Goal: Task Accomplishment & Management: Use online tool/utility

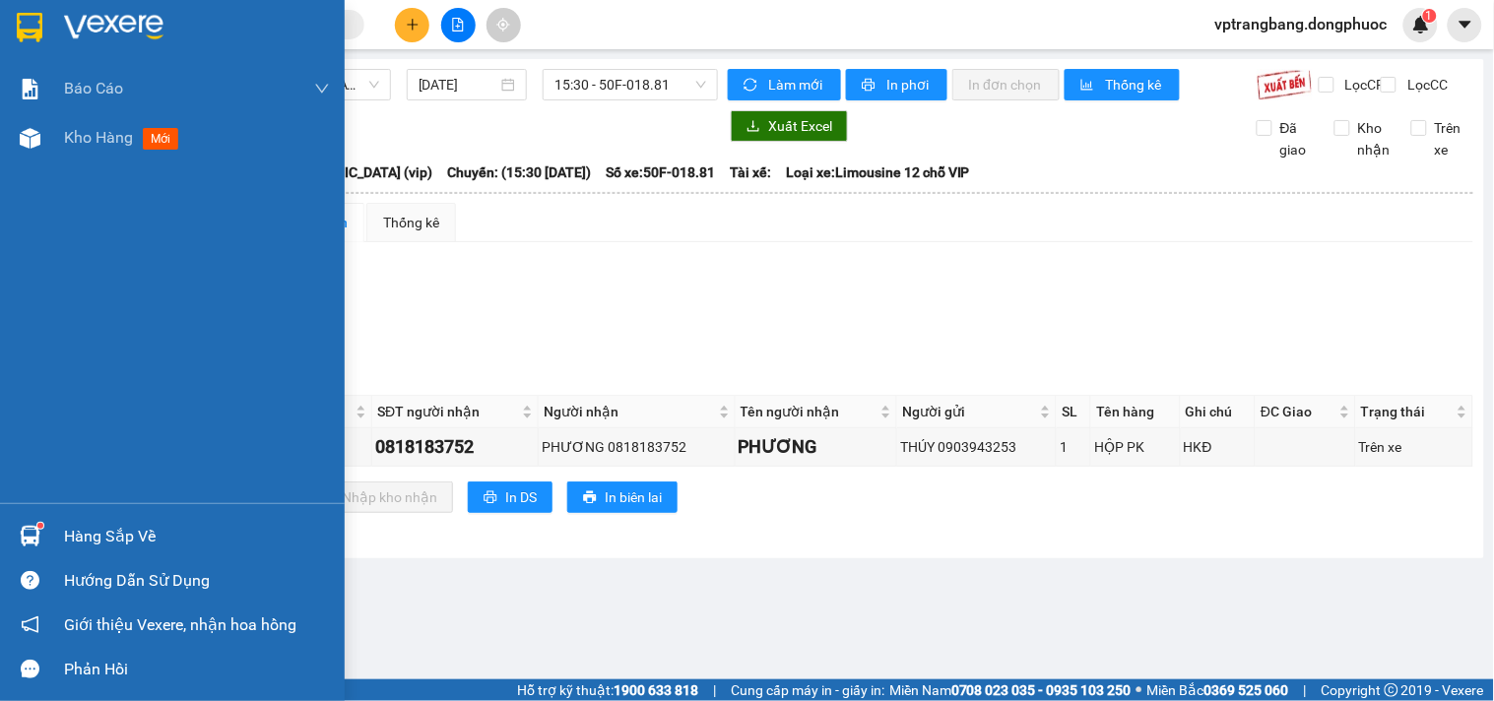
click at [75, 528] on div "Hàng sắp về" at bounding box center [197, 537] width 266 height 30
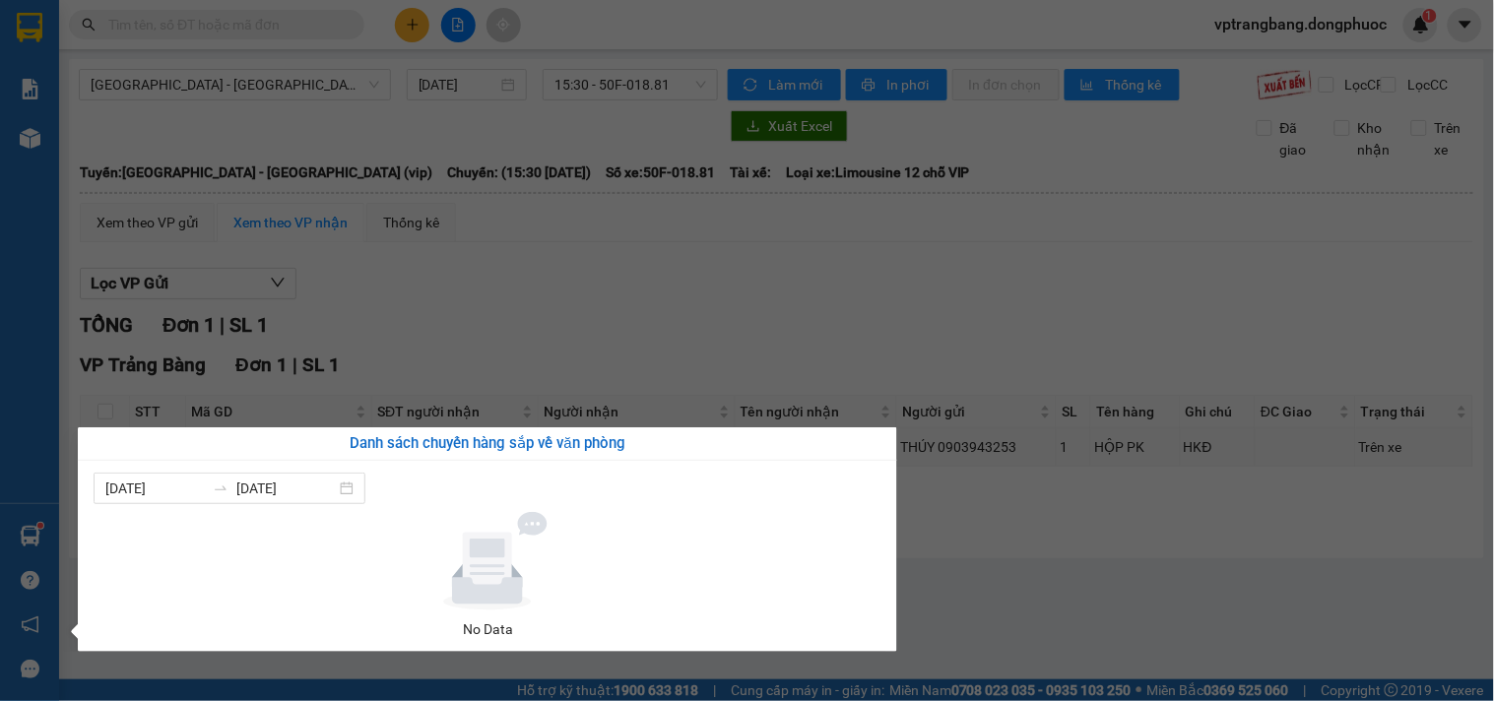
drag, startPoint x: 820, startPoint y: 358, endPoint x: 463, endPoint y: 277, distance: 366.7
click at [794, 355] on section "Kết quả tìm kiếm ( 0 ) Bộ lọc No Data vptrangbang.dongphuoc 1 Báo cáo Mẫu 1: Bá…" at bounding box center [747, 350] width 1494 height 701
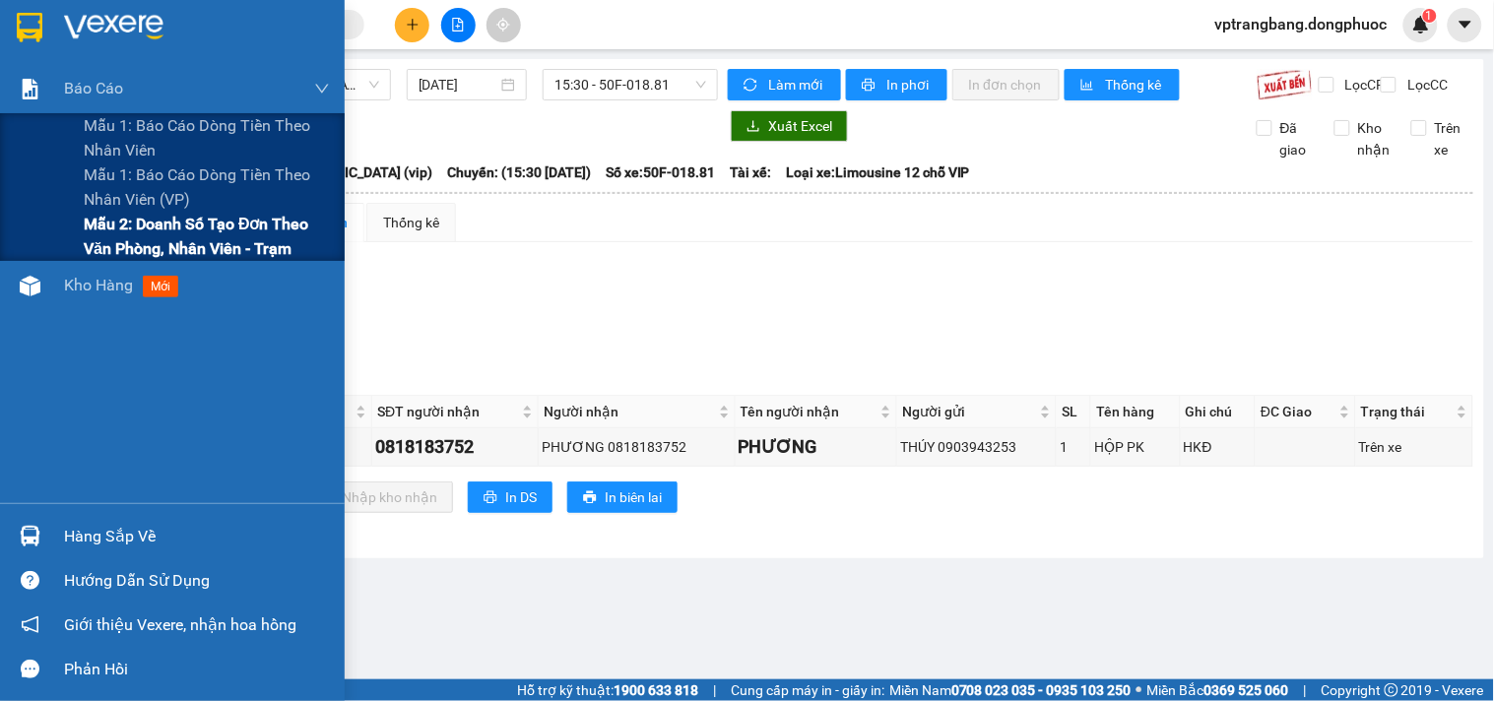
click at [123, 251] on span "Mẫu 2: Doanh số tạo đơn theo Văn phòng, nhân viên - Trạm" at bounding box center [207, 236] width 246 height 49
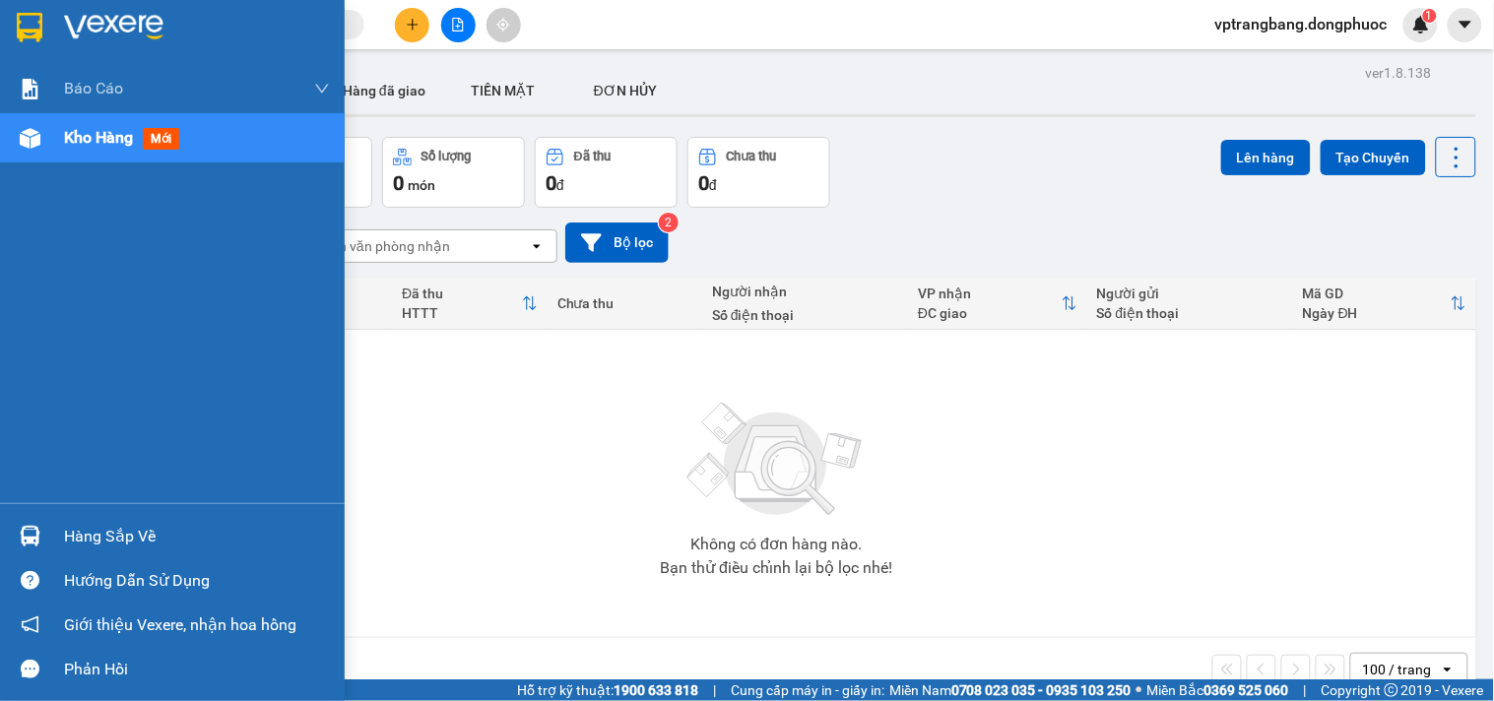
click at [71, 139] on span "Kho hàng" at bounding box center [98, 137] width 69 height 19
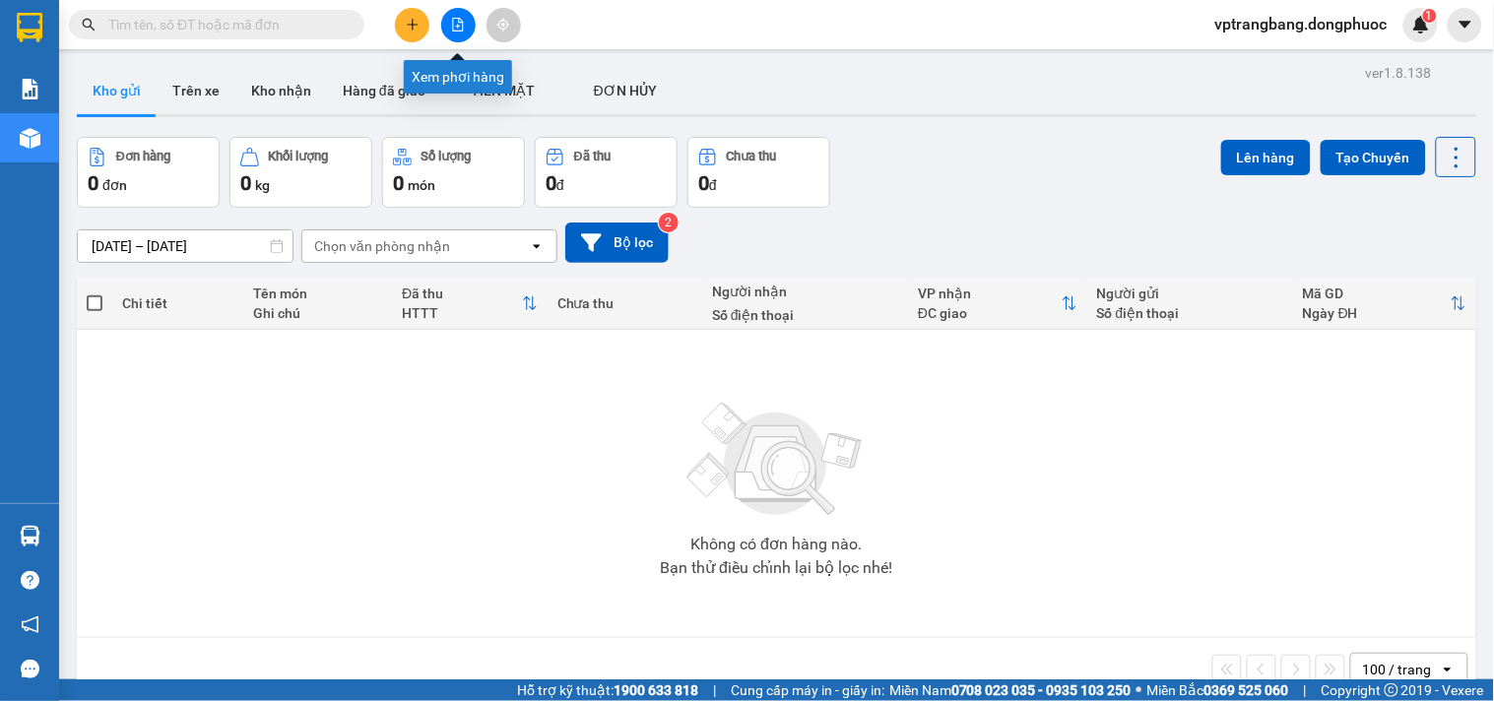
click at [456, 16] on button at bounding box center [458, 25] width 34 height 34
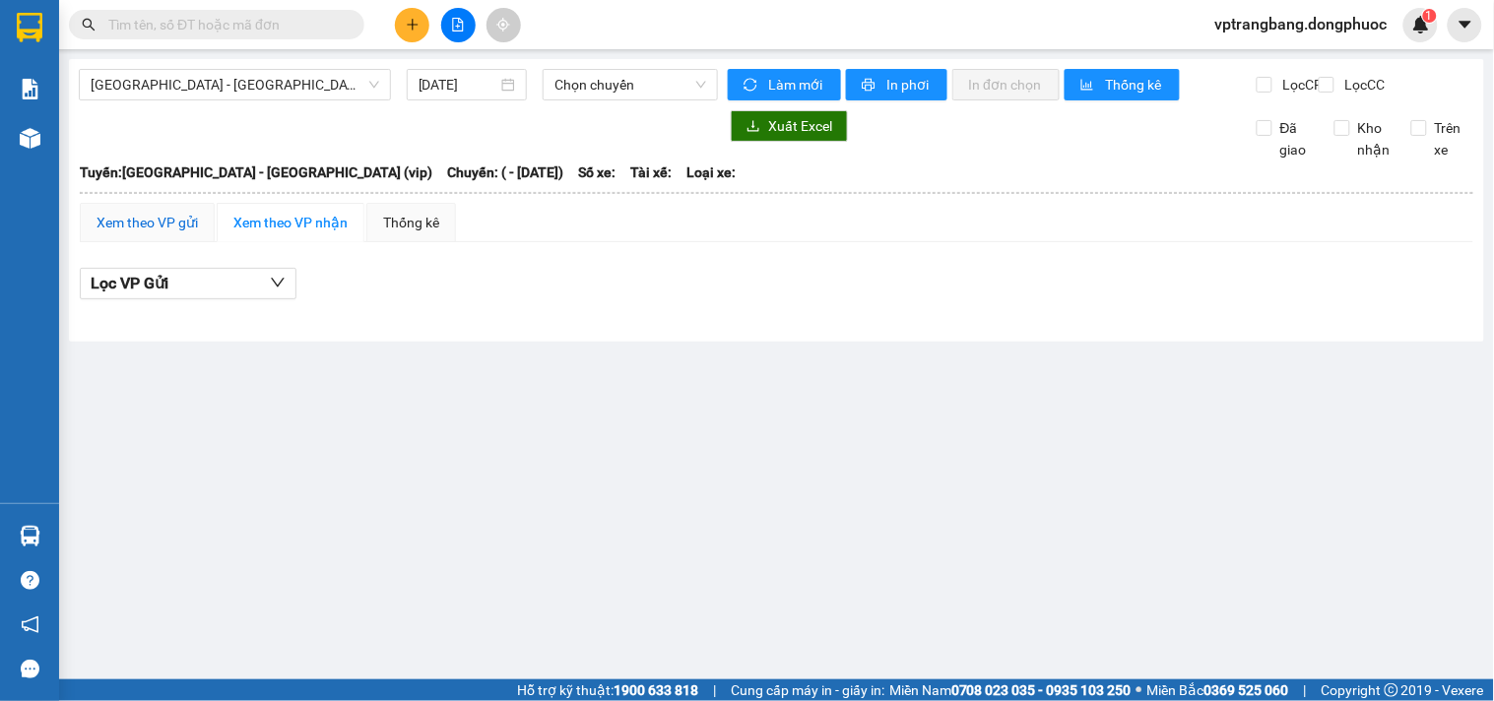
click at [124, 233] on div "Xem theo VP gửi" at bounding box center [147, 223] width 101 height 22
click at [170, 89] on span "[GEOGRAPHIC_DATA] - [GEOGRAPHIC_DATA] (vip)" at bounding box center [235, 85] width 289 height 30
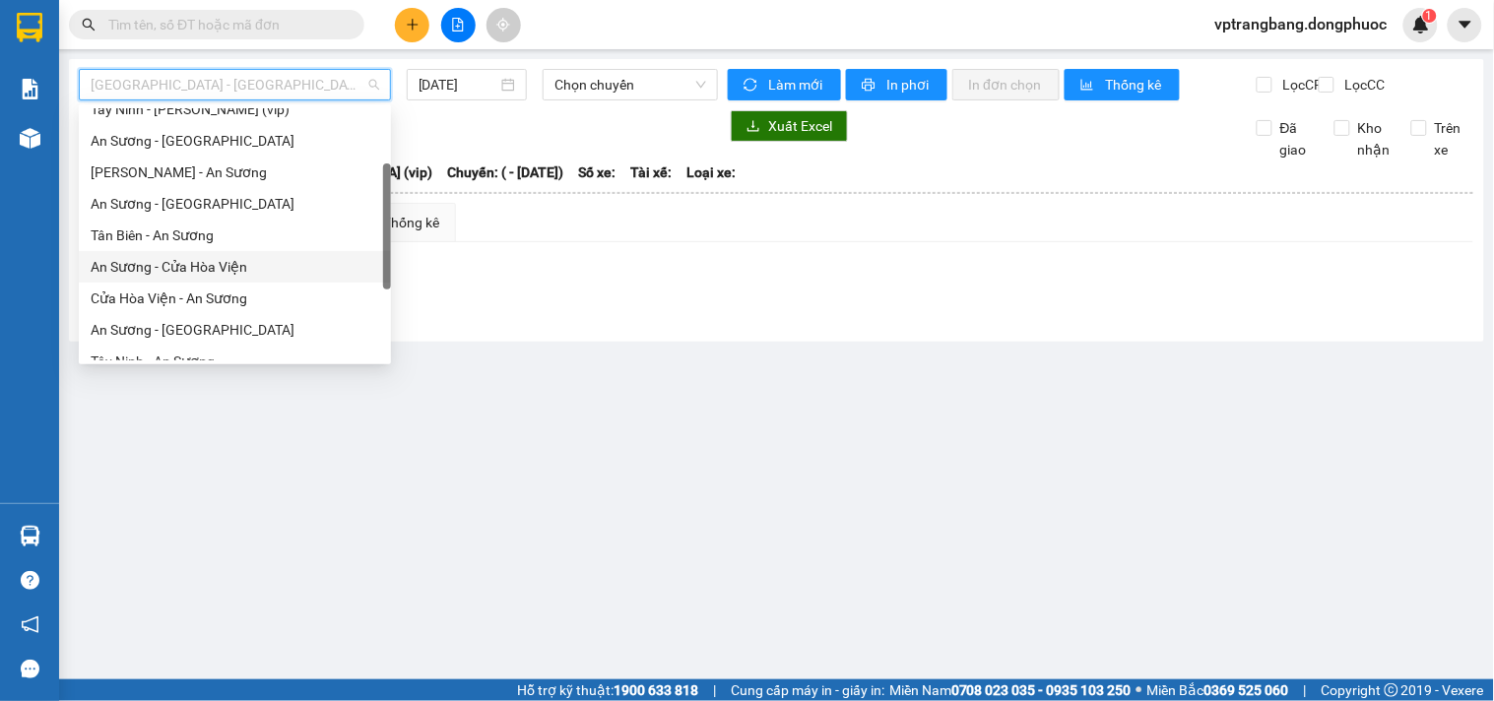
scroll to position [219, 0]
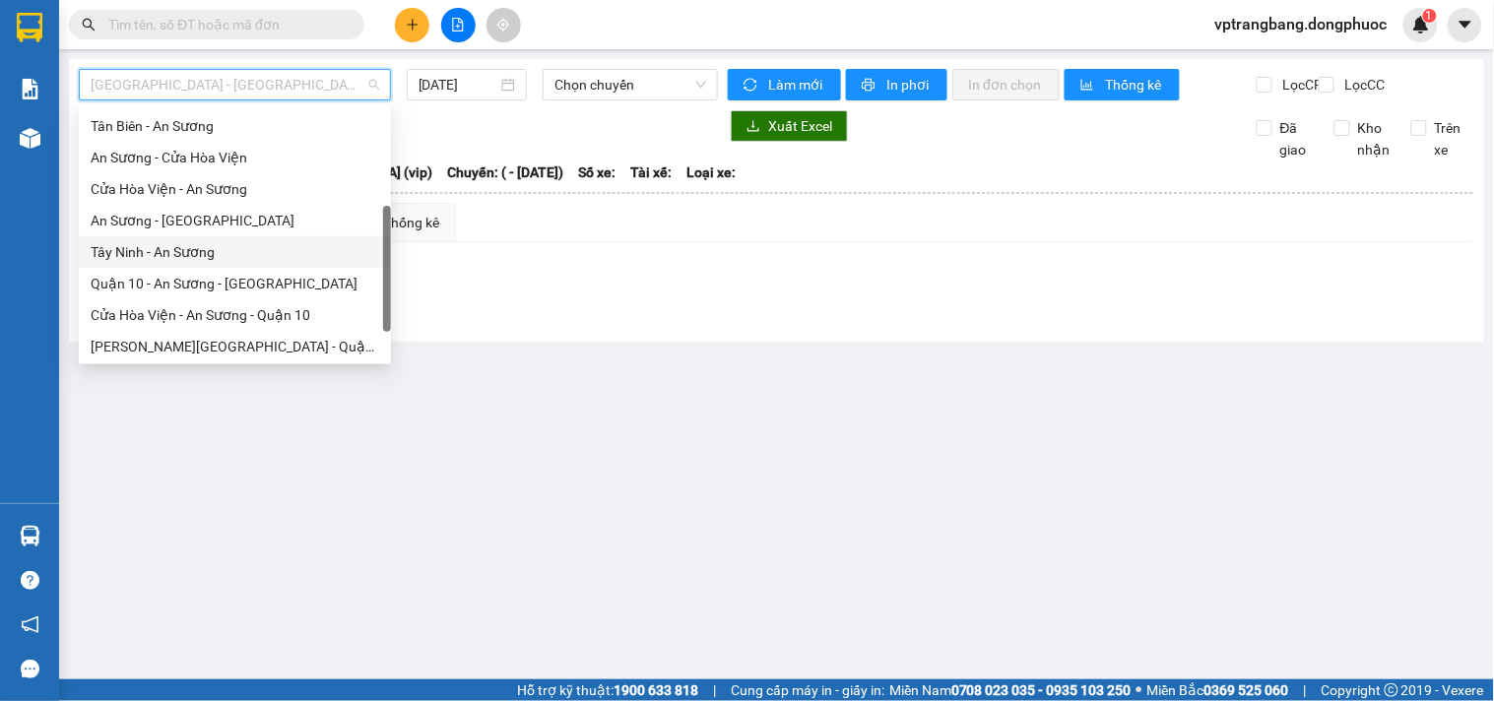
click at [170, 249] on div "Tây Ninh - An Sương" at bounding box center [235, 252] width 289 height 22
type input "[DATE]"
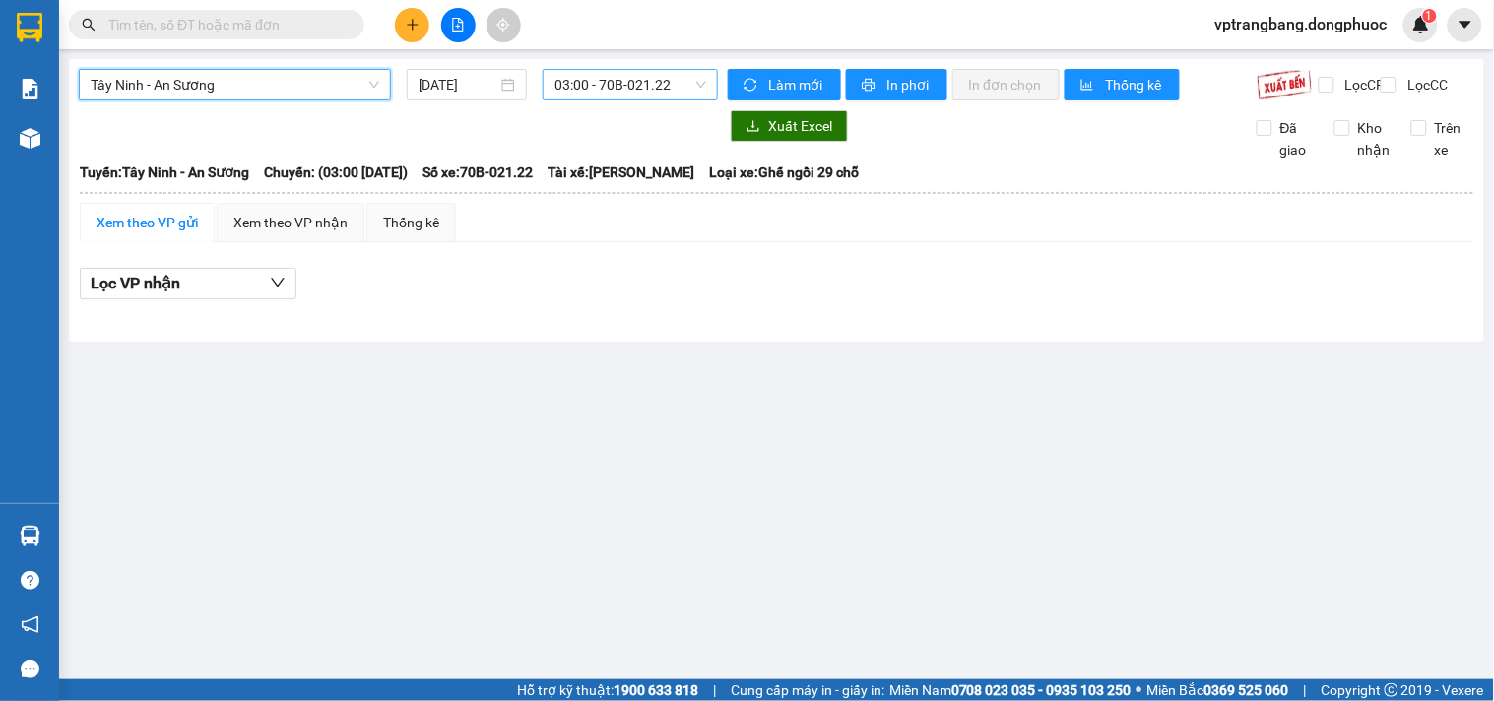
click at [566, 87] on span "03:00 - 70B-021.22" at bounding box center [630, 85] width 152 height 30
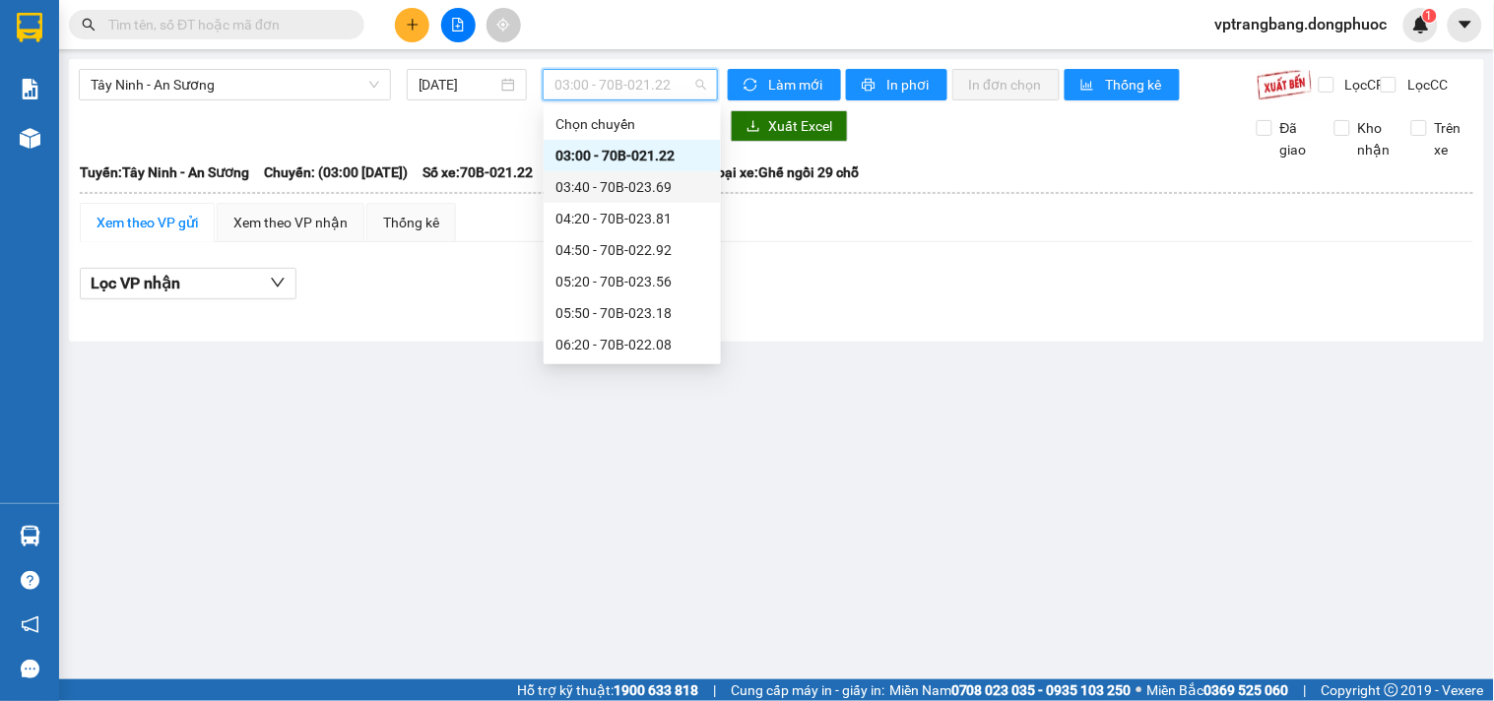
click at [581, 179] on div "03:40 - 70B-023.69" at bounding box center [632, 187] width 154 height 22
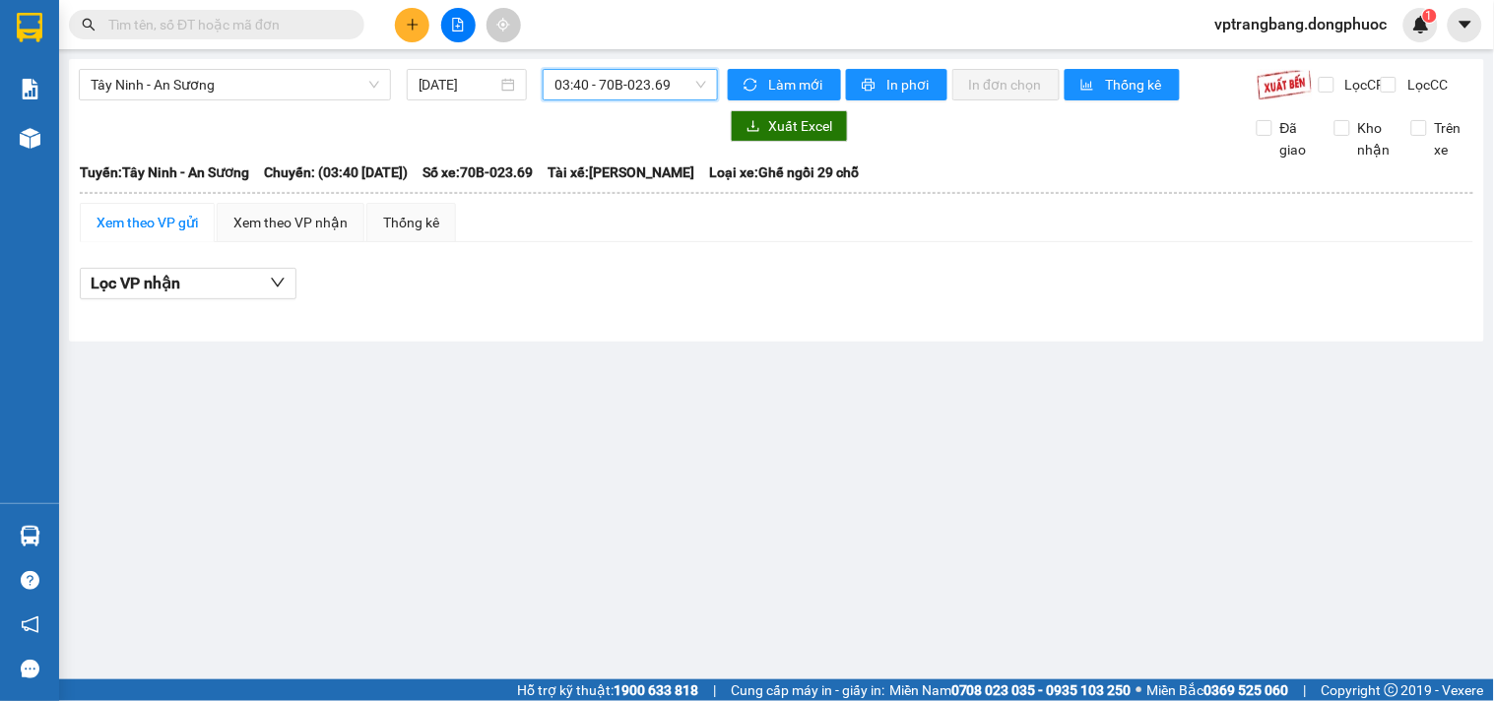
click at [598, 95] on span "03:40 - 70B-023.69" at bounding box center [630, 85] width 152 height 30
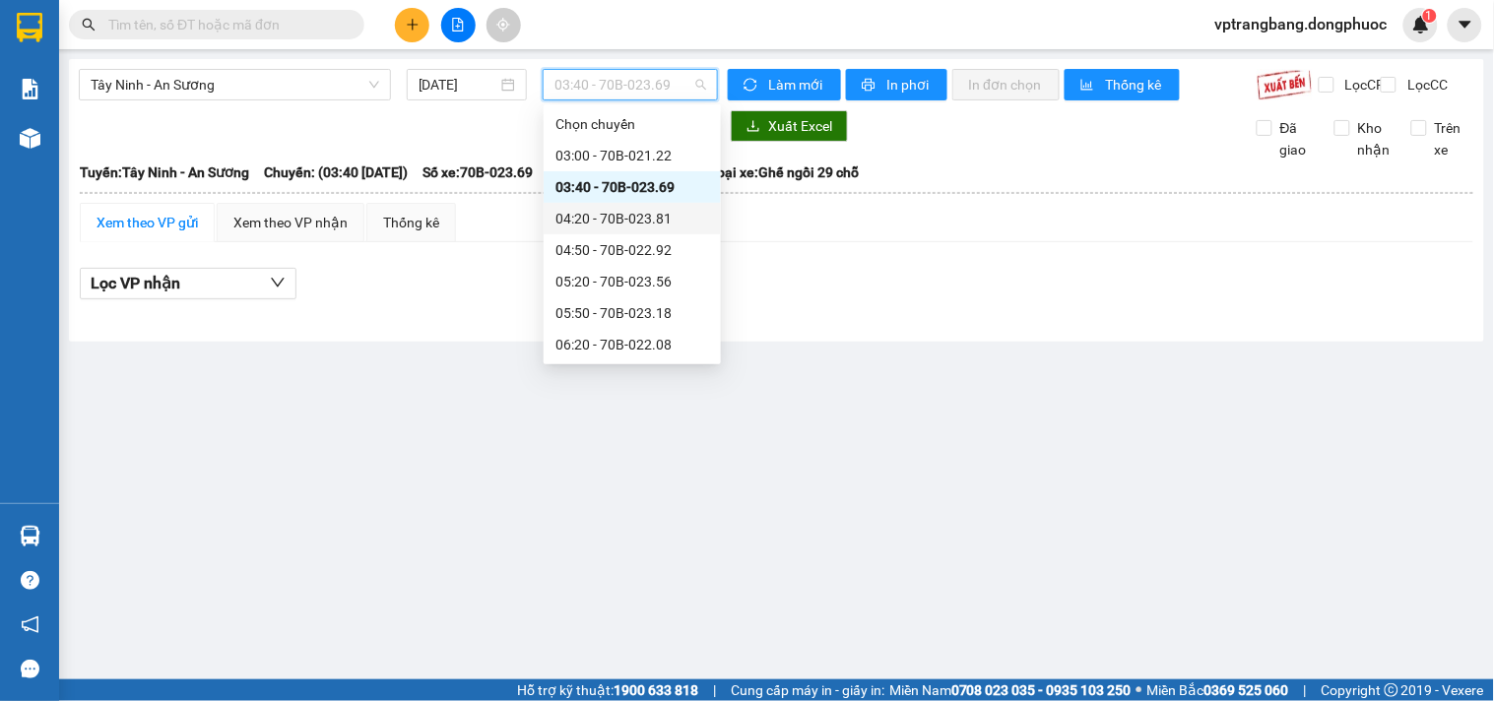
click at [612, 222] on div "04:20 - 70B-023.81" at bounding box center [632, 219] width 154 height 22
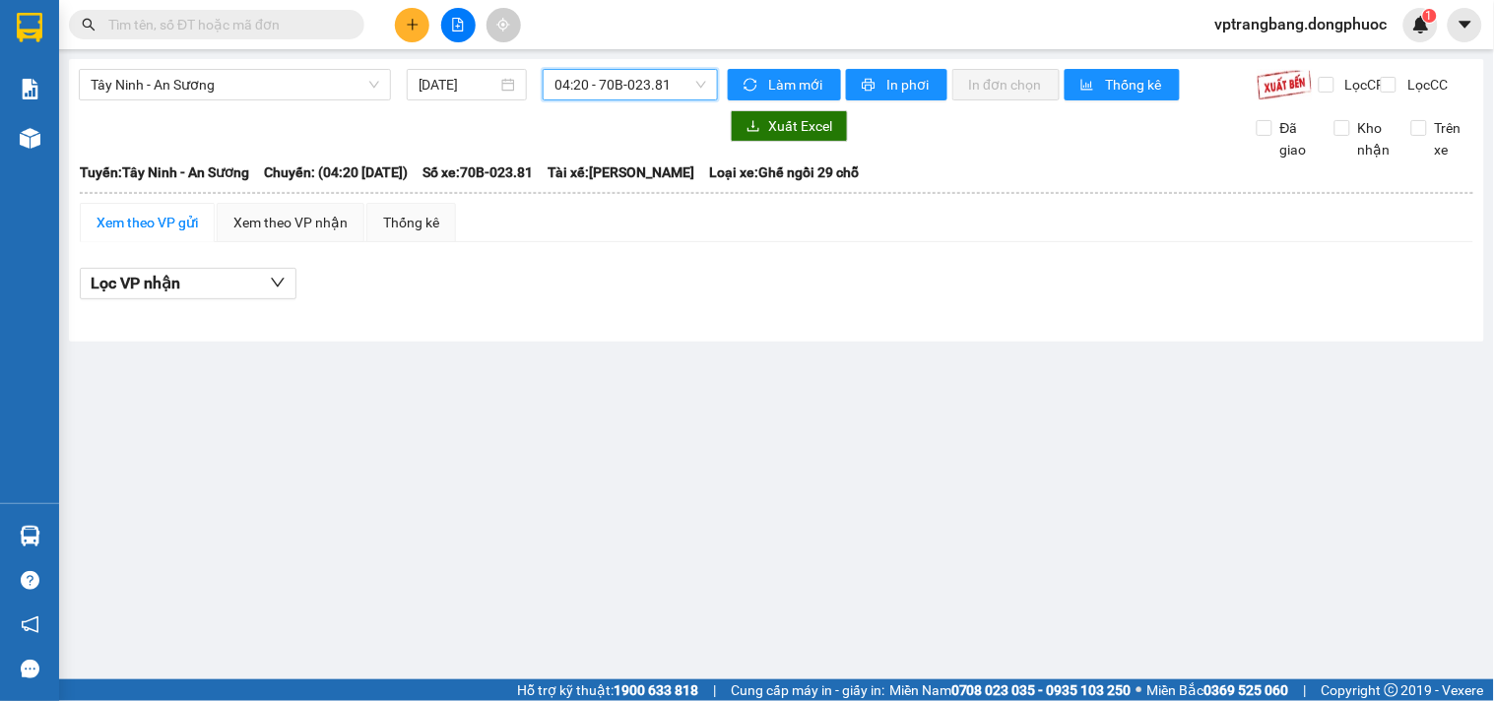
click at [605, 94] on span "04:20 - 70B-023.81" at bounding box center [630, 85] width 152 height 30
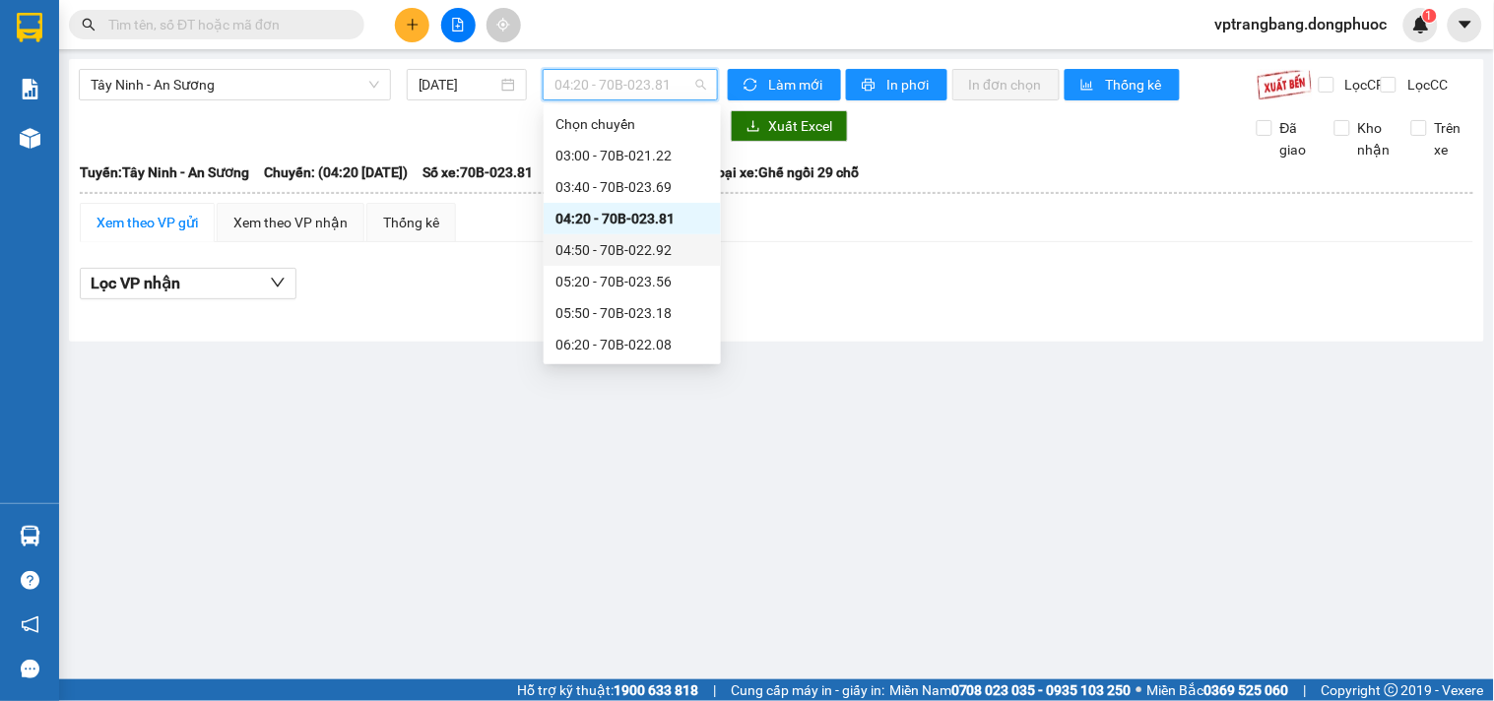
click at [617, 256] on div "04:50 - 70B-022.92" at bounding box center [632, 250] width 154 height 22
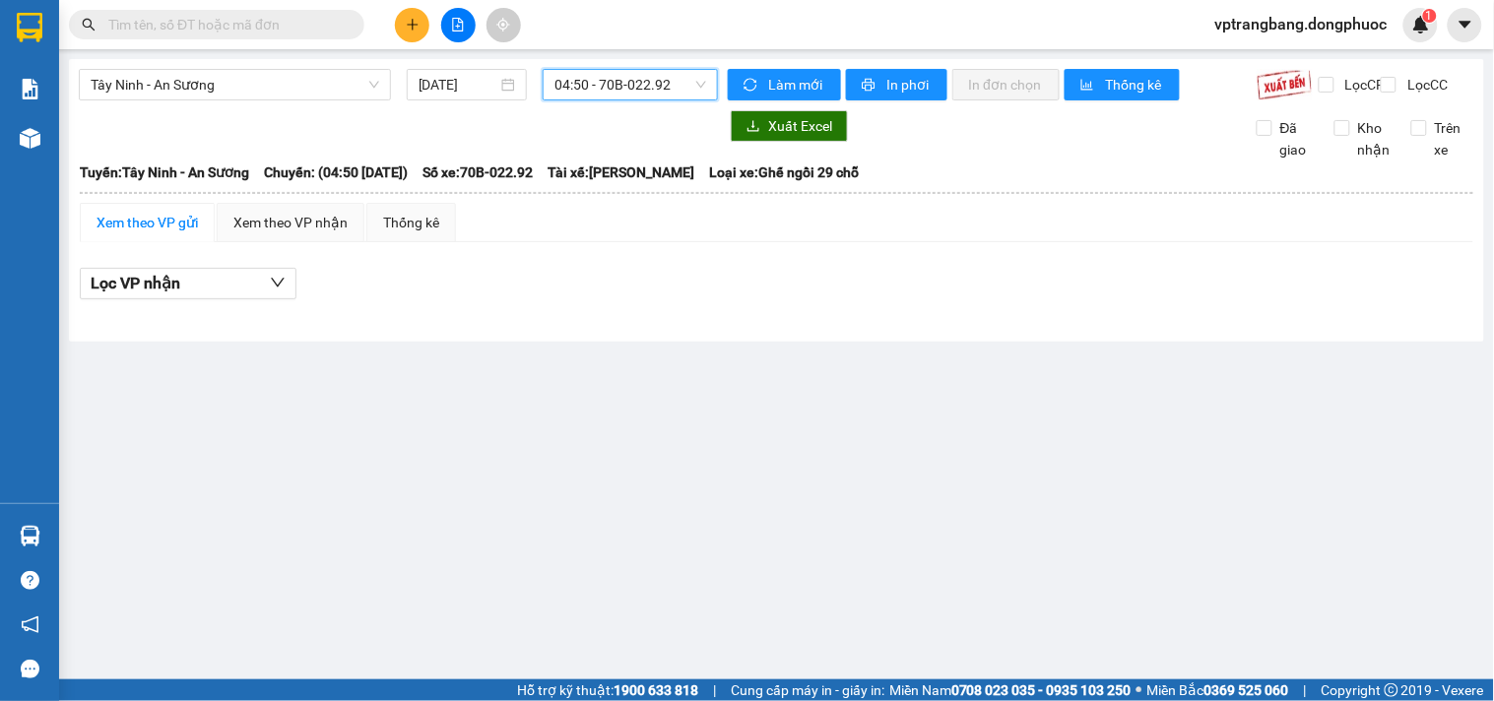
click at [609, 93] on span "04:50 - 70B-022.92" at bounding box center [630, 85] width 152 height 30
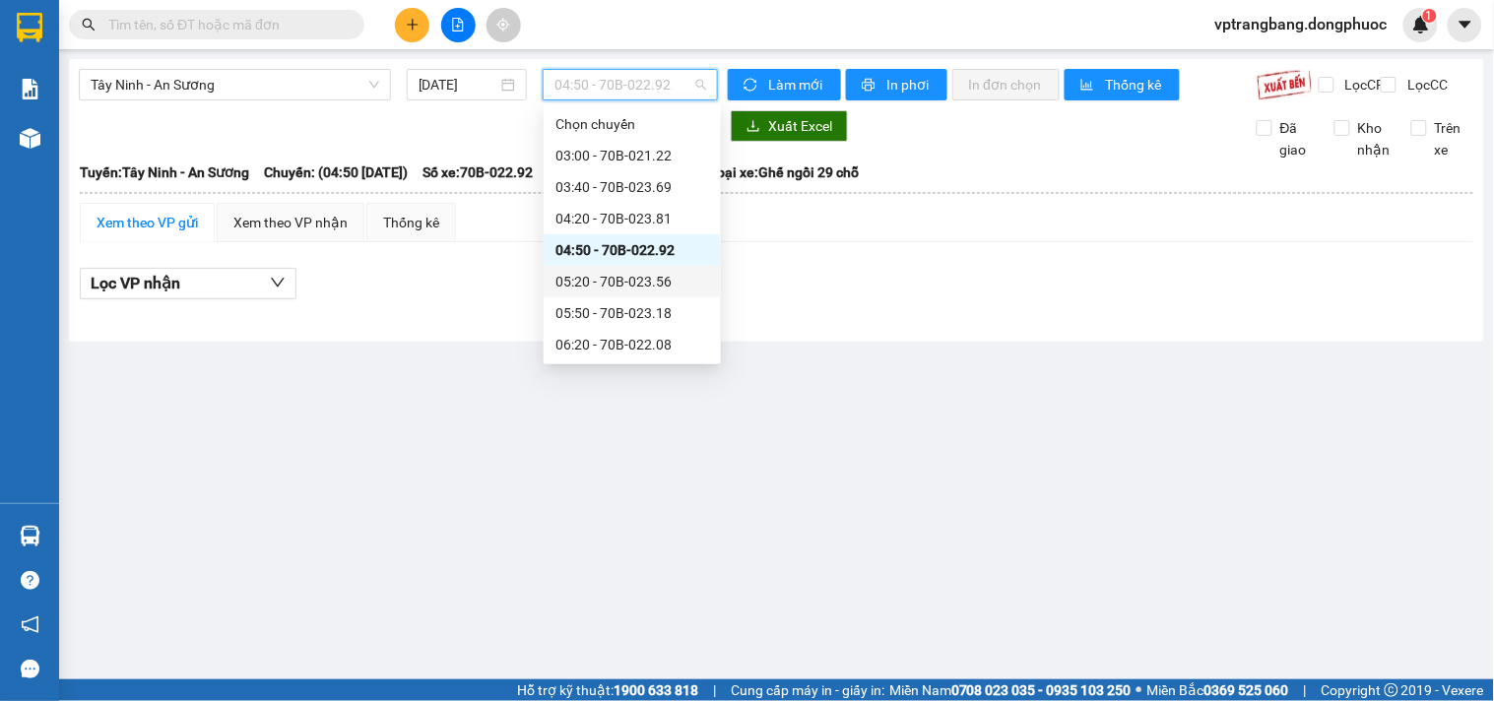
click at [627, 278] on div "05:20 - 70B-023.56" at bounding box center [632, 282] width 154 height 22
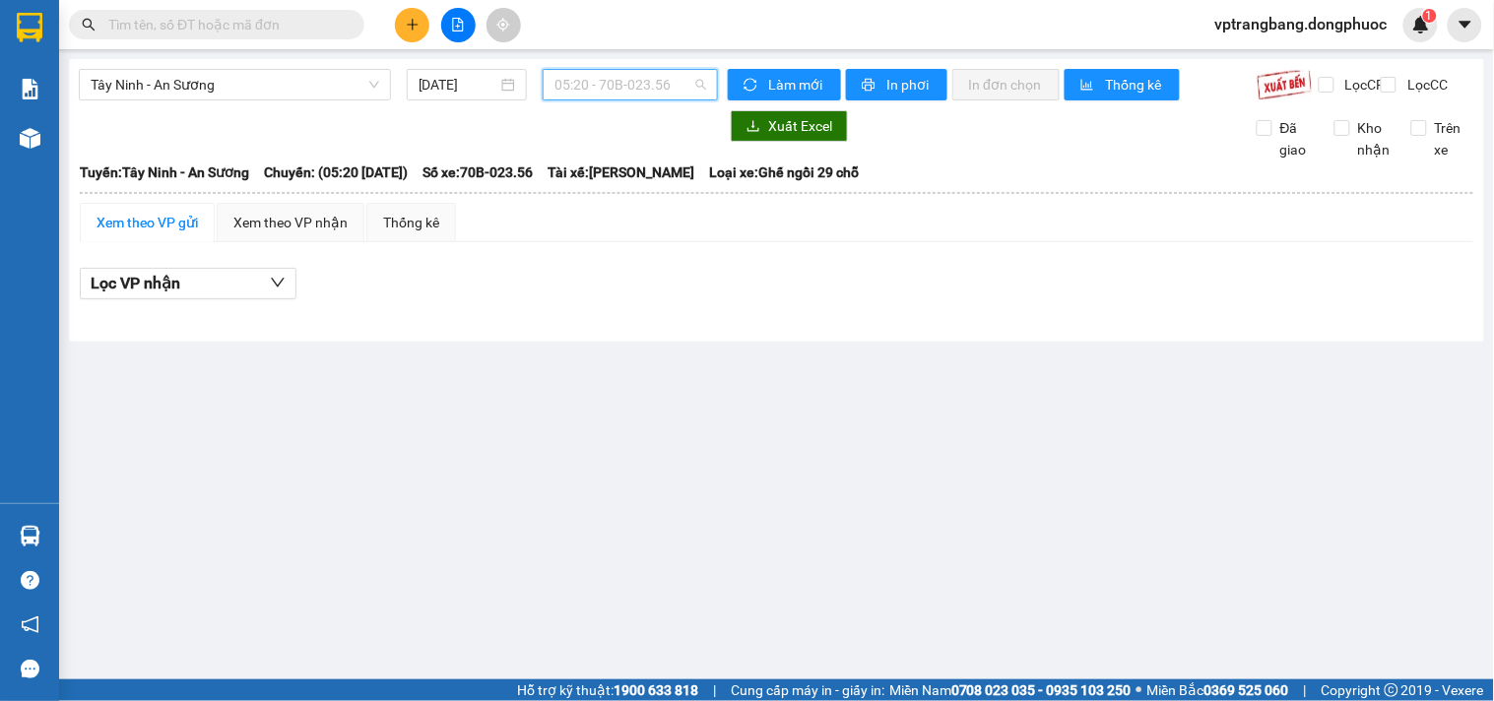
click at [555, 92] on div "05:20 - 70B-023.56" at bounding box center [630, 85] width 175 height 32
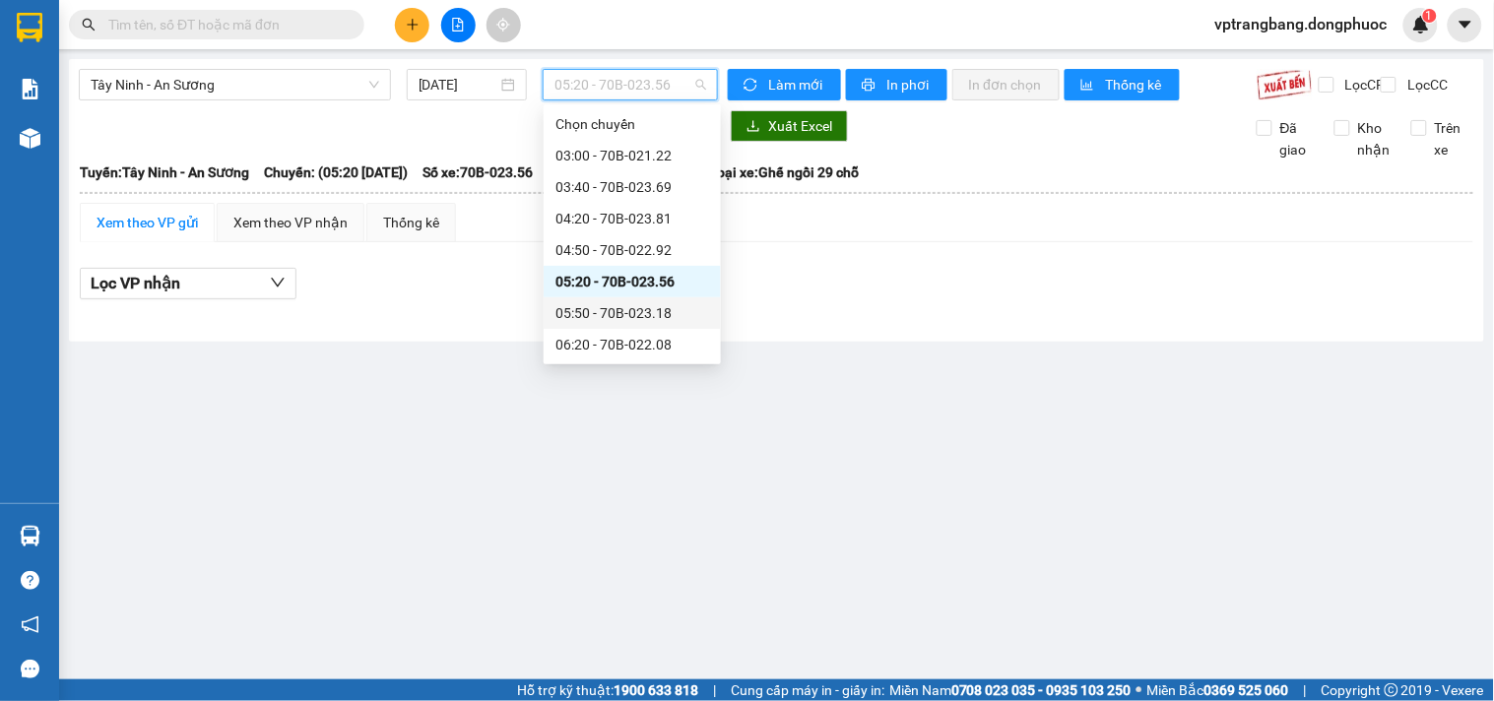
click at [611, 306] on div "05:50 - 70B-023.18" at bounding box center [632, 313] width 154 height 22
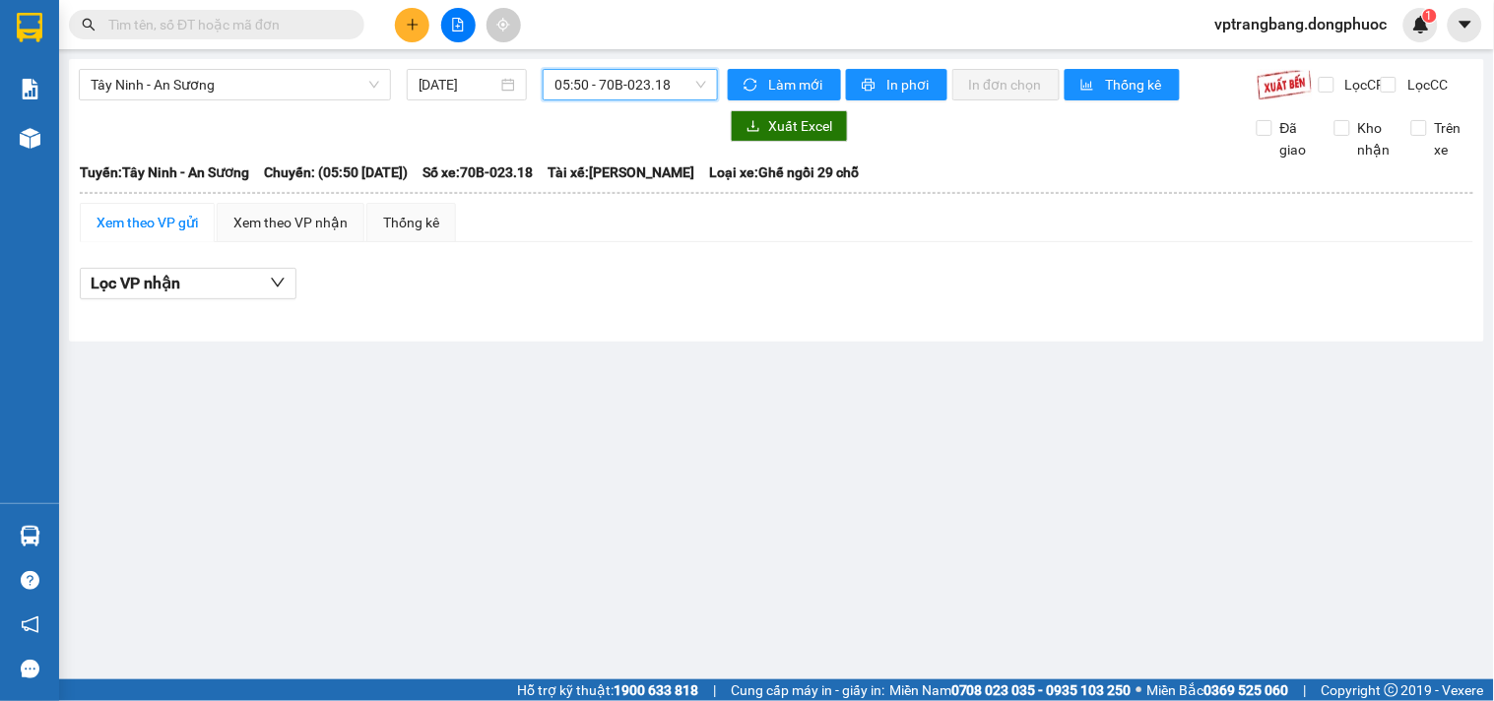
click at [591, 83] on span "05:50 - 70B-023.18" at bounding box center [630, 85] width 152 height 30
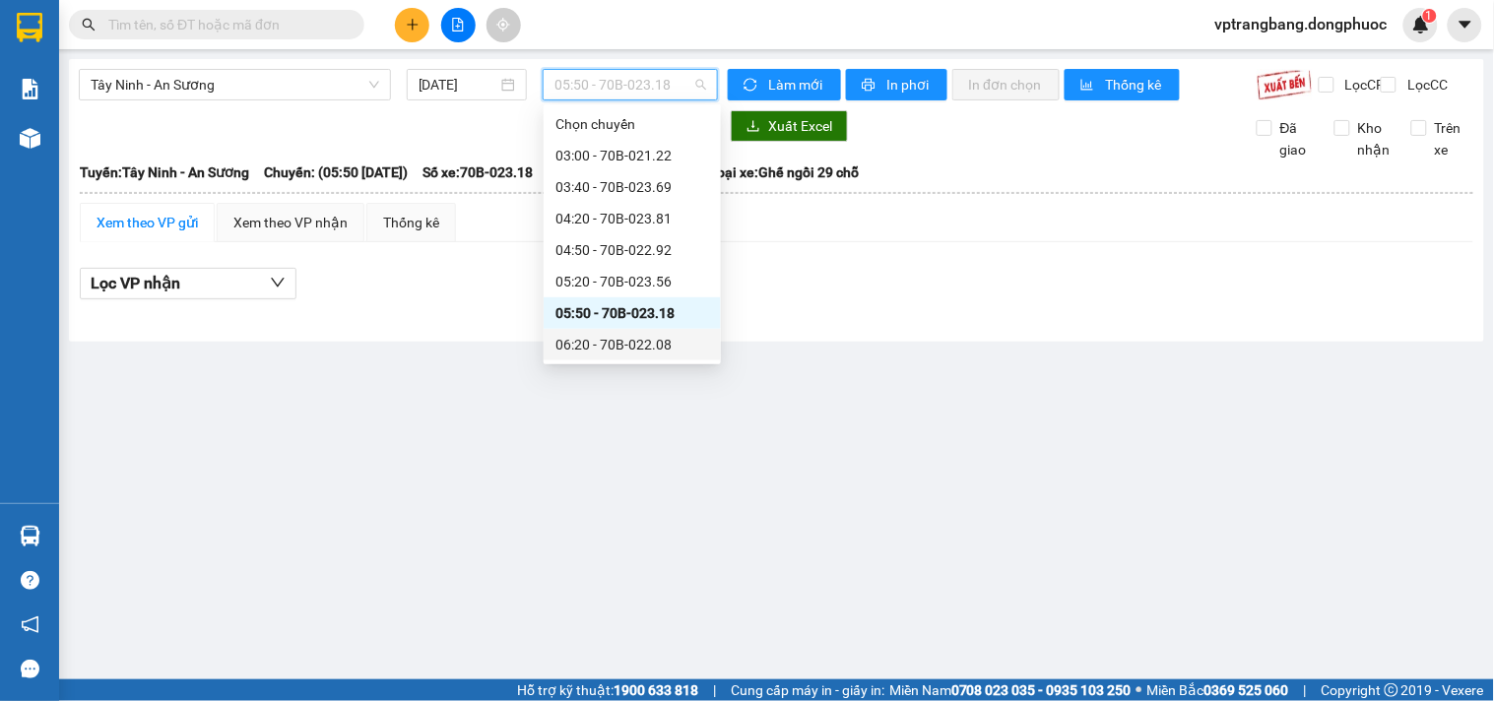
click at [585, 352] on div "06:20 - 70B-022.08" at bounding box center [632, 345] width 154 height 22
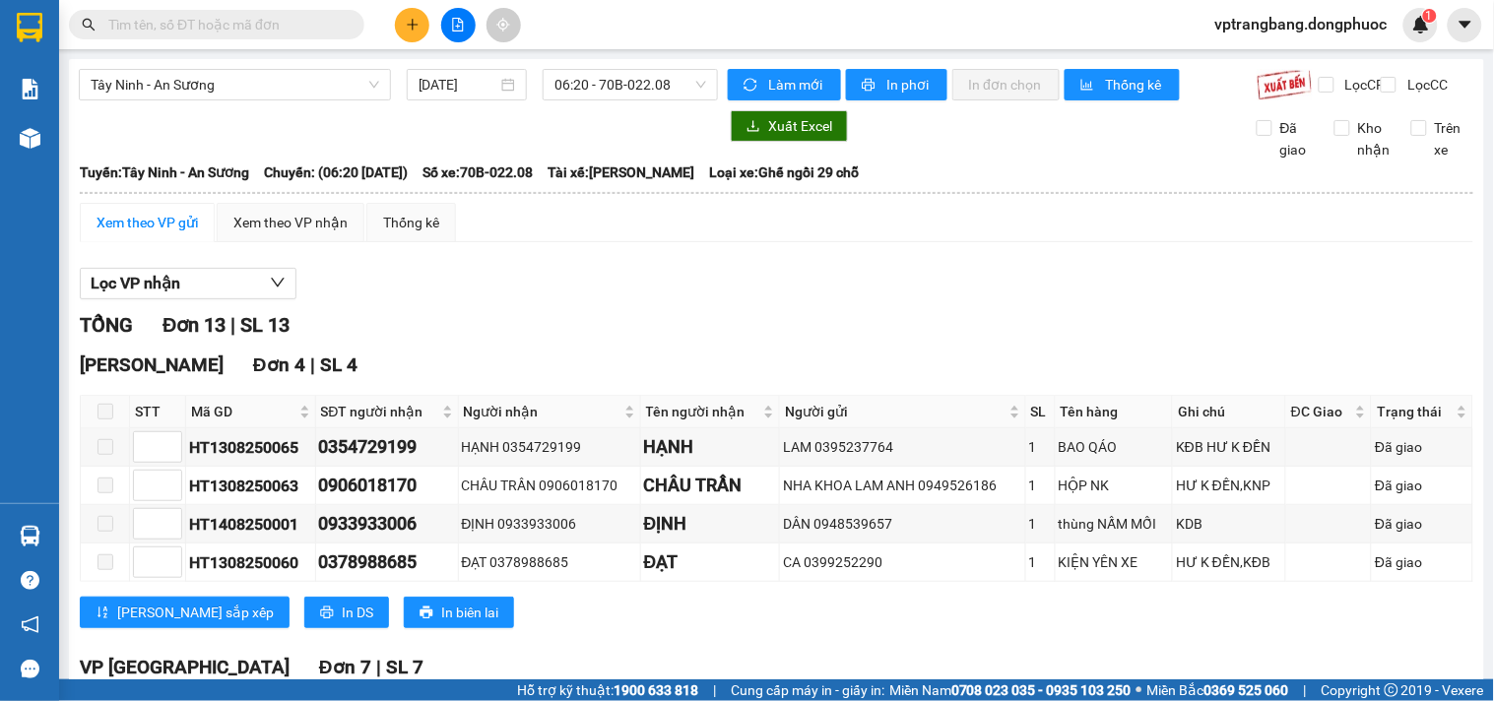
drag, startPoint x: 525, startPoint y: 327, endPoint x: 581, endPoint y: 219, distance: 122.0
click at [525, 326] on div "TỔNG Đơn 13 | SL 13" at bounding box center [776, 325] width 1393 height 31
click at [621, 93] on span "06:20 - 70B-022.08" at bounding box center [630, 85] width 152 height 30
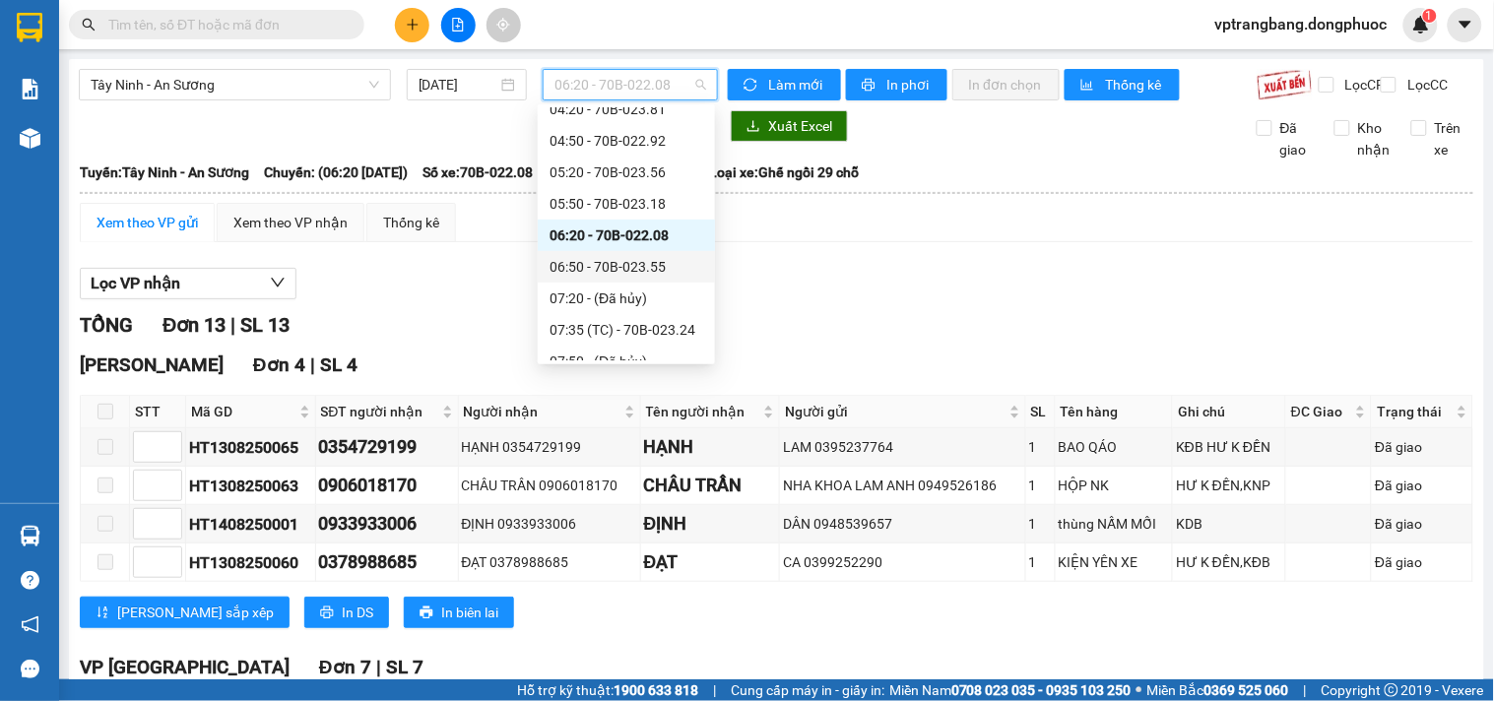
scroll to position [219, 0]
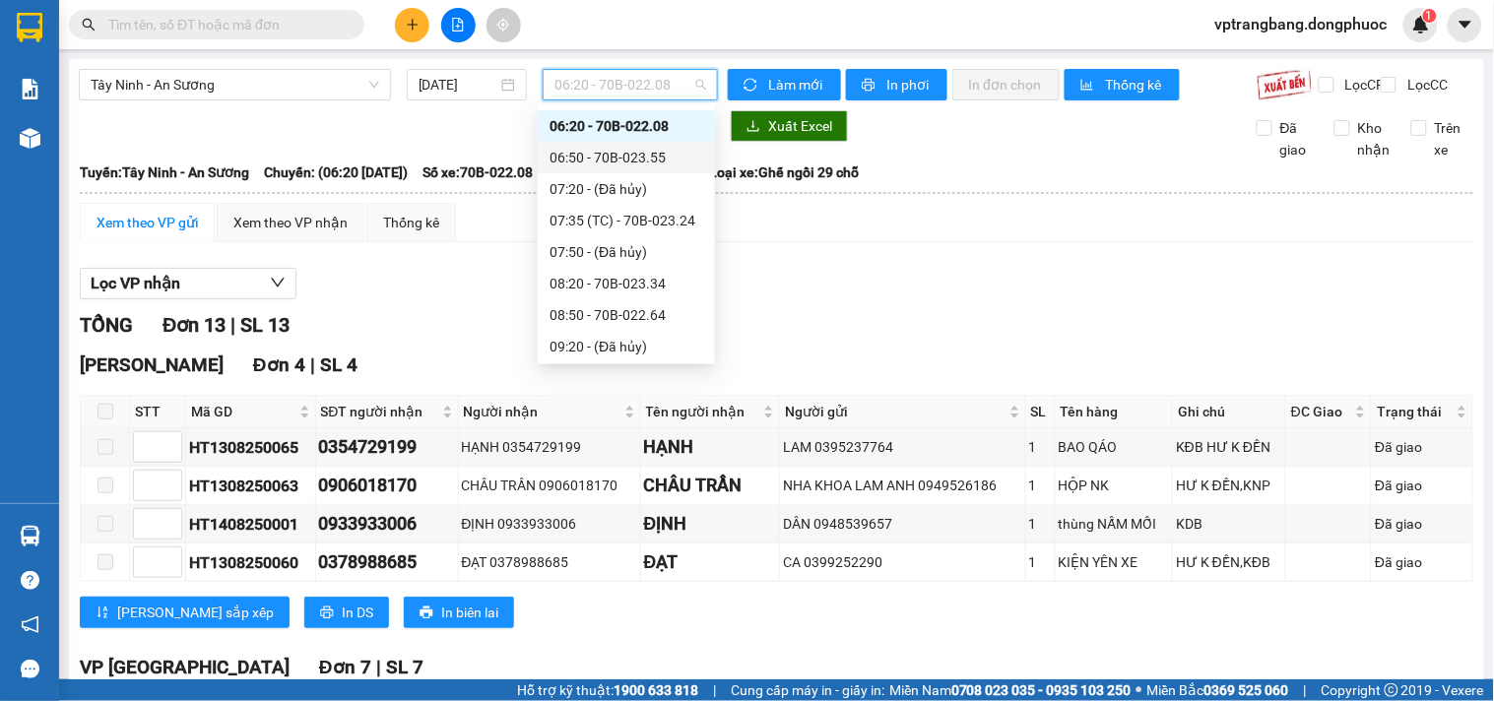
click at [623, 164] on div "06:50 - 70B-023.55" at bounding box center [626, 158] width 154 height 22
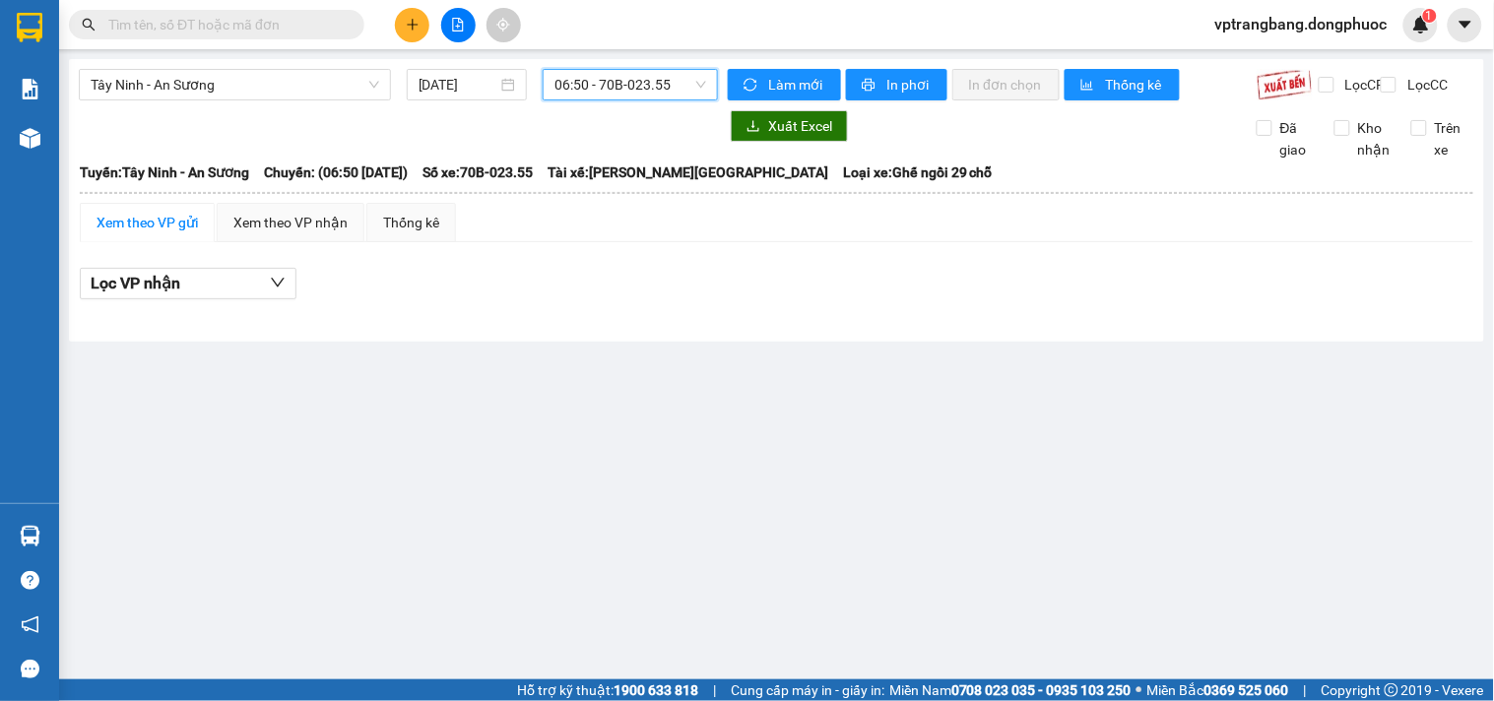
click at [604, 75] on span "06:50 - 70B-023.55" at bounding box center [630, 85] width 152 height 30
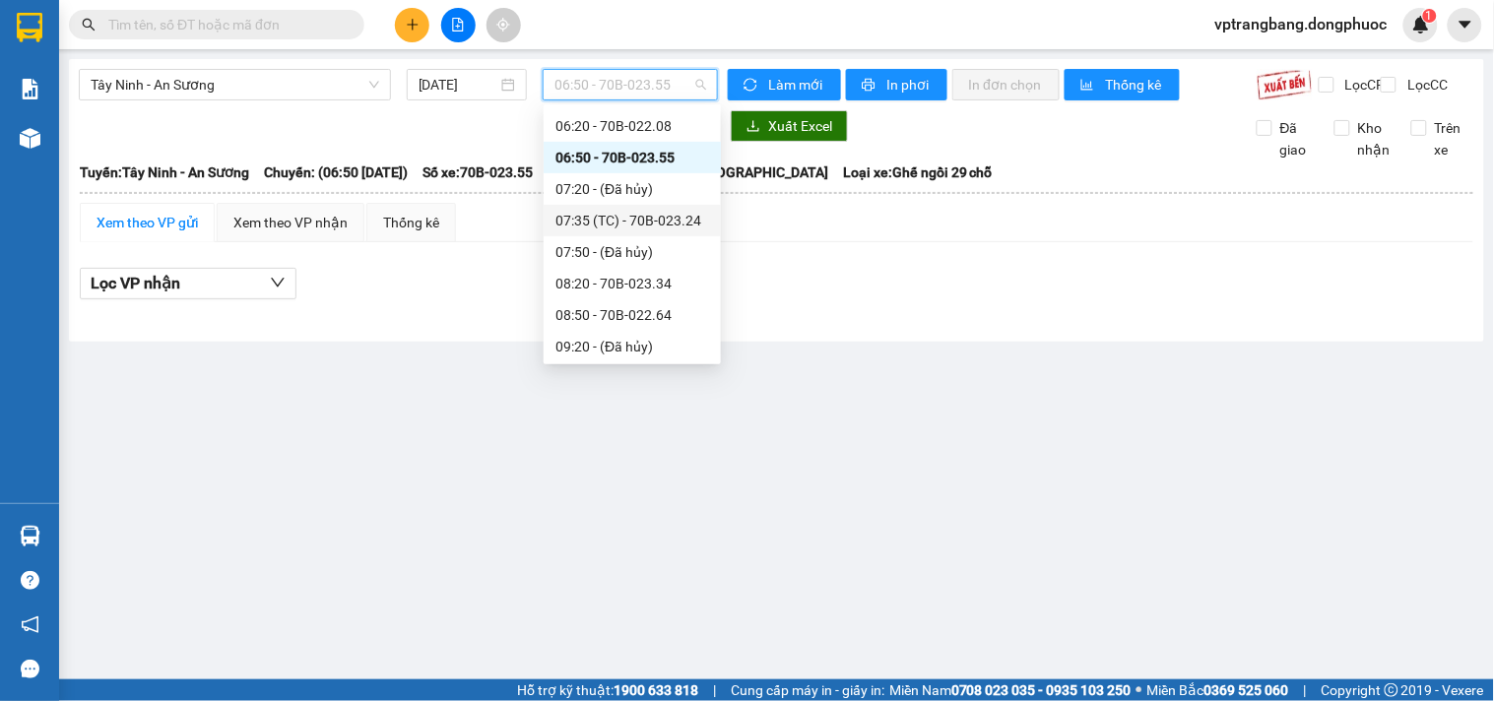
click at [593, 211] on div "07:35 (TC) - 70B-023.24" at bounding box center [632, 221] width 154 height 22
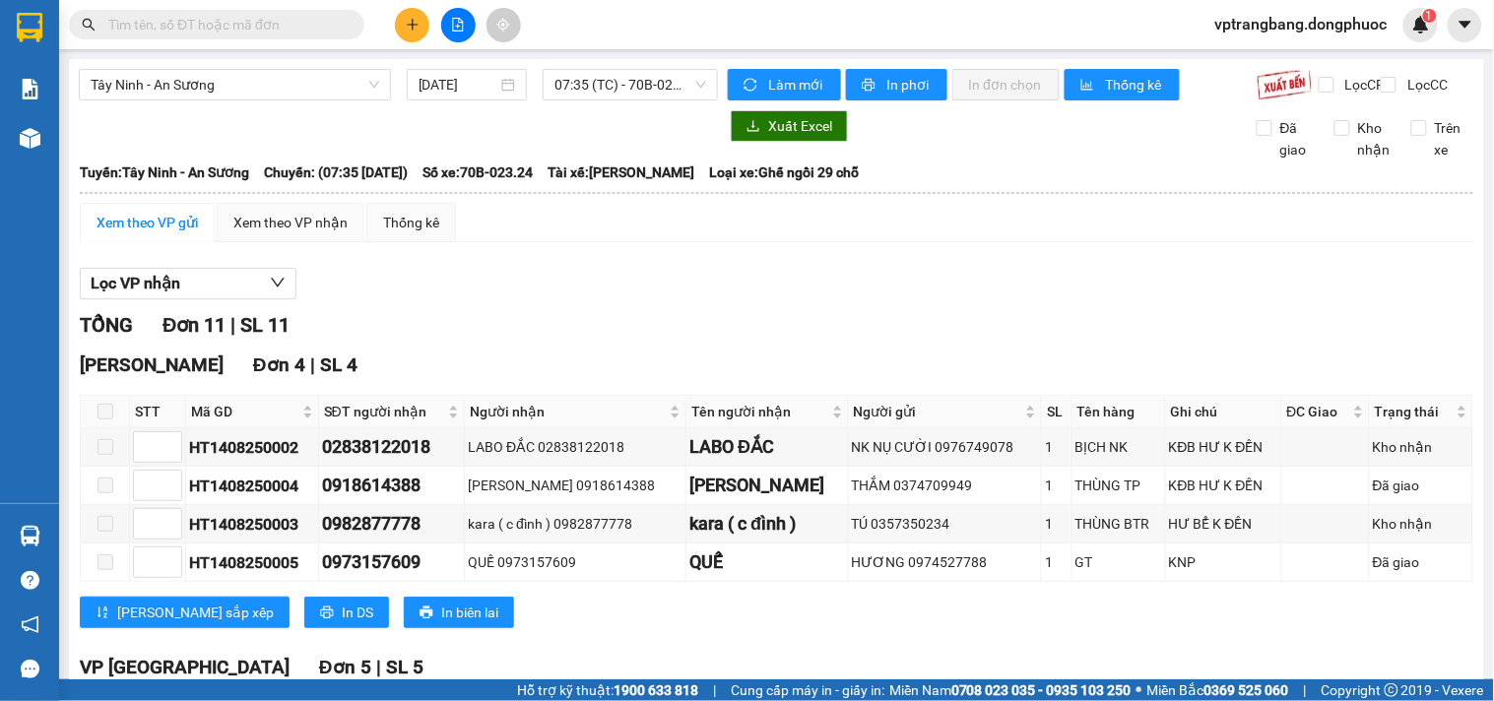
drag, startPoint x: 493, startPoint y: 308, endPoint x: 562, endPoint y: 222, distance: 110.7
click at [499, 293] on div "Lọc VP nhận" at bounding box center [776, 284] width 1393 height 32
click at [588, 87] on span "07:35 (TC) - 70B-023.24" at bounding box center [630, 85] width 152 height 30
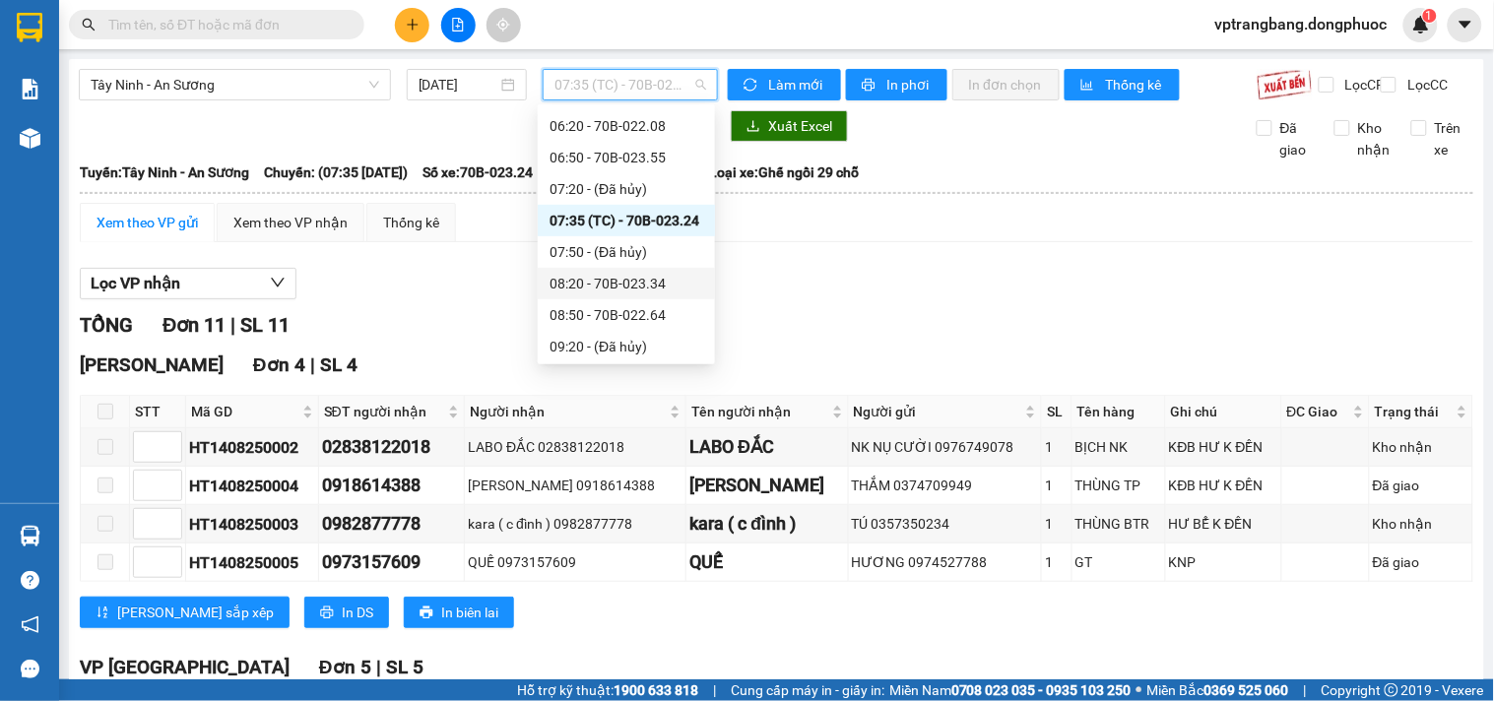
click at [603, 282] on div "08:20 - 70B-023.34" at bounding box center [626, 284] width 154 height 22
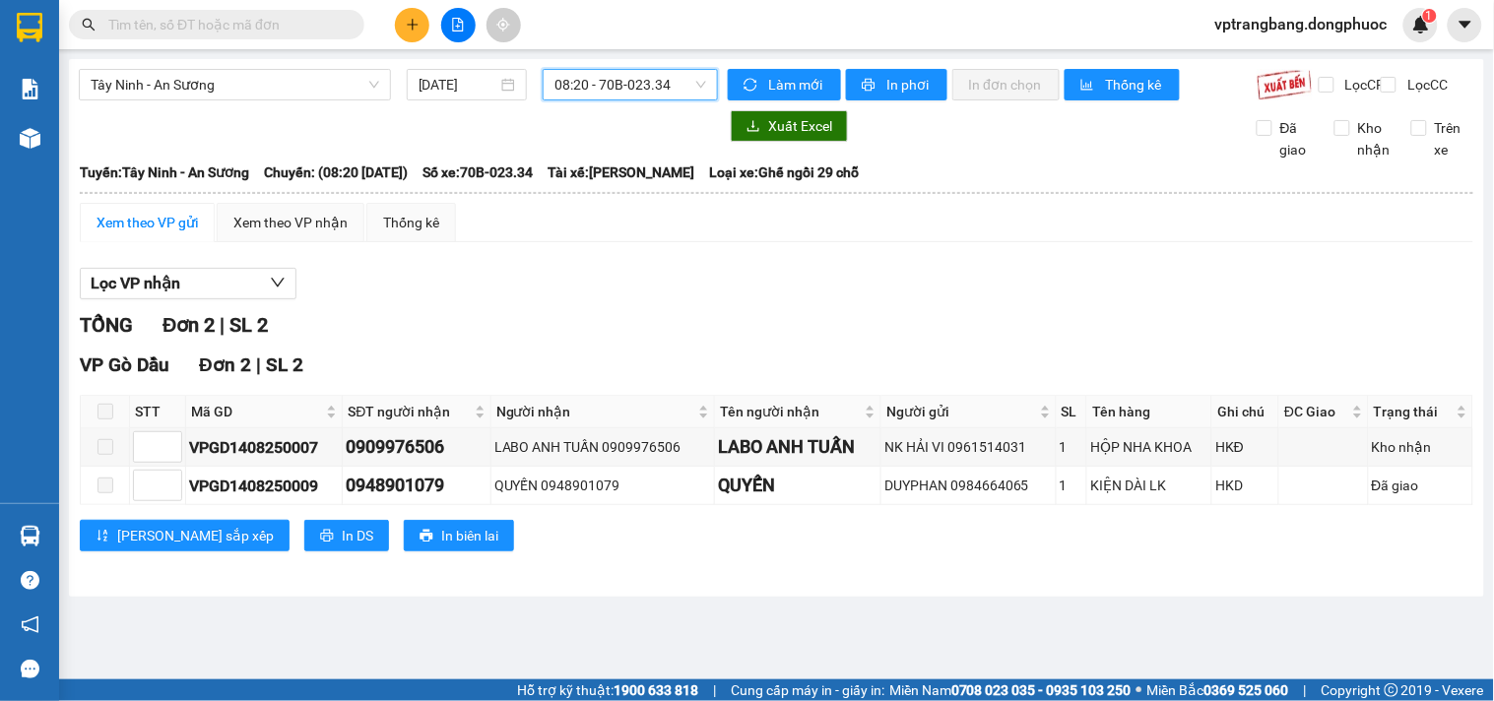
drag, startPoint x: 607, startPoint y: 76, endPoint x: 601, endPoint y: 123, distance: 47.6
click at [605, 81] on span "08:20 - 70B-023.34" at bounding box center [630, 85] width 152 height 30
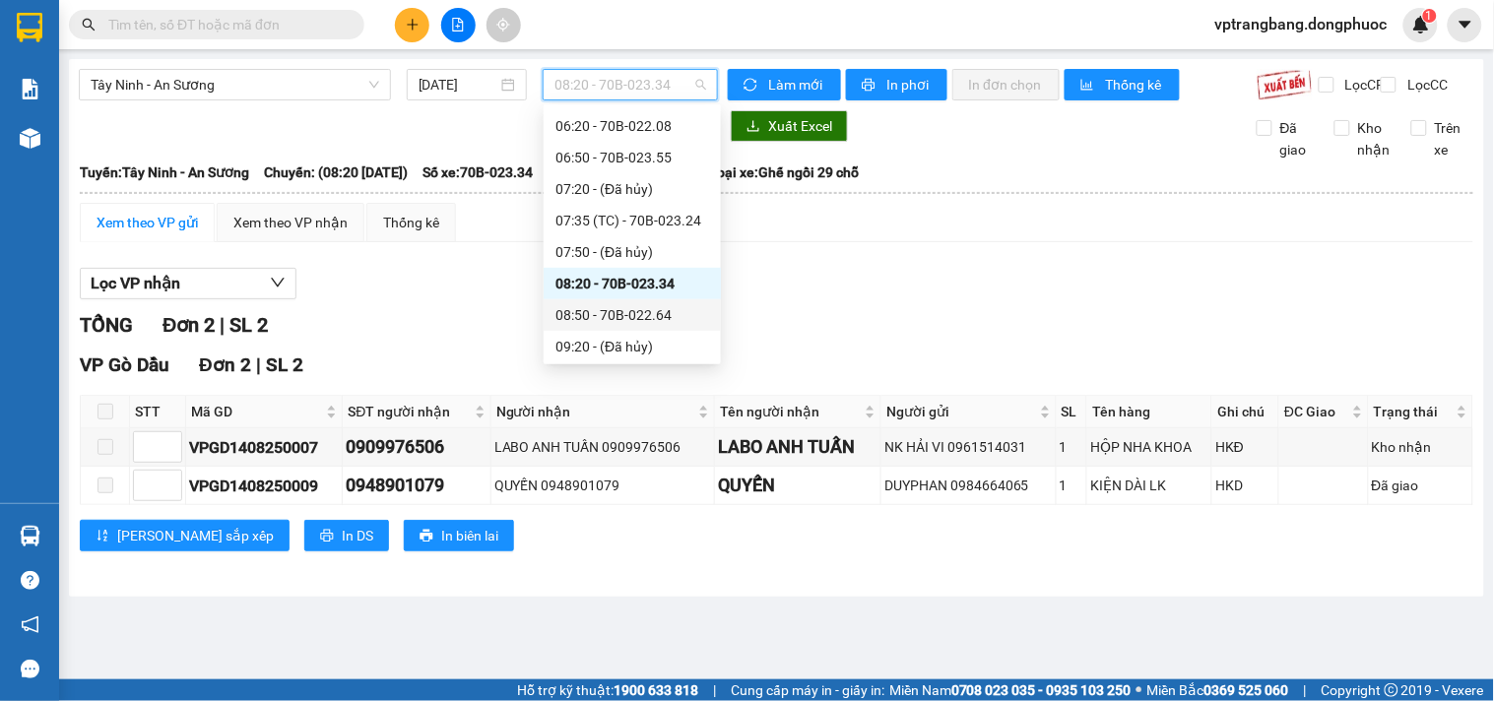
click at [608, 315] on div "08:50 - 70B-022.64" at bounding box center [632, 315] width 154 height 22
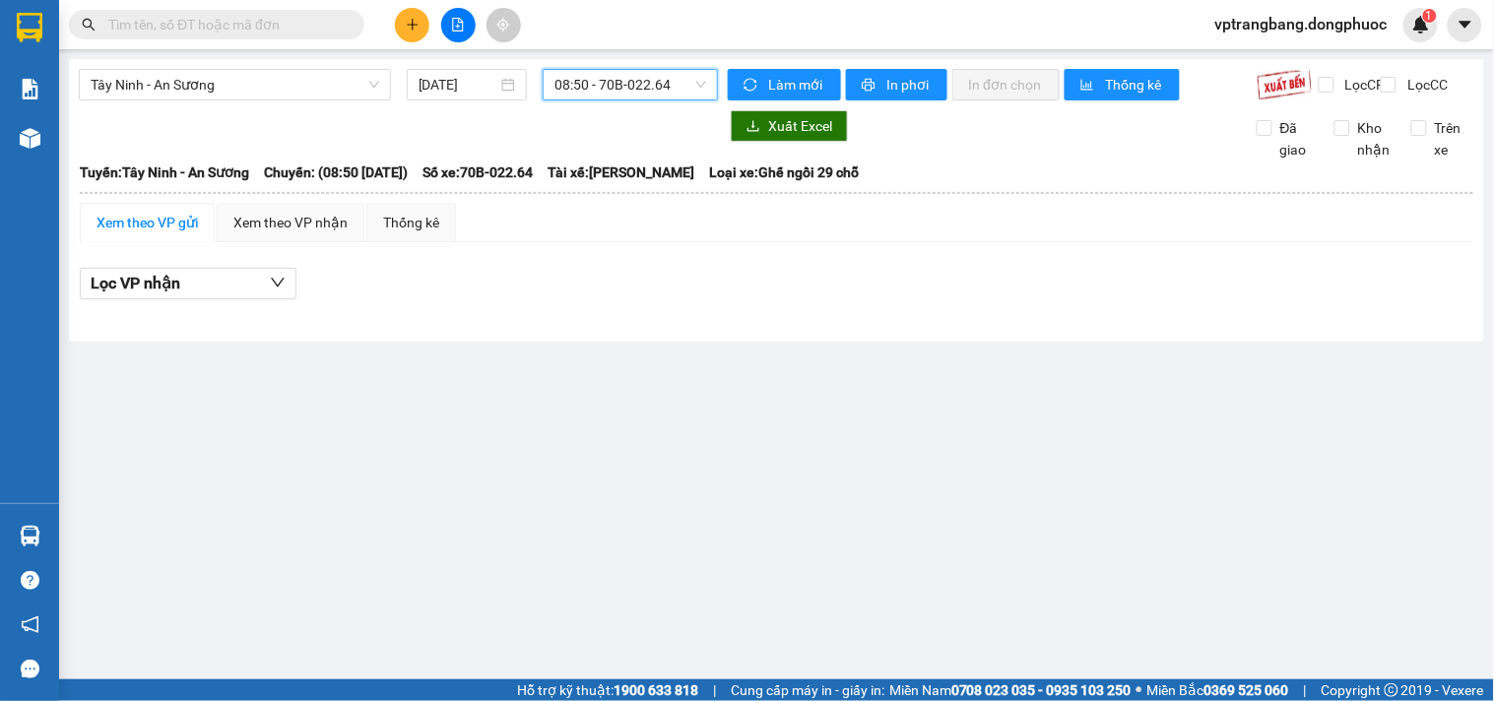
click at [586, 87] on span "08:50 - 70B-022.64" at bounding box center [630, 85] width 152 height 30
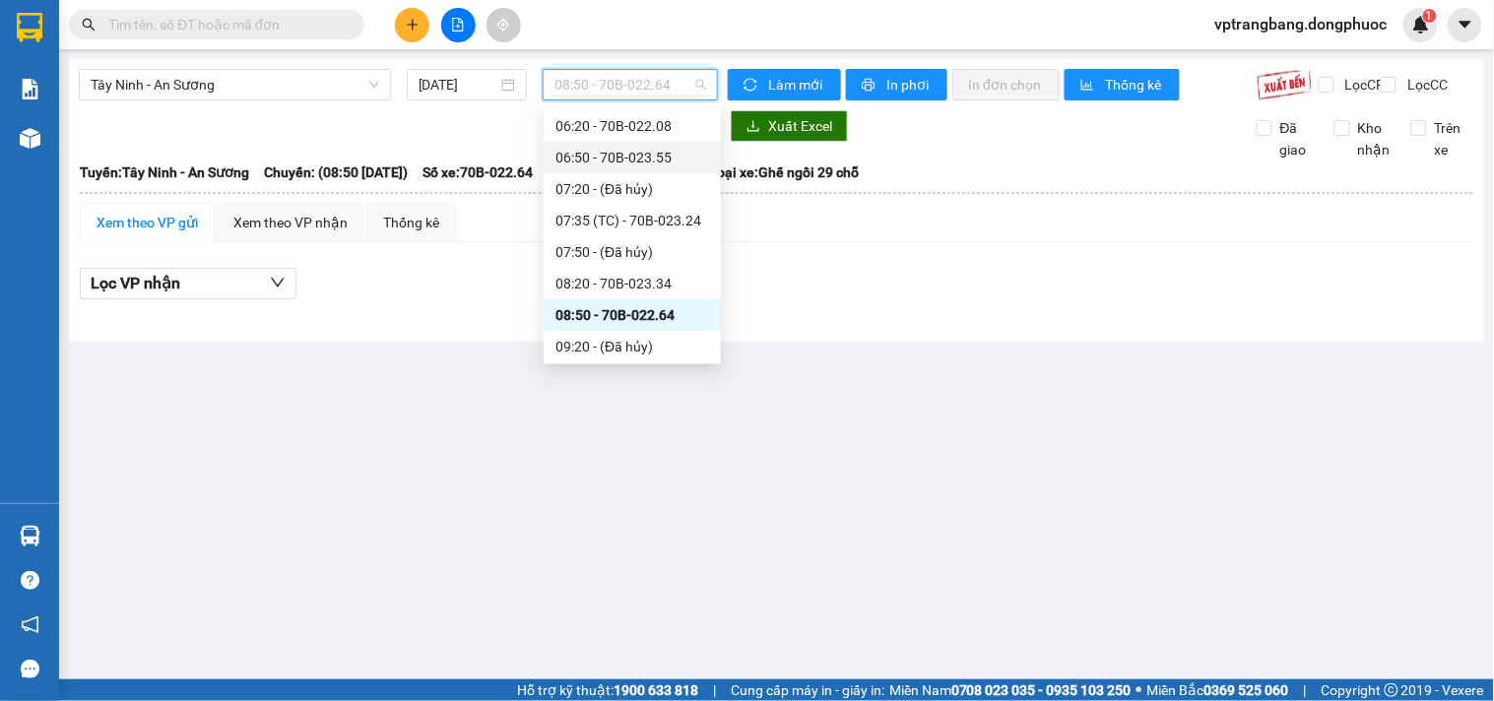
scroll to position [328, 0]
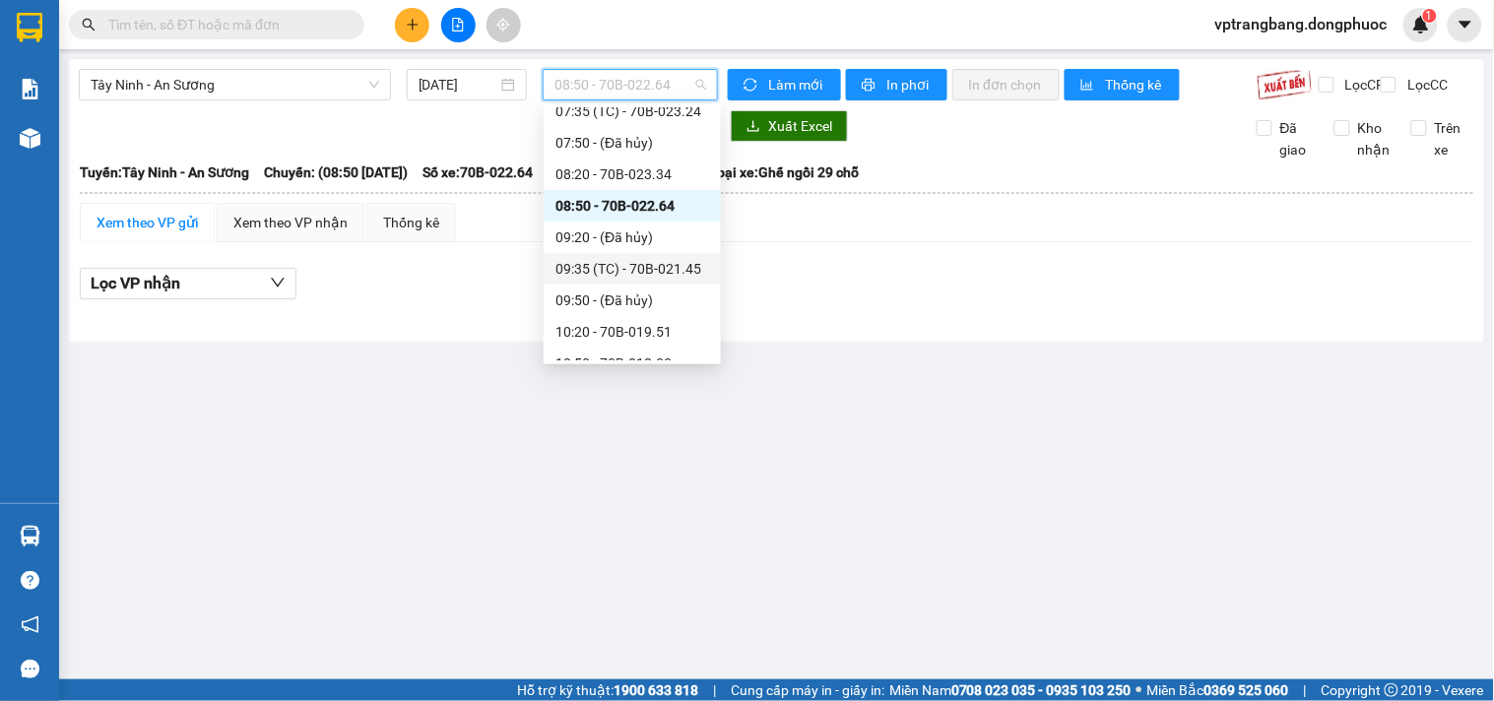
click at [606, 264] on div "09:35 (TC) - 70B-021.45" at bounding box center [632, 269] width 154 height 22
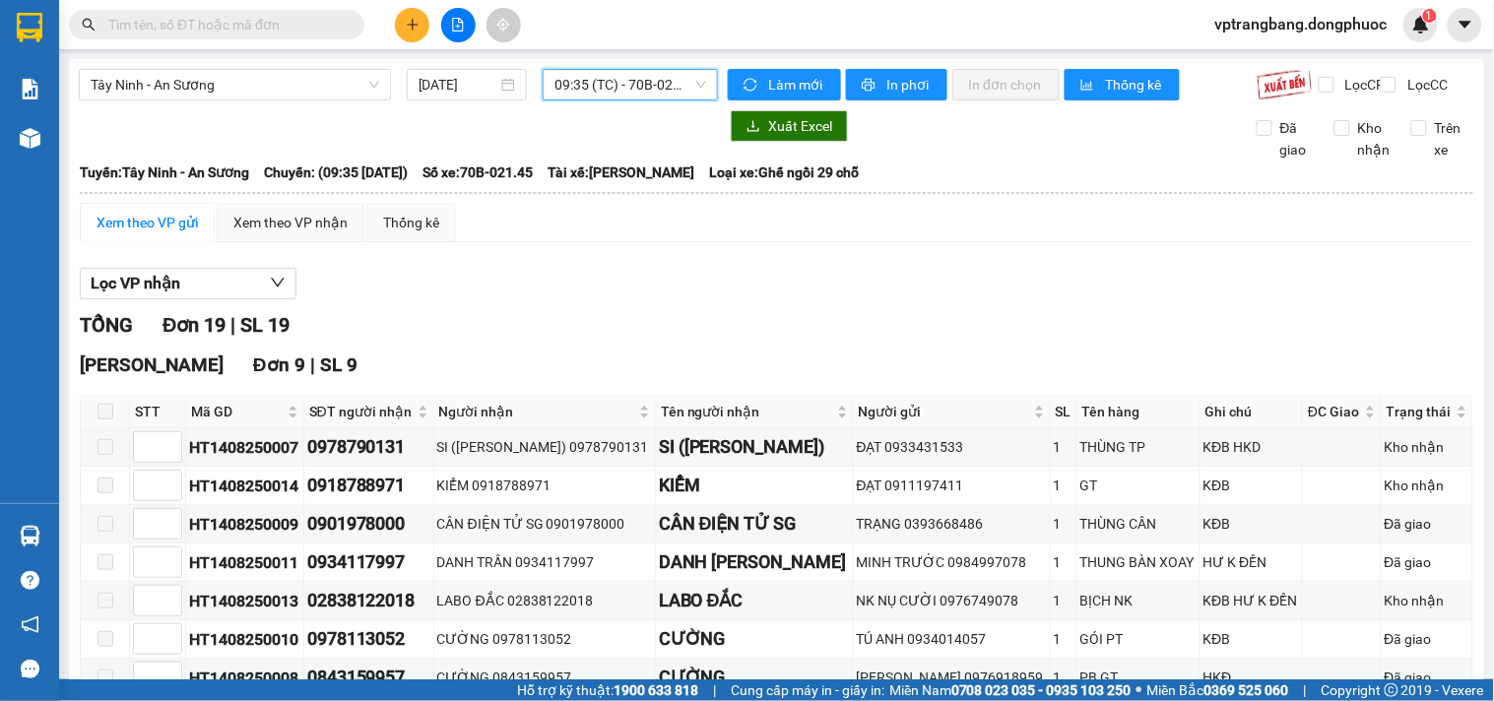
click at [589, 83] on span "09:35 (TC) - 70B-021.45" at bounding box center [630, 85] width 152 height 30
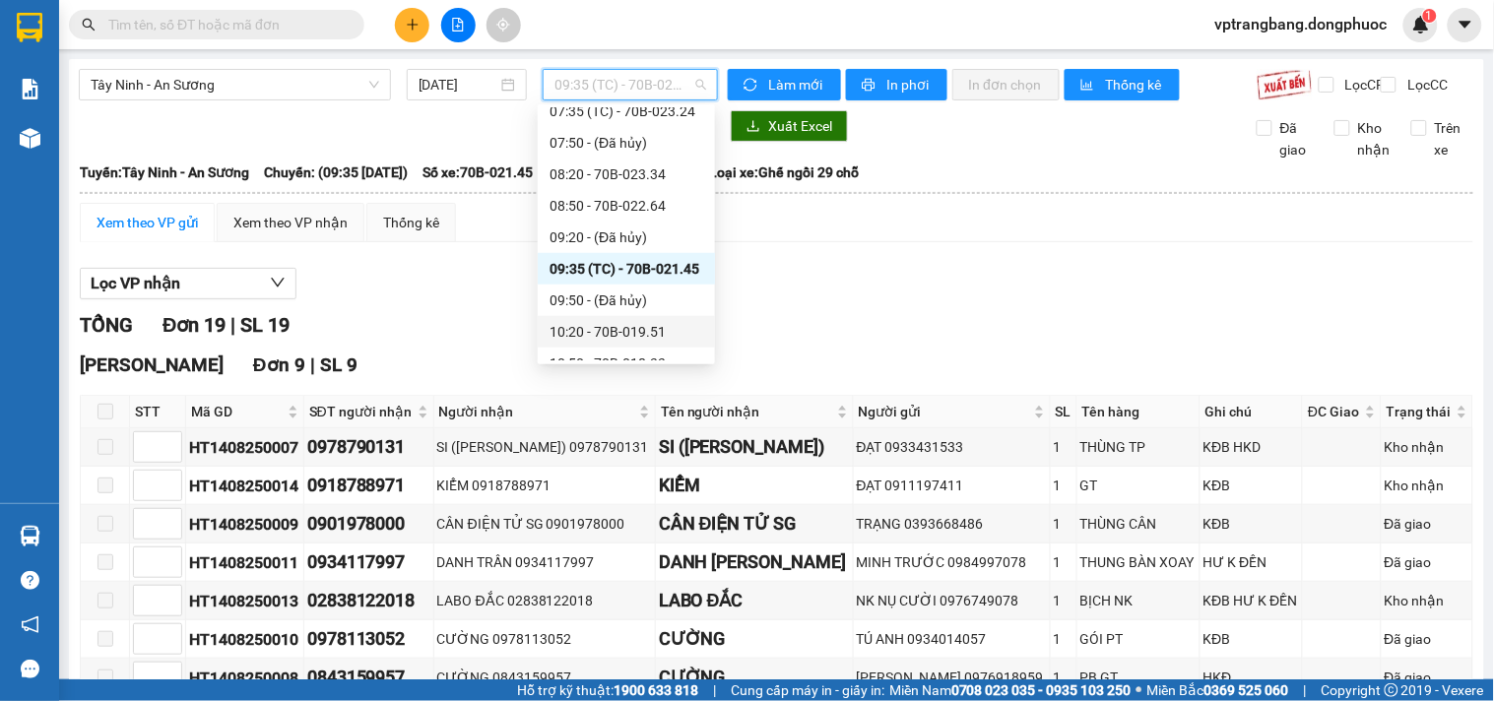
click at [609, 336] on div "10:20 - 70B-019.51" at bounding box center [626, 332] width 154 height 22
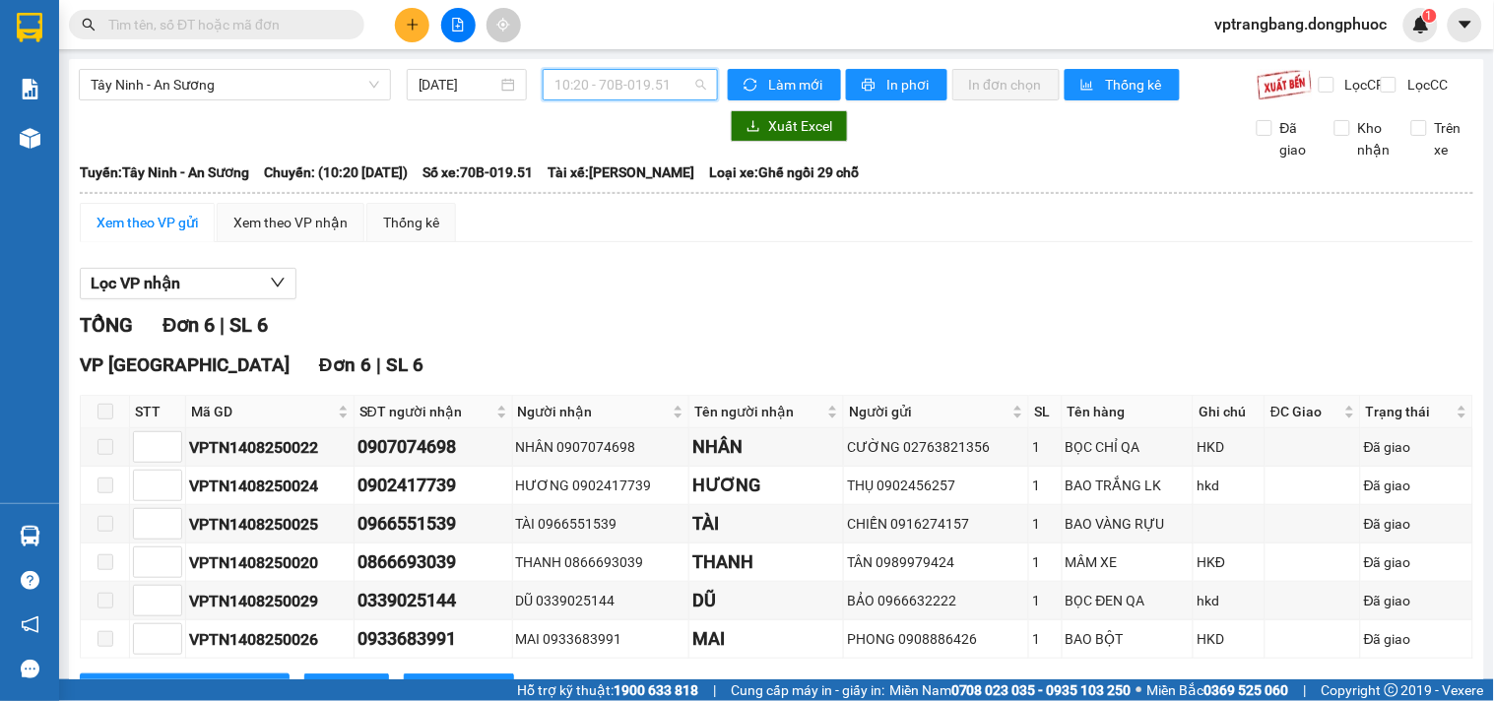
click at [598, 89] on span "10:20 - 70B-019.51" at bounding box center [630, 85] width 152 height 30
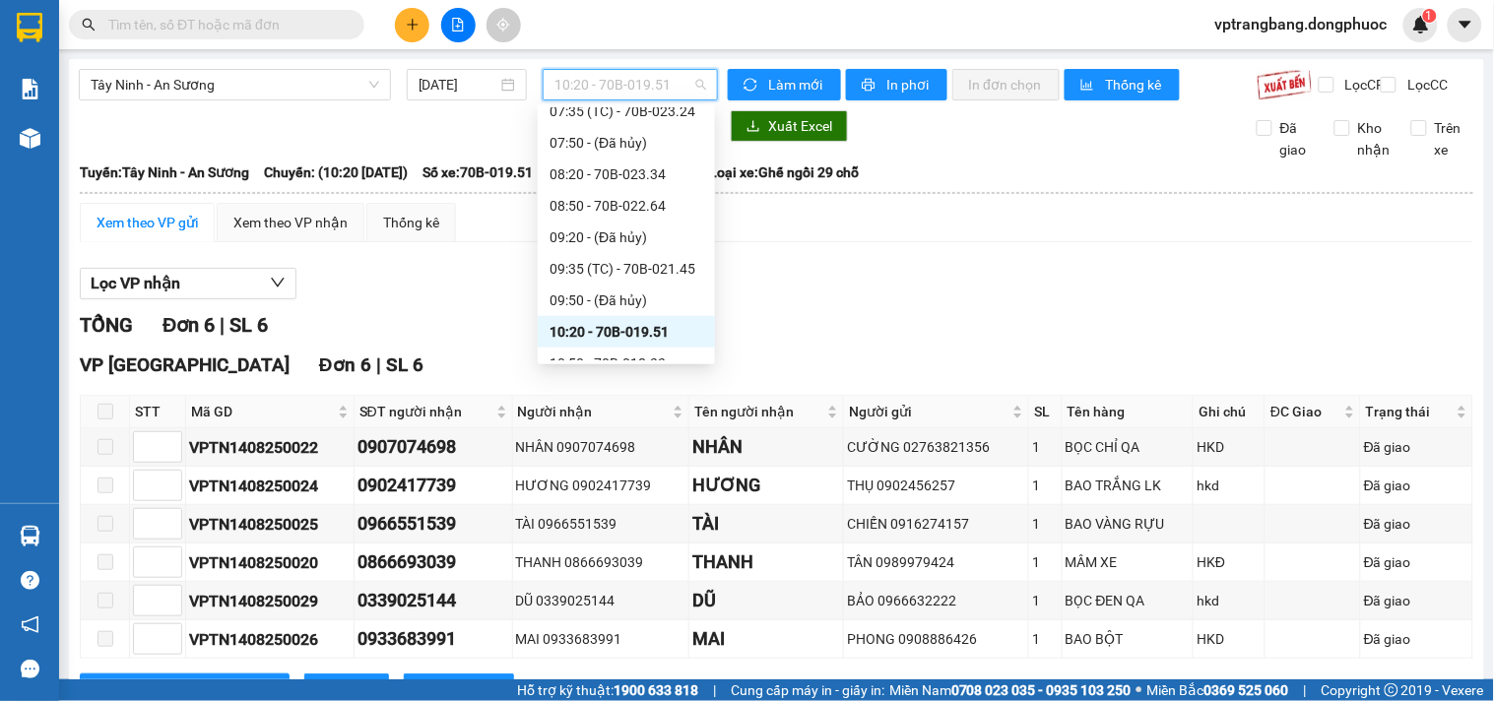
scroll to position [437, 0]
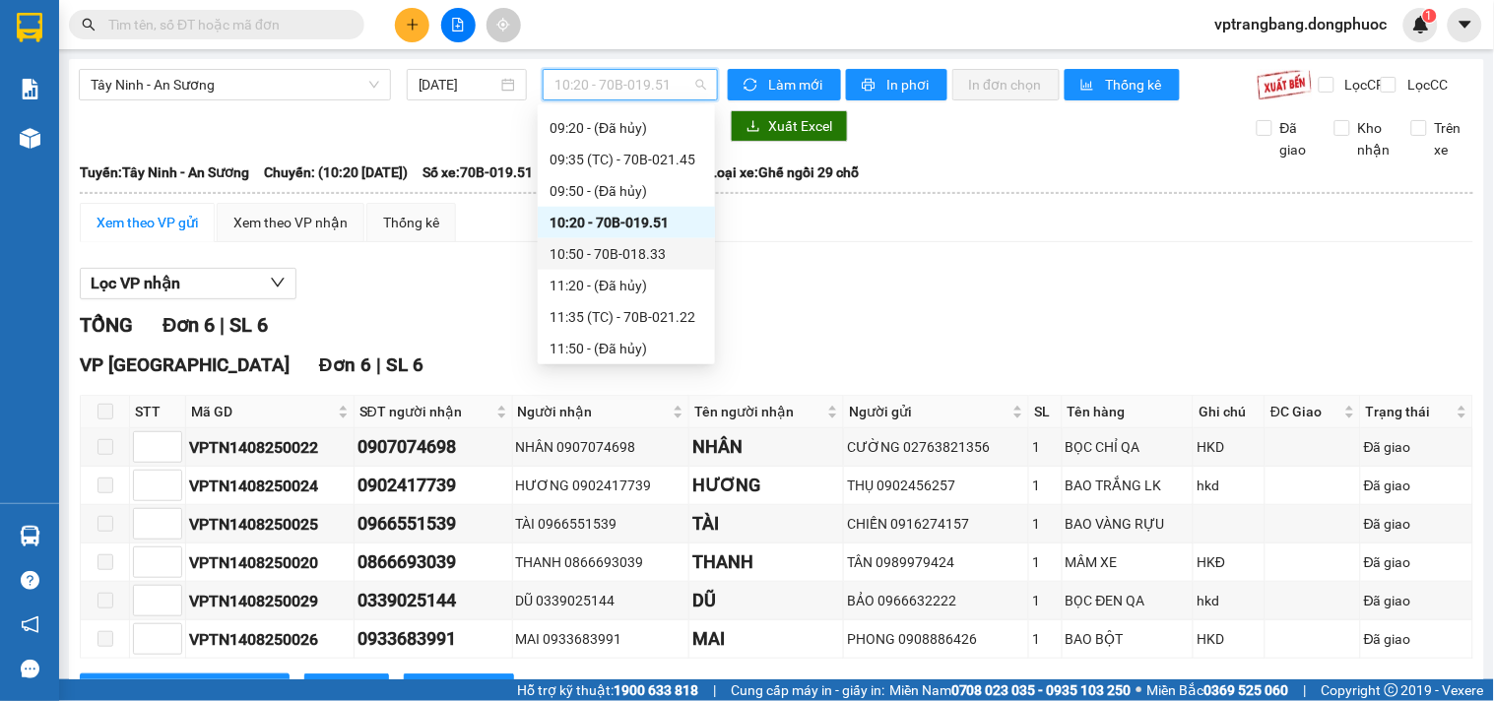
click at [645, 258] on div "10:50 - 70B-018.33" at bounding box center [626, 254] width 154 height 22
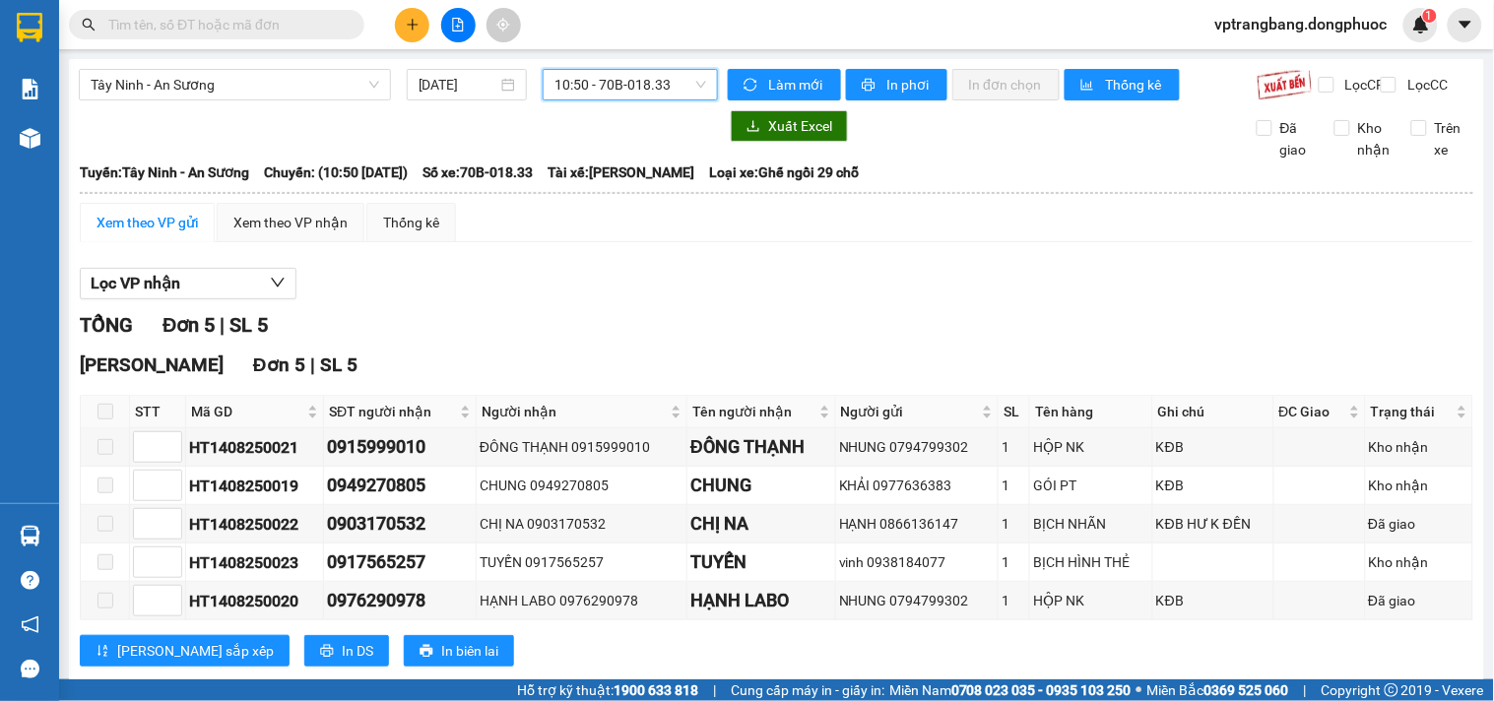
click at [613, 83] on span "10:50 - 70B-018.33" at bounding box center [630, 85] width 152 height 30
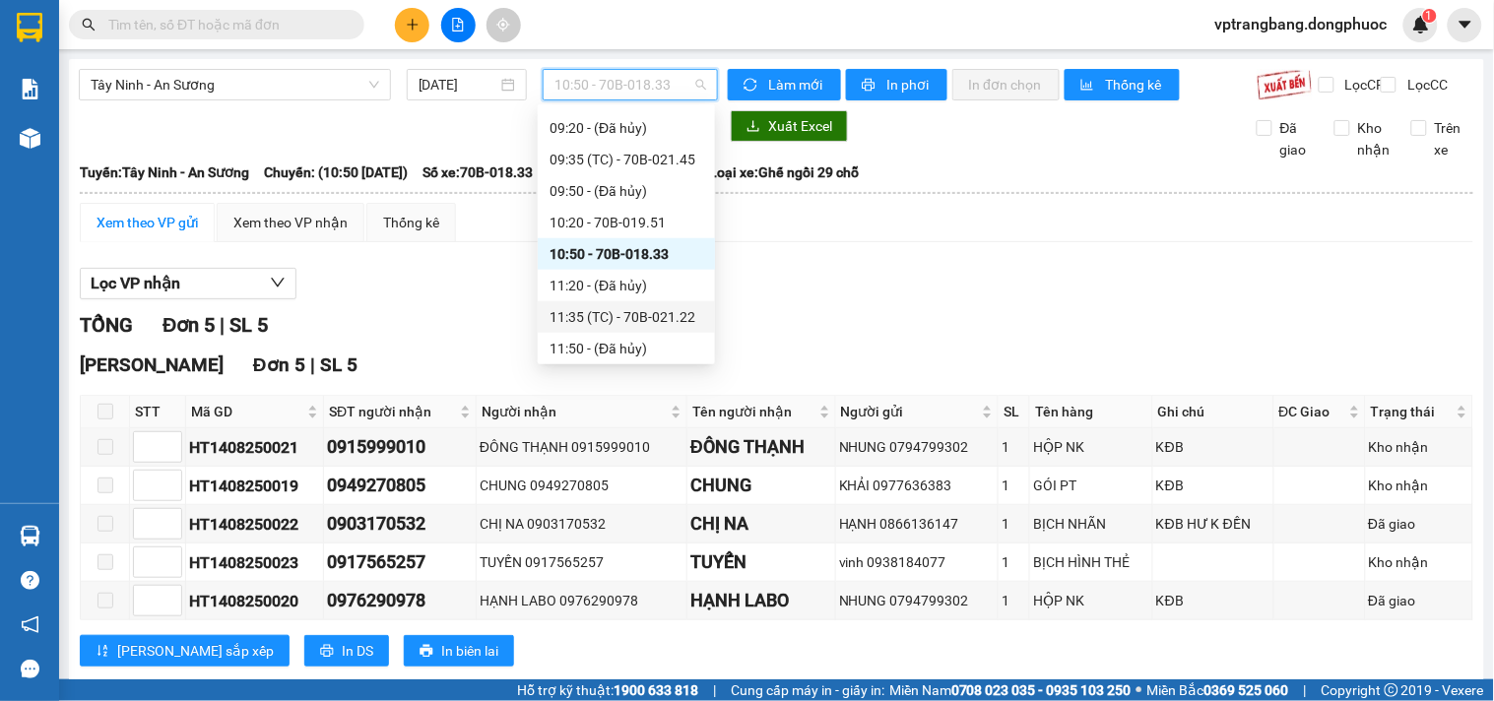
click at [645, 316] on div "11:35 (TC) - 70B-021.22" at bounding box center [626, 317] width 154 height 22
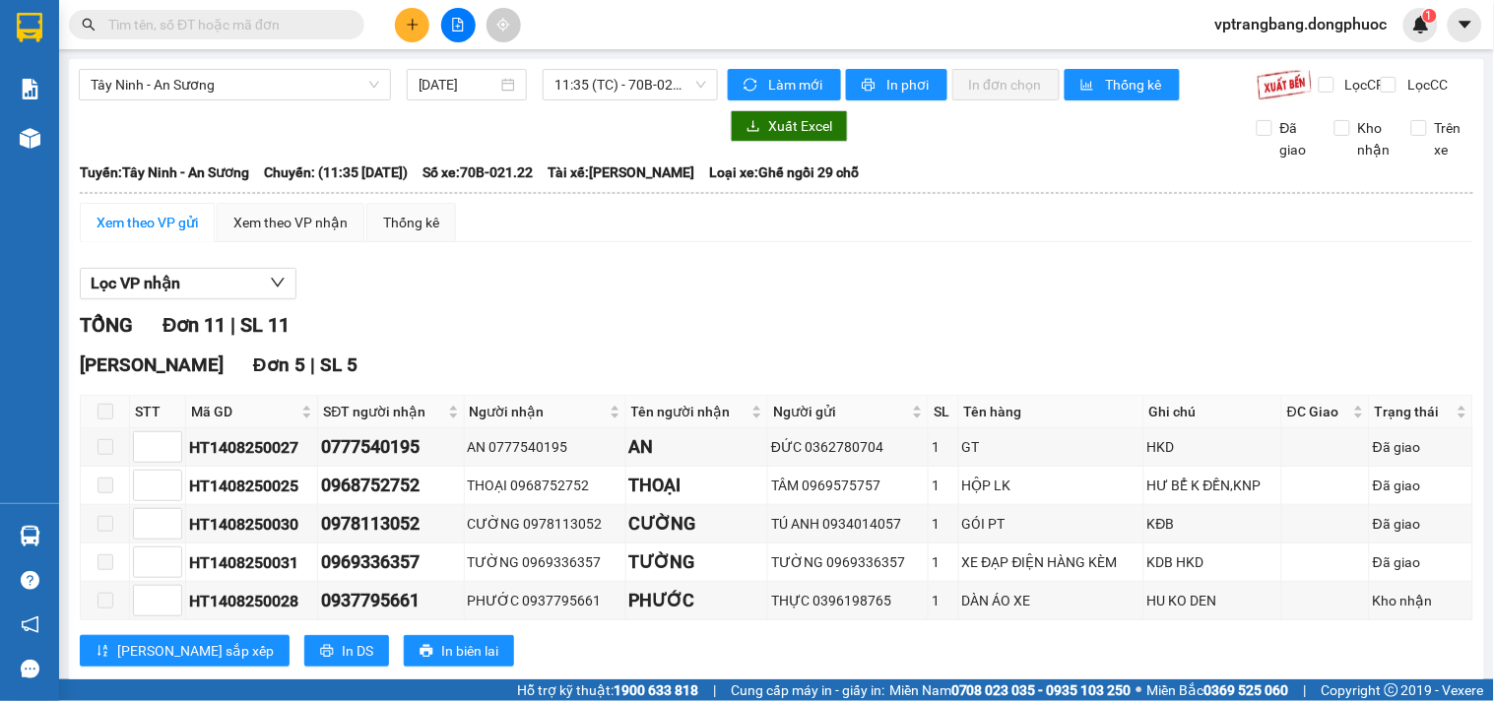
click at [632, 82] on span "11:35 (TC) - 70B-021.22" at bounding box center [630, 85] width 152 height 30
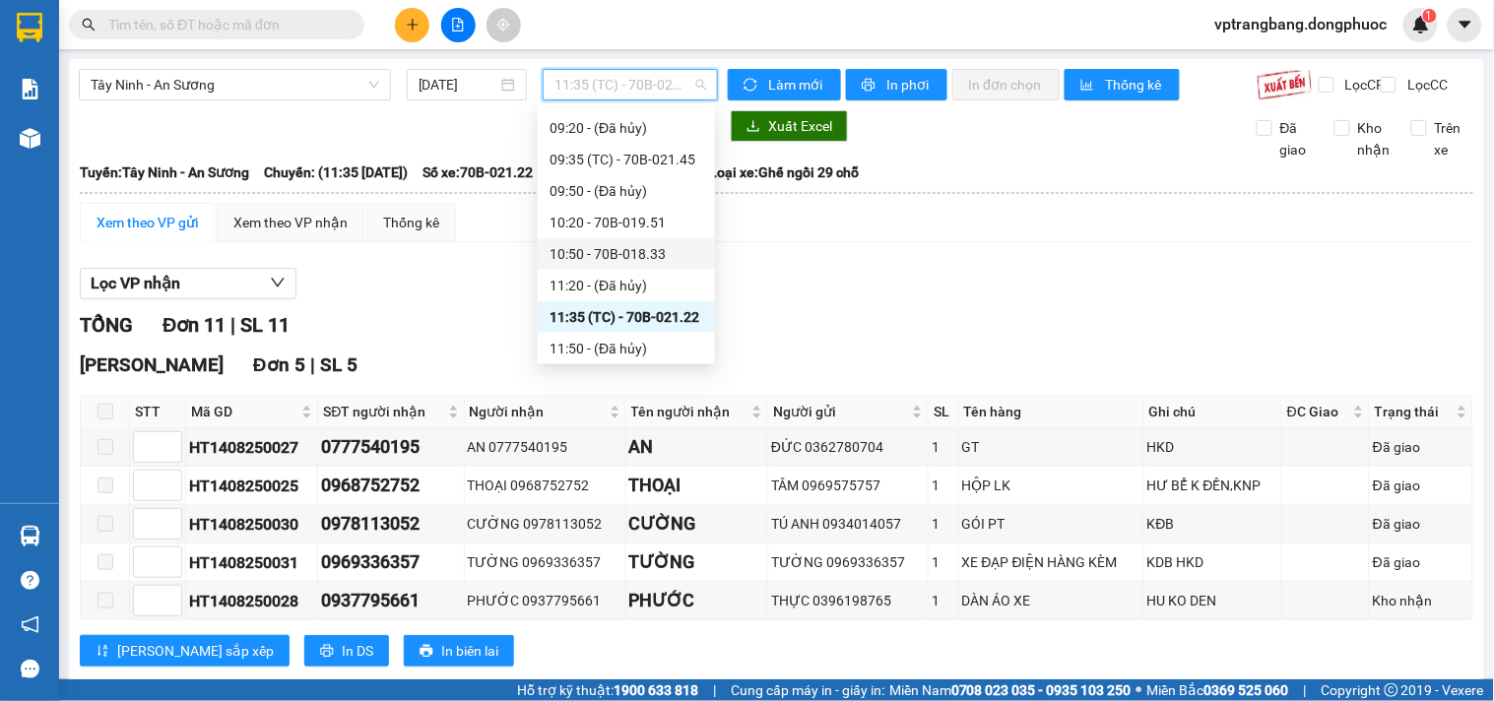
scroll to position [547, 0]
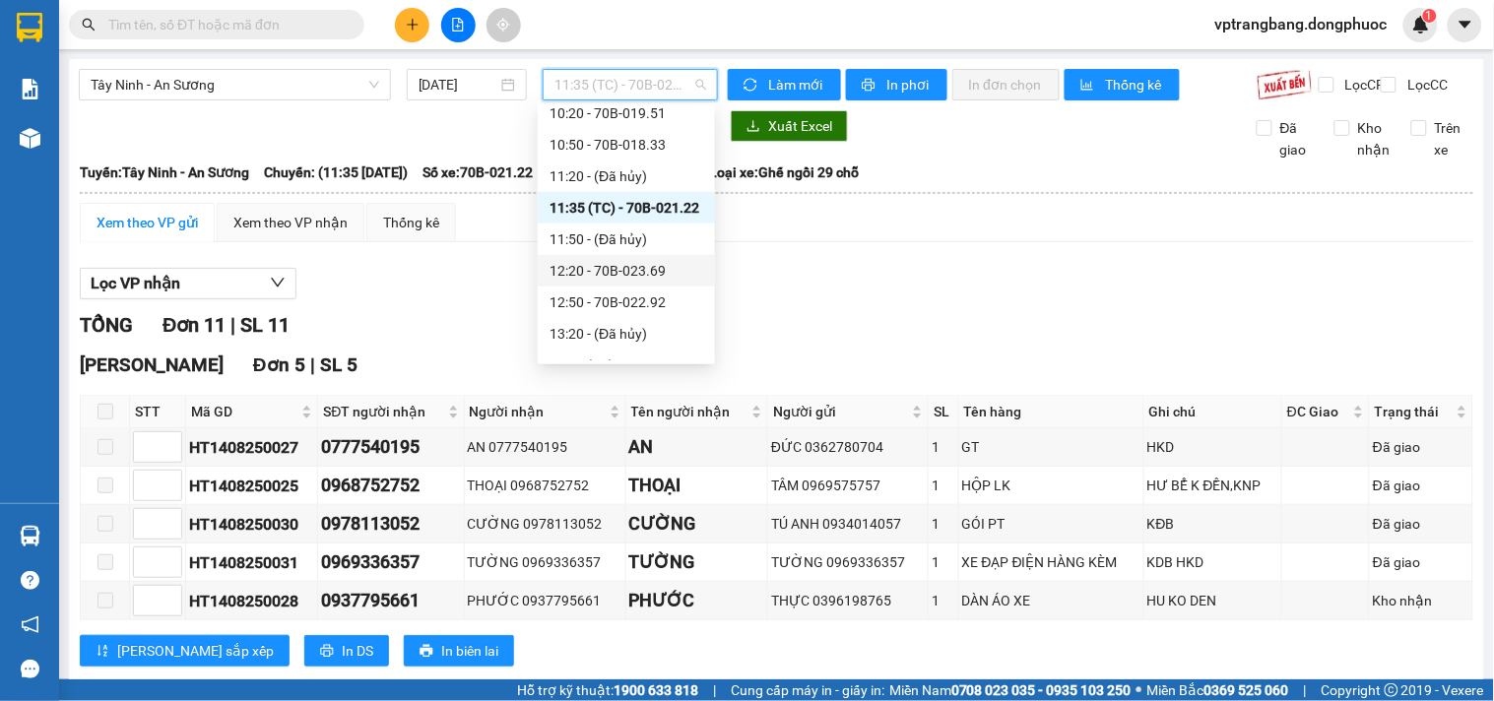
click at [640, 280] on div "12:20 - 70B-023.69" at bounding box center [626, 271] width 154 height 22
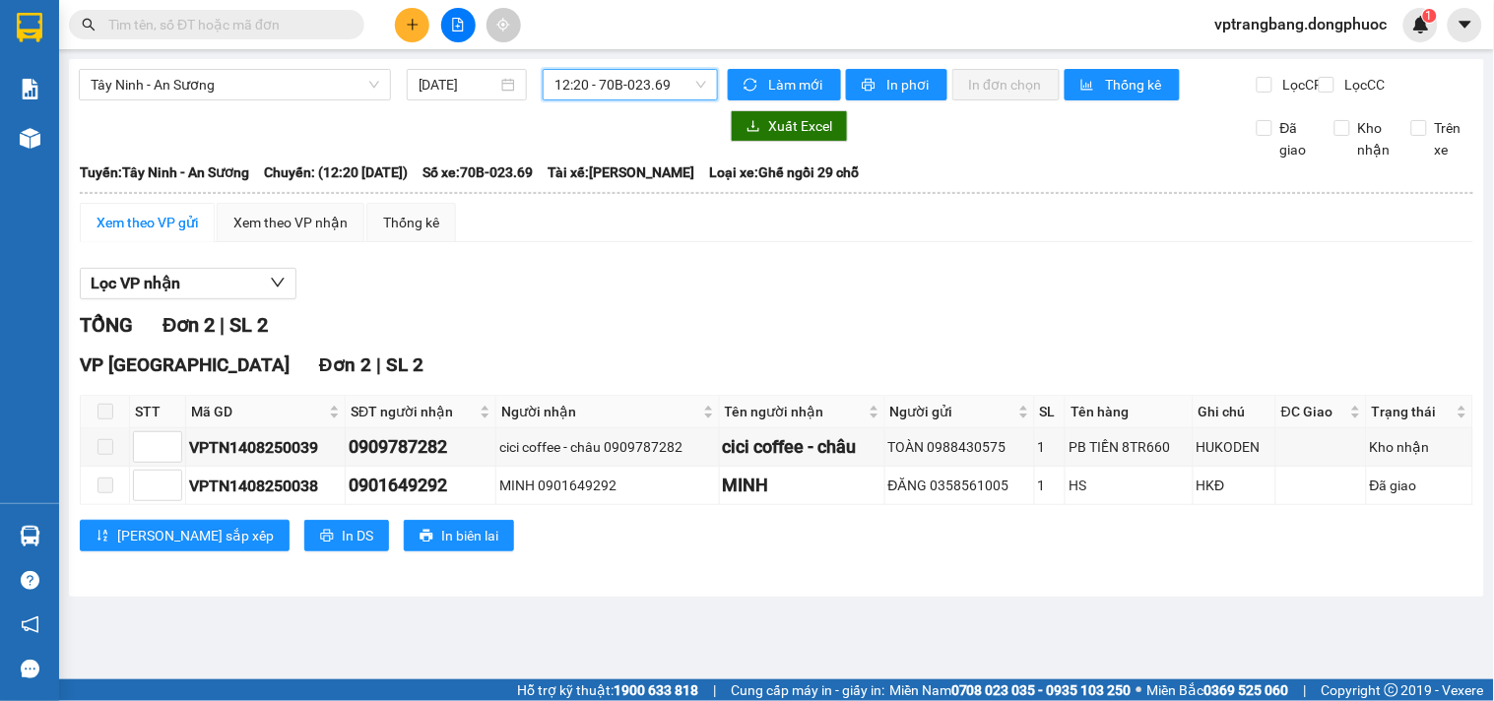
click at [612, 99] on div "12:20 - 70B-023.69" at bounding box center [630, 85] width 175 height 32
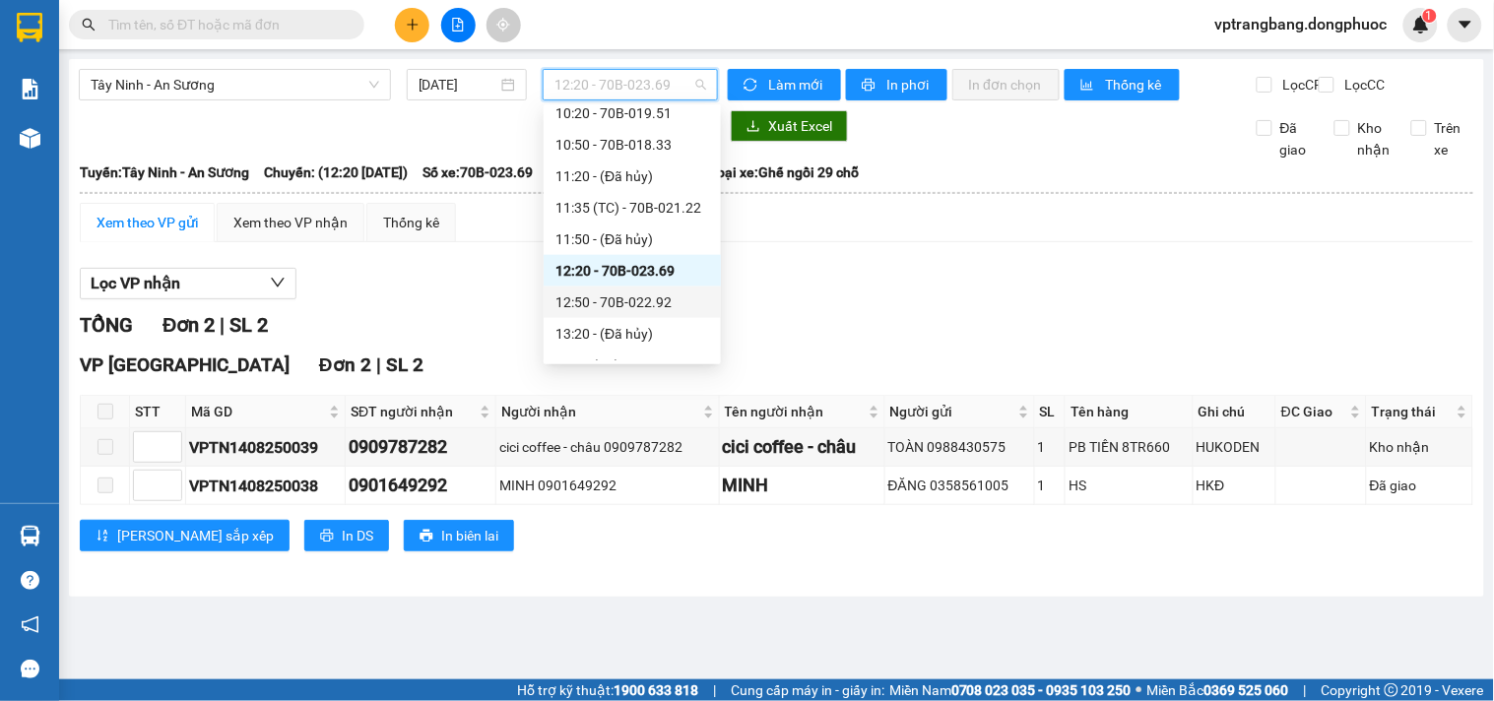
click at [627, 307] on div "12:50 - 70B-022.92" at bounding box center [632, 302] width 154 height 22
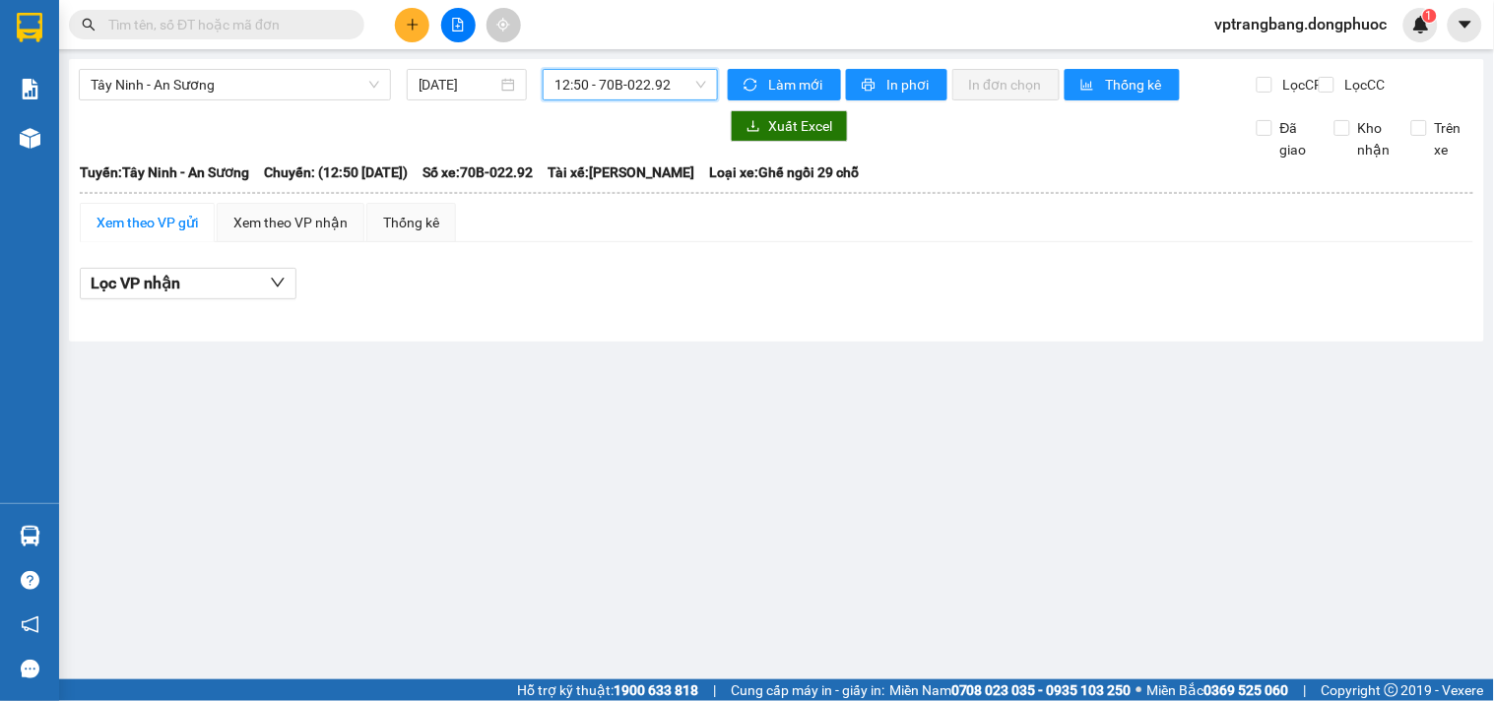
click at [628, 92] on span "12:50 - 70B-022.92" at bounding box center [630, 85] width 152 height 30
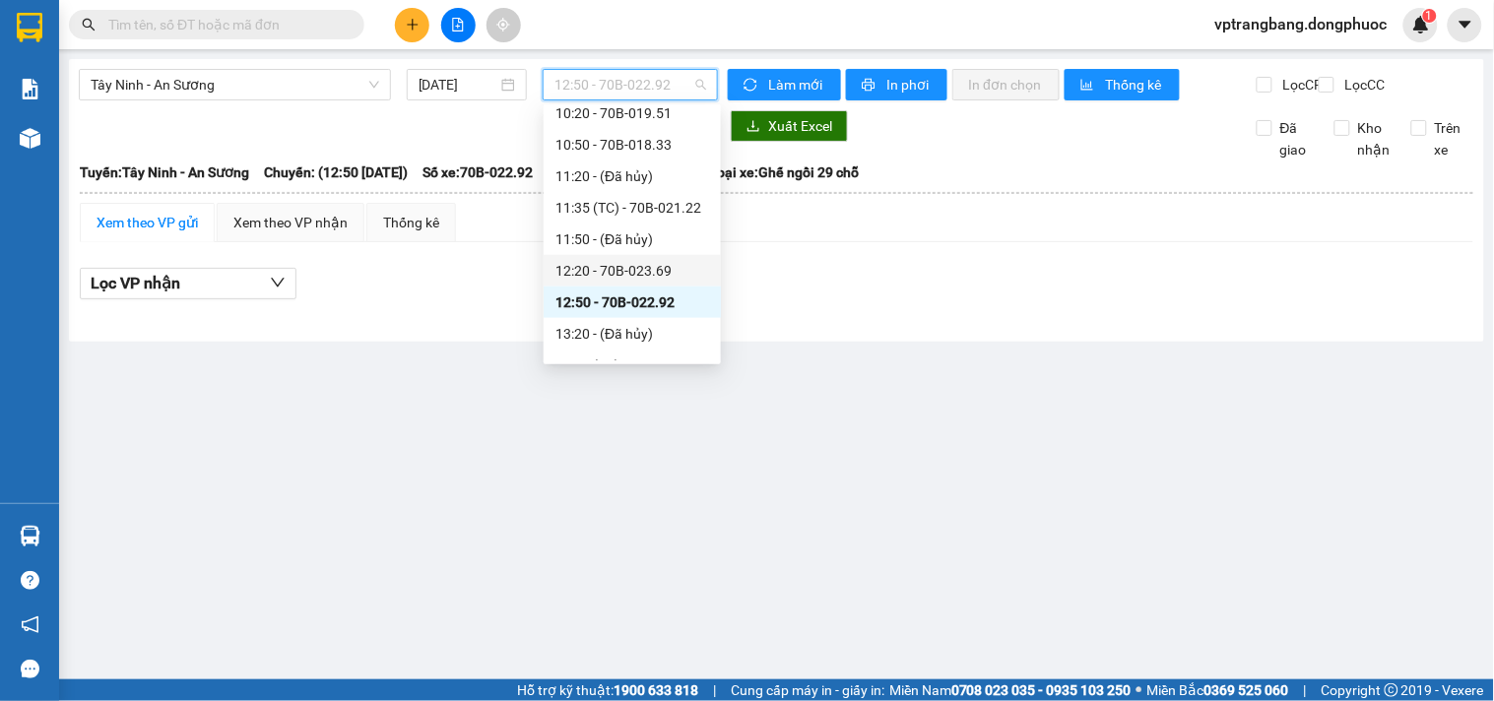
scroll to position [656, 0]
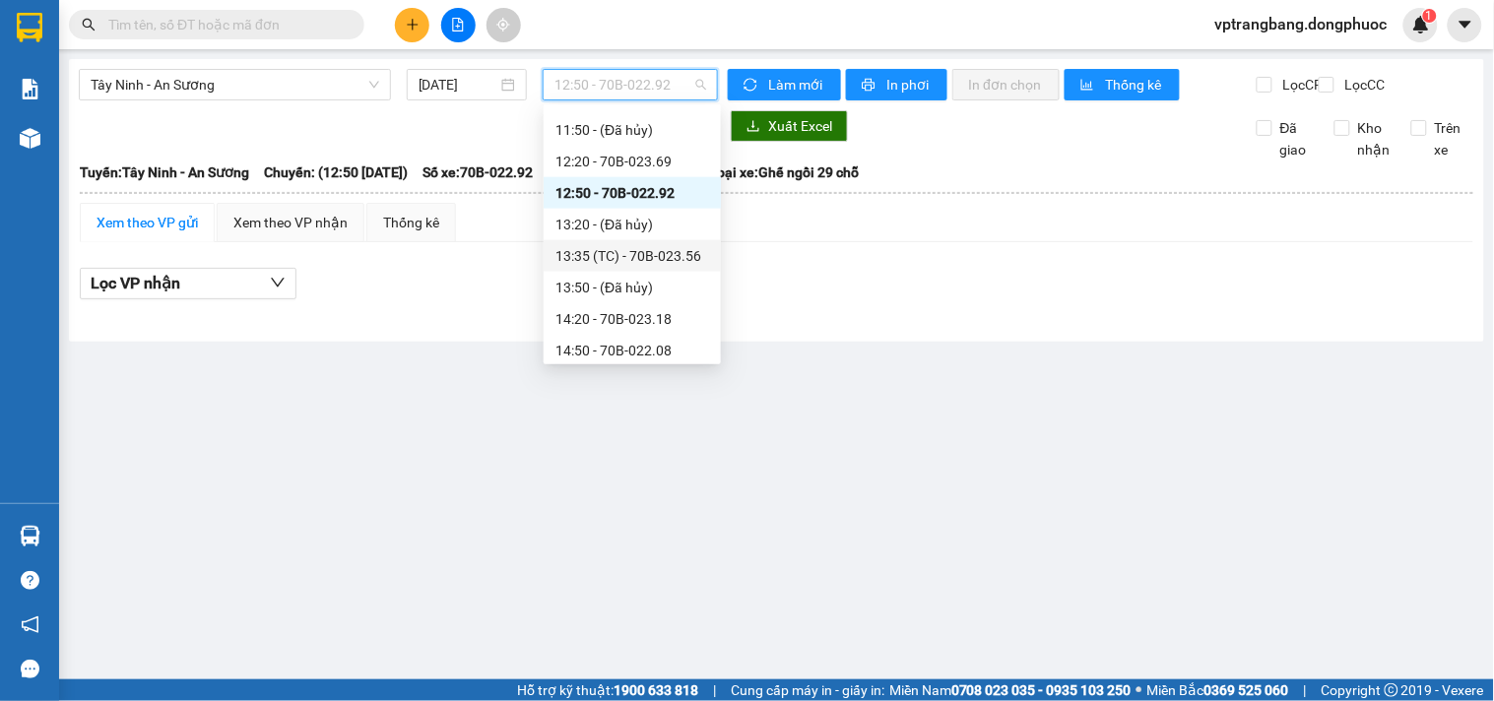
click at [655, 253] on div "13:35 (TC) - 70B-023.56" at bounding box center [632, 256] width 154 height 22
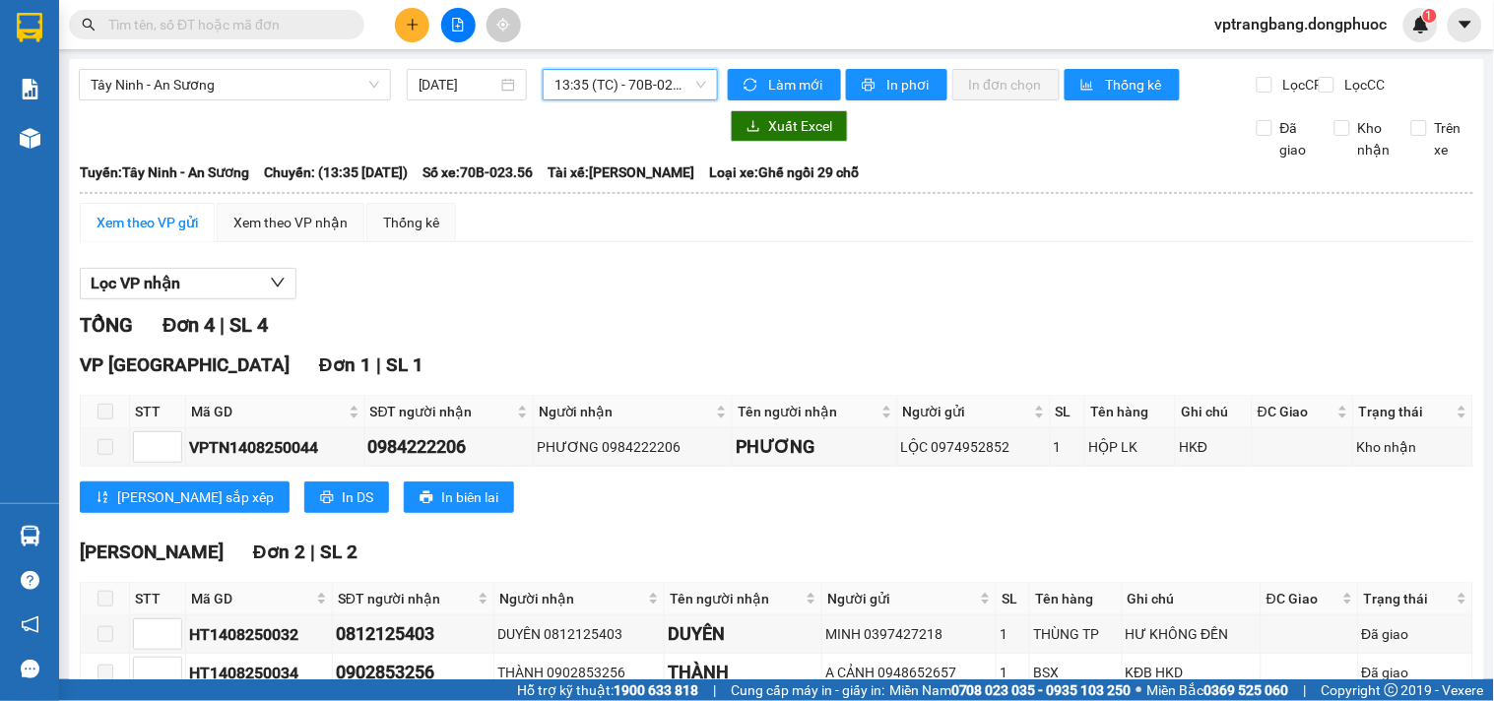
click at [574, 95] on span "13:35 (TC) - 70B-023.56" at bounding box center [630, 85] width 152 height 30
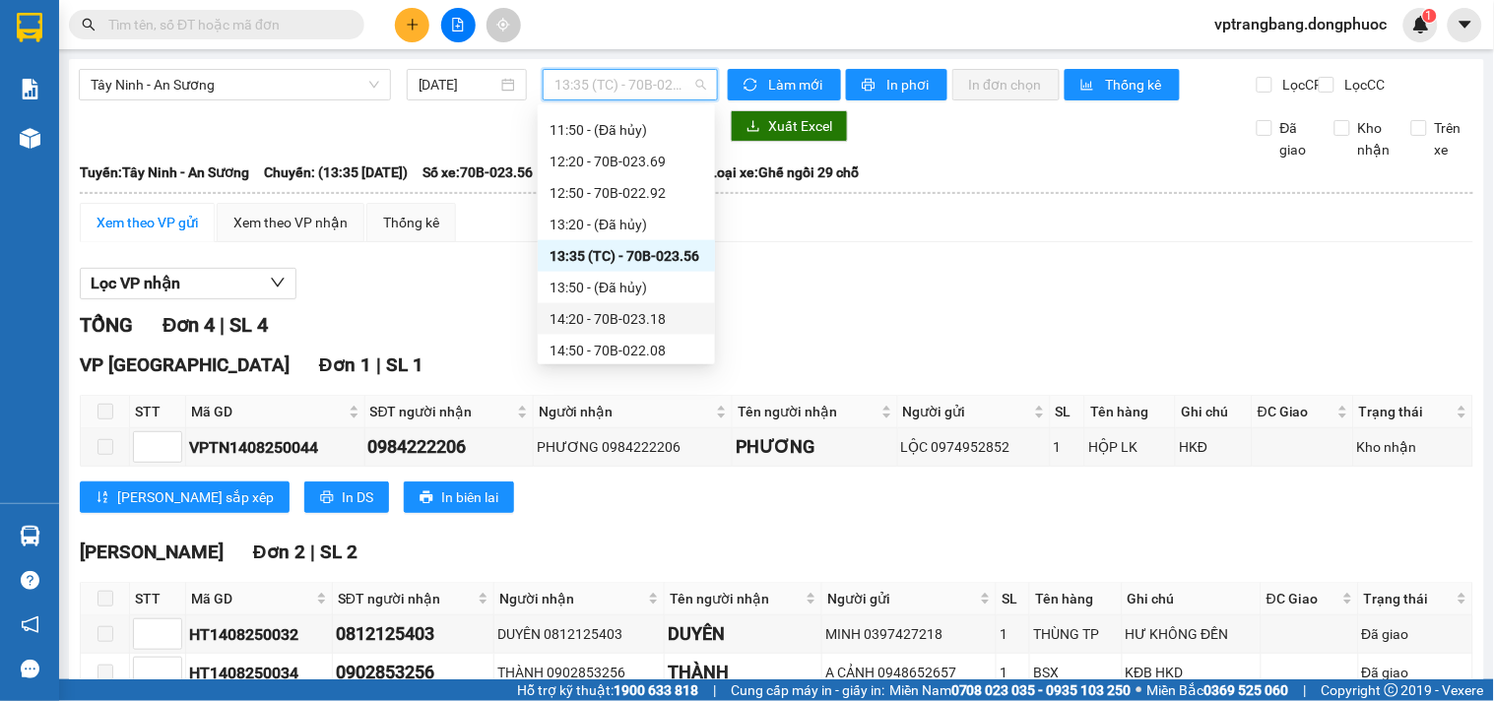
click at [611, 321] on div "14:20 - 70B-023.18" at bounding box center [626, 319] width 154 height 22
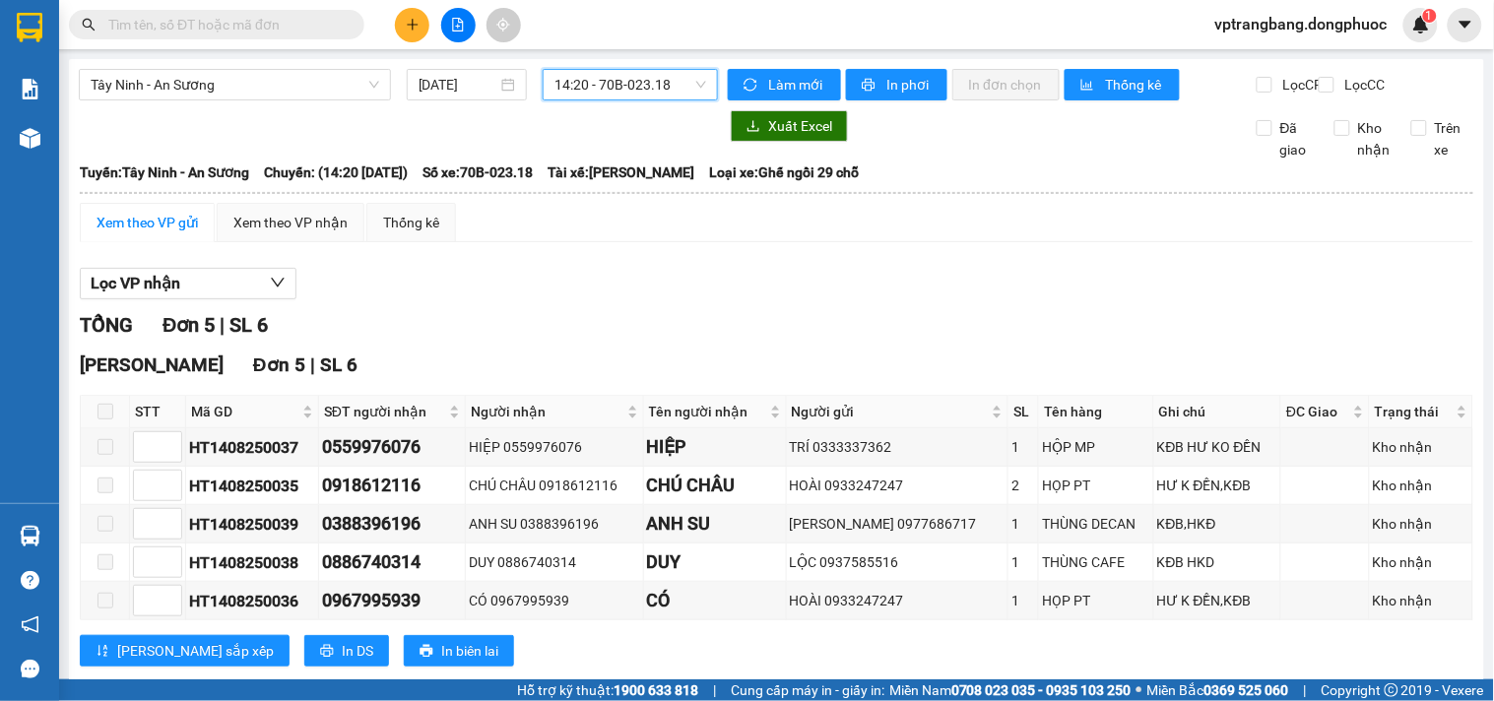
click at [637, 87] on span "14:20 - 70B-023.18" at bounding box center [630, 85] width 152 height 30
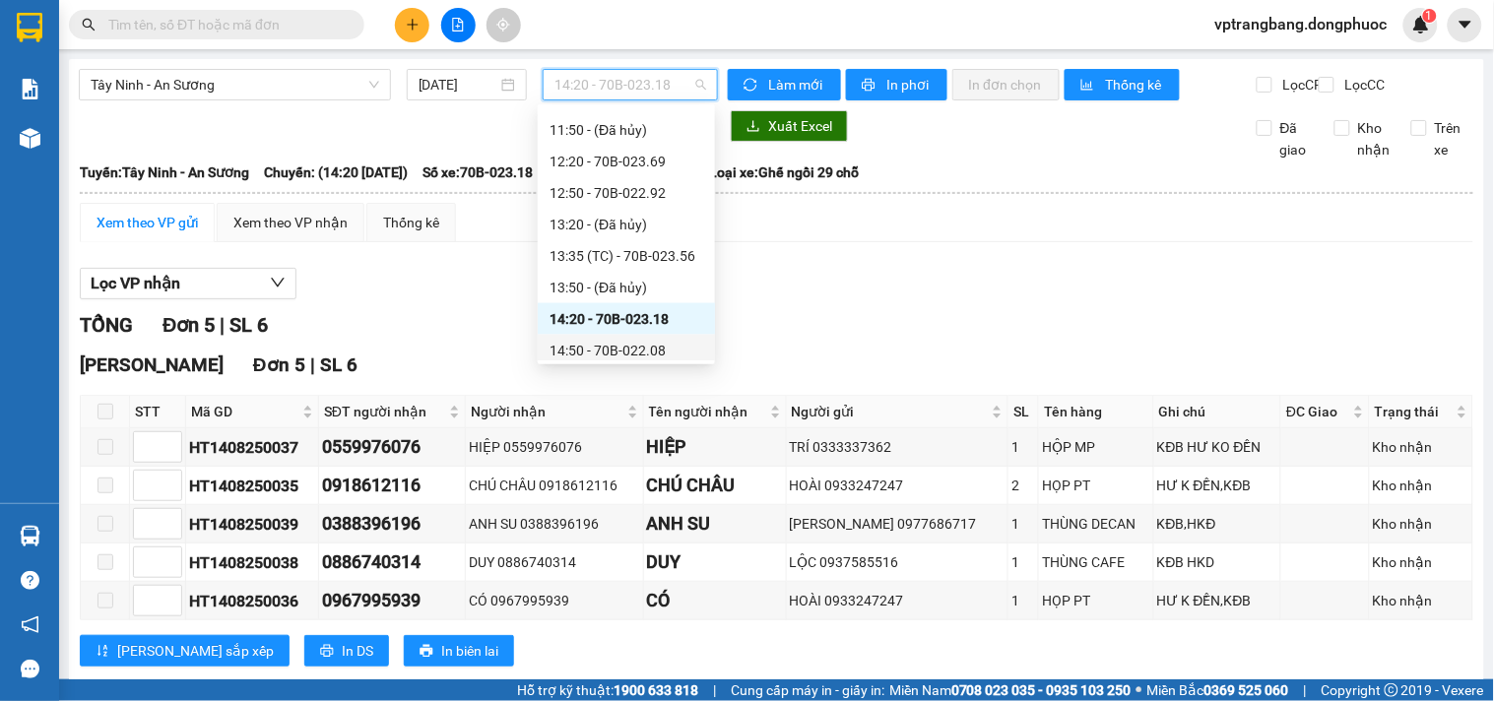
click at [631, 353] on div "14:50 - 70B-022.08" at bounding box center [626, 351] width 154 height 22
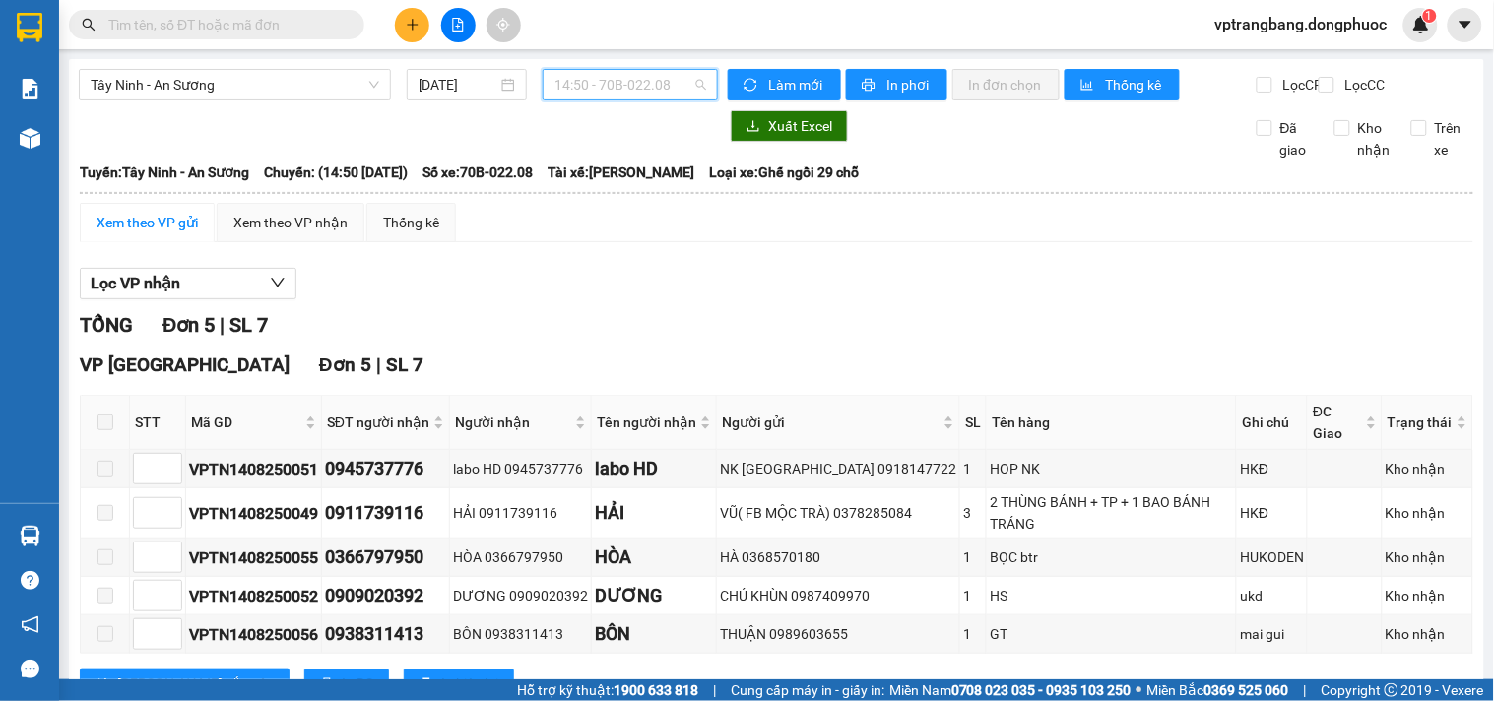
click at [584, 76] on span "14:50 - 70B-022.08" at bounding box center [630, 85] width 152 height 30
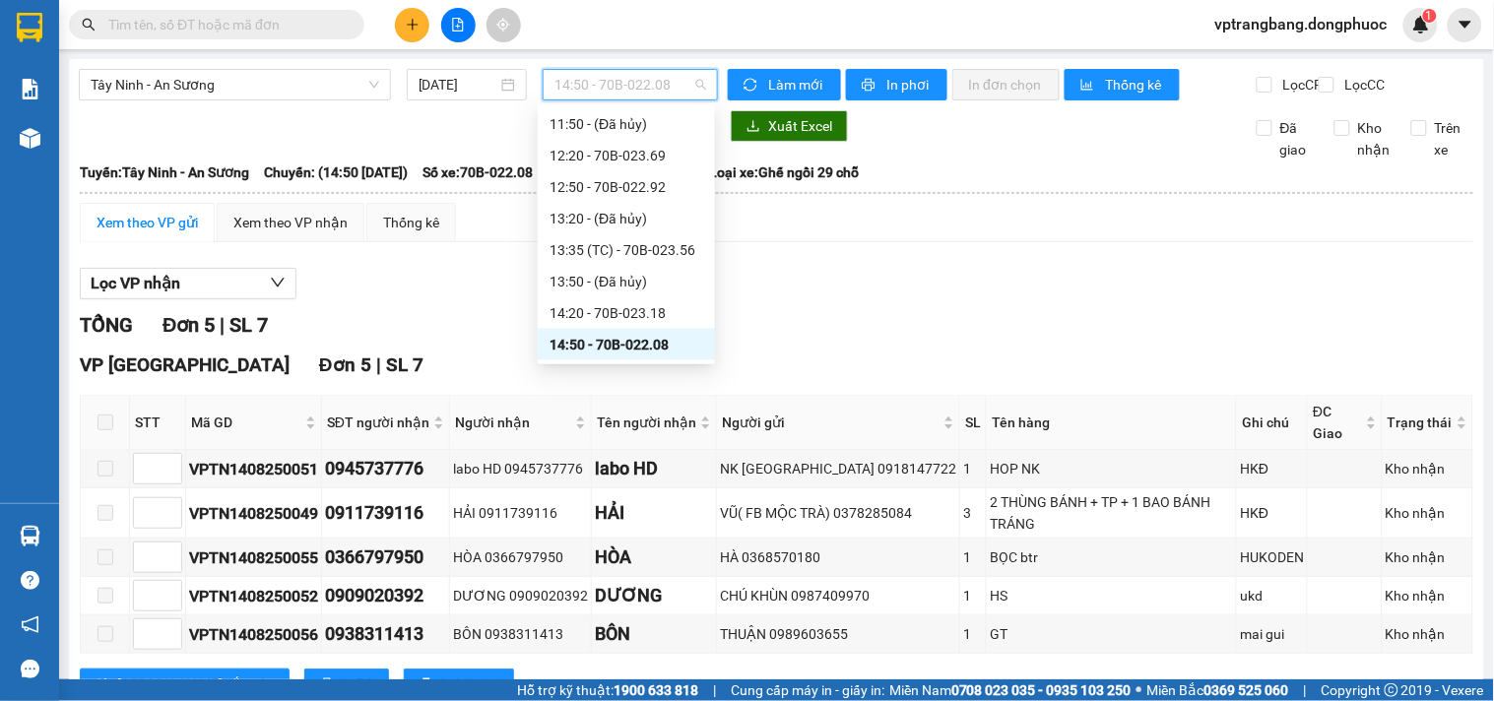
scroll to position [880, 0]
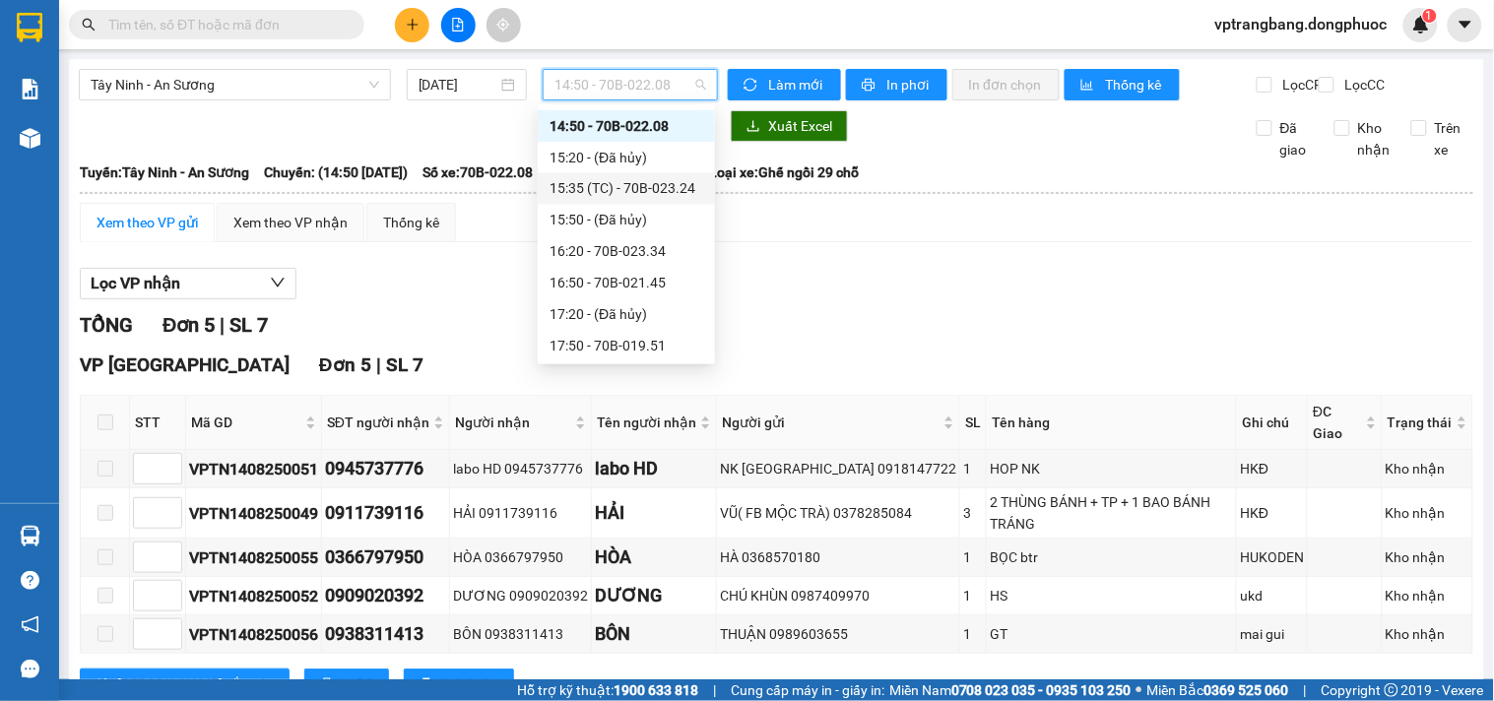
click at [647, 193] on div "15:35 (TC) - 70B-023.24" at bounding box center [626, 189] width 154 height 22
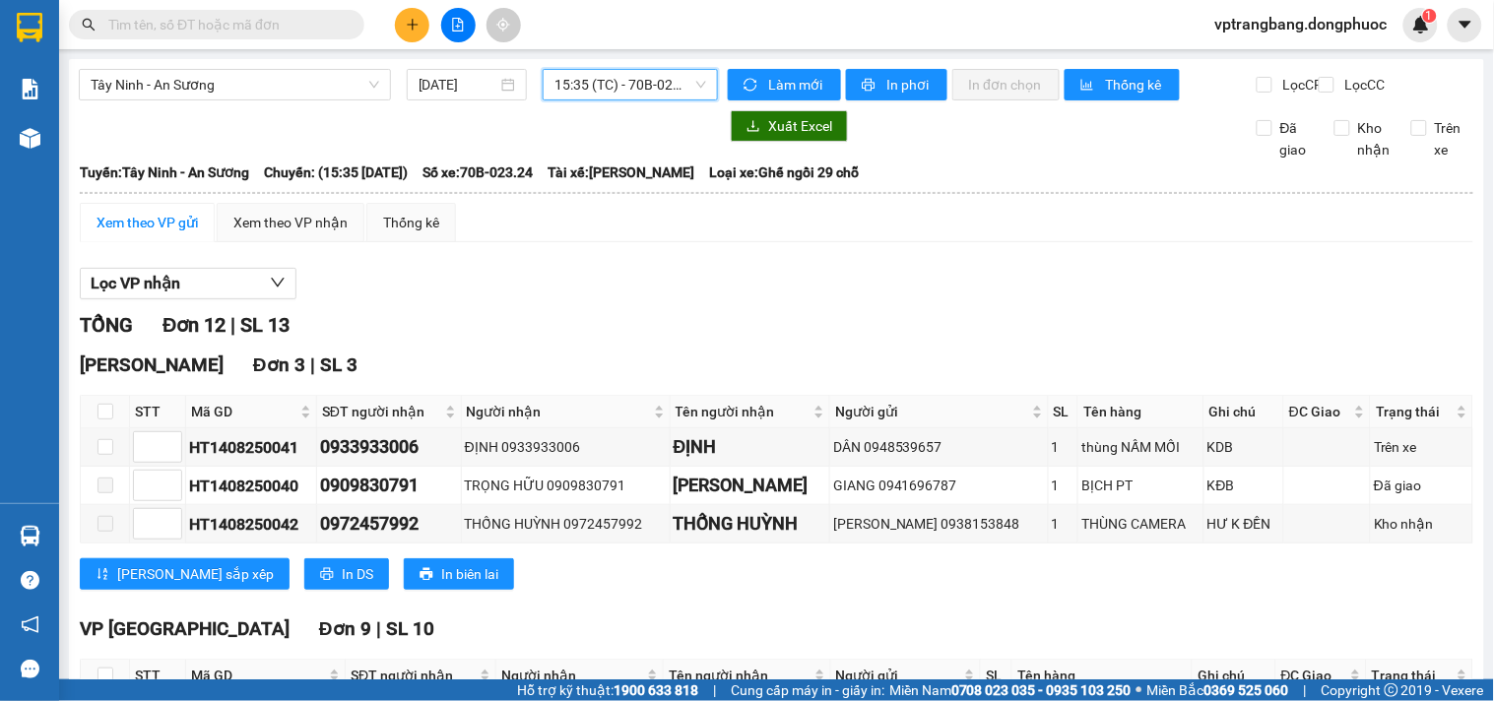
click at [571, 92] on span "15:35 (TC) - 70B-023.24" at bounding box center [630, 85] width 152 height 30
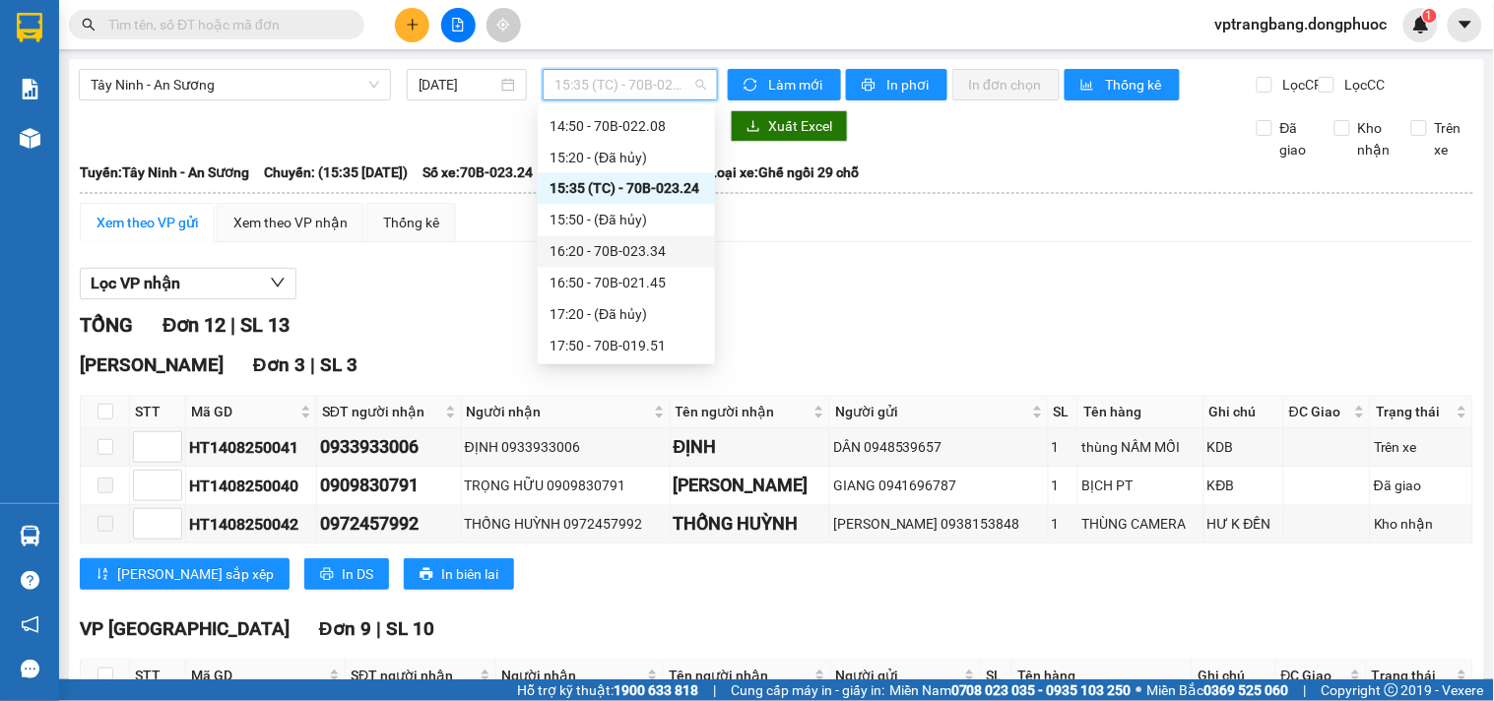
click at [614, 256] on div "16:20 - 70B-023.34" at bounding box center [626, 252] width 154 height 22
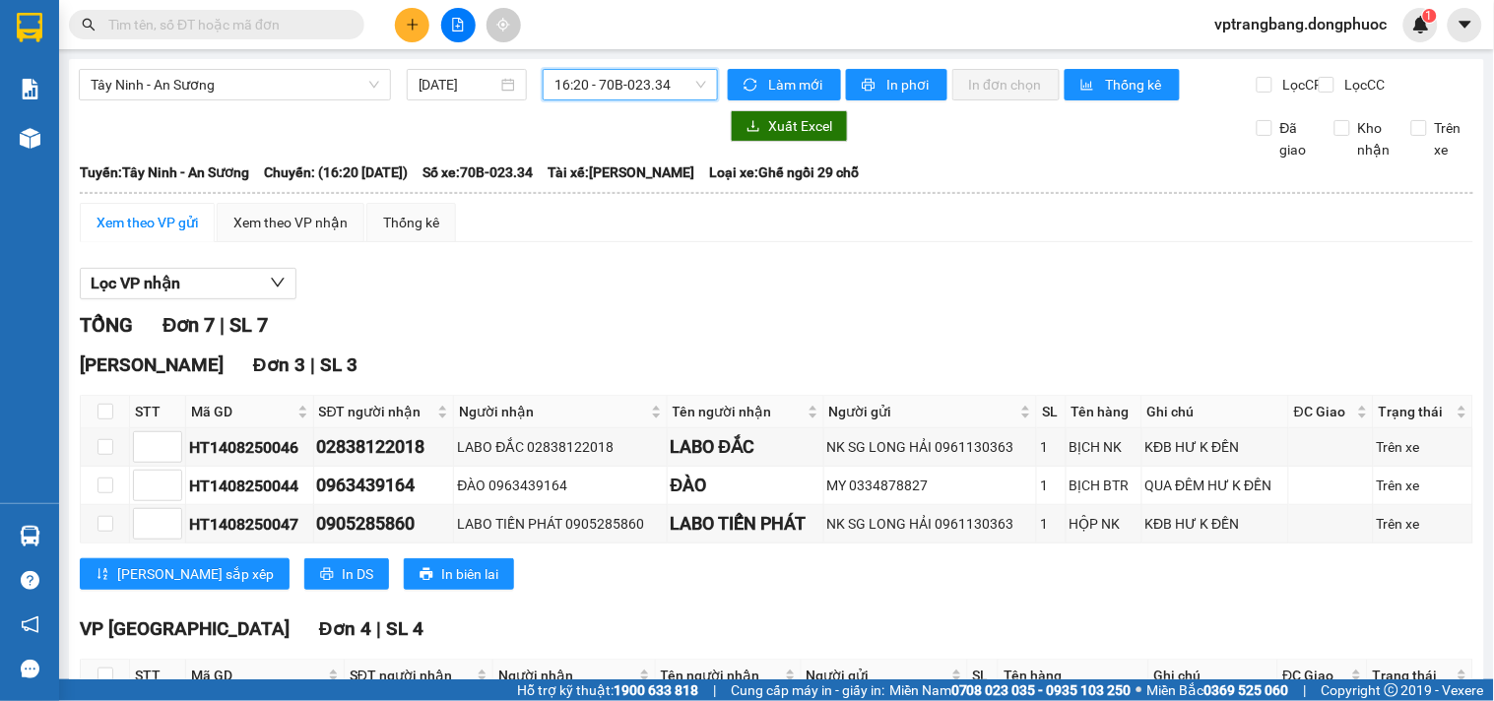
click at [644, 97] on span "16:20 - 70B-023.34" at bounding box center [630, 85] width 152 height 30
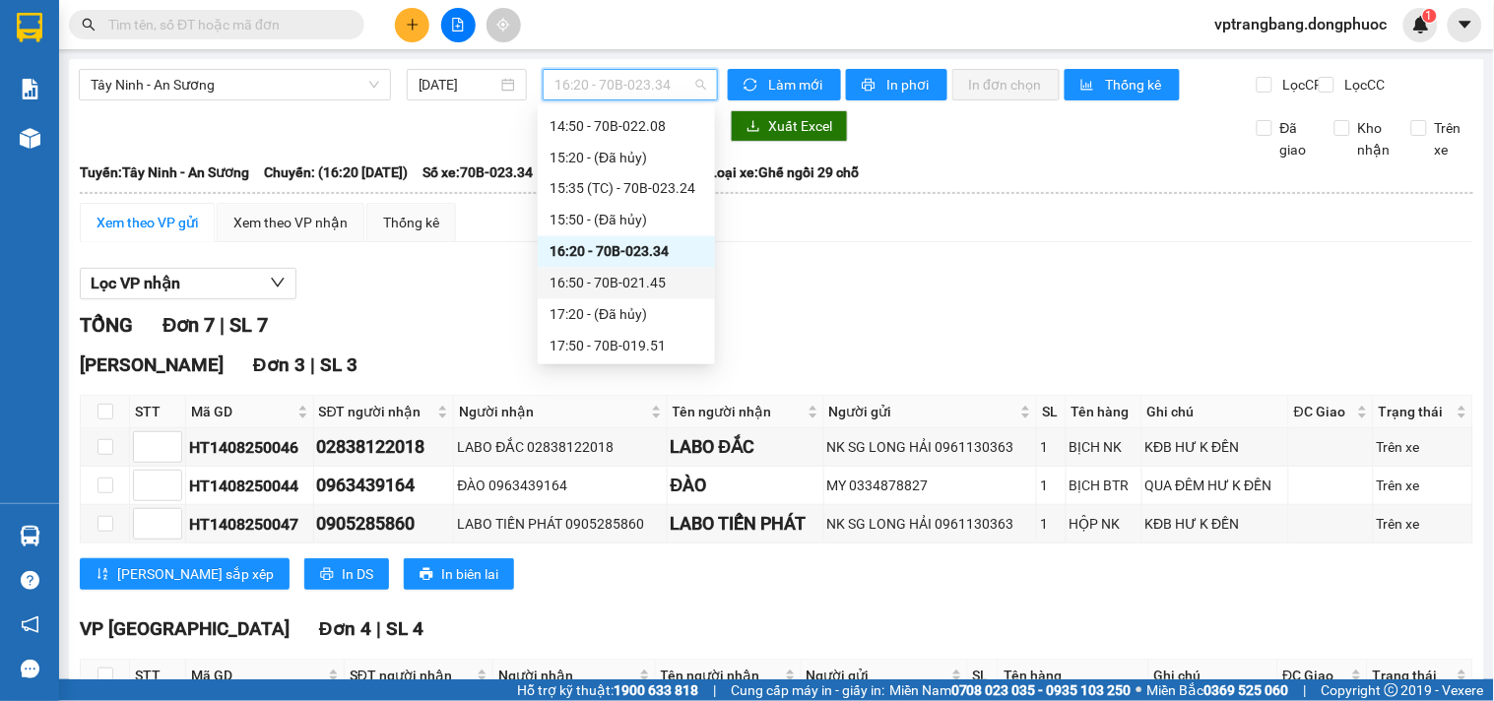
click at [598, 287] on div "16:50 - 70B-021.45" at bounding box center [626, 284] width 154 height 22
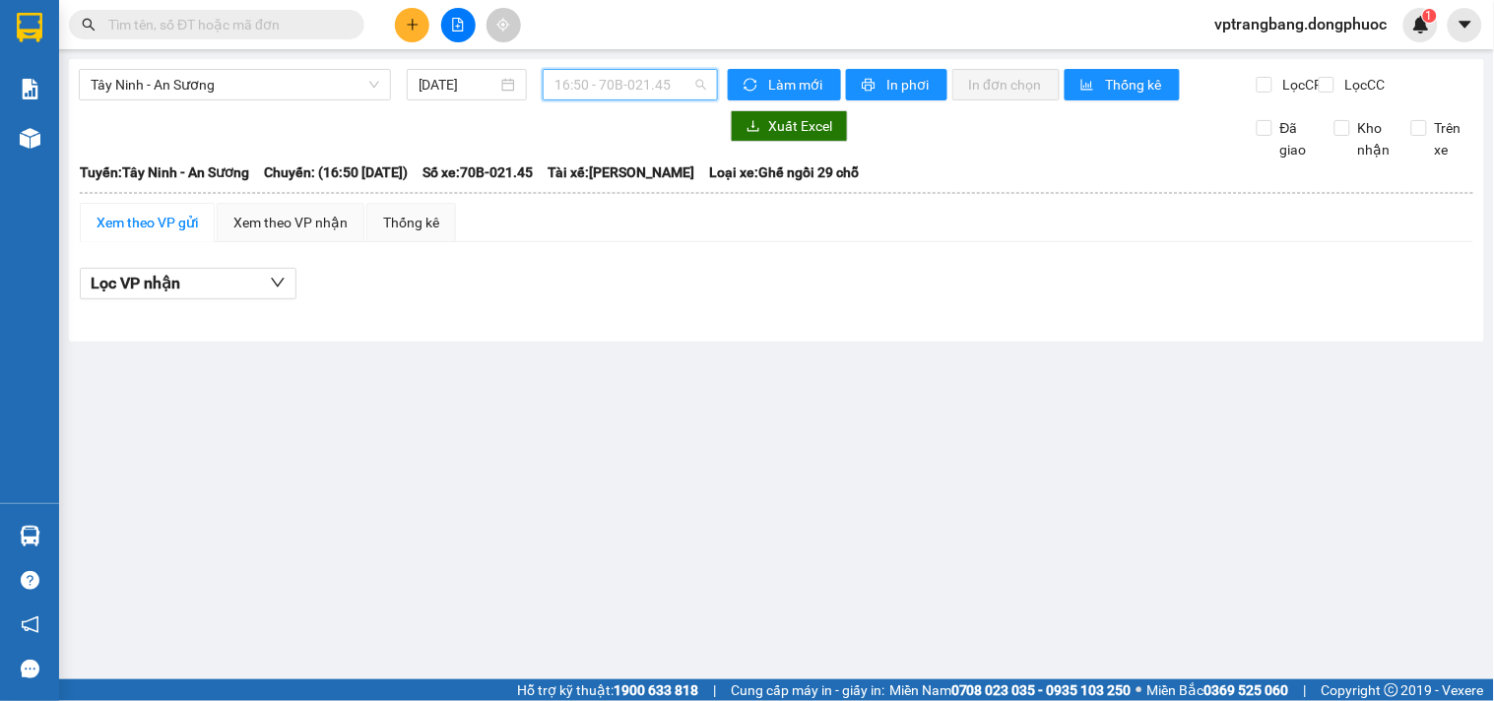
click at [599, 92] on span "16:50 - 70B-021.45" at bounding box center [630, 85] width 152 height 30
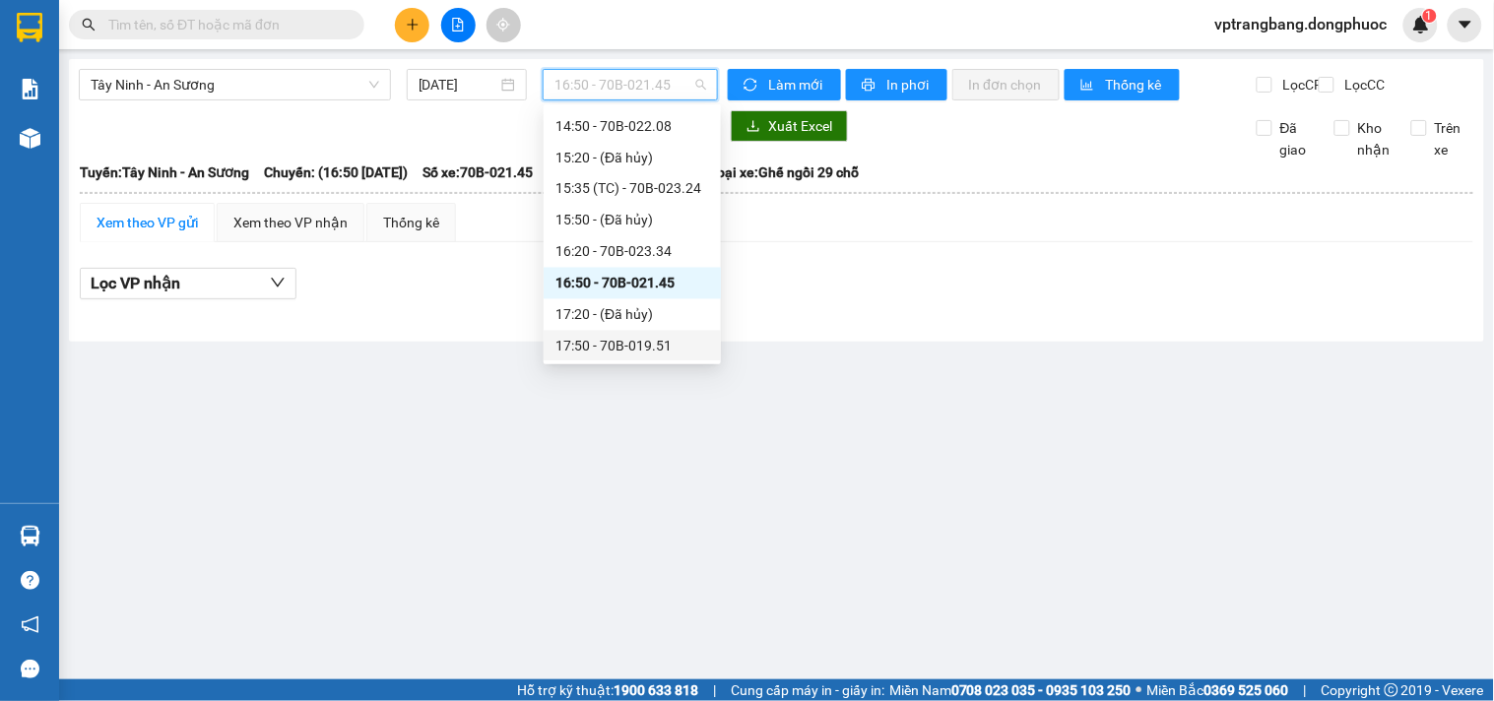
click at [616, 343] on div "17:50 - 70B-019.51" at bounding box center [632, 347] width 154 height 22
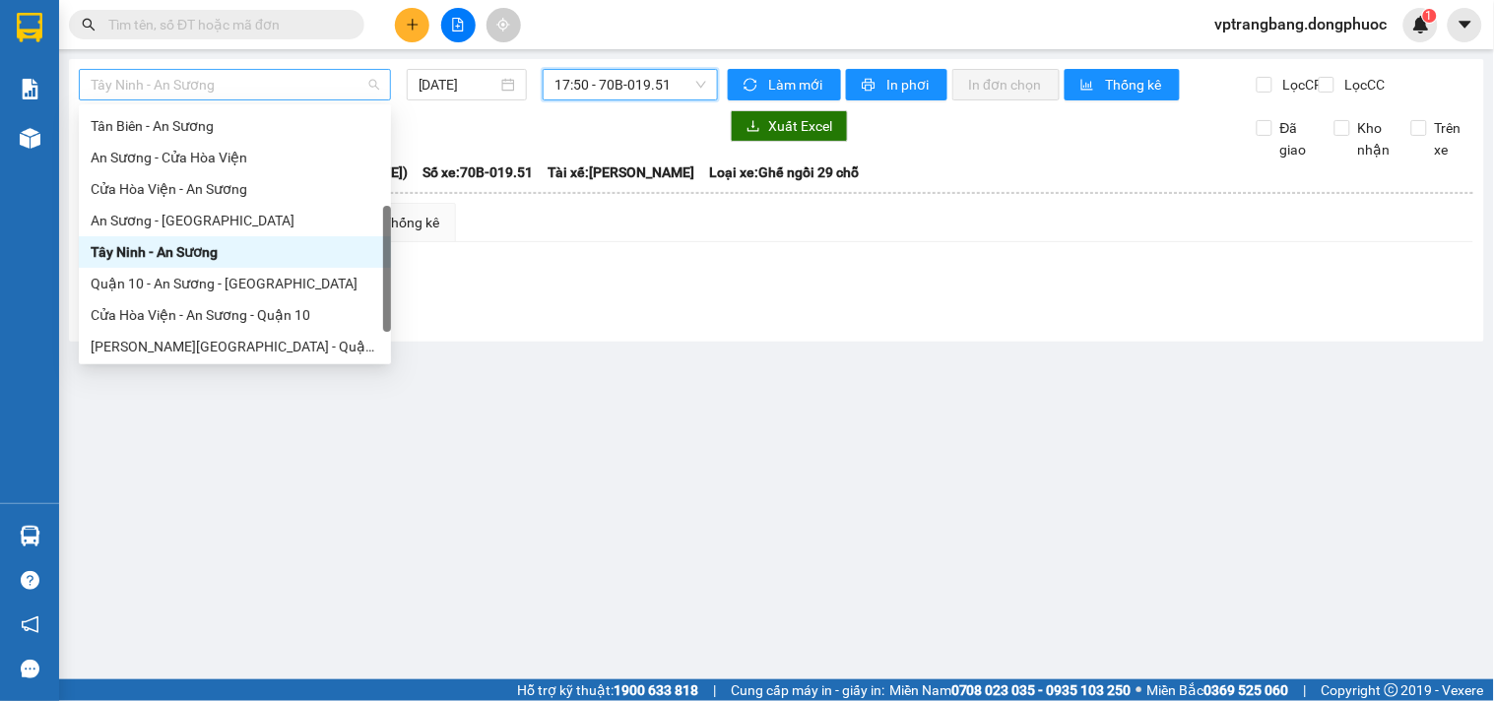
click at [258, 77] on span "Tây Ninh - An Sương" at bounding box center [235, 85] width 289 height 30
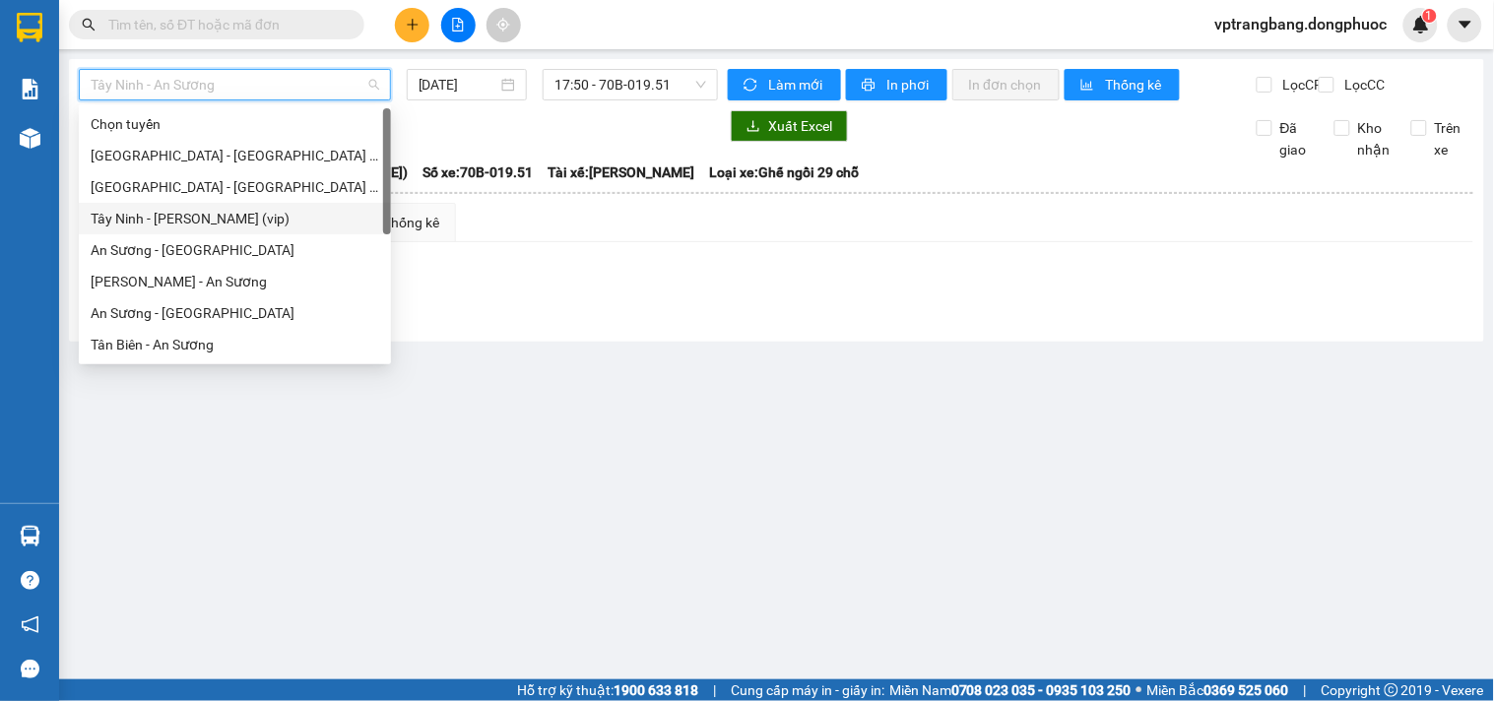
click at [240, 215] on div "Tây Ninh - Hồ Chí Minh (vip)" at bounding box center [235, 219] width 289 height 22
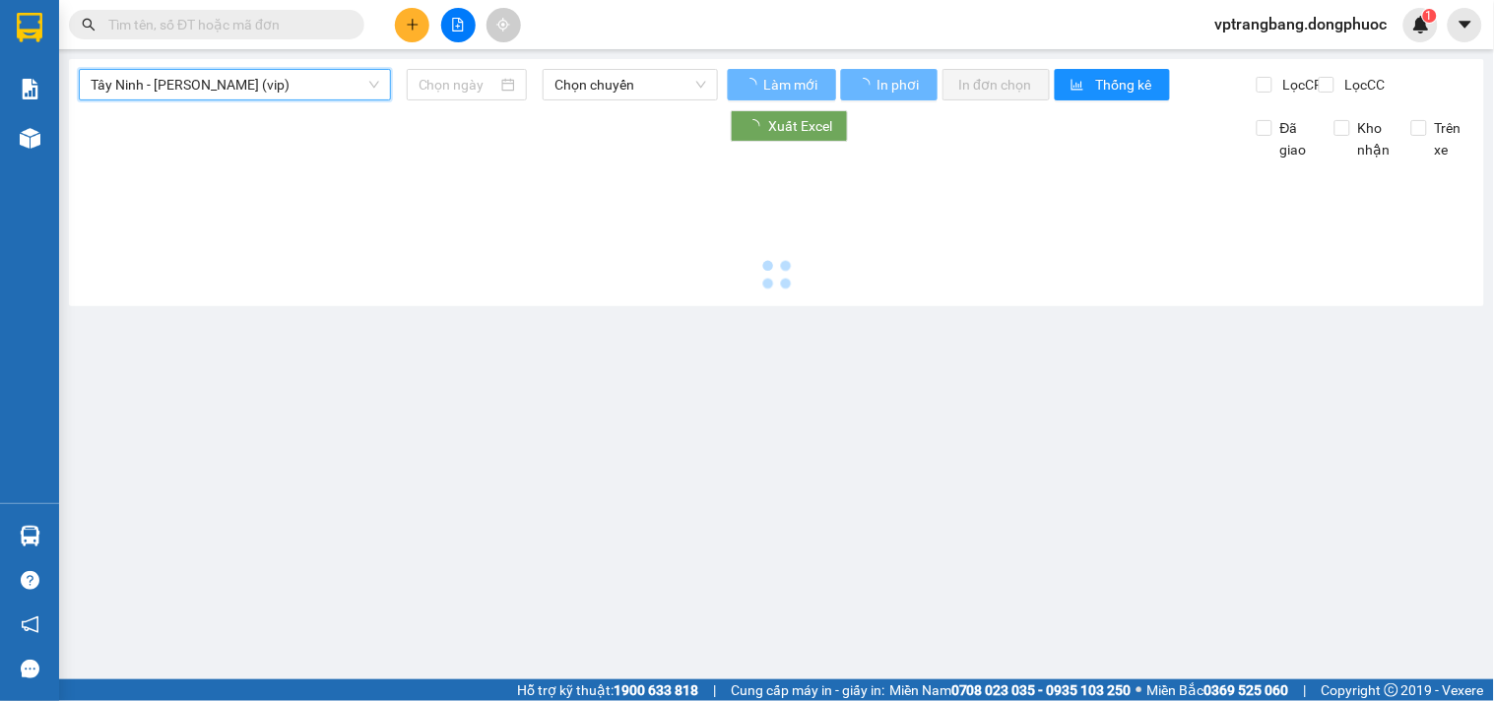
type input "[DATE]"
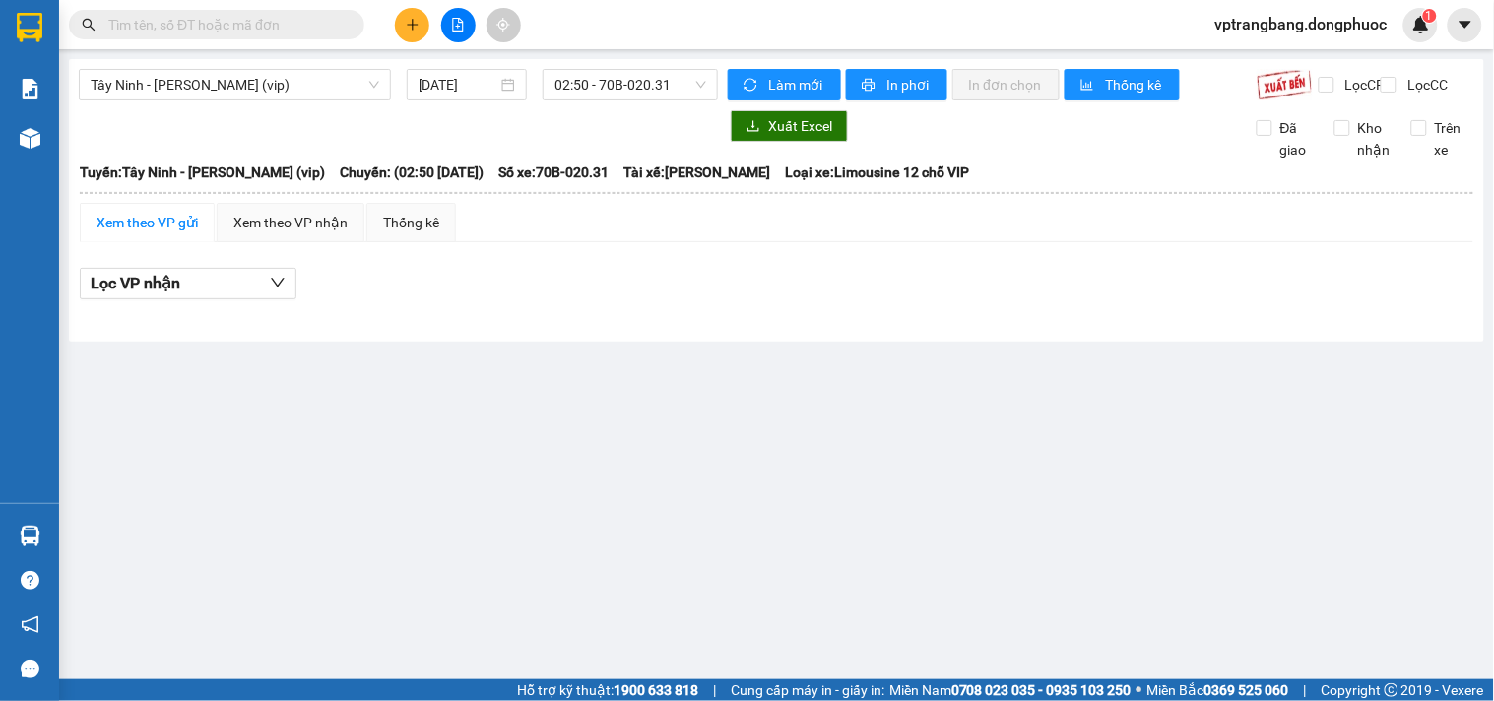
click at [624, 100] on div "Tây Ninh - Hồ Chí Minh (vip) 14/08/2025 02:50 - 70B-020.31" at bounding box center [398, 85] width 639 height 32
click at [625, 99] on div "02:50 - 70B-020.31" at bounding box center [630, 85] width 175 height 32
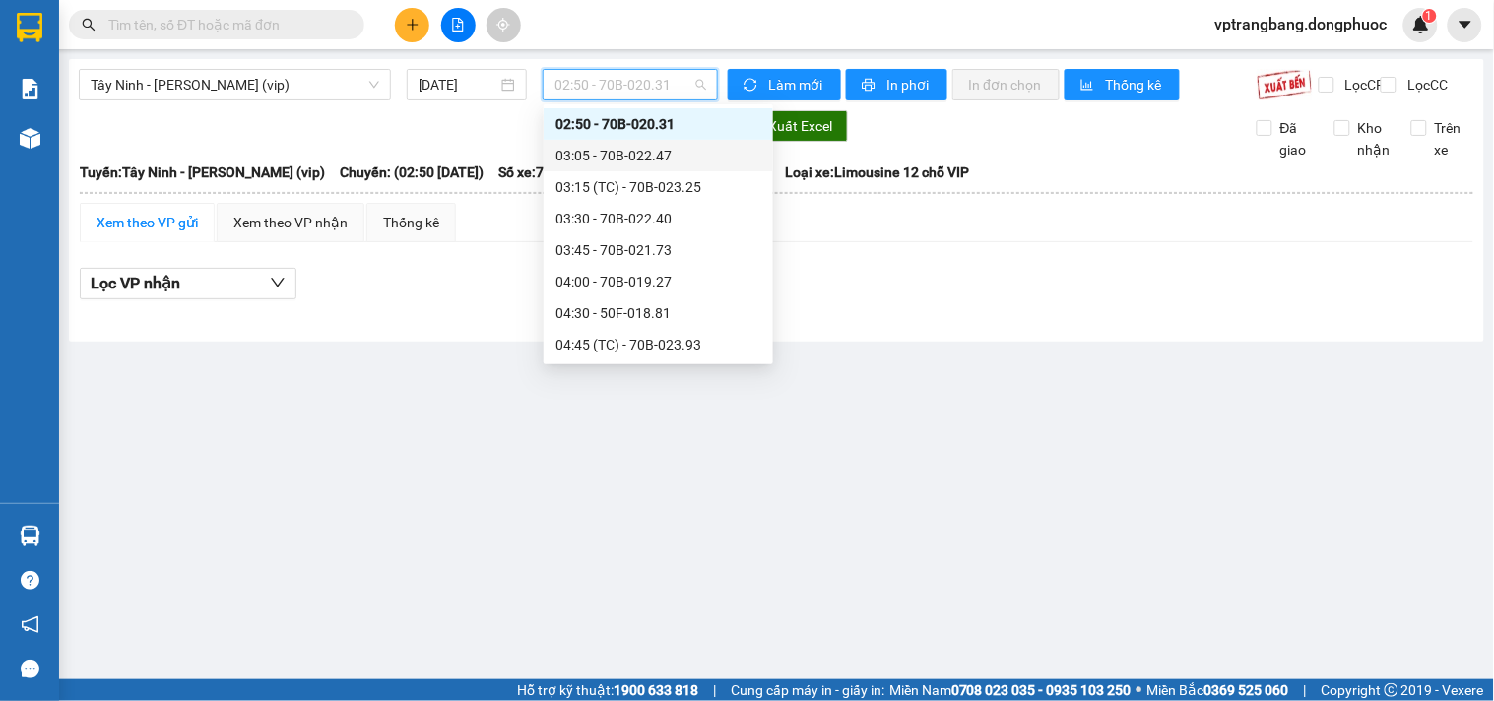
click at [613, 161] on div "03:05 - 70B-022.47" at bounding box center [658, 156] width 206 height 22
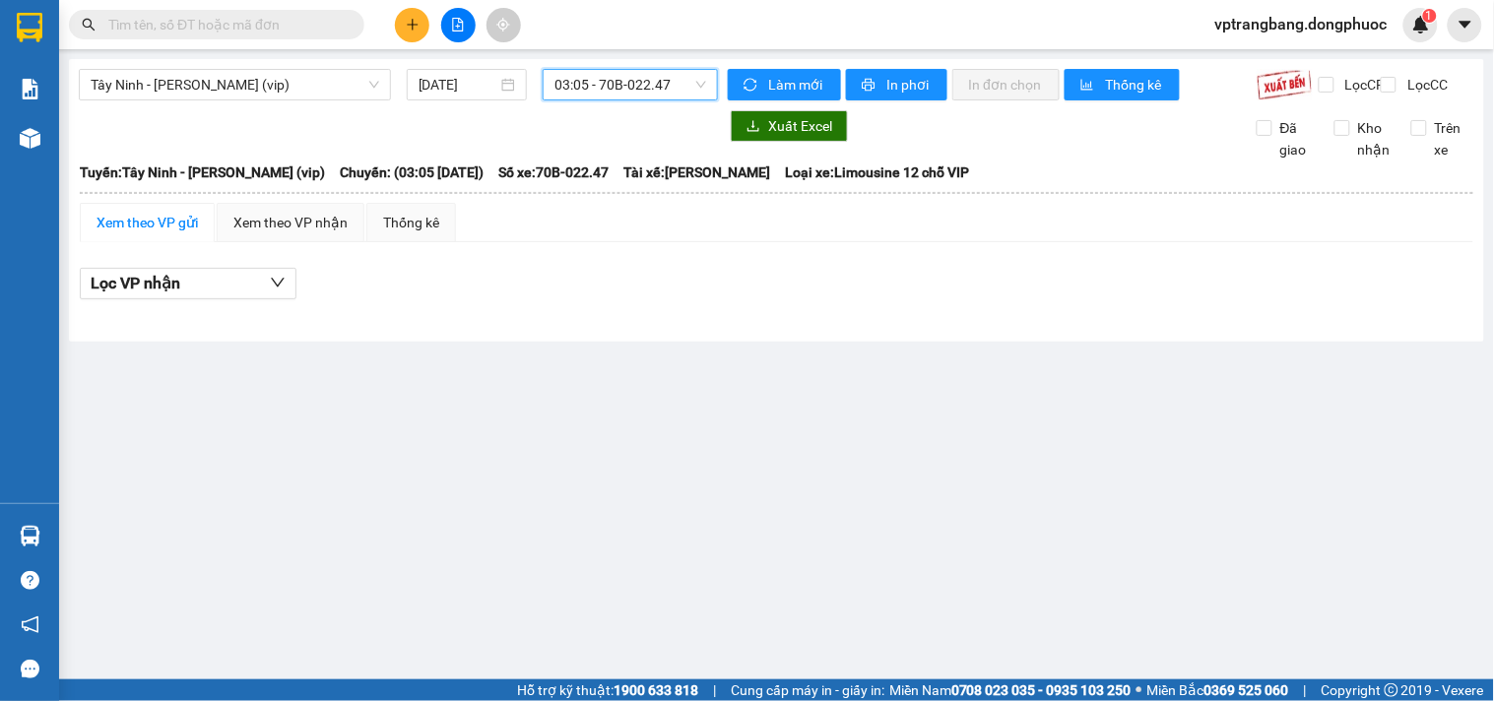
click at [596, 89] on span "03:05 - 70B-022.47" at bounding box center [630, 85] width 152 height 30
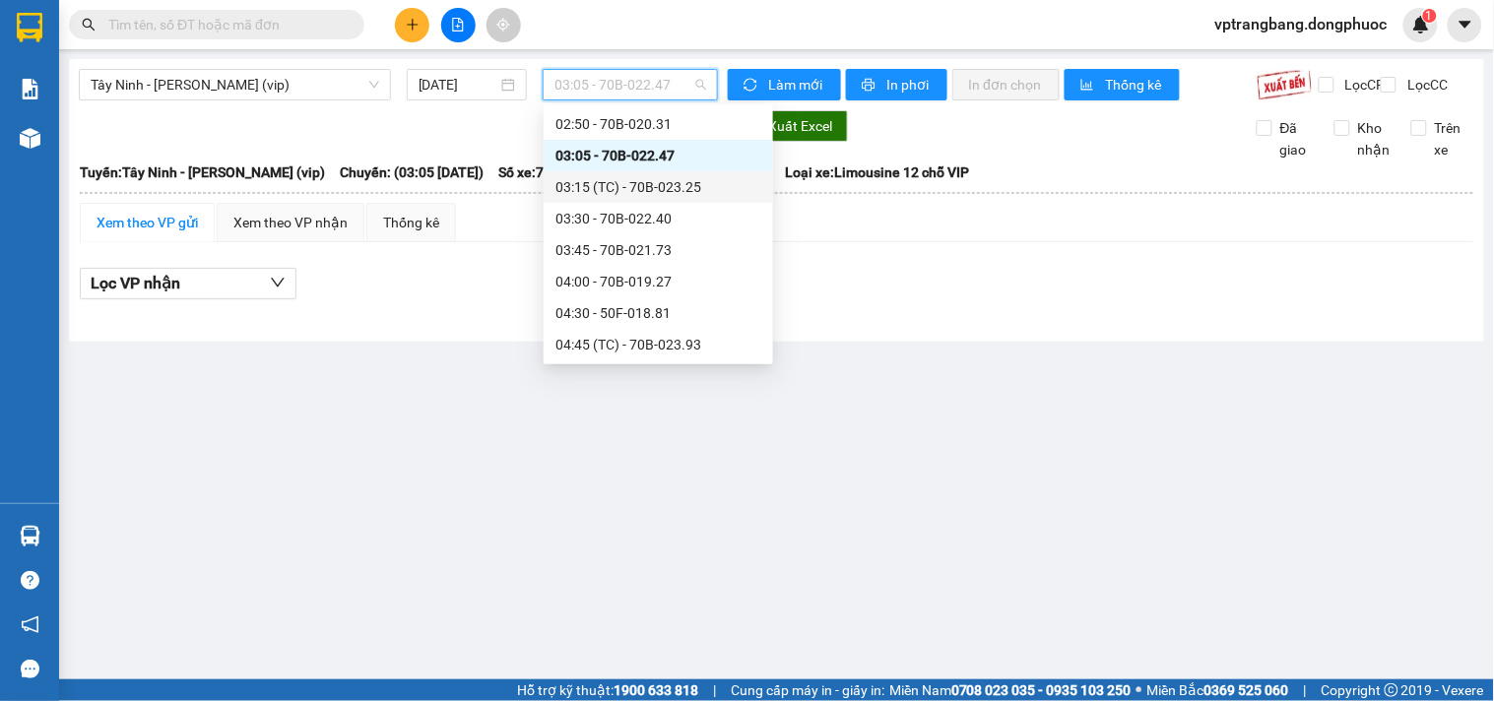
click at [612, 188] on div "03:15 (TC) - 70B-023.25" at bounding box center [658, 187] width 206 height 22
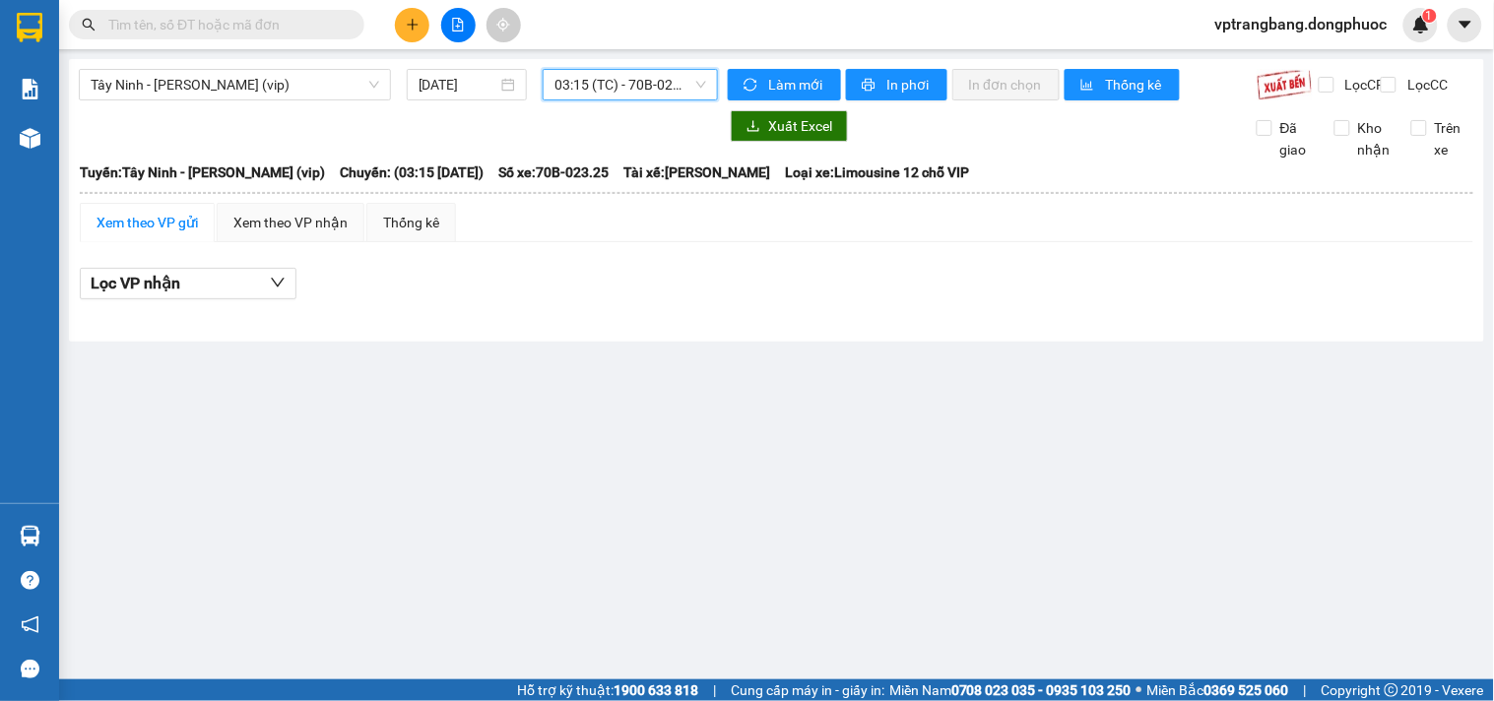
click at [591, 84] on span "03:15 (TC) - 70B-023.25" at bounding box center [630, 85] width 152 height 30
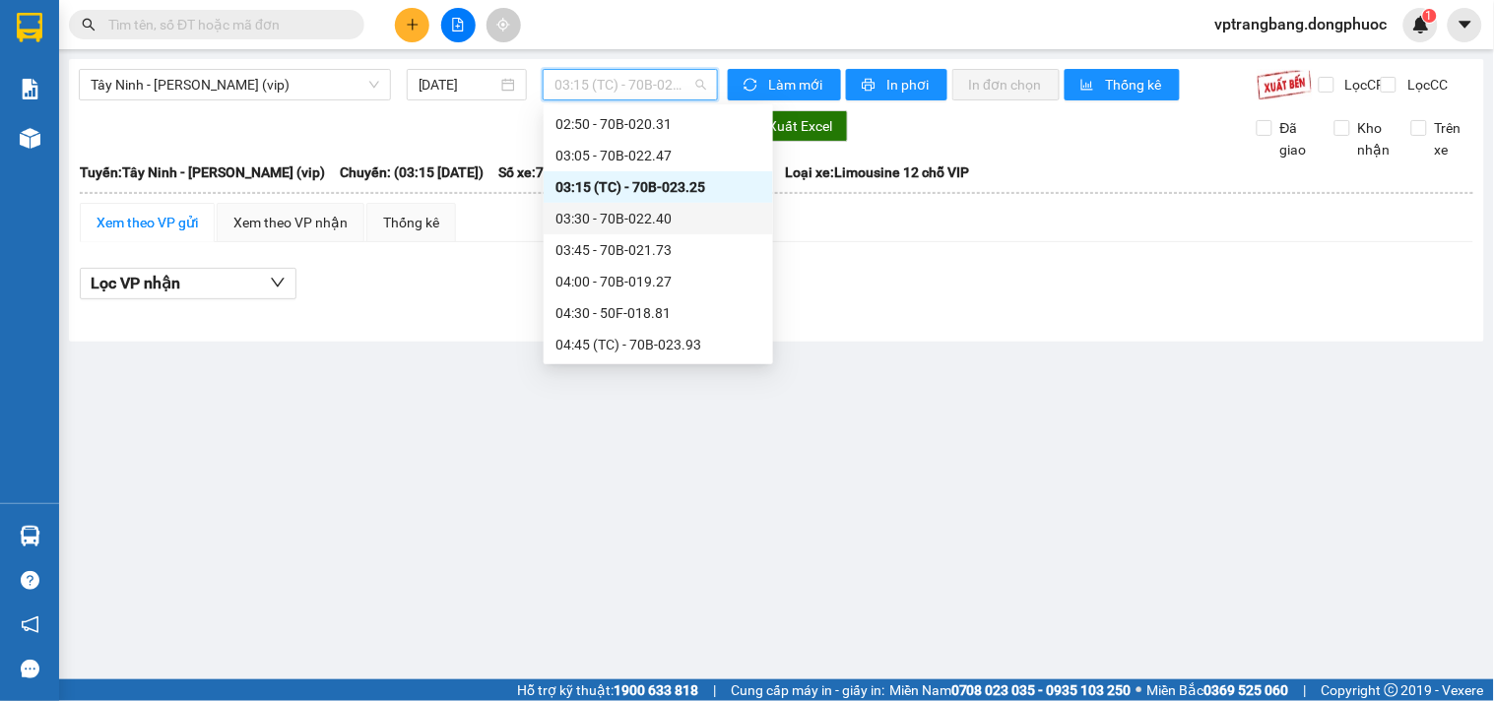
click at [612, 226] on div "03:30 - 70B-022.40" at bounding box center [658, 219] width 206 height 22
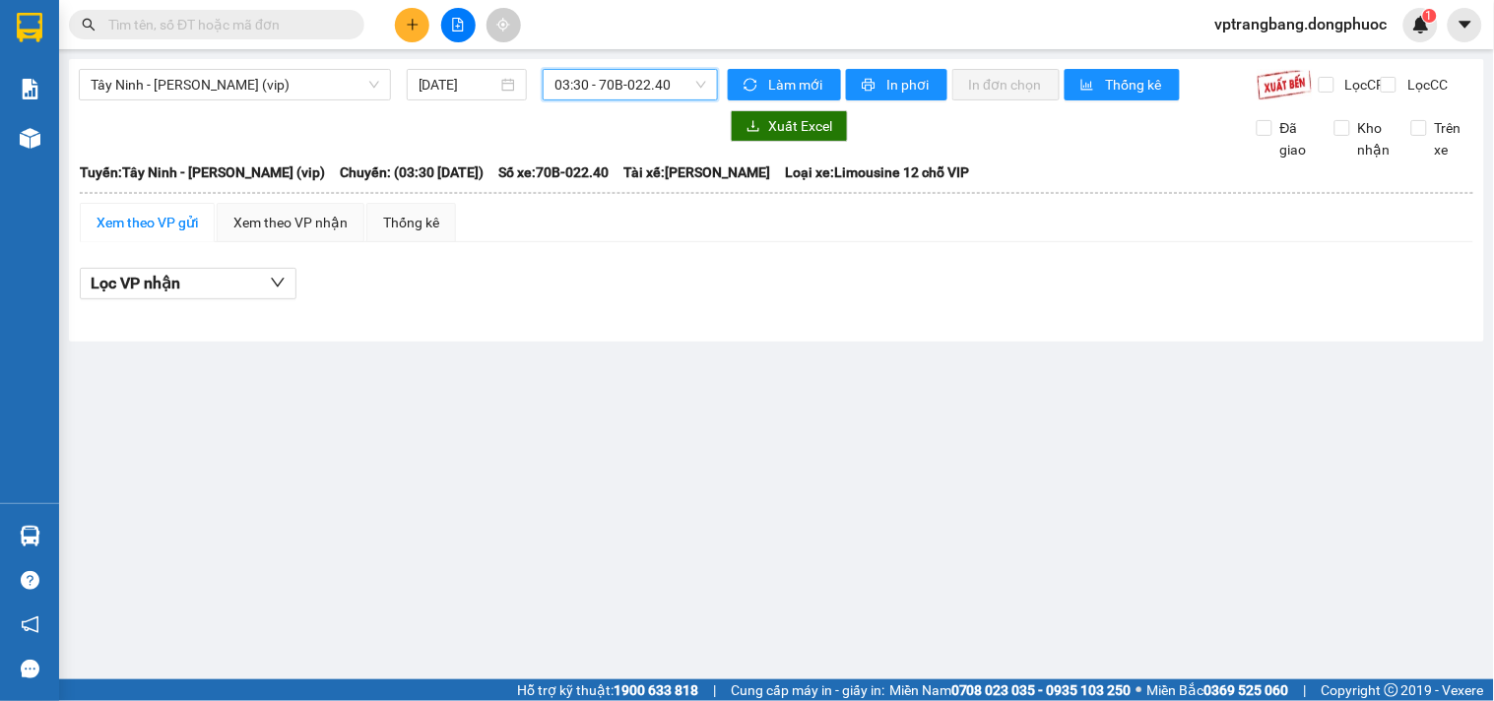
click at [597, 89] on span "03:30 - 70B-022.40" at bounding box center [630, 85] width 152 height 30
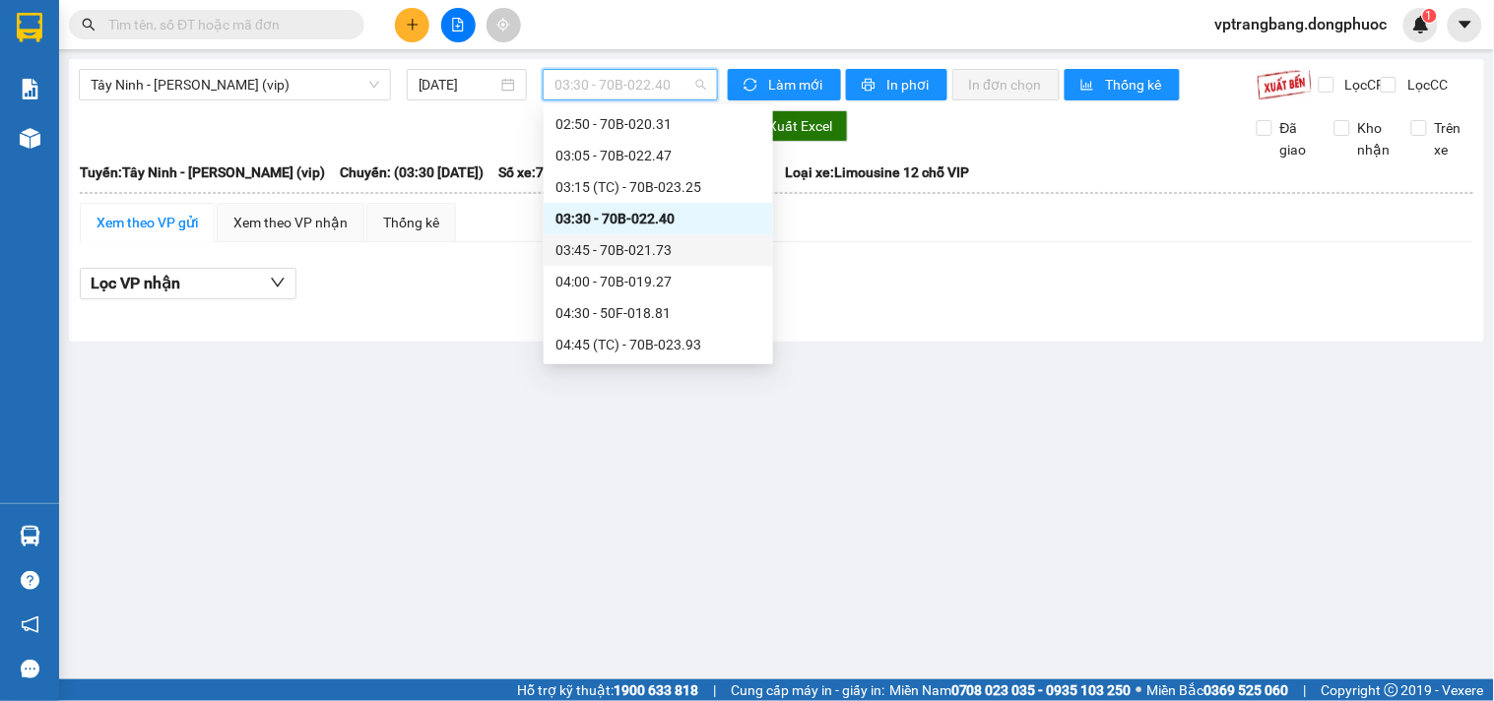
click at [599, 242] on div "03:45 - 70B-021.73" at bounding box center [658, 250] width 206 height 22
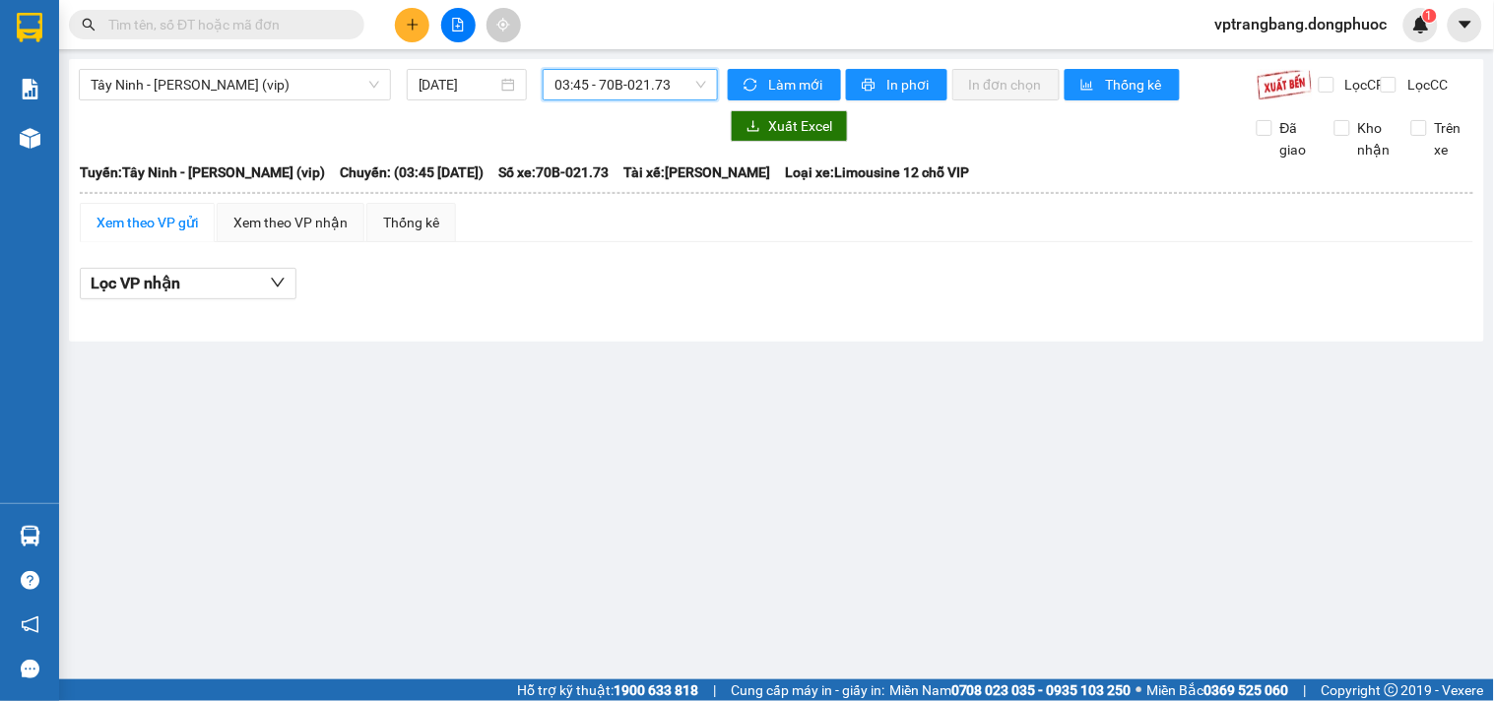
click at [668, 90] on span "03:45 - 70B-021.73" at bounding box center [630, 85] width 152 height 30
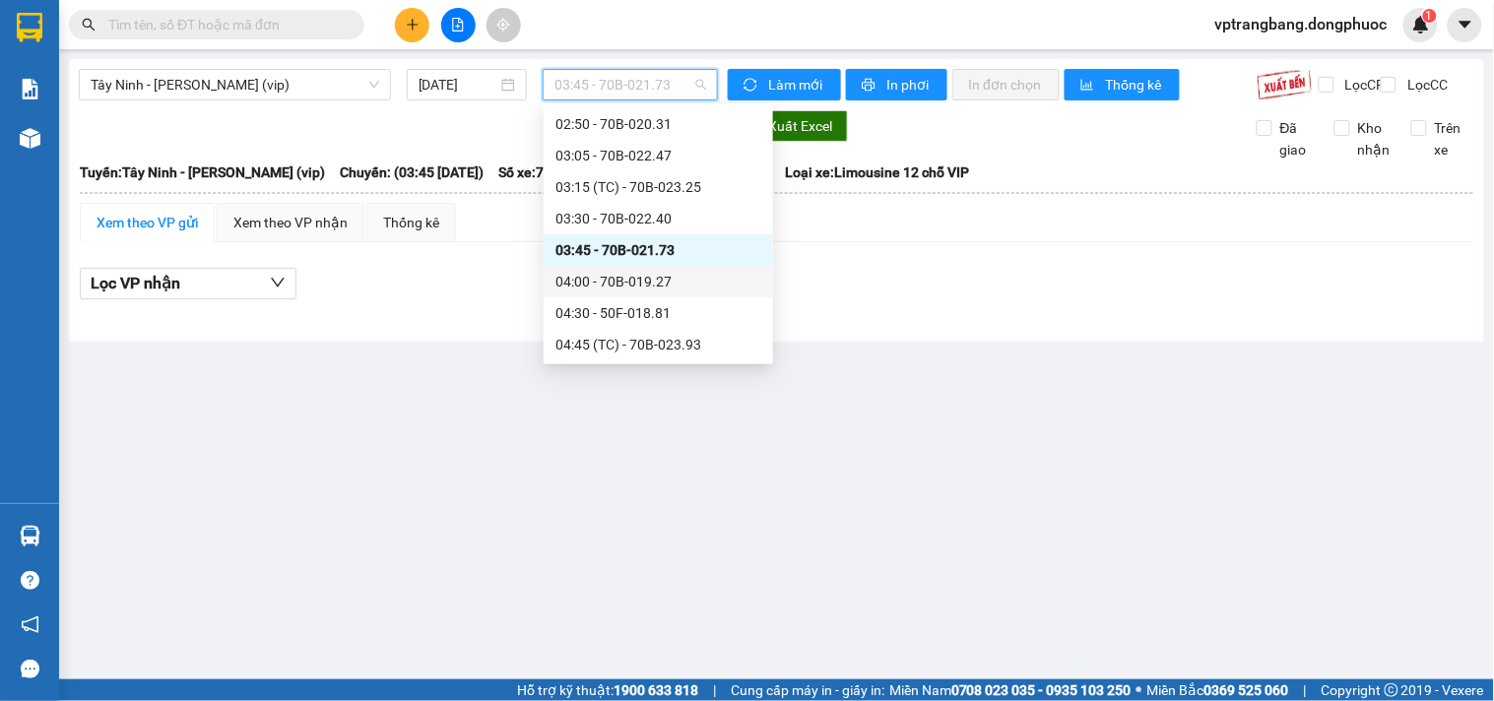
click at [618, 282] on div "04:00 - 70B-019.27" at bounding box center [658, 282] width 206 height 22
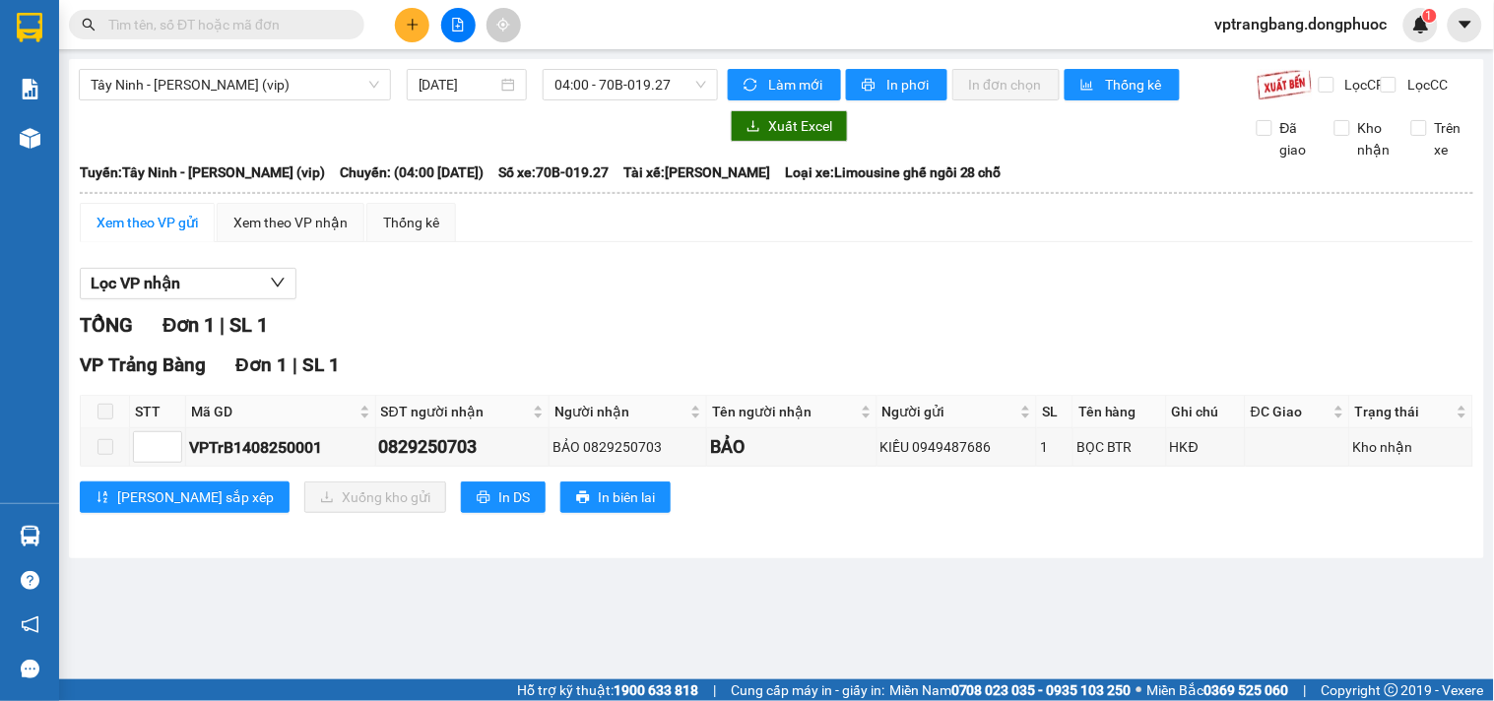
click at [481, 140] on div at bounding box center [398, 126] width 639 height 32
click at [638, 87] on span "04:00 - 70B-019.27" at bounding box center [630, 85] width 152 height 30
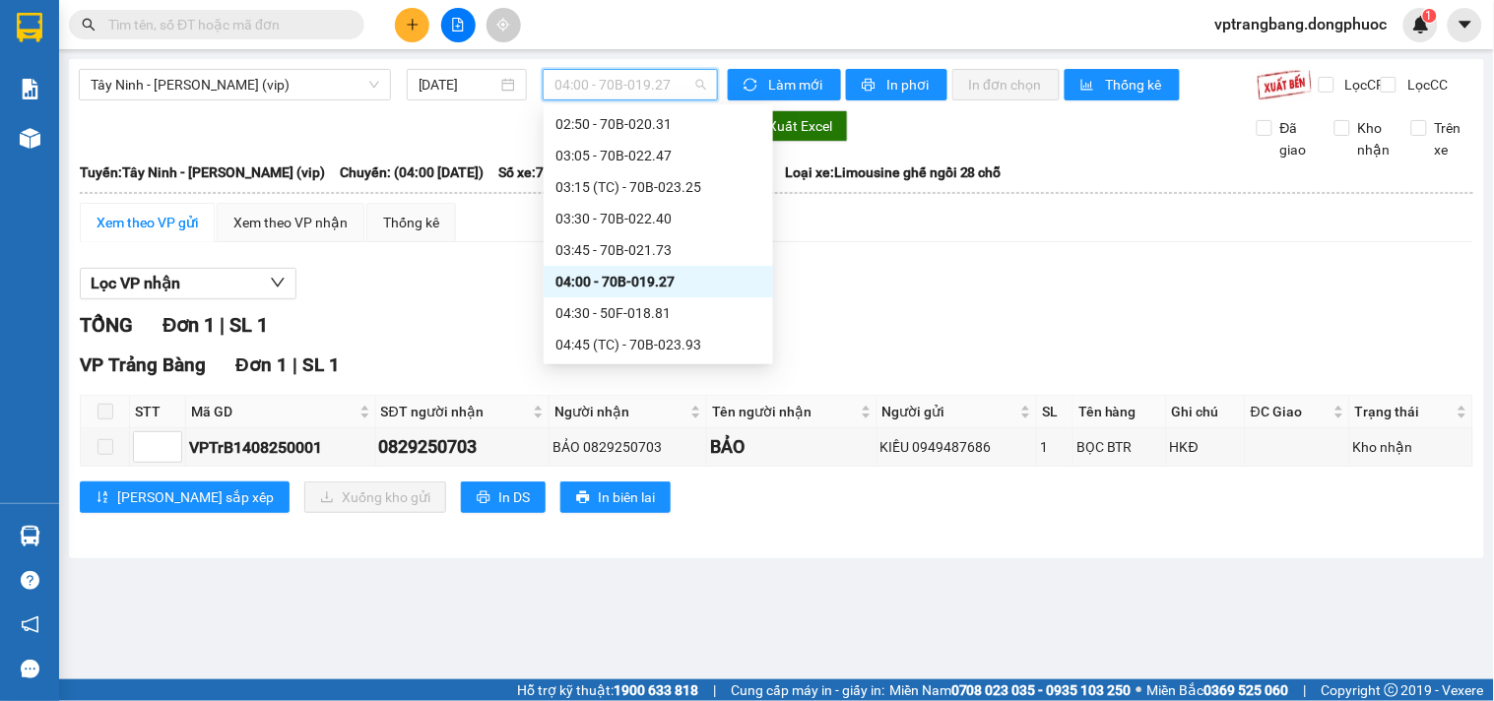
scroll to position [141, 0]
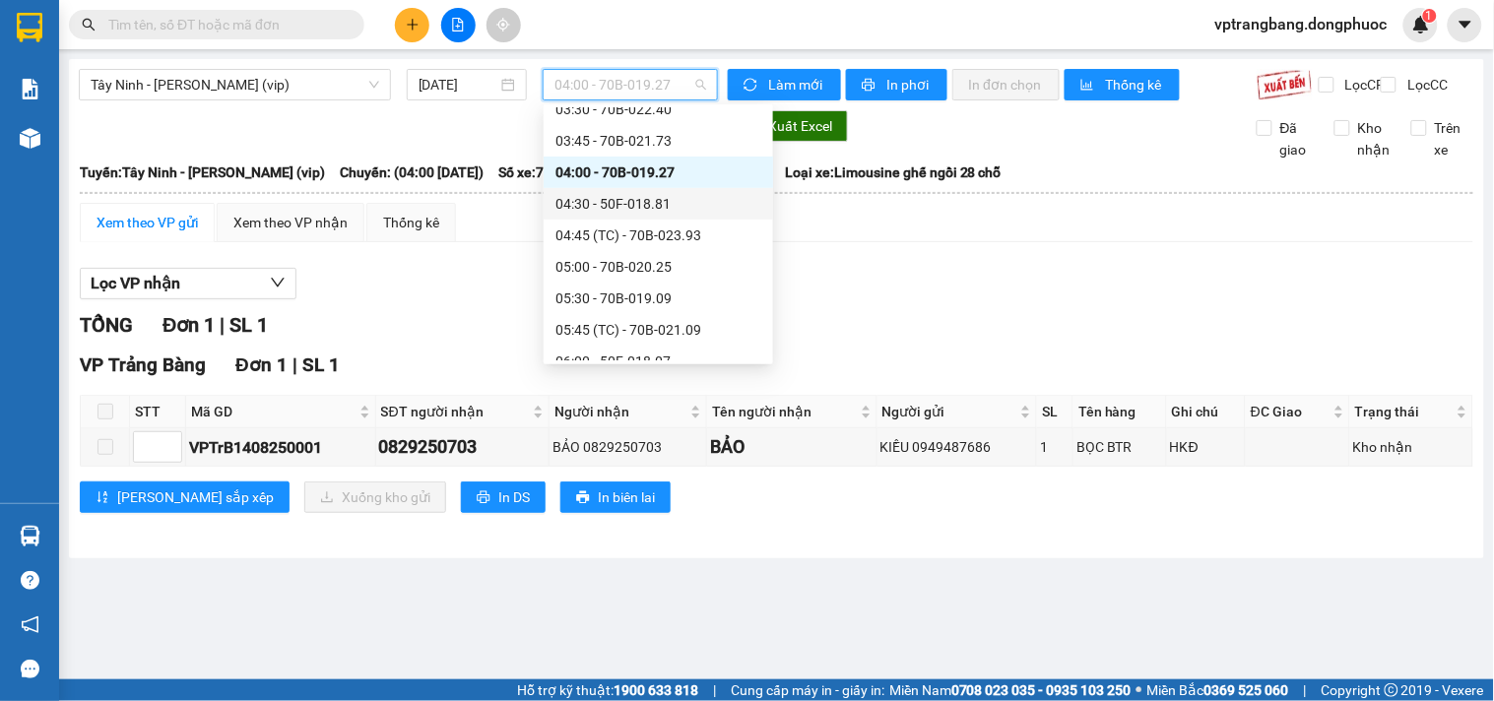
click at [643, 205] on div "04:30 - 50F-018.81" at bounding box center [658, 204] width 206 height 22
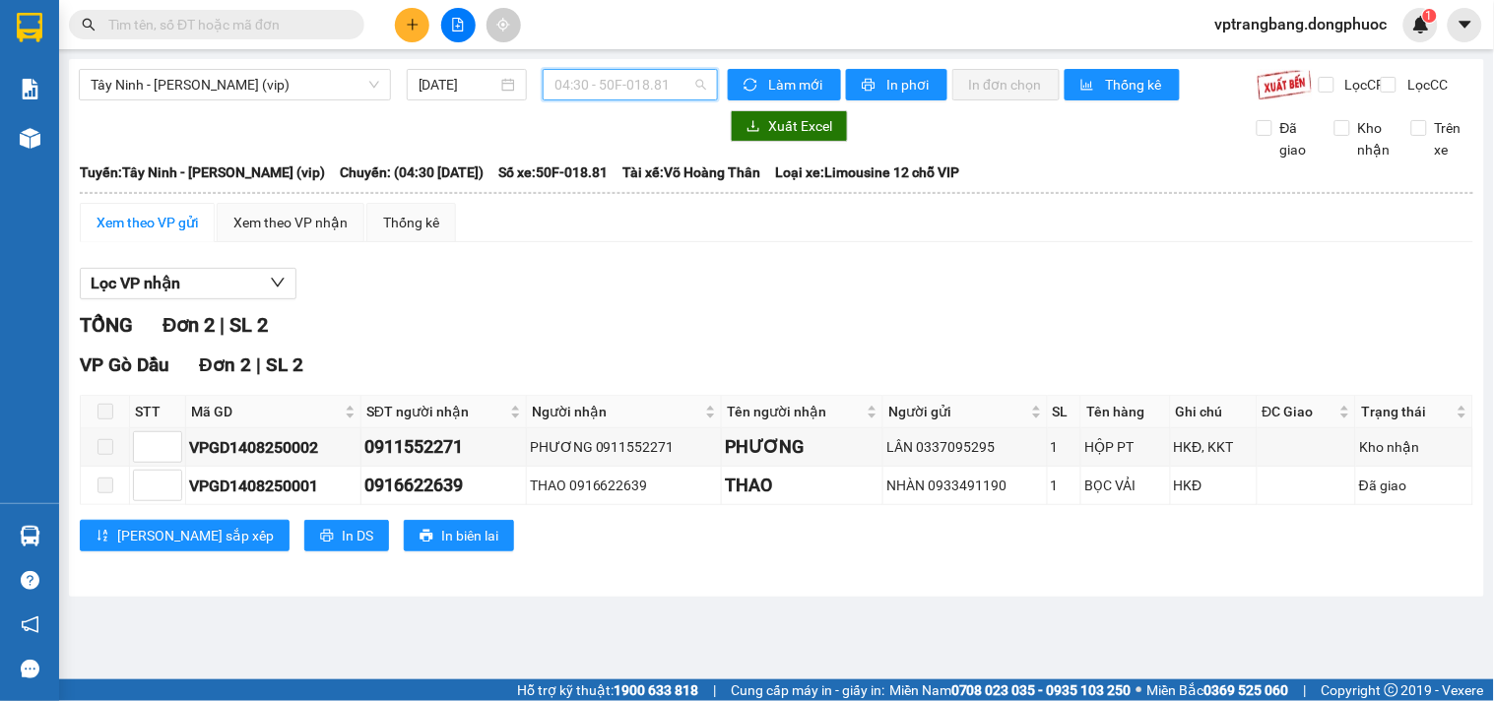
click at [604, 81] on span "04:30 - 50F-018.81" at bounding box center [630, 85] width 152 height 30
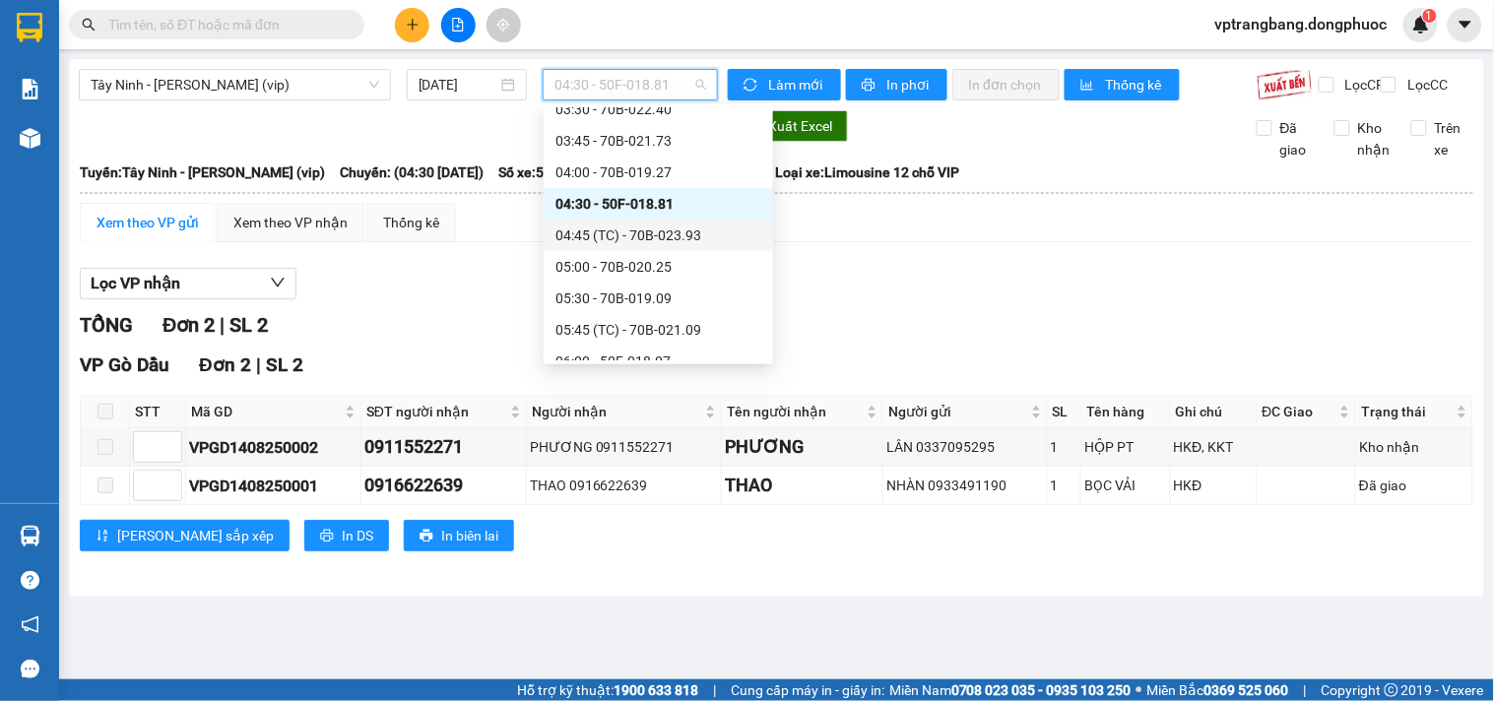
click at [645, 231] on div "04:45 (TC) - 70B-023.93" at bounding box center [658, 236] width 206 height 22
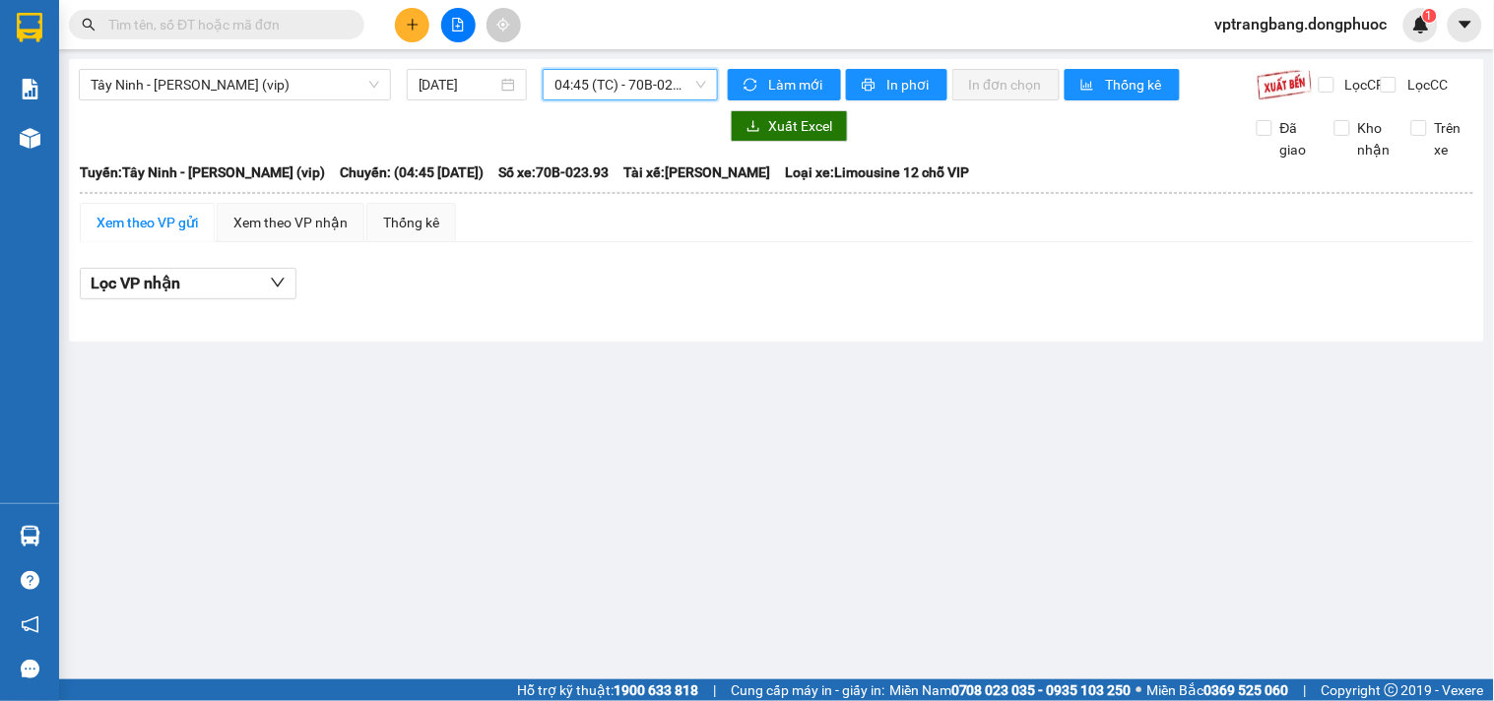
click at [585, 85] on span "04:45 (TC) - 70B-023.93" at bounding box center [630, 85] width 152 height 30
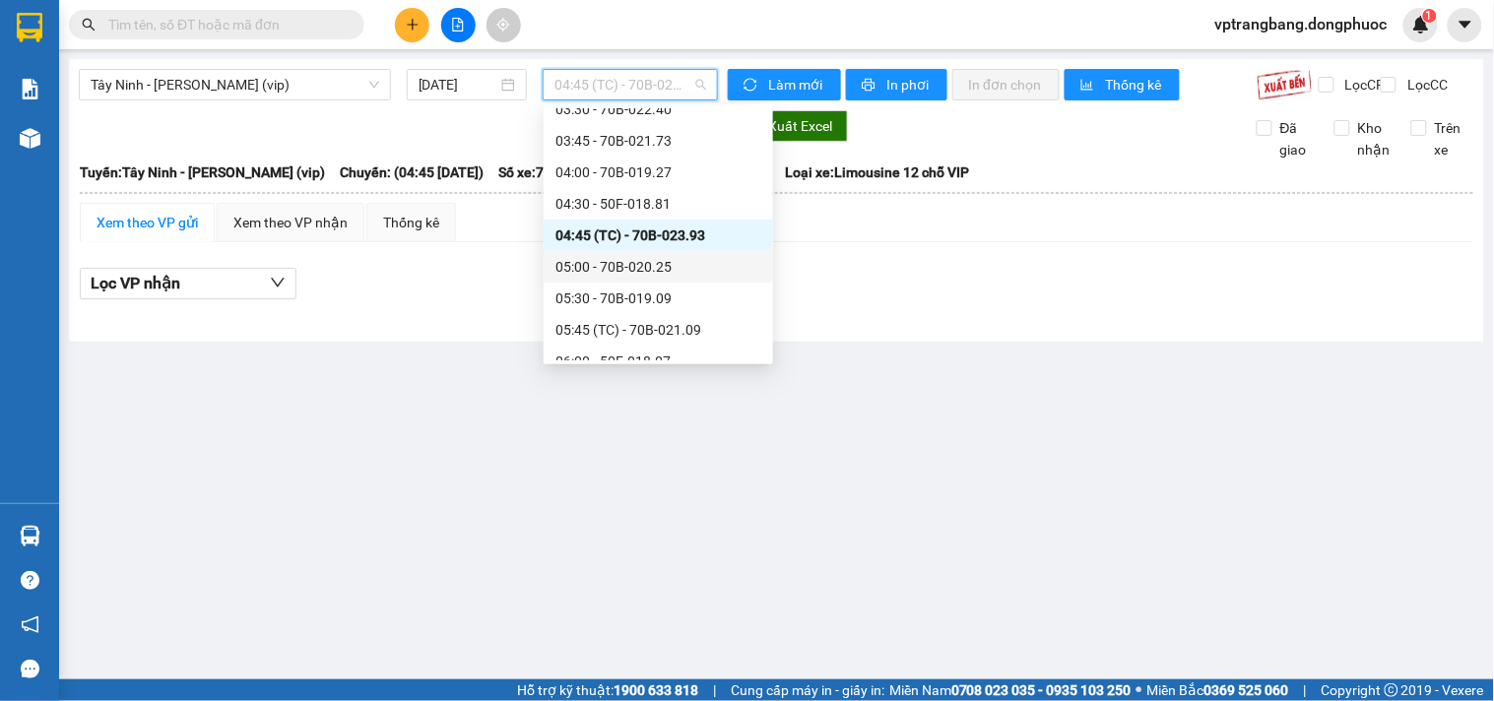
click at [613, 260] on div "05:00 - 70B-020.25" at bounding box center [658, 267] width 206 height 22
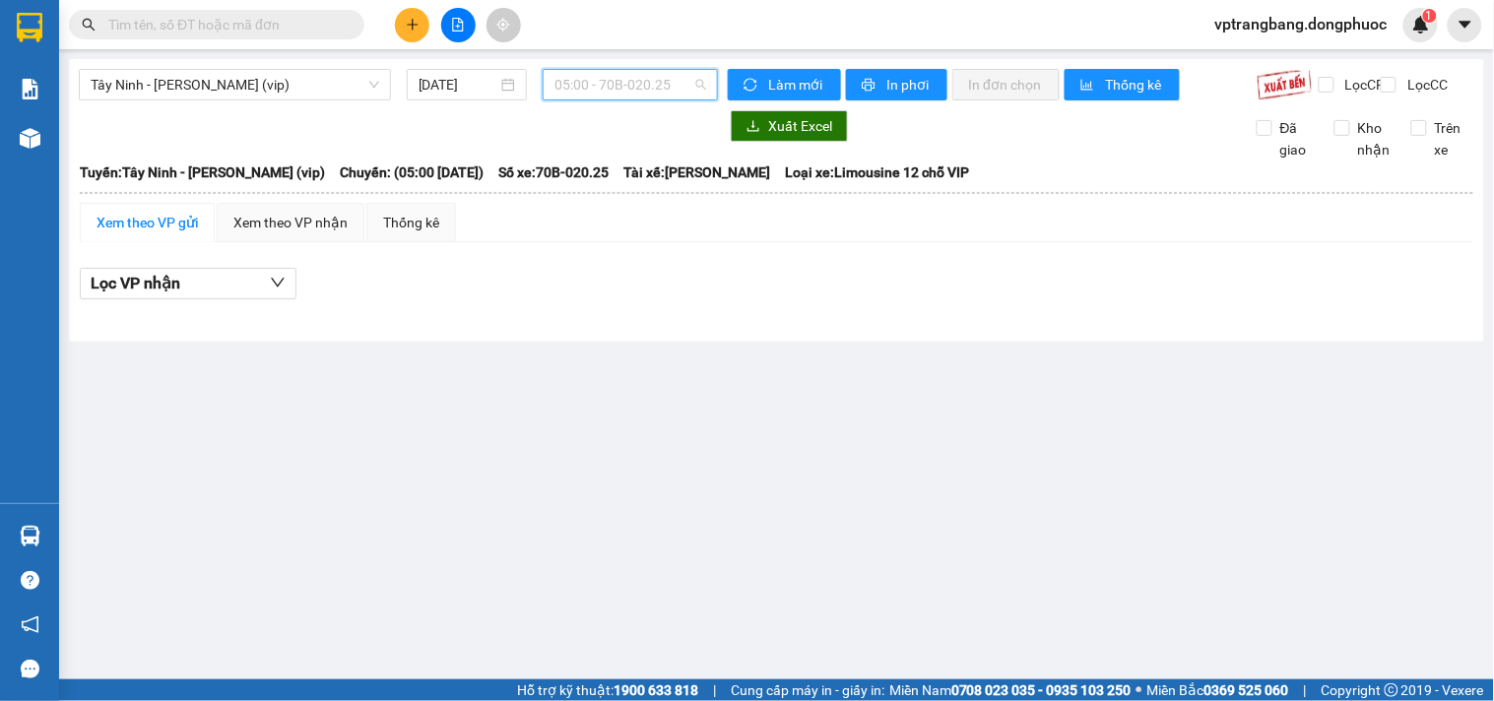
click at [630, 86] on span "05:00 - 70B-020.25" at bounding box center [630, 85] width 152 height 30
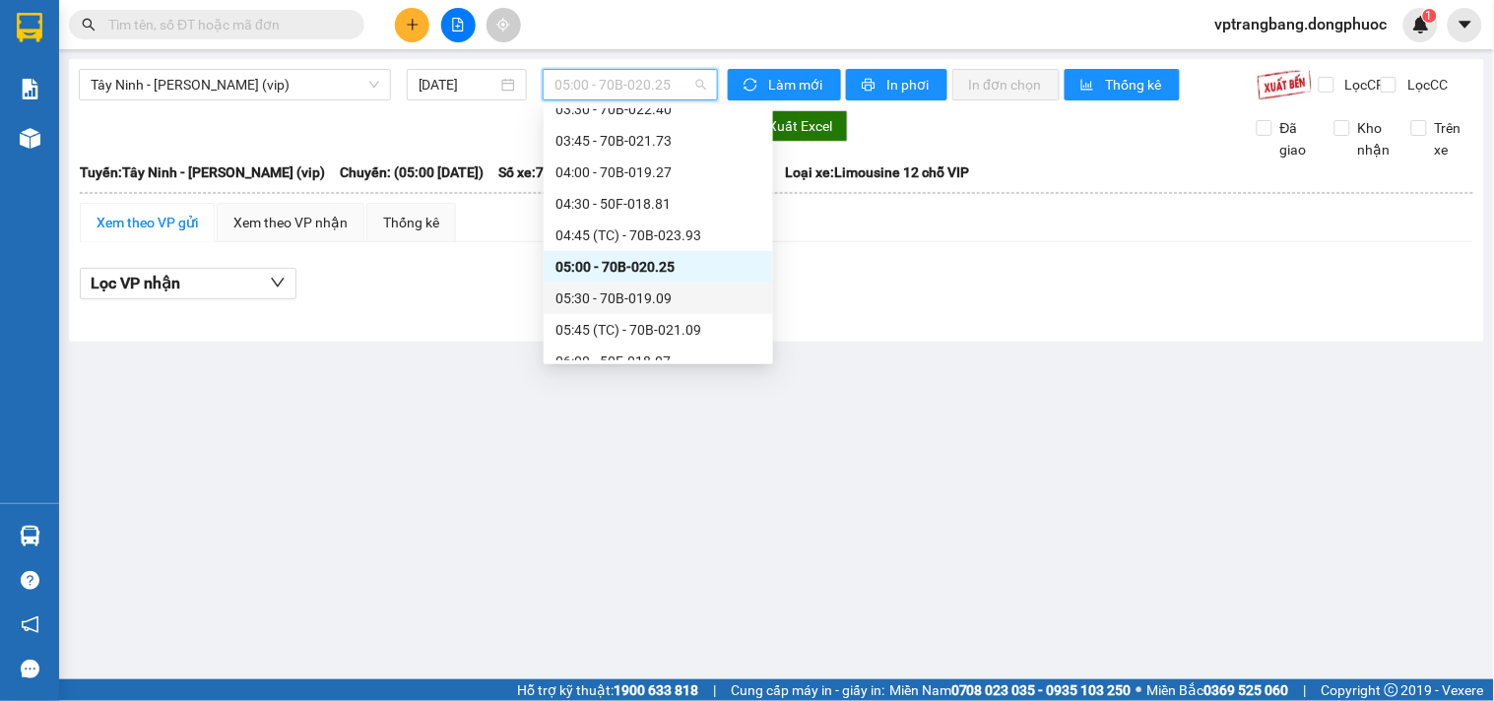
click at [631, 307] on div "05:30 - 70B-019.09" at bounding box center [658, 299] width 206 height 22
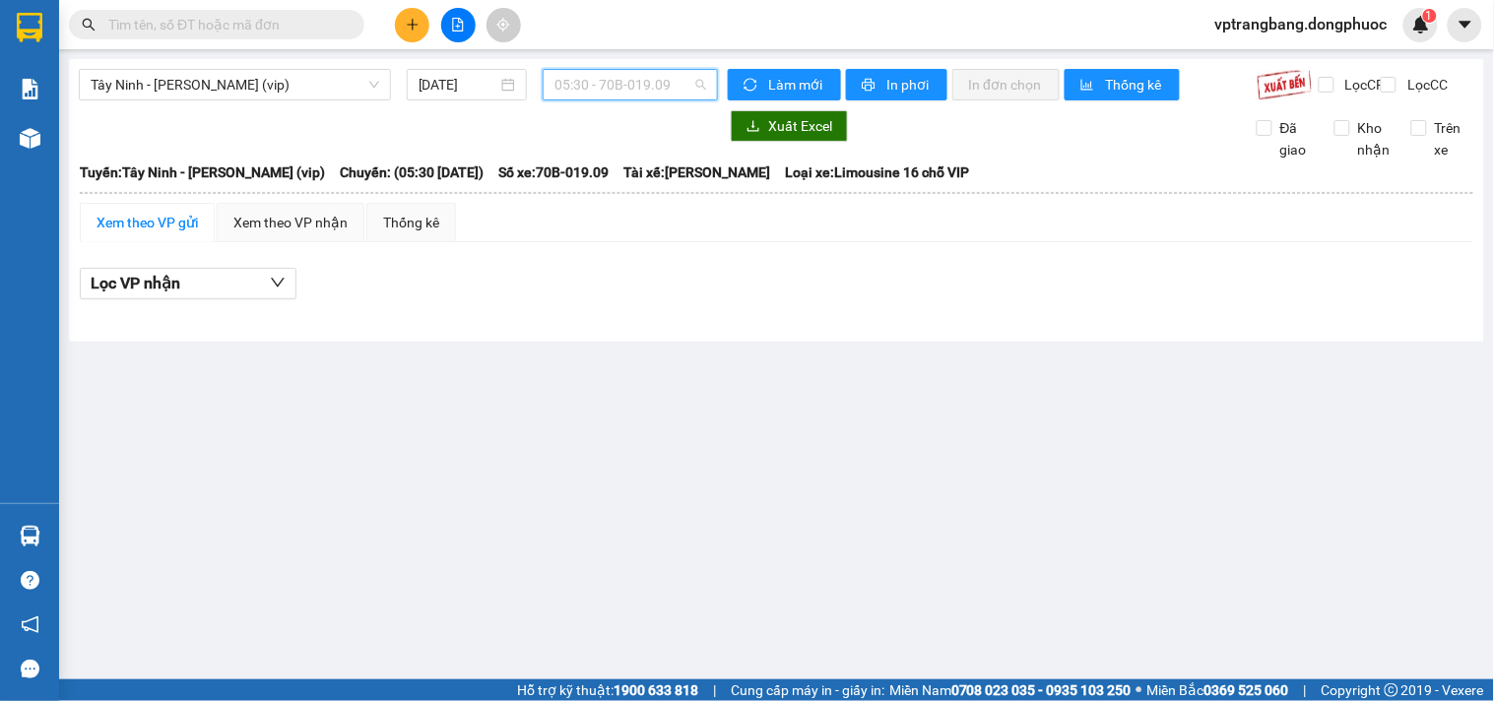
click at [635, 93] on span "05:30 - 70B-019.09" at bounding box center [630, 85] width 152 height 30
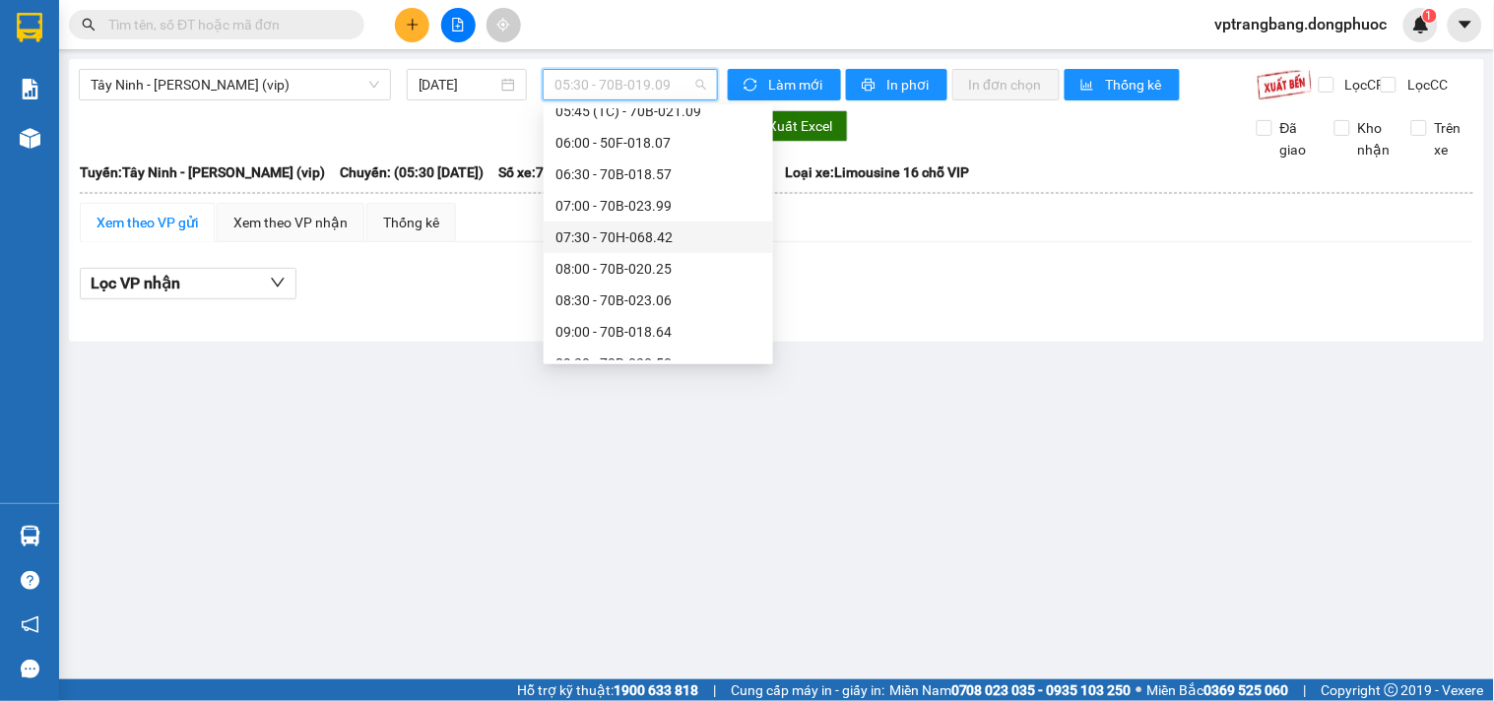
scroll to position [250, 0]
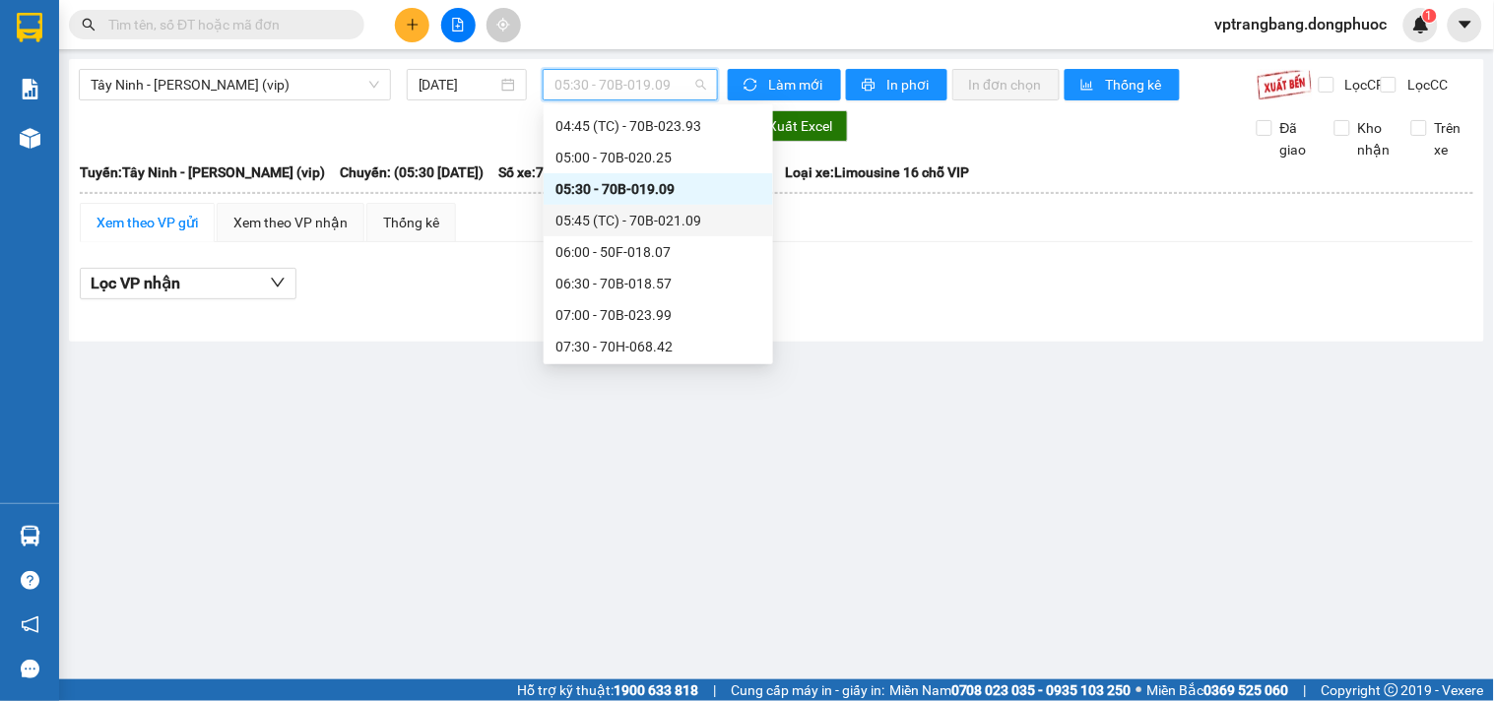
click at [655, 223] on div "05:45 (TC) - 70B-021.09" at bounding box center [658, 221] width 206 height 22
click at [573, 81] on span "05:45 (TC) - 70B-021.09" at bounding box center [630, 85] width 152 height 30
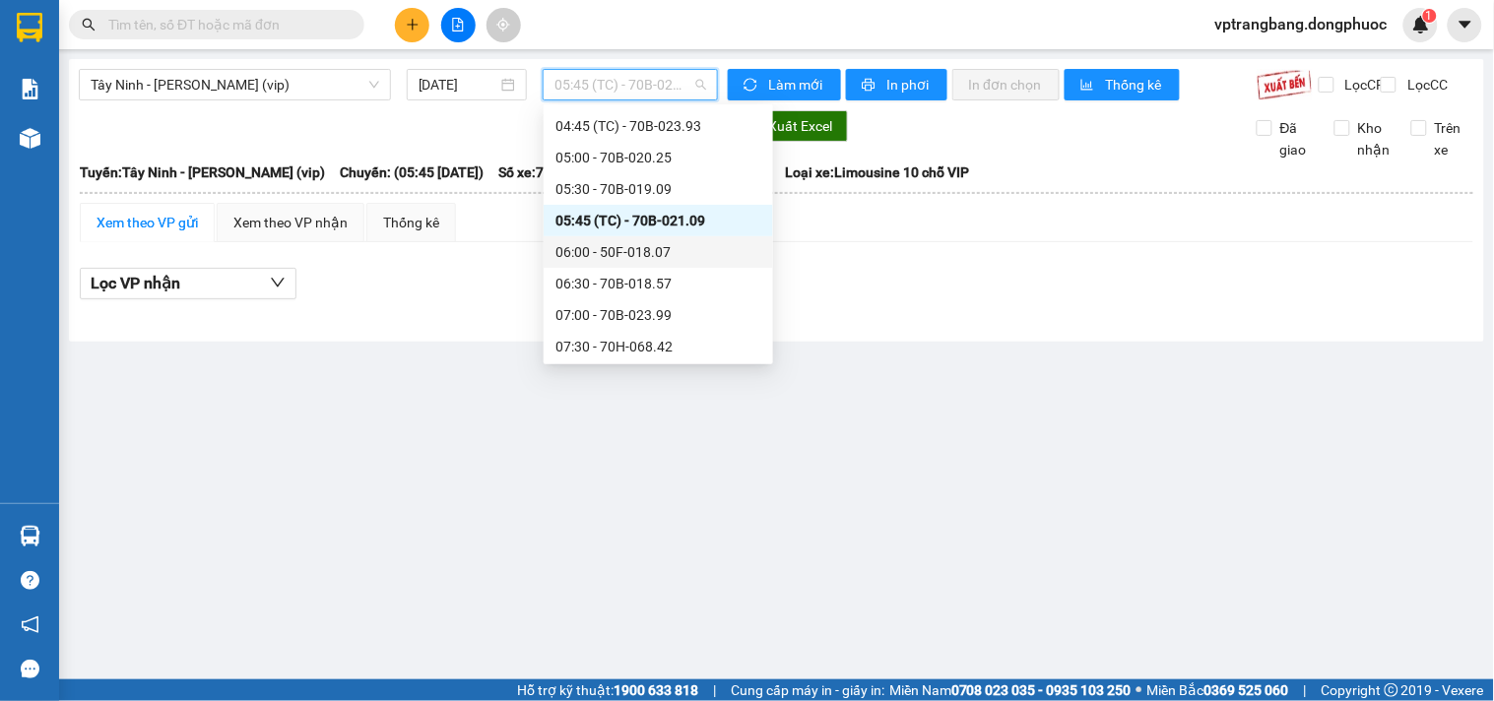
click at [606, 260] on div "06:00 - 50F-018.07" at bounding box center [658, 252] width 206 height 22
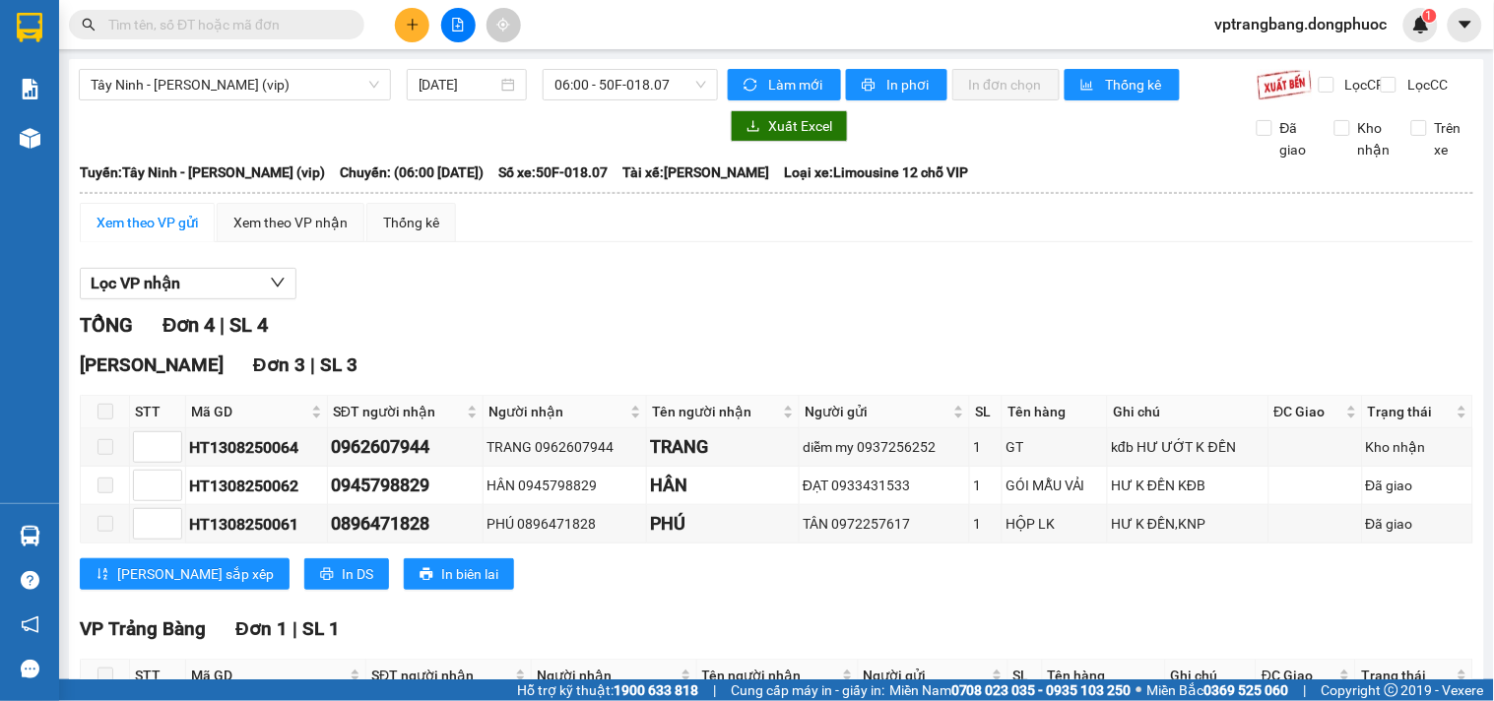
click at [496, 300] on div "Lọc VP nhận" at bounding box center [776, 284] width 1393 height 32
click at [543, 84] on div "06:00 - 50F-018.07" at bounding box center [630, 85] width 175 height 32
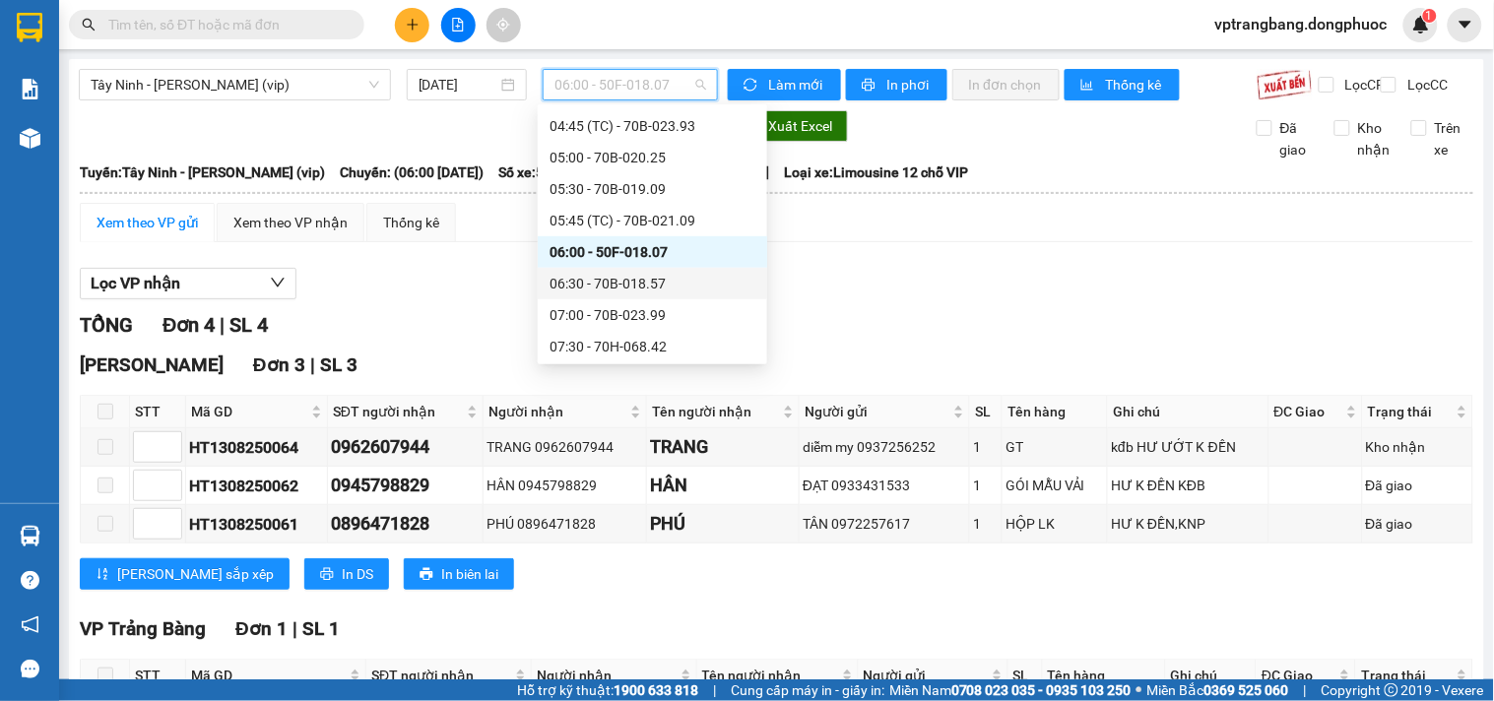
click at [655, 287] on div "06:30 - 70B-018.57" at bounding box center [652, 284] width 206 height 22
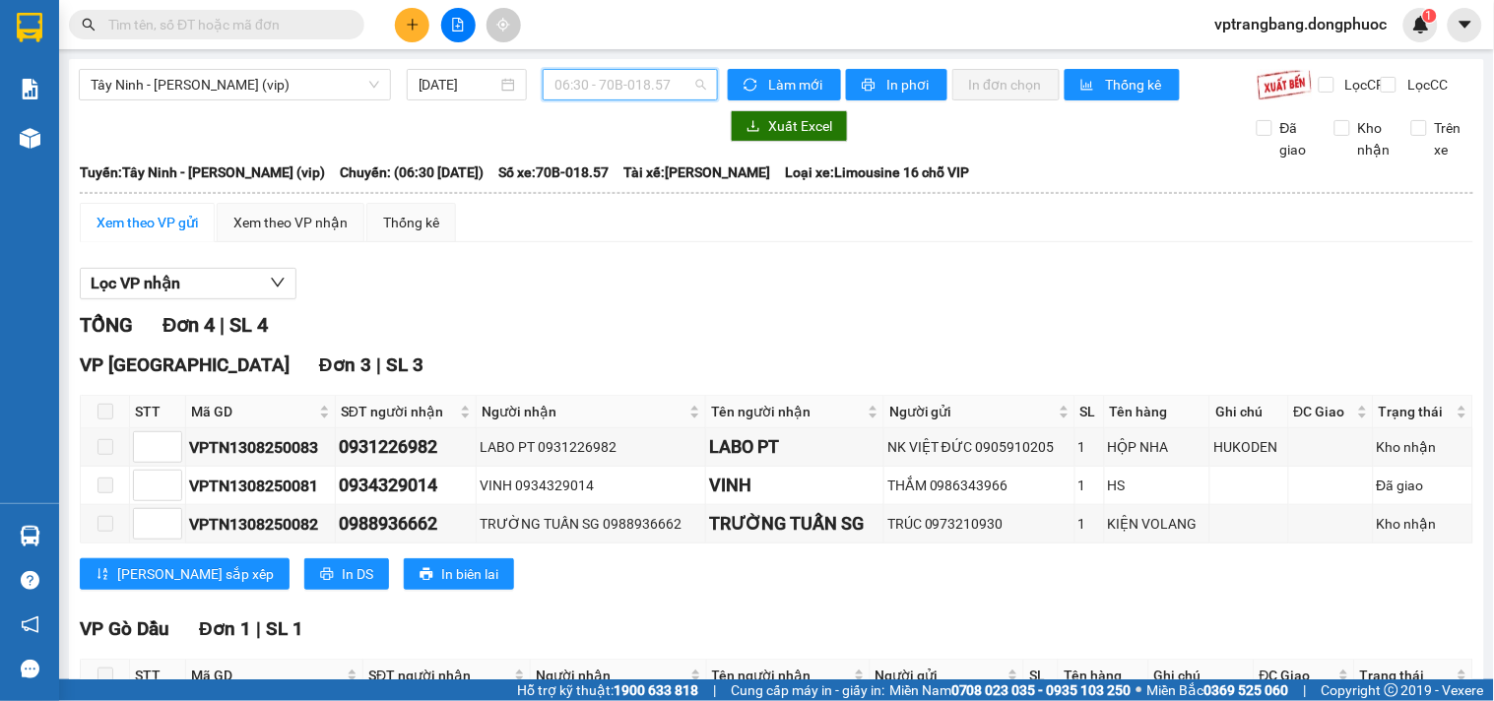
click at [606, 90] on span "06:30 - 70B-018.57" at bounding box center [630, 85] width 152 height 30
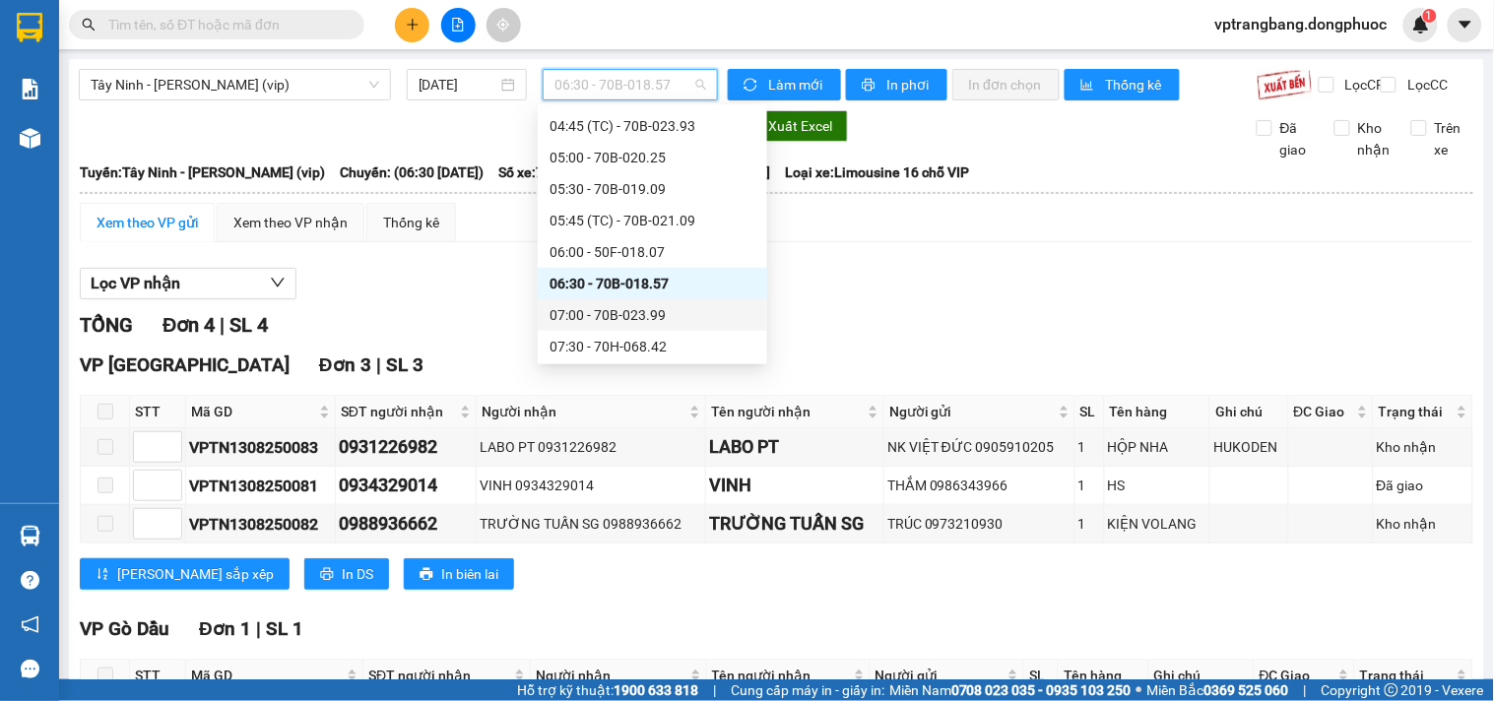
click at [615, 312] on div "07:00 - 70B-023.99" at bounding box center [652, 315] width 206 height 22
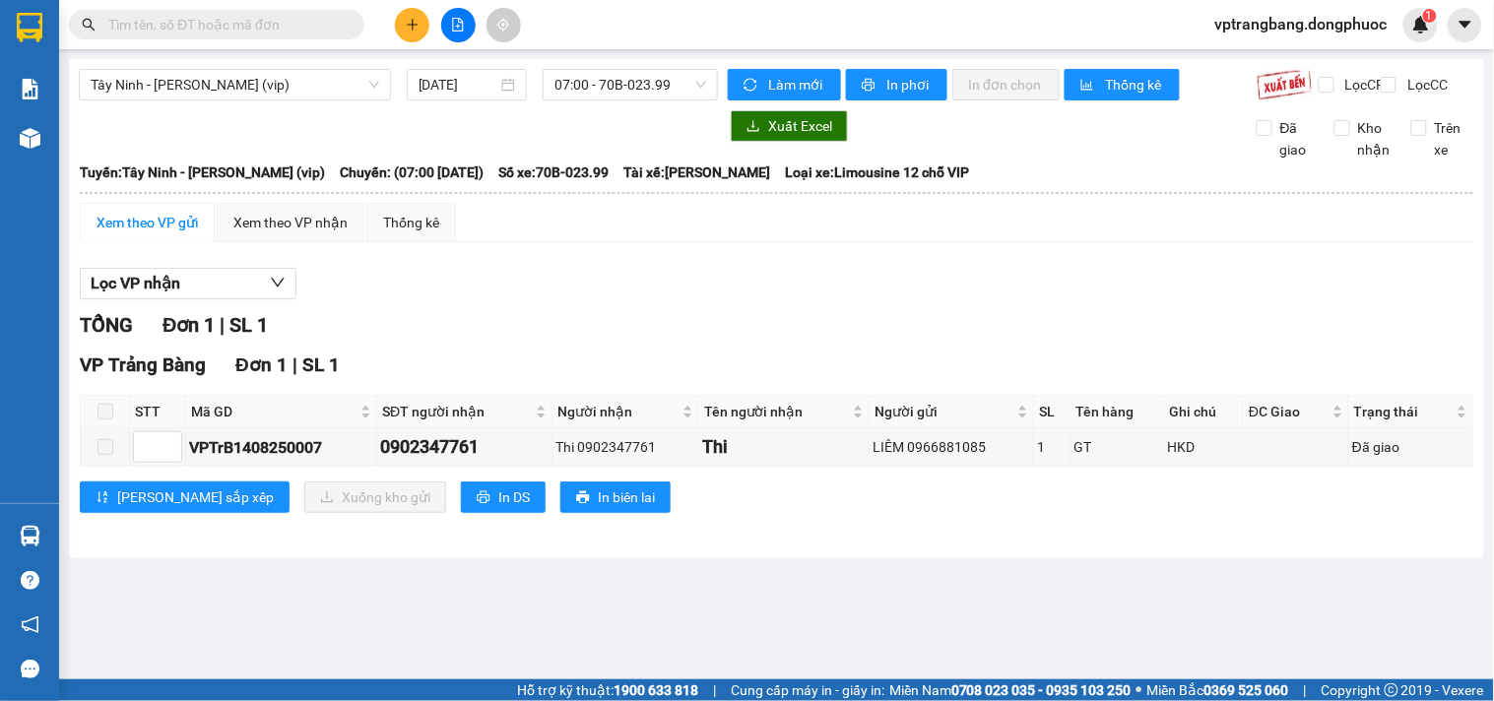
click at [487, 317] on div "Lọc VP nhận TỔNG Đơn 1 | SL 1 VP Trảng Bàng Đơn 1 | SL 1 STT Mã GD SĐT người nh…" at bounding box center [776, 398] width 1393 height 280
click at [646, 82] on span "07:00 - 70B-023.99" at bounding box center [630, 85] width 152 height 30
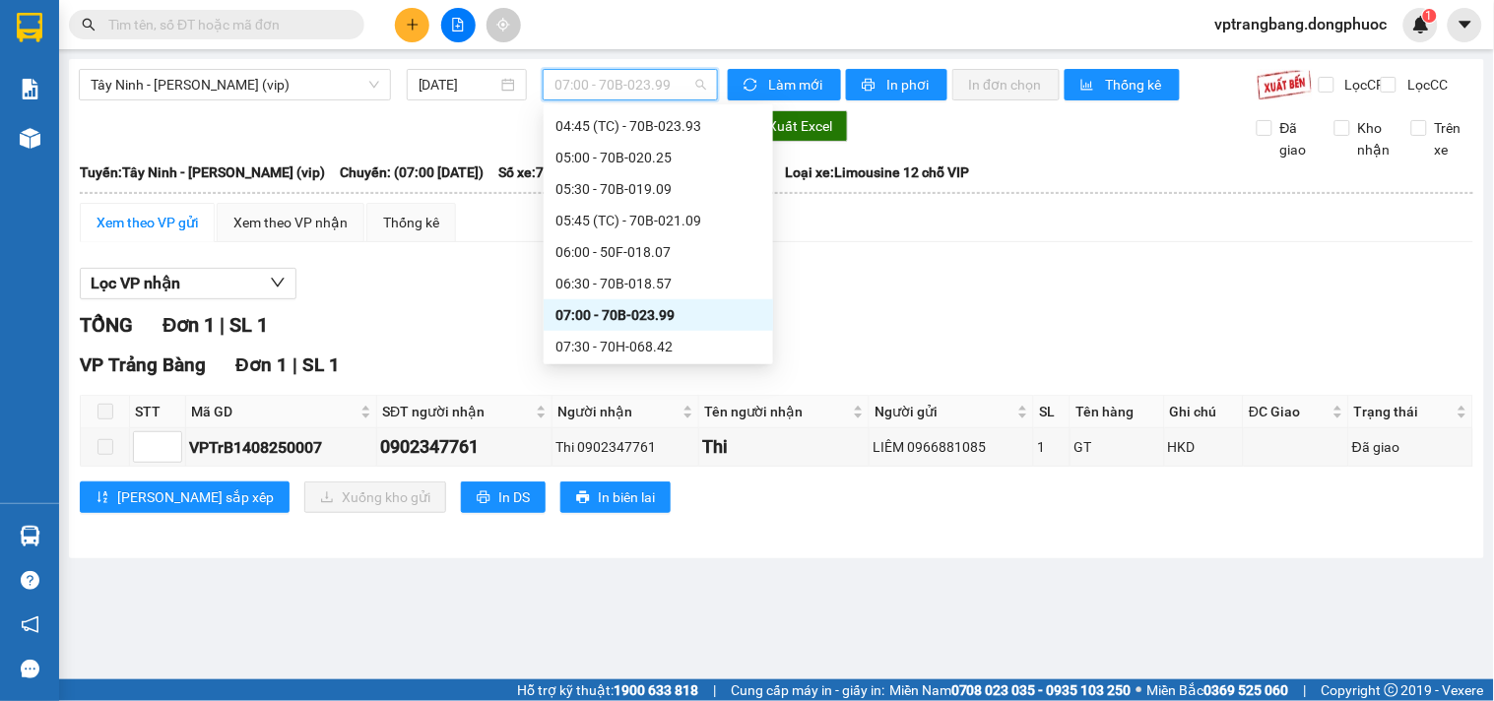
scroll to position [359, 0]
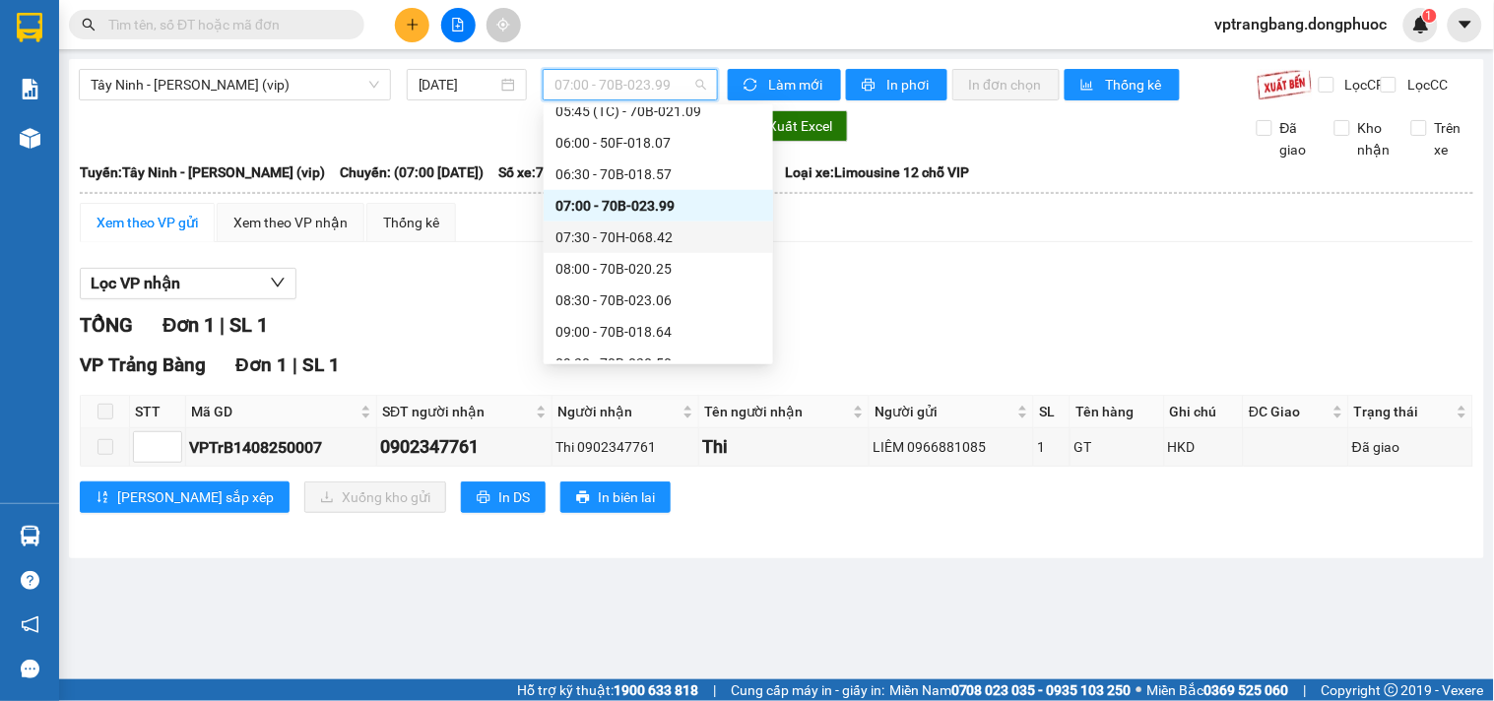
click at [636, 241] on div "07:30 - 70H-068.42" at bounding box center [658, 237] width 206 height 22
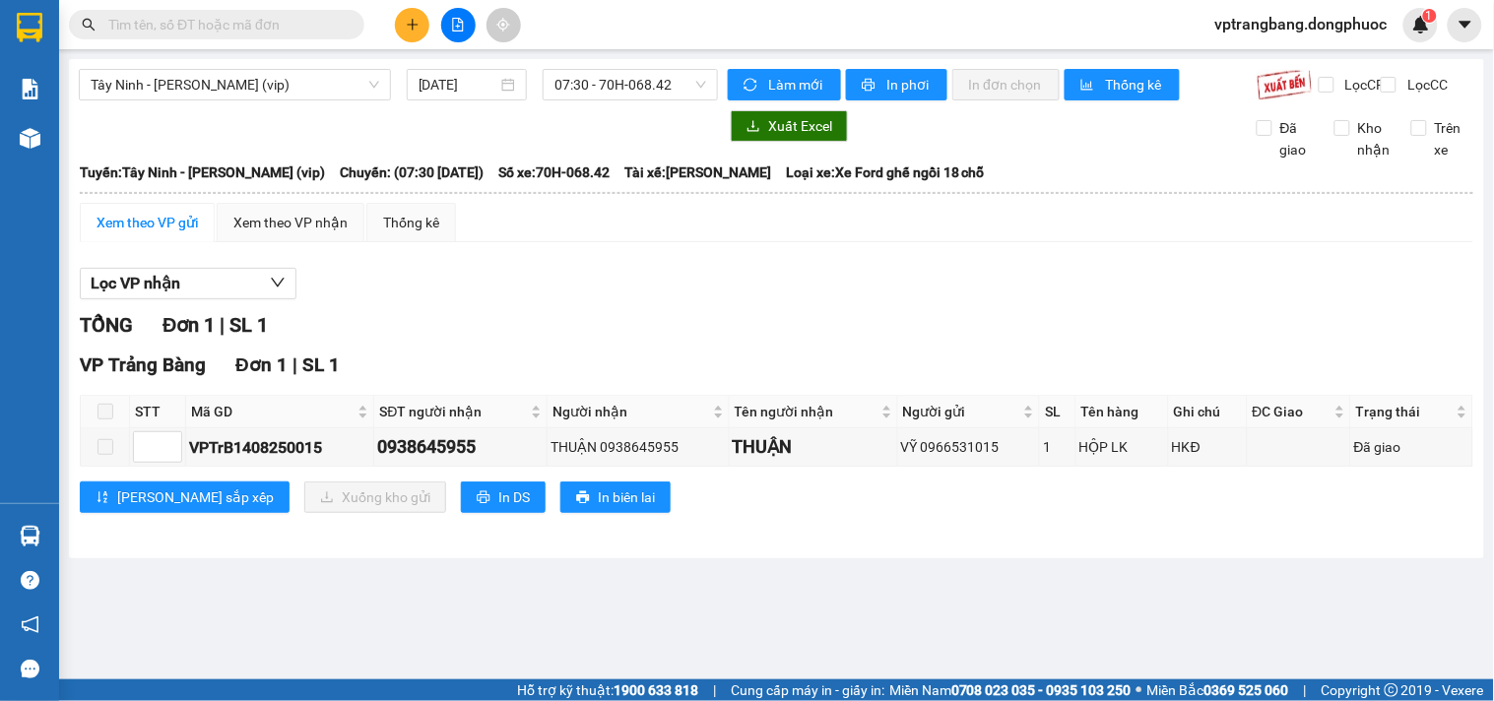
drag, startPoint x: 535, startPoint y: 291, endPoint x: 562, endPoint y: 272, distance: 33.9
click at [561, 299] on div "Lọc VP nhận" at bounding box center [776, 284] width 1393 height 32
click at [608, 92] on span "07:30 - 70H-068.42" at bounding box center [630, 85] width 152 height 30
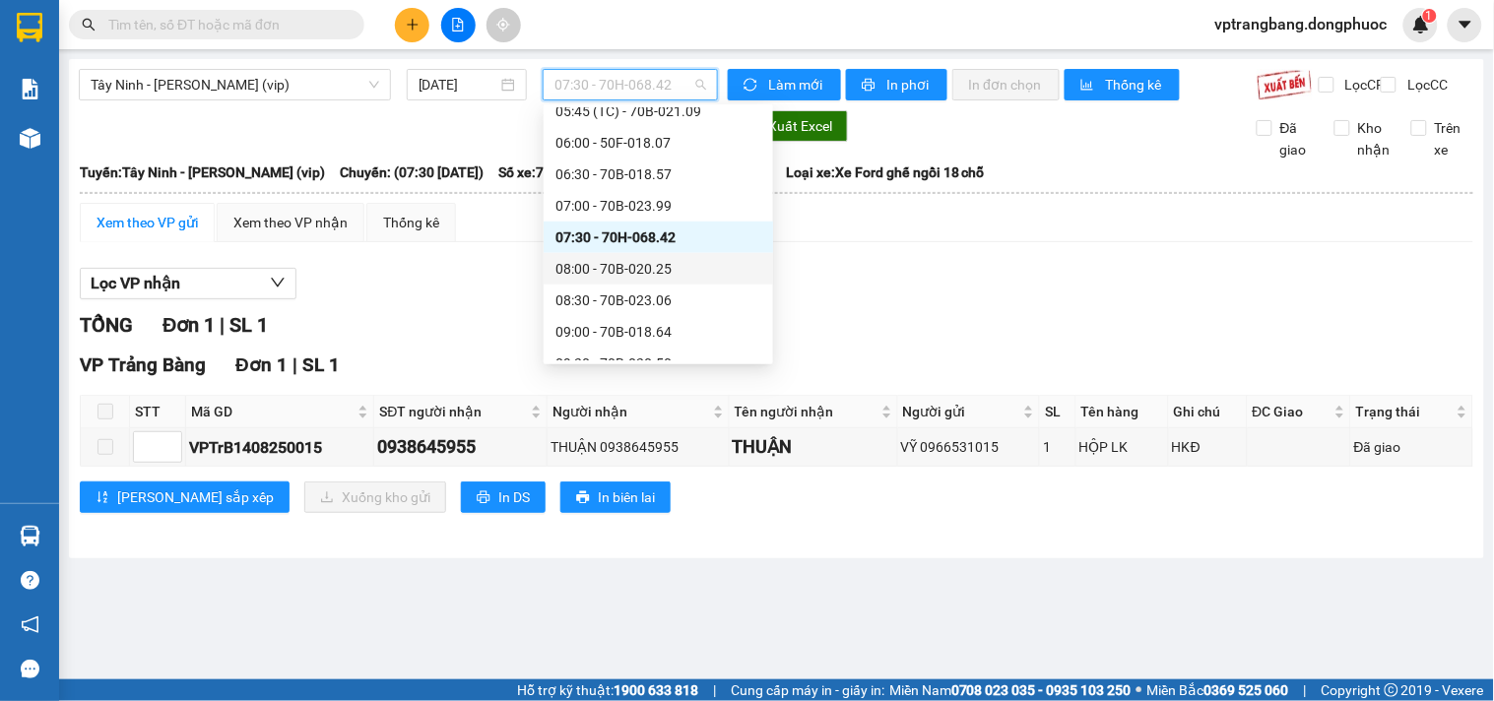
click at [641, 277] on div "08:00 - 70B-020.25" at bounding box center [658, 269] width 206 height 22
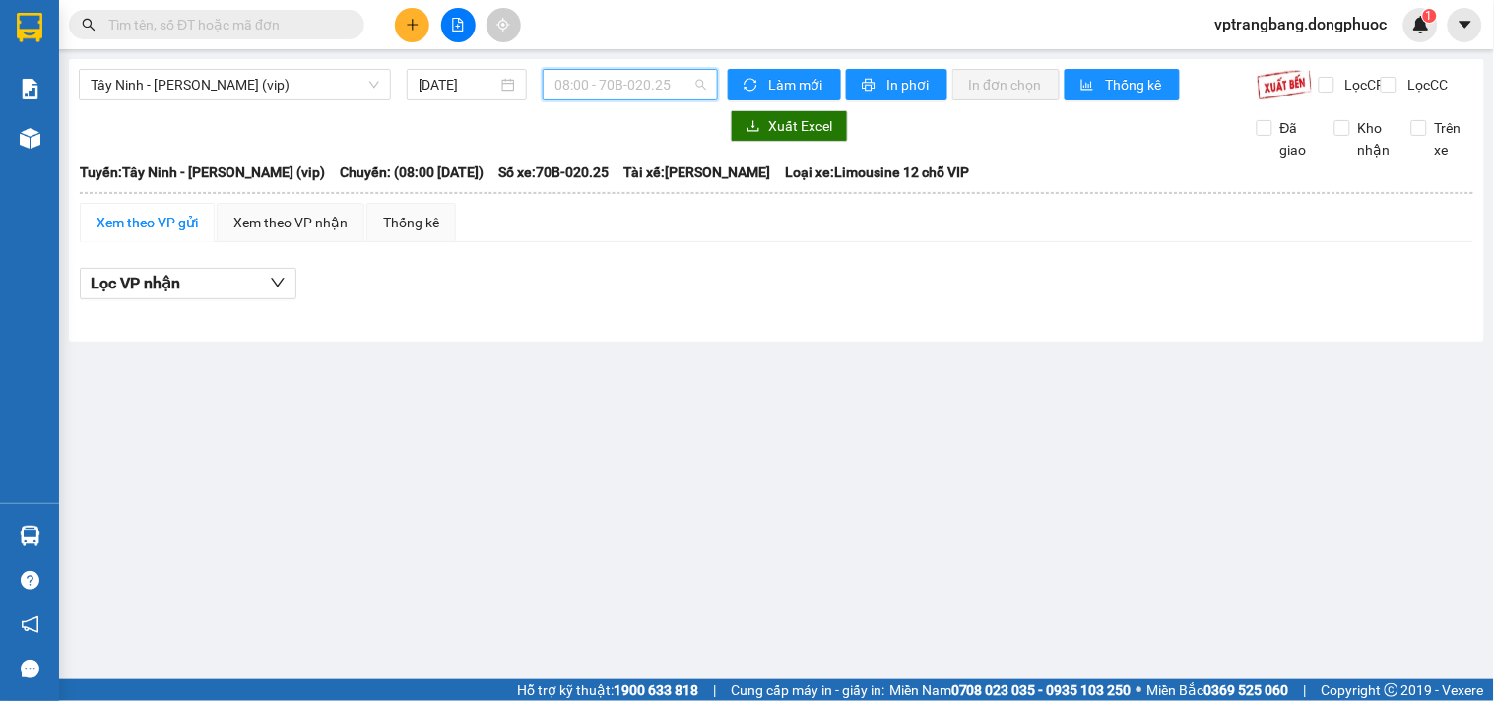
click at [648, 84] on span "08:00 - 70B-020.25" at bounding box center [630, 85] width 152 height 30
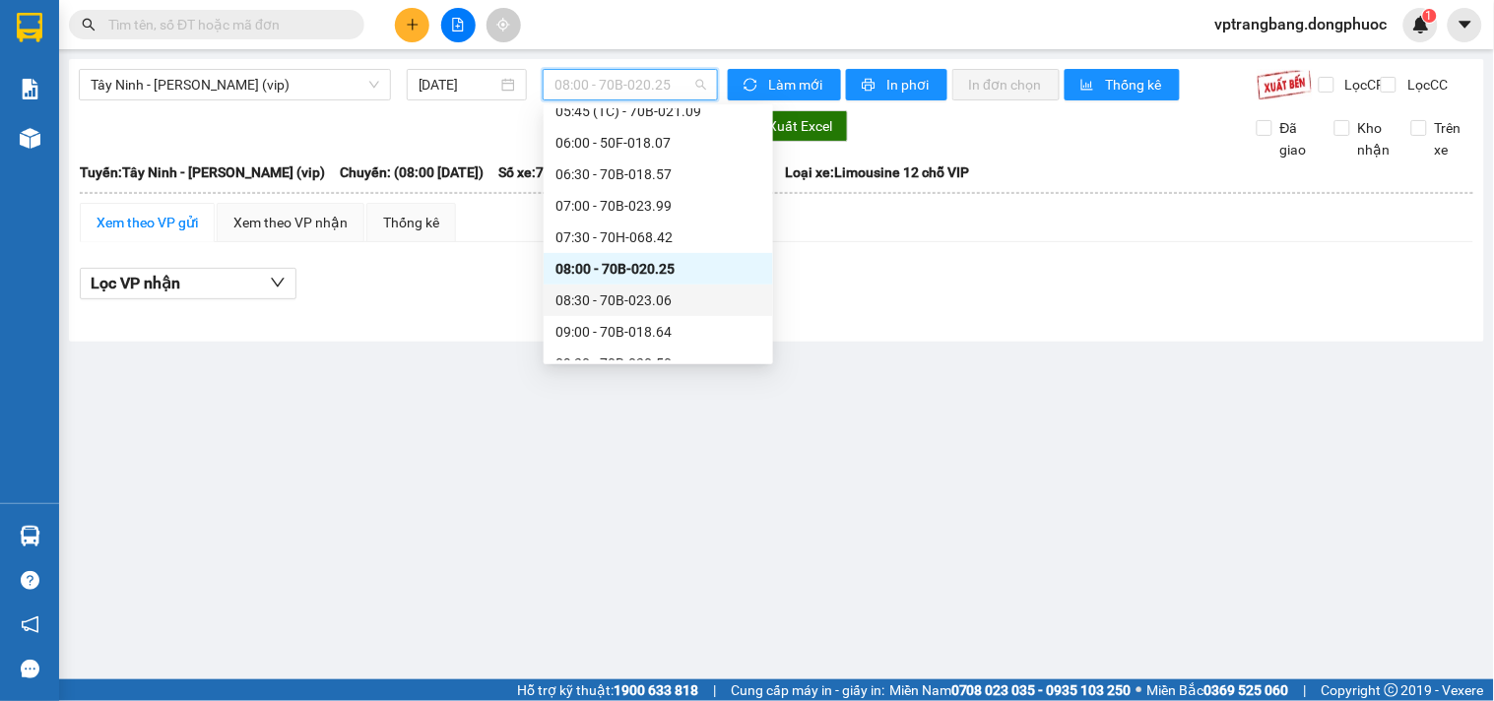
click at [636, 305] on div "08:30 - 70B-023.06" at bounding box center [658, 301] width 206 height 22
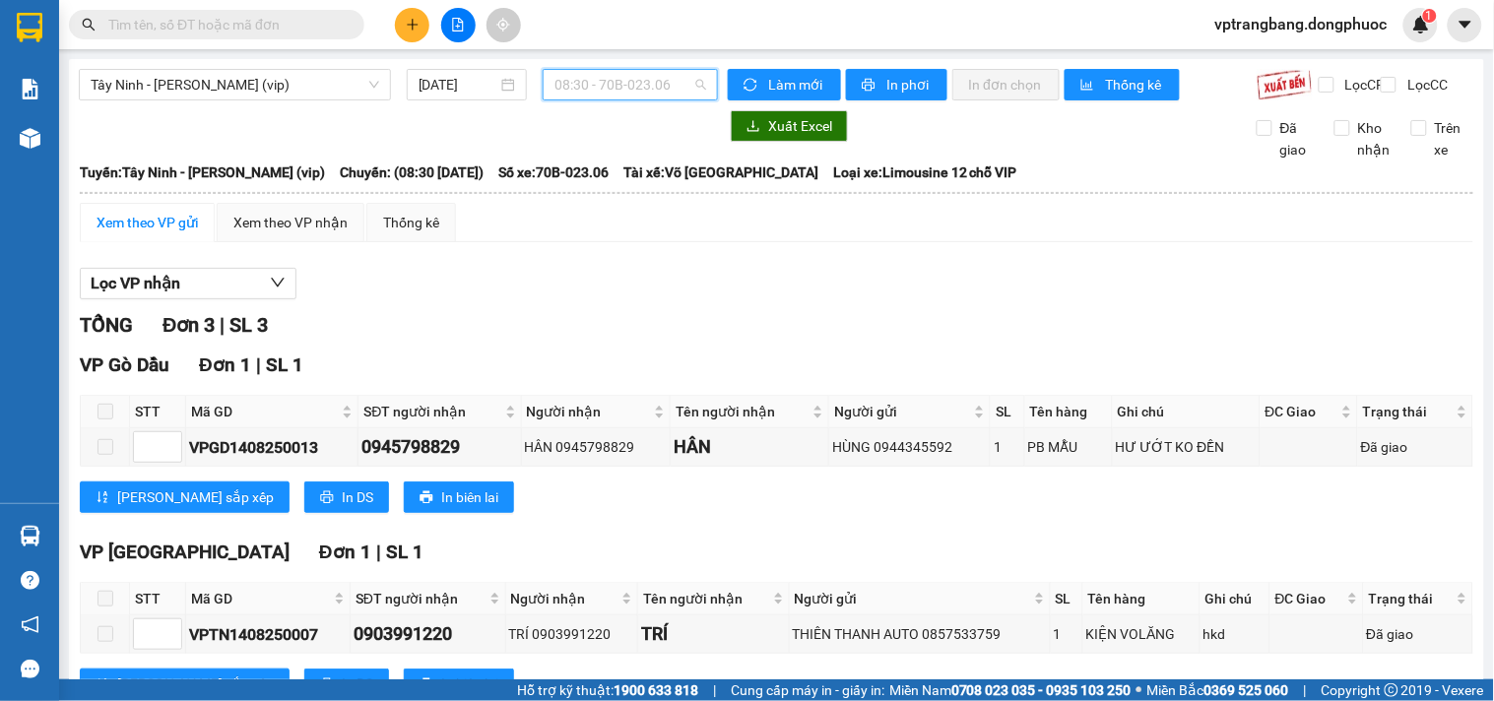
click at [615, 91] on span "08:30 - 70B-023.06" at bounding box center [630, 85] width 152 height 30
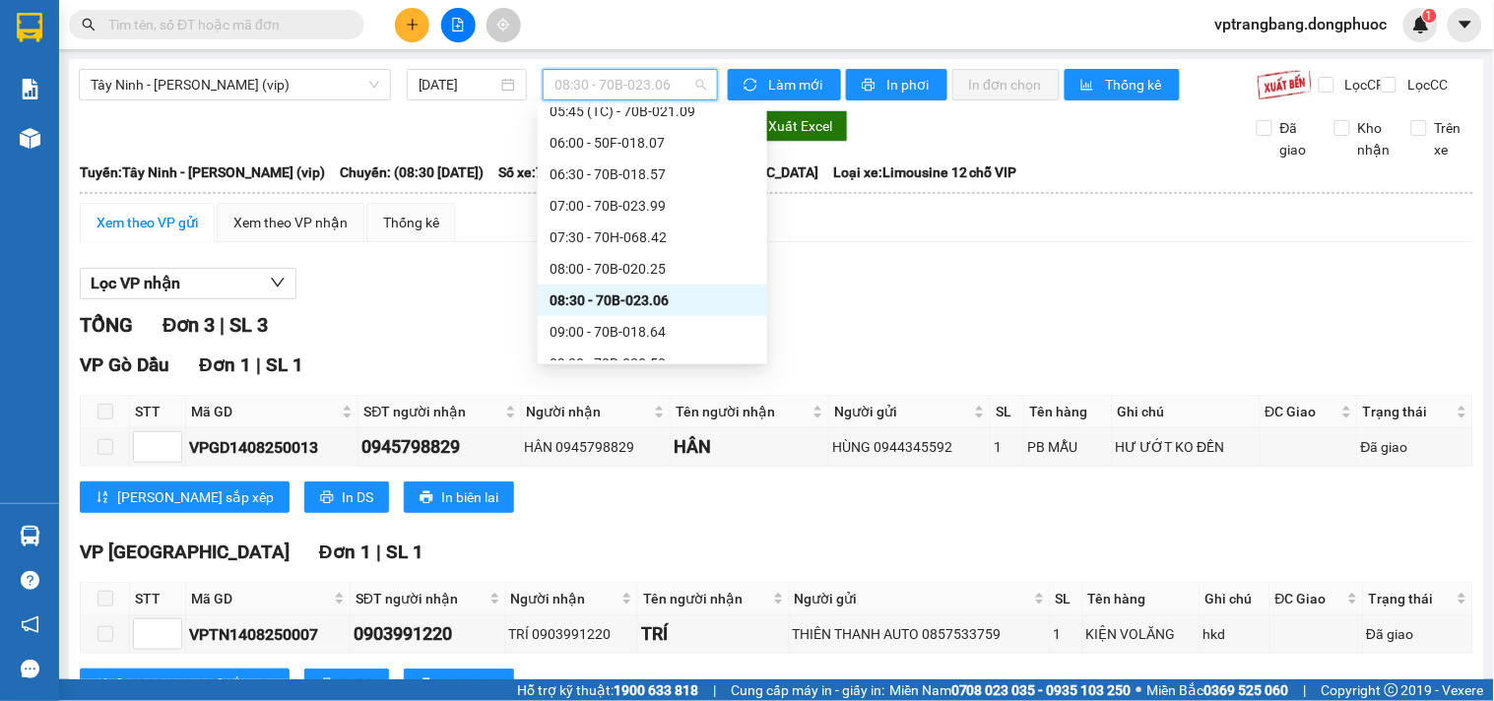
scroll to position [469, 0]
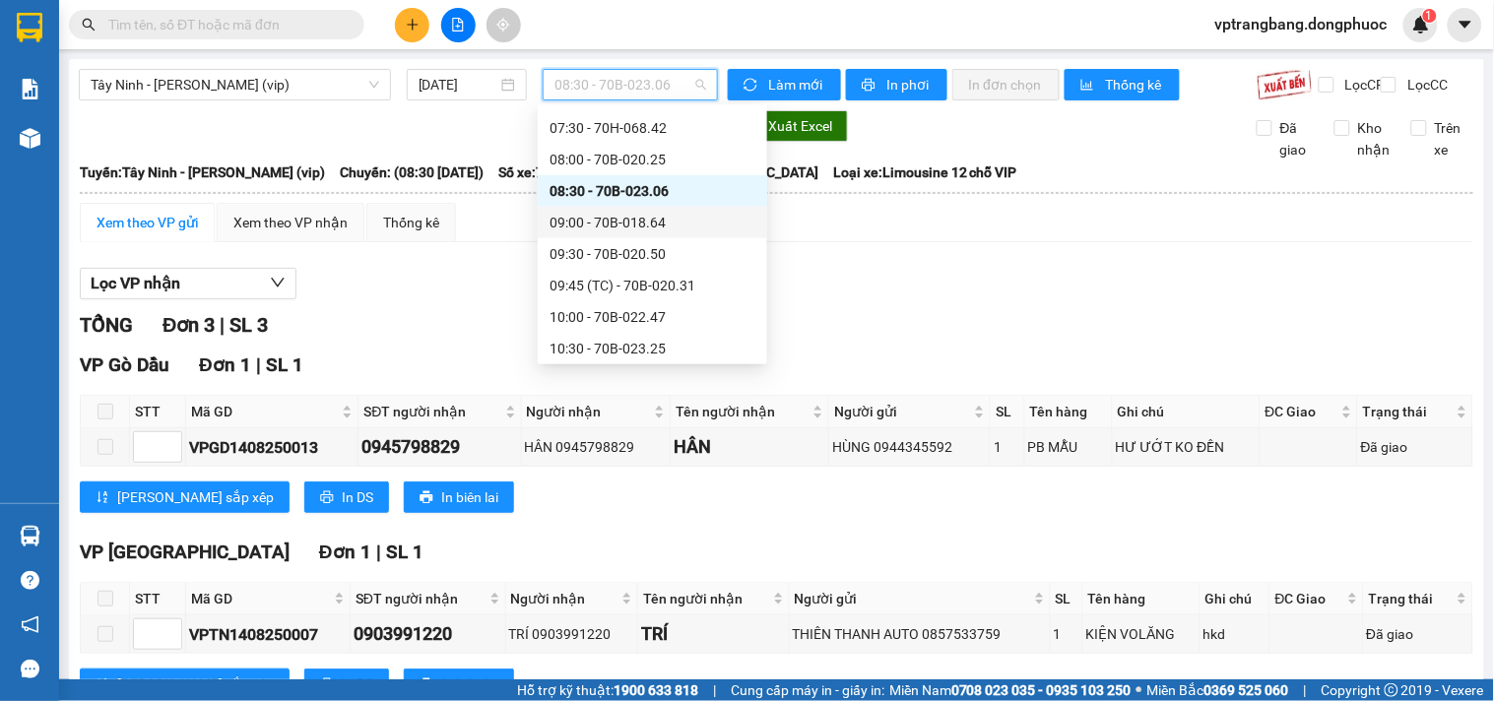
click at [636, 219] on div "09:00 - 70B-018.64" at bounding box center [652, 223] width 206 height 22
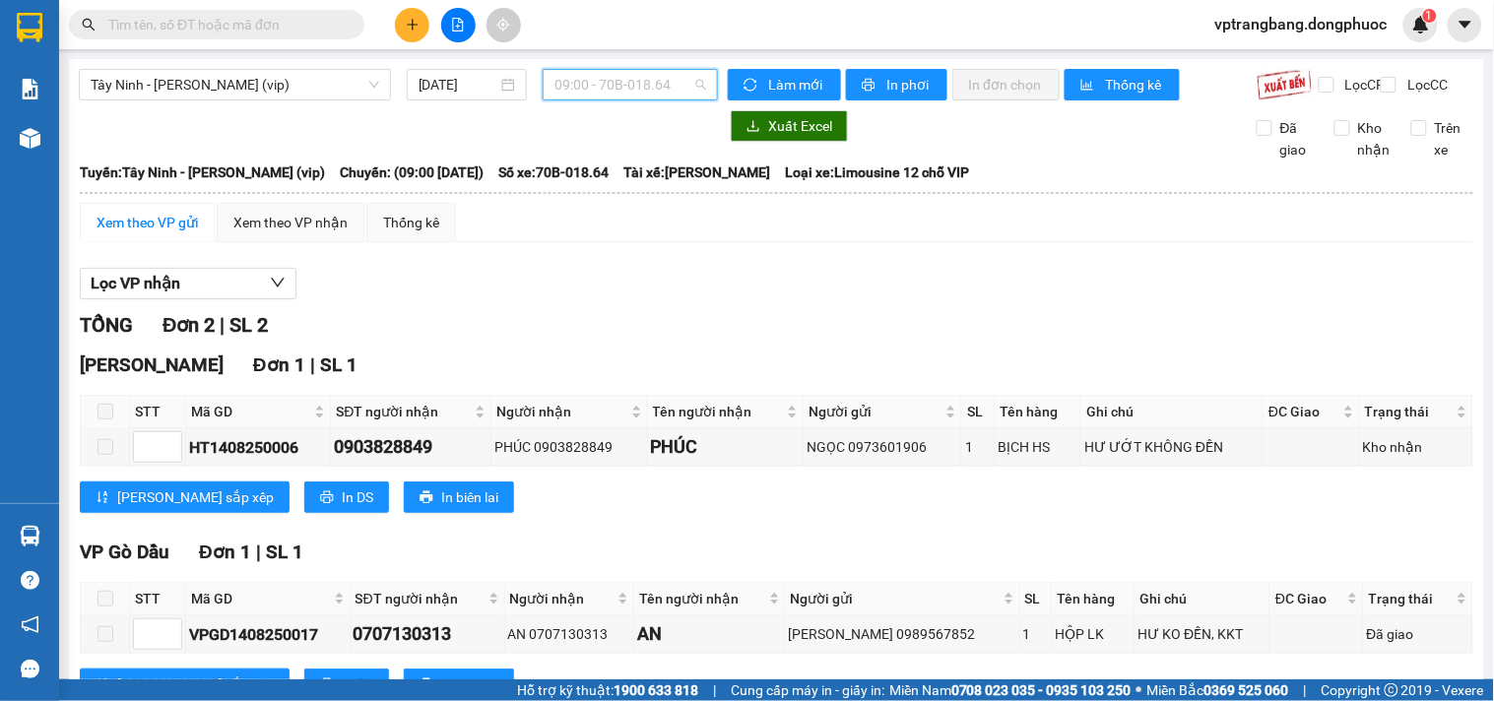
drag, startPoint x: 587, startPoint y: 86, endPoint x: 566, endPoint y: 96, distance: 22.9
click at [584, 90] on span "09:00 - 70B-018.64" at bounding box center [630, 85] width 152 height 30
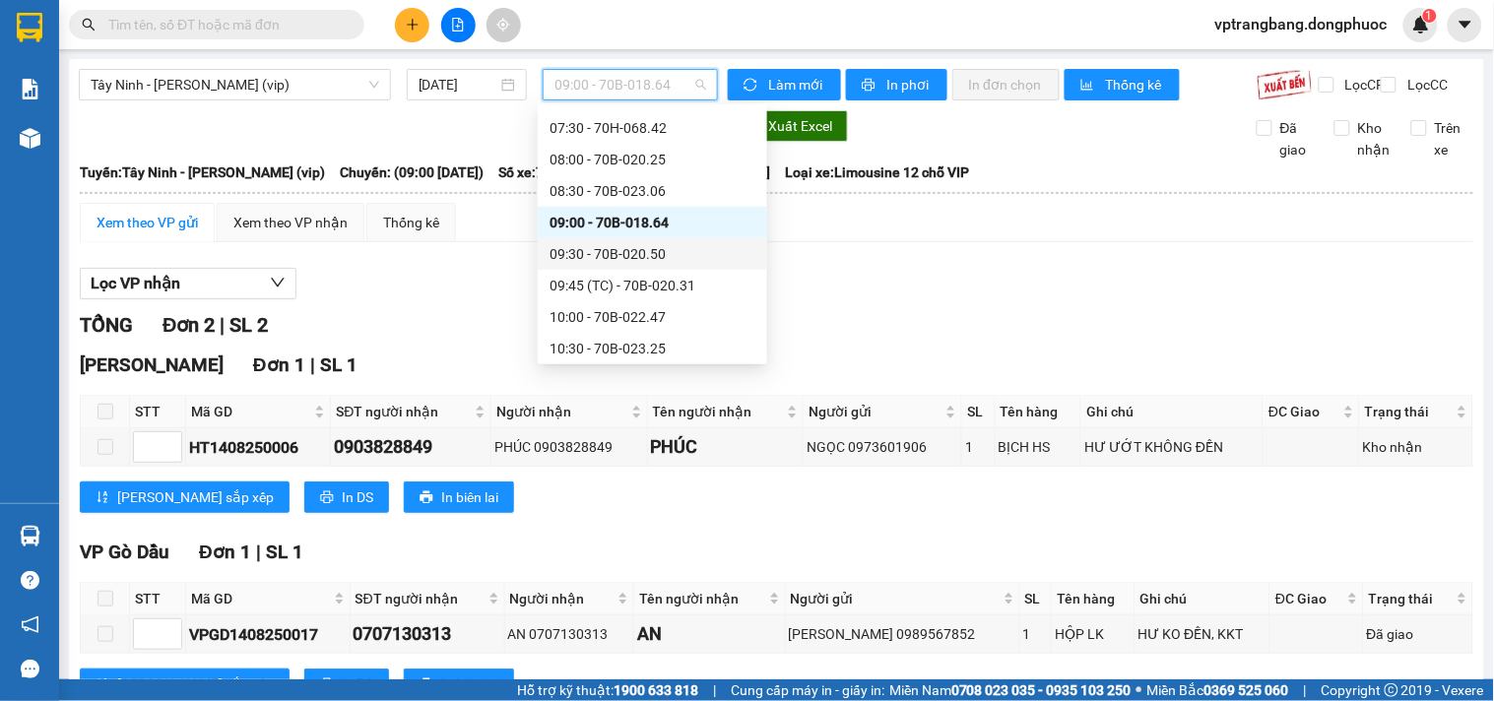
click at [597, 248] on div "09:30 - 70B-020.50" at bounding box center [652, 254] width 206 height 22
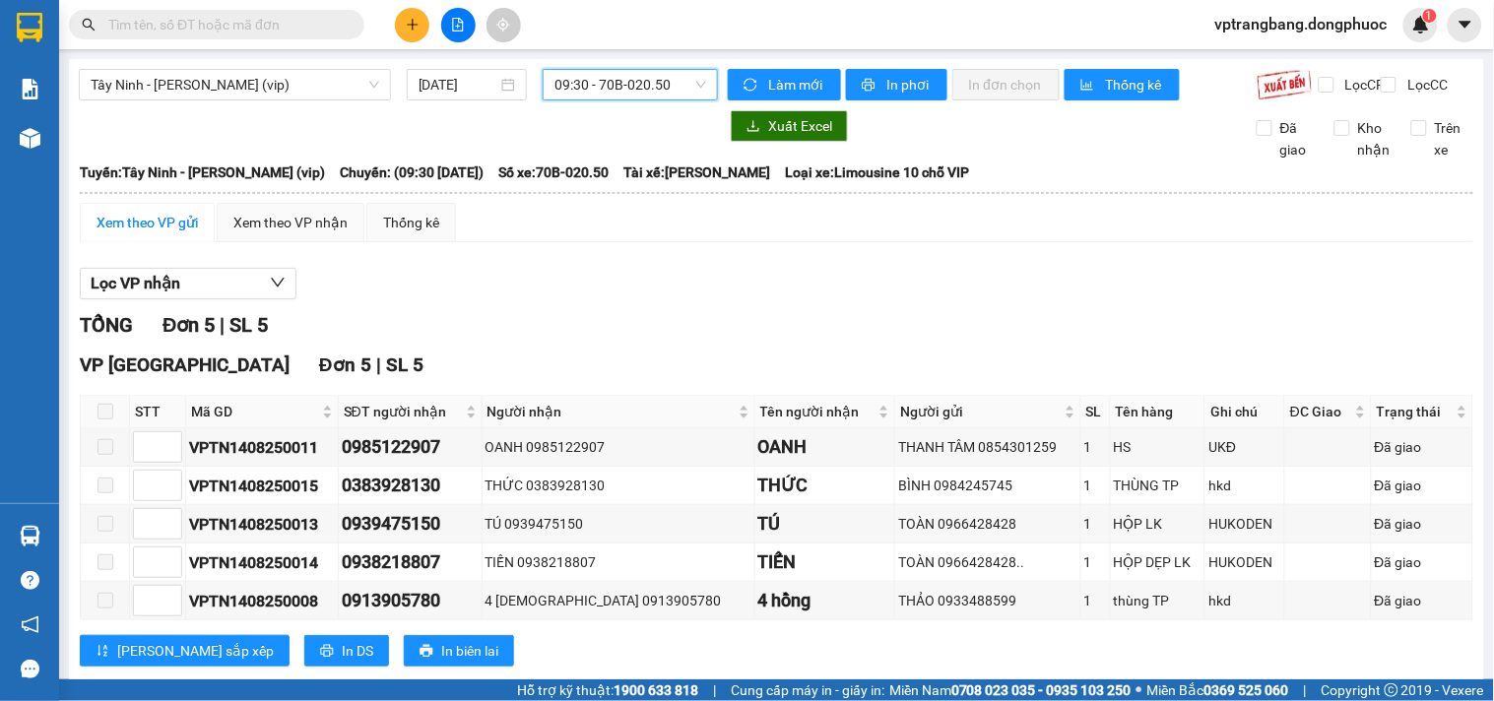
click at [627, 85] on span "09:30 - 70B-020.50" at bounding box center [630, 85] width 152 height 30
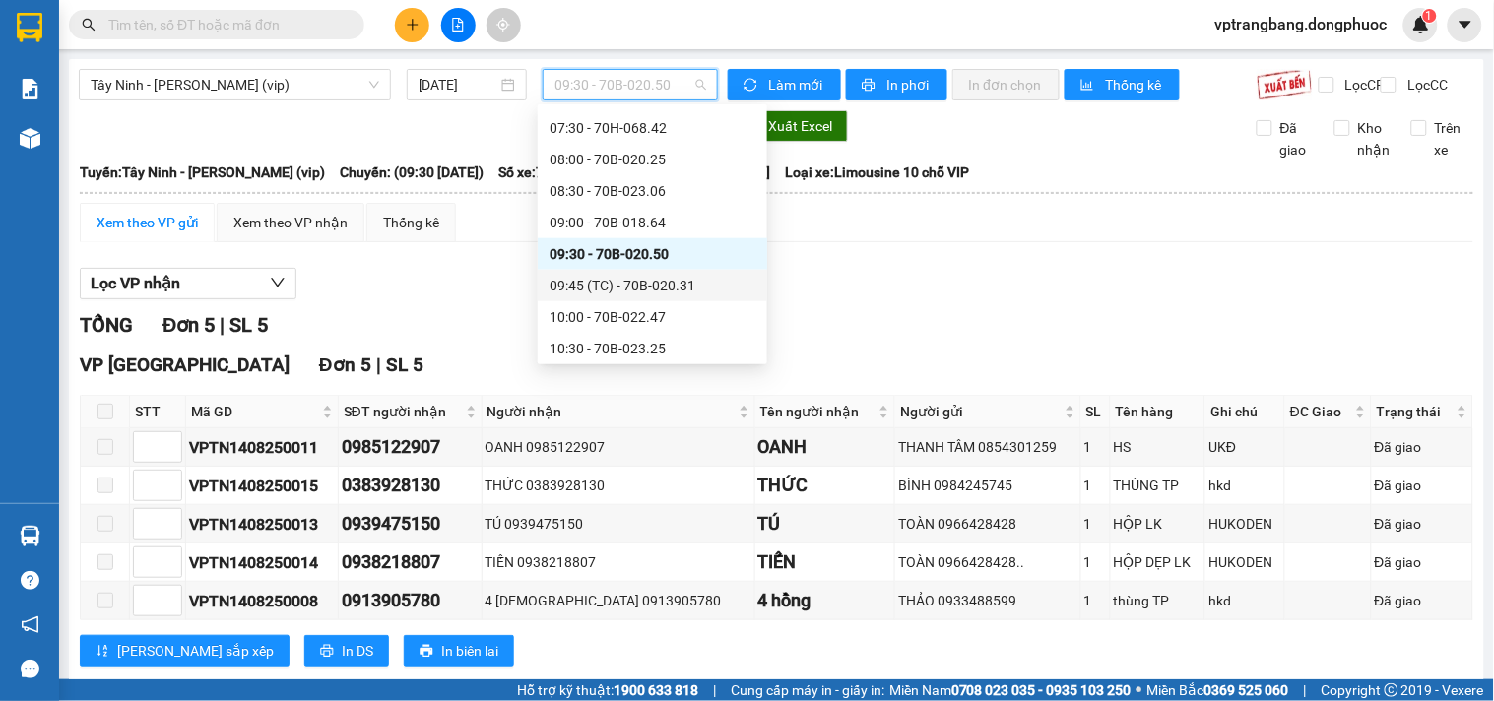
click at [624, 287] on div "09:45 (TC) - 70B-020.31" at bounding box center [652, 286] width 206 height 22
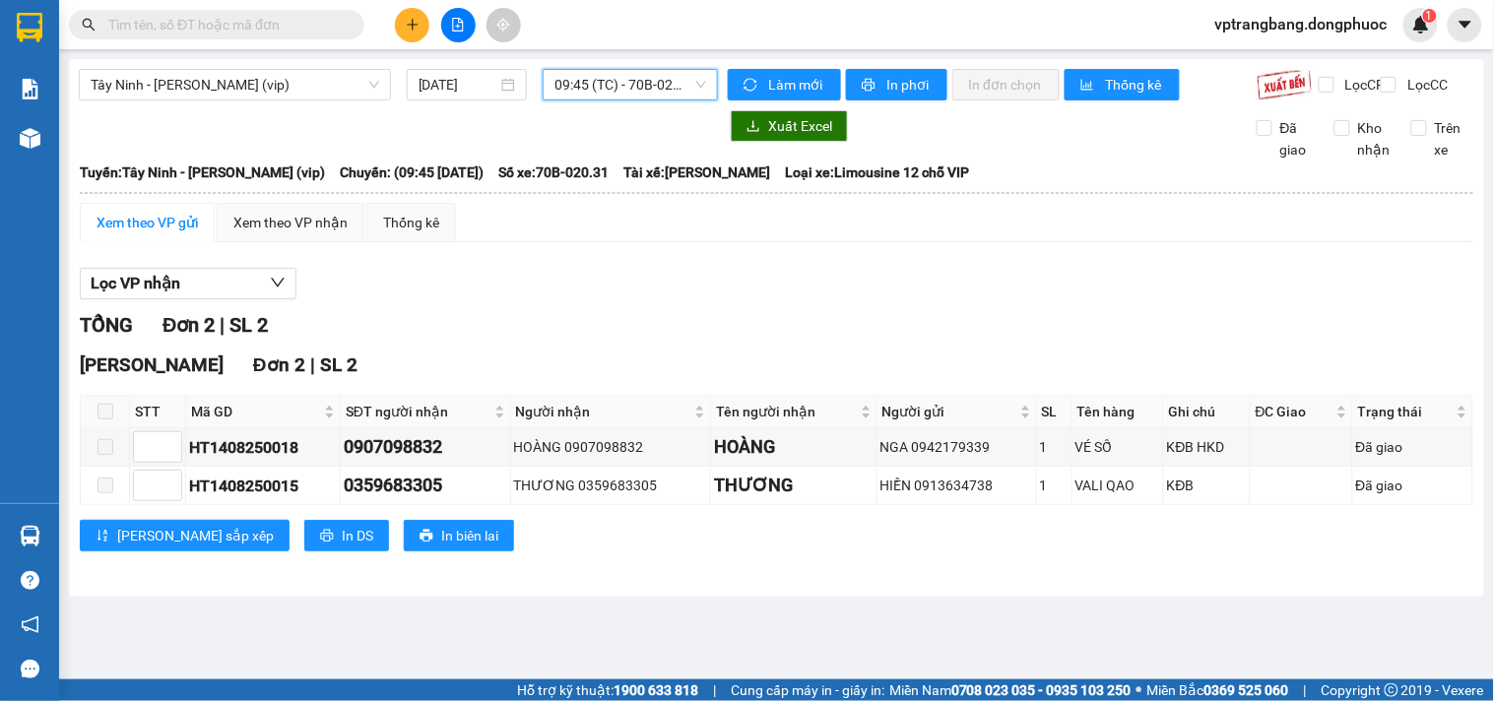
click at [606, 80] on span "09:45 (TC) - 70B-020.31" at bounding box center [630, 85] width 152 height 30
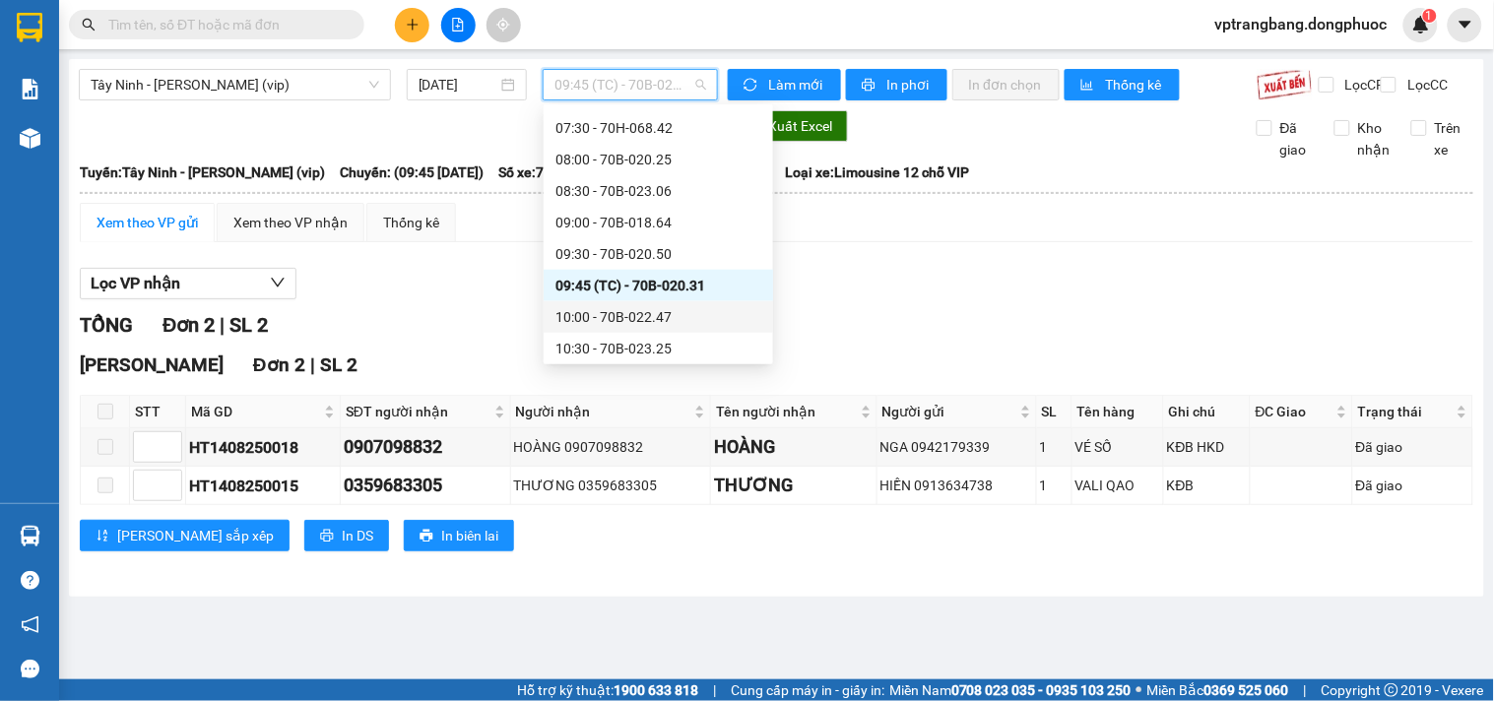
click at [609, 318] on div "10:00 - 70B-022.47" at bounding box center [658, 317] width 206 height 22
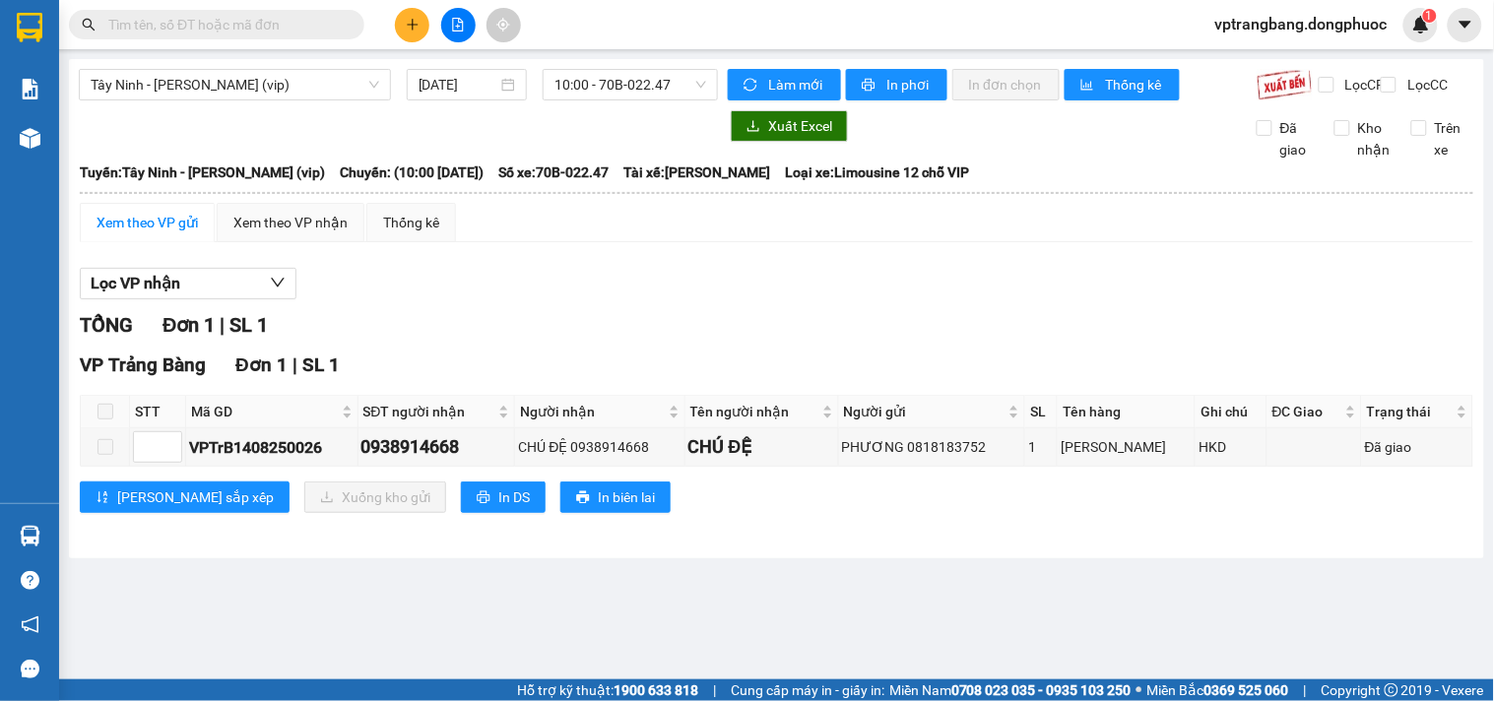
click at [526, 341] on div "TỔNG Đơn 1 | SL 1" at bounding box center [776, 325] width 1393 height 31
click at [632, 92] on span "10:00 - 70B-022.47" at bounding box center [630, 85] width 152 height 30
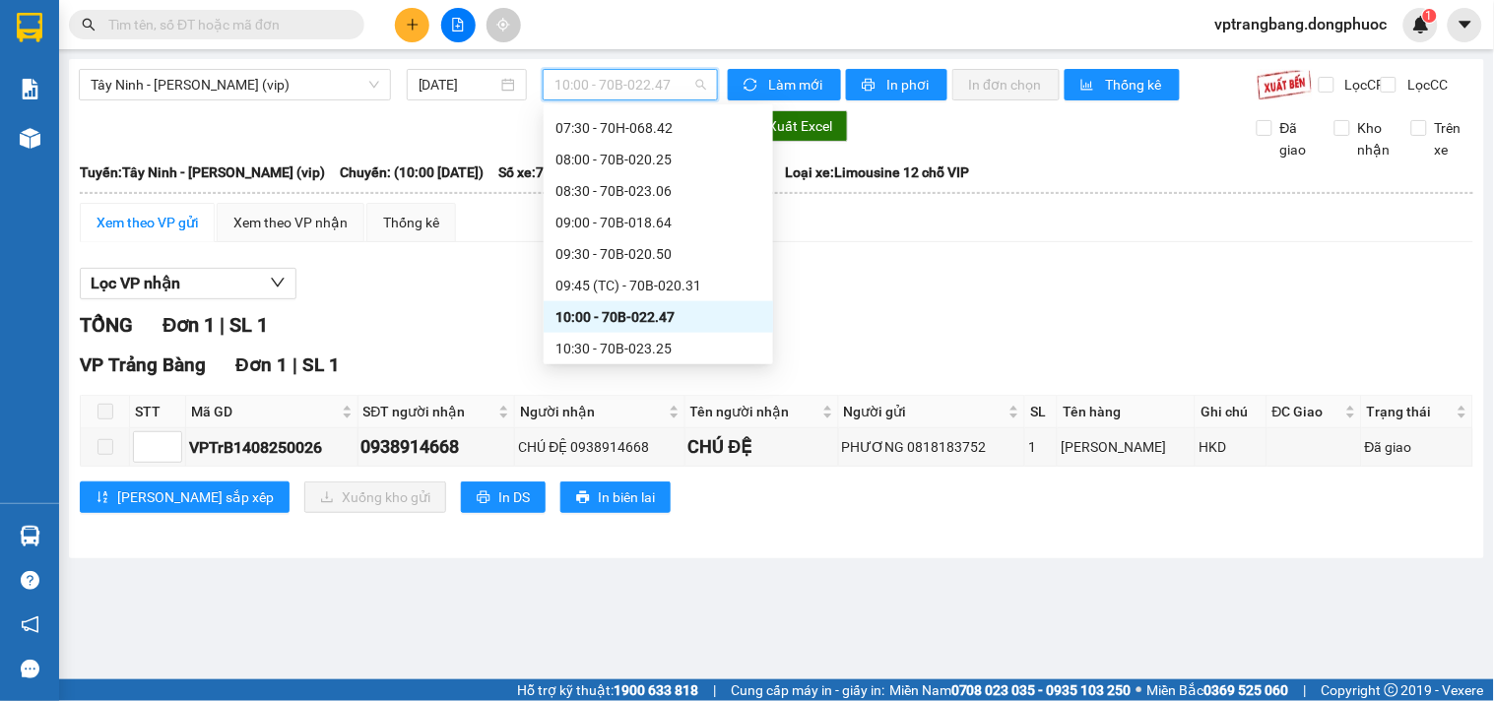
scroll to position [578, 0]
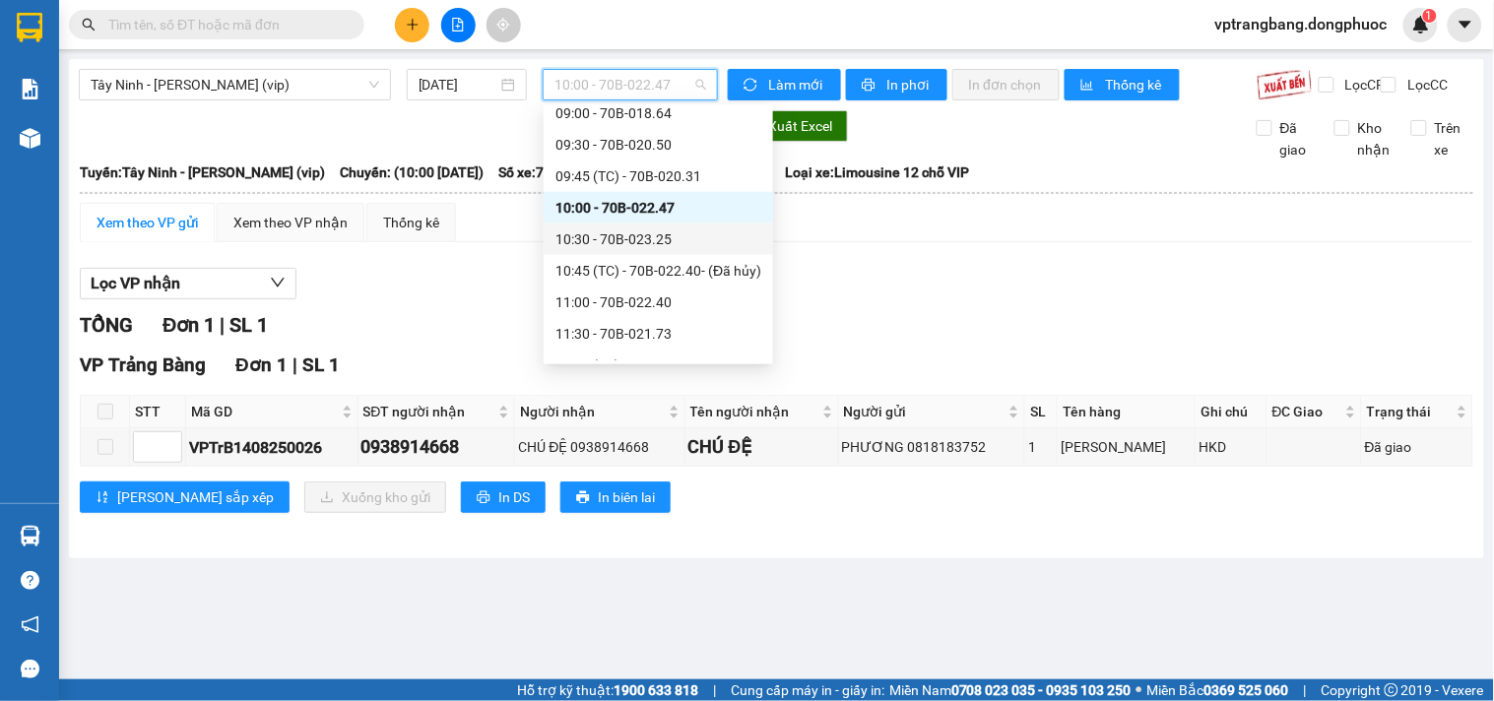
click at [644, 242] on div "10:30 - 70B-023.25" at bounding box center [658, 239] width 206 height 22
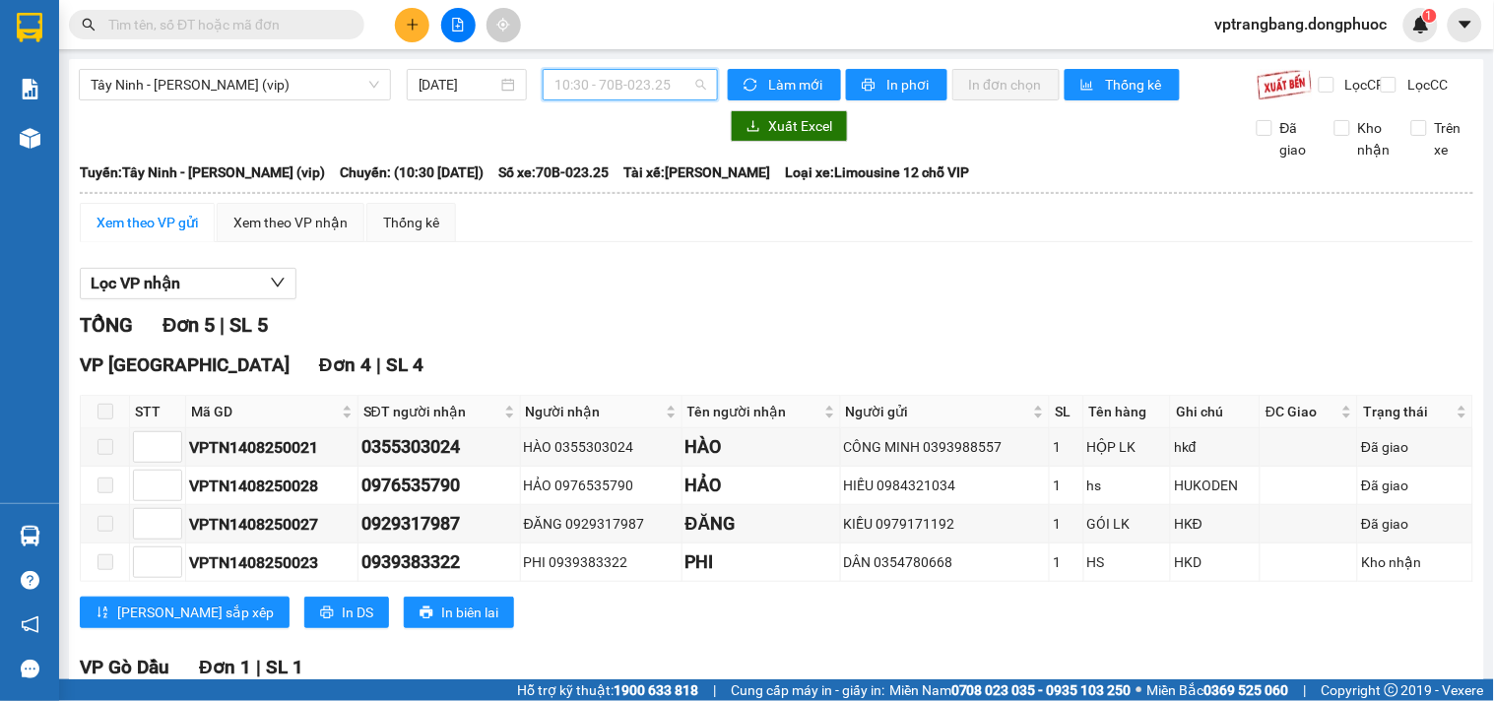
click at [665, 96] on span "10:30 - 70B-023.25" at bounding box center [630, 85] width 152 height 30
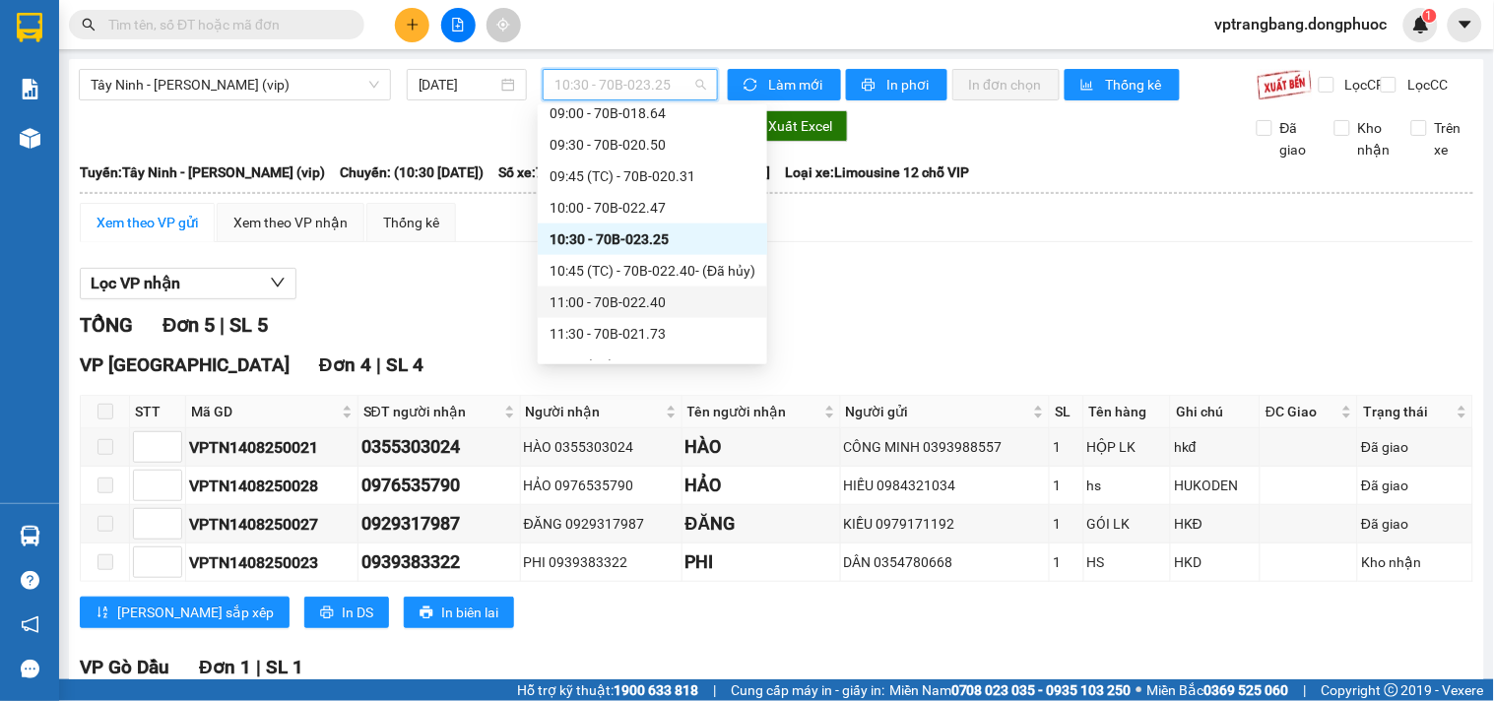
click at [628, 307] on div "11:00 - 70B-022.40" at bounding box center [652, 302] width 206 height 22
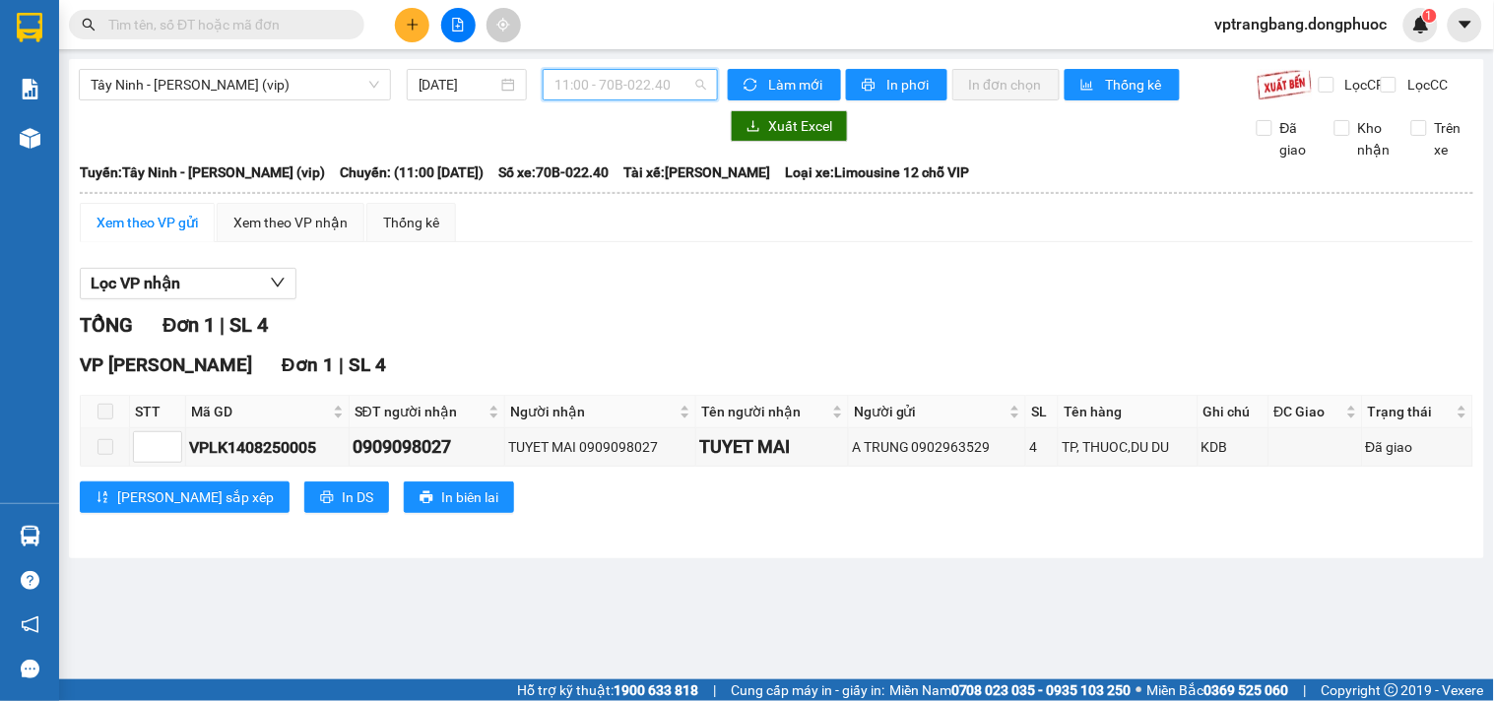
click at [614, 95] on span "11:00 - 70B-022.40" at bounding box center [630, 85] width 152 height 30
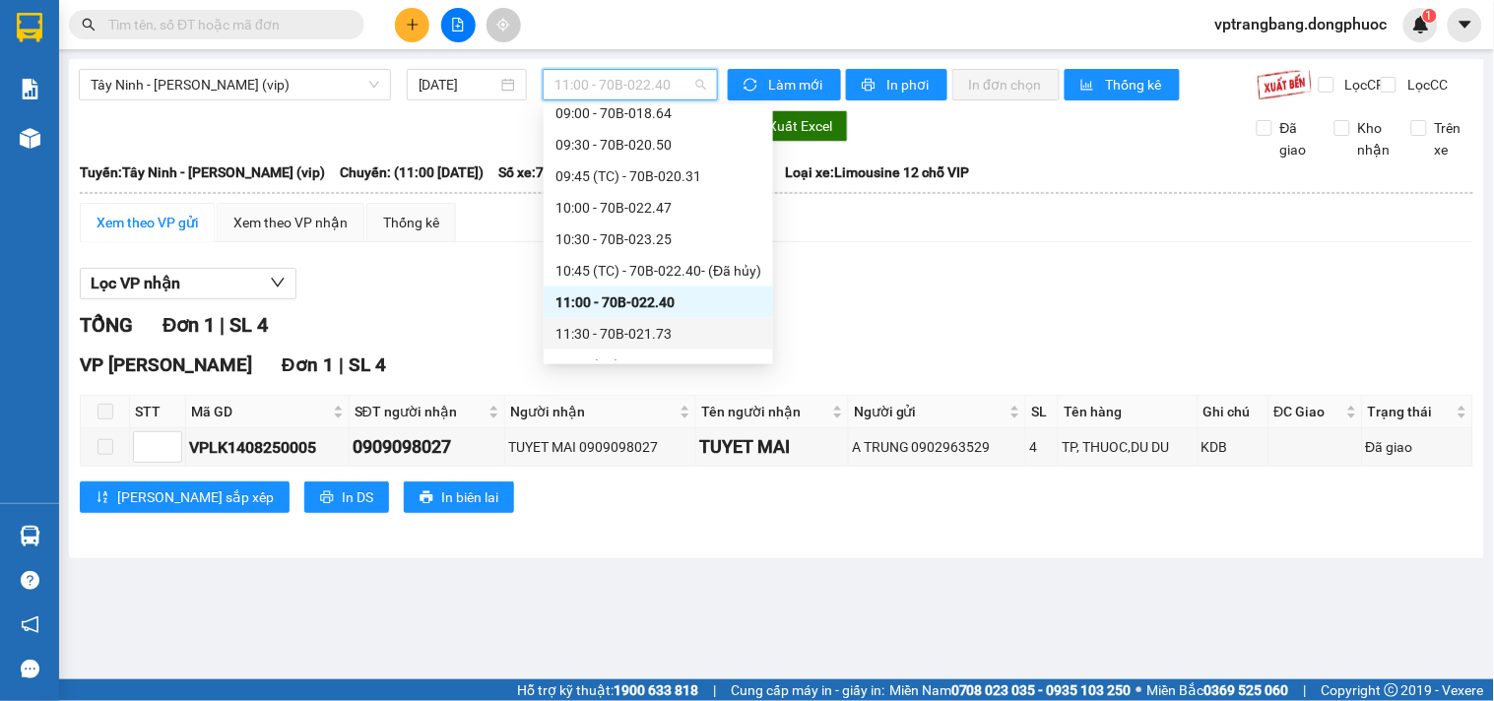
click at [648, 325] on div "11:30 - 70B-021.73" at bounding box center [658, 334] width 206 height 22
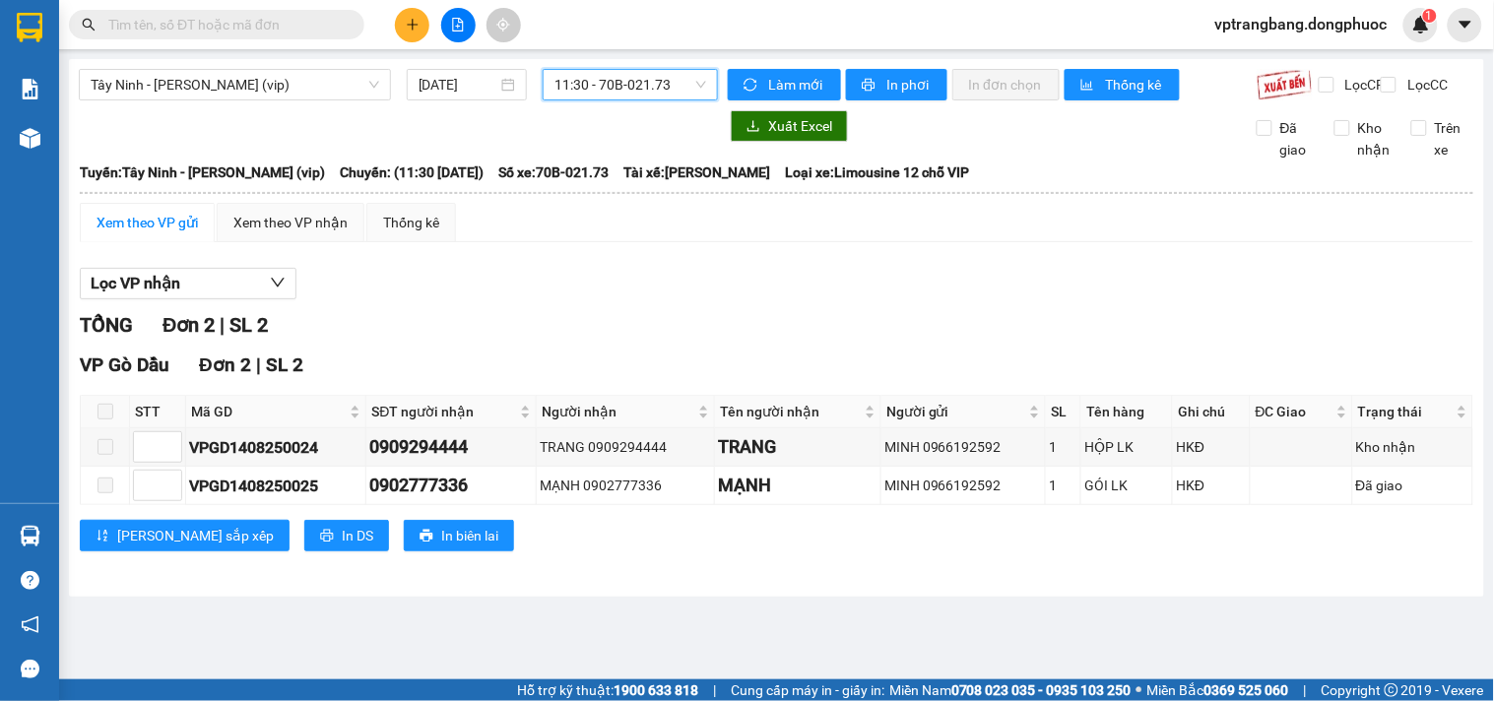
click at [607, 95] on span "11:30 - 70B-021.73" at bounding box center [630, 85] width 152 height 30
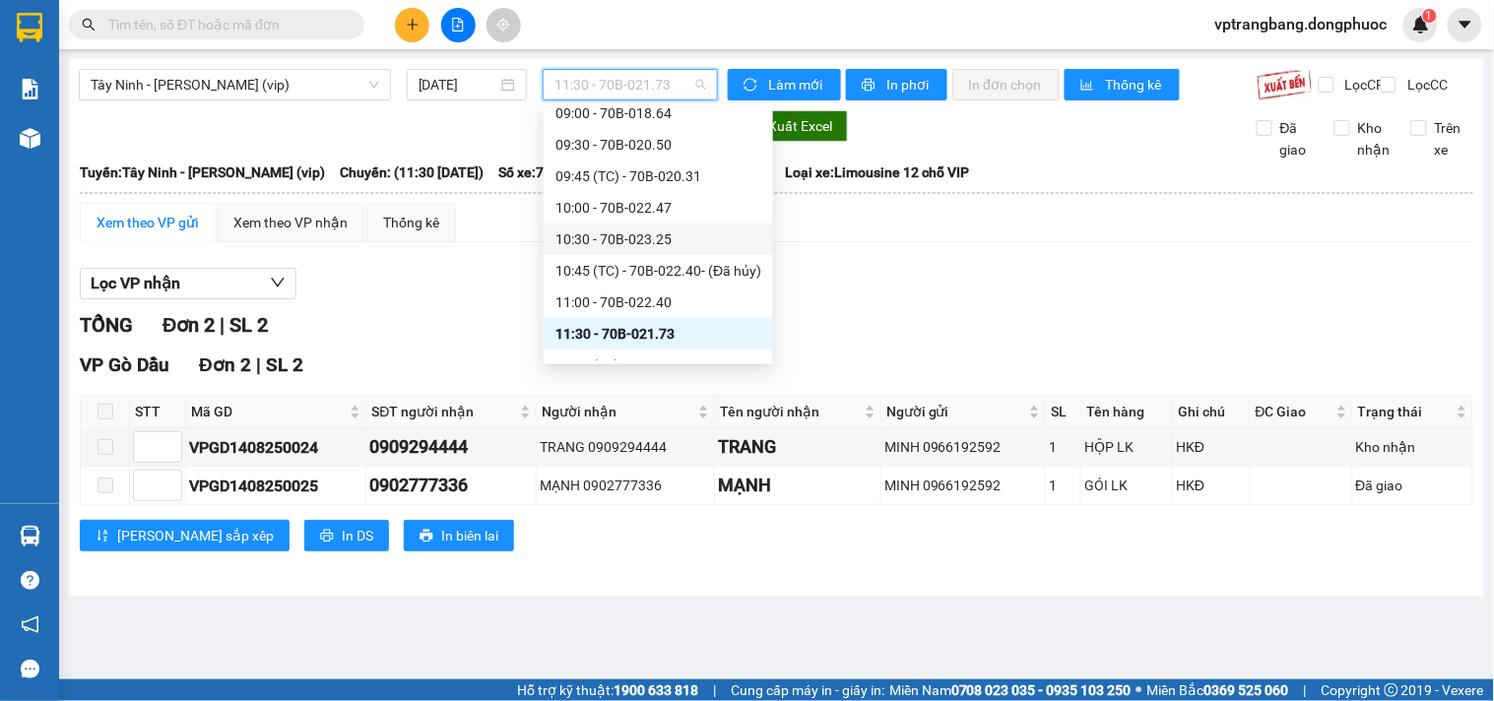
scroll to position [687, 0]
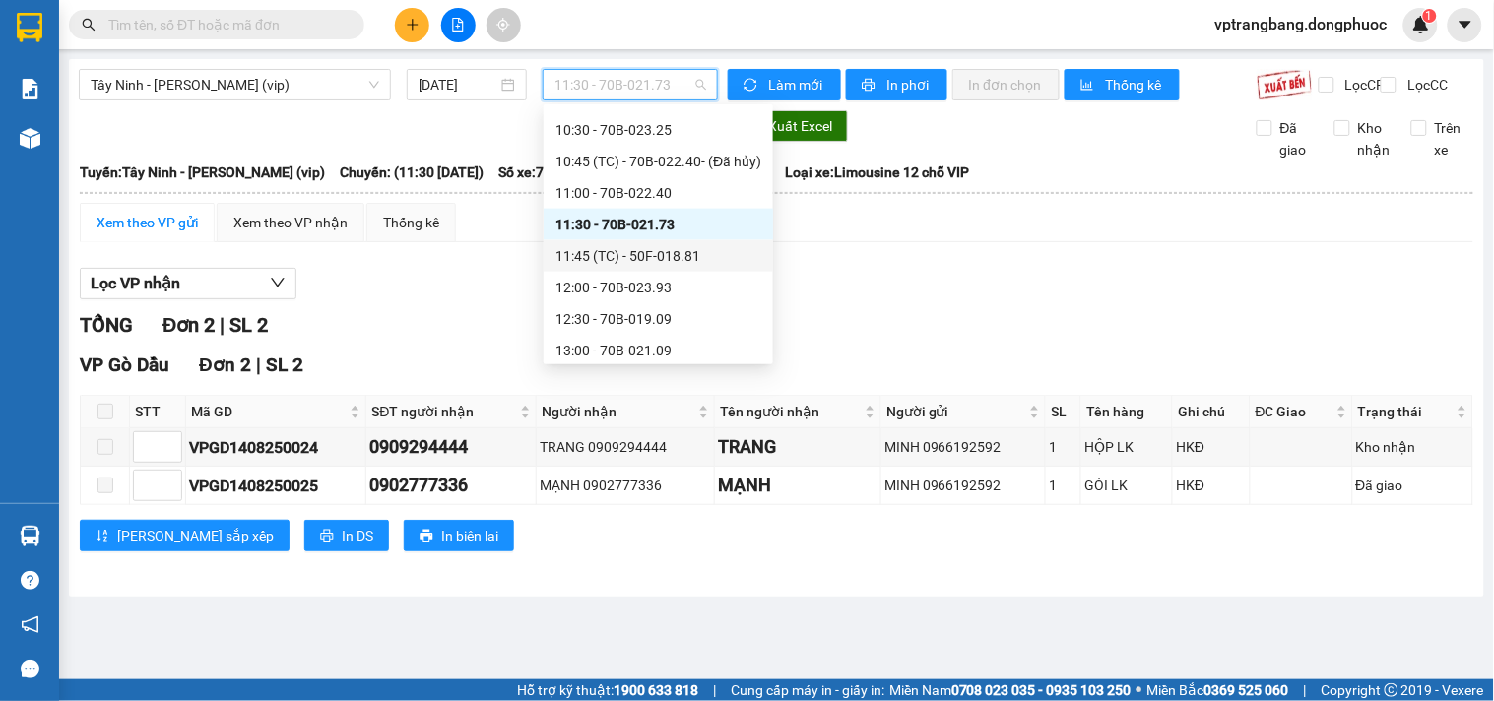
click at [626, 258] on div "11:45 (TC) - 50F-018.81" at bounding box center [658, 256] width 206 height 22
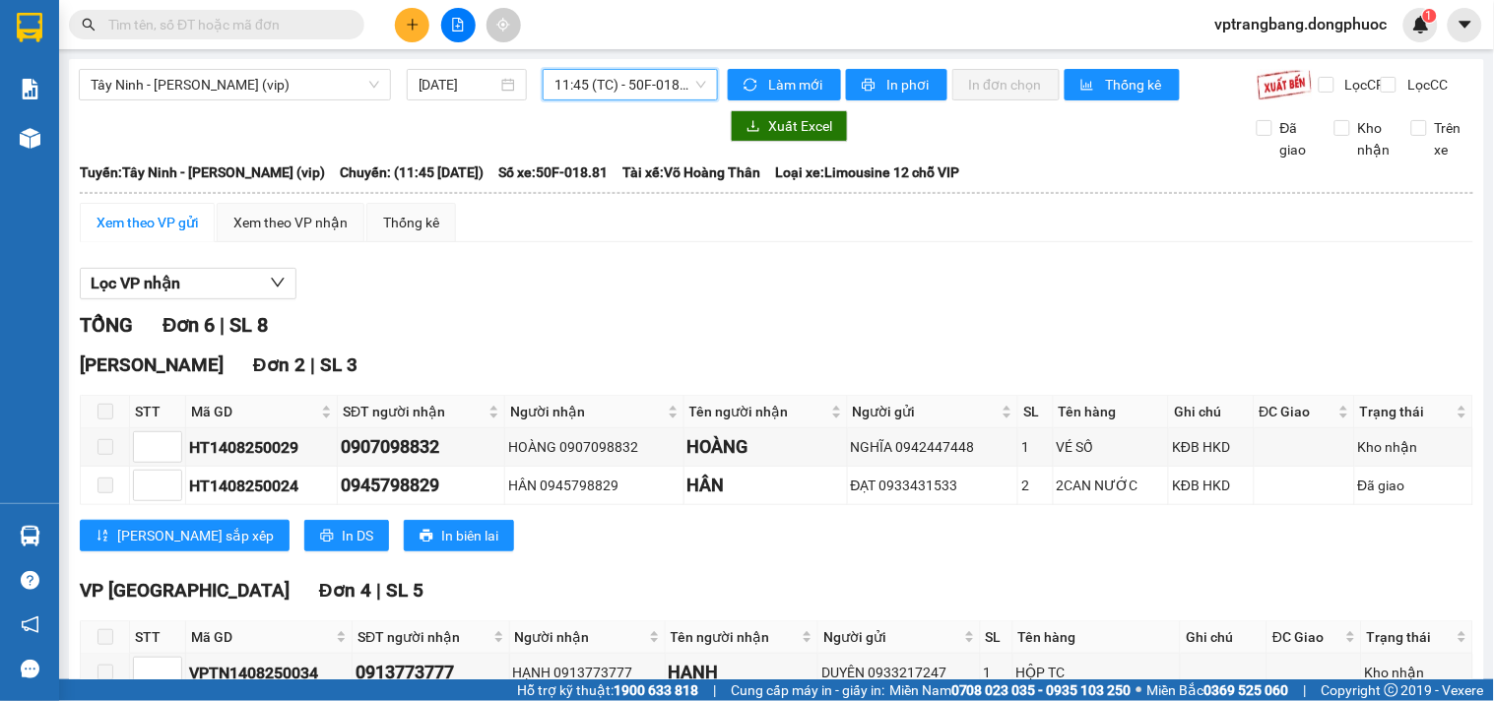
click at [603, 96] on span "11:45 (TC) - 50F-018.81" at bounding box center [630, 85] width 152 height 30
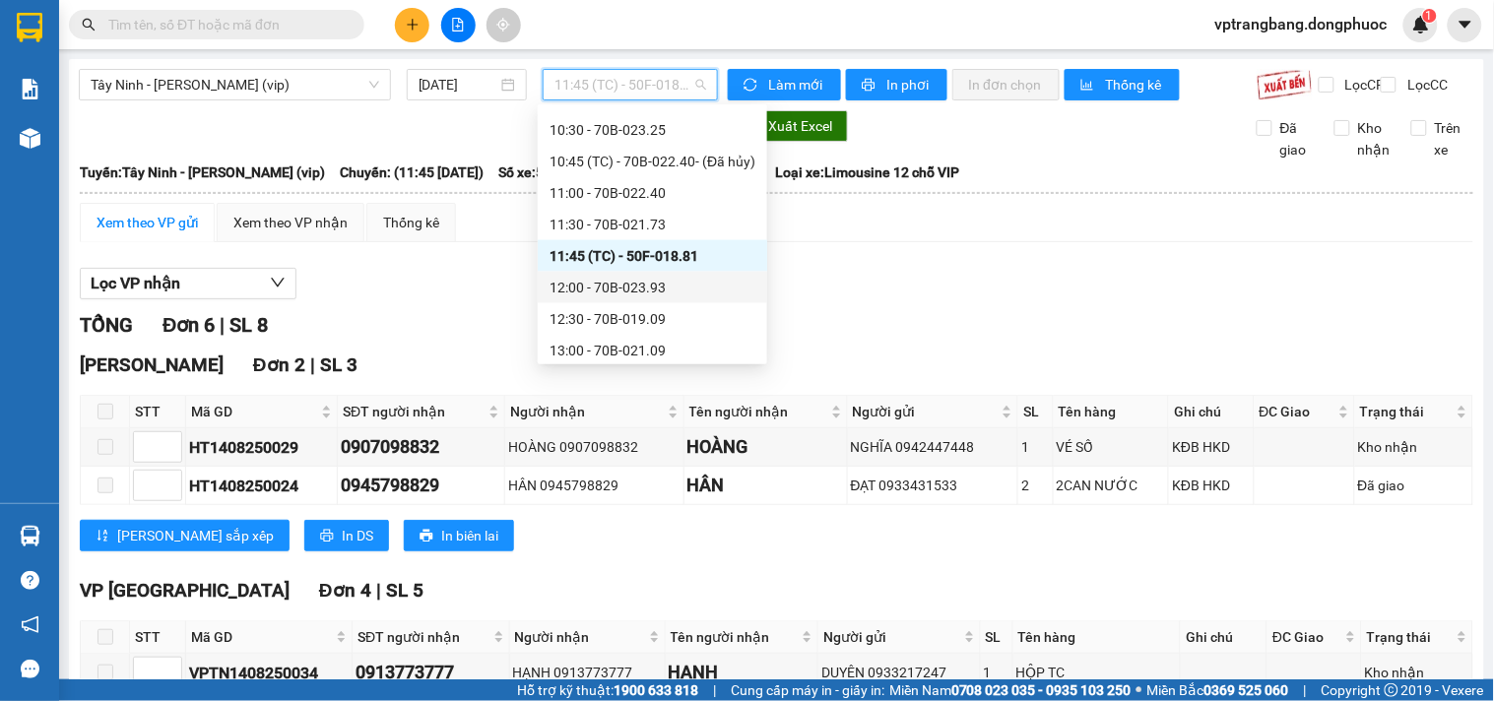
click at [593, 288] on div "12:00 - 70B-023.93" at bounding box center [652, 288] width 206 height 22
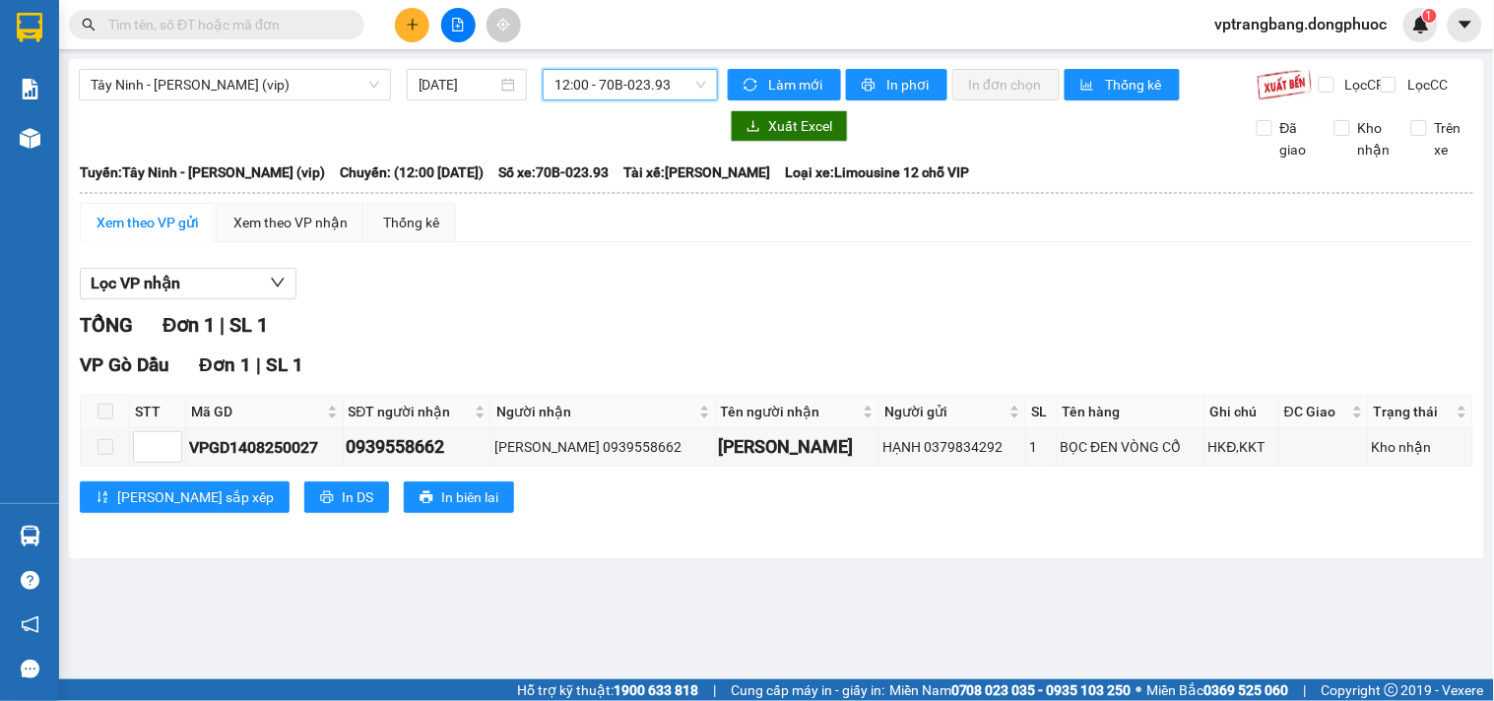
click at [586, 92] on span "12:00 - 70B-023.93" at bounding box center [630, 85] width 152 height 30
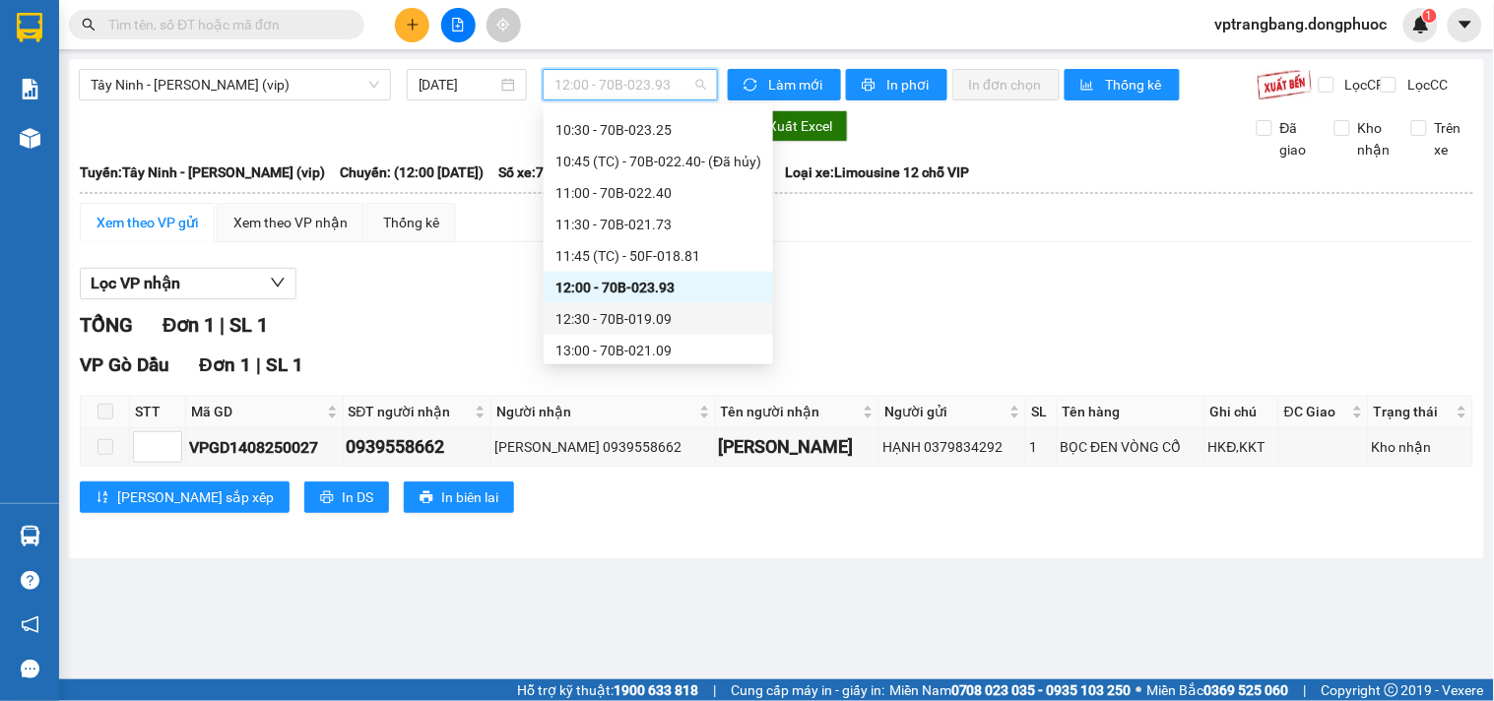
click at [618, 317] on div "12:30 - 70B-019.09" at bounding box center [658, 319] width 206 height 22
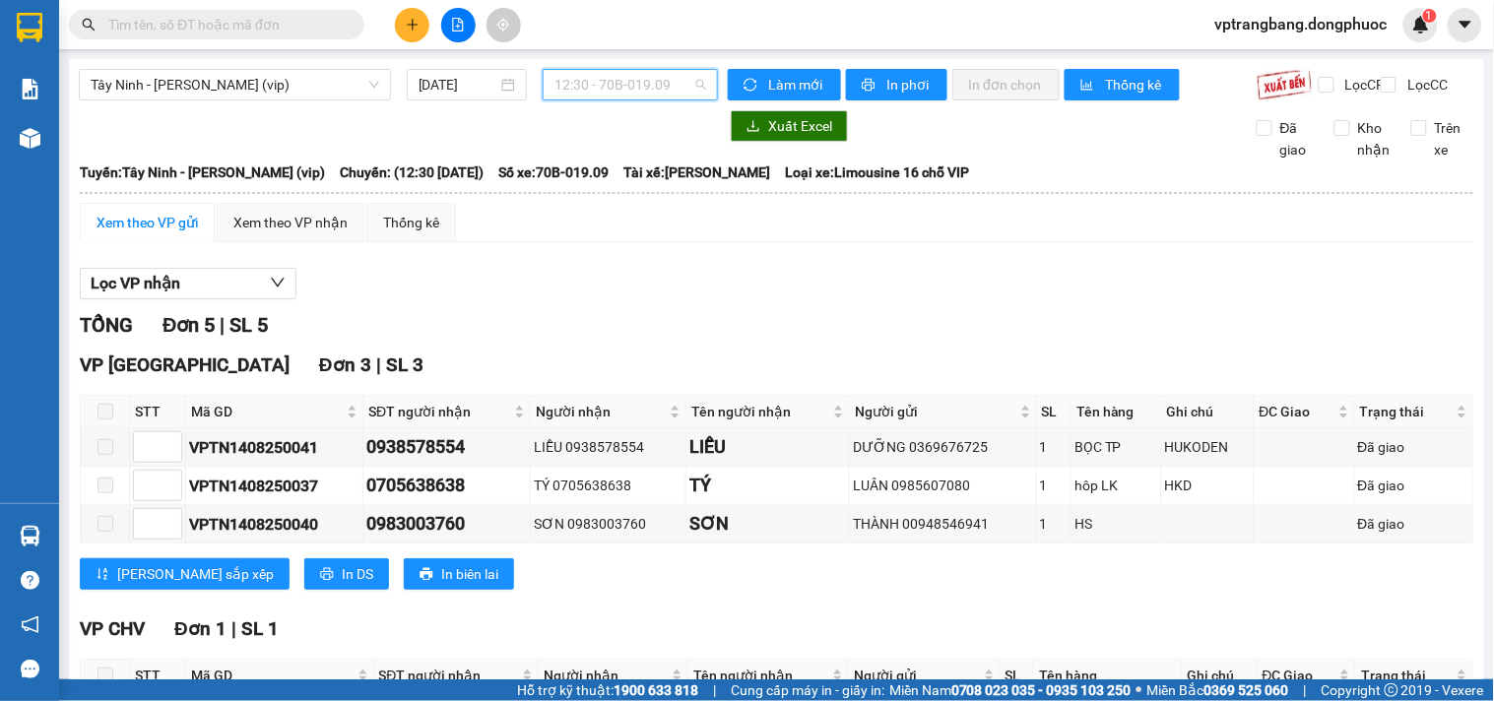
click at [609, 87] on span "12:30 - 70B-019.09" at bounding box center [630, 85] width 152 height 30
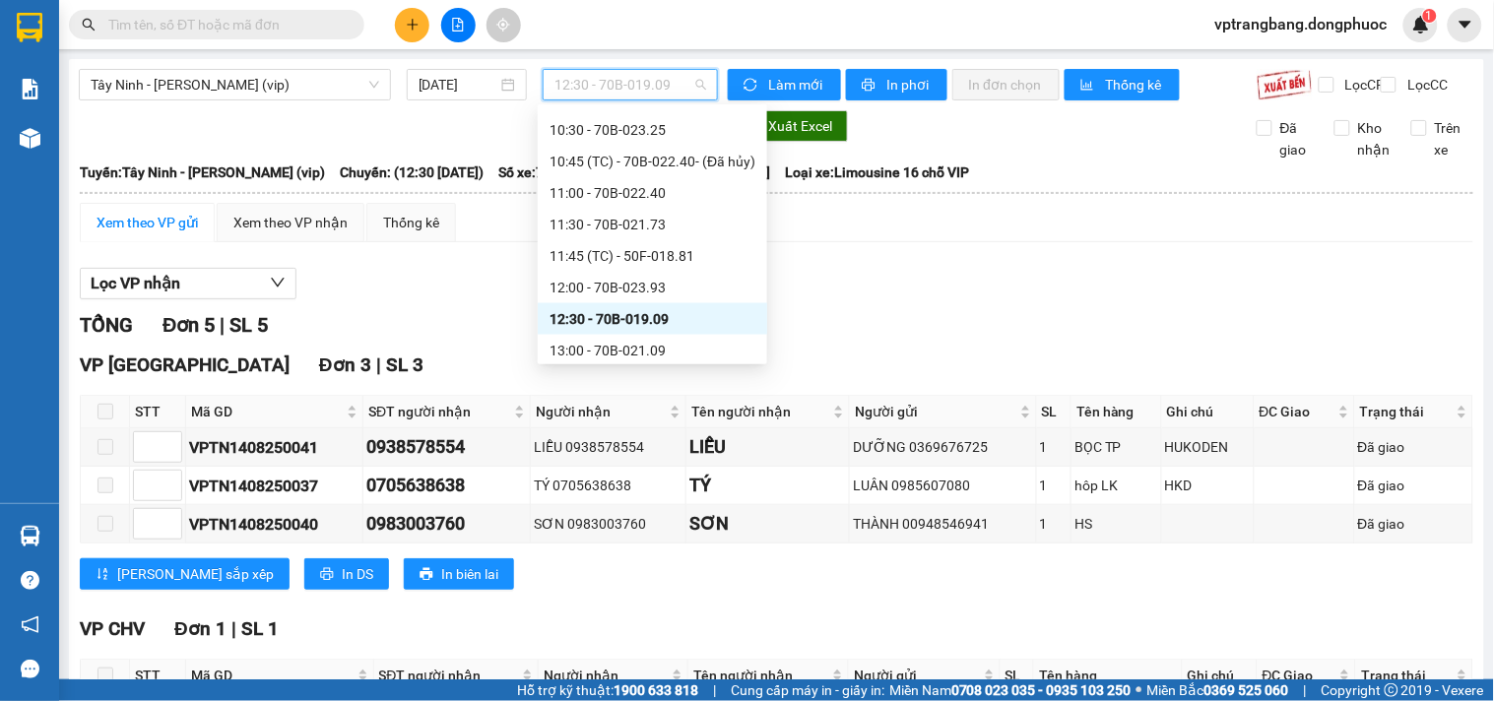
scroll to position [798, 0]
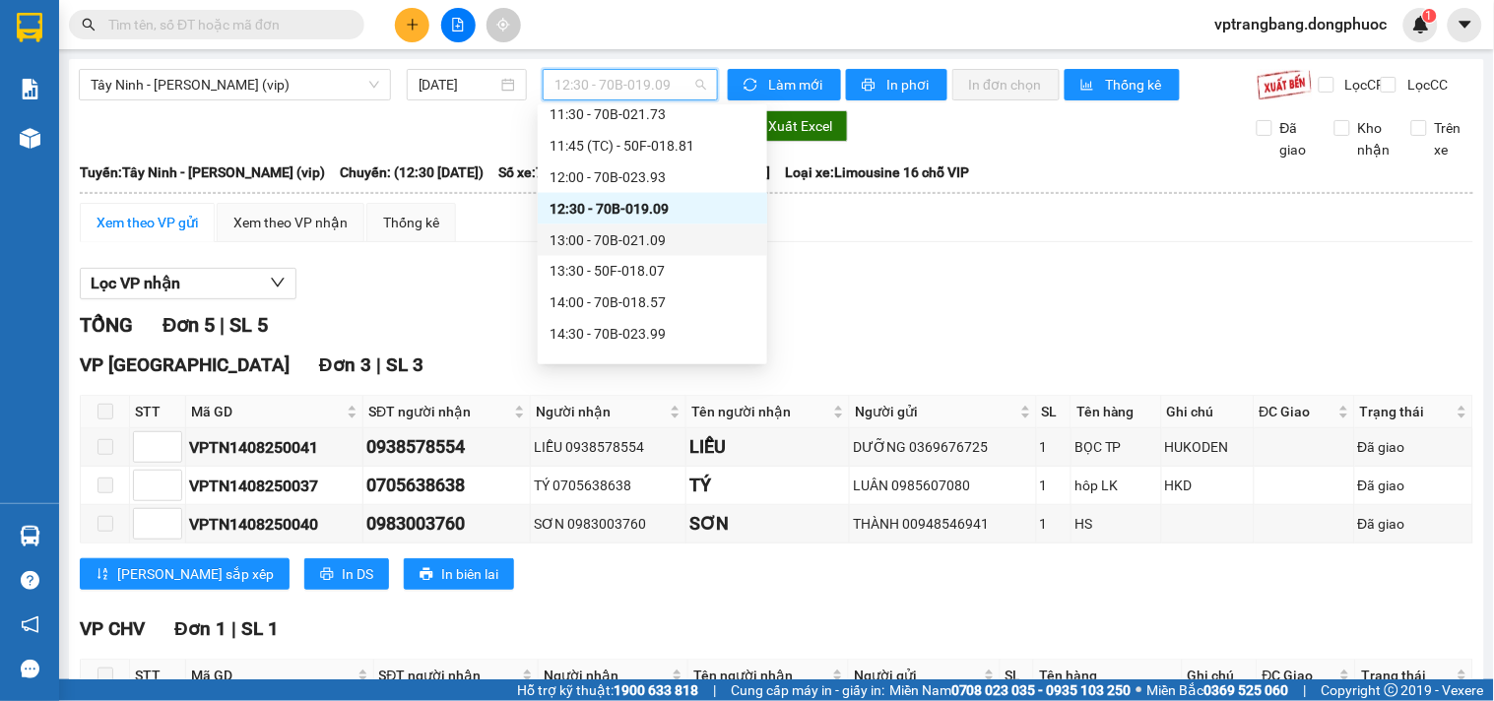
click at [623, 241] on div "13:00 - 70B-021.09" at bounding box center [652, 240] width 206 height 22
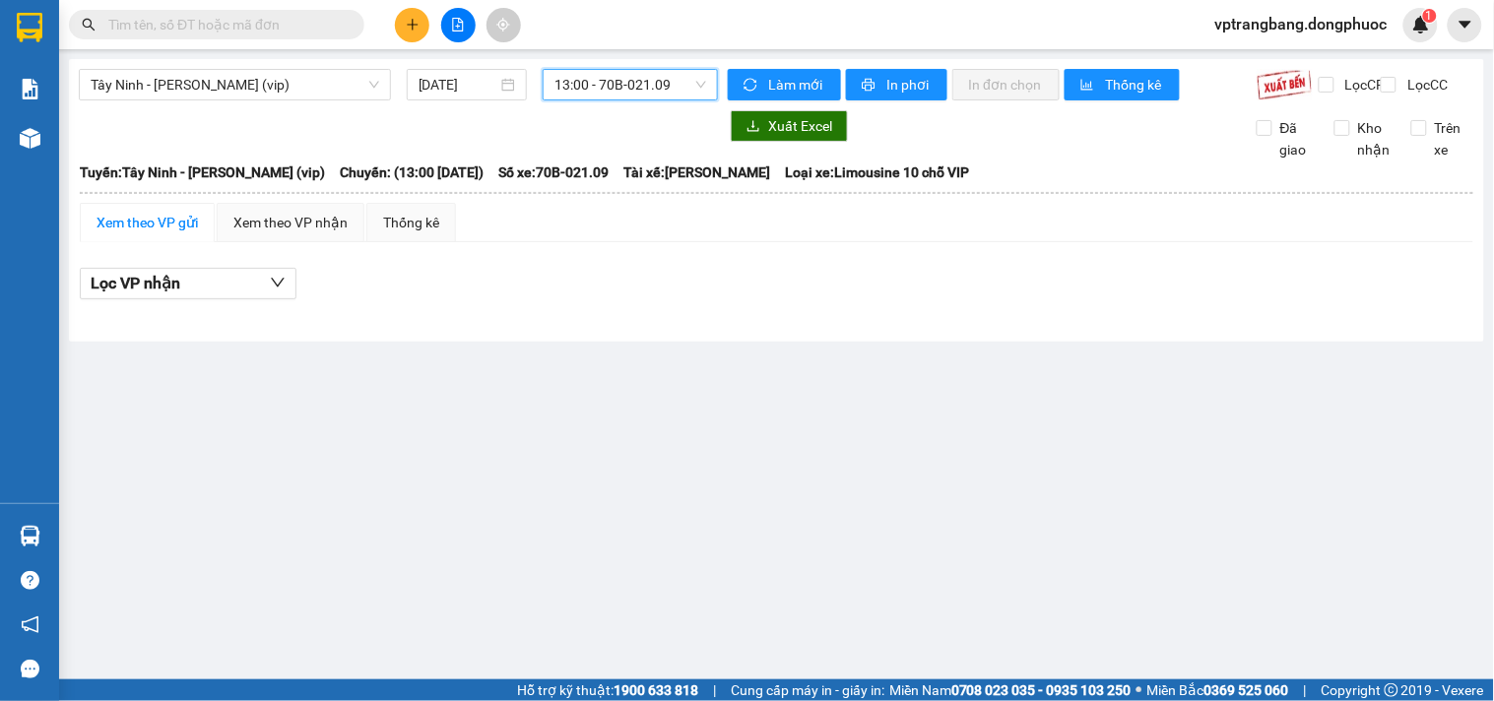
click at [644, 81] on span "13:00 - 70B-021.09" at bounding box center [630, 85] width 152 height 30
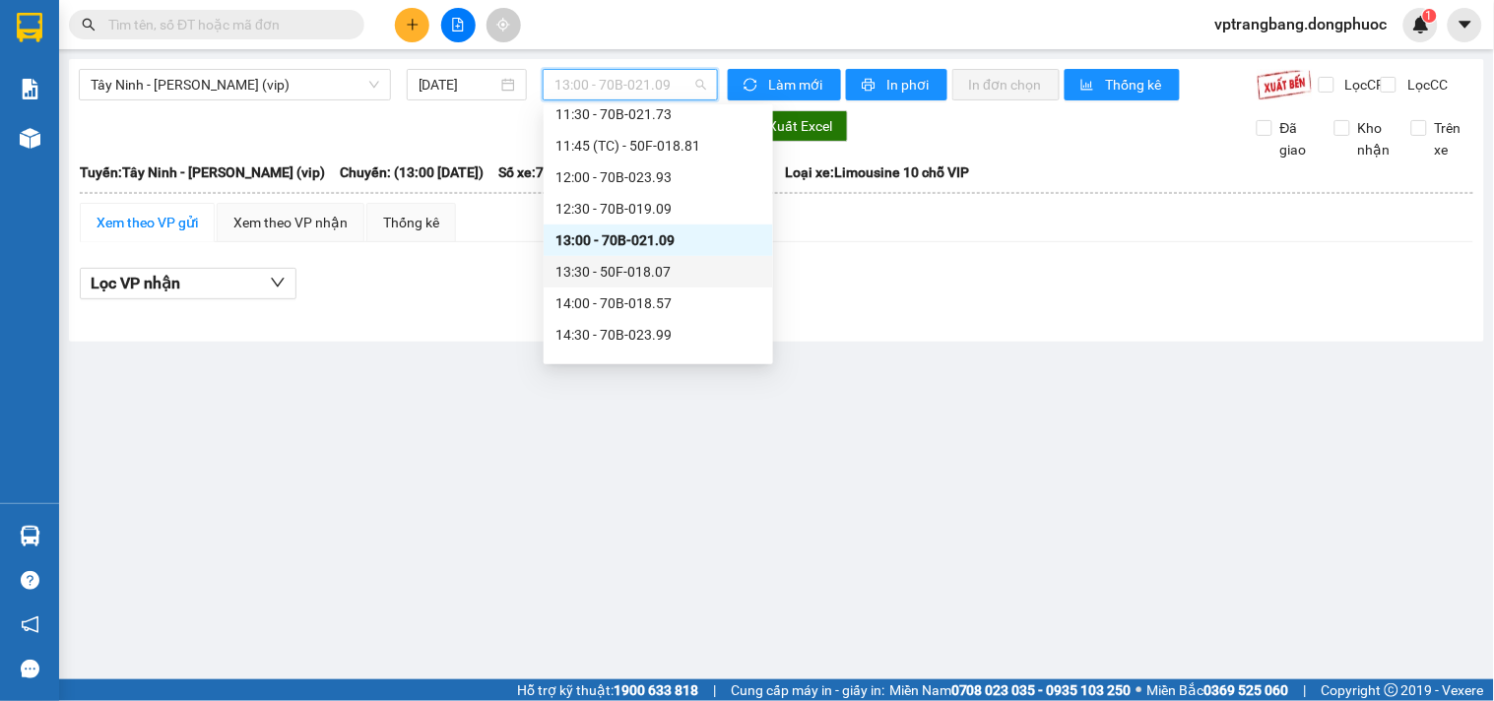
click at [647, 264] on div "13:30 - 50F-018.07" at bounding box center [658, 272] width 206 height 22
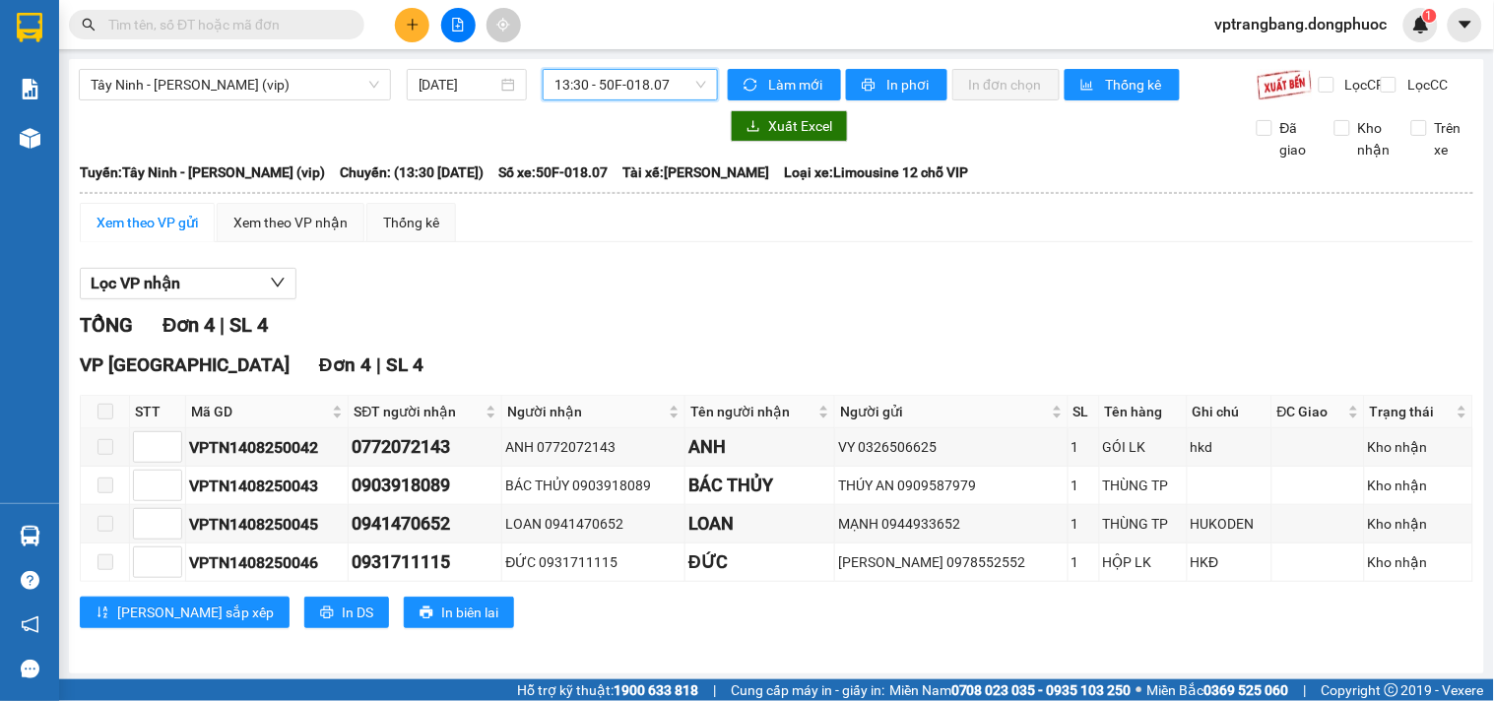
click at [597, 79] on span "13:30 - 50F-018.07" at bounding box center [630, 85] width 152 height 30
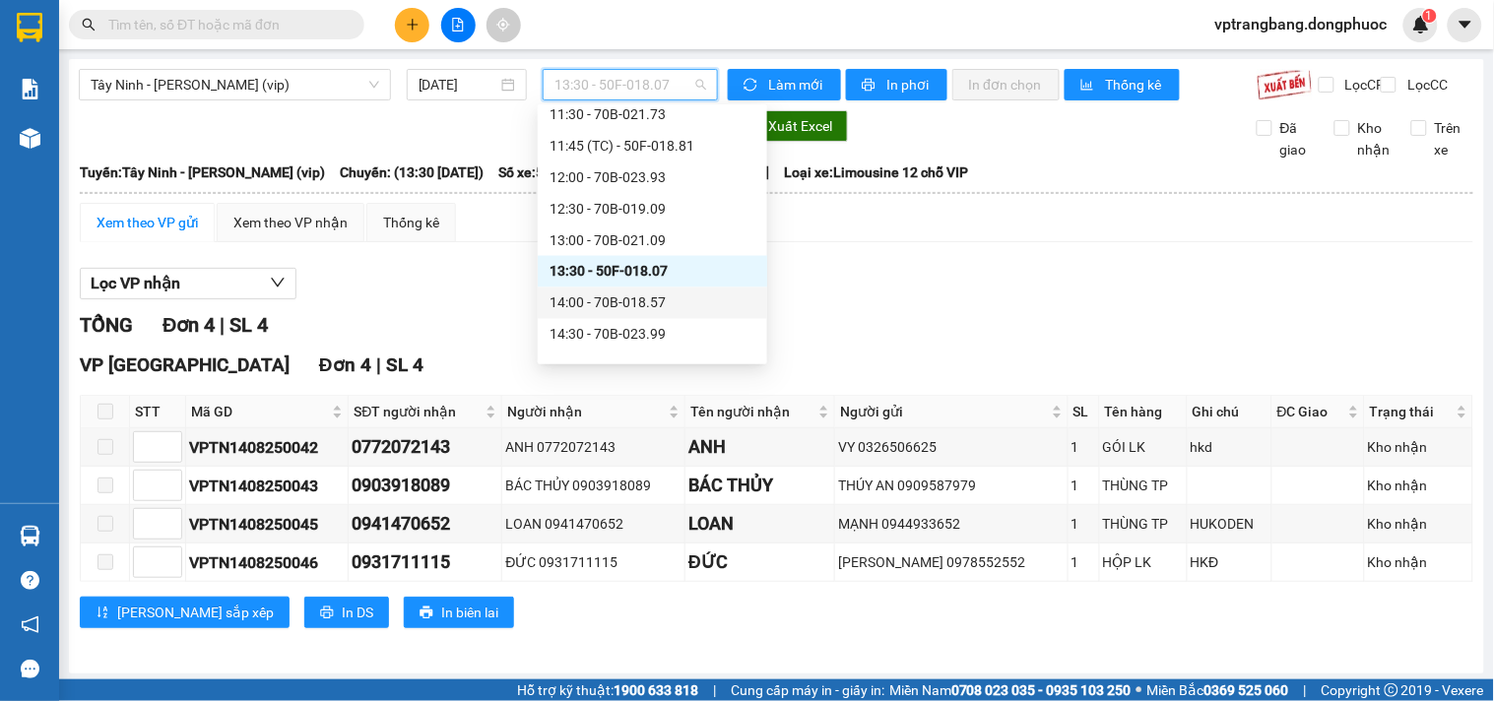
click at [640, 307] on div "14:00 - 70B-018.57" at bounding box center [652, 303] width 206 height 22
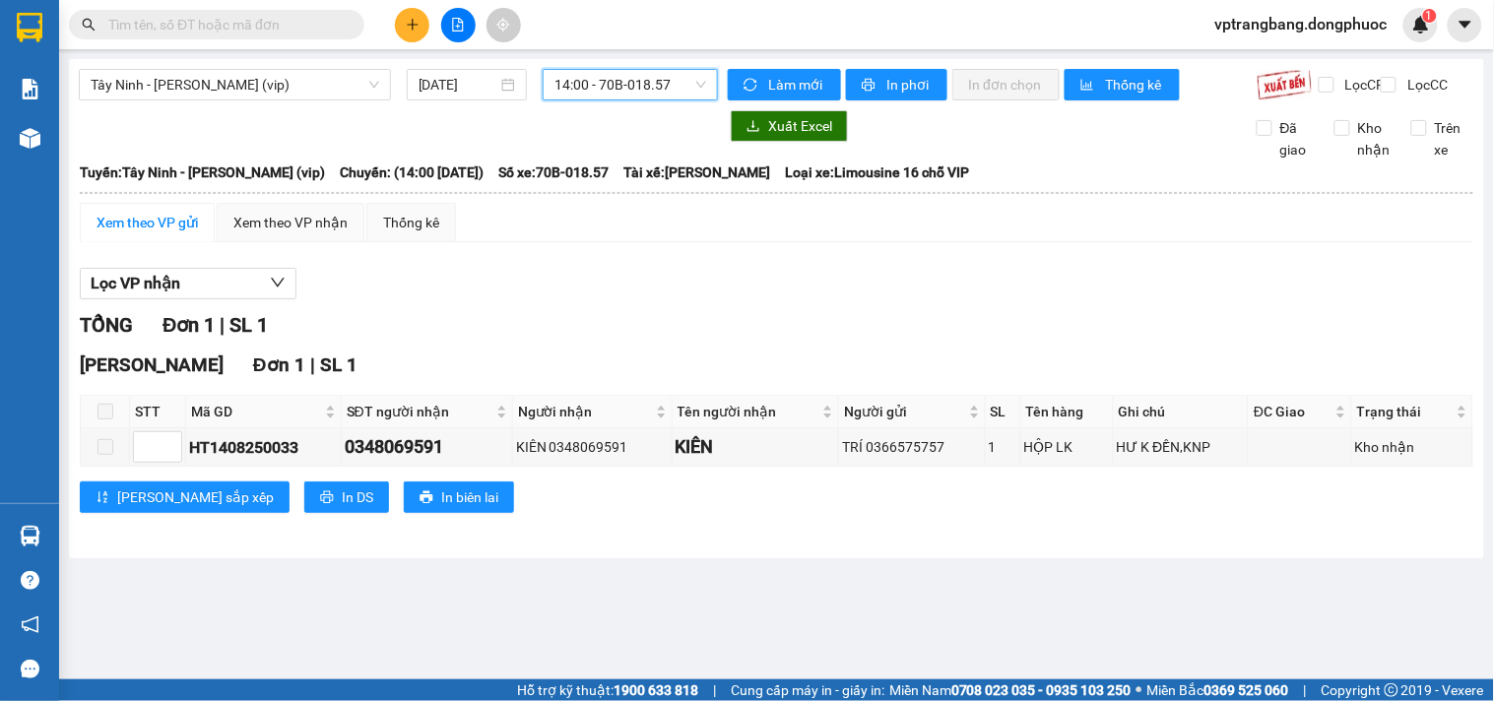
click at [635, 94] on span "14:00 - 70B-018.57" at bounding box center [630, 85] width 152 height 30
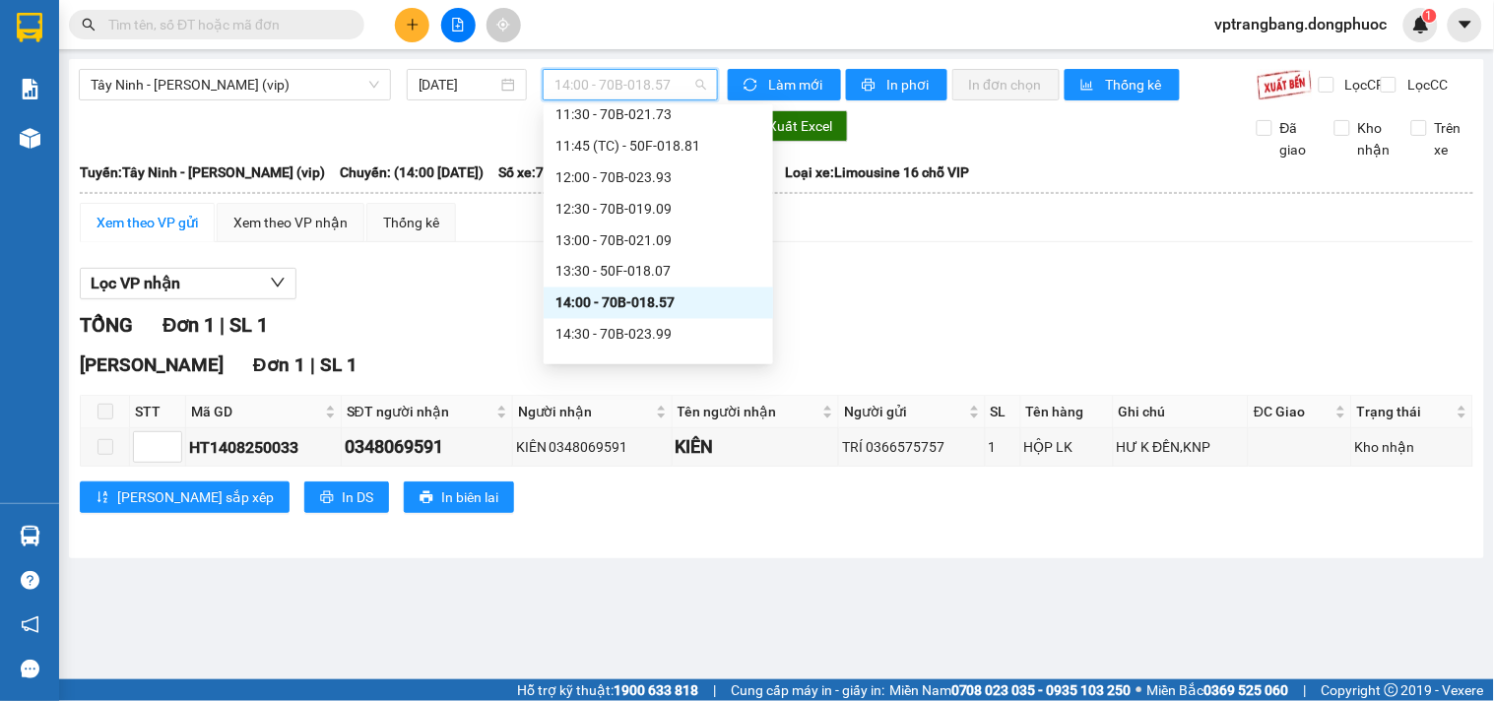
scroll to position [907, 0]
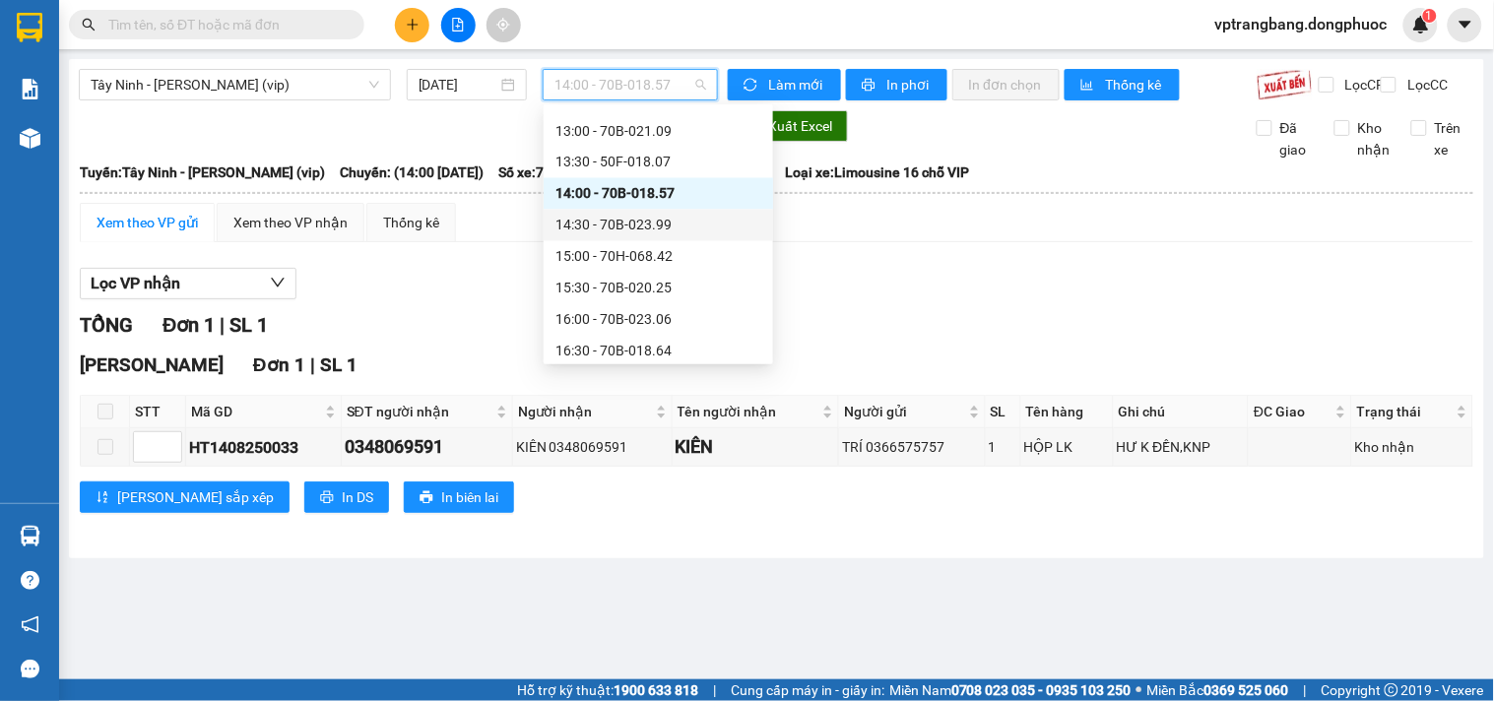
click at [633, 230] on div "14:30 - 70B-023.99" at bounding box center [658, 226] width 206 height 22
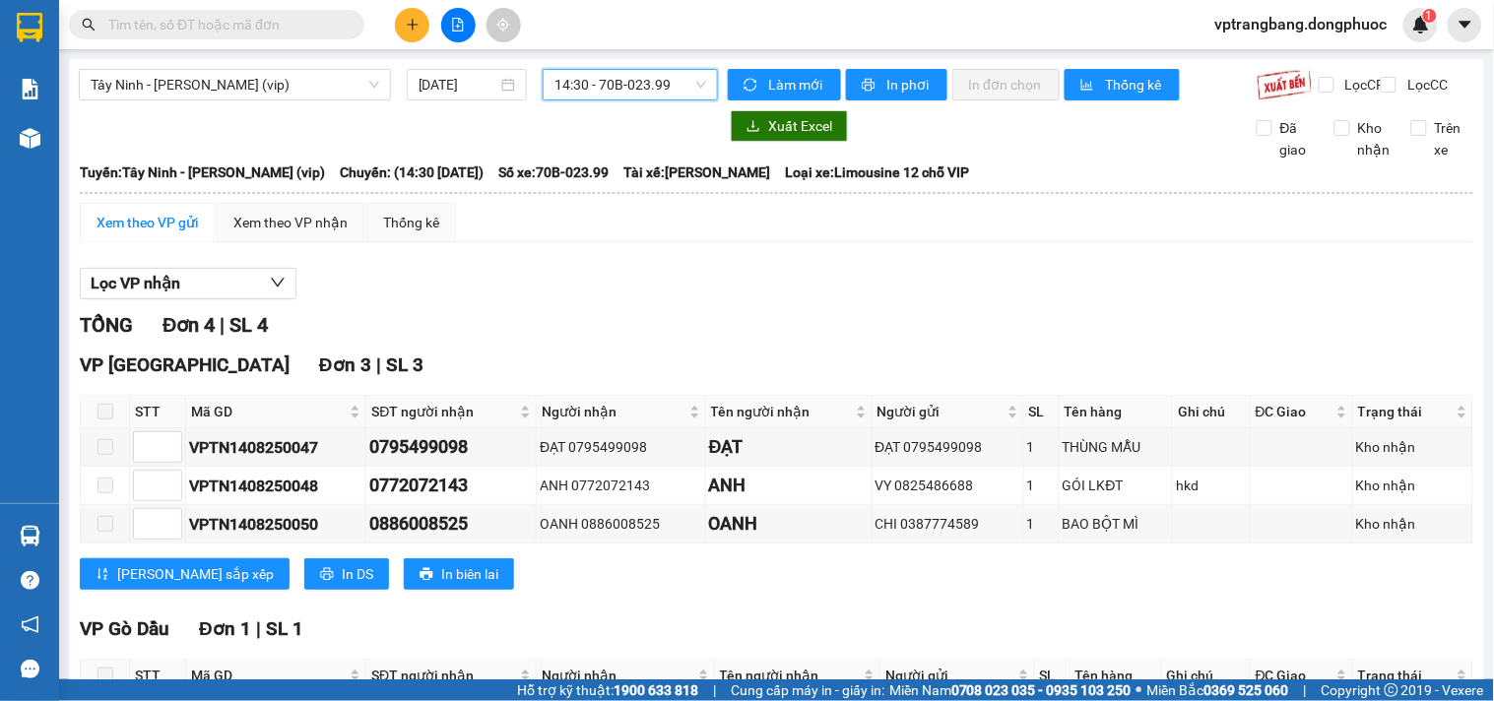
drag, startPoint x: 609, startPoint y: 80, endPoint x: 638, endPoint y: 70, distance: 31.1
click at [608, 82] on span "14:30 - 70B-023.99" at bounding box center [630, 85] width 152 height 30
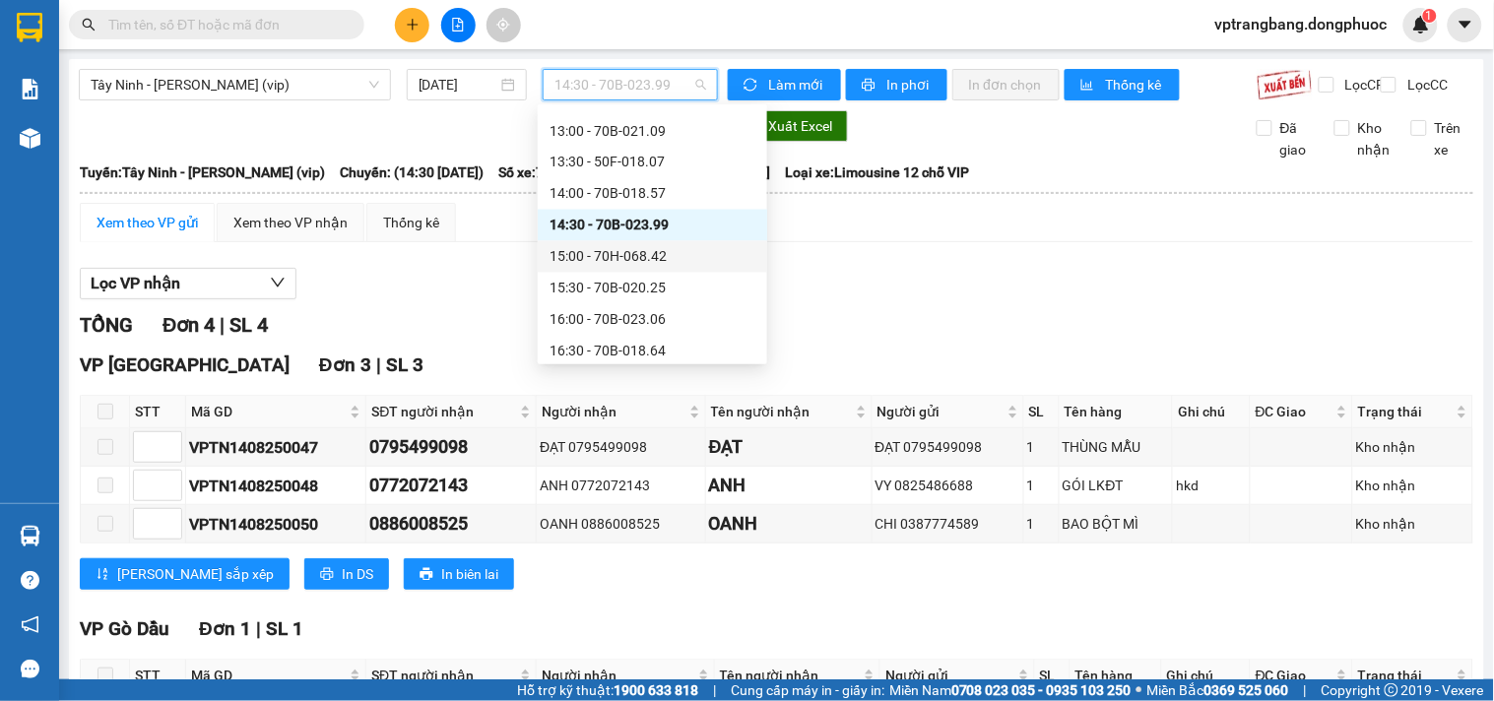
click at [628, 253] on div "15:00 - 70H-068.42" at bounding box center [652, 257] width 206 height 22
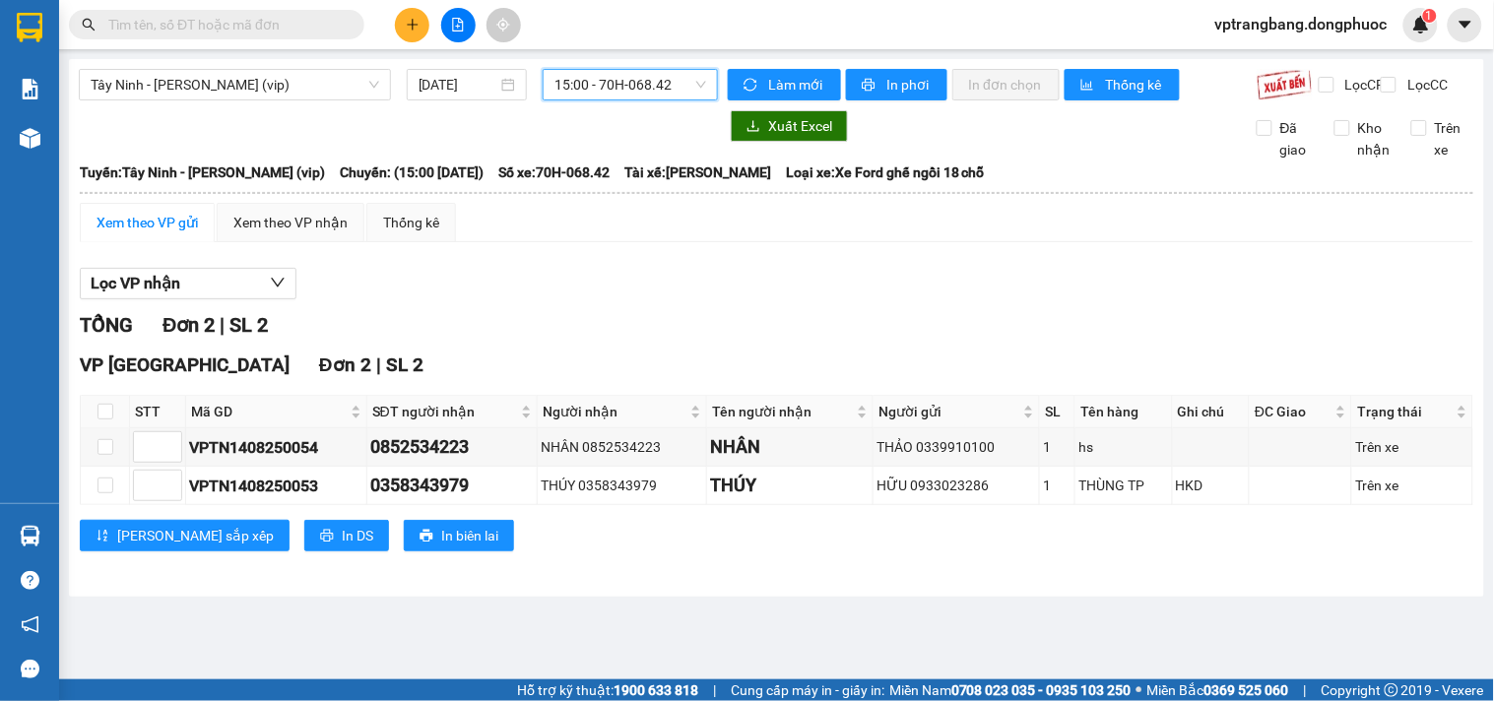
click at [592, 92] on span "15:00 - 70H-068.42" at bounding box center [630, 85] width 152 height 30
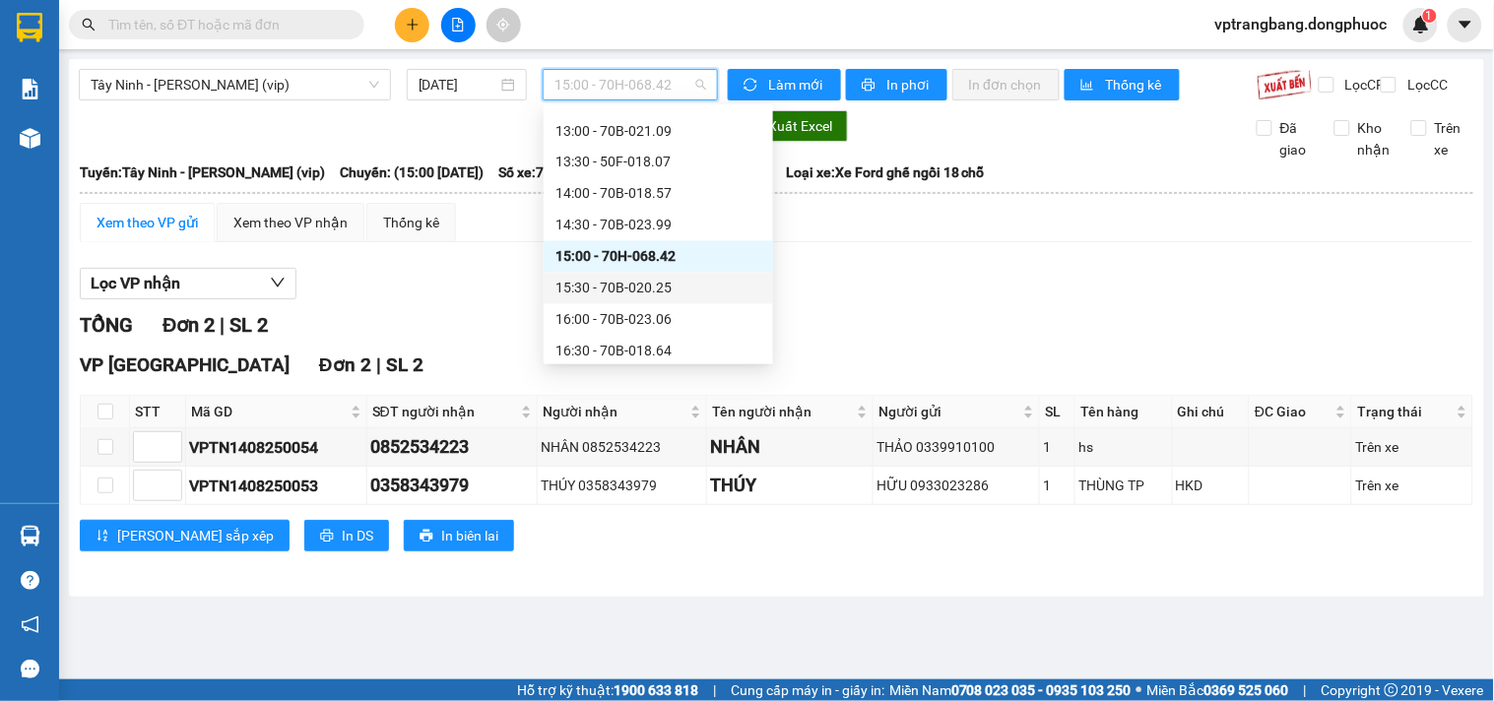
click at [621, 287] on div "15:30 - 70B-020.25" at bounding box center [658, 289] width 206 height 22
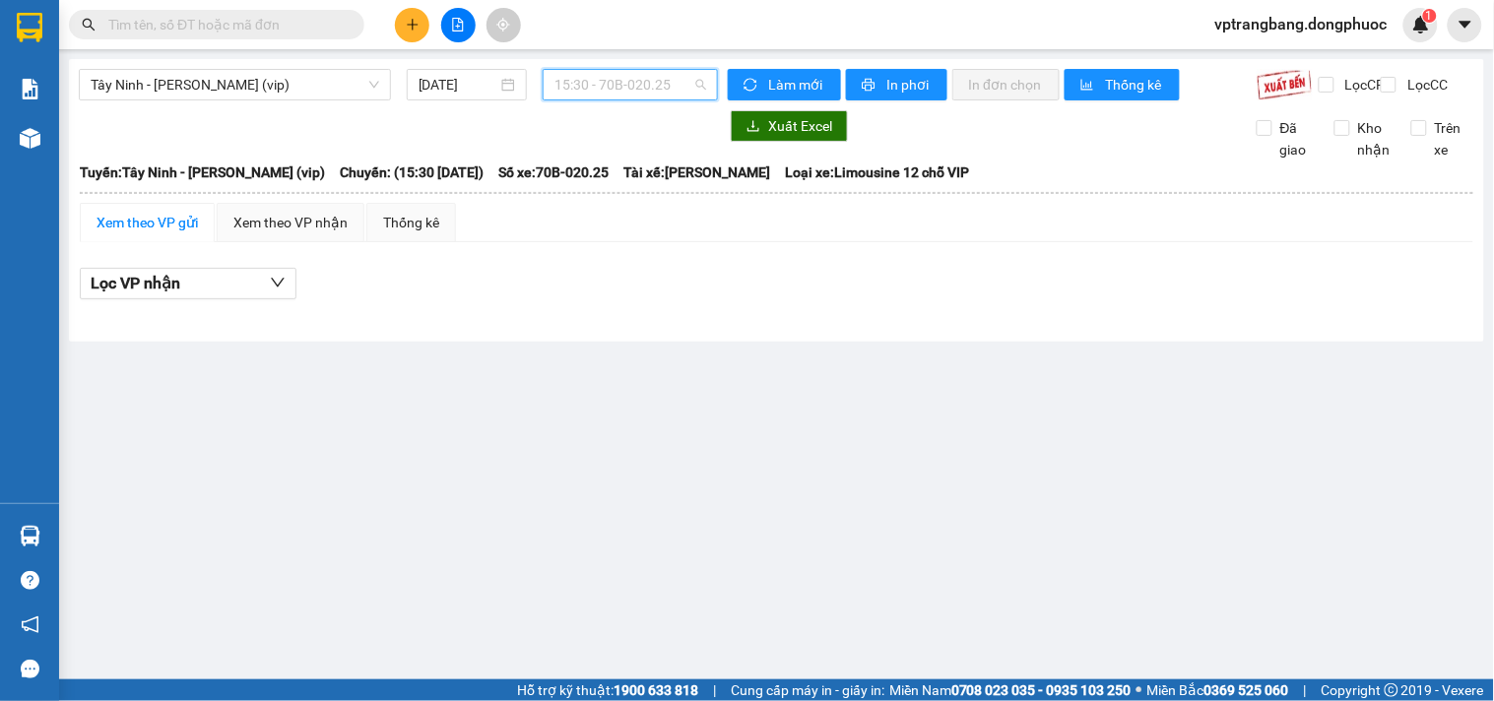
click at [622, 85] on span "15:30 - 70B-020.25" at bounding box center [630, 85] width 152 height 30
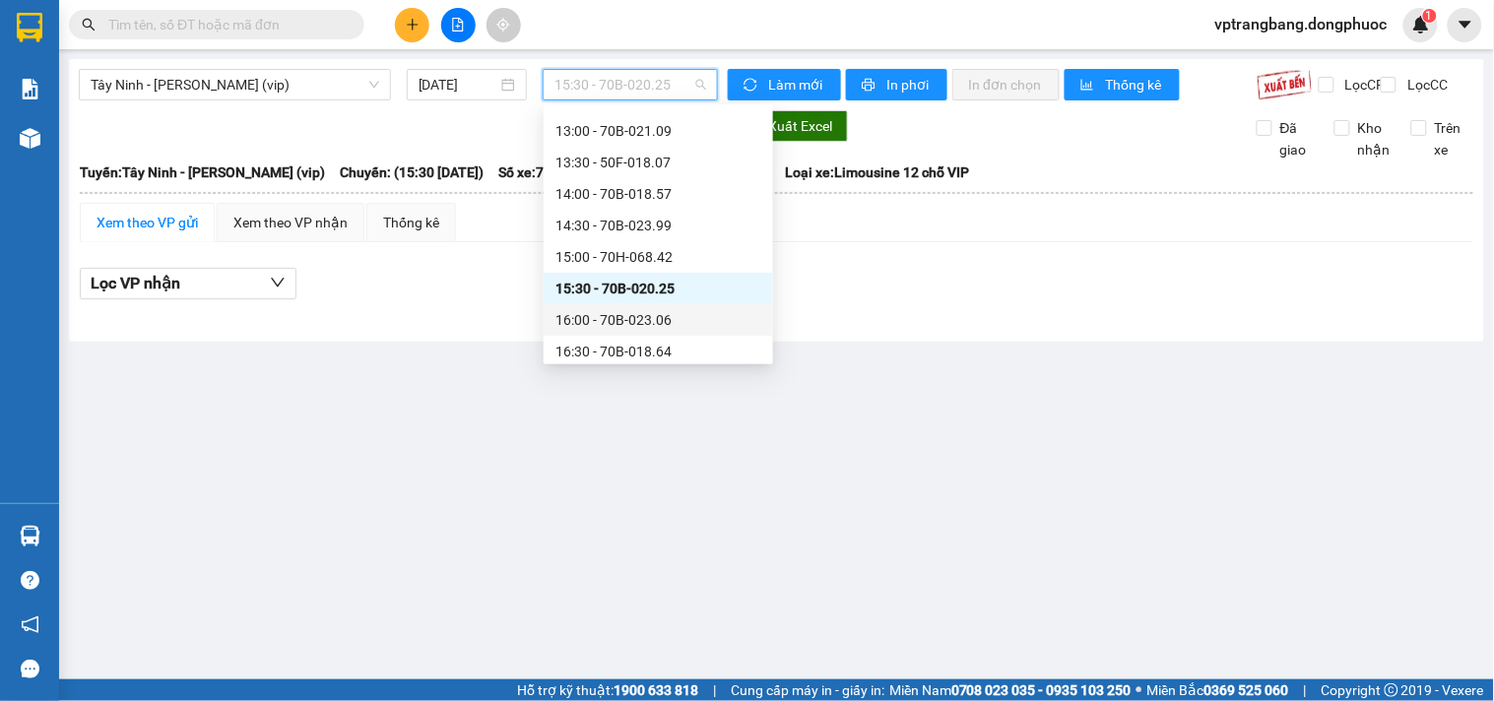
click at [613, 322] on div "16:00 - 70B-023.06" at bounding box center [658, 320] width 206 height 22
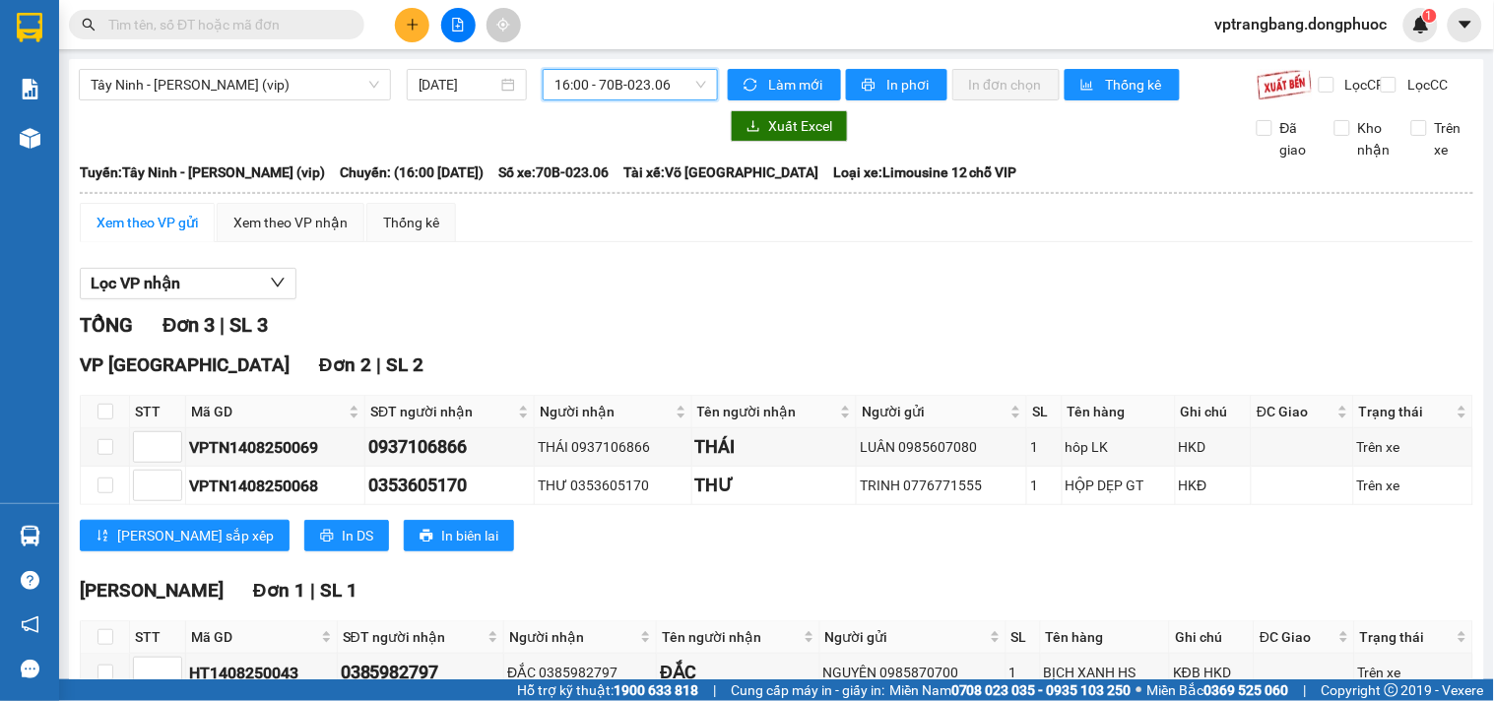
click at [597, 96] on span "16:00 - 70B-023.06" at bounding box center [630, 85] width 152 height 30
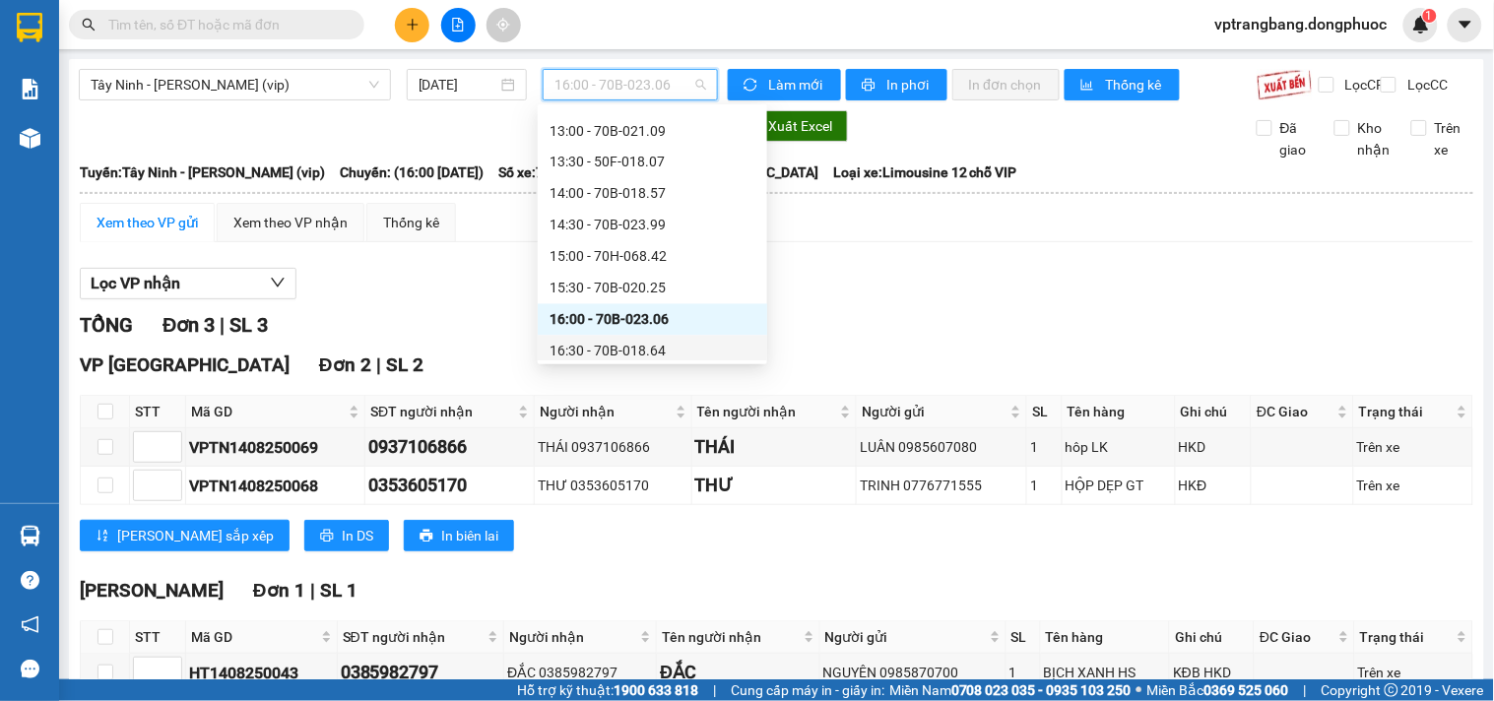
click at [631, 348] on div "16:30 - 70B-018.64" at bounding box center [652, 352] width 206 height 22
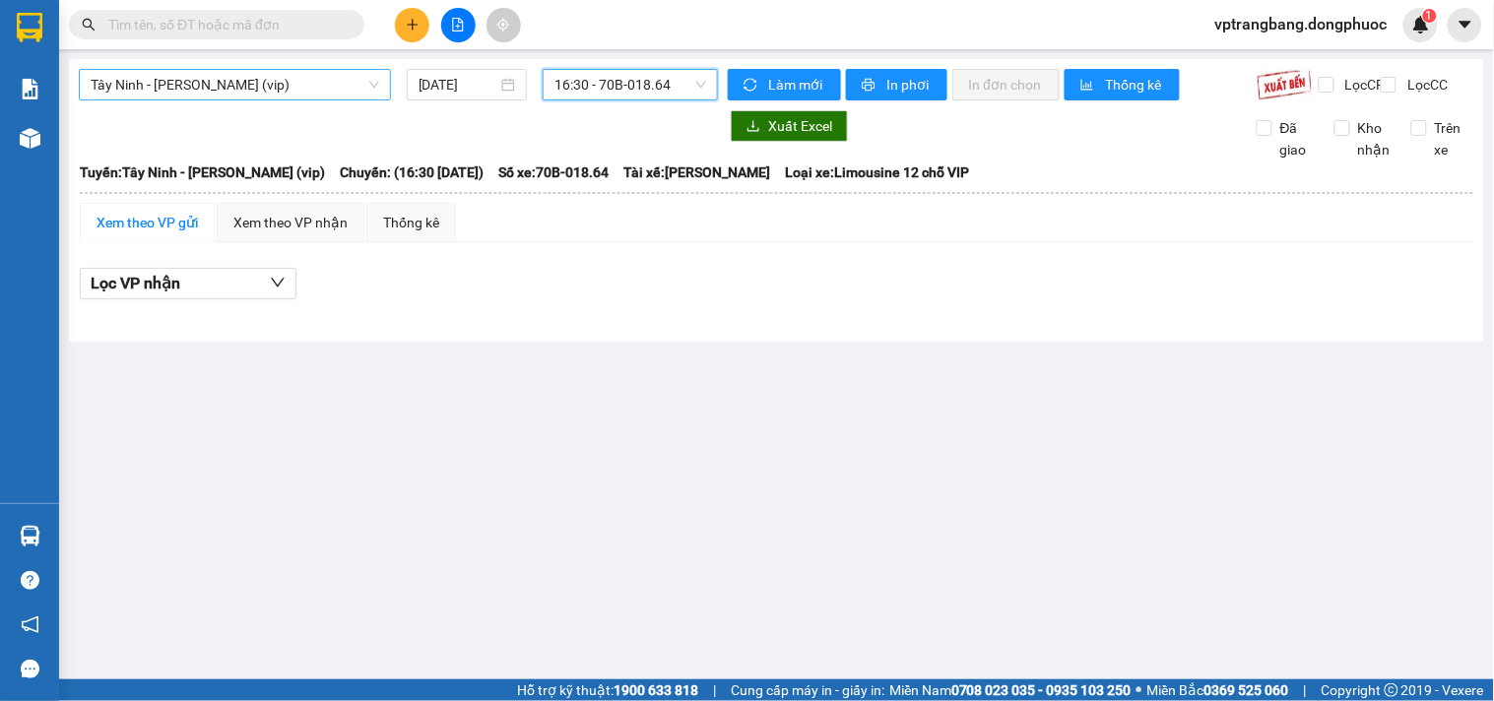
click at [248, 87] on span "Tây Ninh - Hồ Chí Minh (vip)" at bounding box center [235, 85] width 289 height 30
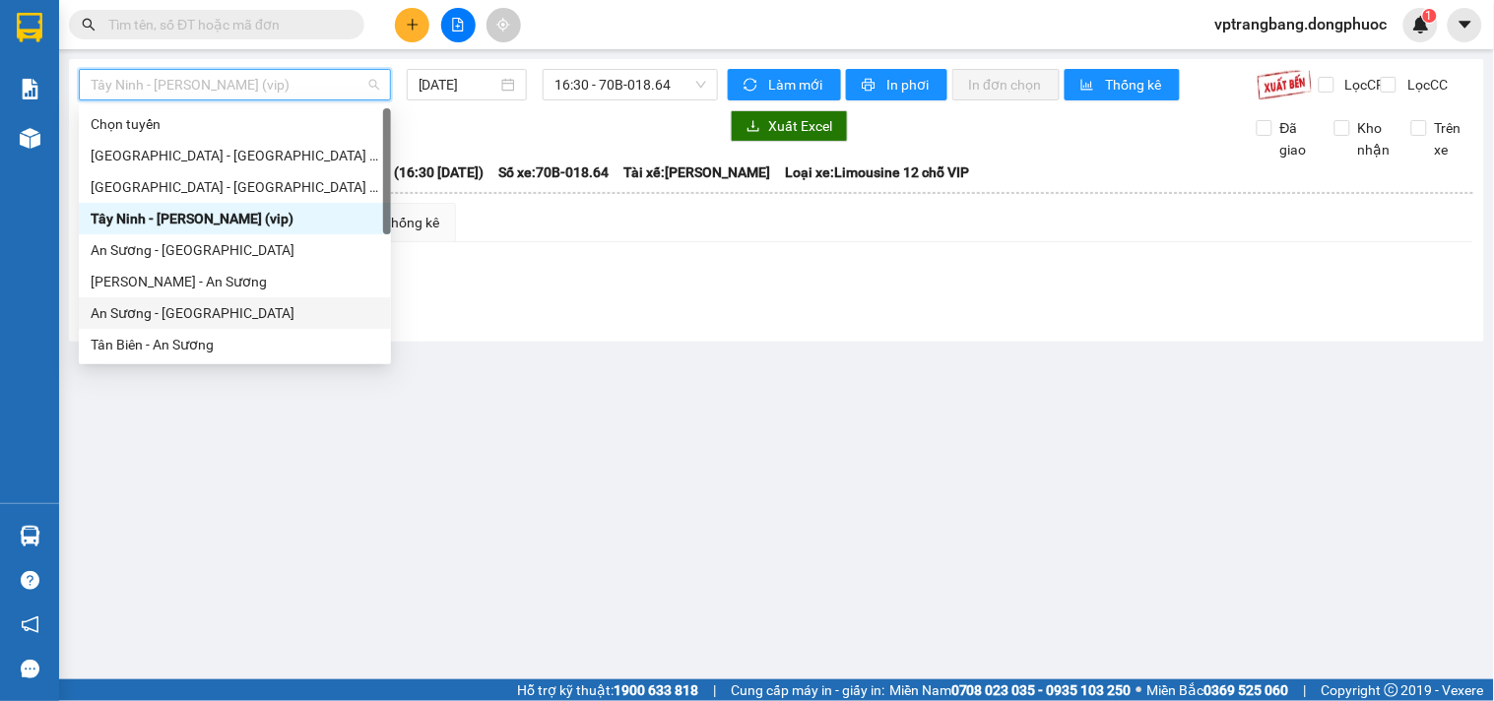
scroll to position [109, 0]
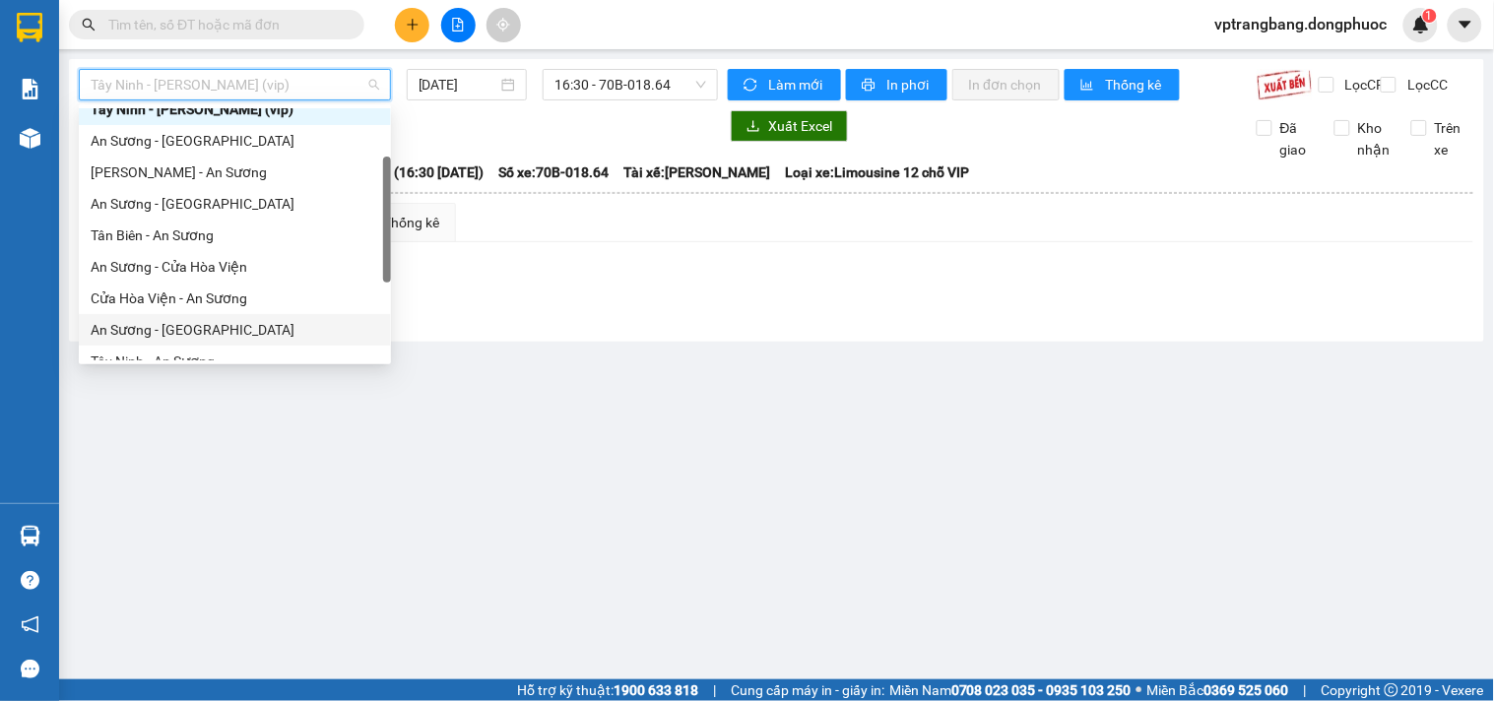
click at [202, 331] on div "An Sương - Tây Ninh" at bounding box center [235, 330] width 289 height 22
type input "[DATE]"
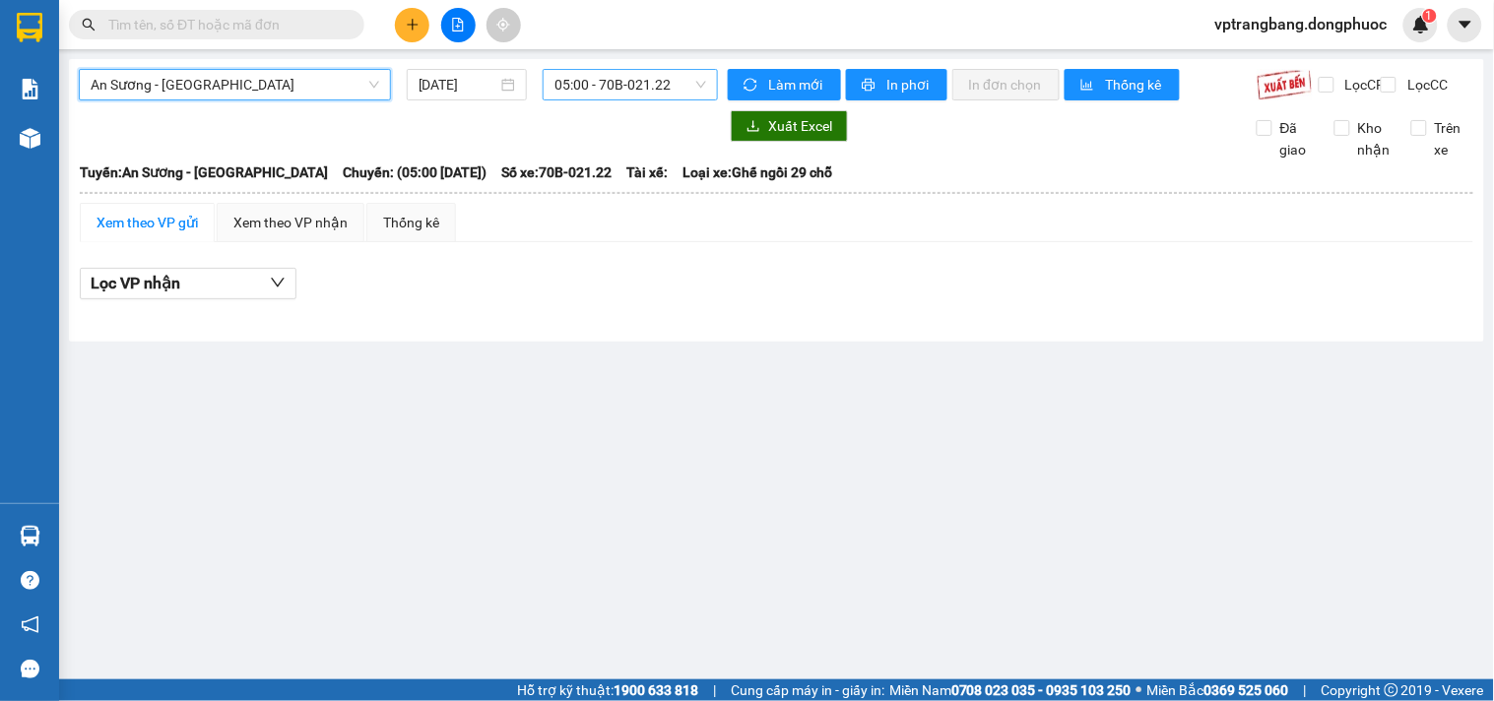
click at [613, 96] on span "05:00 - 70B-021.22" at bounding box center [630, 85] width 152 height 30
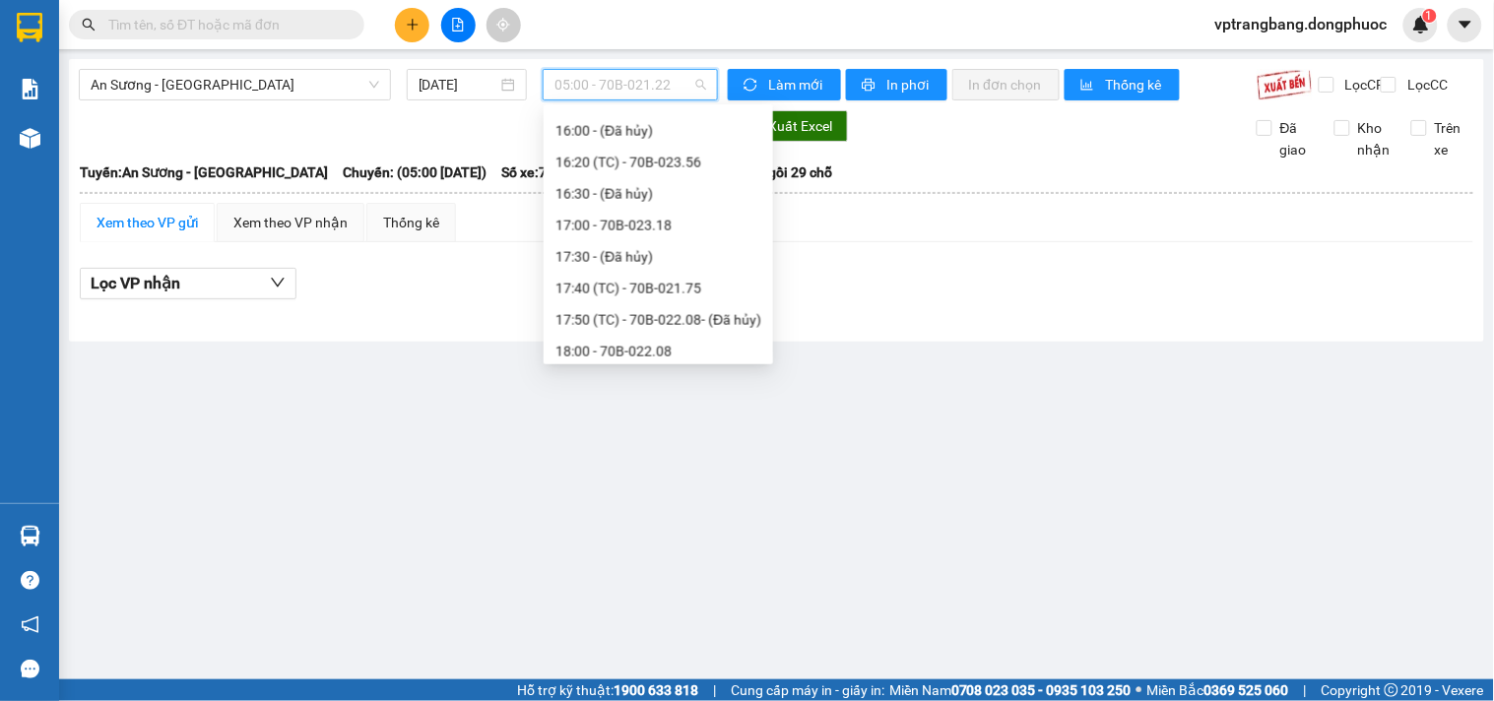
scroll to position [32, 0]
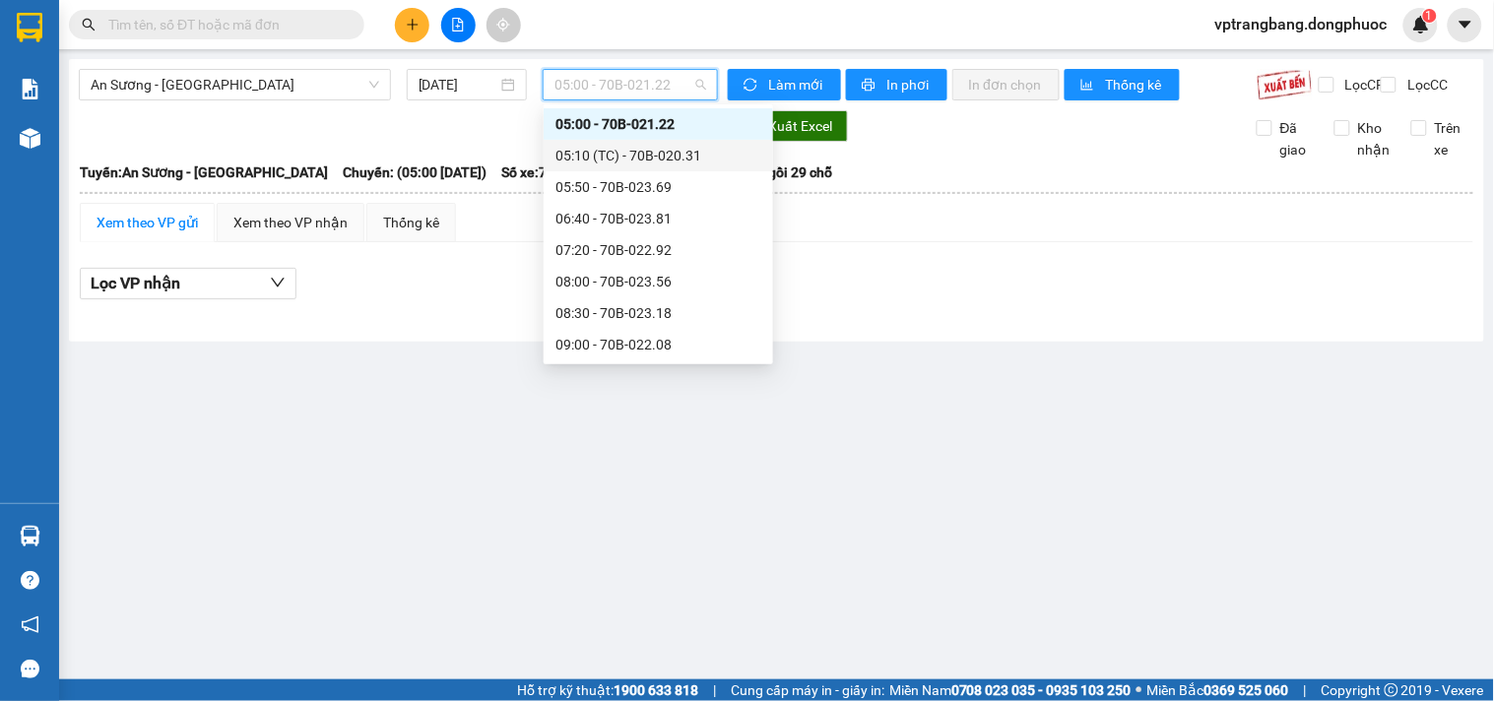
click at [621, 151] on div "05:10 (TC) - 70B-020.31" at bounding box center [658, 156] width 206 height 22
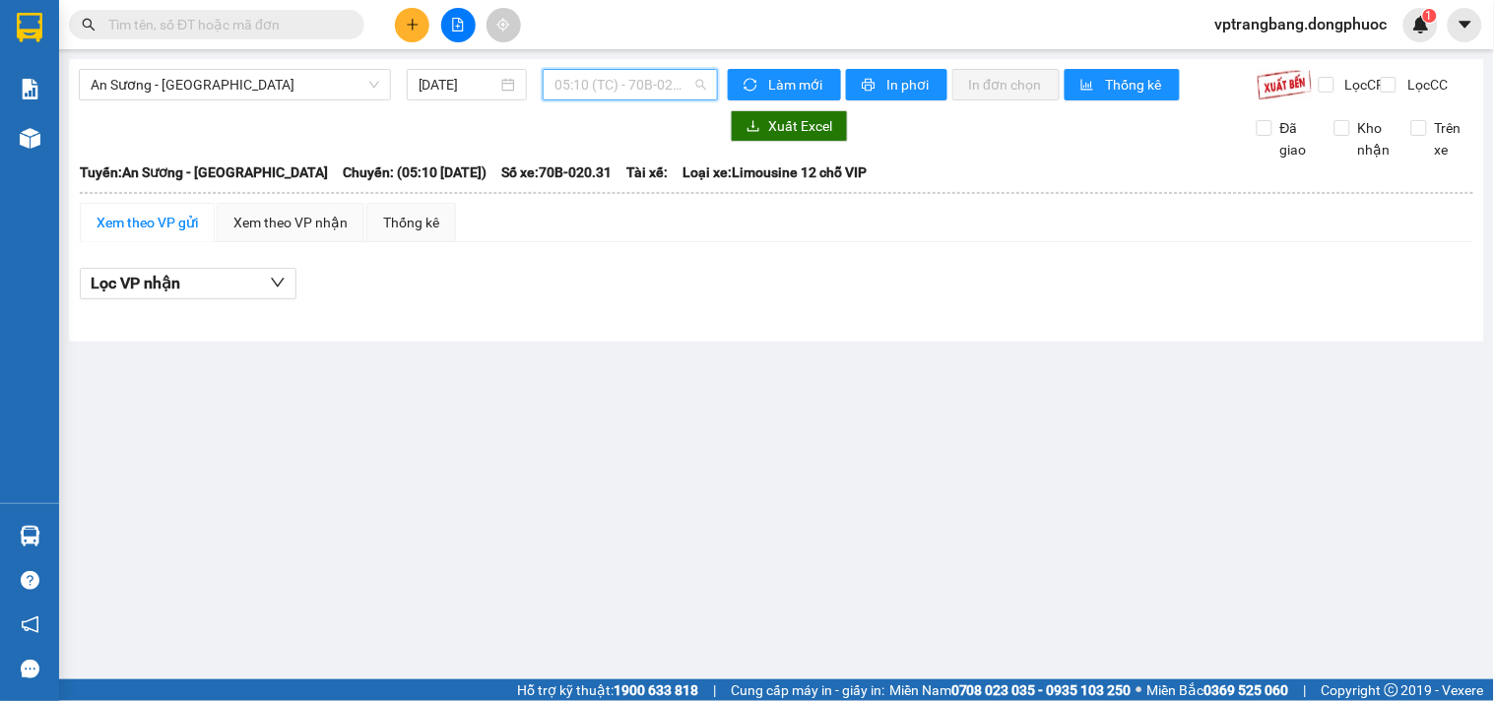
click at [616, 84] on span "05:10 (TC) - 70B-020.31" at bounding box center [630, 85] width 152 height 30
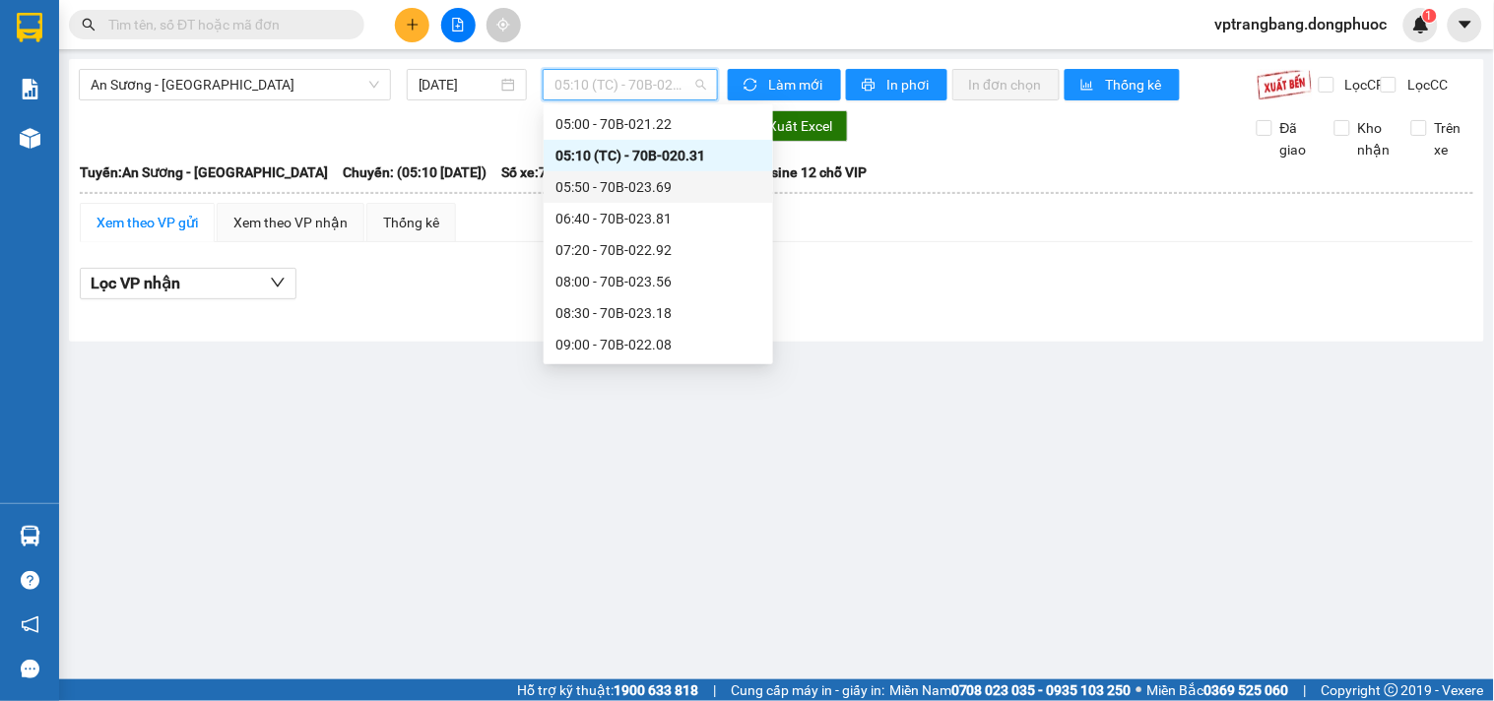
click at [608, 184] on div "05:50 - 70B-023.69" at bounding box center [658, 187] width 206 height 22
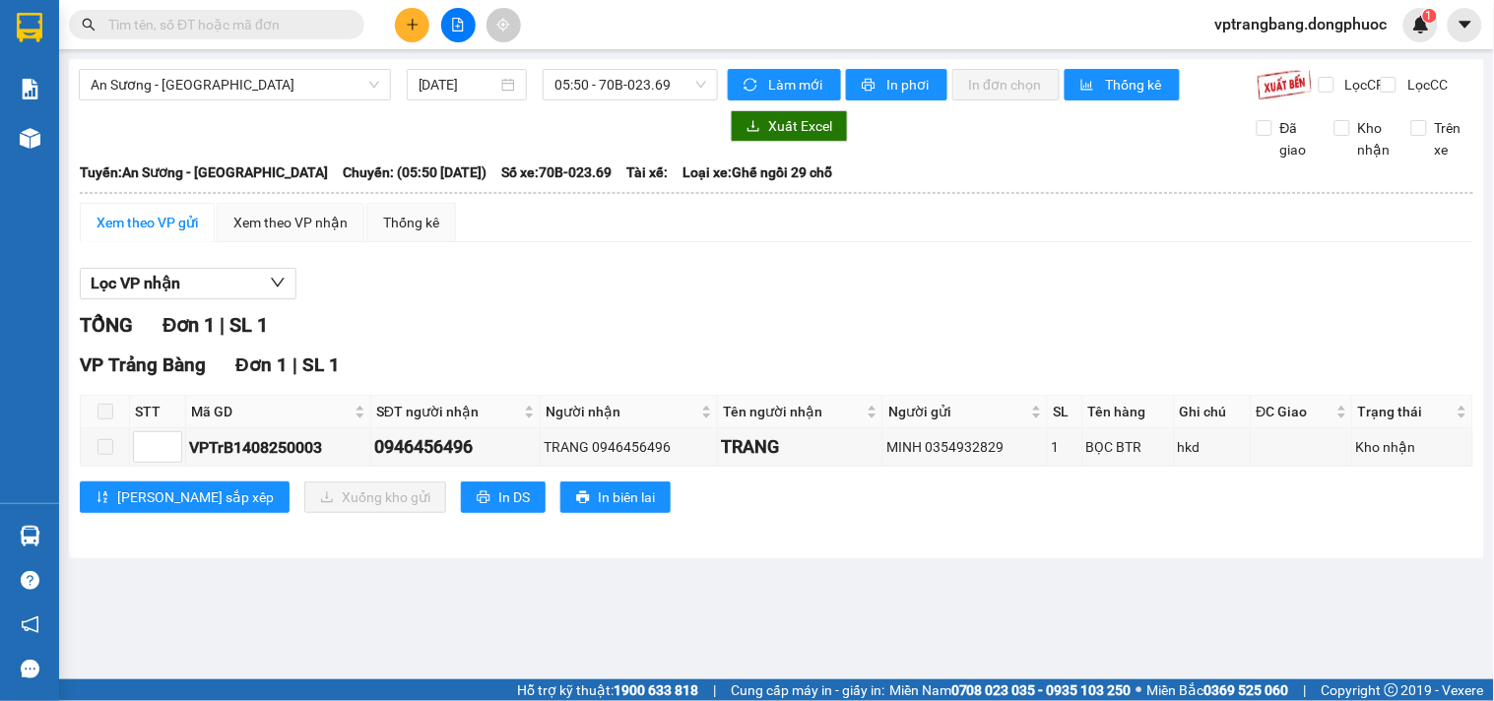
click at [566, 281] on div "Lọc VP nhận TỔNG Đơn 1 | SL 1 VP Trảng Bàng Đơn 1 | SL 1 STT Mã GD SĐT người nh…" at bounding box center [776, 398] width 1393 height 280
click at [596, 90] on span "05:50 - 70B-023.69" at bounding box center [630, 85] width 152 height 30
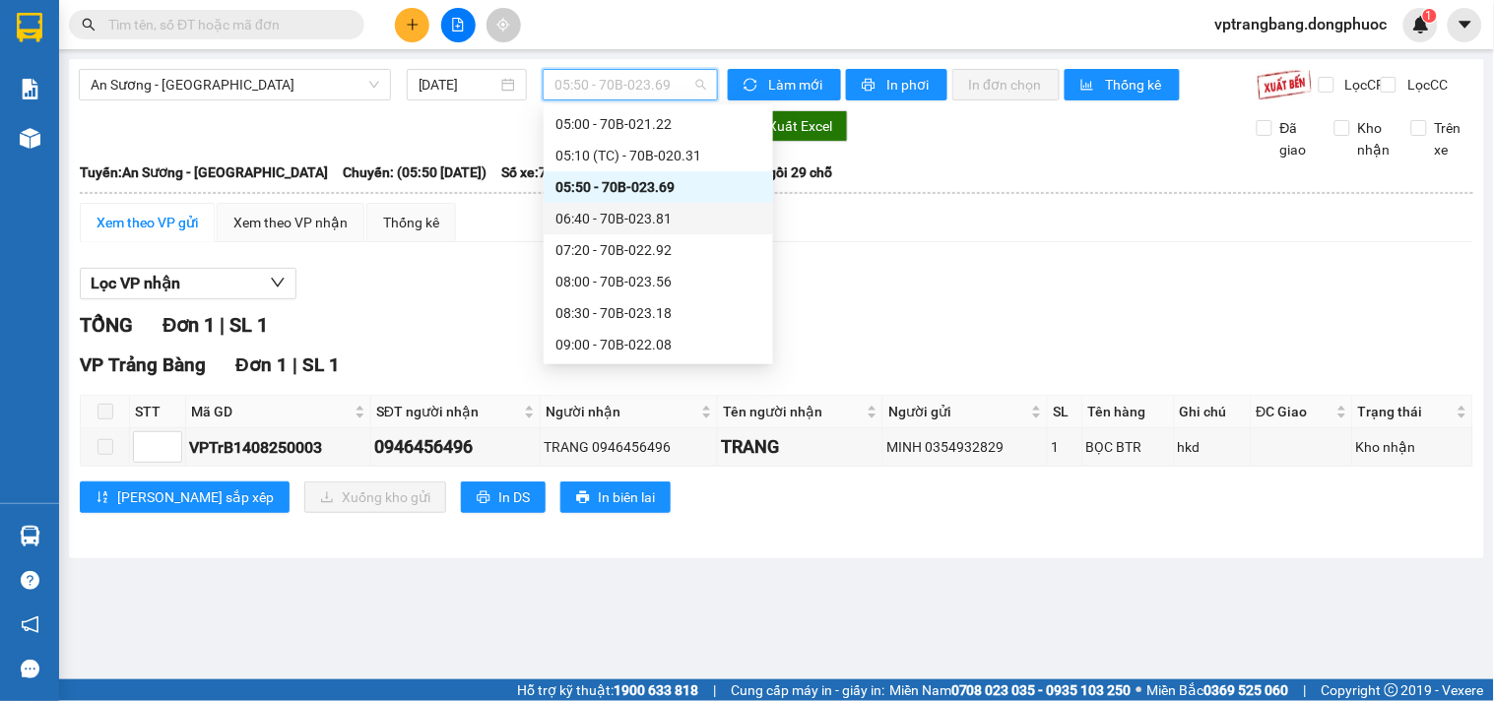
click at [624, 214] on div "06:40 - 70B-023.81" at bounding box center [658, 219] width 206 height 22
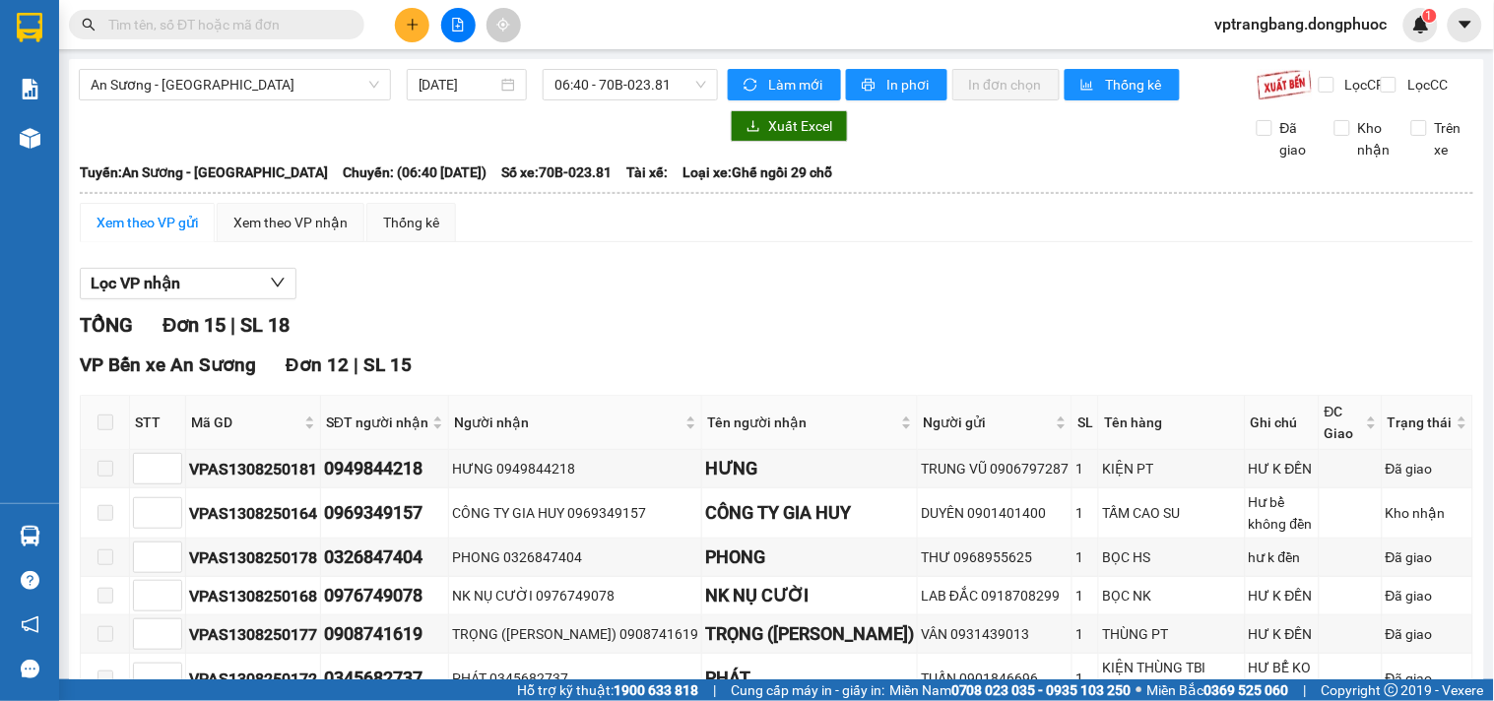
drag, startPoint x: 435, startPoint y: 321, endPoint x: 578, endPoint y: 244, distance: 162.1
click at [648, 87] on span "06:40 - 70B-023.81" at bounding box center [630, 85] width 152 height 30
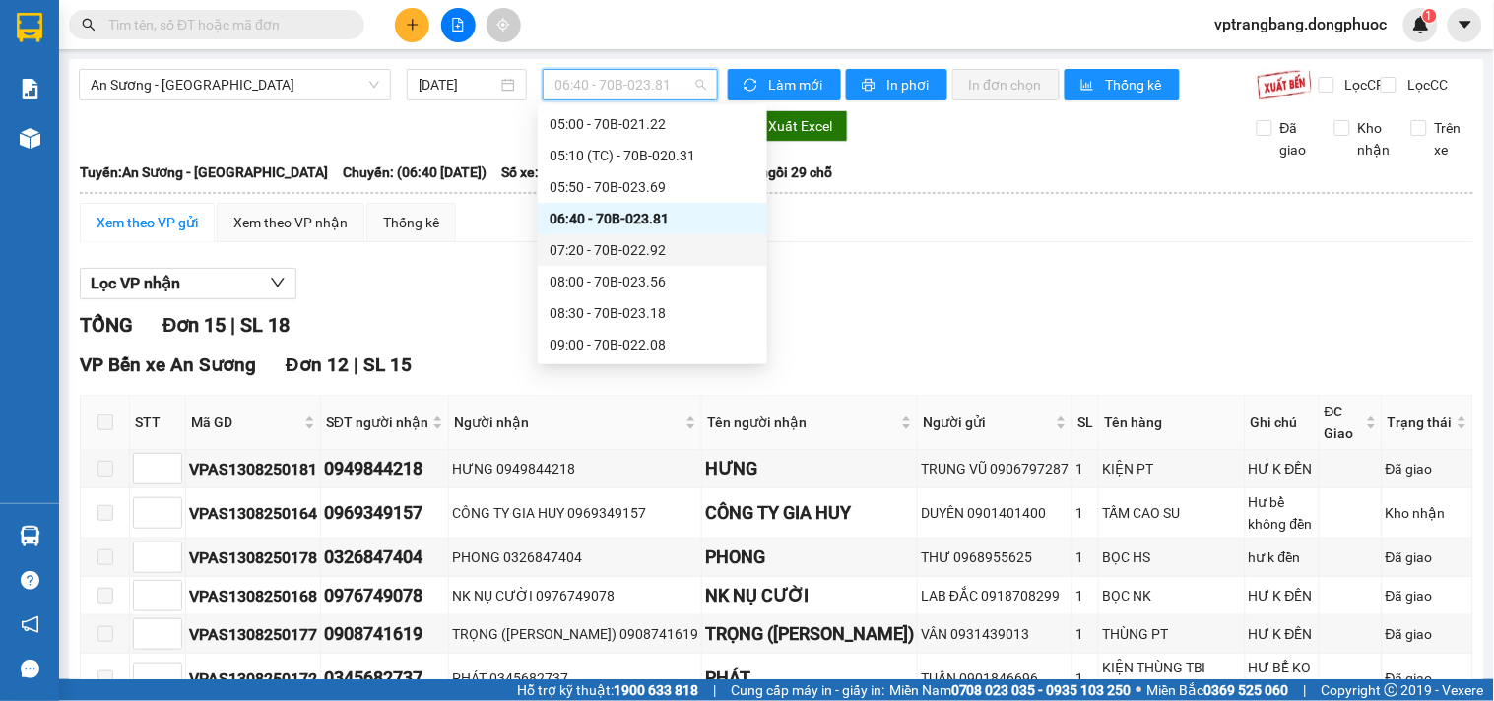
click at [637, 236] on div "07:20 - 70B-022.92" at bounding box center [652, 250] width 229 height 32
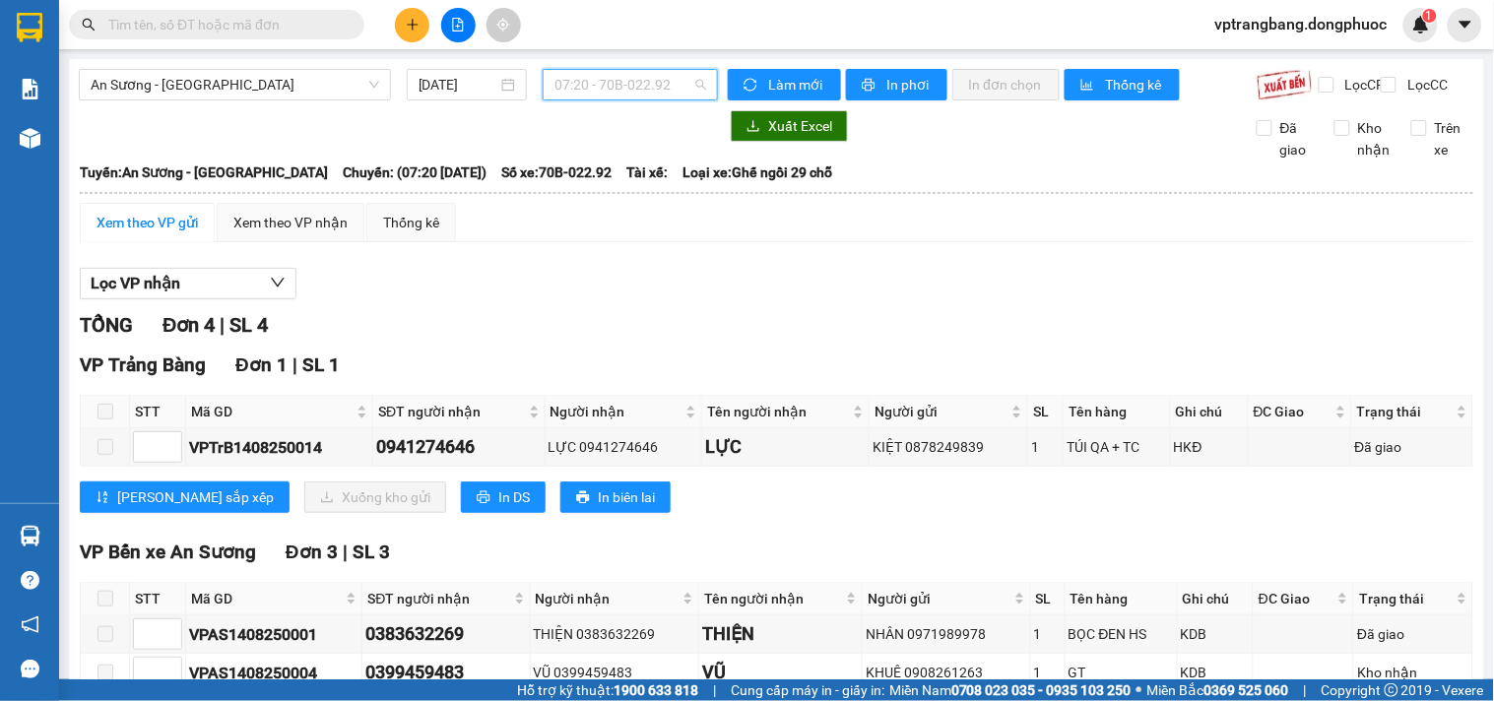
click at [587, 87] on span "07:20 - 70B-022.92" at bounding box center [630, 85] width 152 height 30
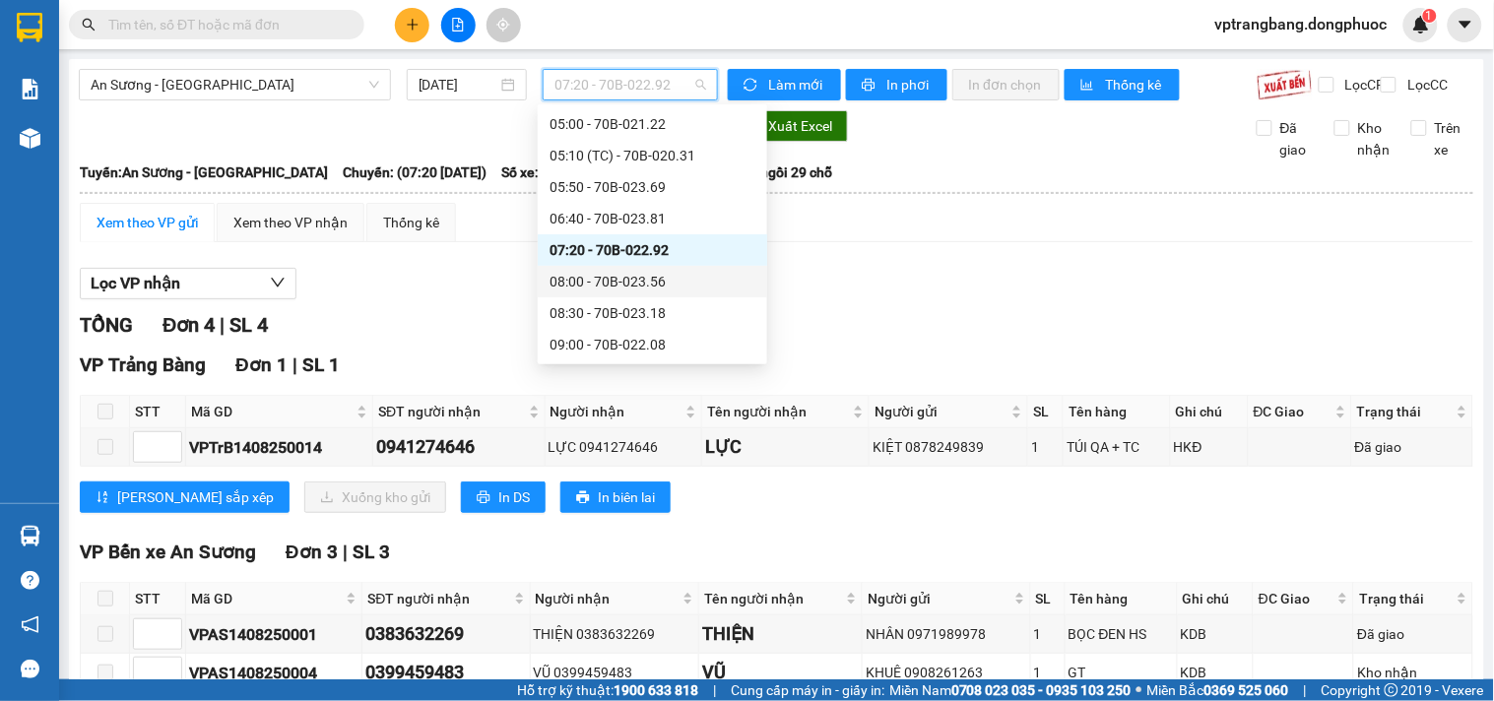
click at [645, 278] on div "08:00 - 70B-023.56" at bounding box center [652, 282] width 206 height 22
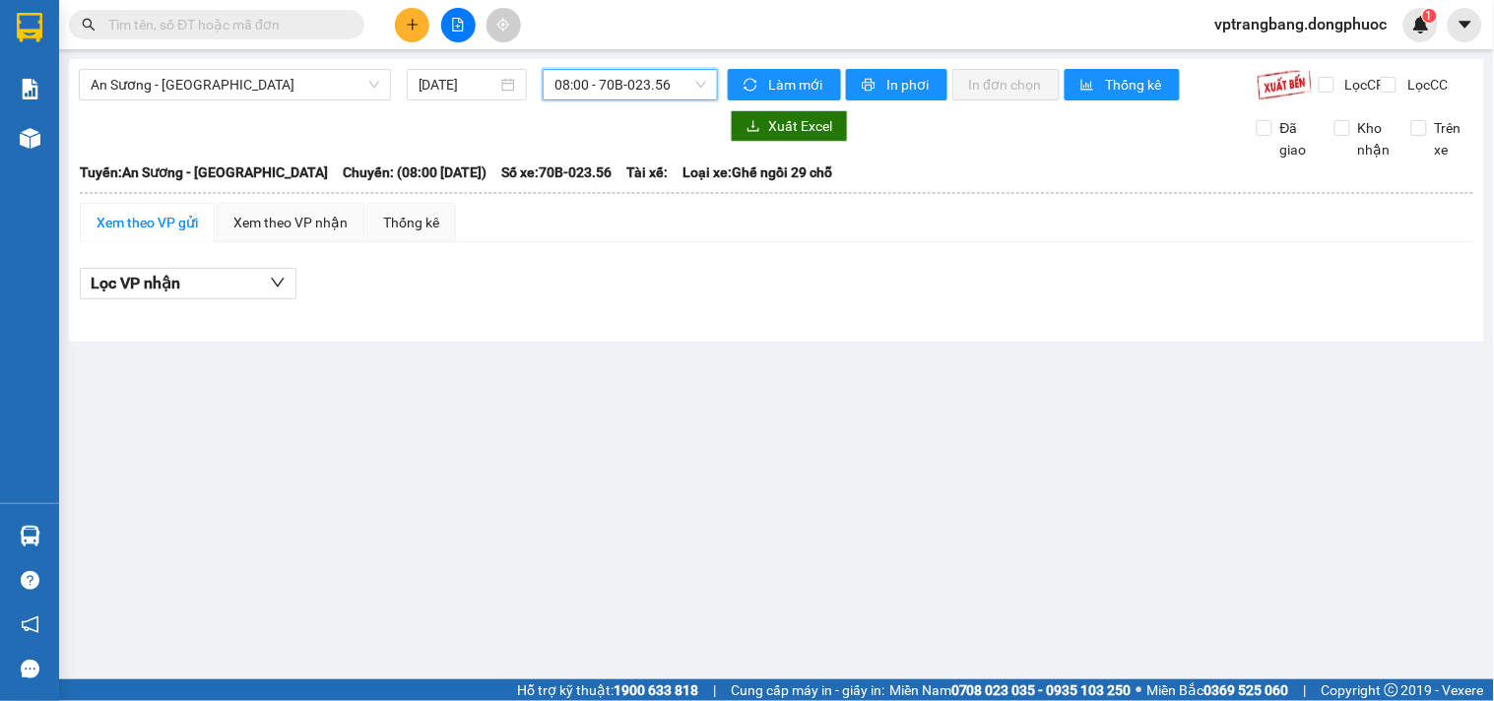
click at [627, 92] on span "08:00 - 70B-023.56" at bounding box center [630, 85] width 152 height 30
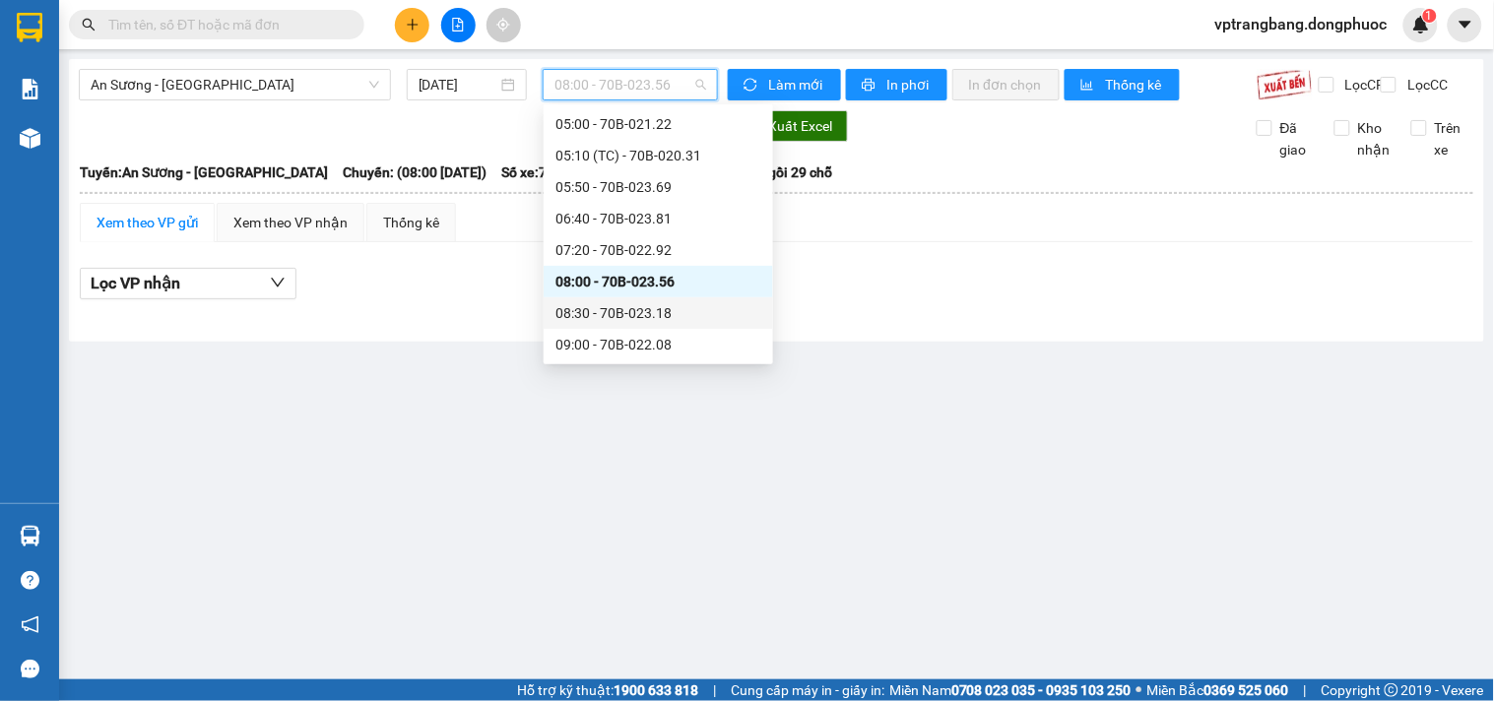
click at [648, 320] on div "08:30 - 70B-023.18" at bounding box center [658, 313] width 206 height 22
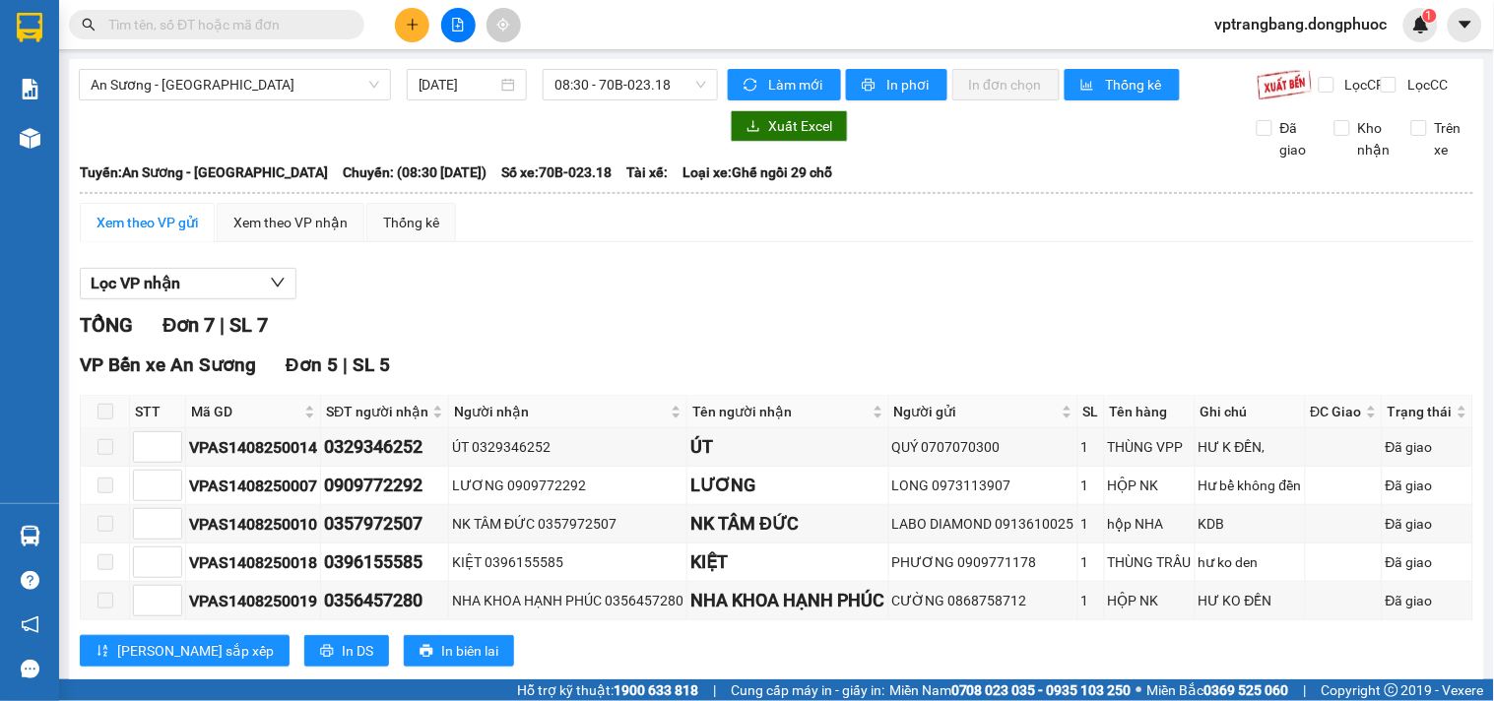
click at [572, 266] on div "Xem theo VP gửi Xem theo VP nhận Thống kê Lọc VP nhận TỔNG Đơn 7 | SL 7 VP Bến …" at bounding box center [776, 560] width 1393 height 714
click at [476, 327] on div "TỔNG Đơn 7 | SL 7" at bounding box center [776, 325] width 1393 height 31
click at [657, 90] on span "08:30 - 70B-023.18" at bounding box center [630, 85] width 152 height 30
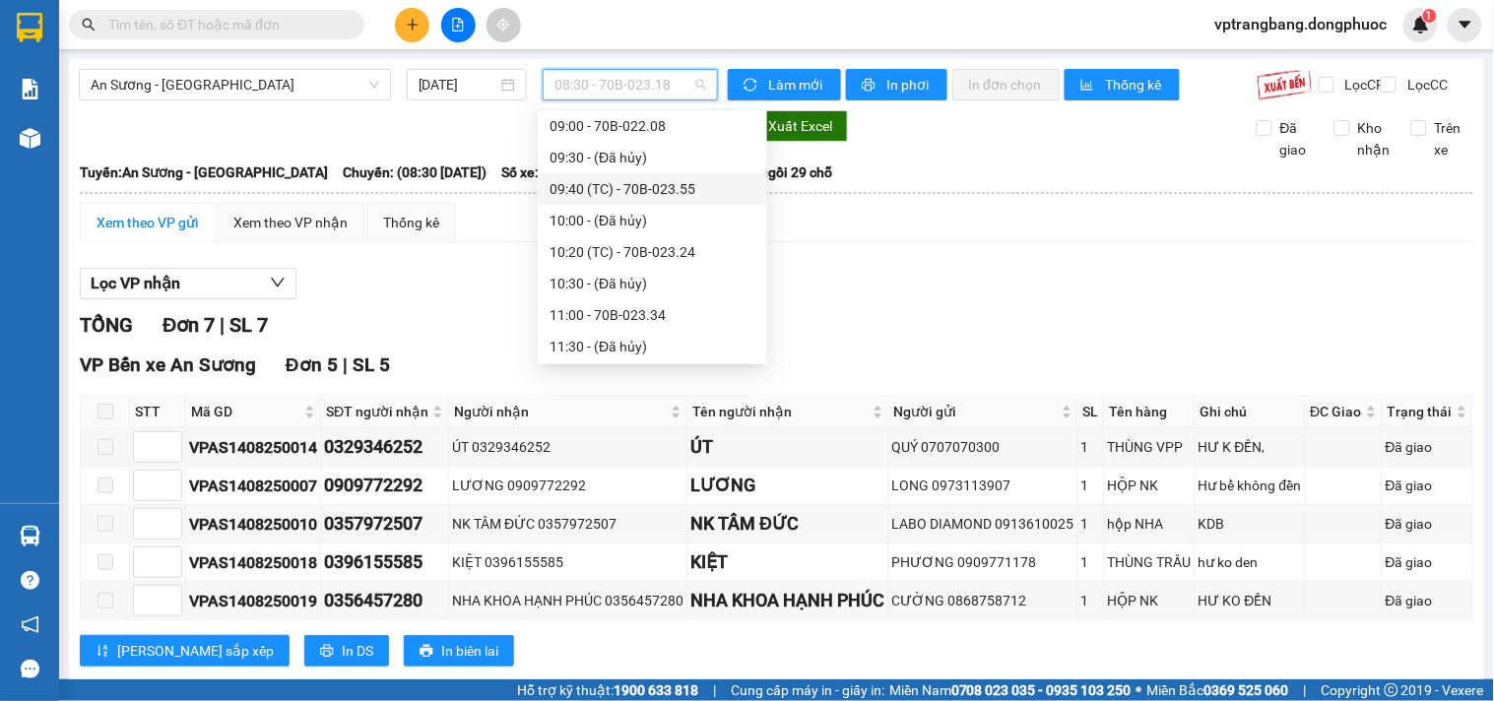
scroll to position [141, 0]
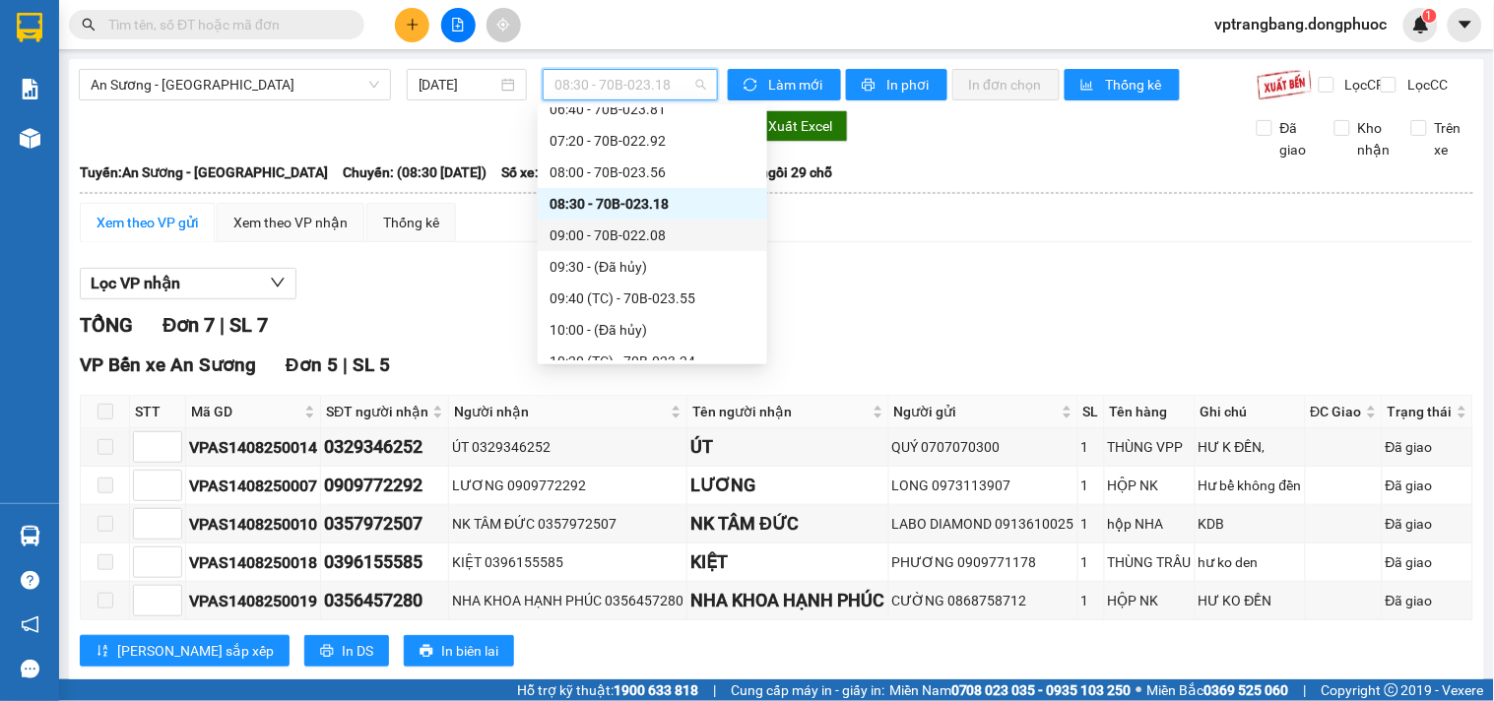
click at [635, 230] on div "09:00 - 70B-022.08" at bounding box center [652, 236] width 206 height 22
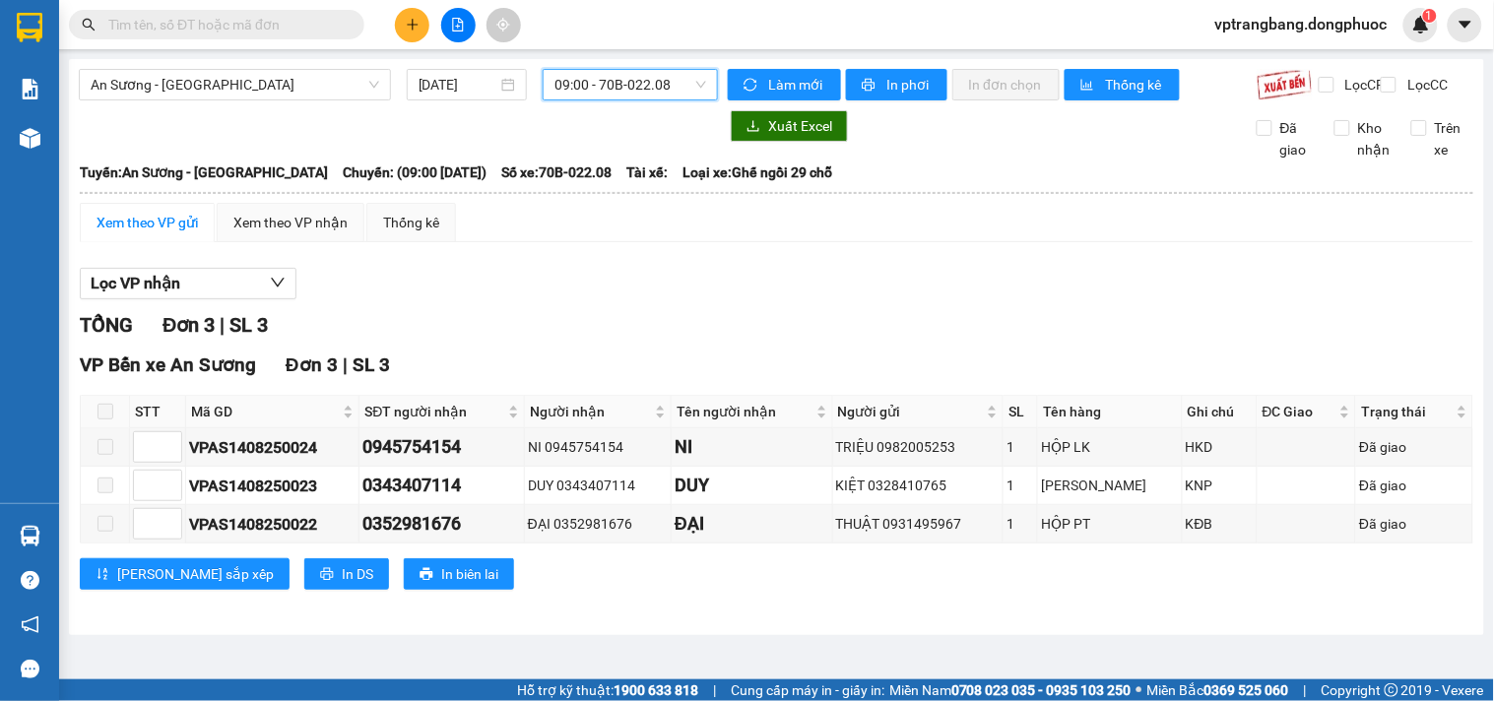
click at [623, 86] on span "09:00 - 70B-022.08" at bounding box center [630, 85] width 152 height 30
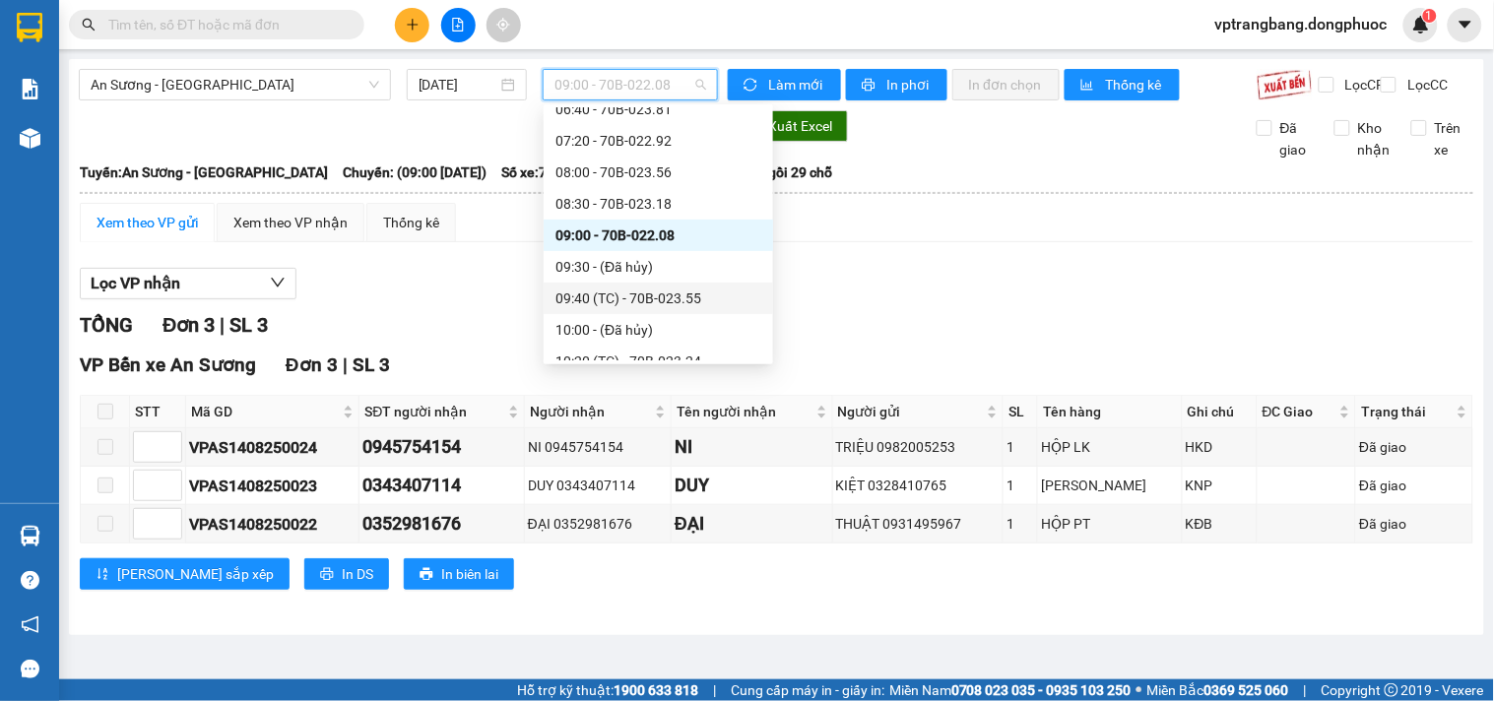
click at [622, 301] on div "09:40 (TC) - 70B-023.55" at bounding box center [658, 299] width 206 height 22
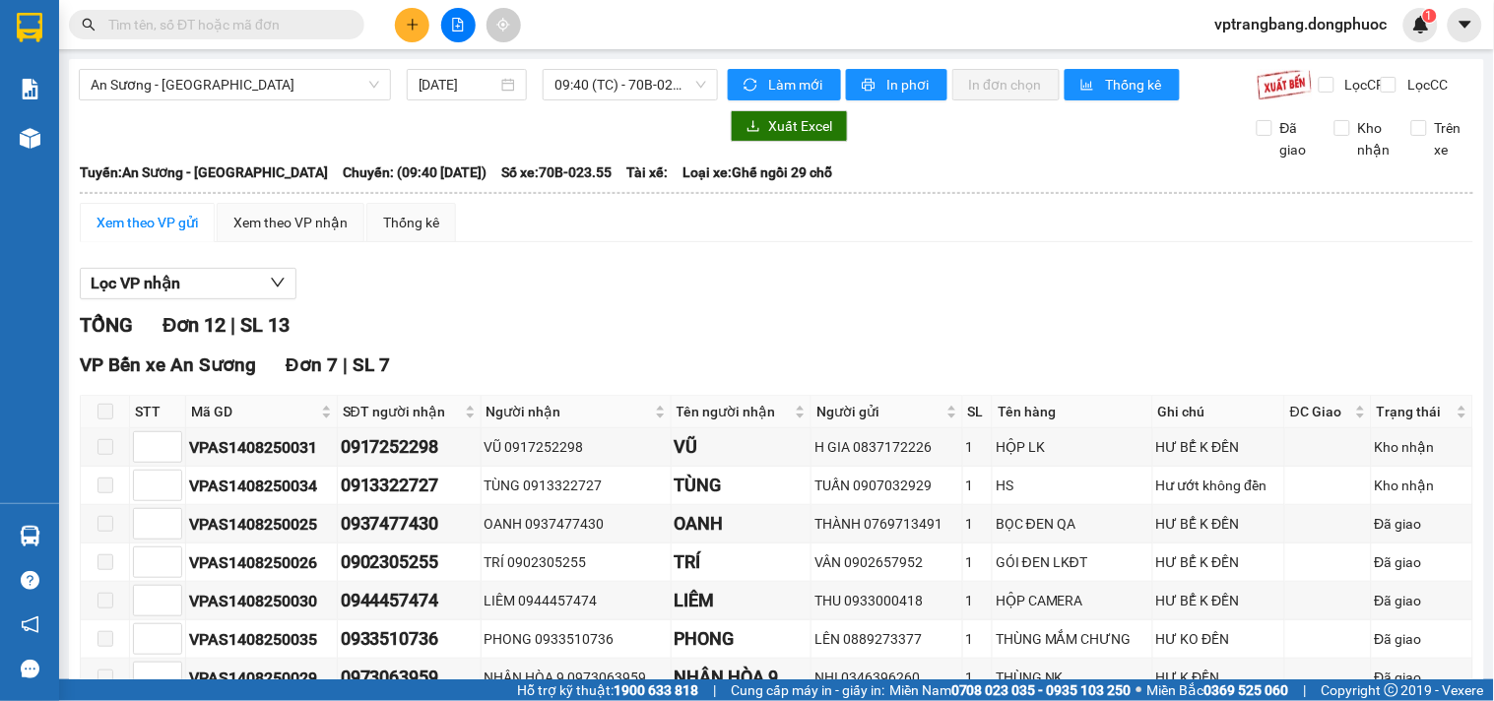
click at [457, 300] on div "Lọc VP nhận" at bounding box center [776, 284] width 1393 height 32
click at [609, 90] on span "09:40 (TC) - 70B-023.55" at bounding box center [630, 85] width 152 height 30
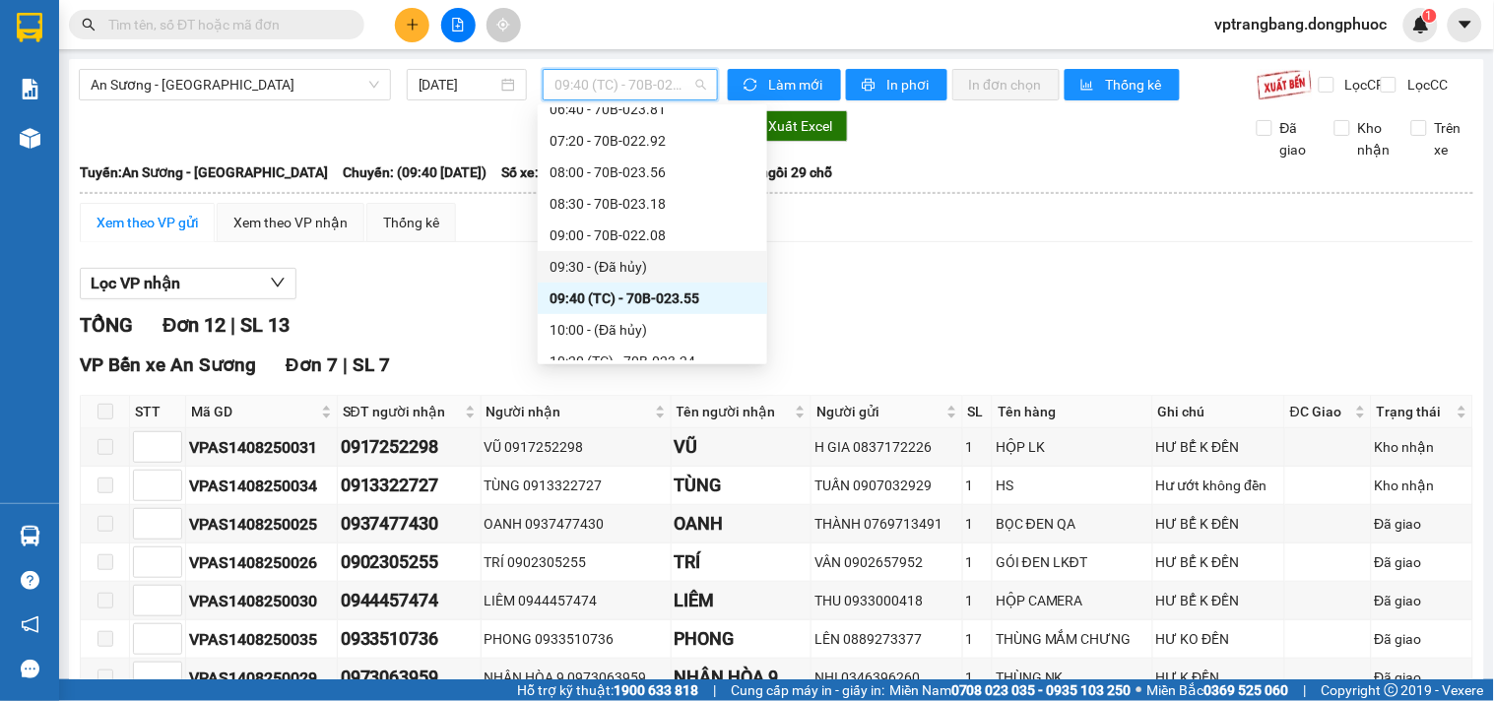
scroll to position [250, 0]
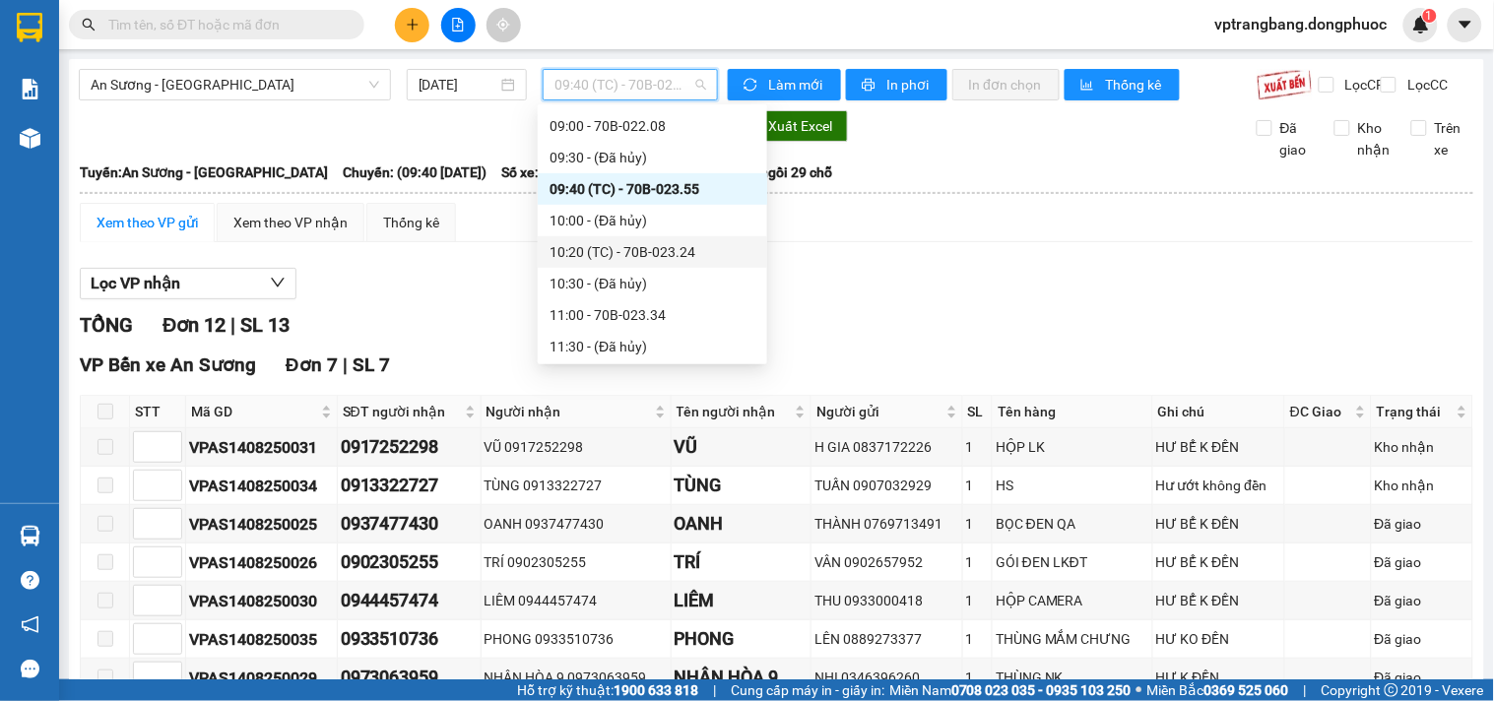
click at [644, 252] on div "10:20 (TC) - 70B-023.24" at bounding box center [652, 252] width 206 height 22
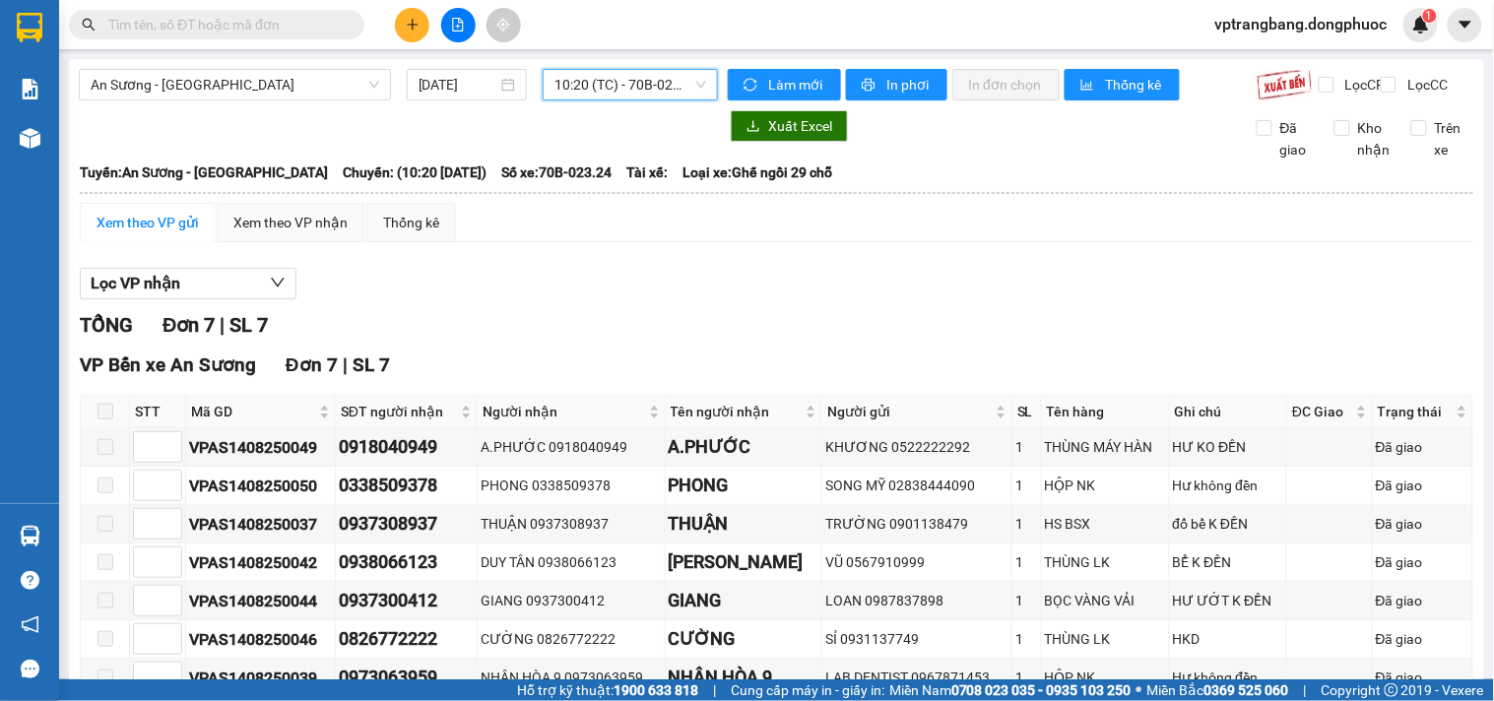
click at [577, 70] on span "10:20 (TC) - 70B-023.24" at bounding box center [630, 85] width 152 height 30
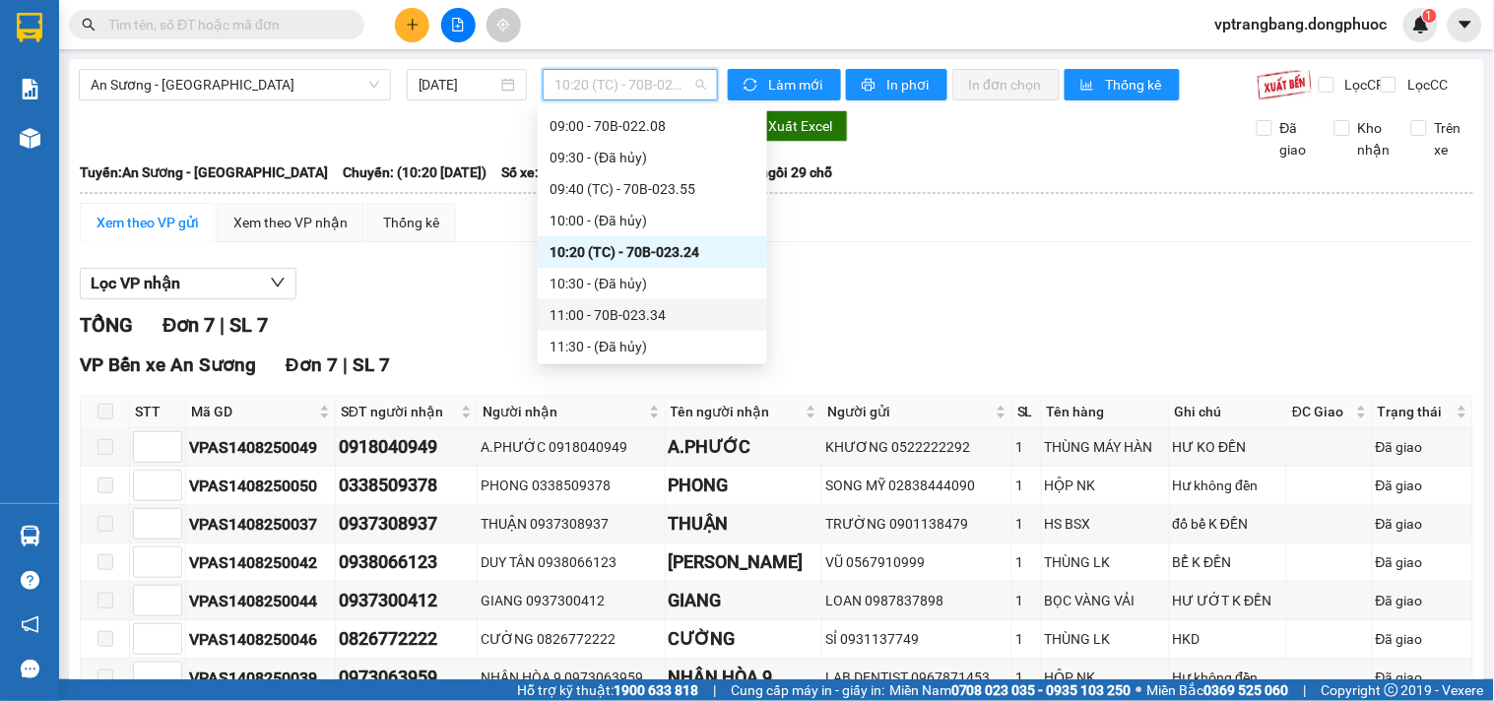
click at [660, 311] on div "11:00 - 70B-023.34" at bounding box center [652, 315] width 206 height 22
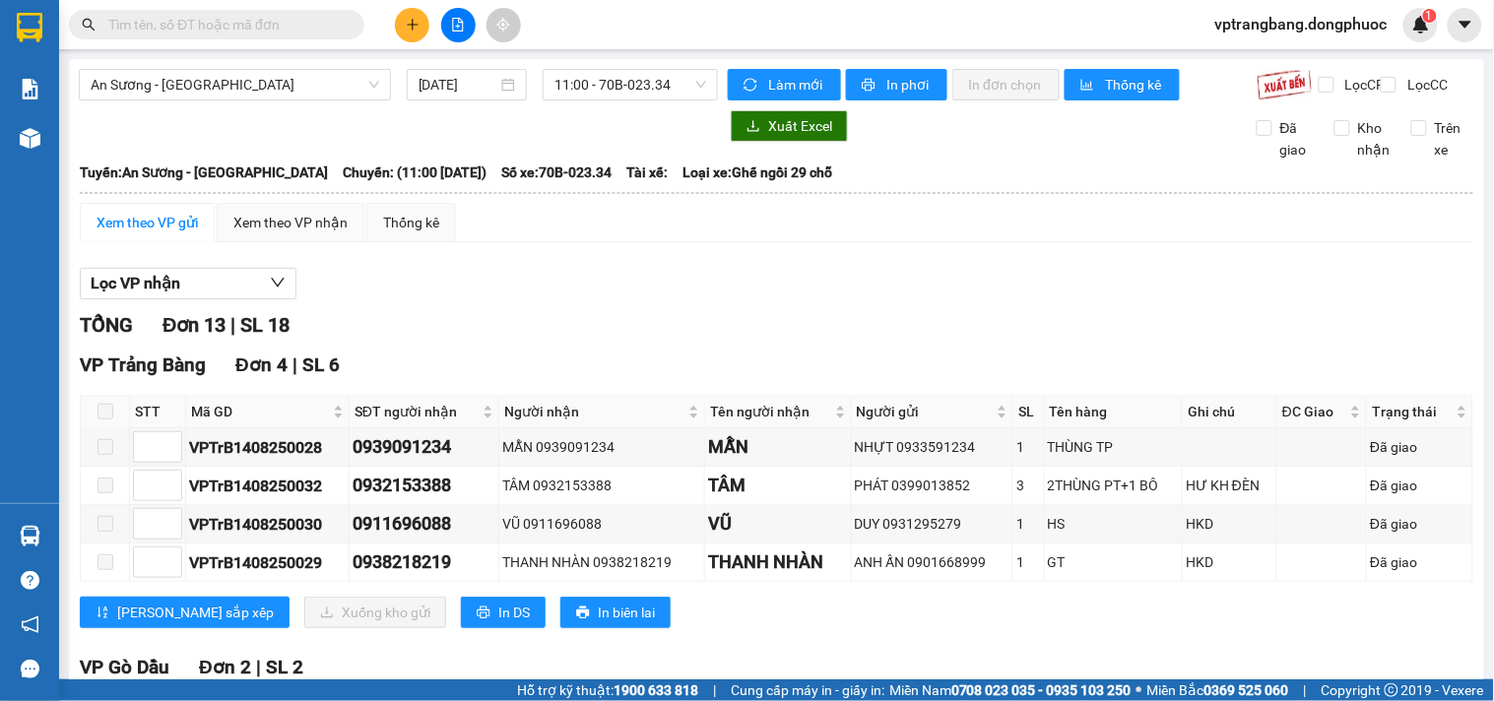
click at [542, 296] on div "Lọc VP nhận" at bounding box center [776, 284] width 1393 height 32
click at [563, 91] on span "11:00 - 70B-023.34" at bounding box center [630, 85] width 152 height 30
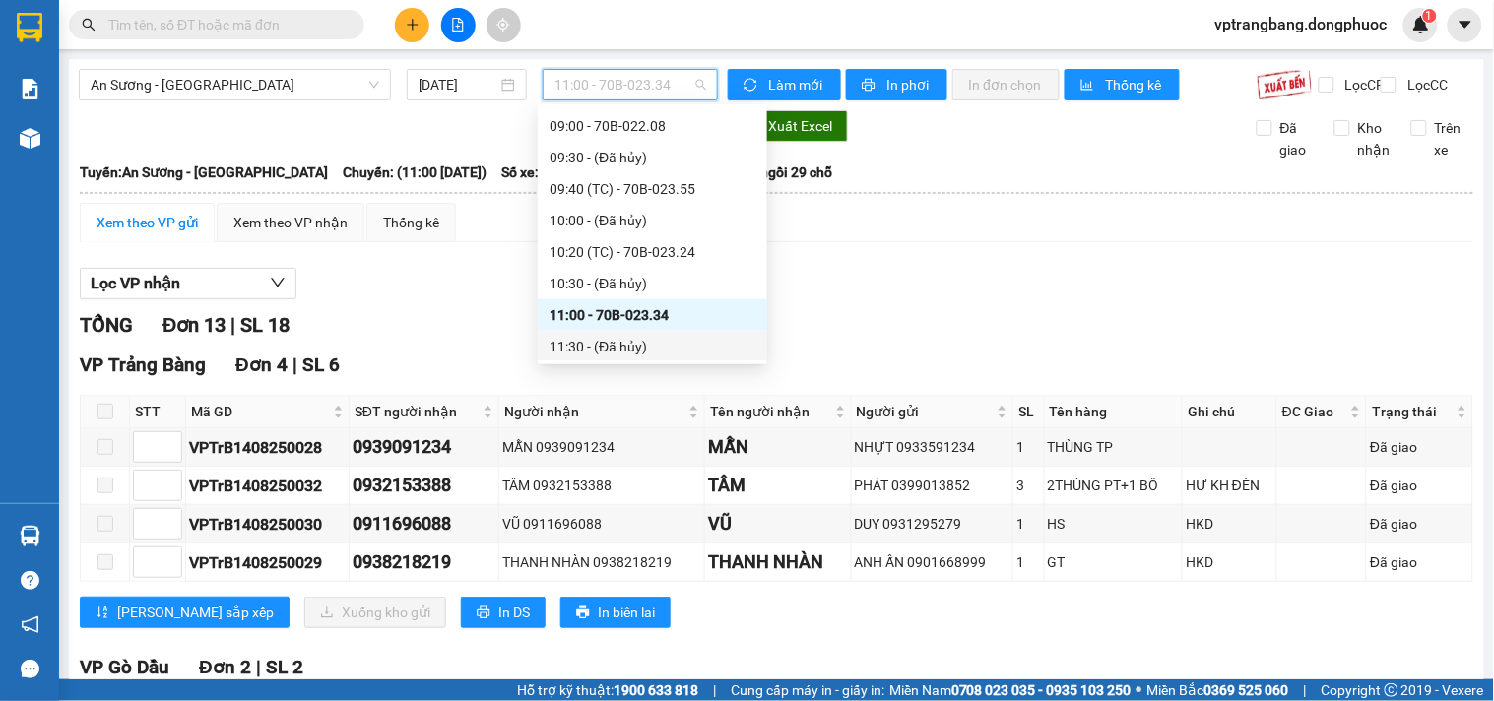
scroll to position [359, 0]
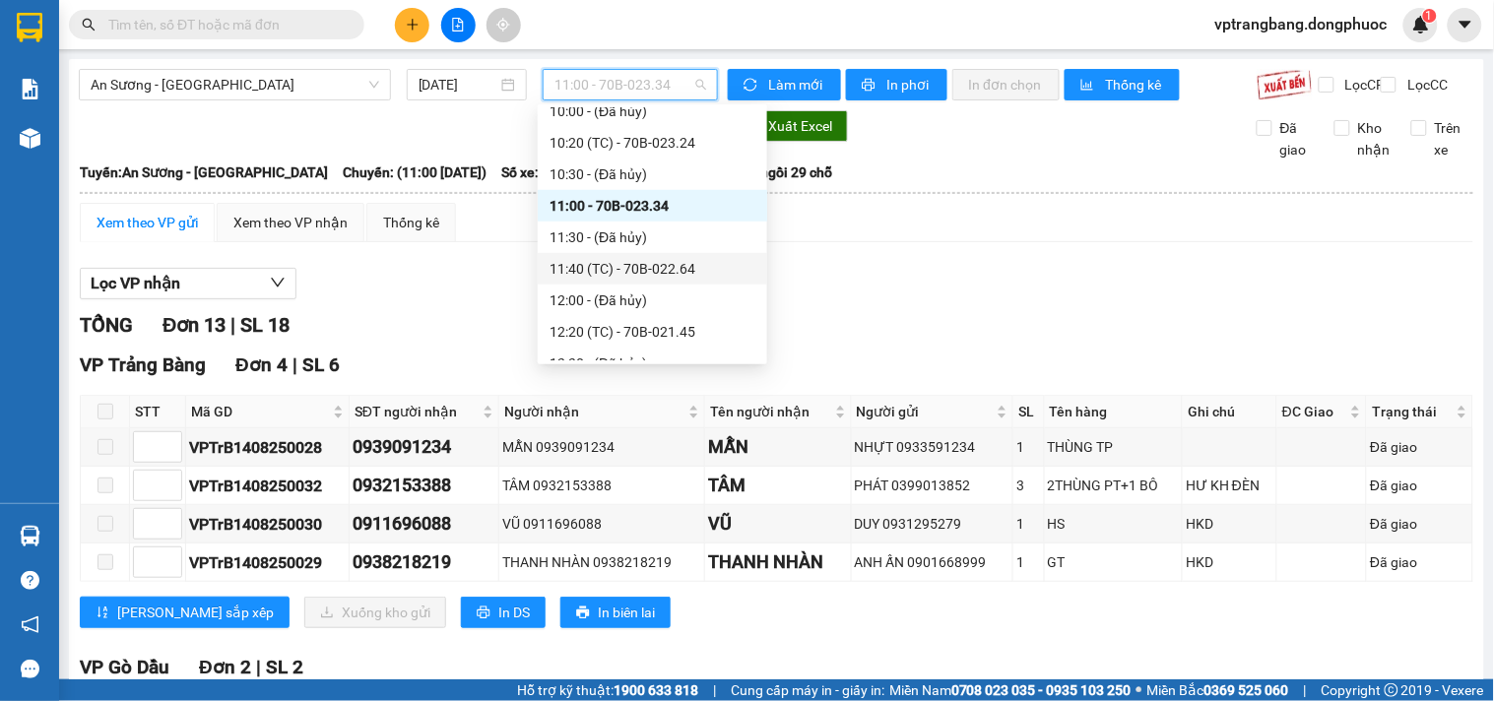
click at [640, 267] on div "11:40 (TC) - 70B-022.64" at bounding box center [652, 269] width 206 height 22
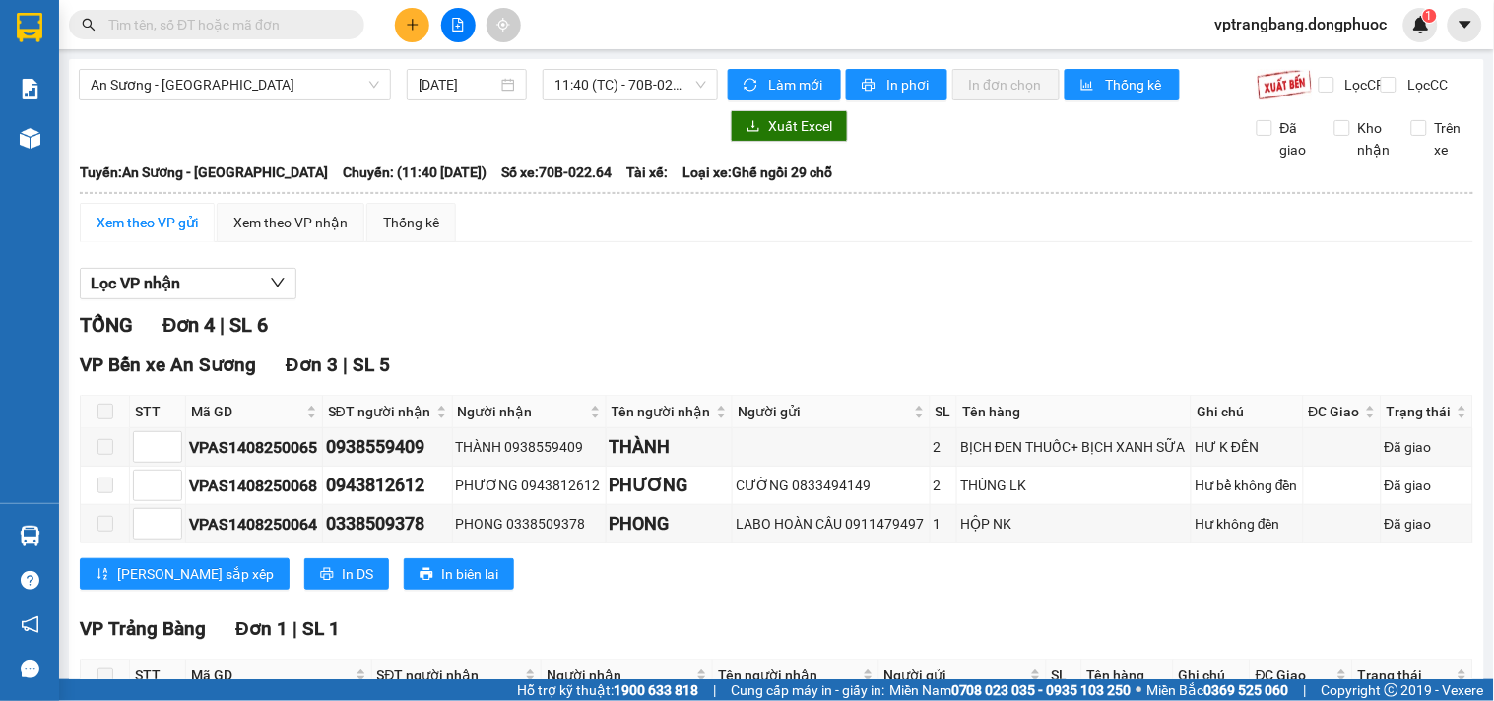
click at [598, 128] on div at bounding box center [398, 126] width 639 height 32
click at [613, 90] on span "11:40 (TC) - 70B-022.64" at bounding box center [630, 85] width 152 height 30
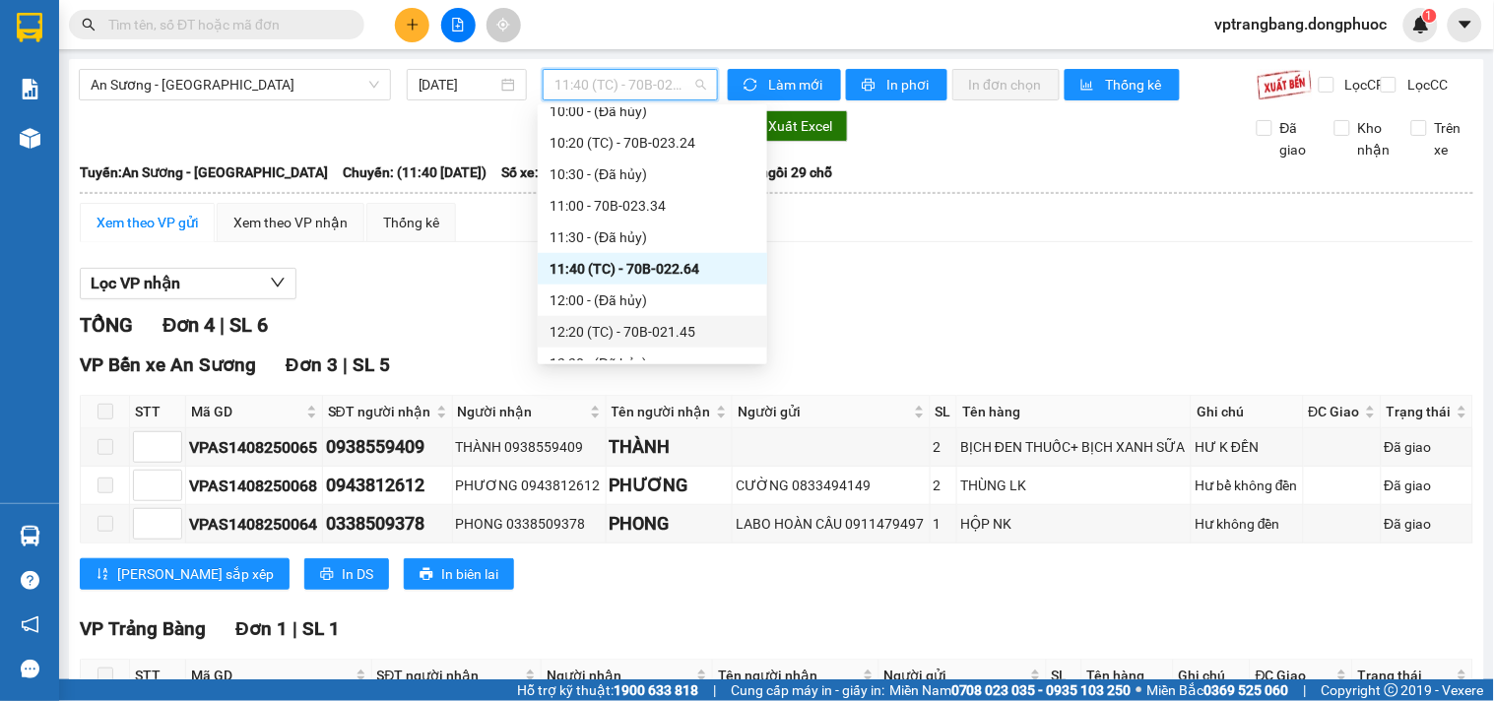
click at [663, 331] on div "12:20 (TC) - 70B-021.45" at bounding box center [652, 332] width 206 height 22
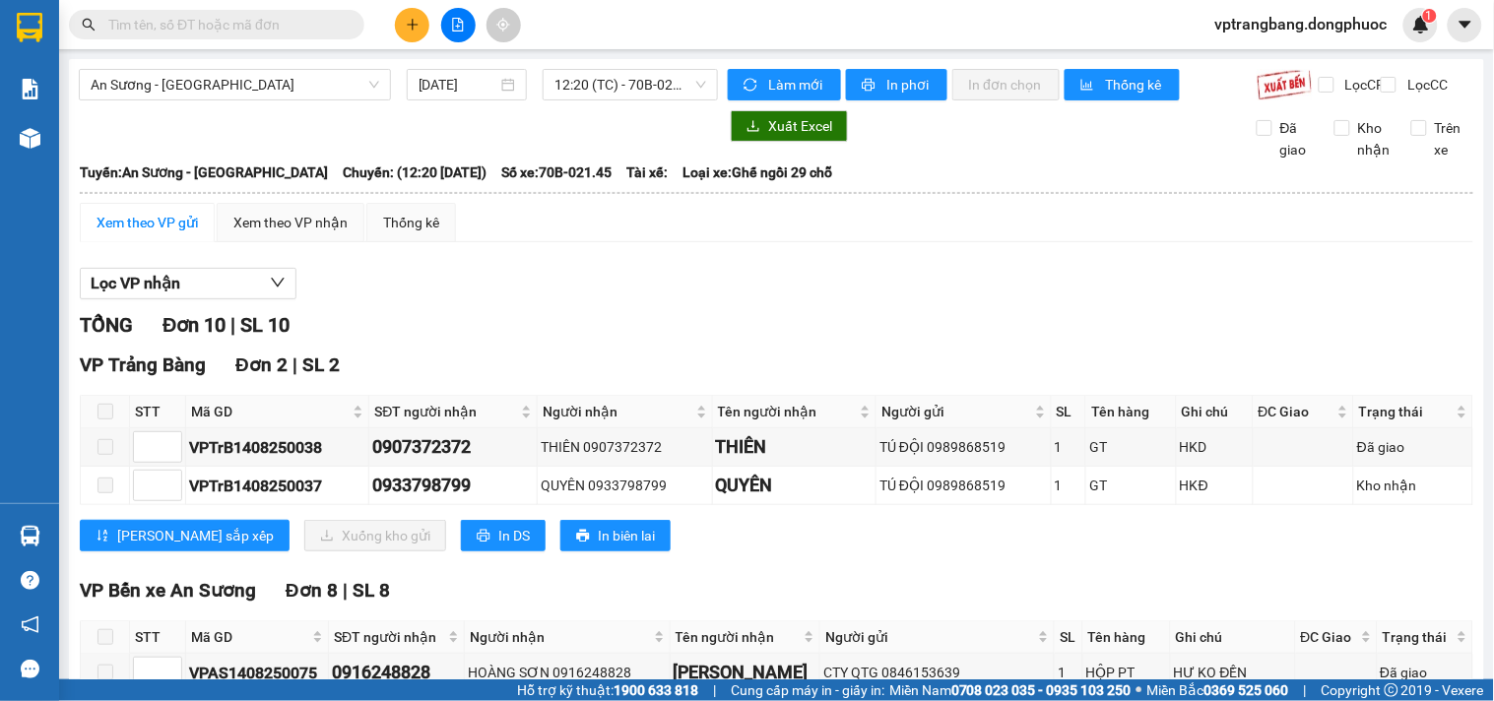
click at [509, 326] on div "TỔNG Đơn 10 | SL 10" at bounding box center [776, 325] width 1393 height 31
click at [598, 93] on span "12:20 (TC) - 70B-021.45" at bounding box center [630, 85] width 152 height 30
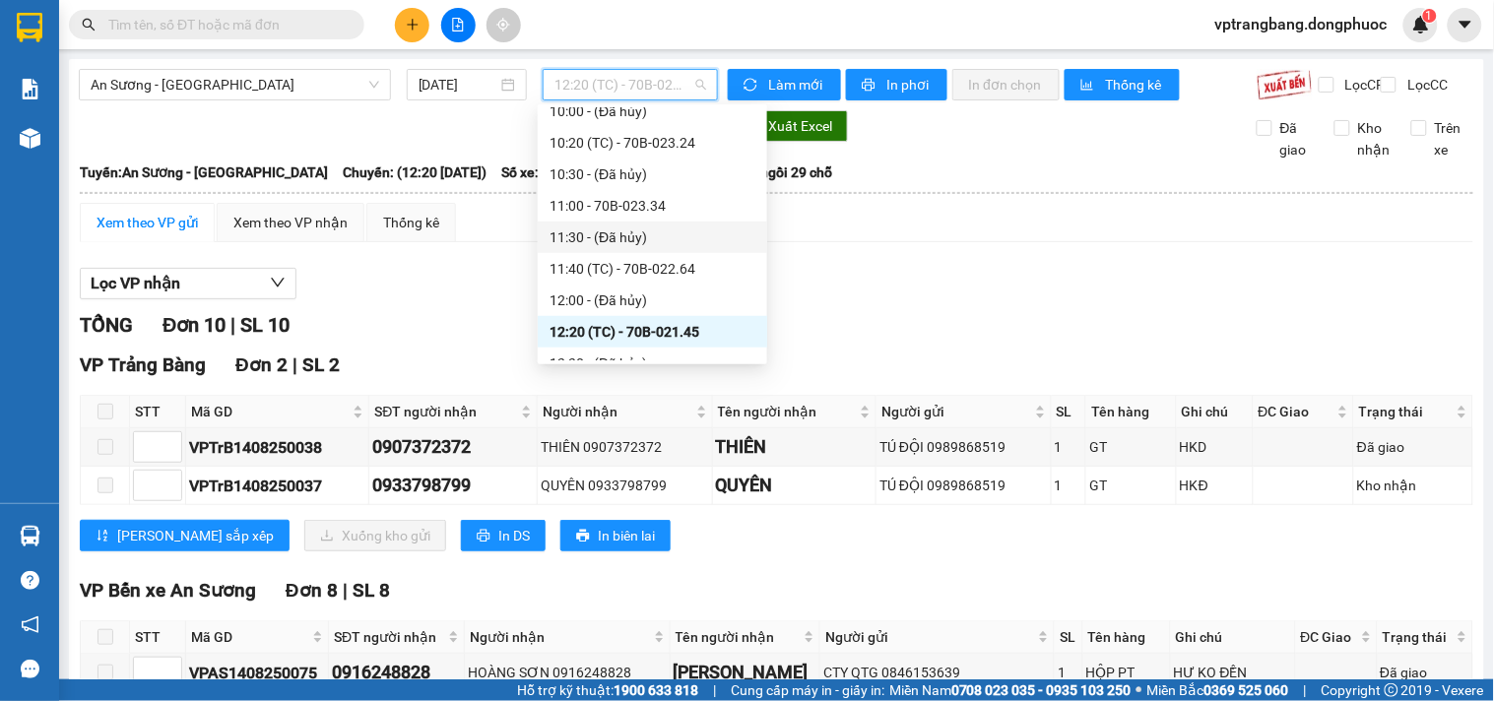
scroll to position [469, 0]
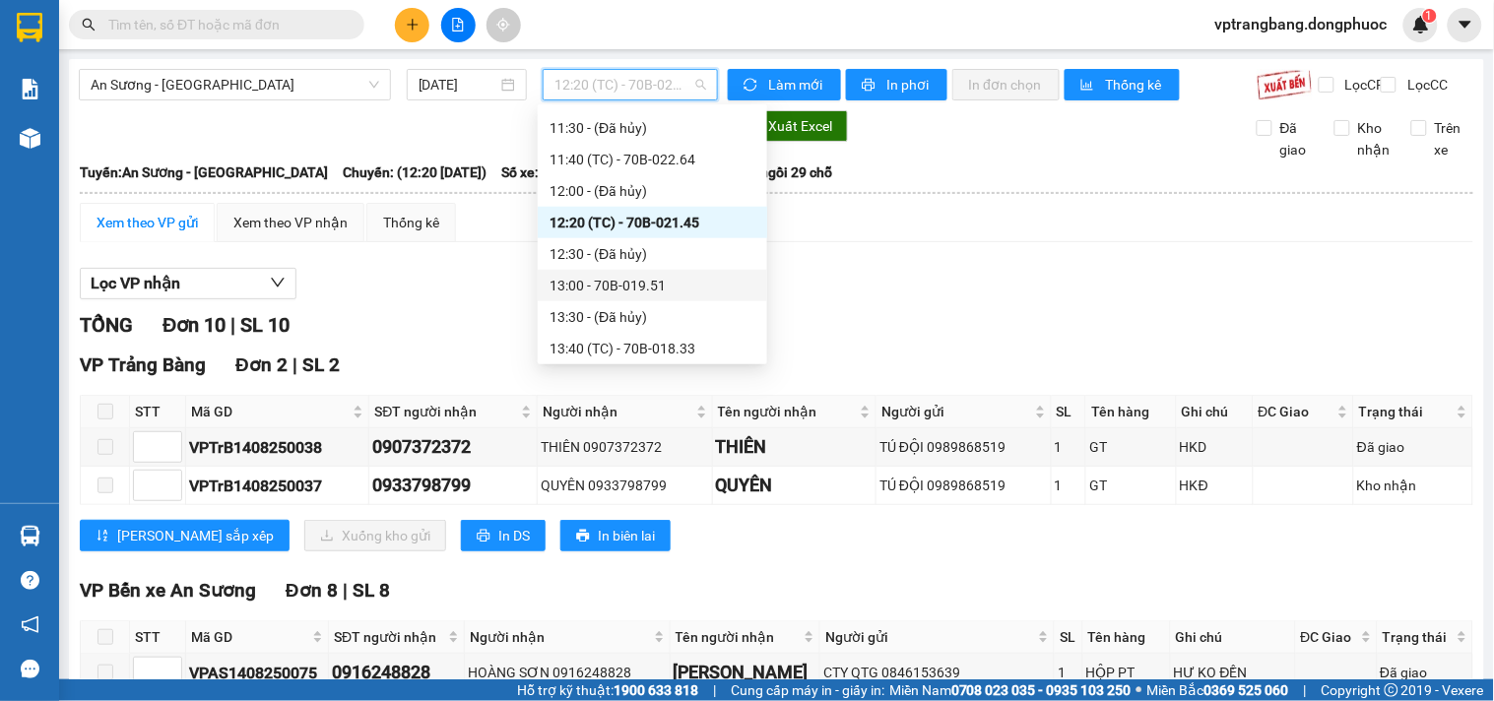
click at [635, 292] on div "13:00 - 70B-019.51" at bounding box center [652, 286] width 206 height 22
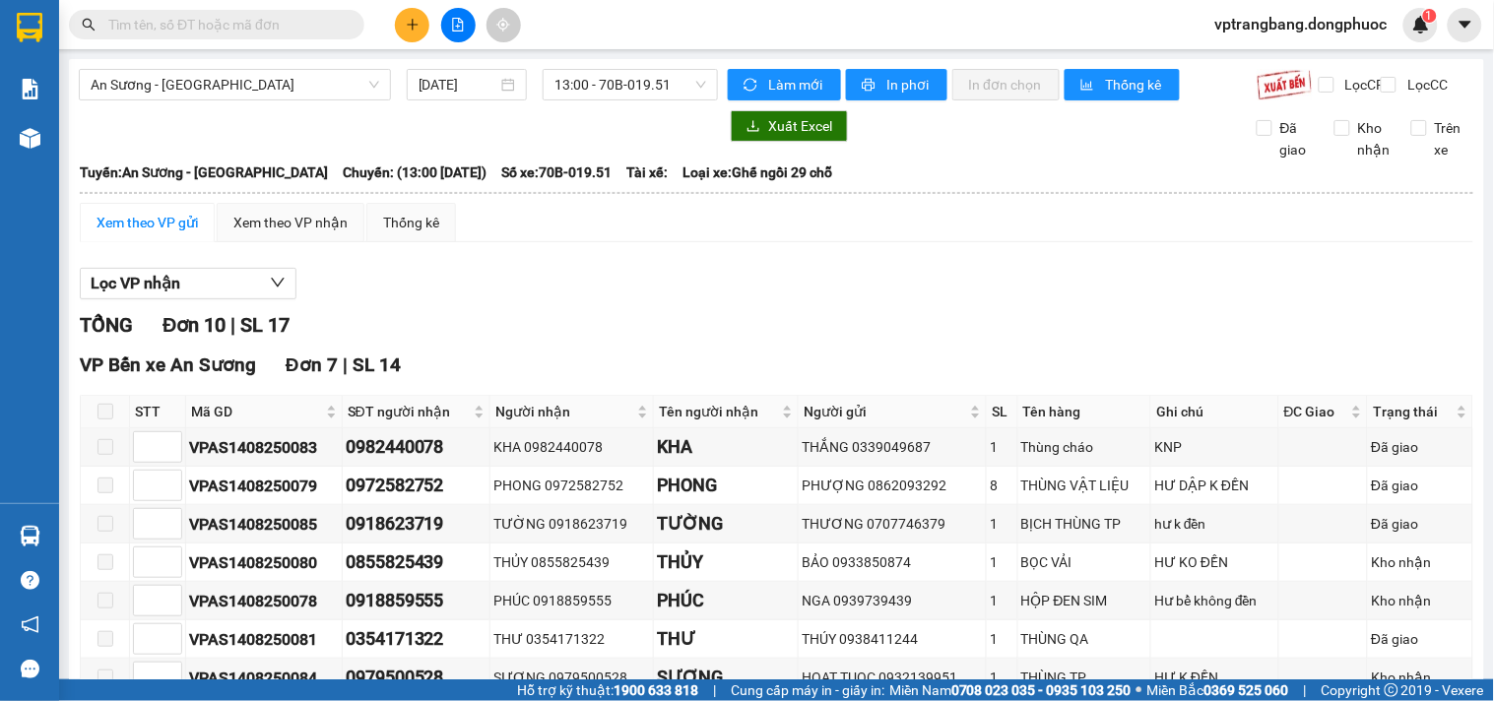
drag, startPoint x: 458, startPoint y: 328, endPoint x: 497, endPoint y: 298, distance: 49.2
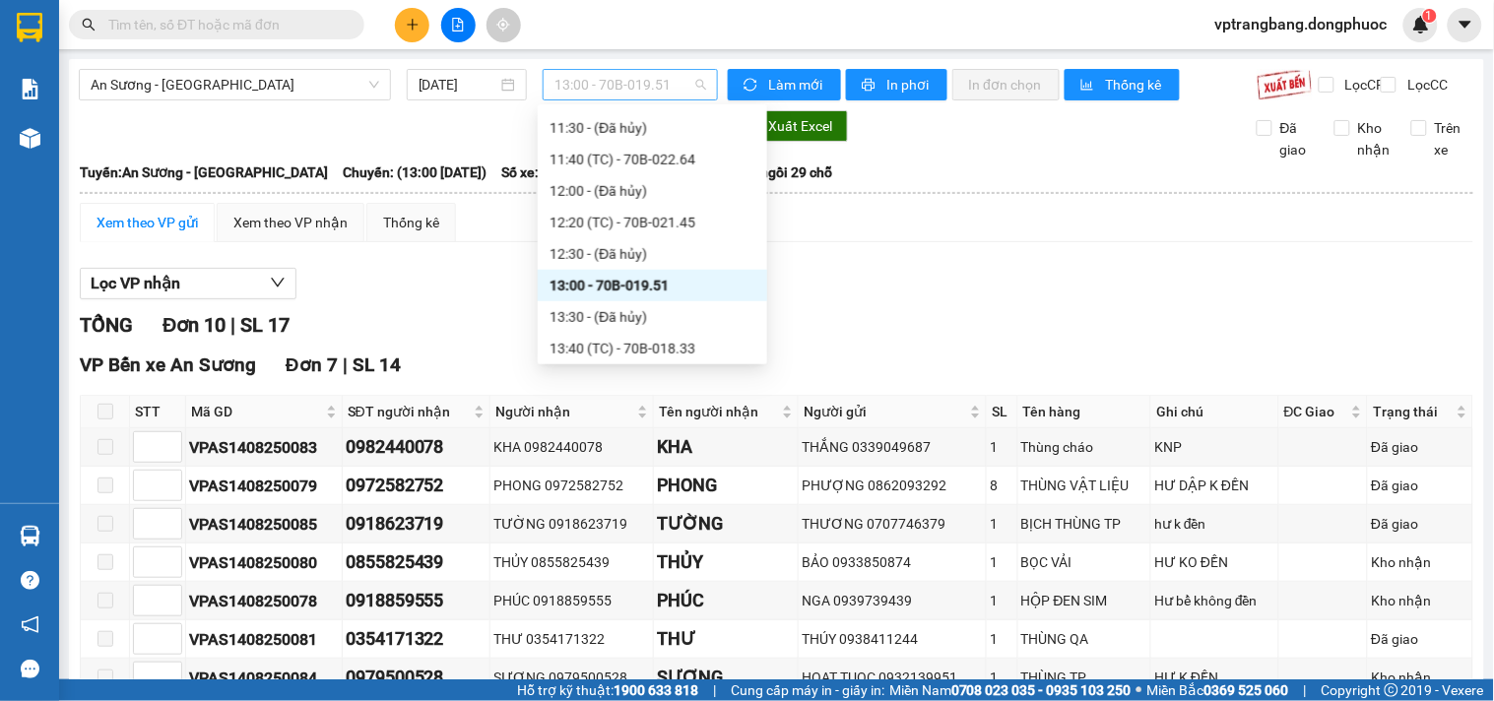
click at [642, 89] on span "13:00 - 70B-019.51" at bounding box center [630, 85] width 152 height 30
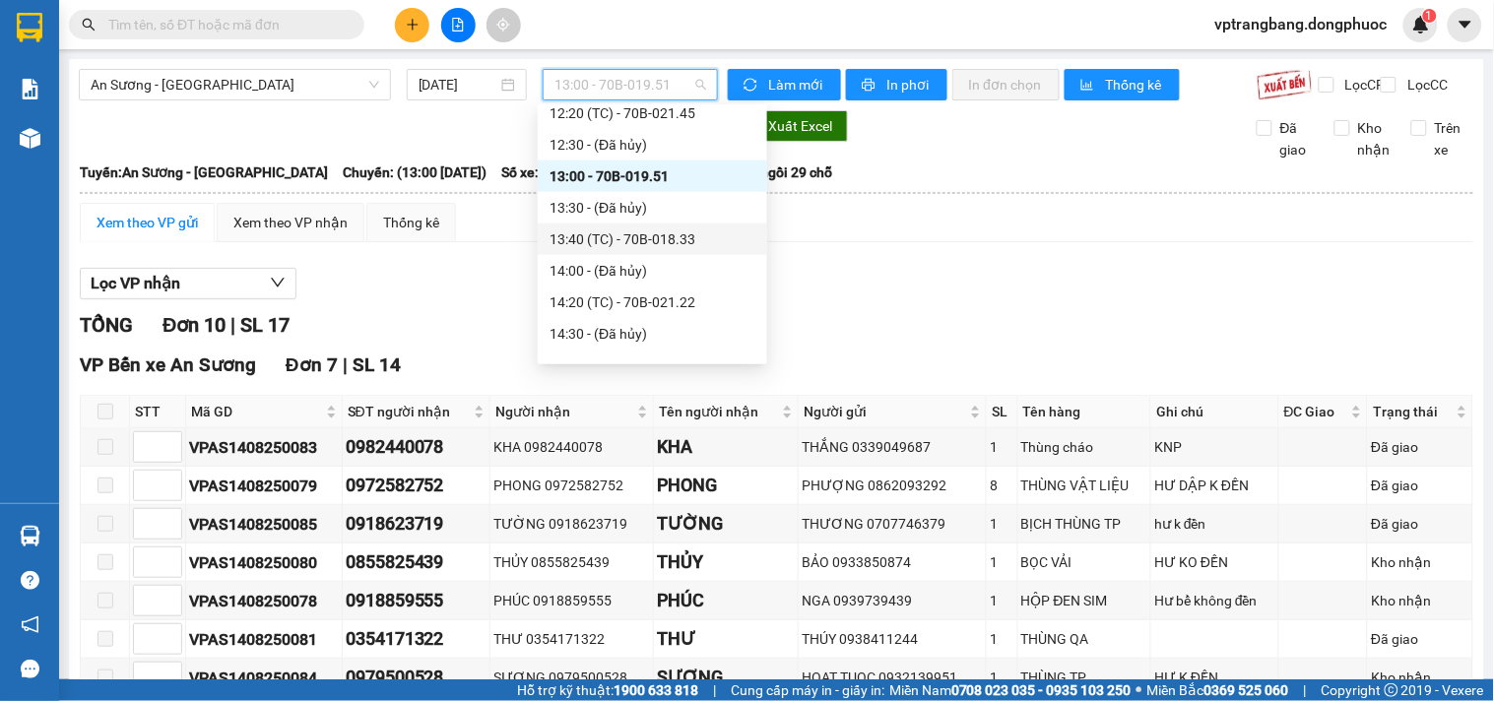
click at [670, 240] on div "13:40 (TC) - 70B-018.33" at bounding box center [652, 239] width 206 height 22
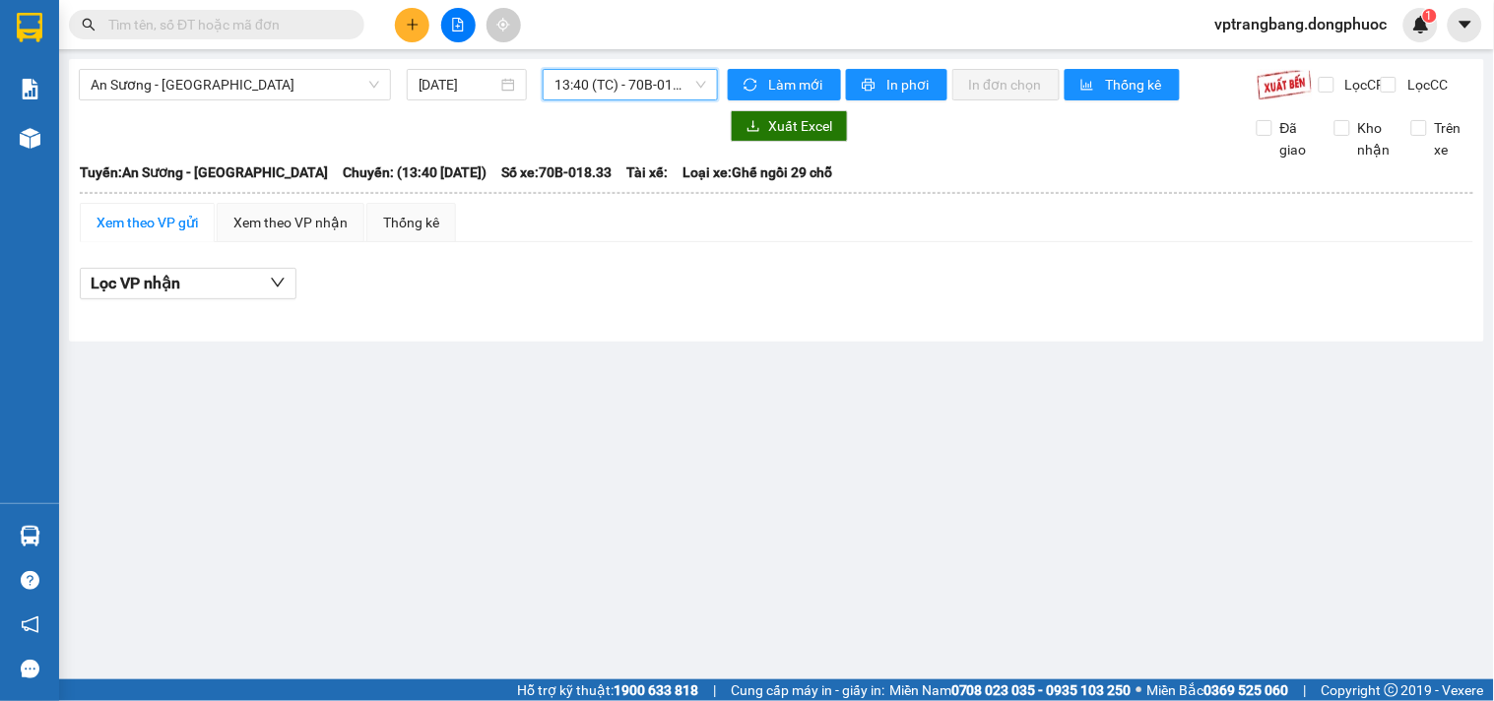
click at [628, 98] on span "13:40 (TC) - 70B-018.33" at bounding box center [630, 85] width 152 height 30
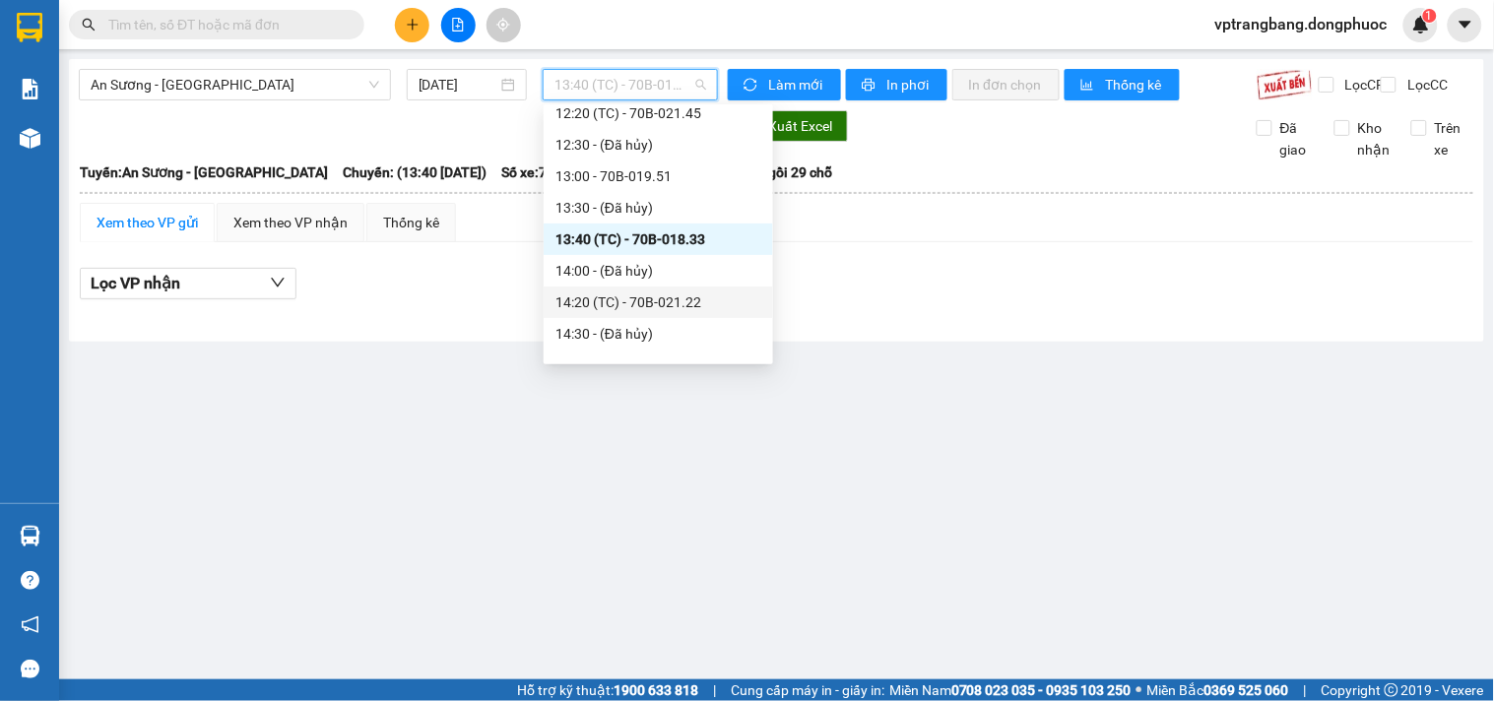
click at [641, 305] on div "14:20 (TC) - 70B-021.22" at bounding box center [658, 302] width 206 height 22
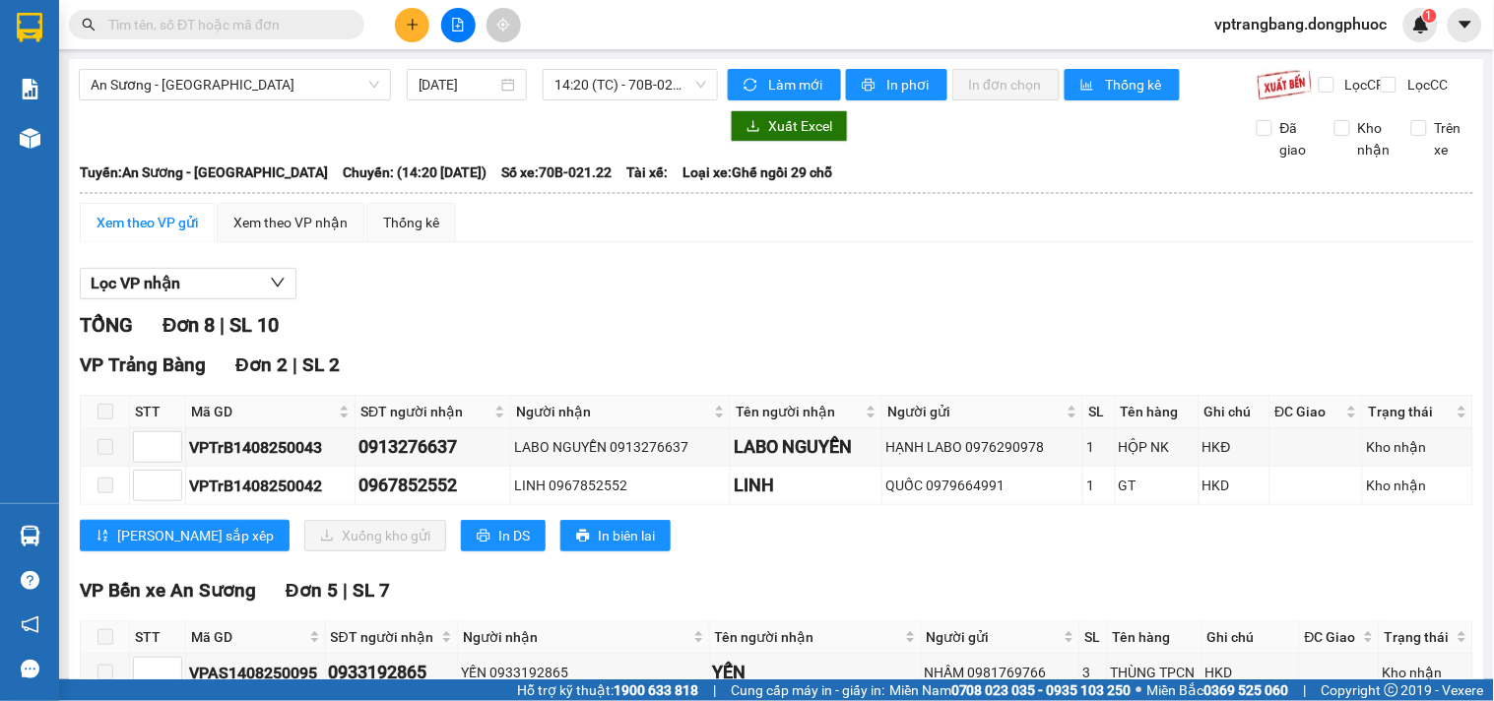
click at [523, 338] on div "TỔNG Đơn 8 | SL 10" at bounding box center [776, 325] width 1393 height 31
click at [611, 105] on body "Kết quả tìm kiếm ( 0 ) Bộ lọc No Data vptrangbang.dongphuoc 1 Báo cáo Mẫu 1: Bá…" at bounding box center [747, 350] width 1494 height 701
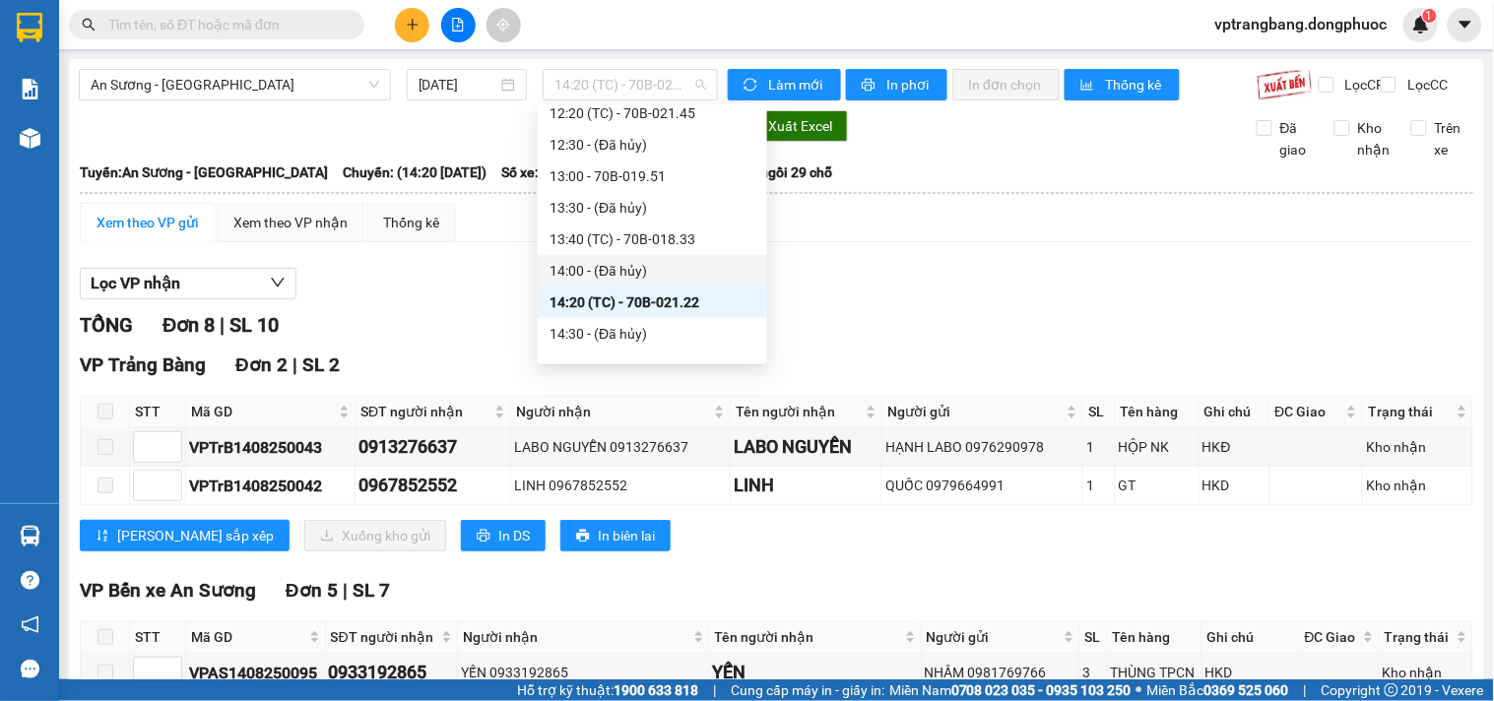
scroll to position [687, 0]
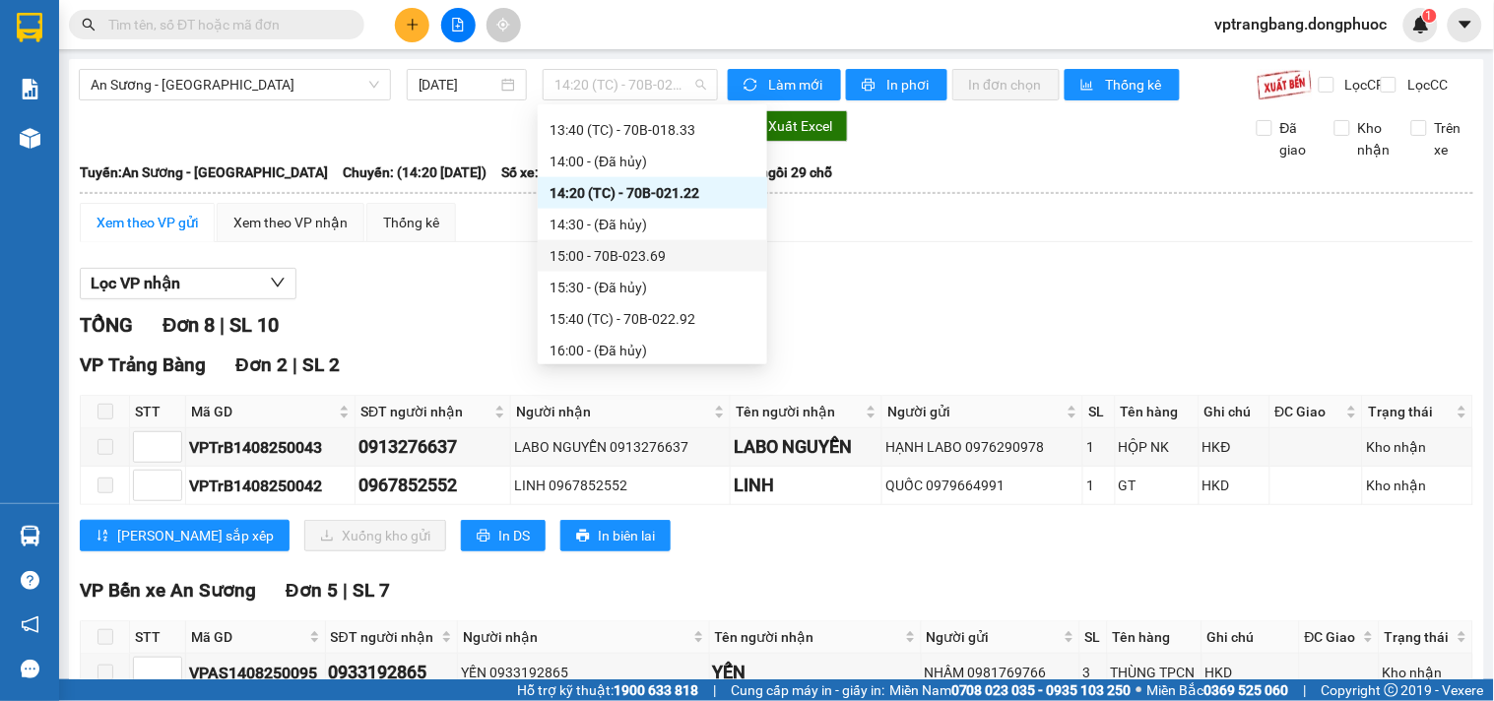
click at [645, 258] on div "15:00 - 70B-023.69" at bounding box center [652, 256] width 206 height 22
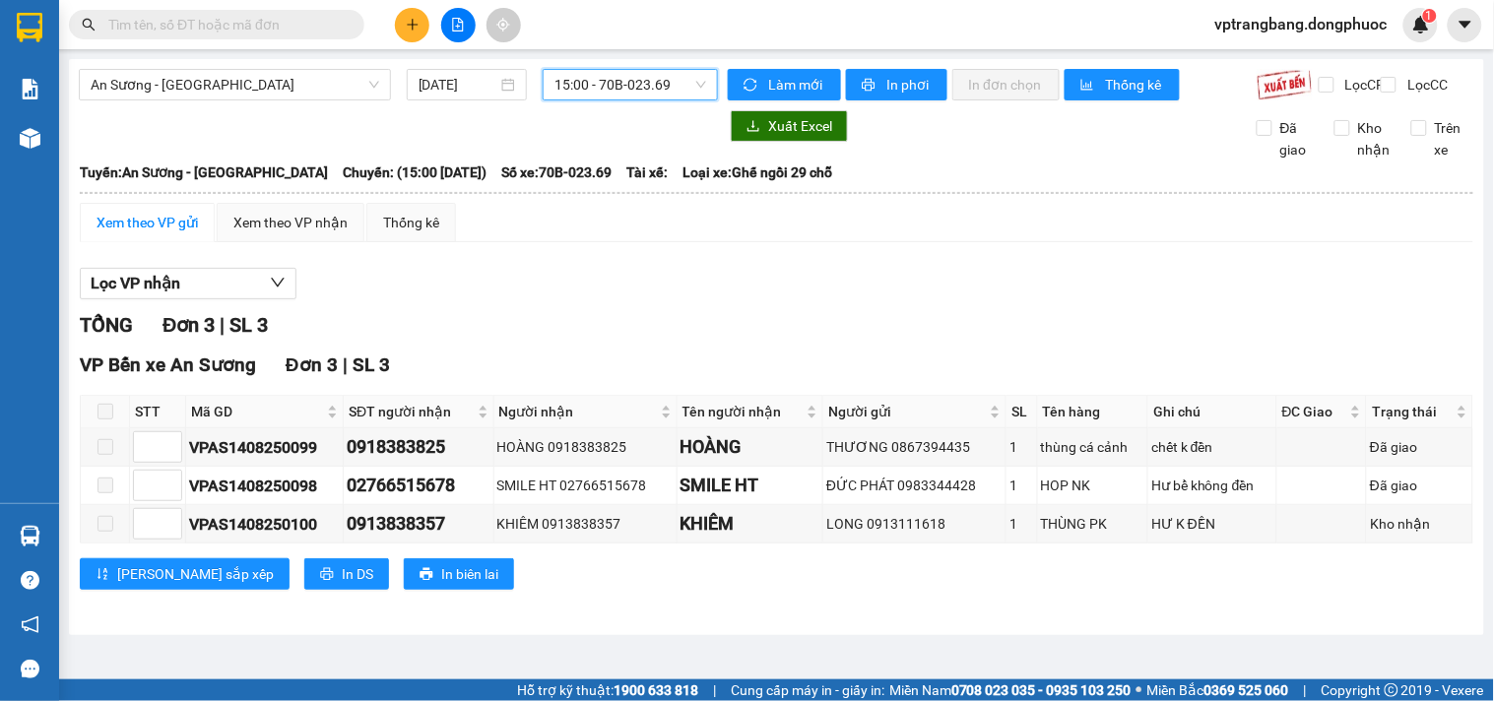
click at [680, 82] on span "15:00 - 70B-023.69" at bounding box center [630, 85] width 152 height 30
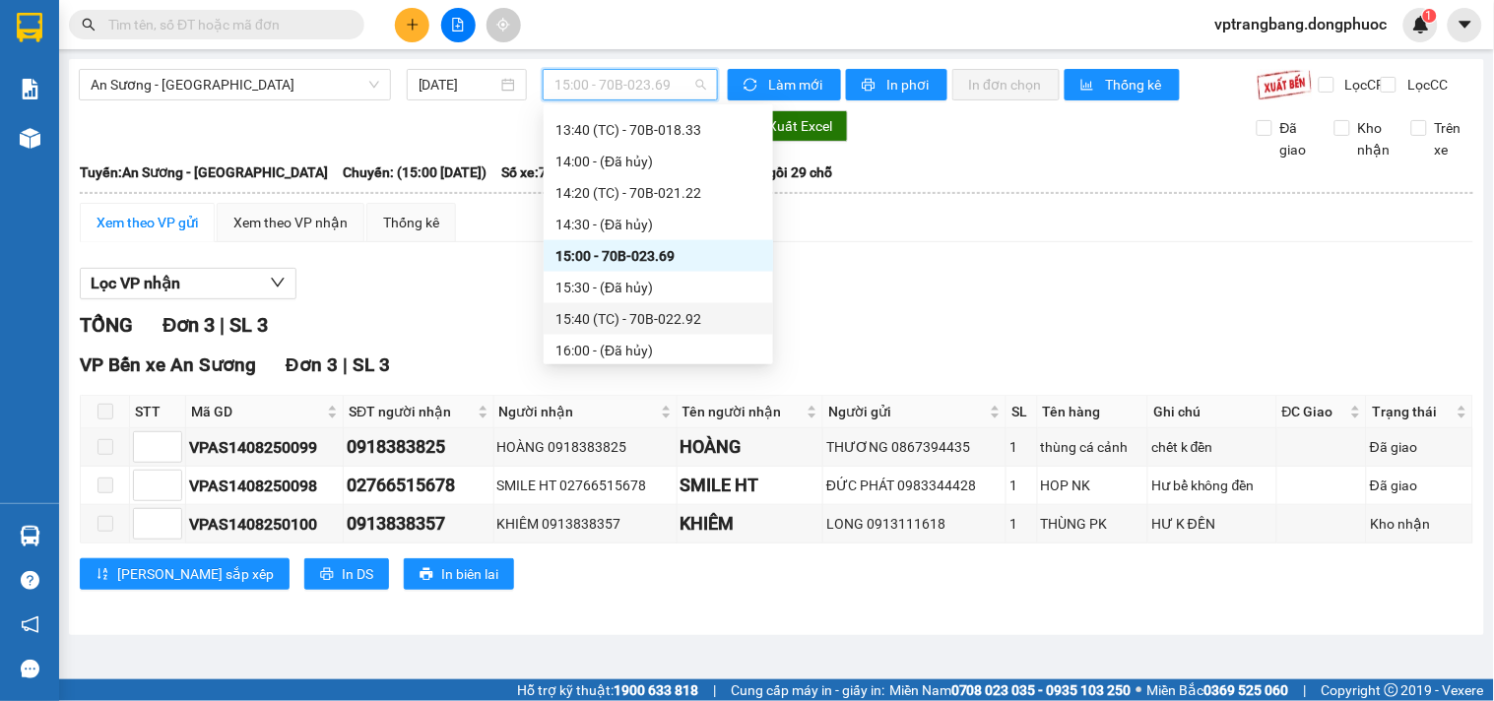
click at [652, 319] on div "15:40 (TC) - 70B-022.92" at bounding box center [658, 319] width 206 height 22
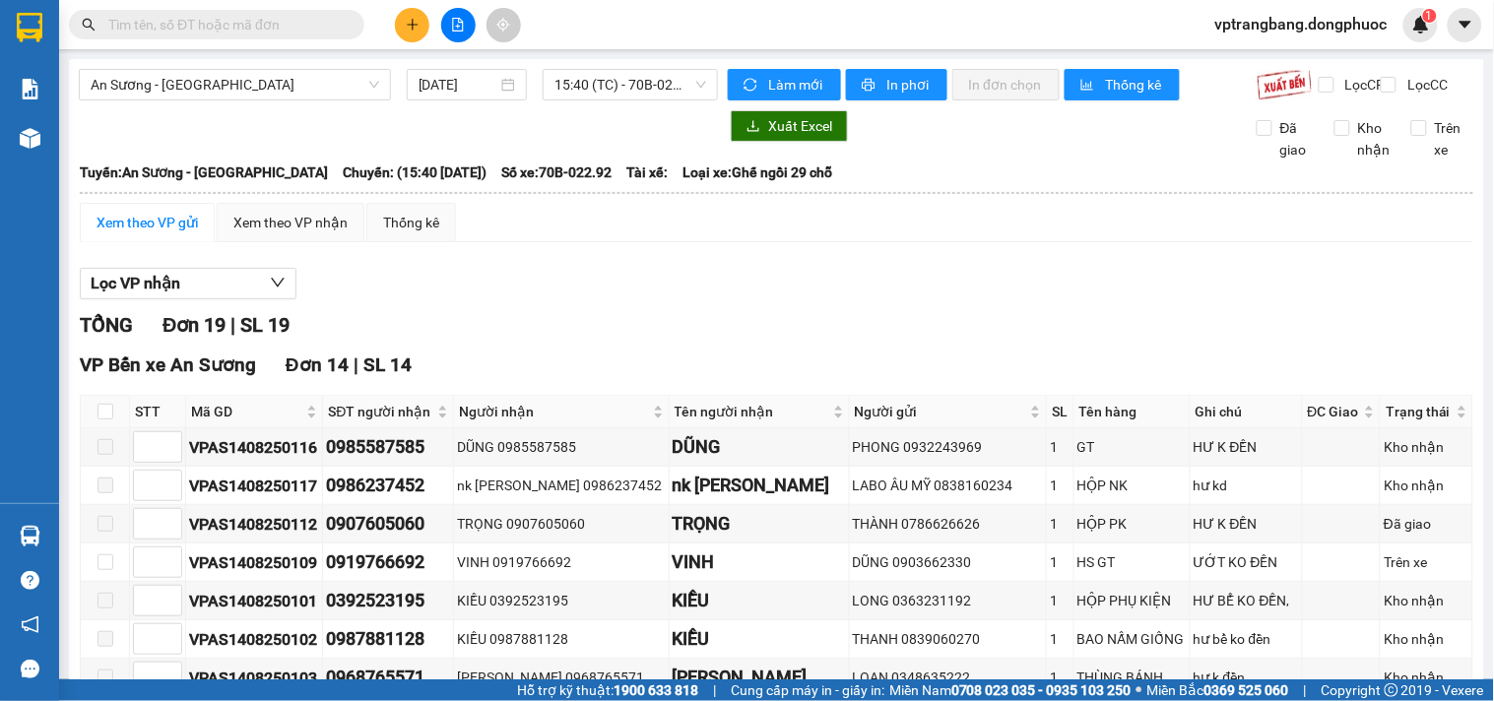
click at [581, 341] on div "TỔNG Đơn 19 | SL 19" at bounding box center [776, 325] width 1393 height 31
click at [624, 94] on span "15:40 (TC) - 70B-022.92" at bounding box center [630, 85] width 152 height 30
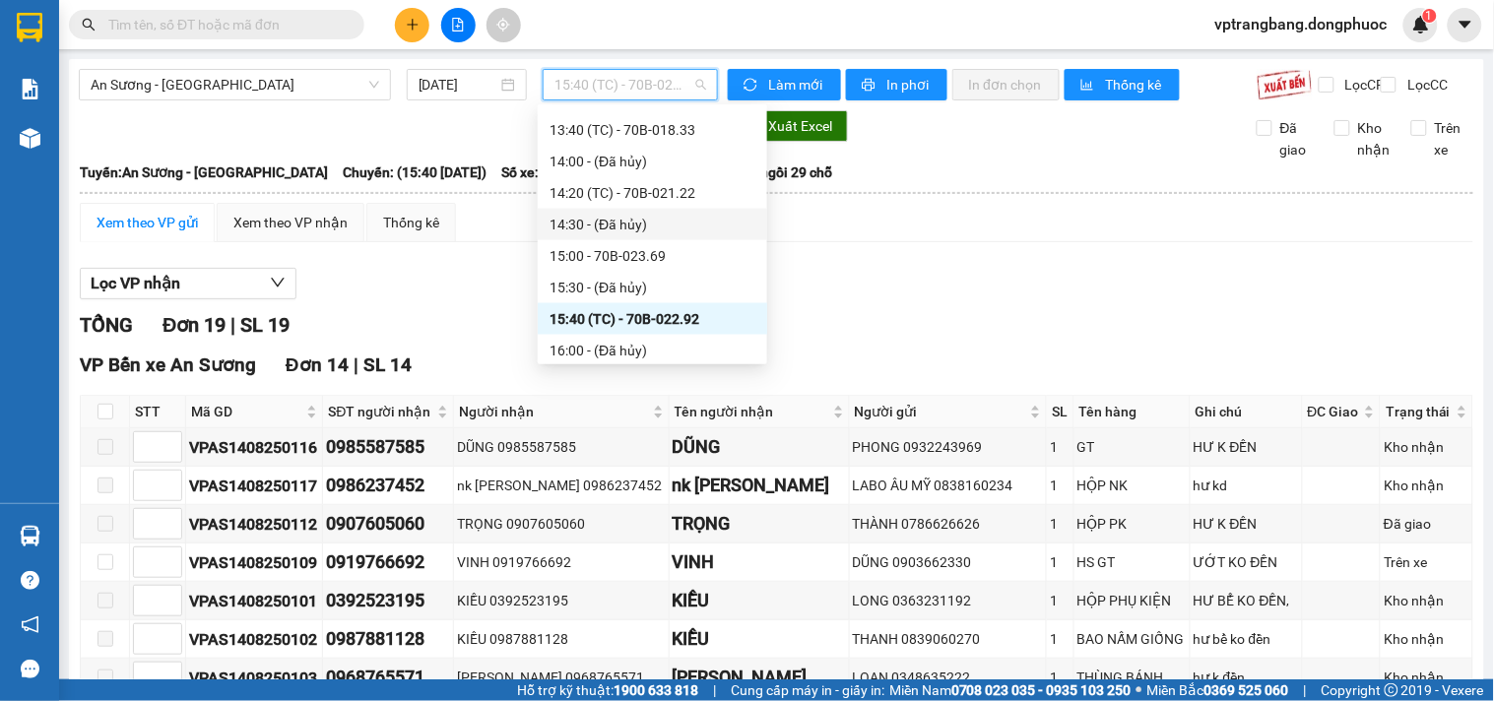
scroll to position [798, 0]
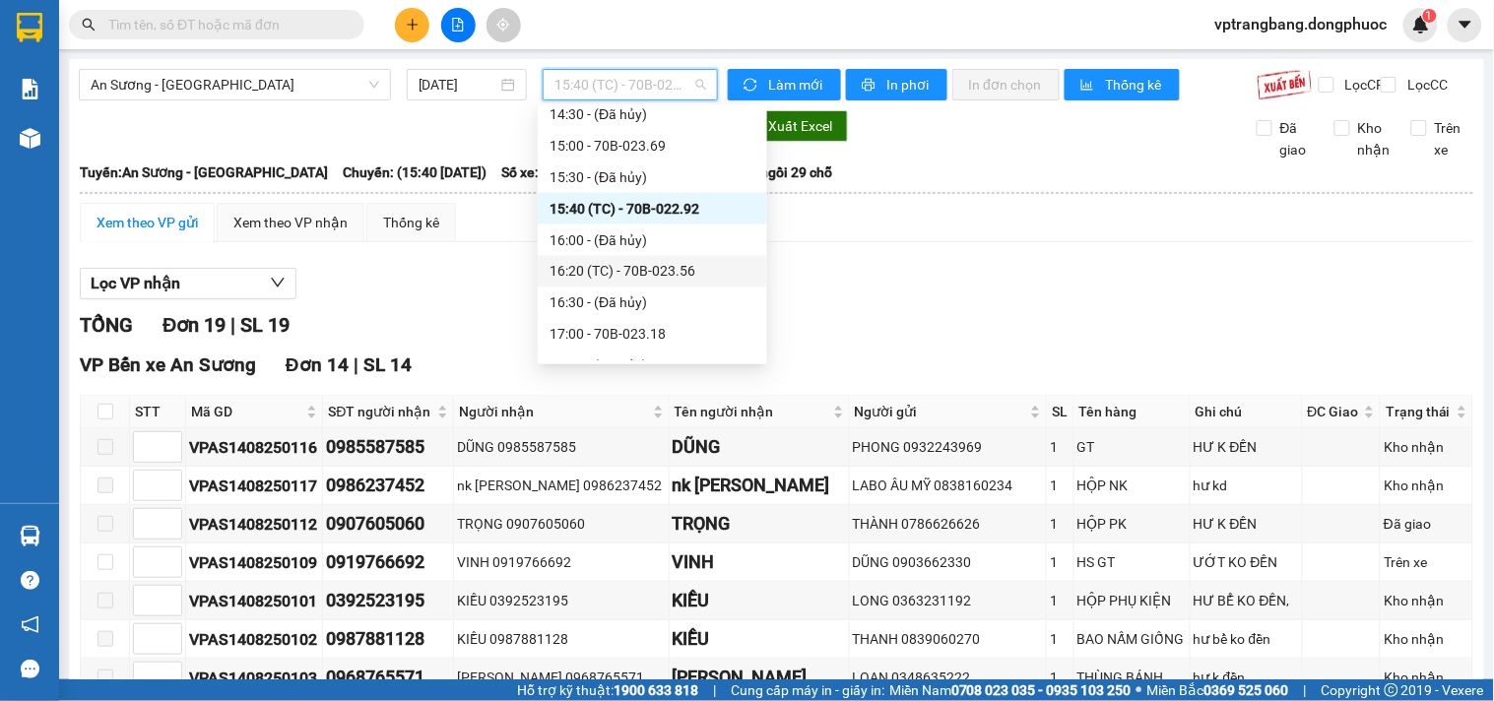
click at [623, 266] on div "16:20 (TC) - 70B-023.56" at bounding box center [652, 272] width 206 height 22
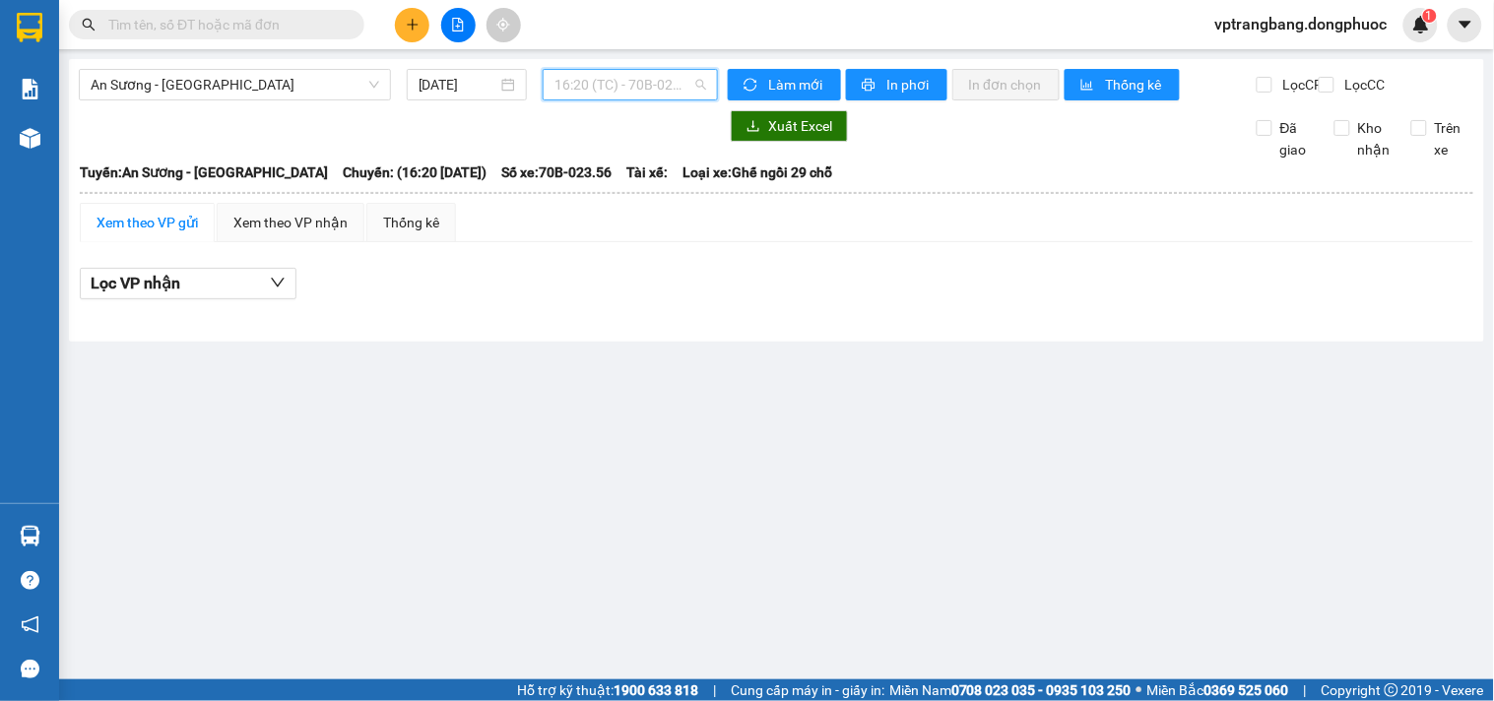
click at [617, 85] on span "16:20 (TC) - 70B-023.56" at bounding box center [630, 85] width 152 height 30
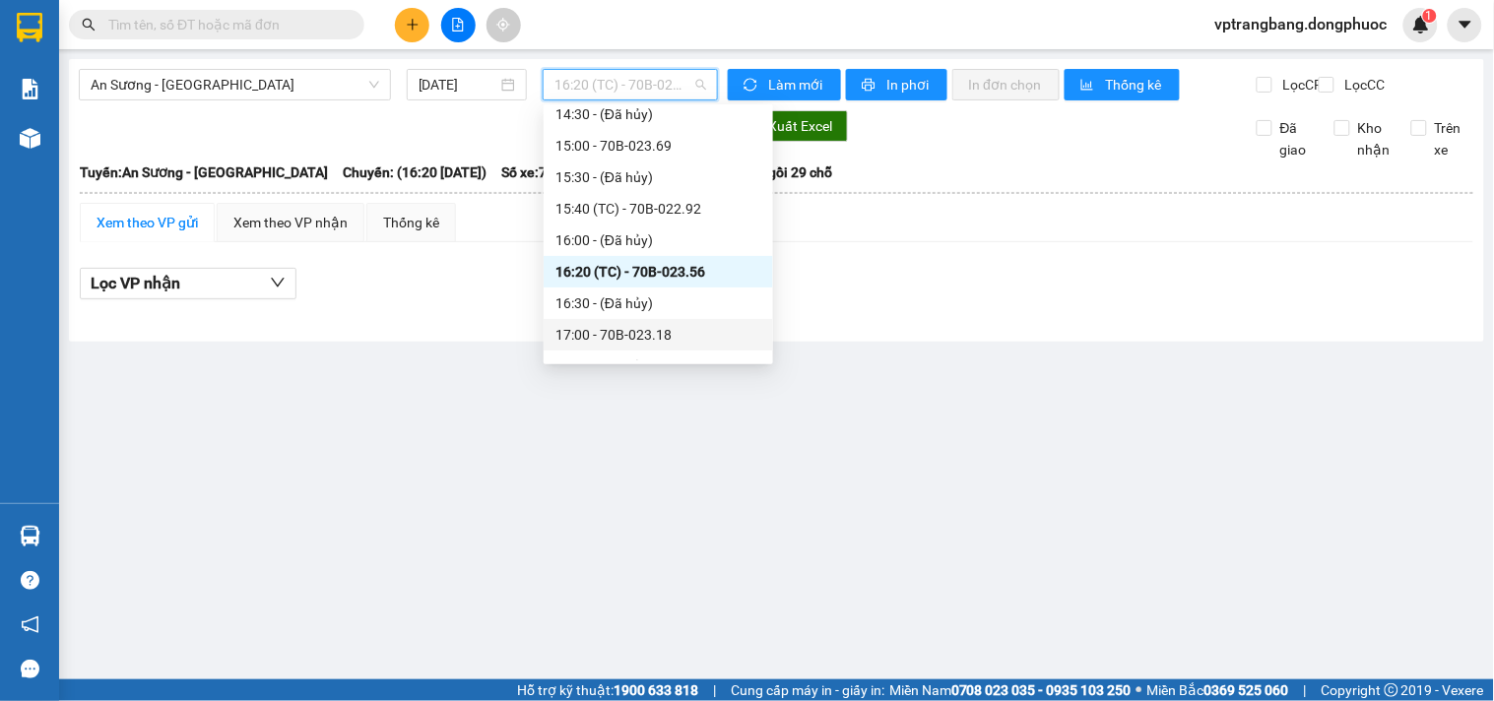
click at [655, 340] on div "17:00 - 70B-023.18" at bounding box center [658, 335] width 206 height 22
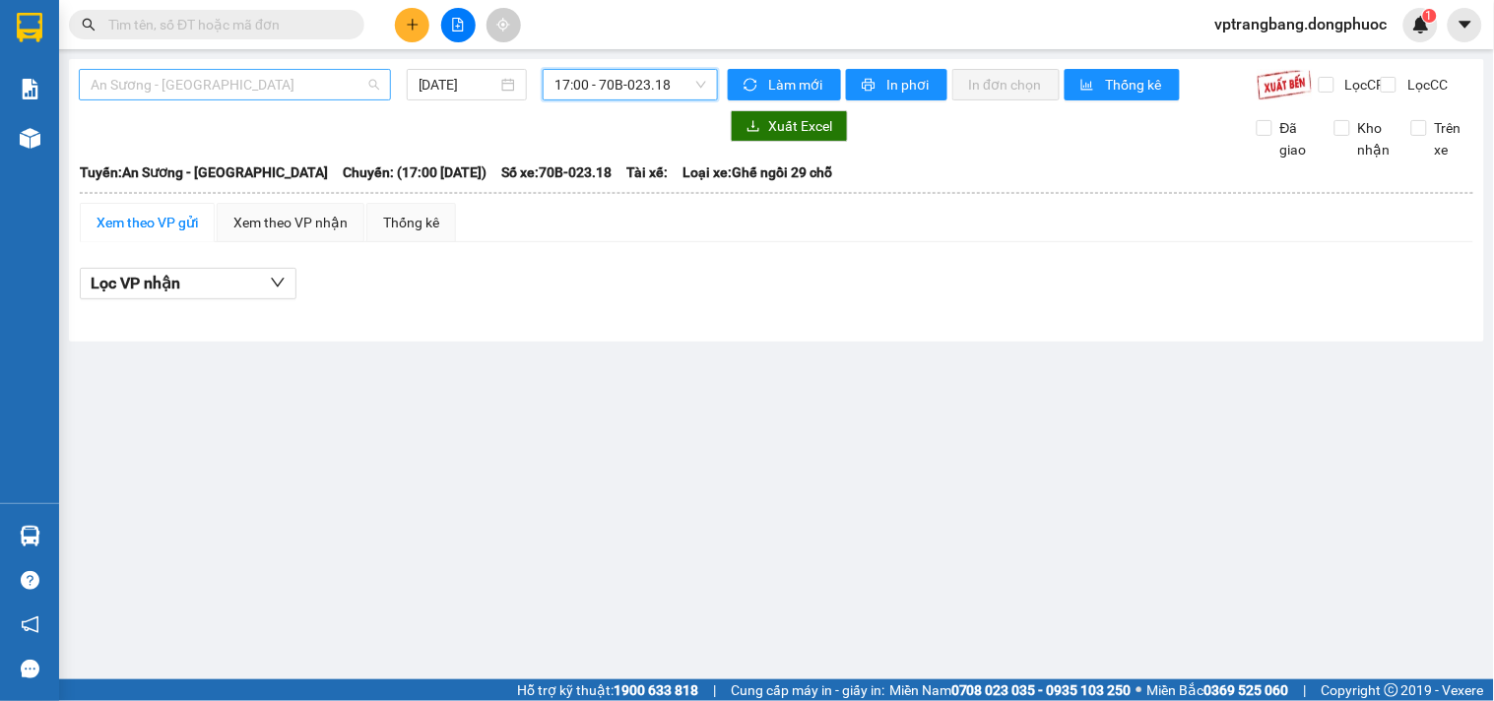
click at [309, 93] on span "An Sương - Tây Ninh" at bounding box center [235, 85] width 289 height 30
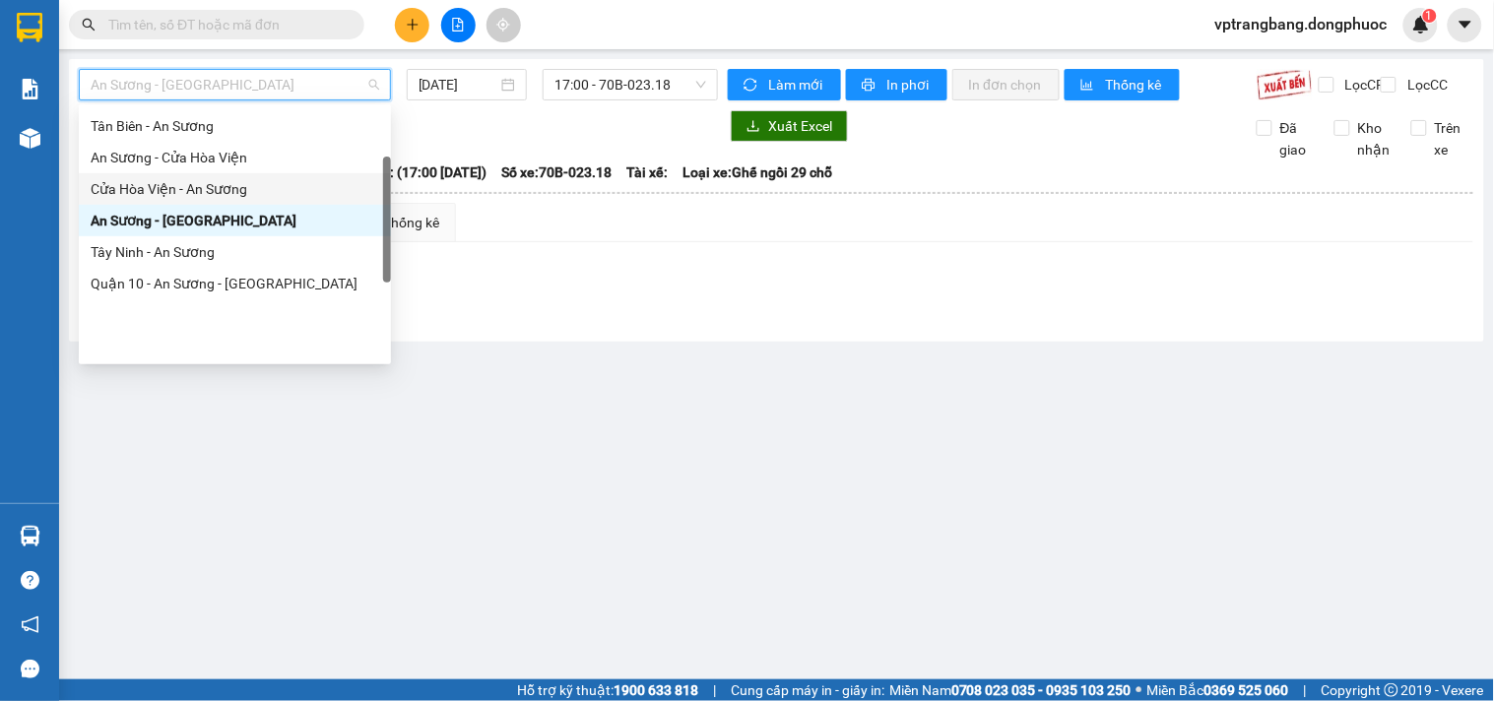
scroll to position [109, 0]
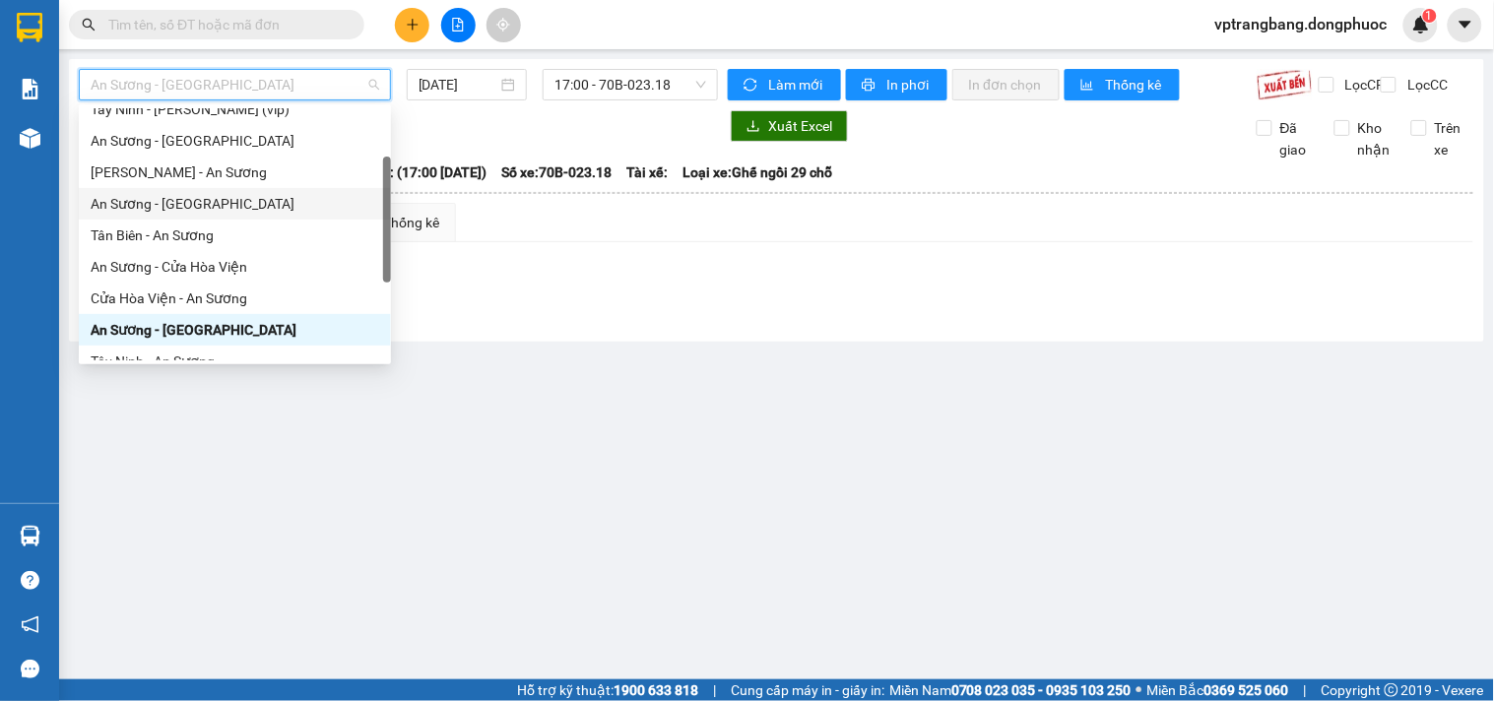
click at [207, 204] on div "An Sương - Tân Biên" at bounding box center [235, 204] width 289 height 22
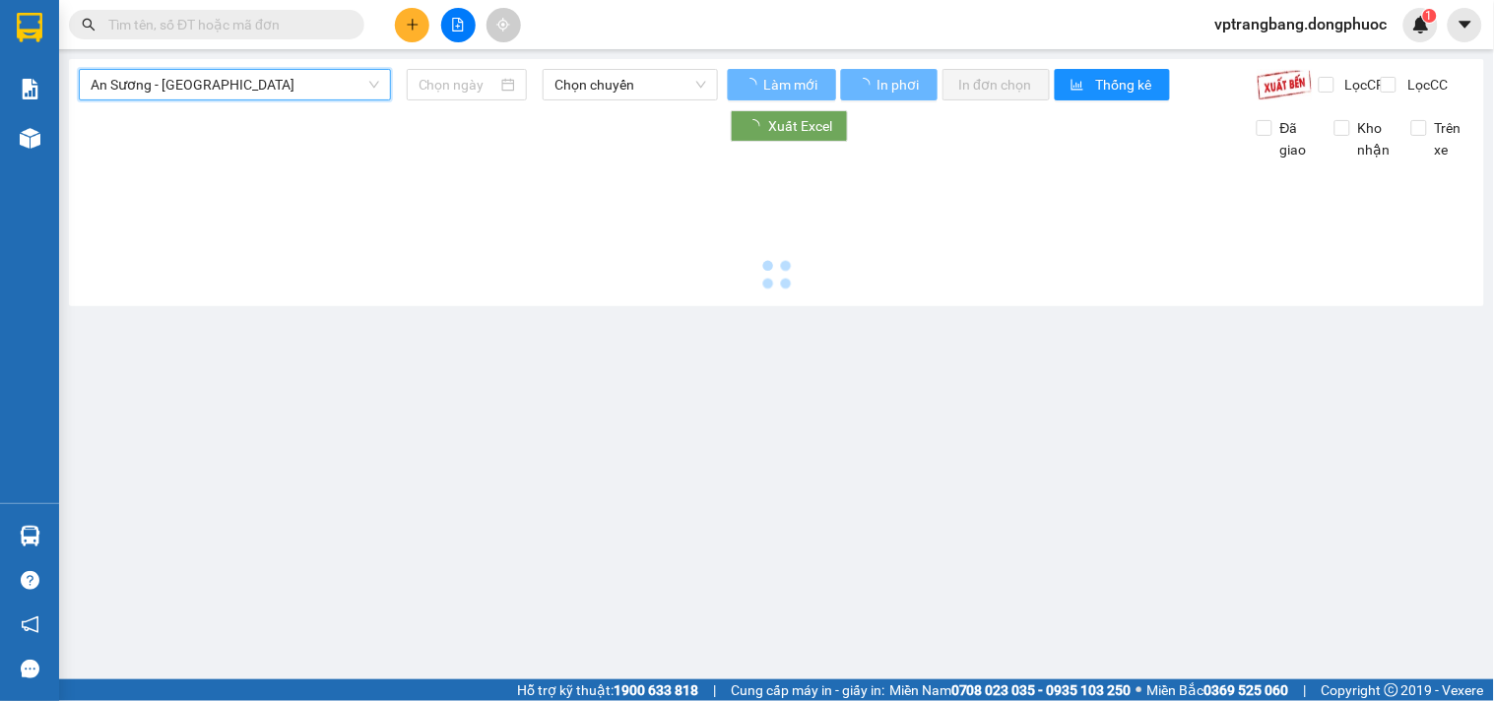
type input "[DATE]"
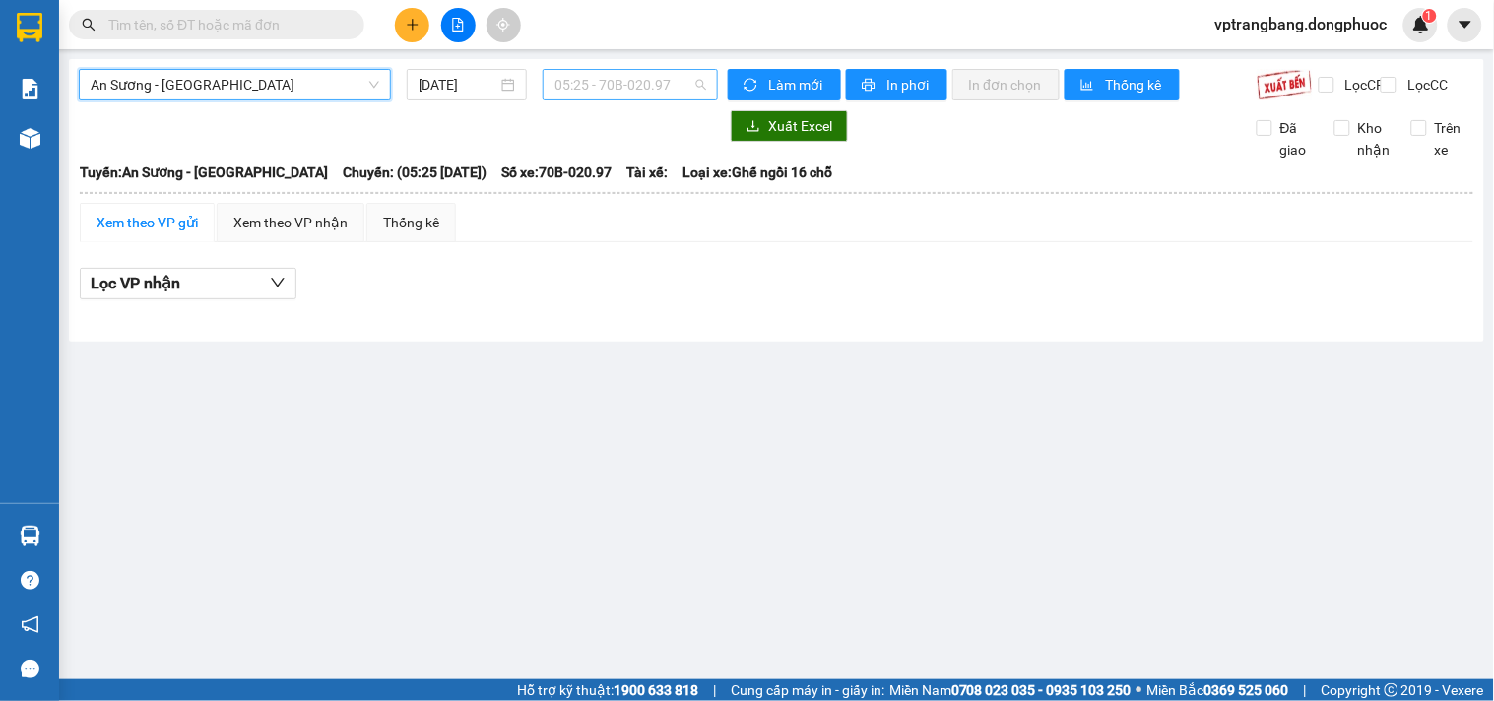
click at [631, 87] on span "05:25 - 70B-020.97" at bounding box center [630, 85] width 152 height 30
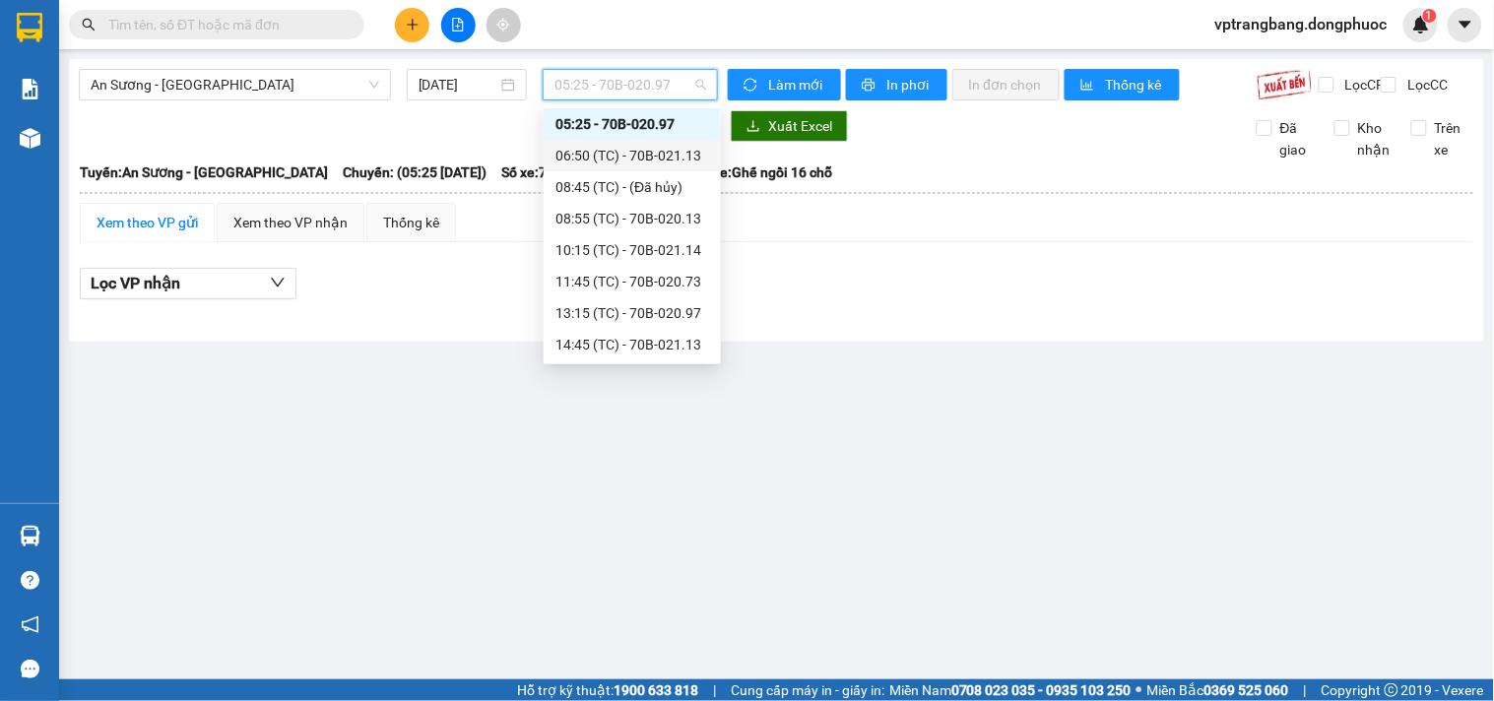
click at [638, 161] on div "06:50 (TC) - 70B-021.13" at bounding box center [632, 156] width 154 height 22
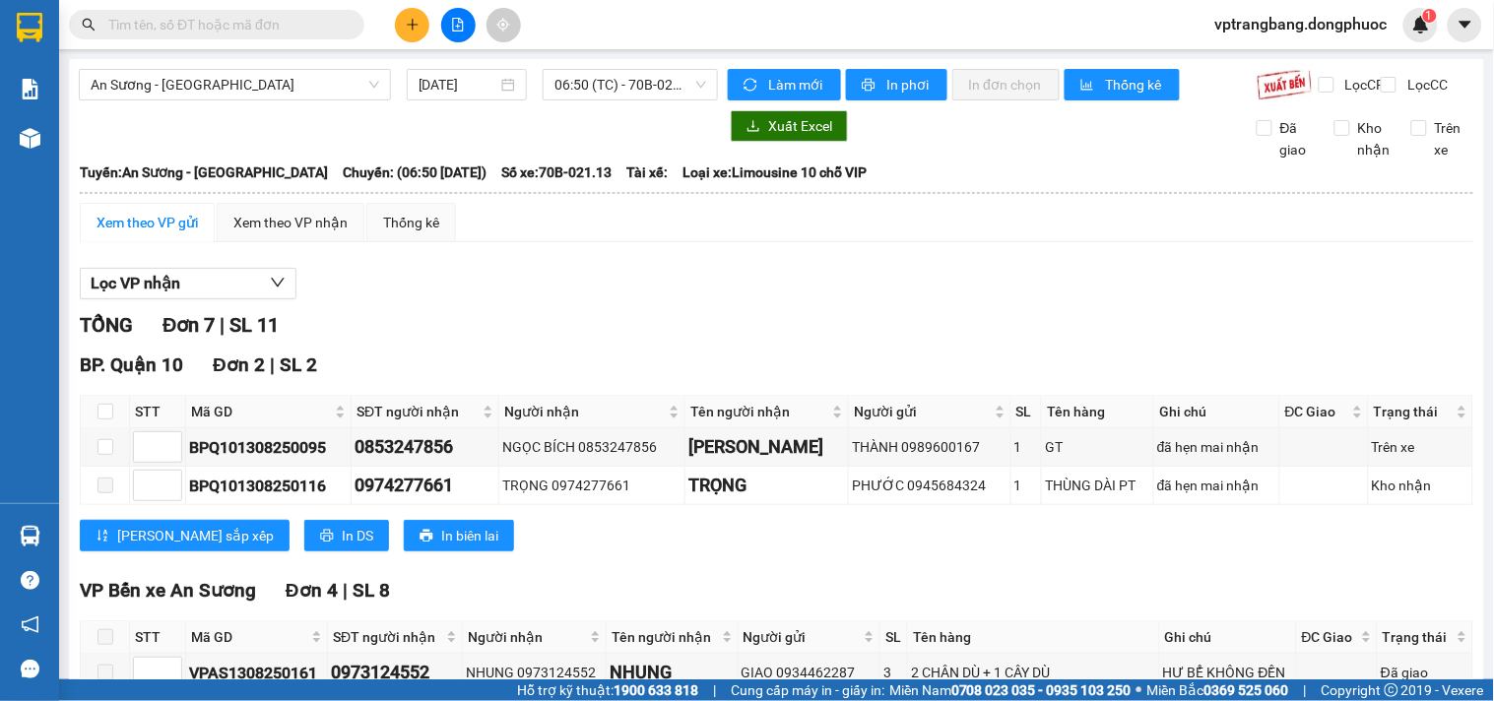
click at [567, 365] on div "TỔNG Đơn 7 | SL 11 BP. Quận 10 Đơn 2 | SL 2 STT Mã GD SĐT người nhận Người nhận…" at bounding box center [776, 687] width 1393 height 755
click at [578, 75] on span "06:50 (TC) - 70B-021.13" at bounding box center [630, 85] width 152 height 30
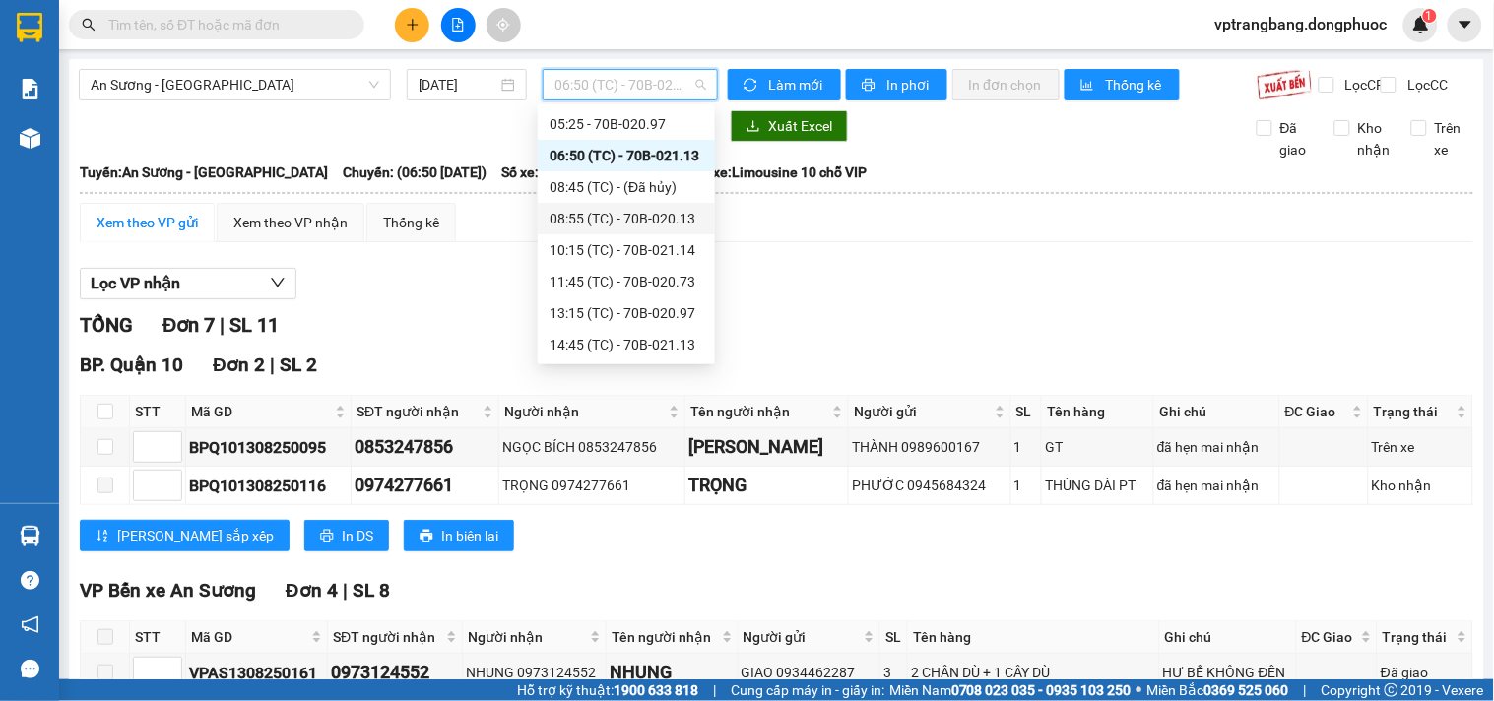
click at [625, 218] on div "08:55 (TC) - 70B-020.13" at bounding box center [626, 219] width 154 height 22
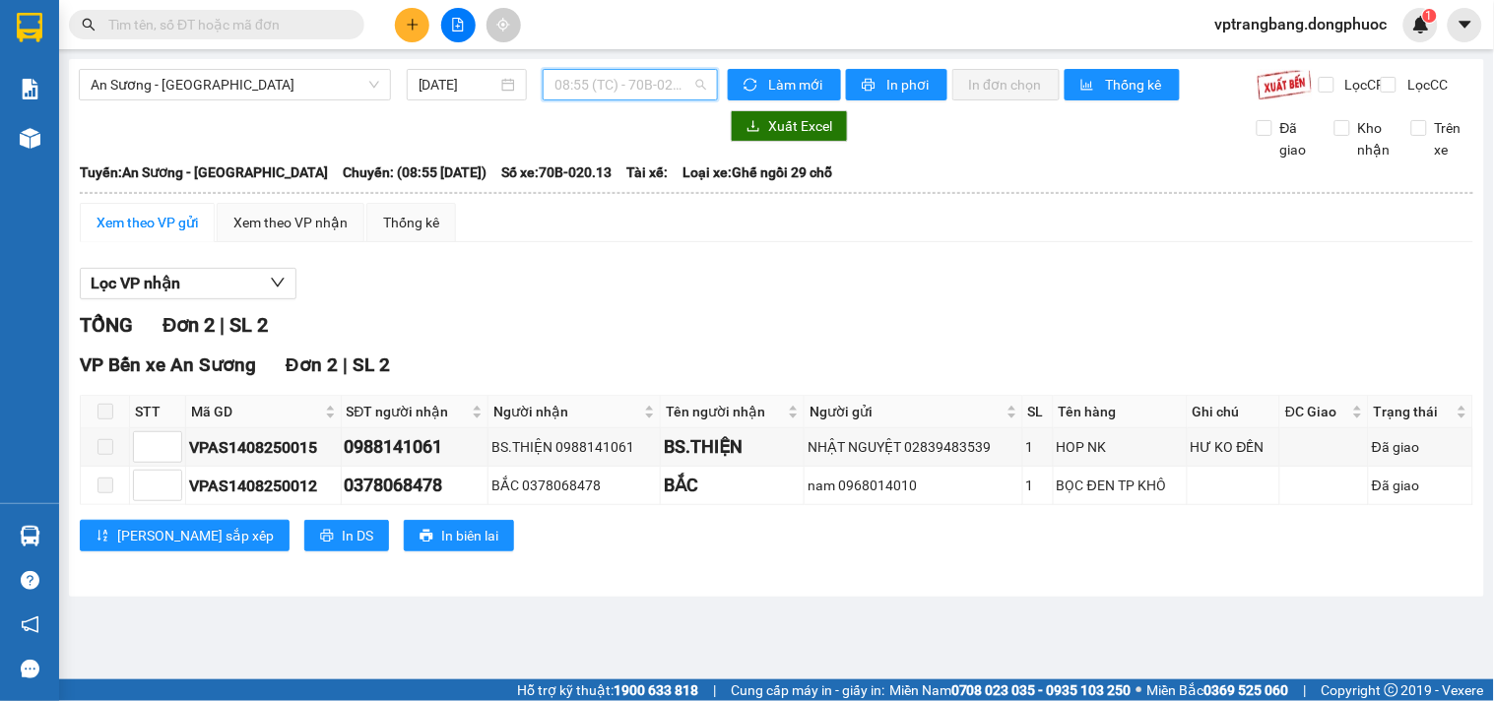
click at [616, 96] on span "08:55 (TC) - 70B-020.13" at bounding box center [630, 85] width 152 height 30
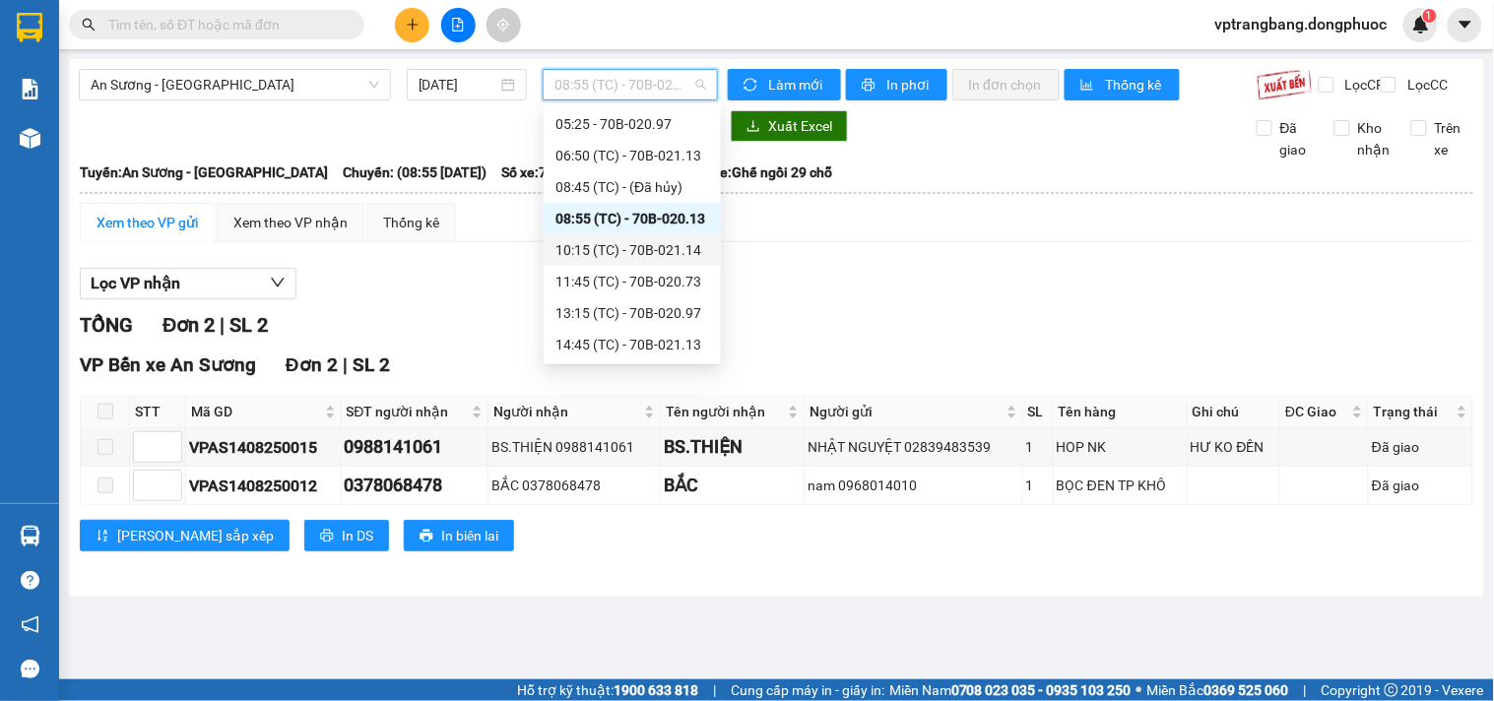
click at [643, 257] on div "10:15 (TC) - 70B-021.14" at bounding box center [632, 250] width 154 height 22
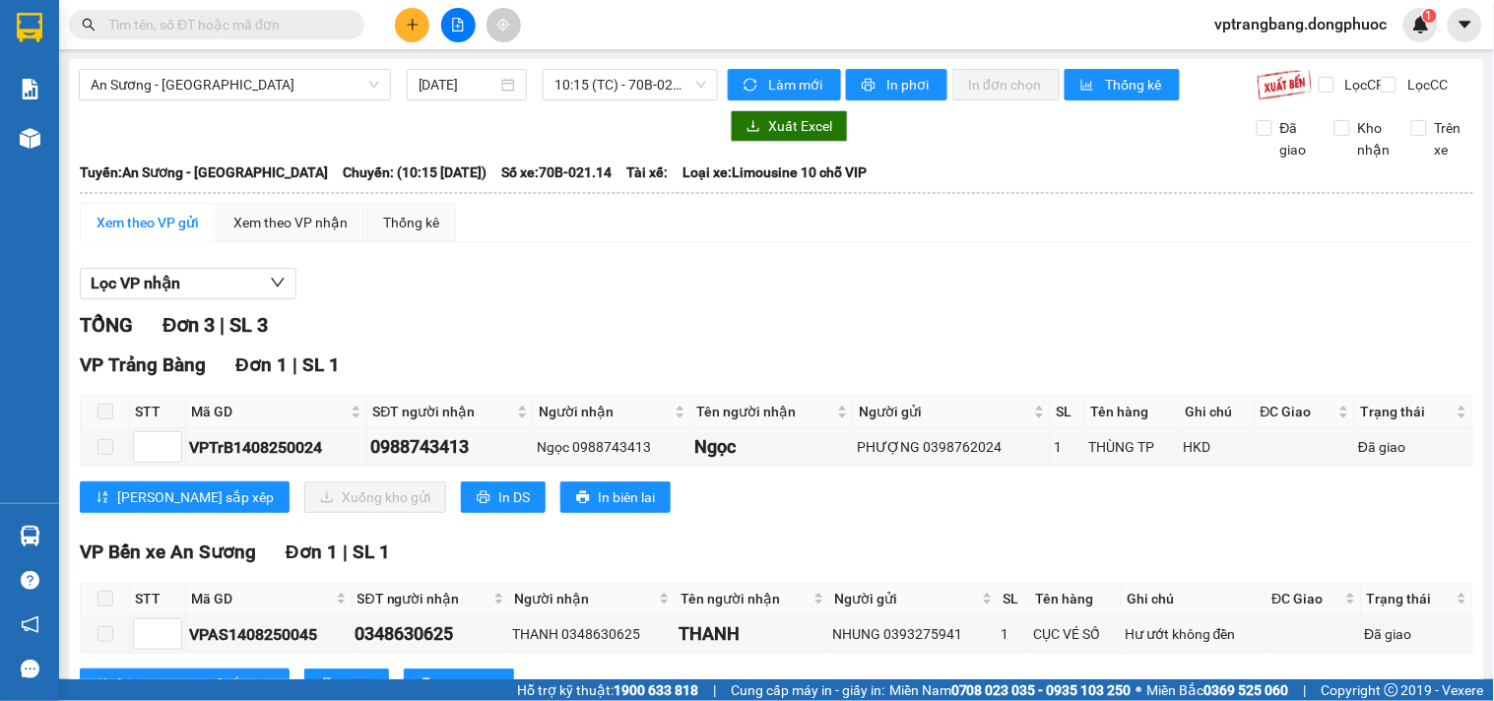
drag, startPoint x: 474, startPoint y: 333, endPoint x: 502, endPoint y: 270, distance: 69.2
click at [474, 333] on div "TỔNG Đơn 3 | SL 3" at bounding box center [776, 325] width 1393 height 31
click at [594, 76] on span "10:15 (TC) - 70B-021.14" at bounding box center [630, 85] width 152 height 30
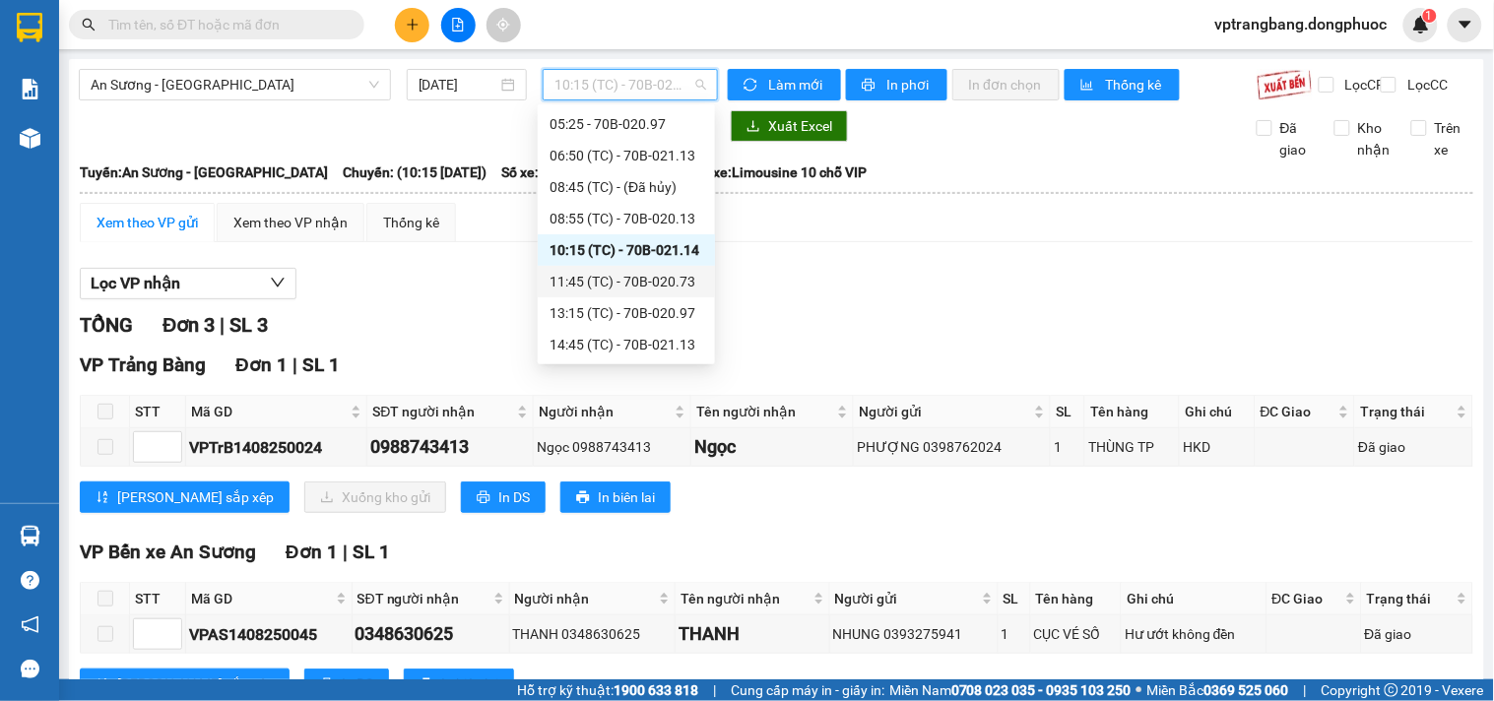
click at [635, 292] on div "11:45 (TC) - 70B-020.73" at bounding box center [626, 282] width 177 height 32
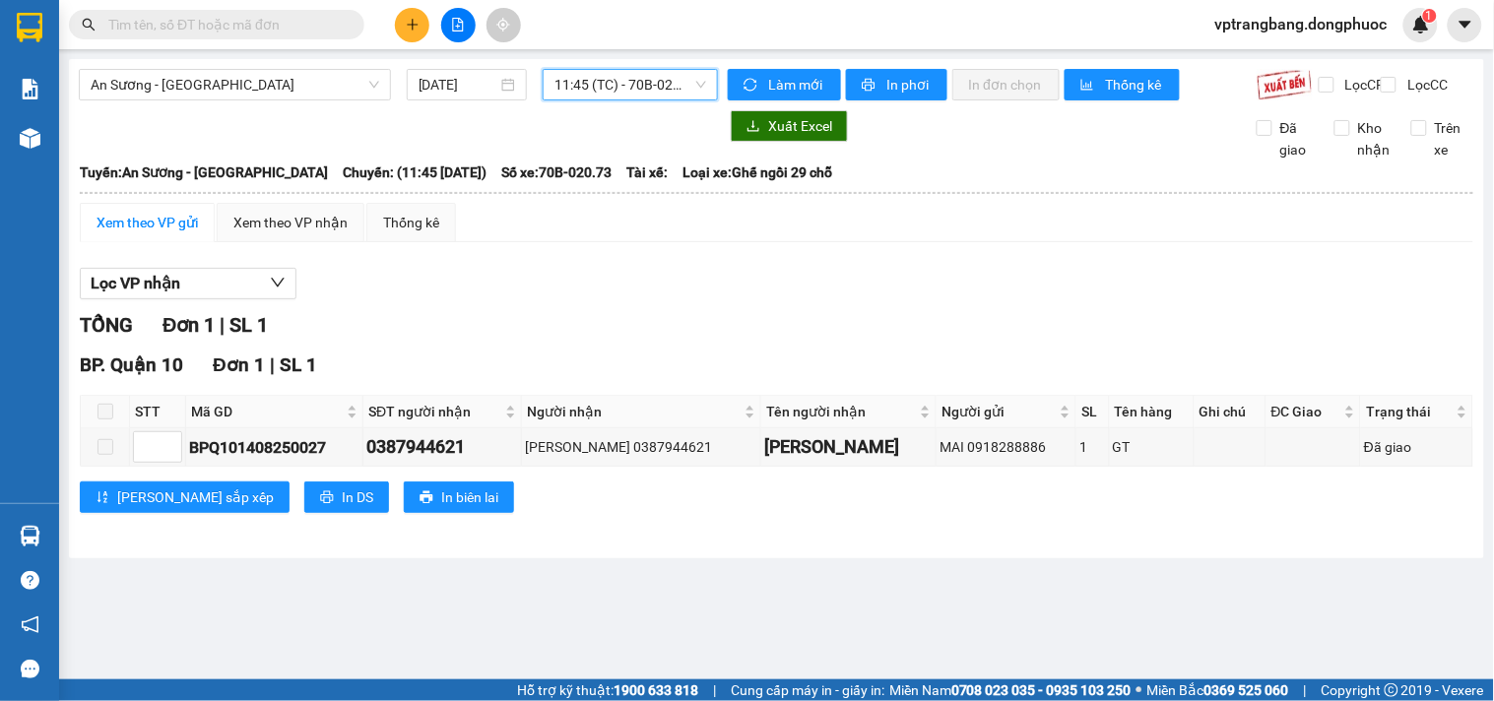
click at [664, 83] on span "11:45 (TC) - 70B-020.73" at bounding box center [630, 85] width 152 height 30
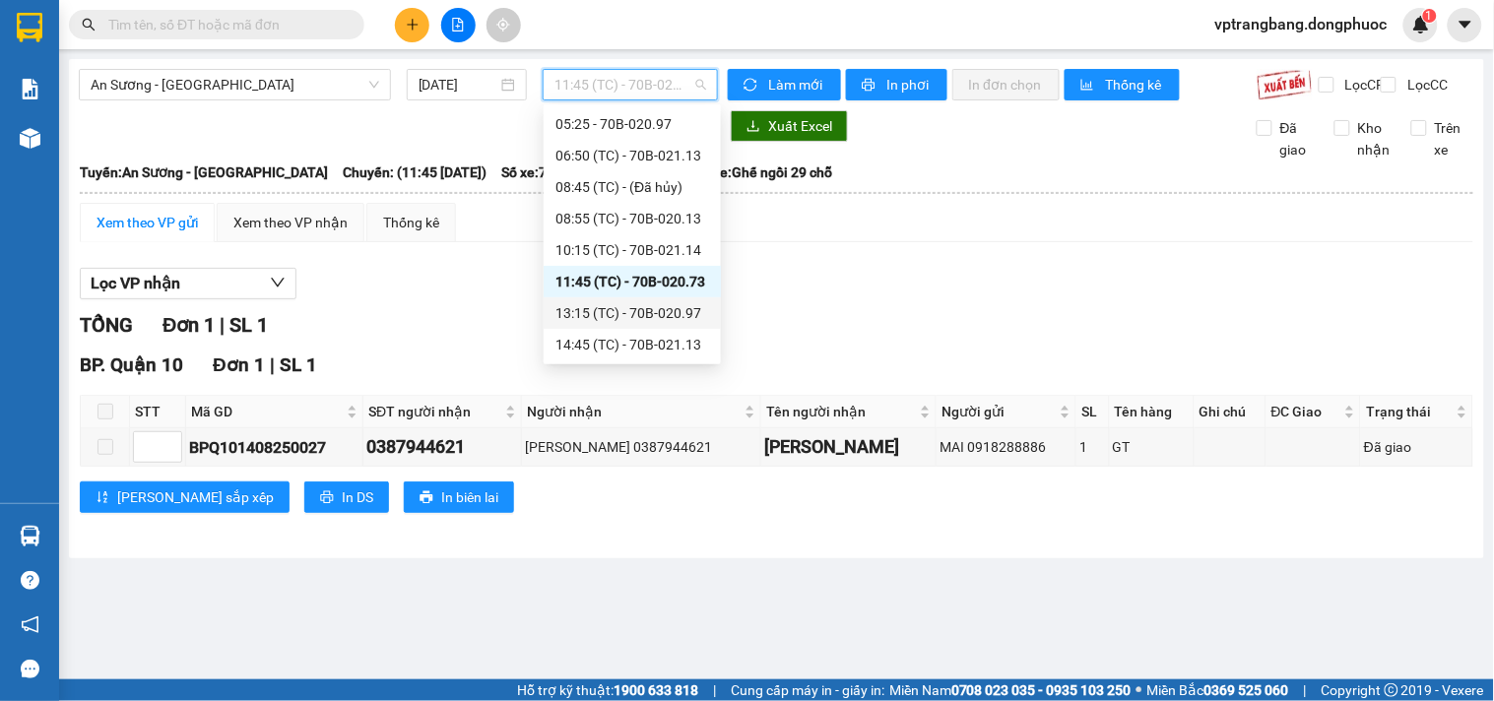
click at [652, 311] on div "13:15 (TC) - 70B-020.97" at bounding box center [632, 313] width 154 height 22
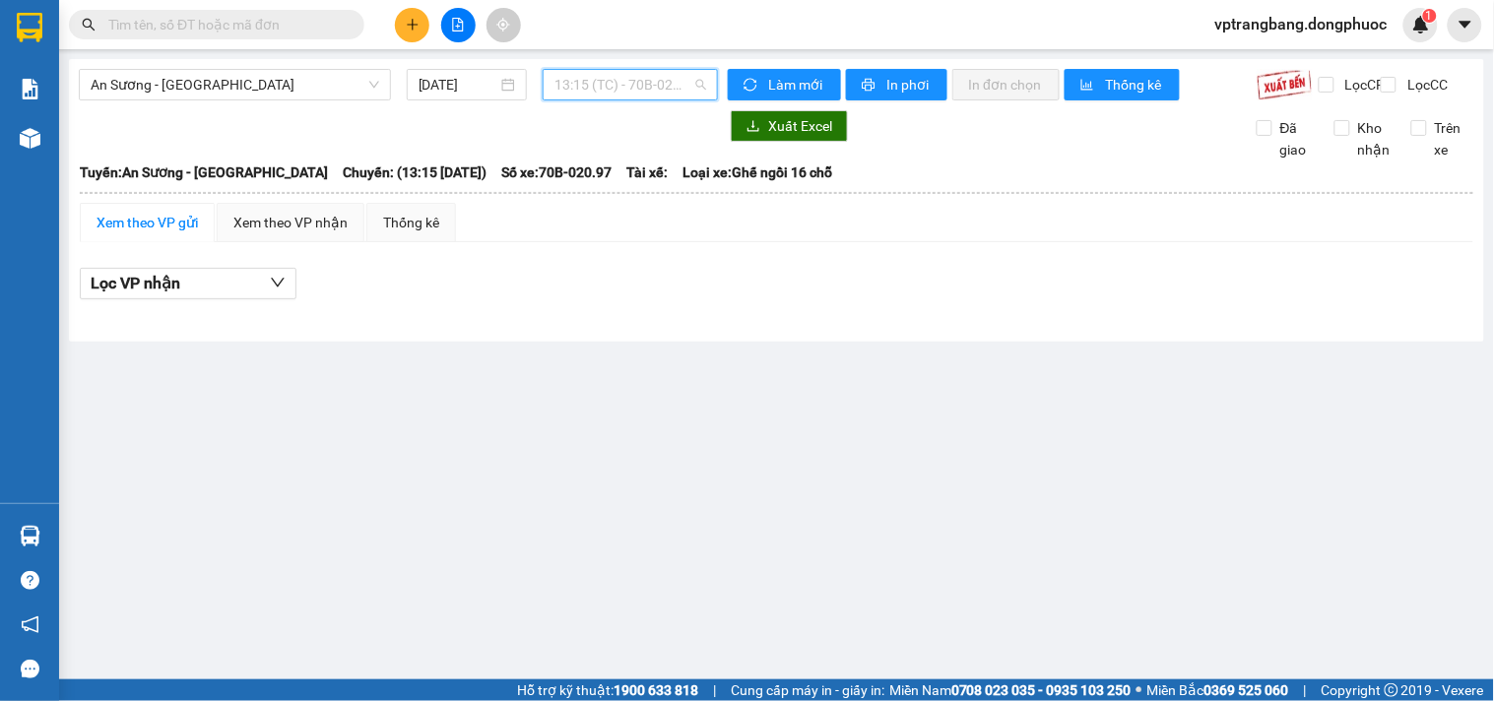
click at [641, 93] on span "13:15 (TC) - 70B-020.97" at bounding box center [630, 85] width 152 height 30
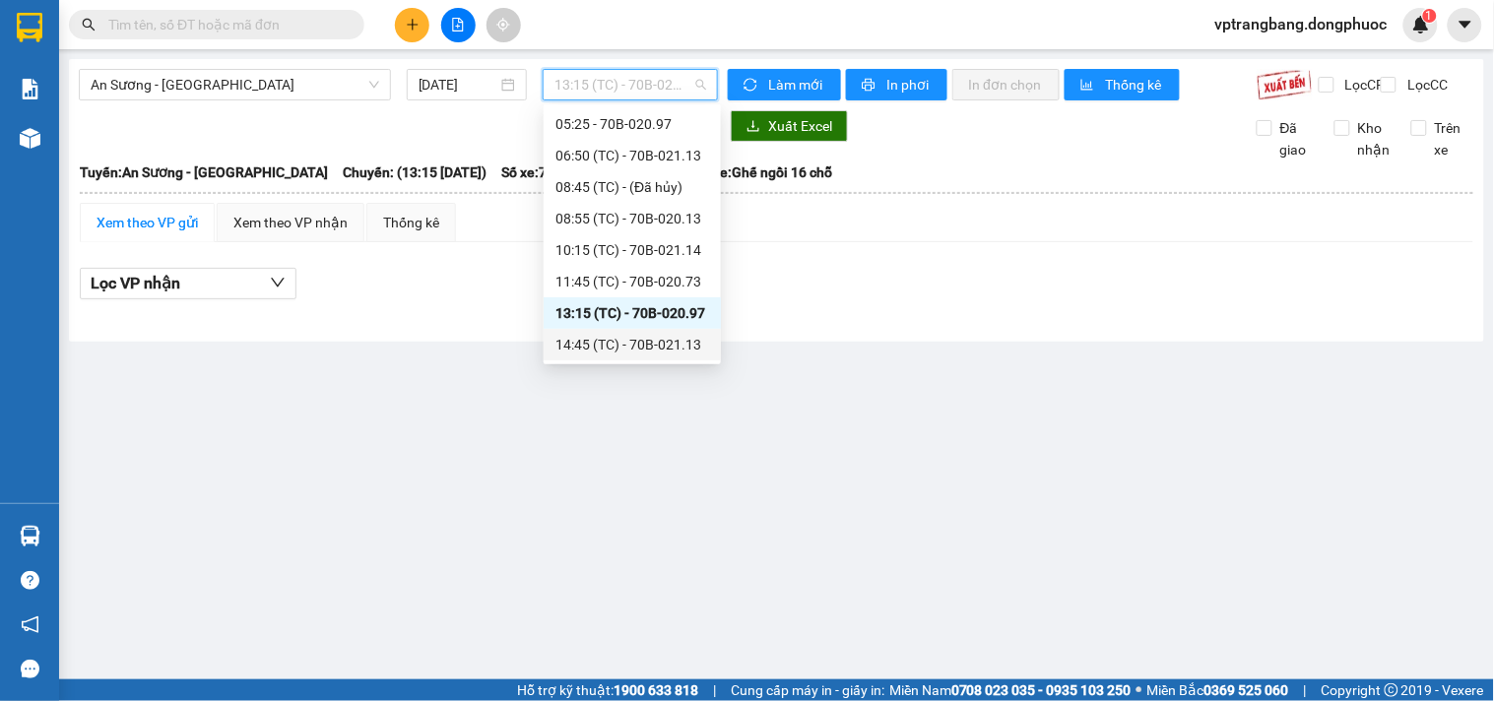
click at [637, 343] on div "14:45 (TC) - 70B-021.13" at bounding box center [632, 345] width 154 height 22
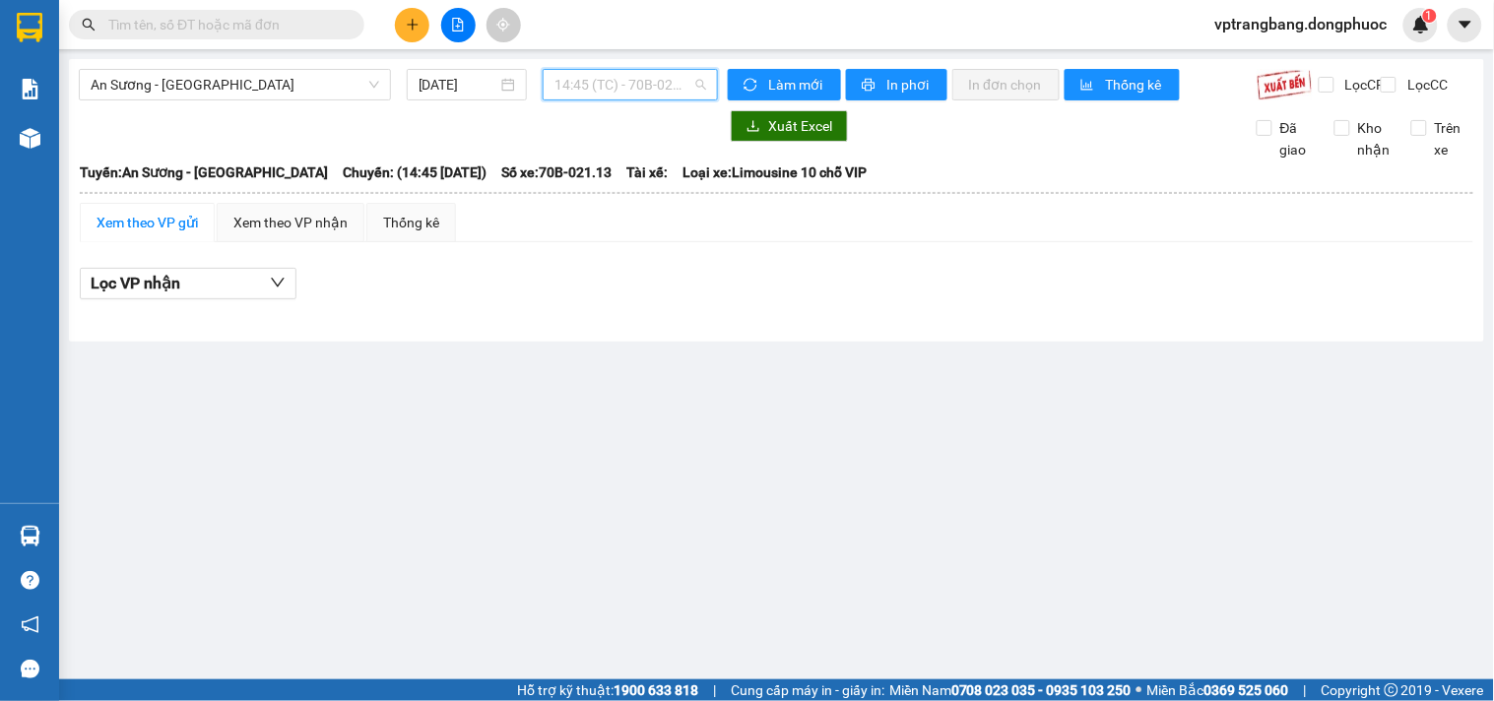
click at [651, 86] on span "14:45 (TC) - 70B-021.13" at bounding box center [630, 85] width 152 height 30
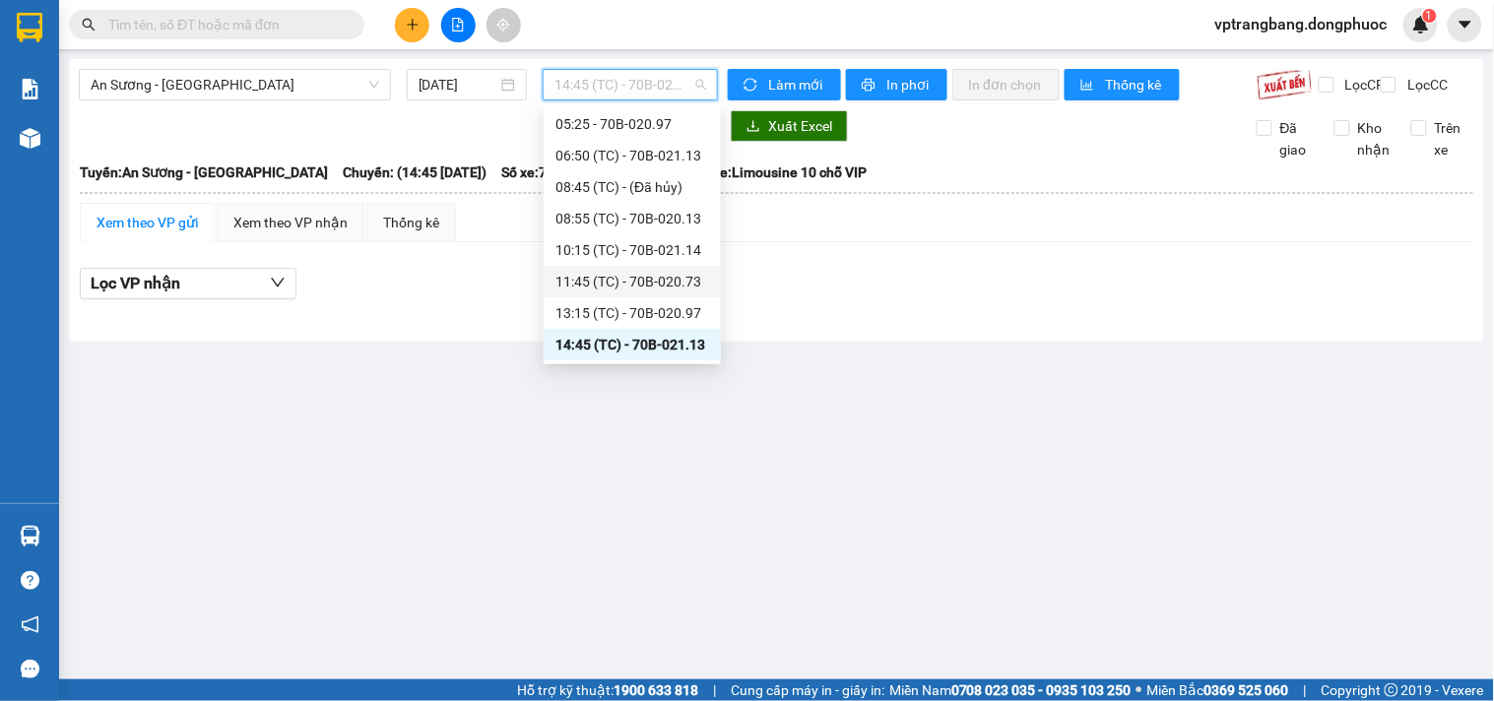
scroll to position [141, 0]
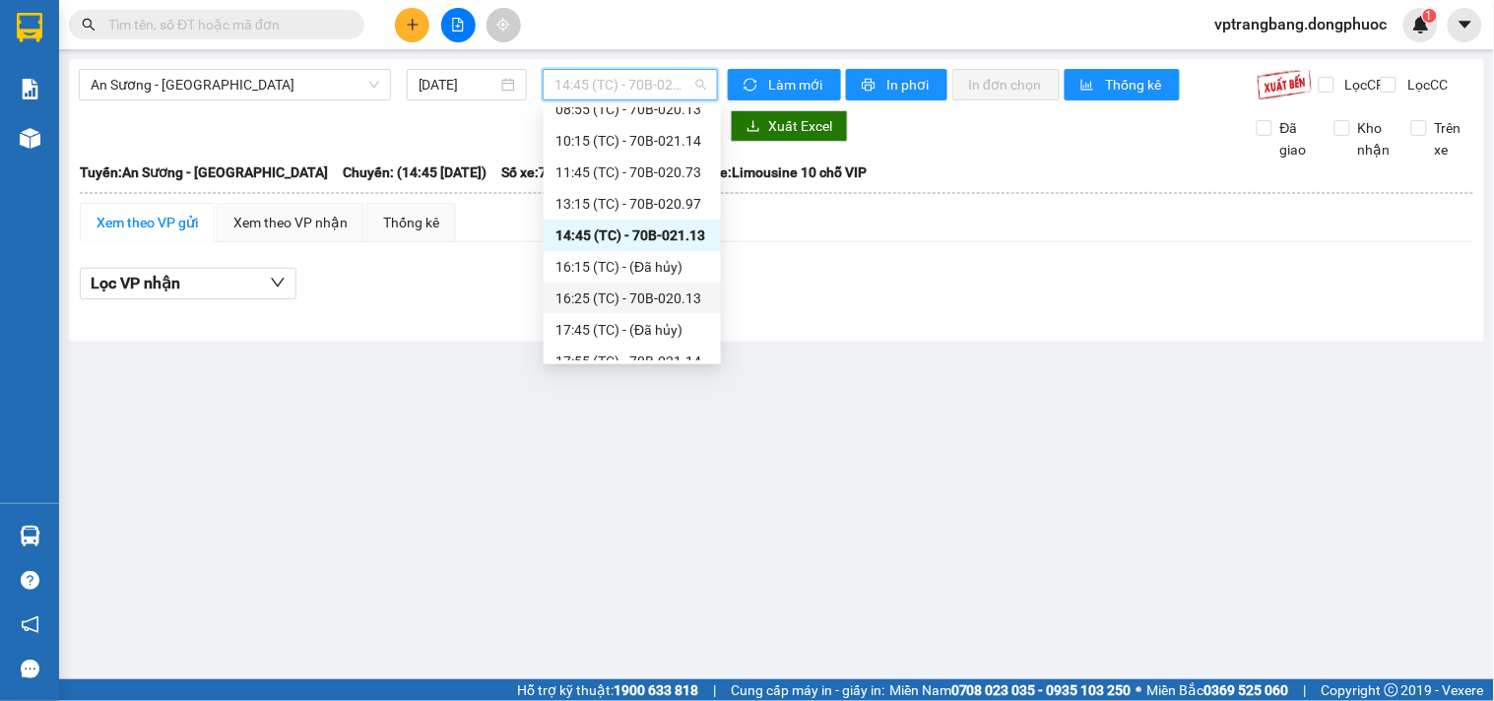
click at [634, 300] on div "16:25 (TC) - 70B-020.13" at bounding box center [632, 299] width 154 height 22
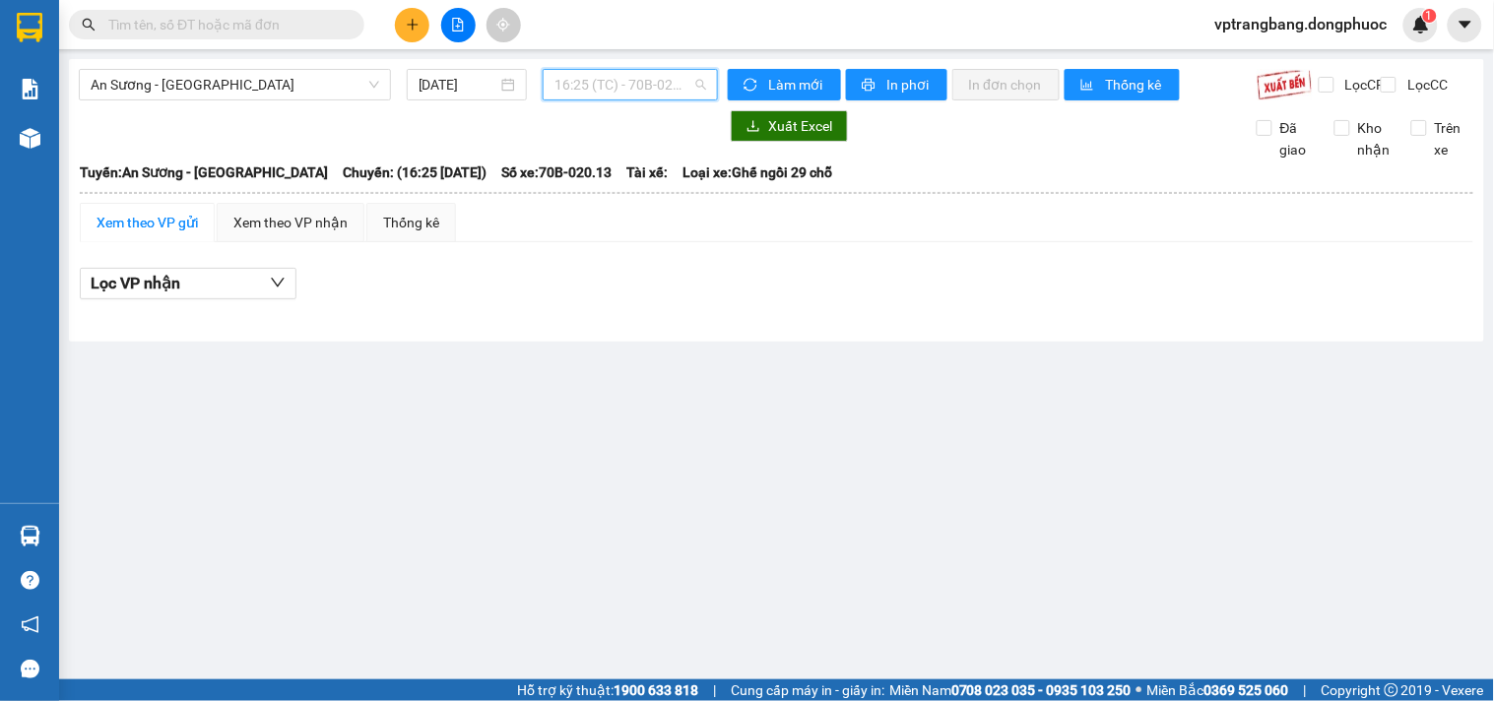
drag, startPoint x: 662, startPoint y: 86, endPoint x: 660, endPoint y: 228, distance: 142.8
click at [660, 87] on span "16:25 (TC) - 70B-020.13" at bounding box center [630, 85] width 152 height 30
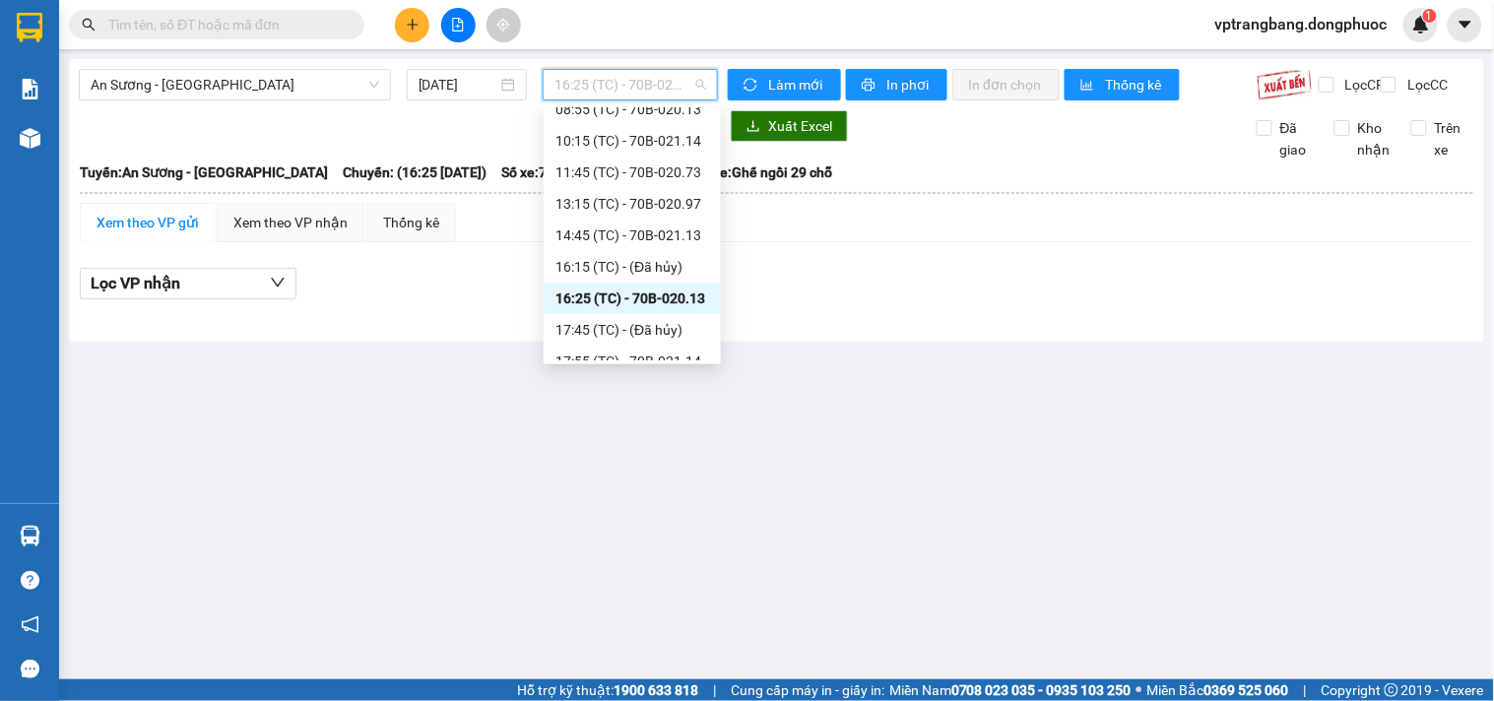
scroll to position [189, 0]
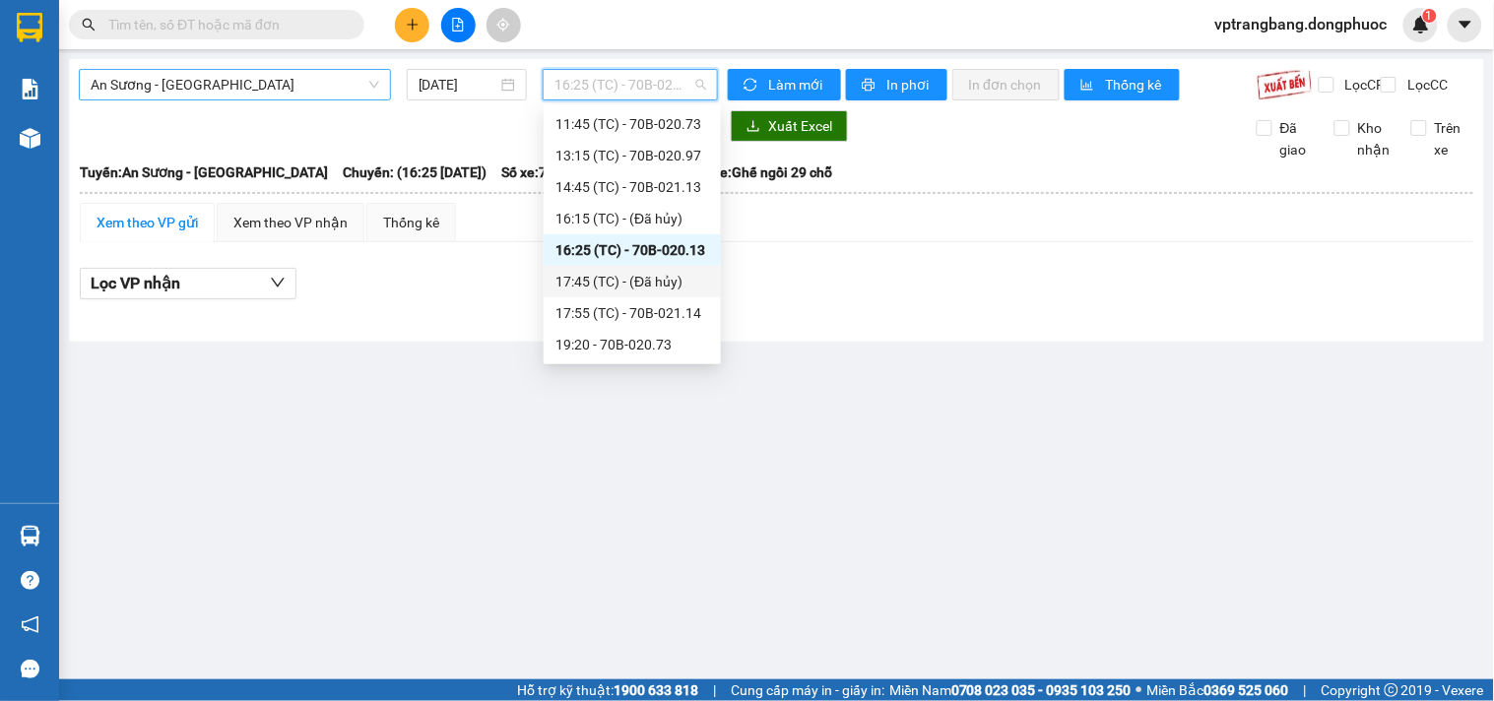
click at [290, 93] on span "An Sương - Tân Biên" at bounding box center [235, 85] width 289 height 30
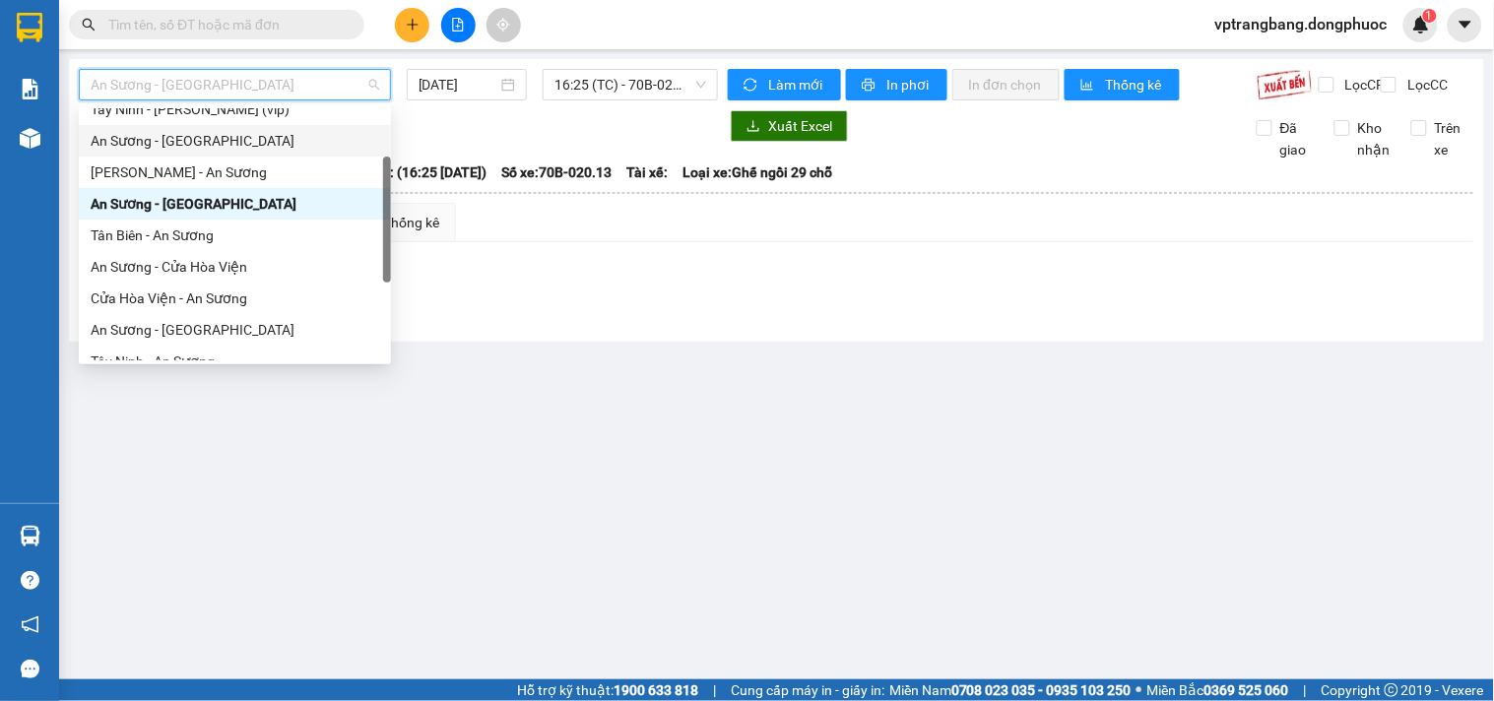
click at [214, 140] on div "An Sương - Châu Thành" at bounding box center [235, 141] width 289 height 22
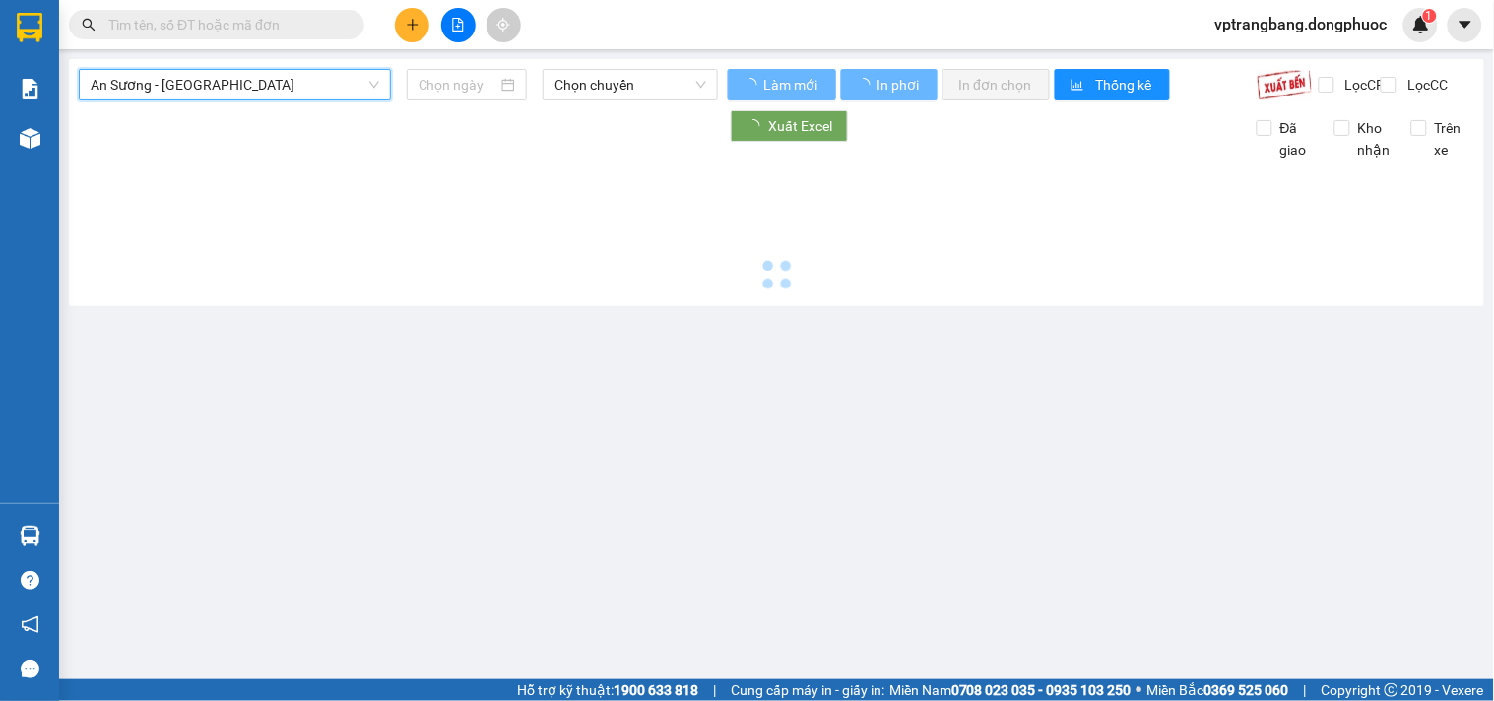
type input "[DATE]"
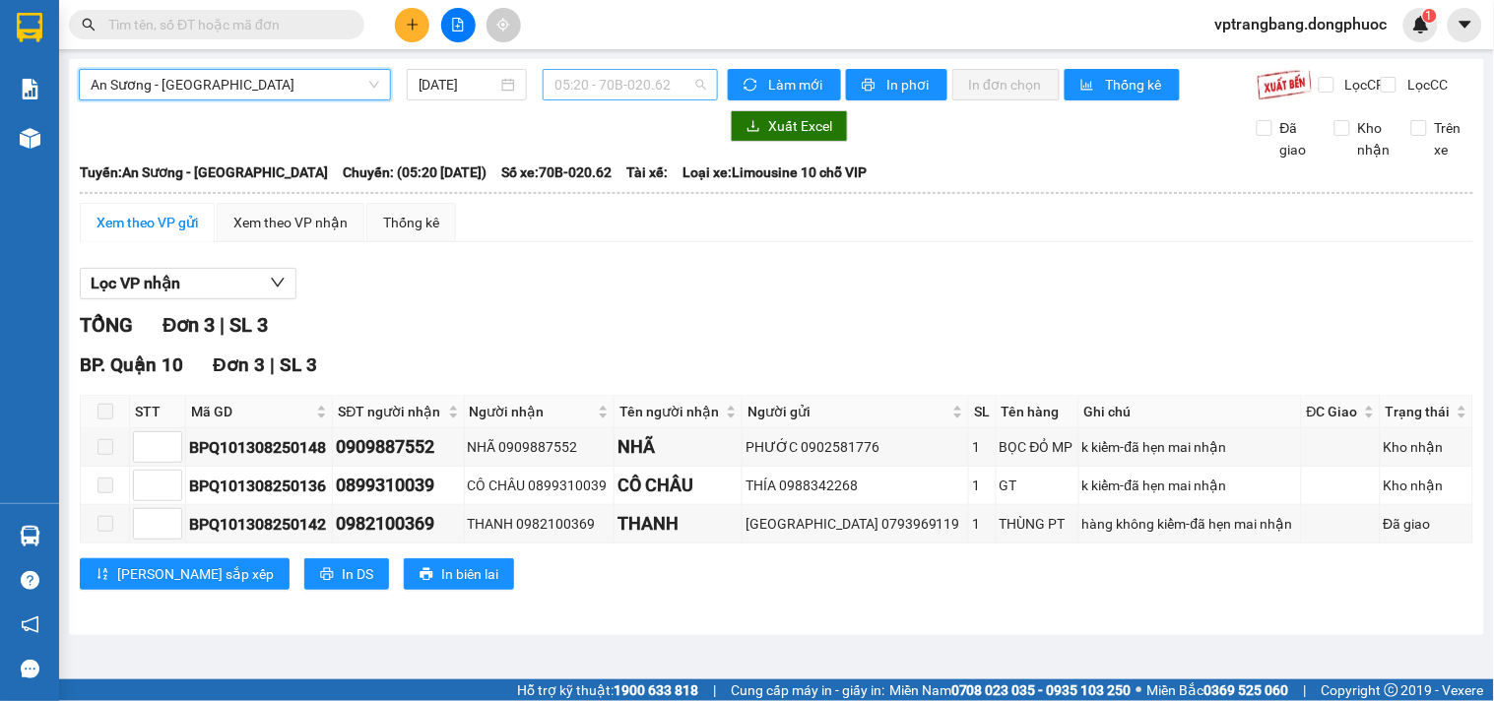
click at [640, 89] on span "05:20 - 70B-020.62" at bounding box center [630, 85] width 152 height 30
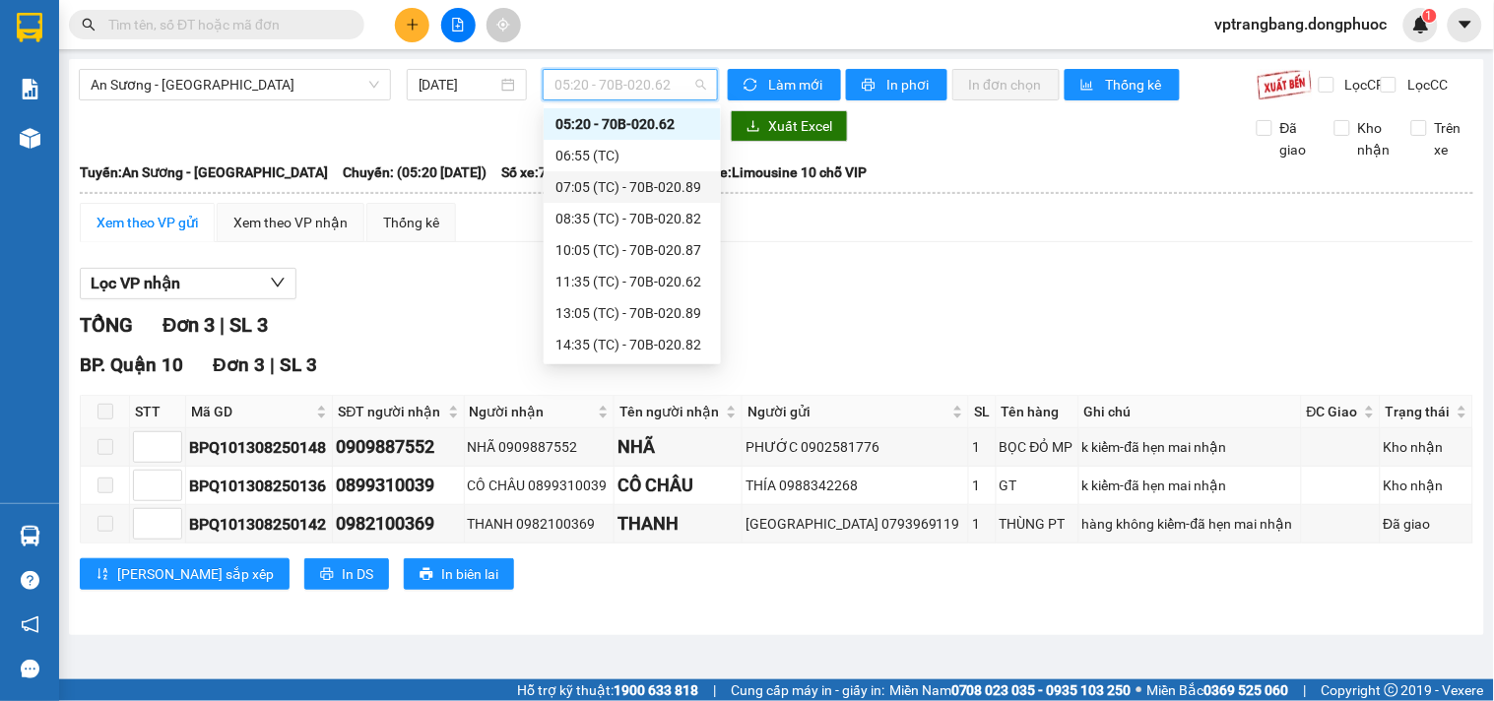
click at [642, 181] on div "07:05 (TC) - 70B-020.89" at bounding box center [632, 187] width 154 height 22
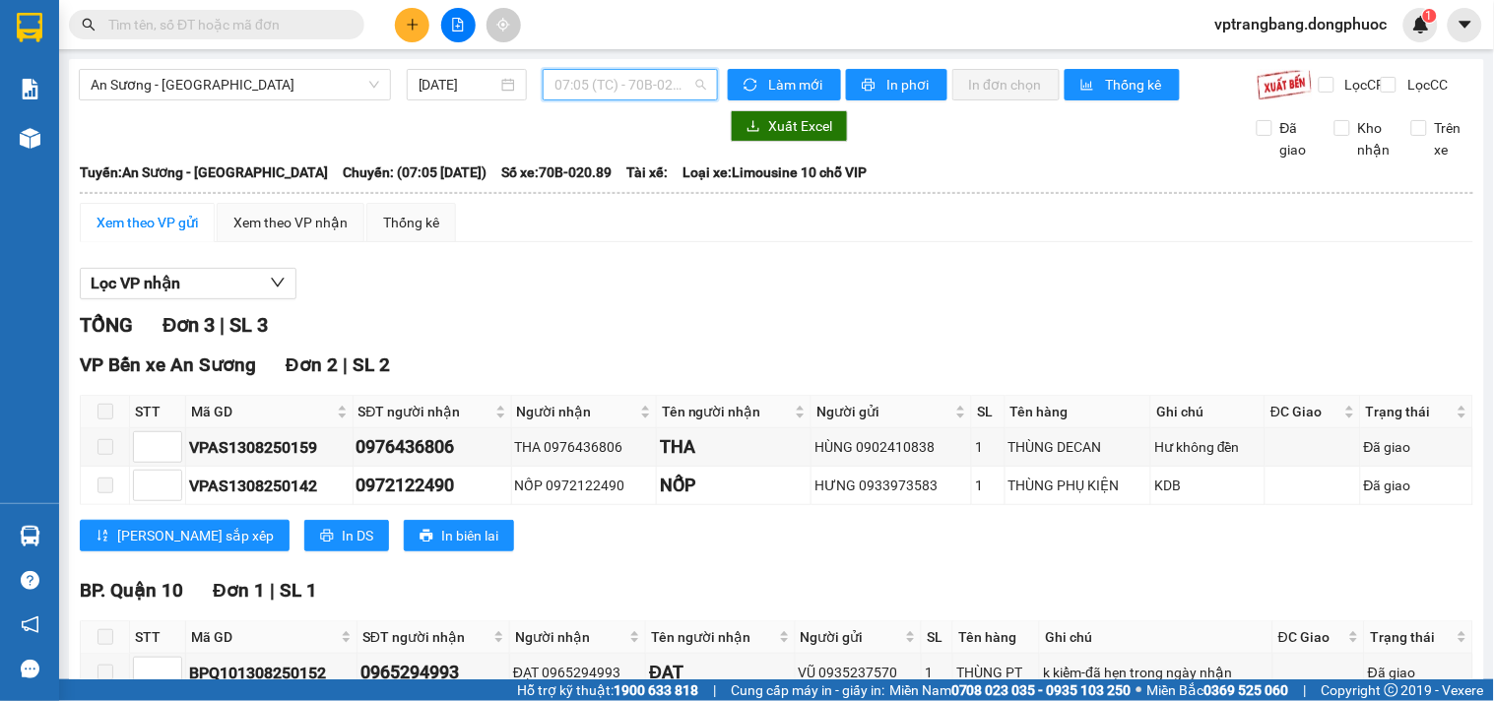
click at [591, 79] on span "07:05 (TC) - 70B-020.89" at bounding box center [630, 85] width 152 height 30
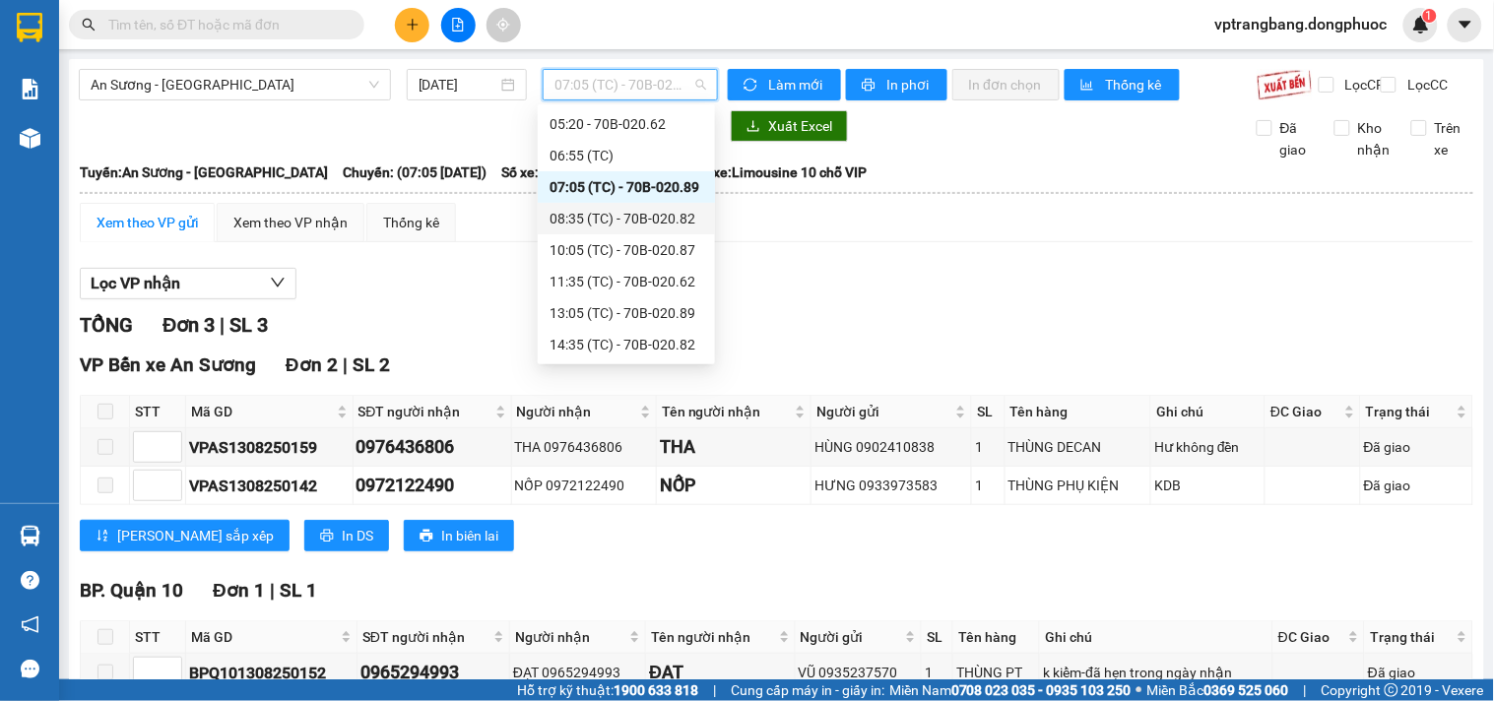
click at [613, 214] on div "08:35 (TC) - 70B-020.82" at bounding box center [626, 219] width 154 height 22
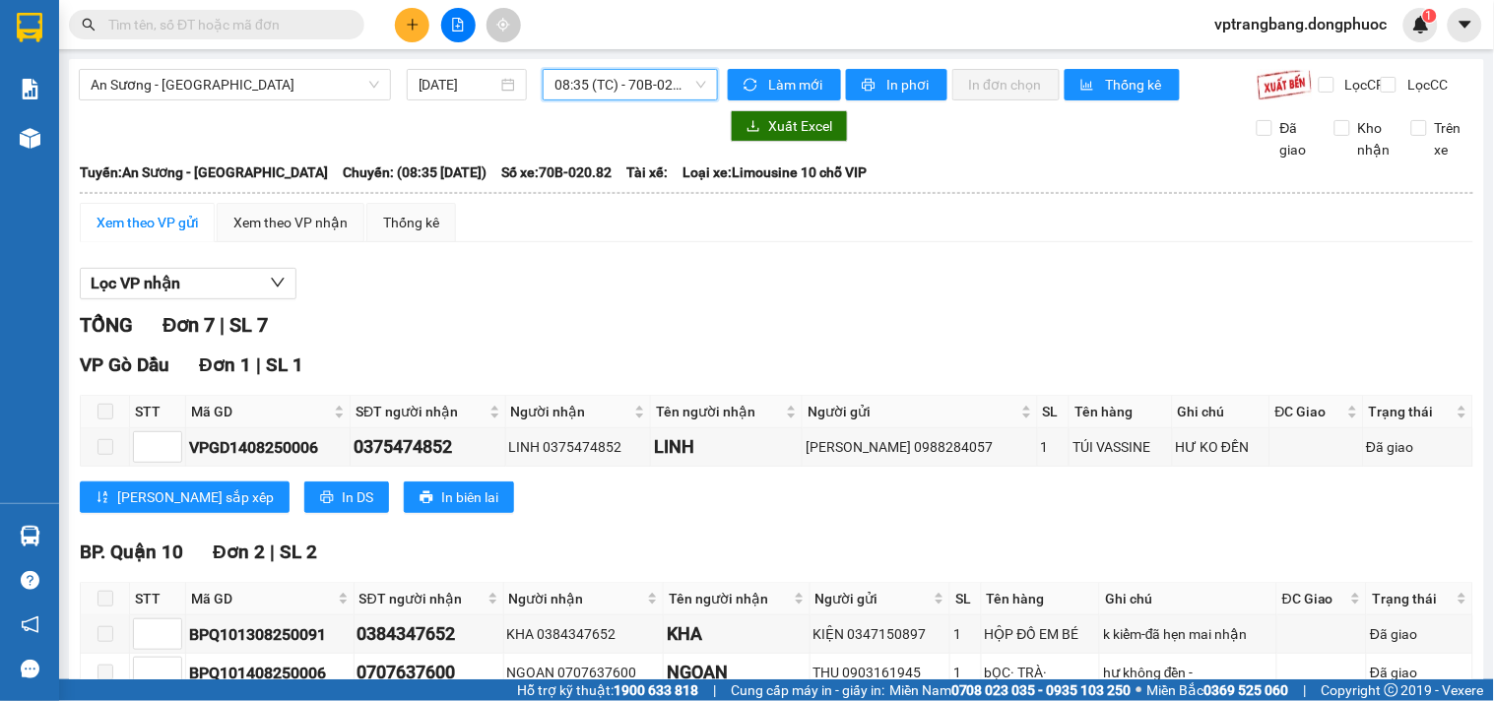
click at [618, 83] on span "08:35 (TC) - 70B-020.82" at bounding box center [630, 85] width 152 height 30
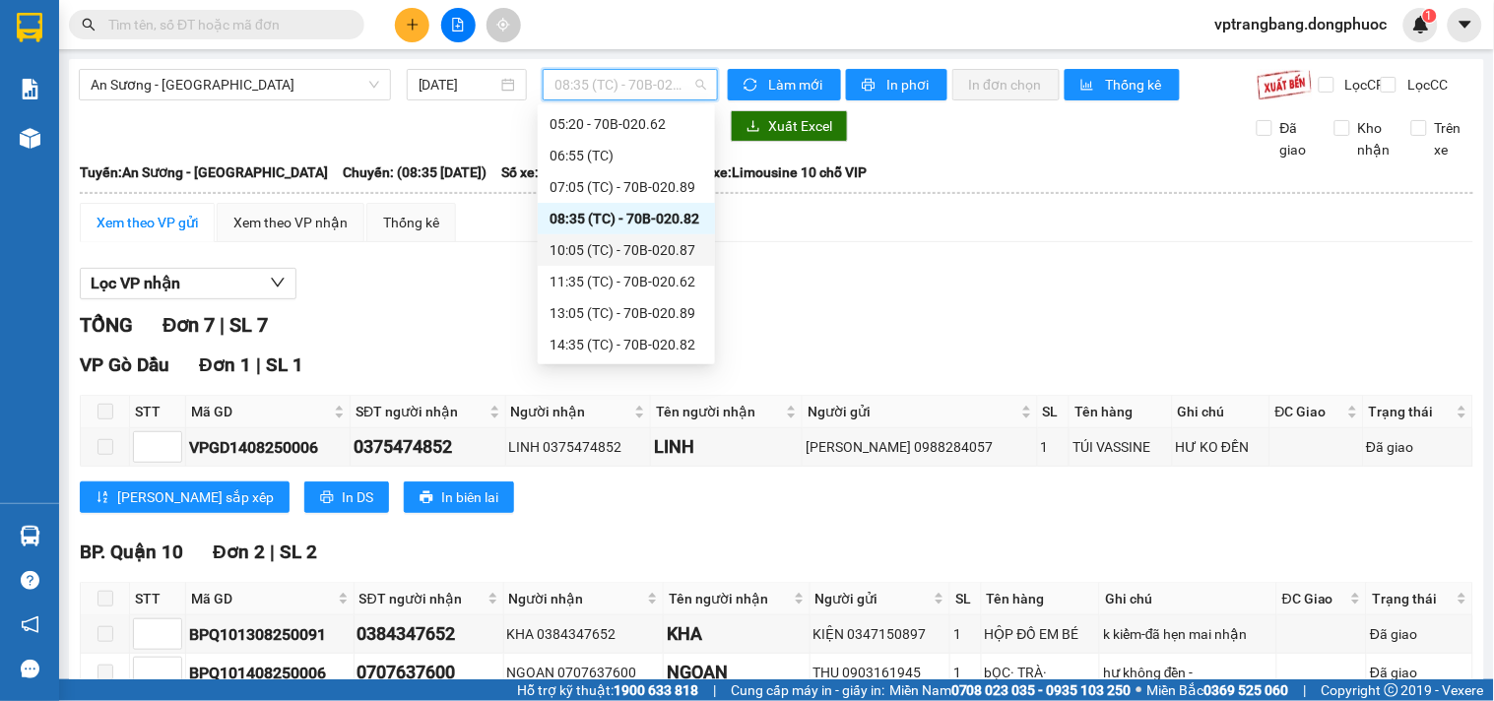
click at [637, 239] on div "10:05 (TC) - 70B-020.87" at bounding box center [626, 250] width 154 height 22
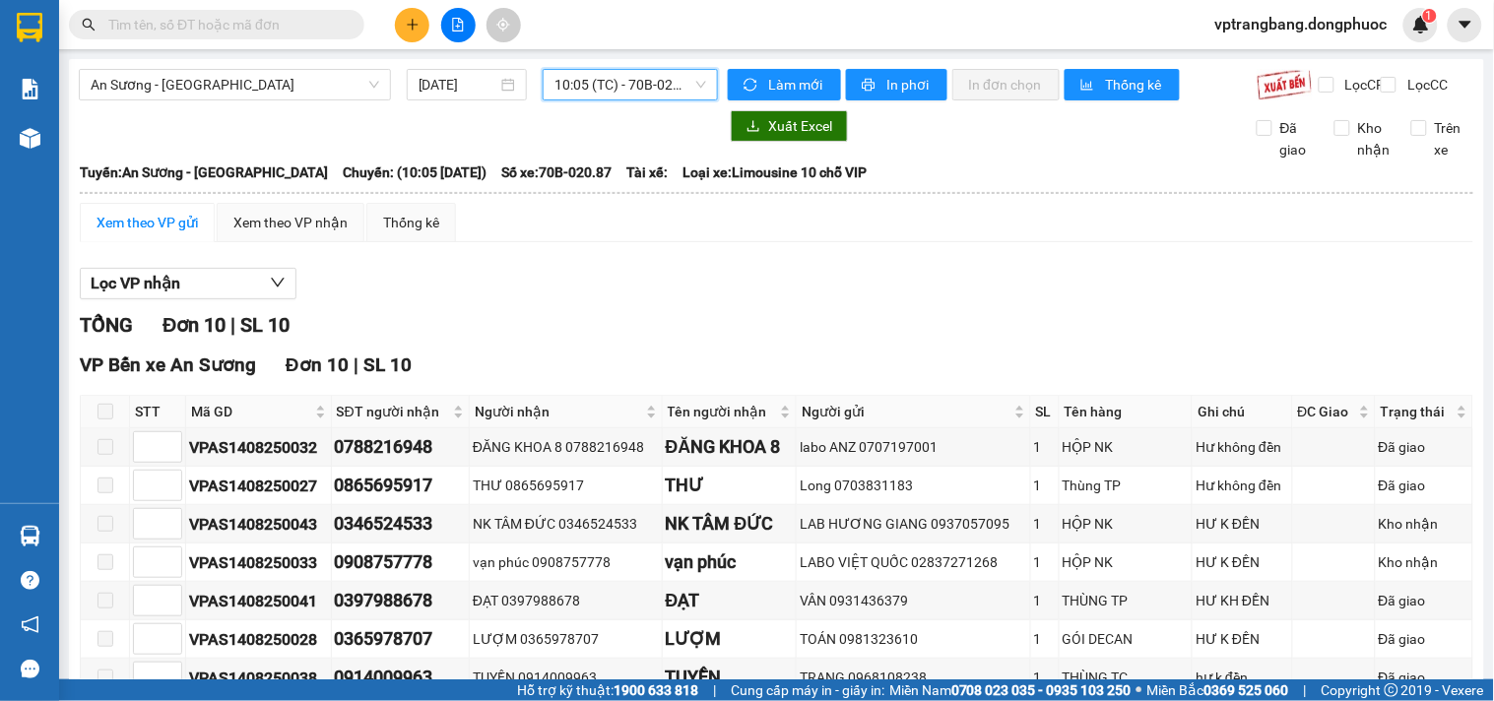
click at [594, 76] on span "10:05 (TC) - 70B-020.87" at bounding box center [630, 85] width 152 height 30
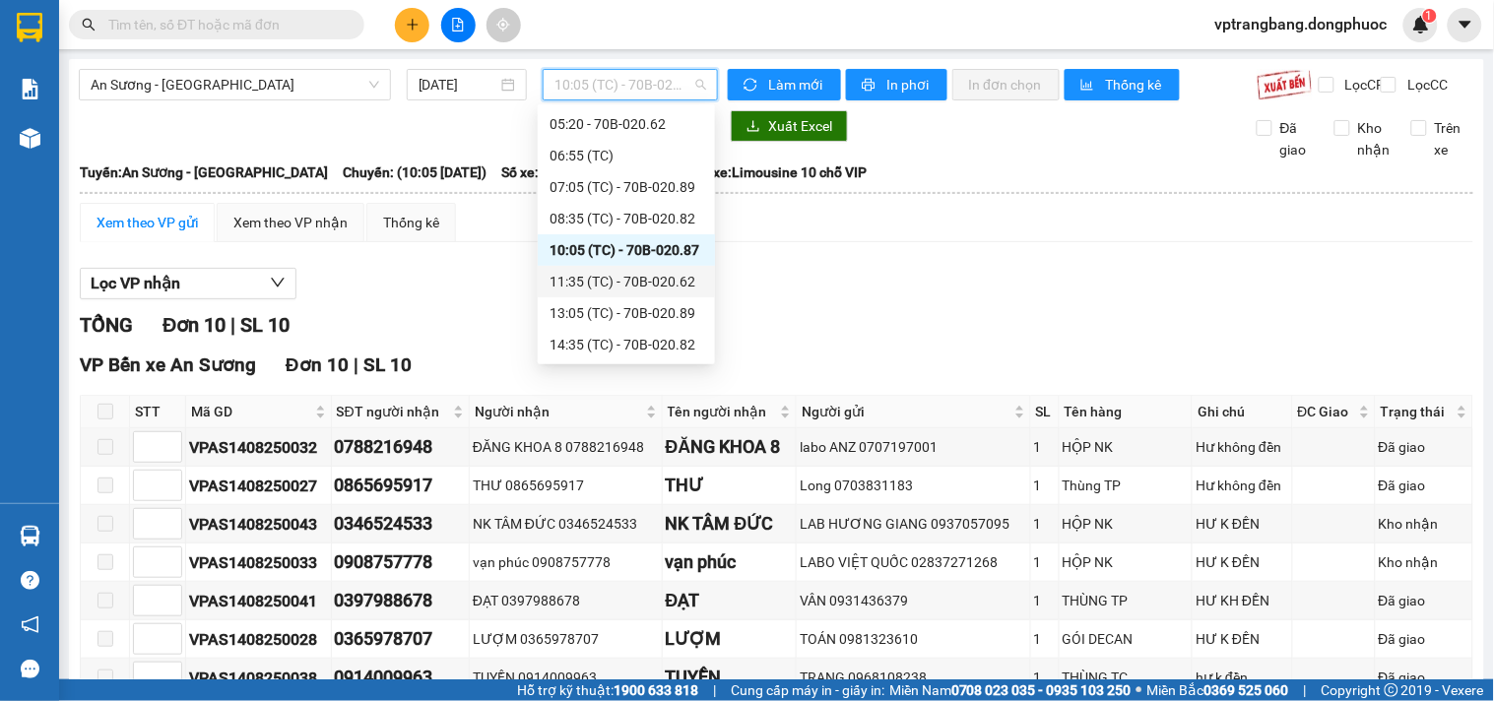
click at [660, 279] on div "11:35 (TC) - 70B-020.62" at bounding box center [626, 282] width 154 height 22
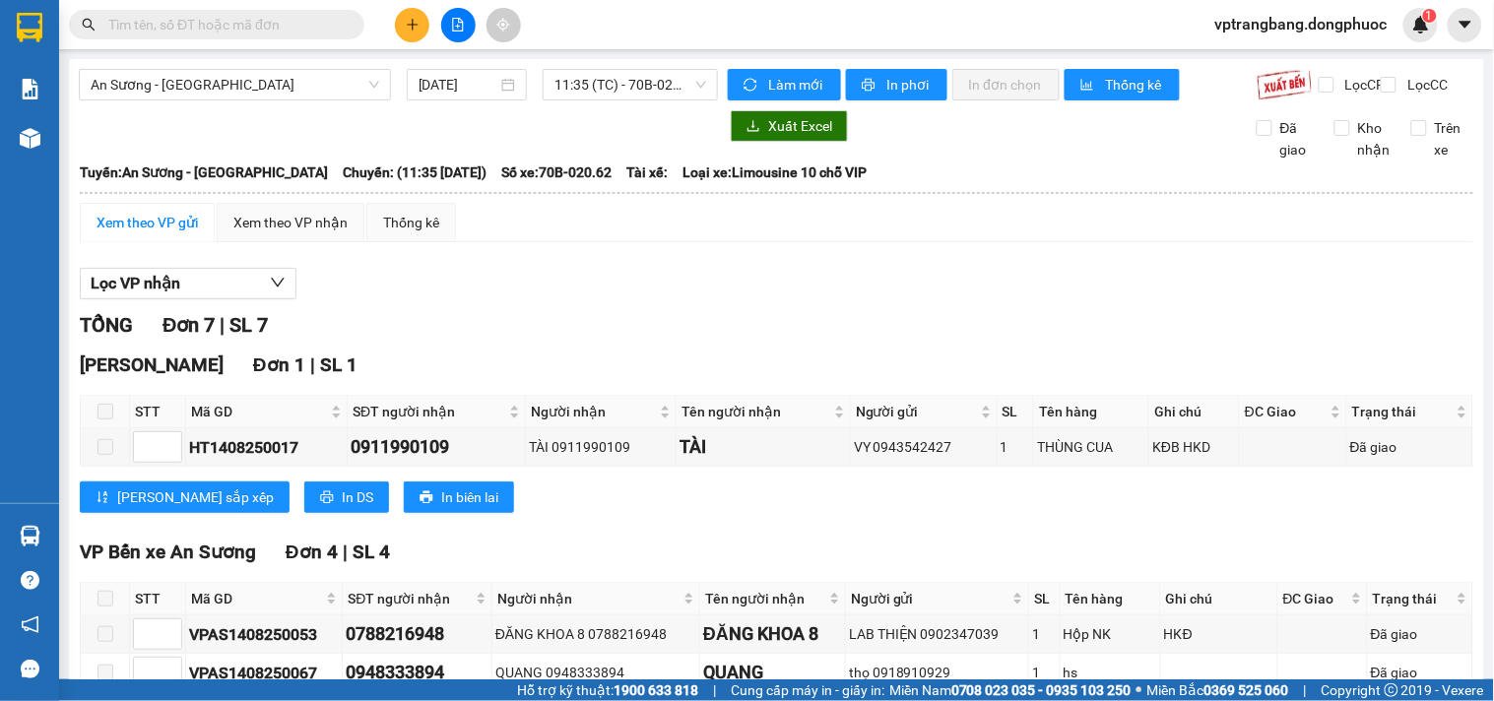
click at [525, 300] on div "Lọc VP nhận" at bounding box center [776, 284] width 1393 height 32
click at [643, 89] on span "11:35 (TC) - 70B-020.62" at bounding box center [630, 85] width 152 height 30
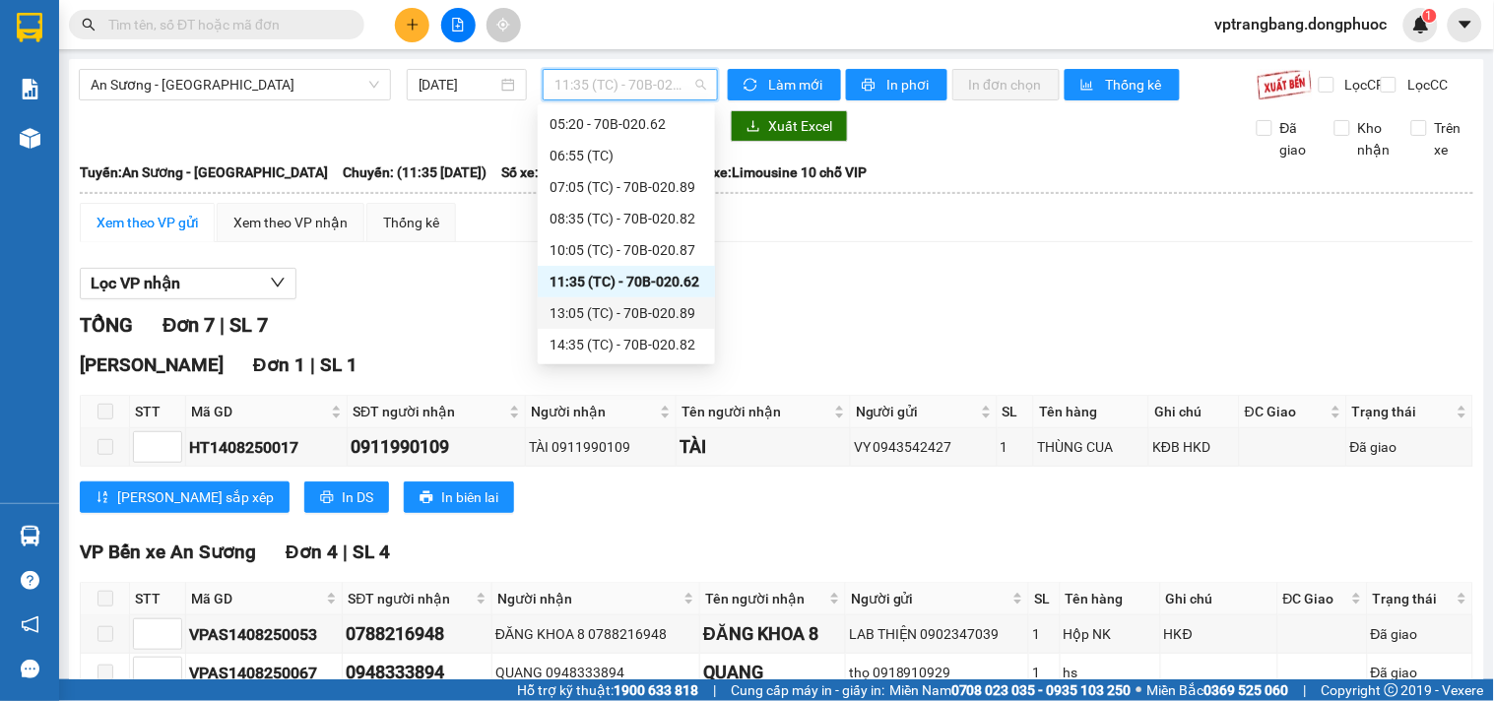
click at [641, 308] on div "13:05 (TC) - 70B-020.89" at bounding box center [626, 313] width 154 height 22
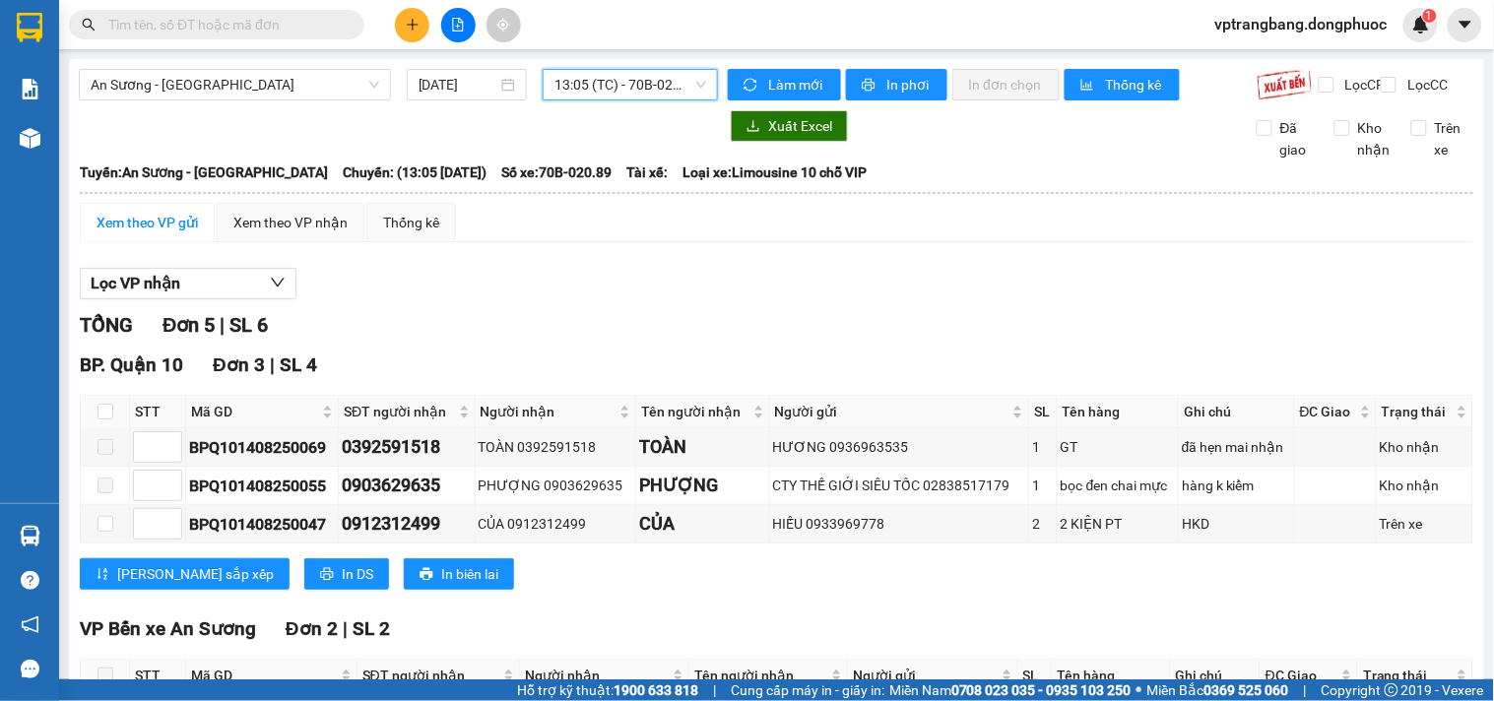
click at [578, 77] on span "13:05 (TC) - 70B-020.89" at bounding box center [630, 85] width 152 height 30
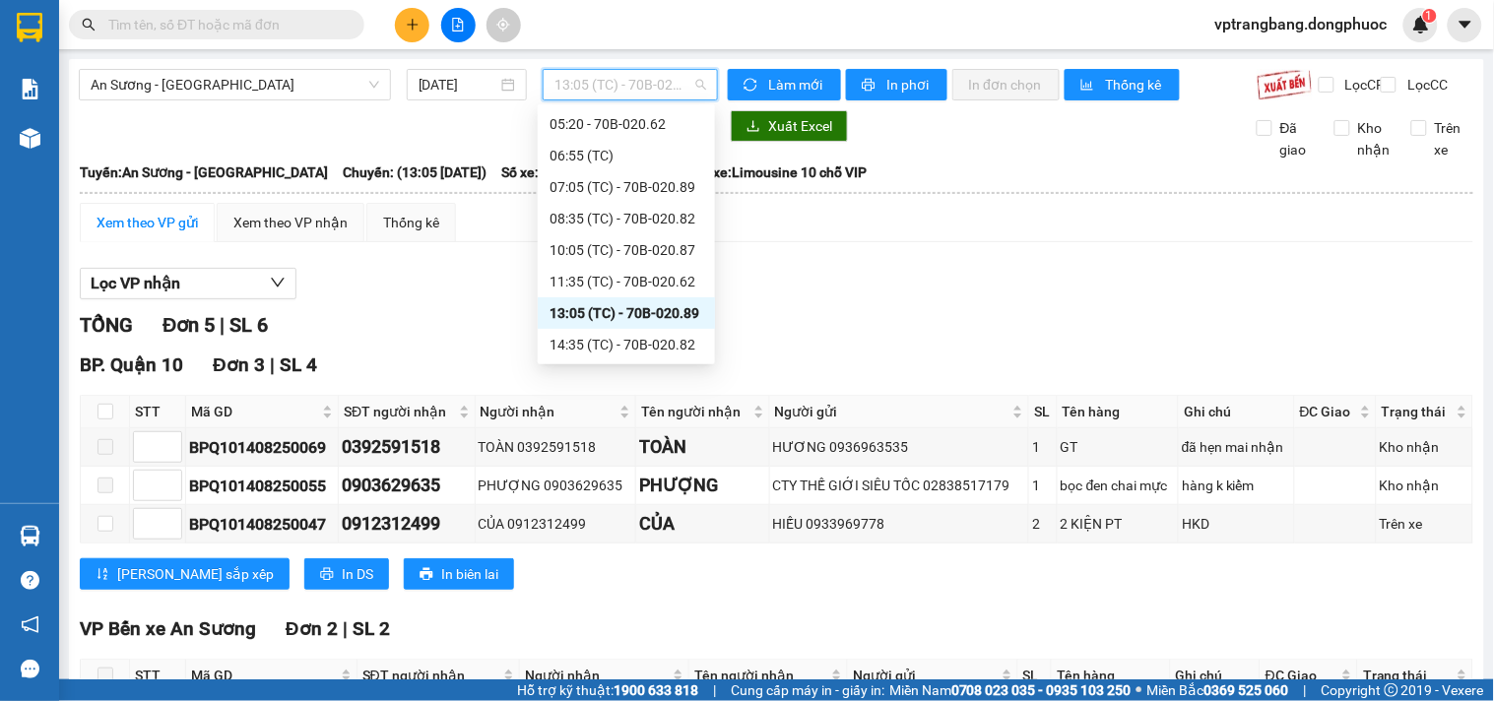
scroll to position [141, 0]
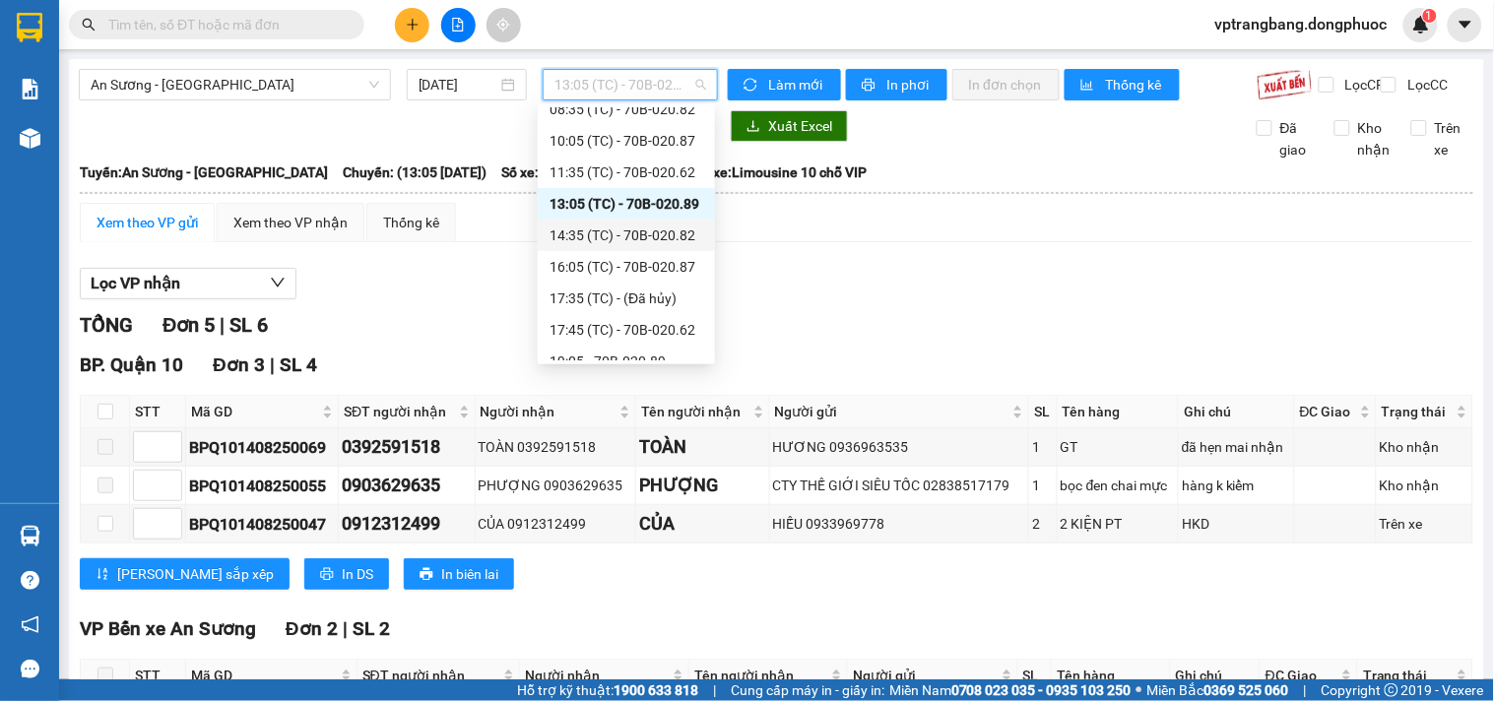
click at [640, 237] on div "14:35 (TC) - 70B-020.82" at bounding box center [626, 236] width 154 height 22
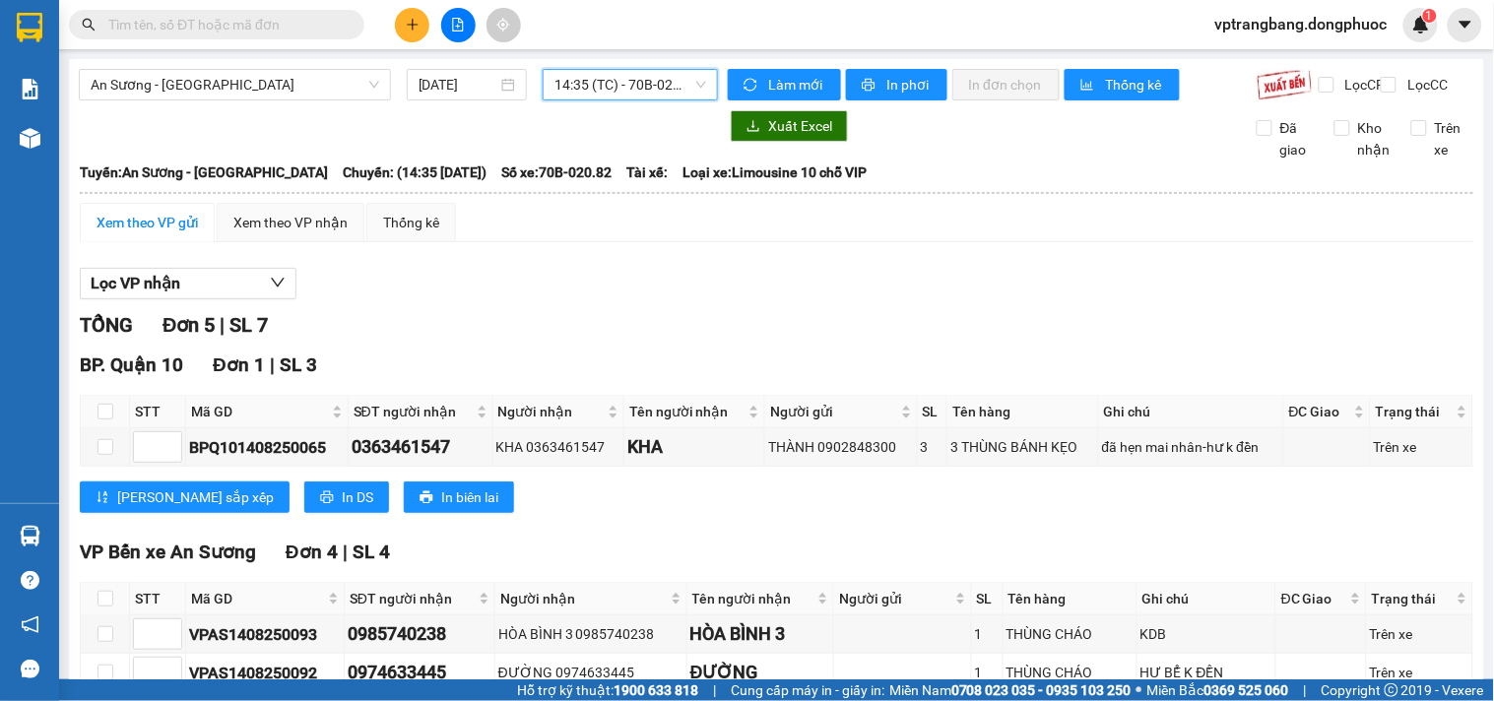
click at [601, 87] on span "14:35 (TC) - 70B-020.82" at bounding box center [630, 85] width 152 height 30
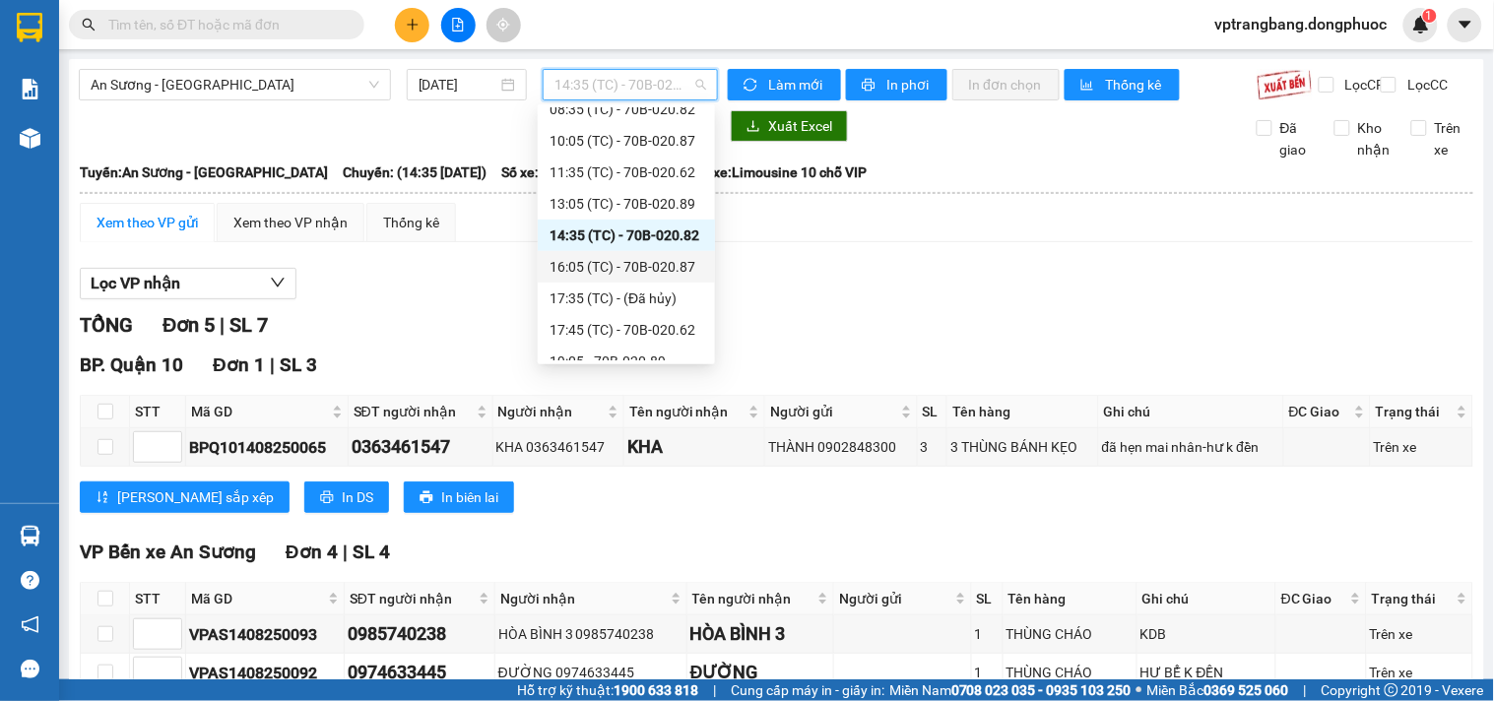
click at [609, 266] on div "16:05 (TC) - 70B-020.87" at bounding box center [626, 267] width 154 height 22
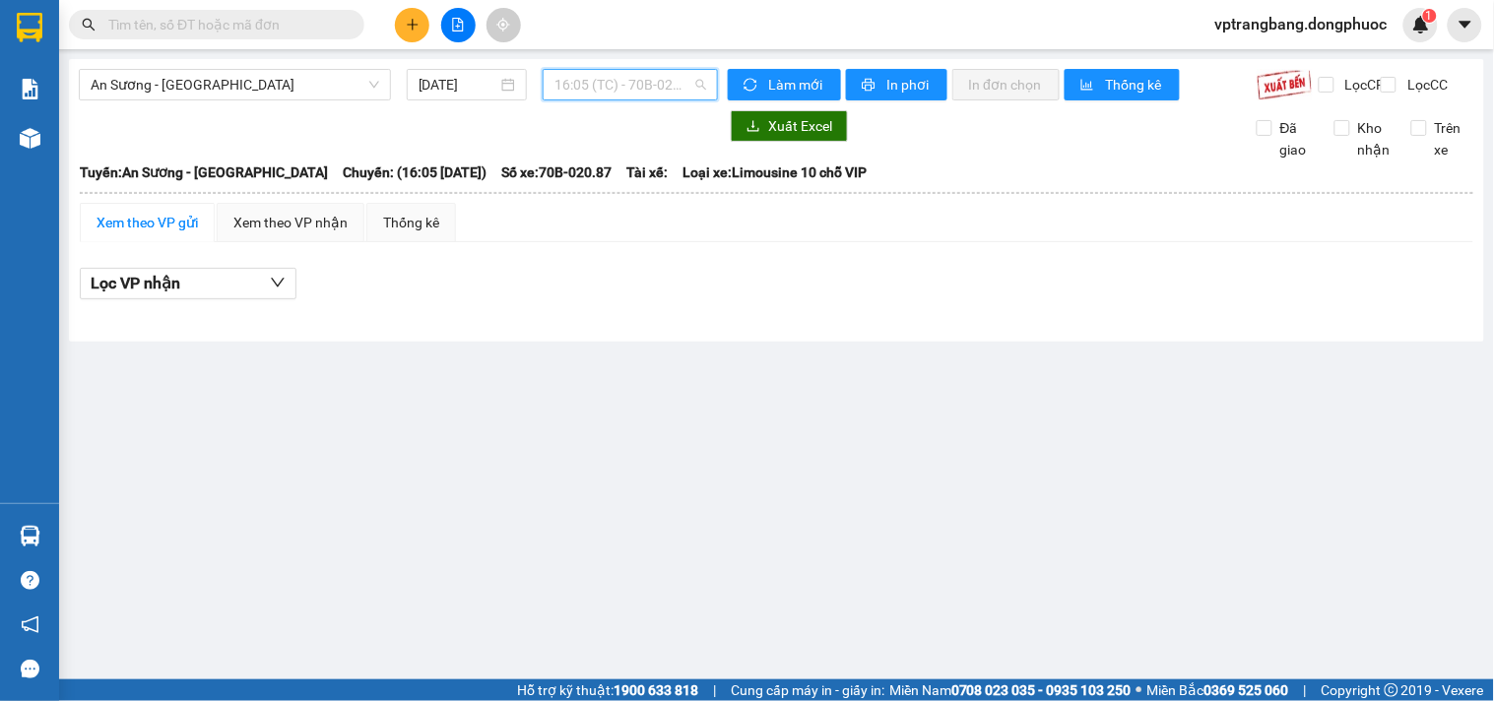
click at [621, 96] on span "16:05 (TC) - 70B-020.87" at bounding box center [630, 85] width 152 height 30
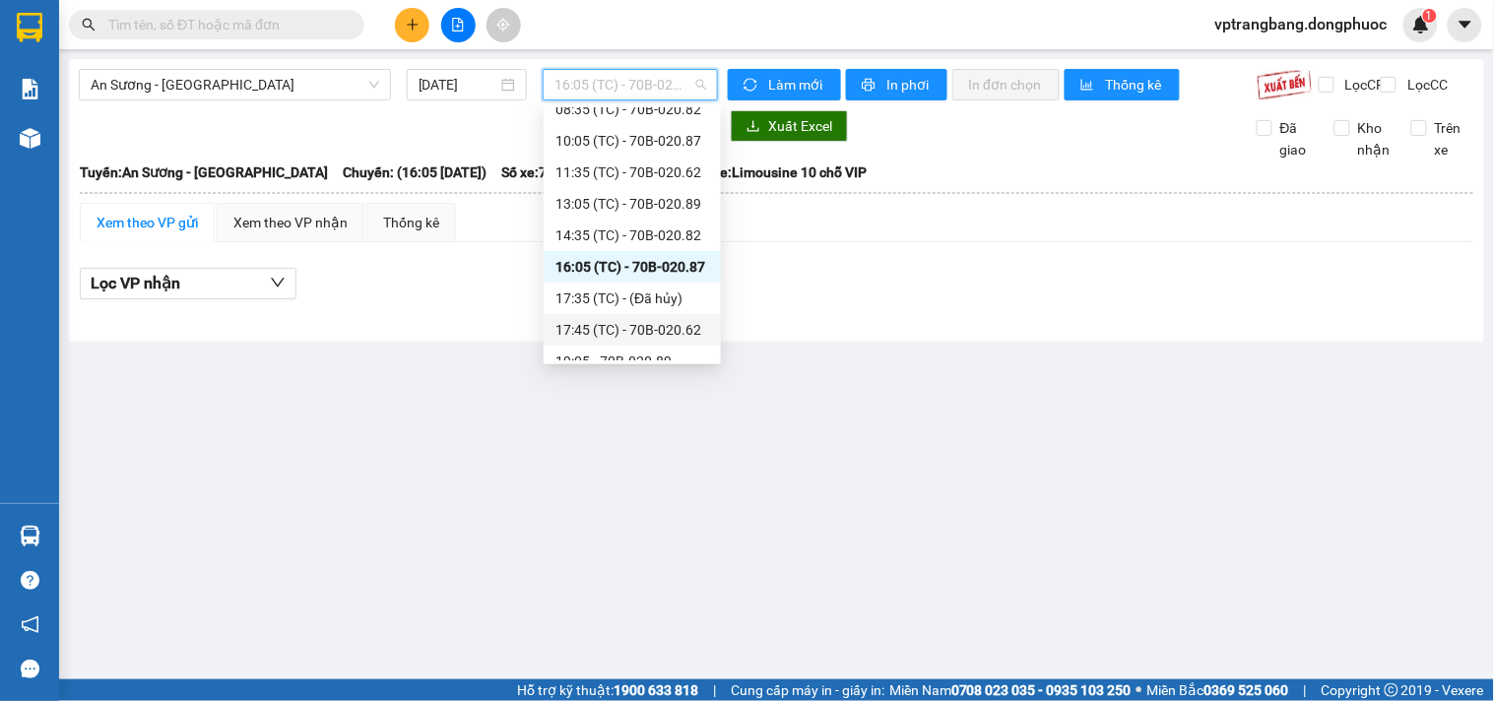
click at [676, 323] on div "17:45 (TC) - 70B-020.62" at bounding box center [632, 330] width 154 height 22
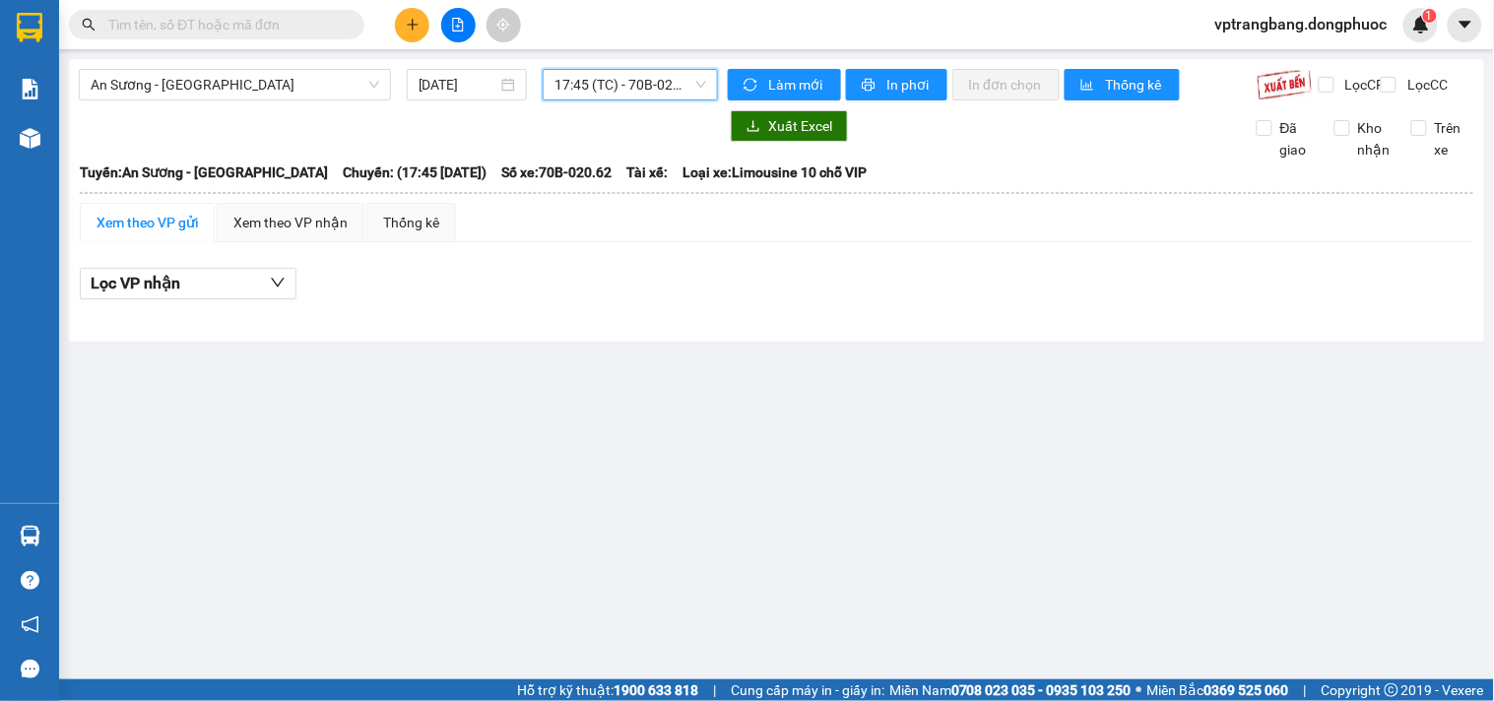
click at [651, 84] on span "17:45 (TC) - 70B-020.62" at bounding box center [630, 85] width 152 height 30
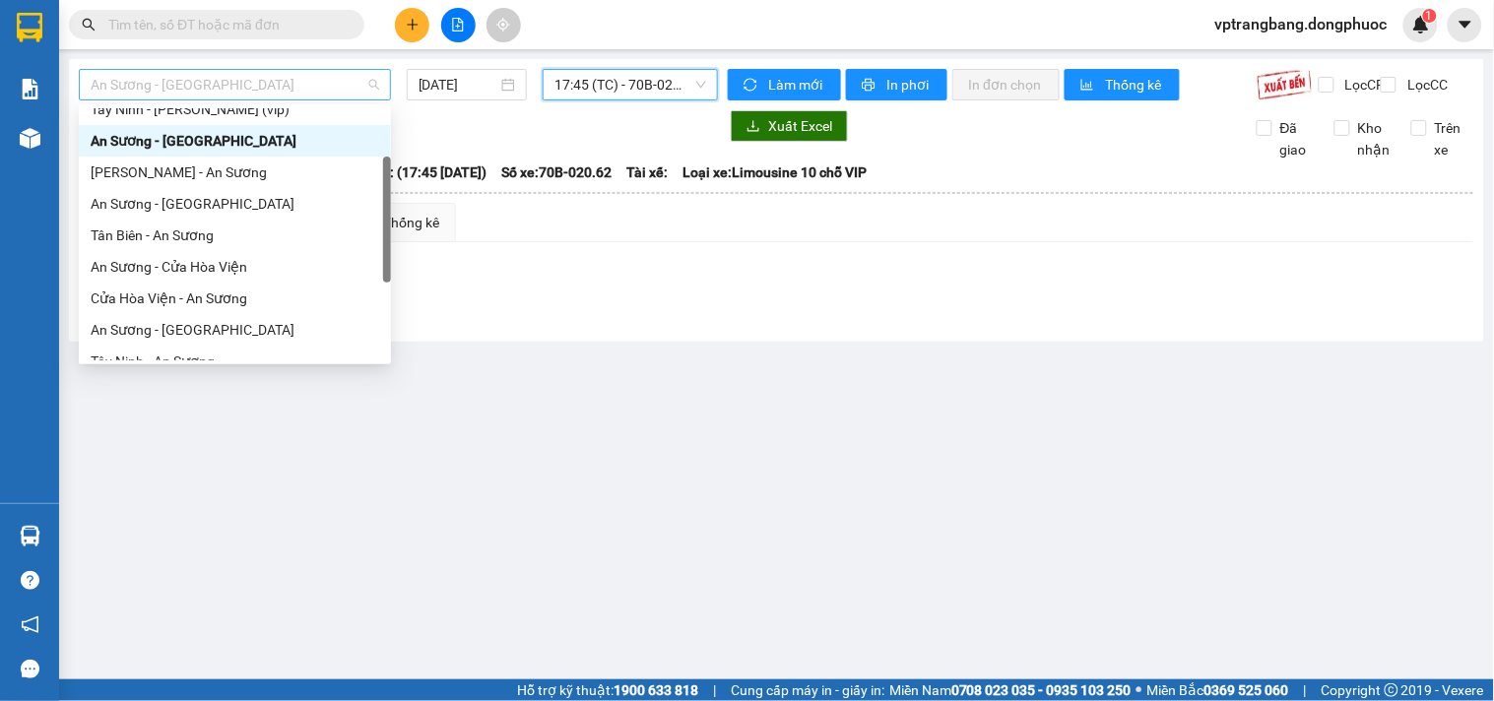
click at [317, 90] on span "An Sương - Châu Thành" at bounding box center [235, 85] width 289 height 30
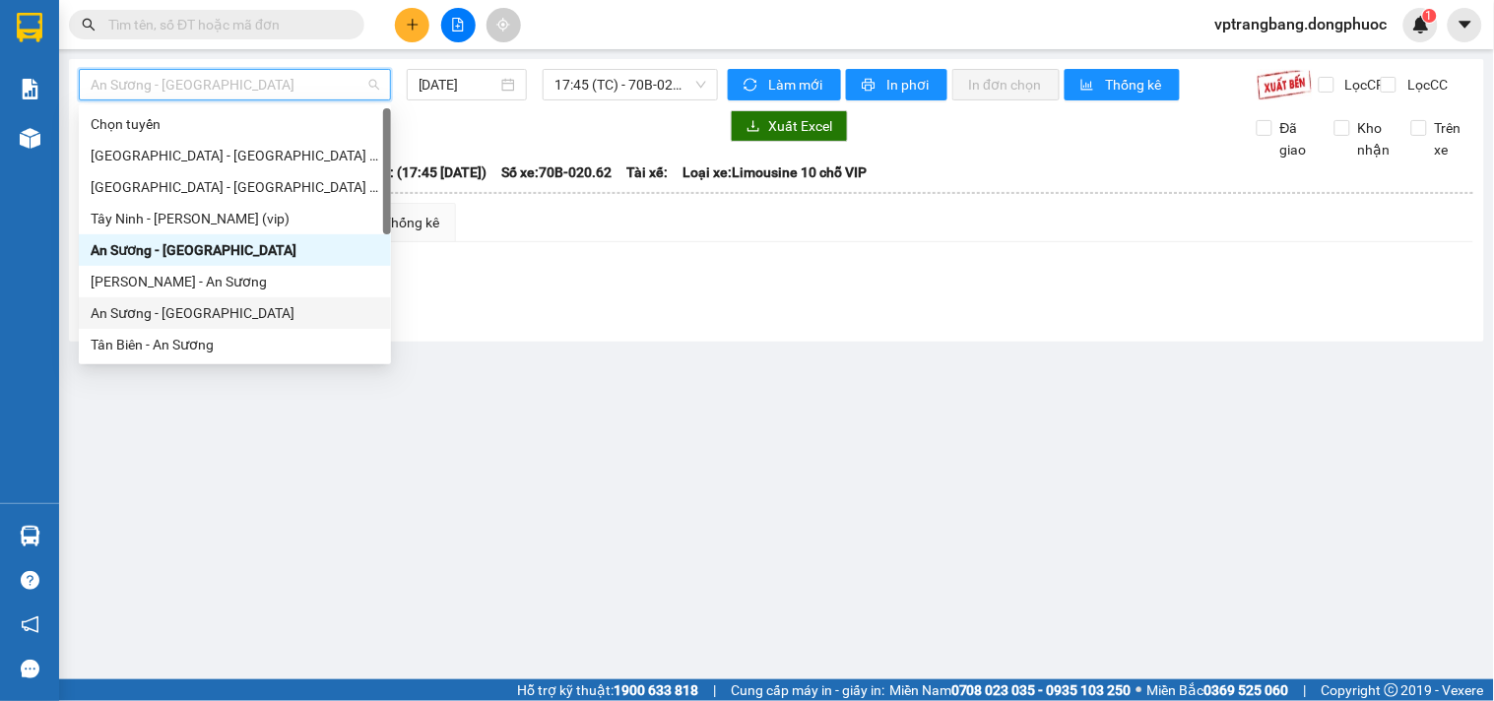
scroll to position [219, 0]
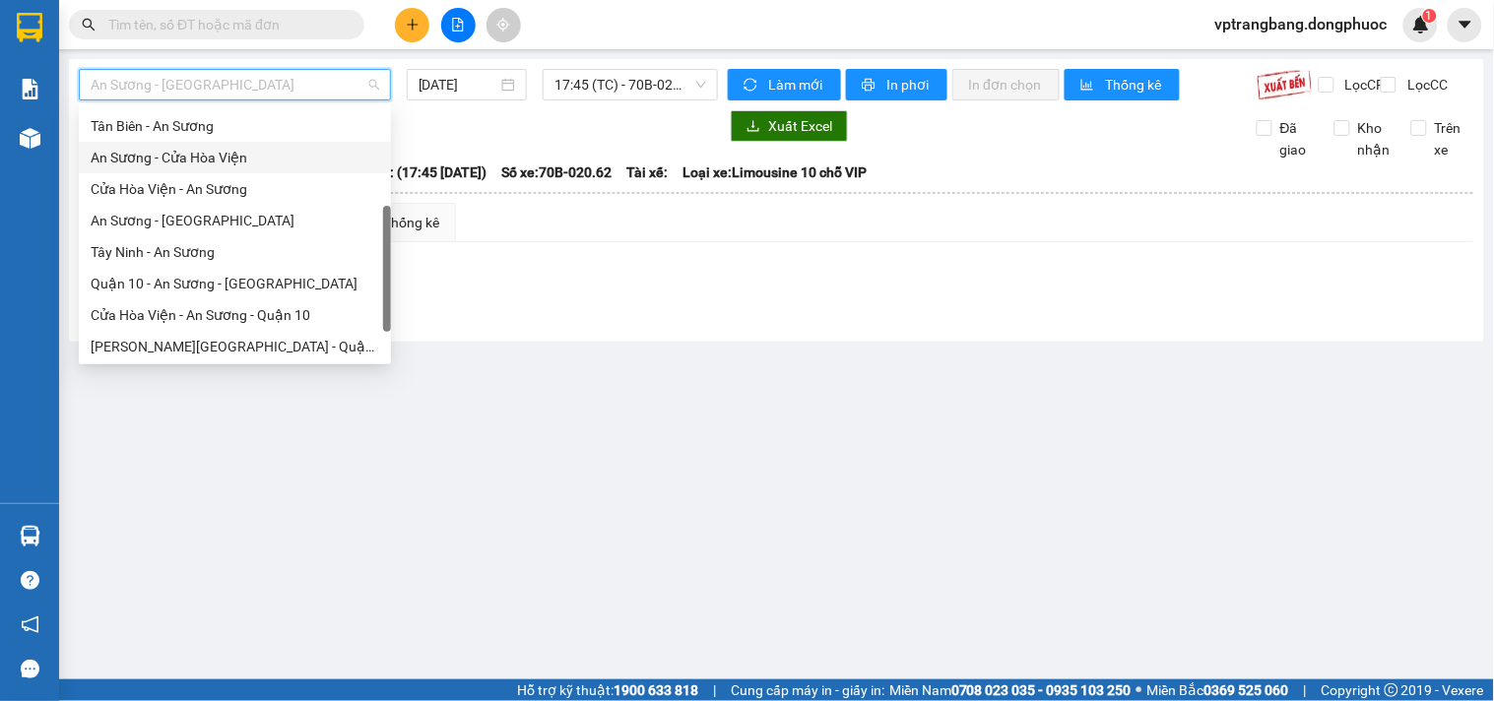
click at [211, 163] on div "An Sương - Cửa Hòa Viện" at bounding box center [235, 158] width 289 height 22
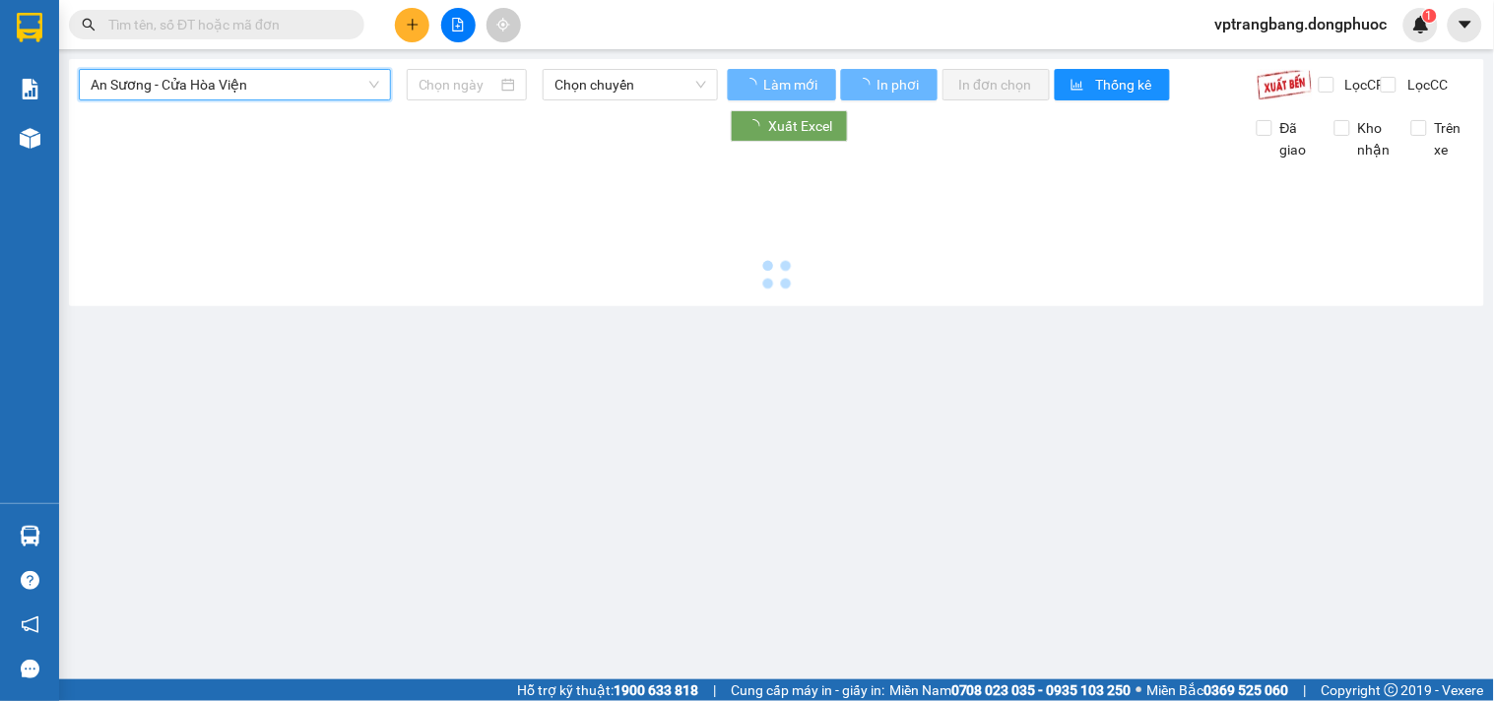
type input "[DATE]"
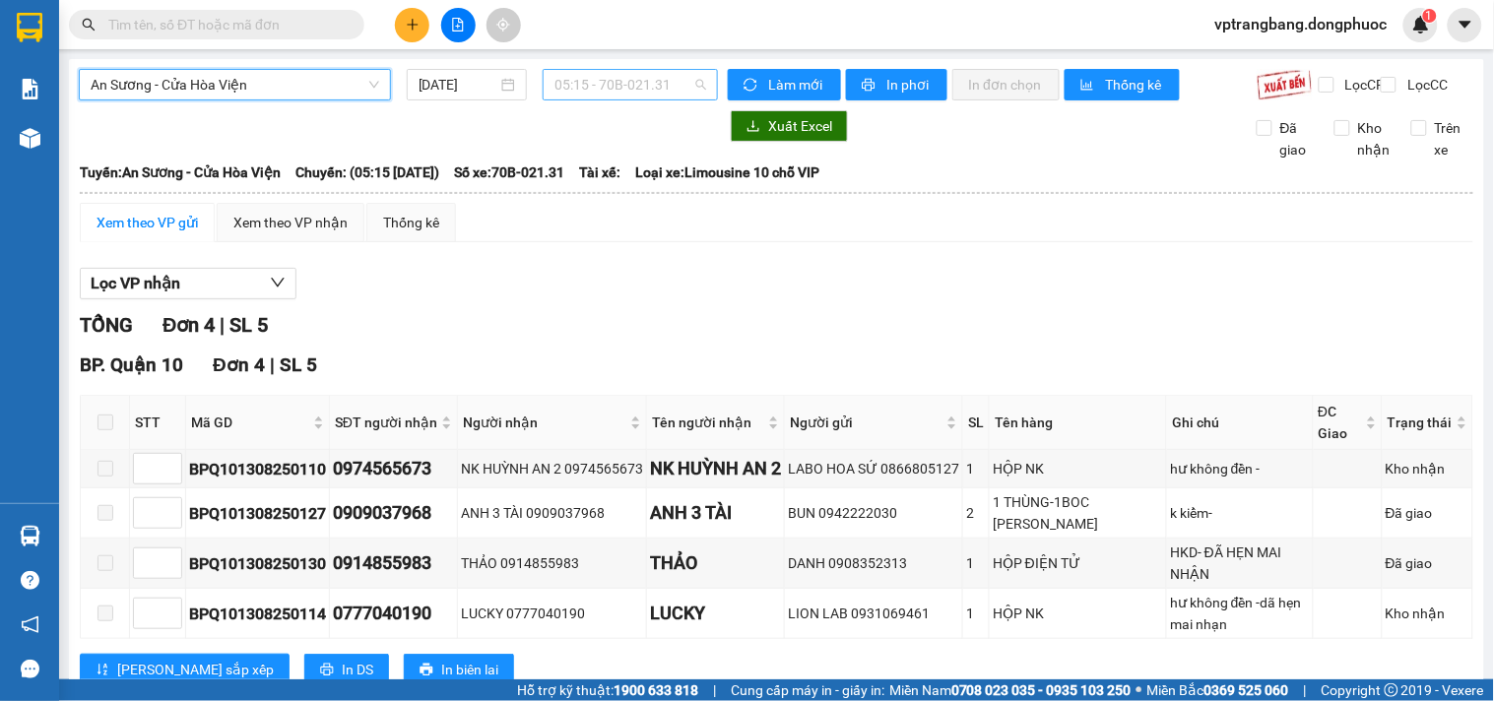
click at [579, 98] on span "05:15 - 70B-021.31" at bounding box center [630, 85] width 152 height 30
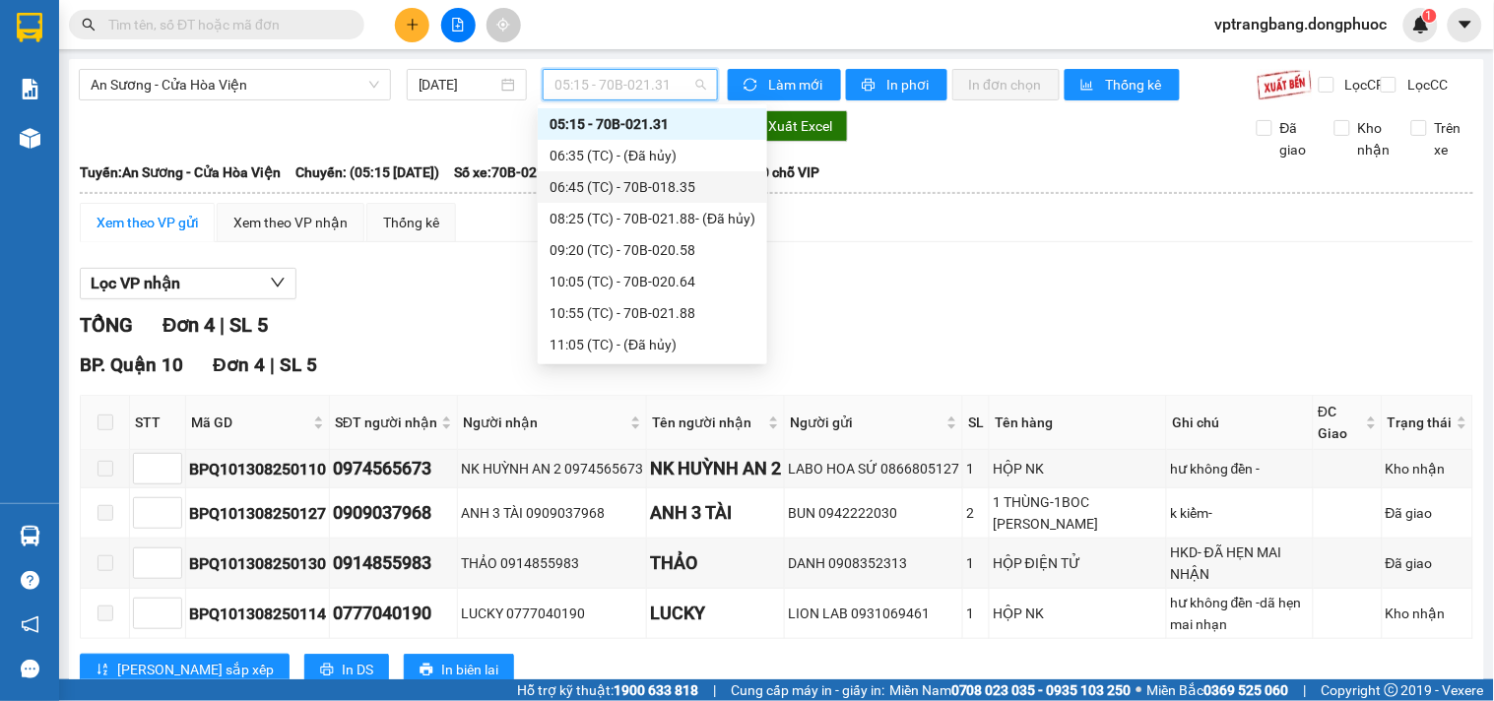
click at [635, 195] on div "06:45 (TC) - 70B-018.35" at bounding box center [652, 187] width 206 height 22
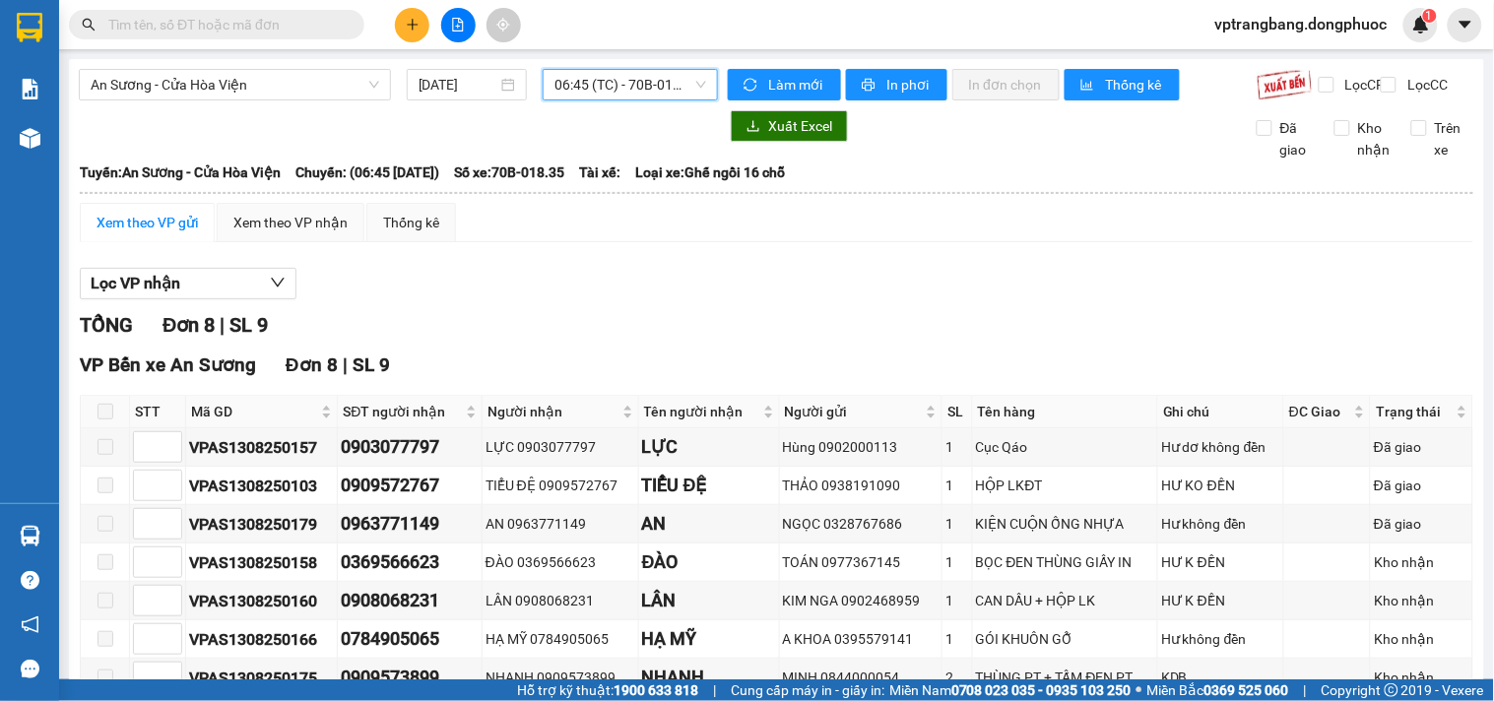
click at [601, 86] on span "06:45 (TC) - 70B-018.35" at bounding box center [630, 85] width 152 height 30
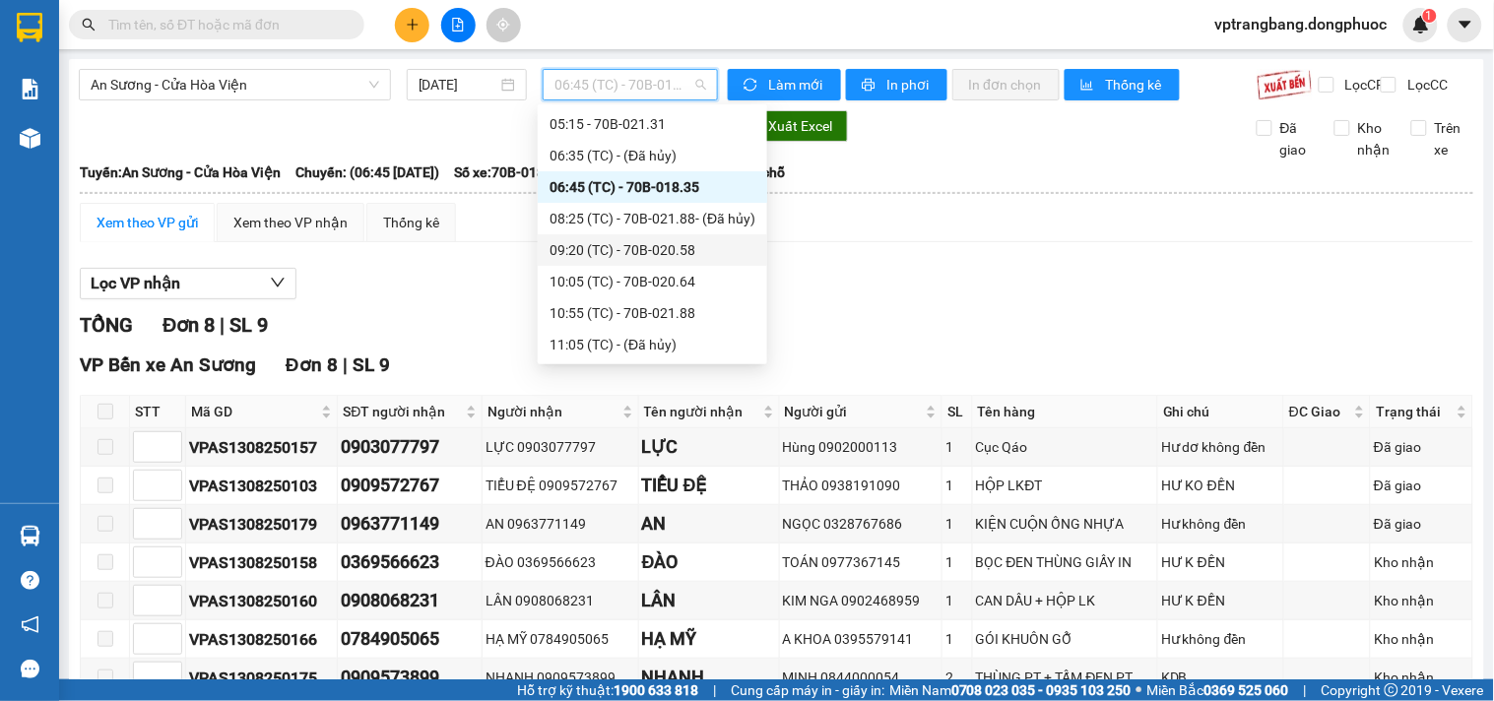
click at [627, 242] on div "09:20 (TC) - 70B-020.58" at bounding box center [652, 250] width 206 height 22
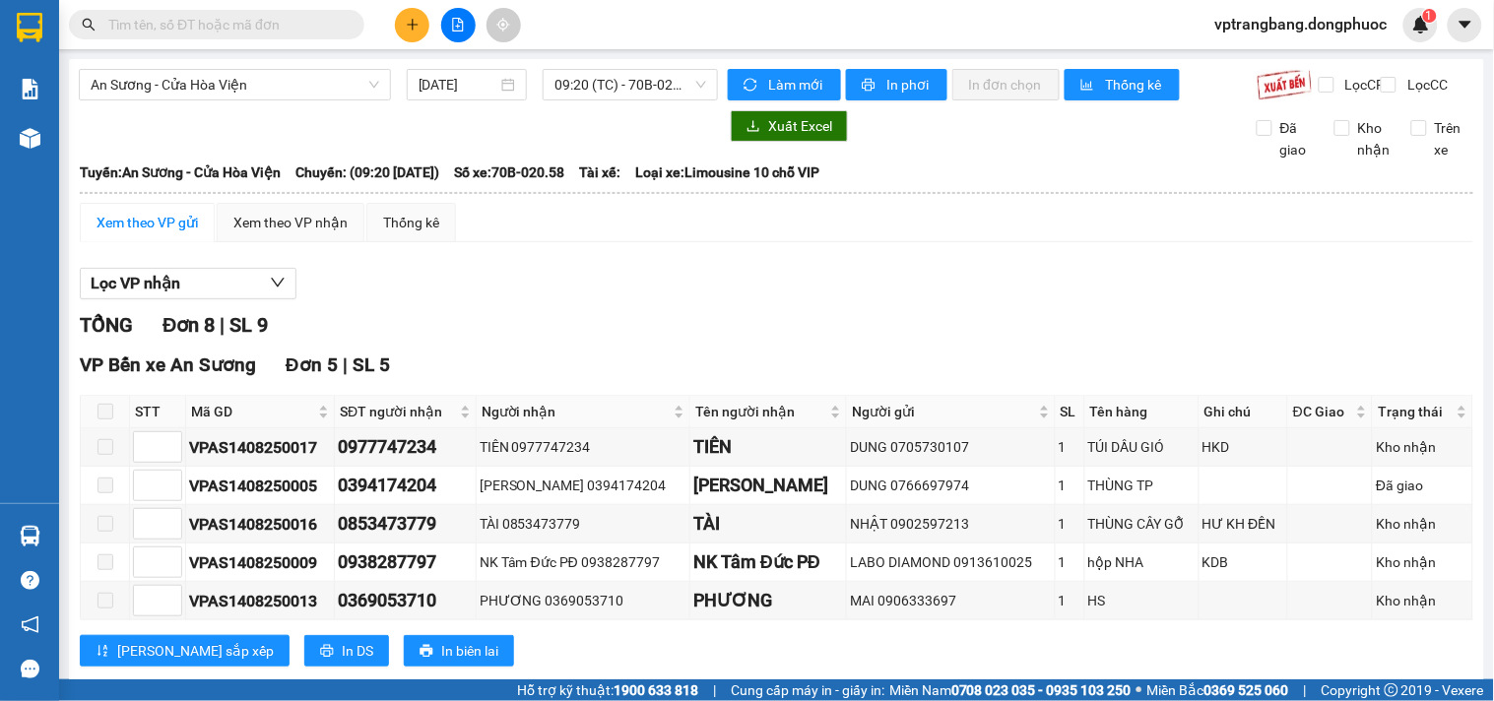
click at [548, 368] on div "VP Bến xe An Sương Đơn 5 | SL 5" at bounding box center [776, 366] width 1393 height 30
click at [568, 329] on div "TỔNG Đơn 8 | SL 9" at bounding box center [776, 325] width 1393 height 31
click at [623, 100] on div "An Sương - Cửa Hòa Viện 14/08/2025 09:20 (TC) - 70B-020.58" at bounding box center [398, 85] width 639 height 32
click at [606, 76] on span "09:20 (TC) - 70B-020.58" at bounding box center [630, 85] width 152 height 30
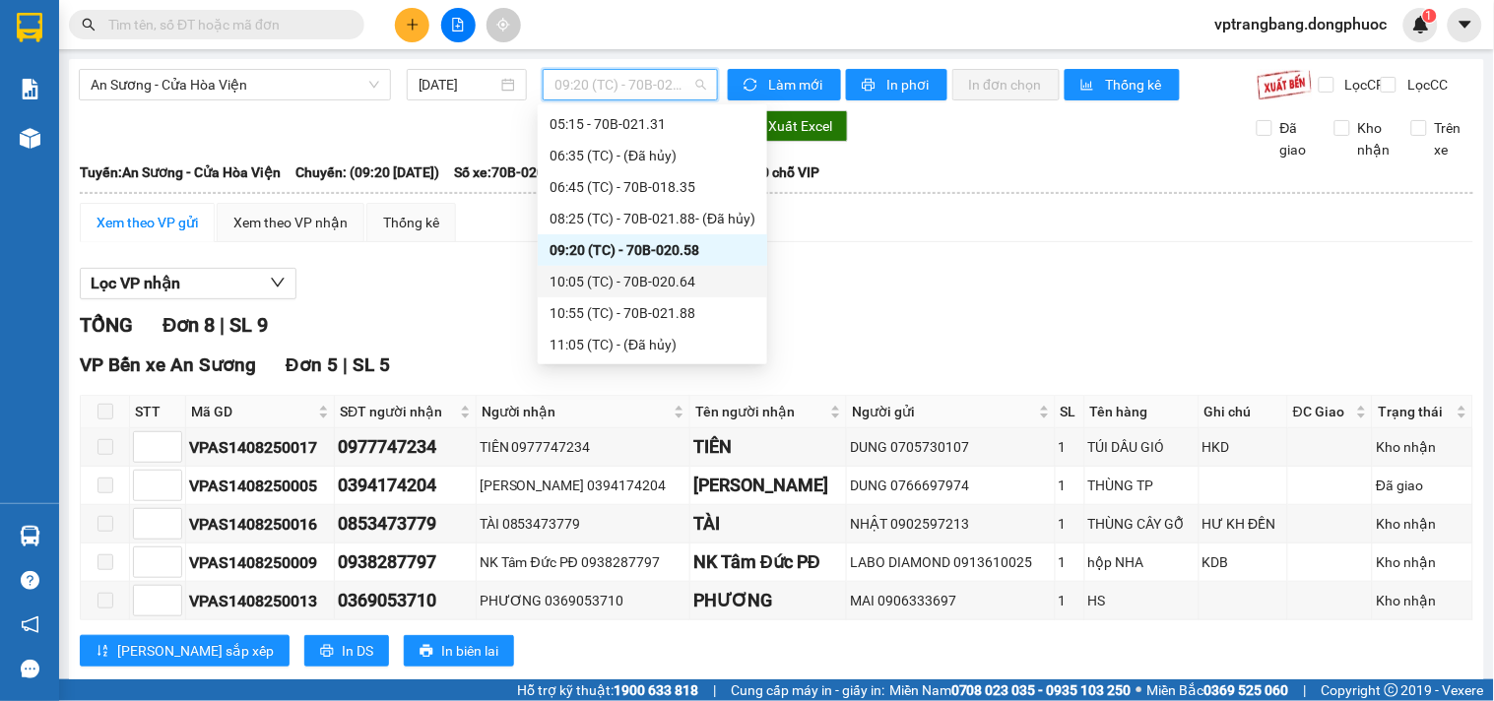
click at [641, 286] on div "10:05 (TC) - 70B-020.64" at bounding box center [652, 282] width 206 height 22
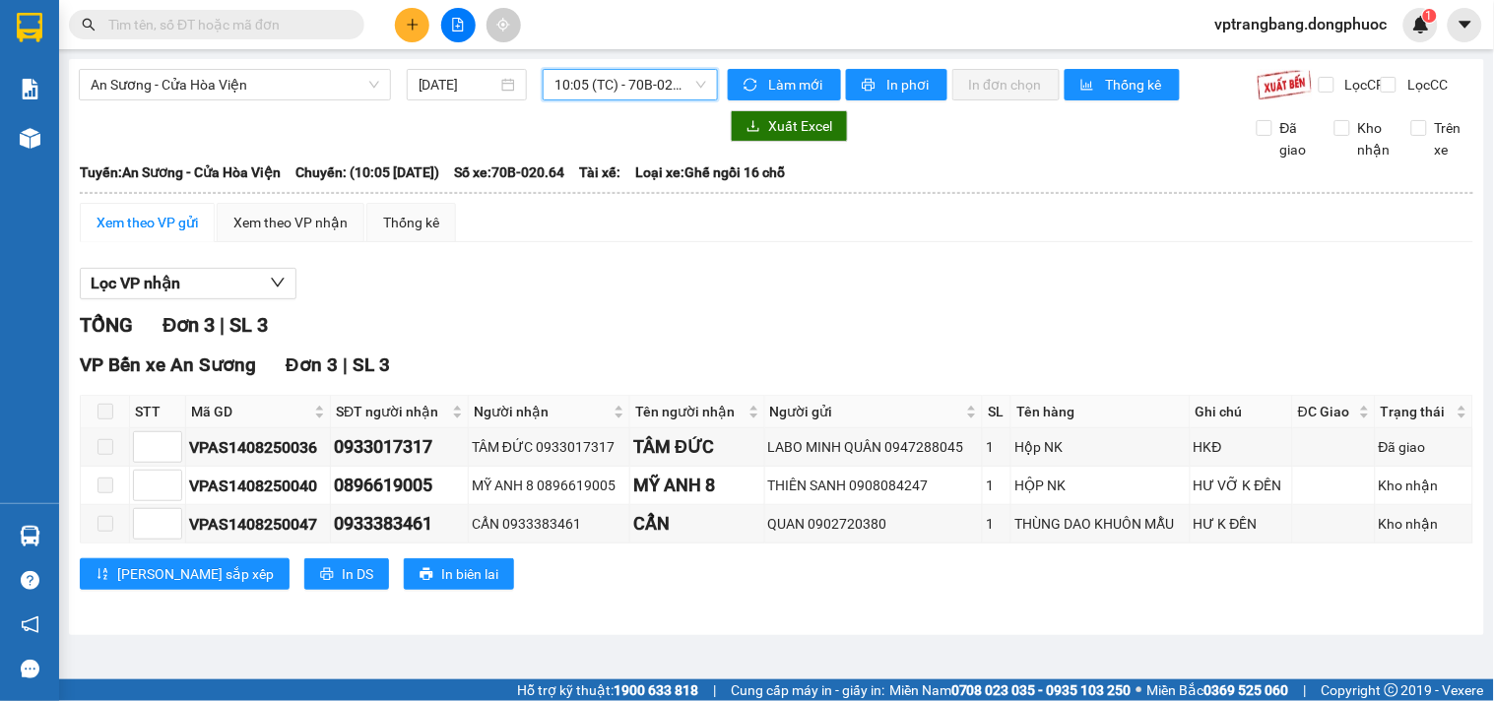
click at [585, 82] on span "10:05 (TC) - 70B-020.64" at bounding box center [630, 85] width 152 height 30
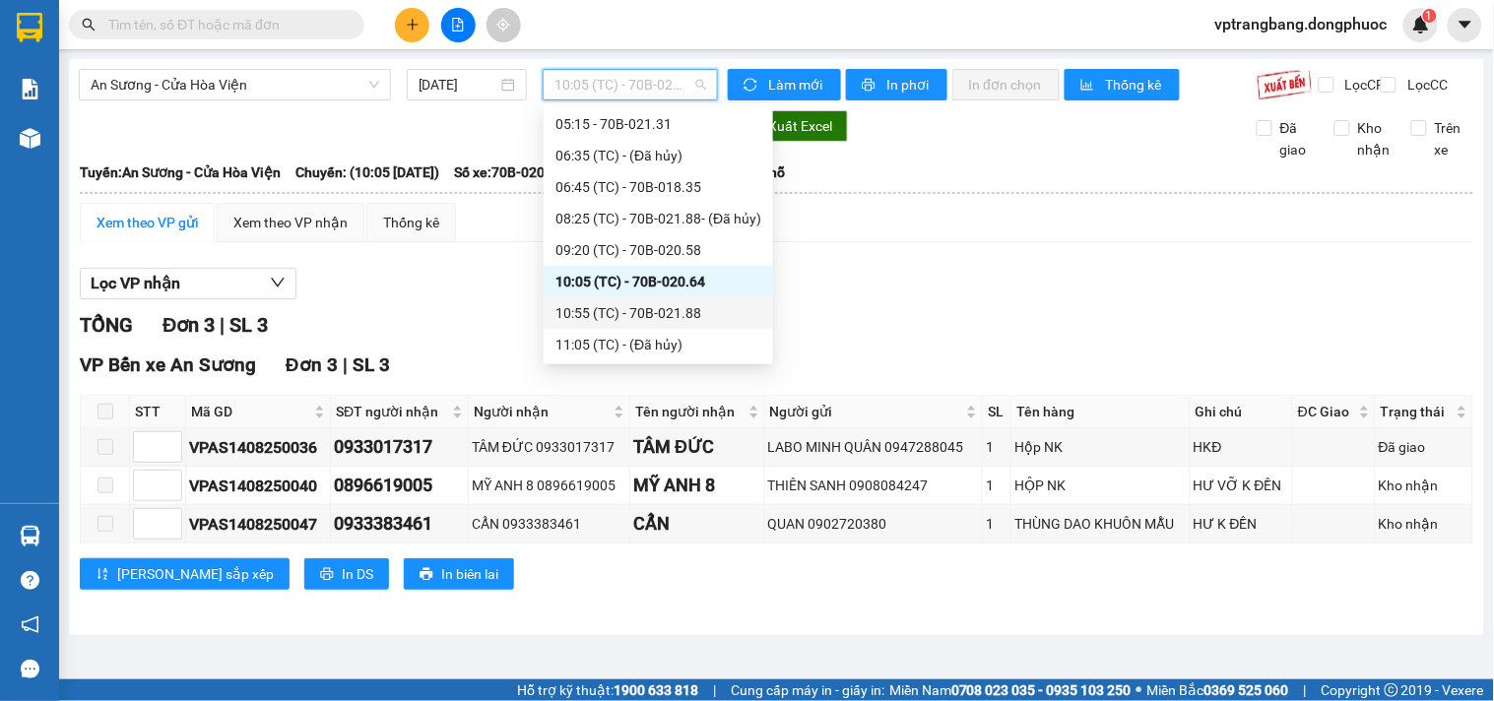
click at [641, 315] on div "10:55 (TC) - 70B-021.88" at bounding box center [658, 313] width 206 height 22
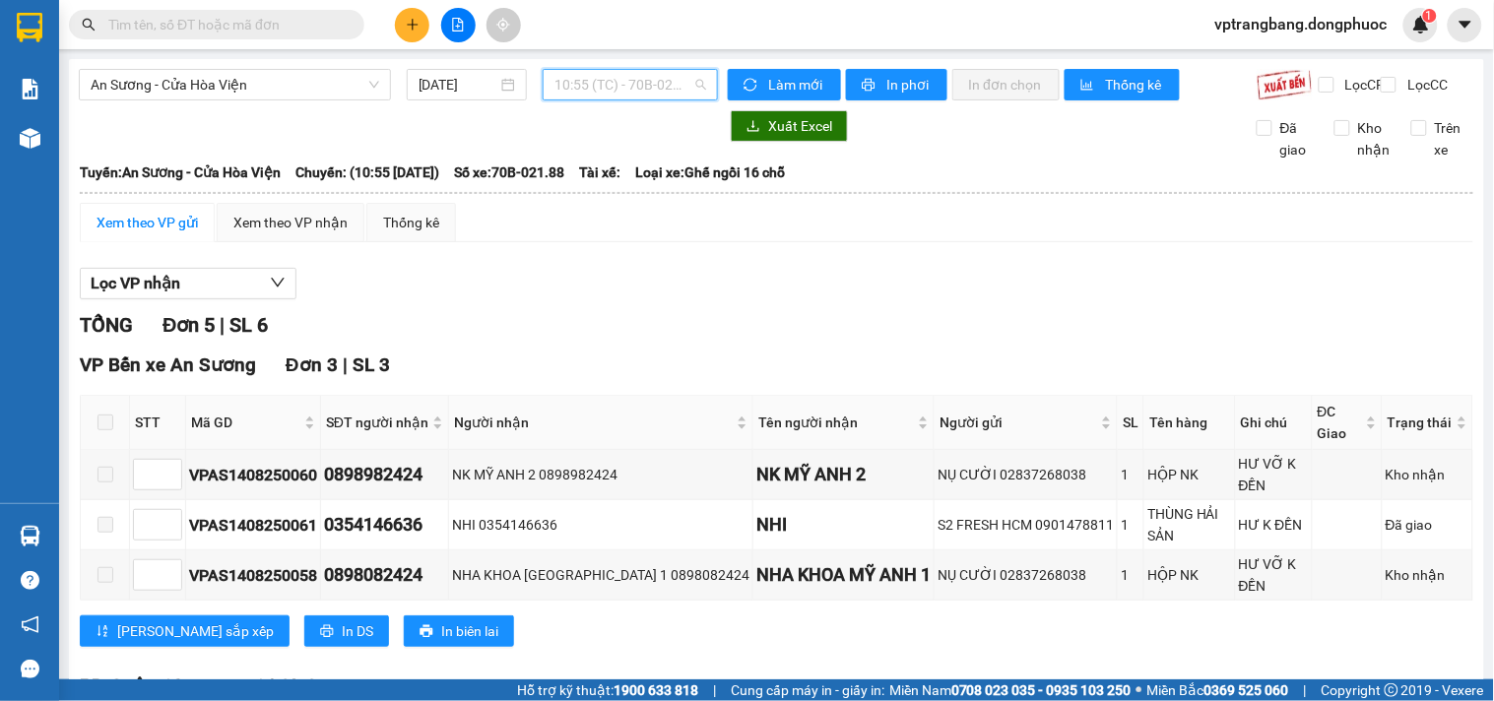
click at [616, 90] on span "10:55 (TC) - 70B-021.88" at bounding box center [630, 85] width 152 height 30
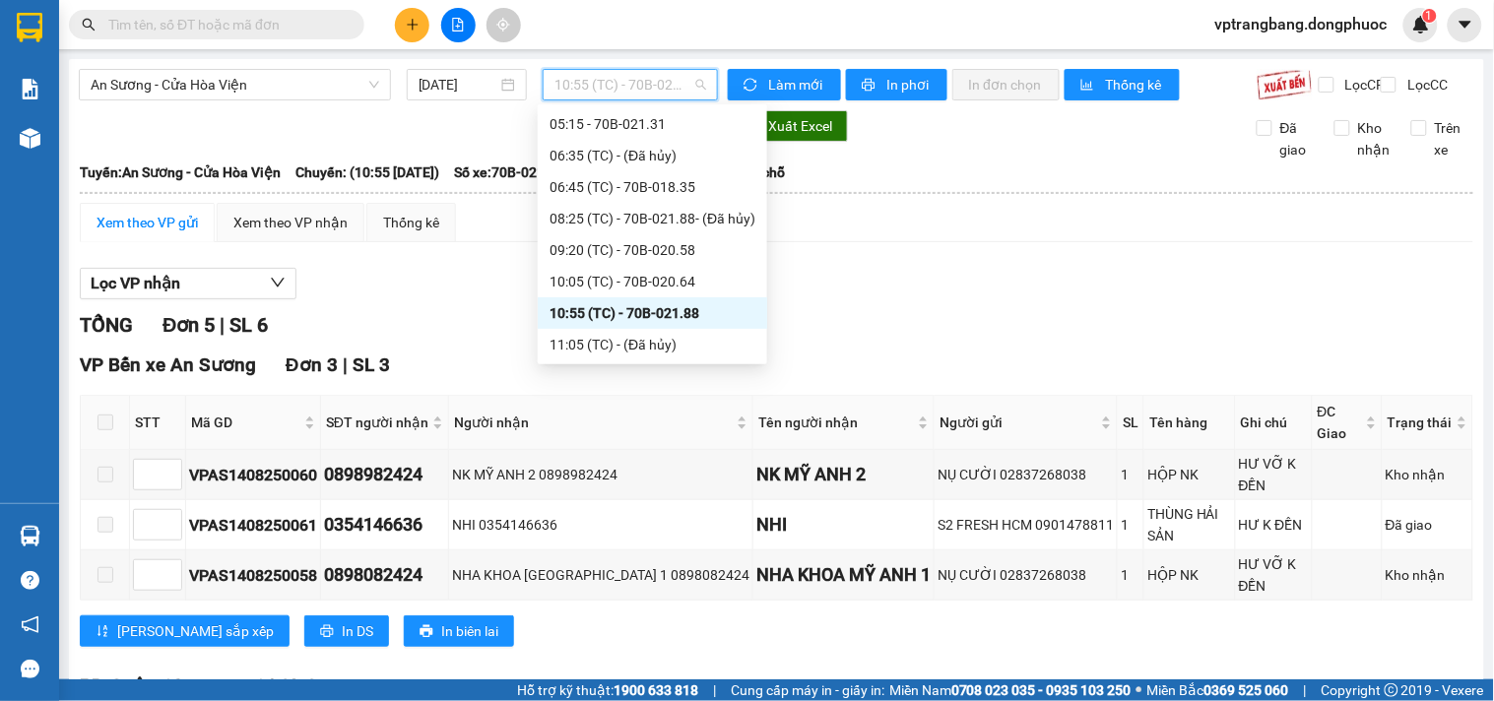
scroll to position [141, 0]
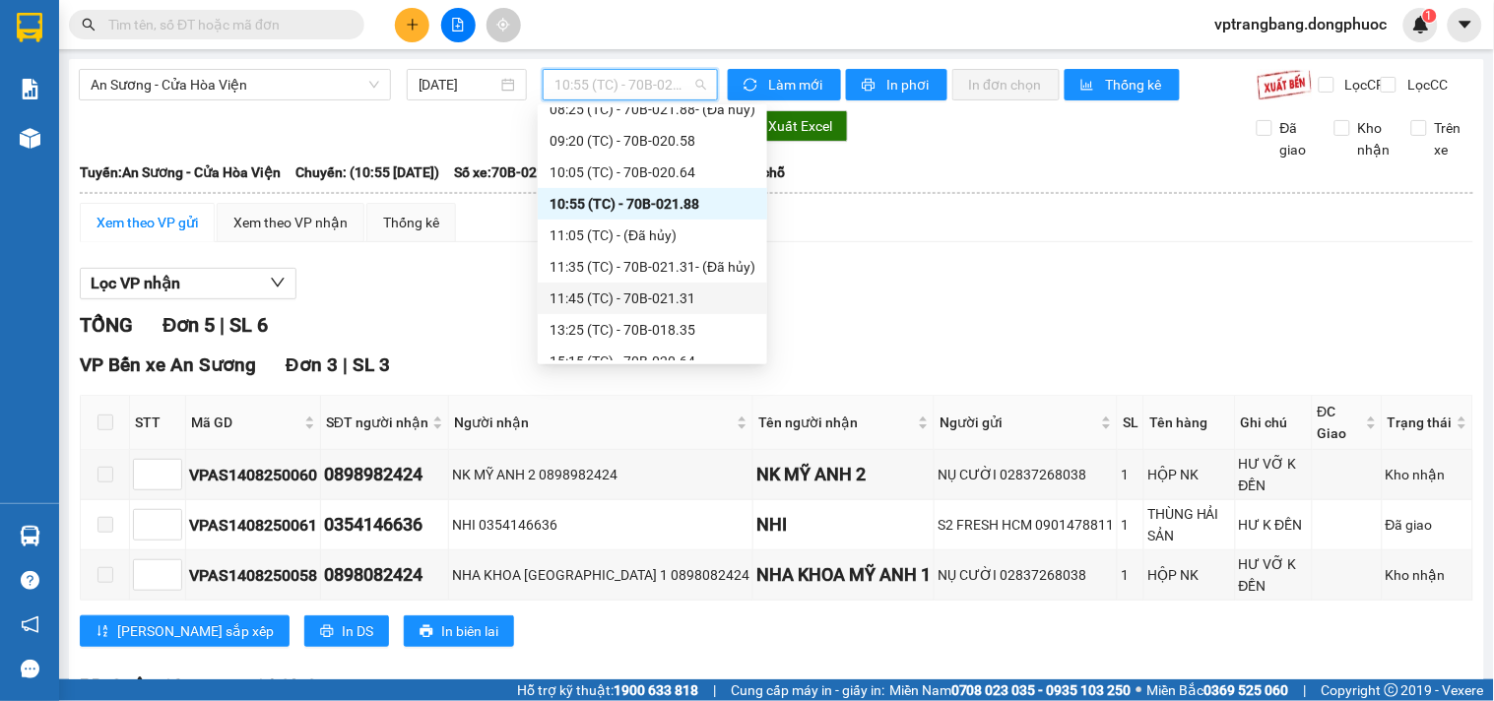
click at [635, 295] on div "11:45 (TC) - 70B-021.31" at bounding box center [652, 299] width 206 height 22
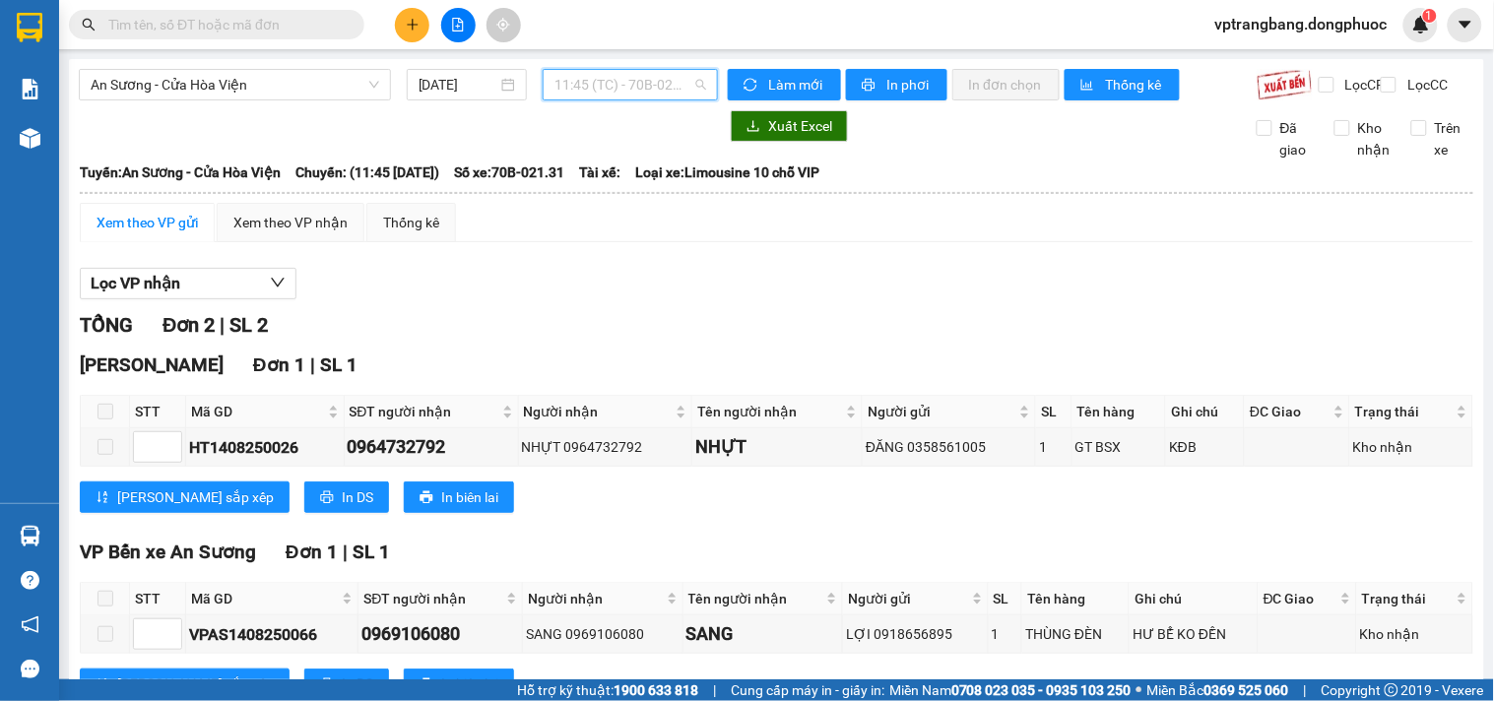
click at [613, 99] on div "11:45 (TC) - 70B-021.31" at bounding box center [630, 85] width 175 height 32
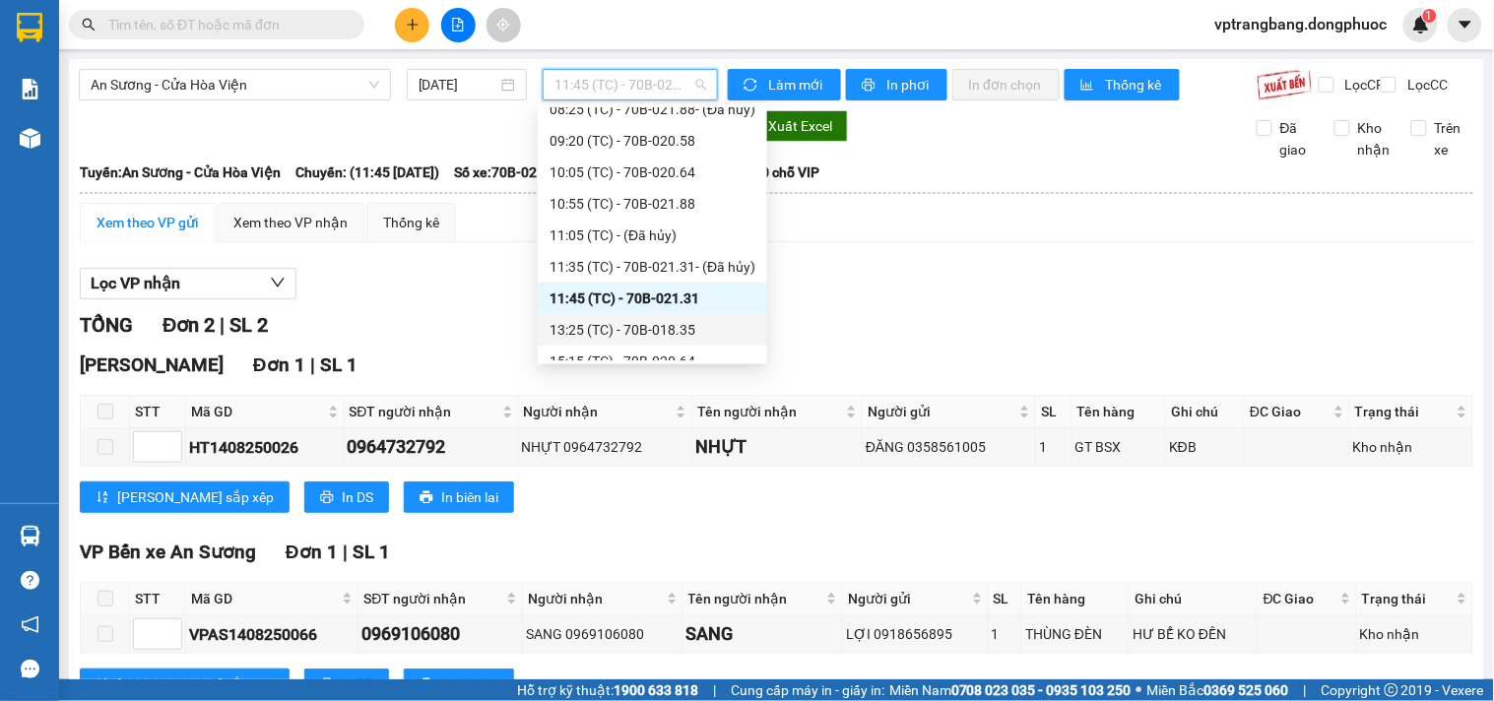
click at [634, 330] on div "13:25 (TC) - 70B-018.35" at bounding box center [652, 330] width 206 height 22
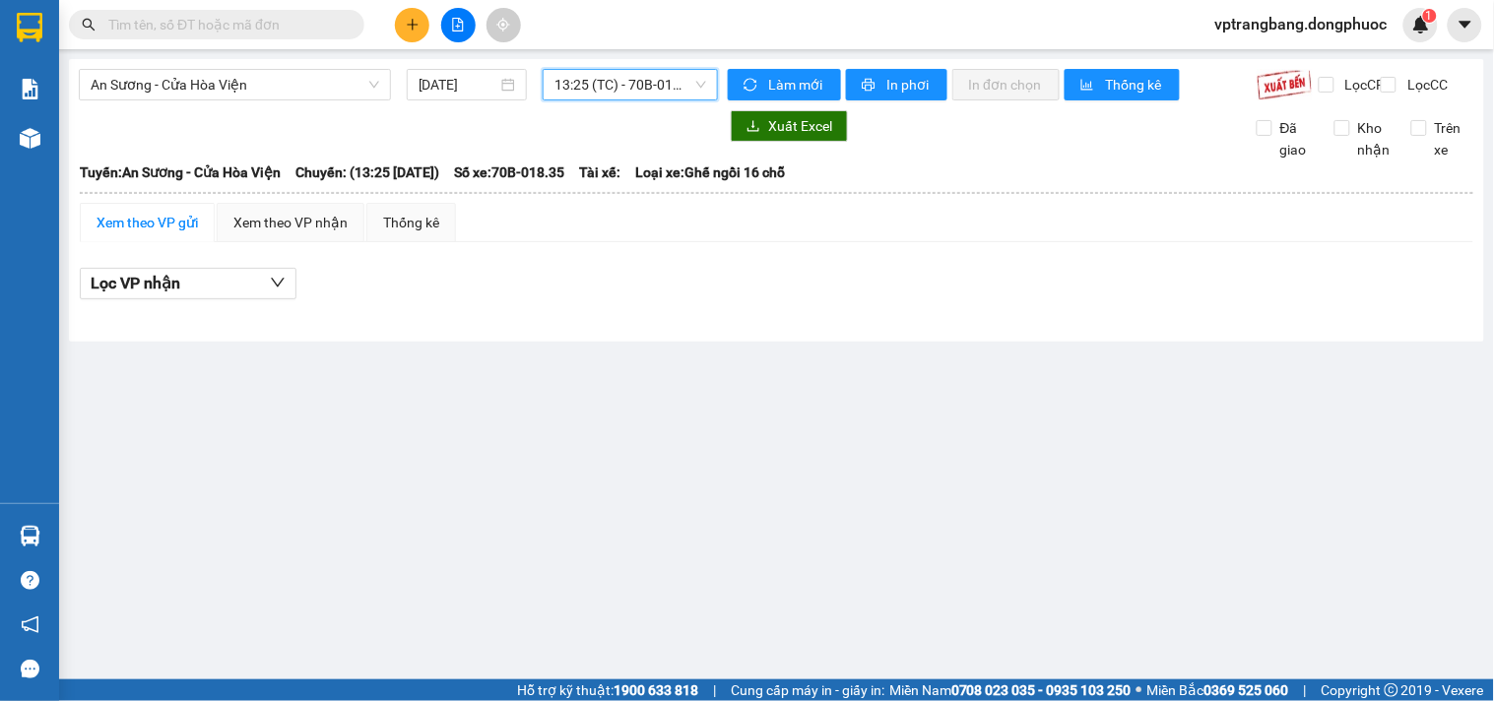
drag, startPoint x: 623, startPoint y: 74, endPoint x: 640, endPoint y: 133, distance: 61.4
click at [622, 74] on span "13:25 (TC) - 70B-018.35" at bounding box center [630, 85] width 152 height 30
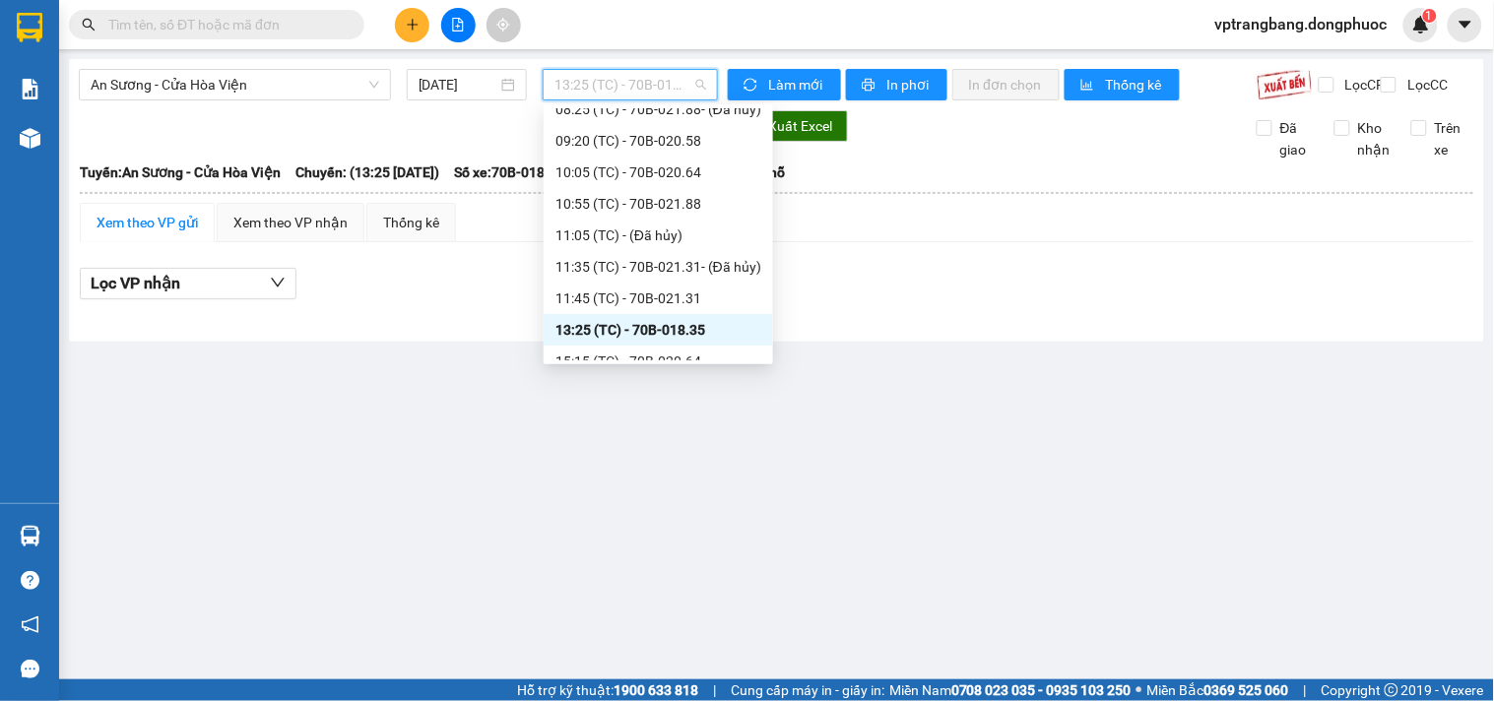
scroll to position [250, 0]
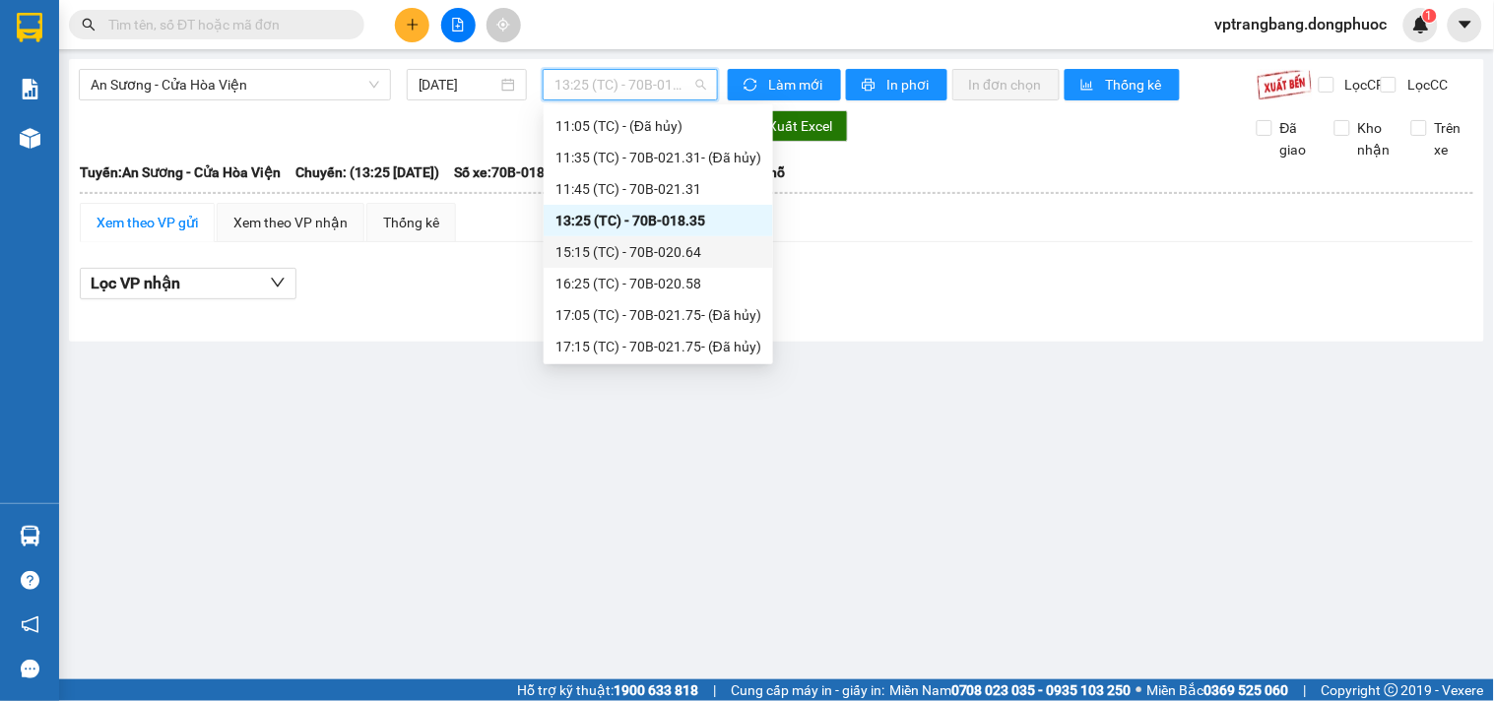
click at [667, 248] on div "15:15 (TC) - 70B-020.64" at bounding box center [658, 252] width 206 height 22
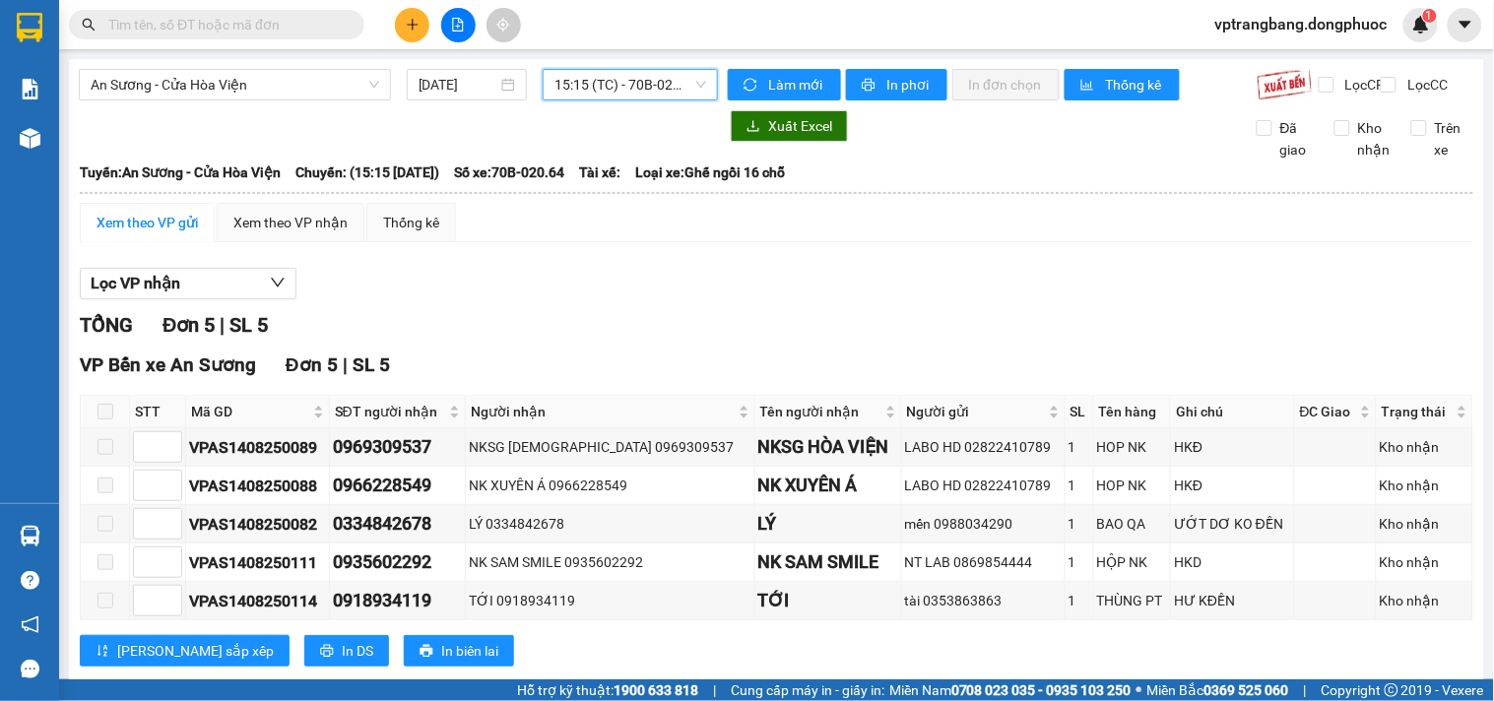
click at [609, 92] on span "15:15 (TC) - 70B-020.64" at bounding box center [630, 85] width 152 height 30
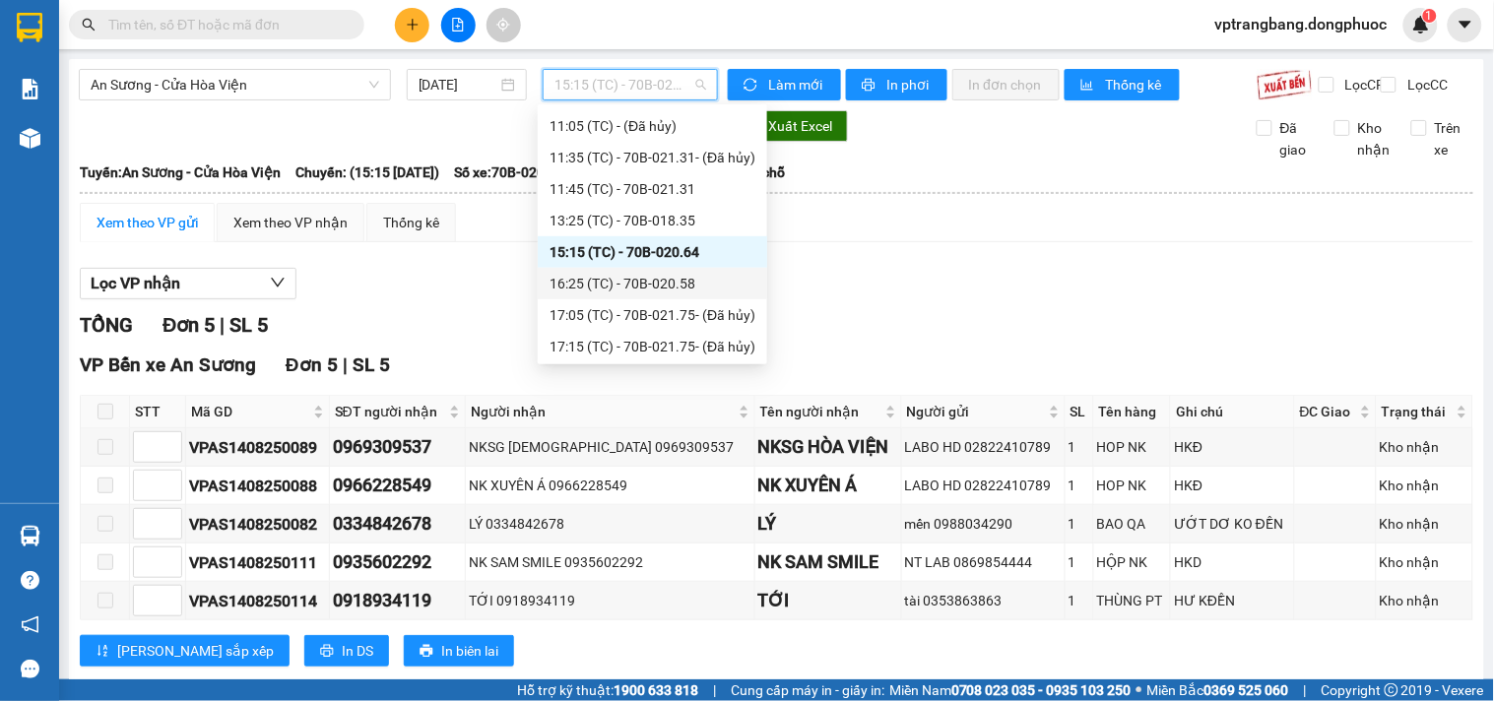
click at [656, 292] on div "16:25 (TC) - 70B-020.58" at bounding box center [652, 284] width 206 height 22
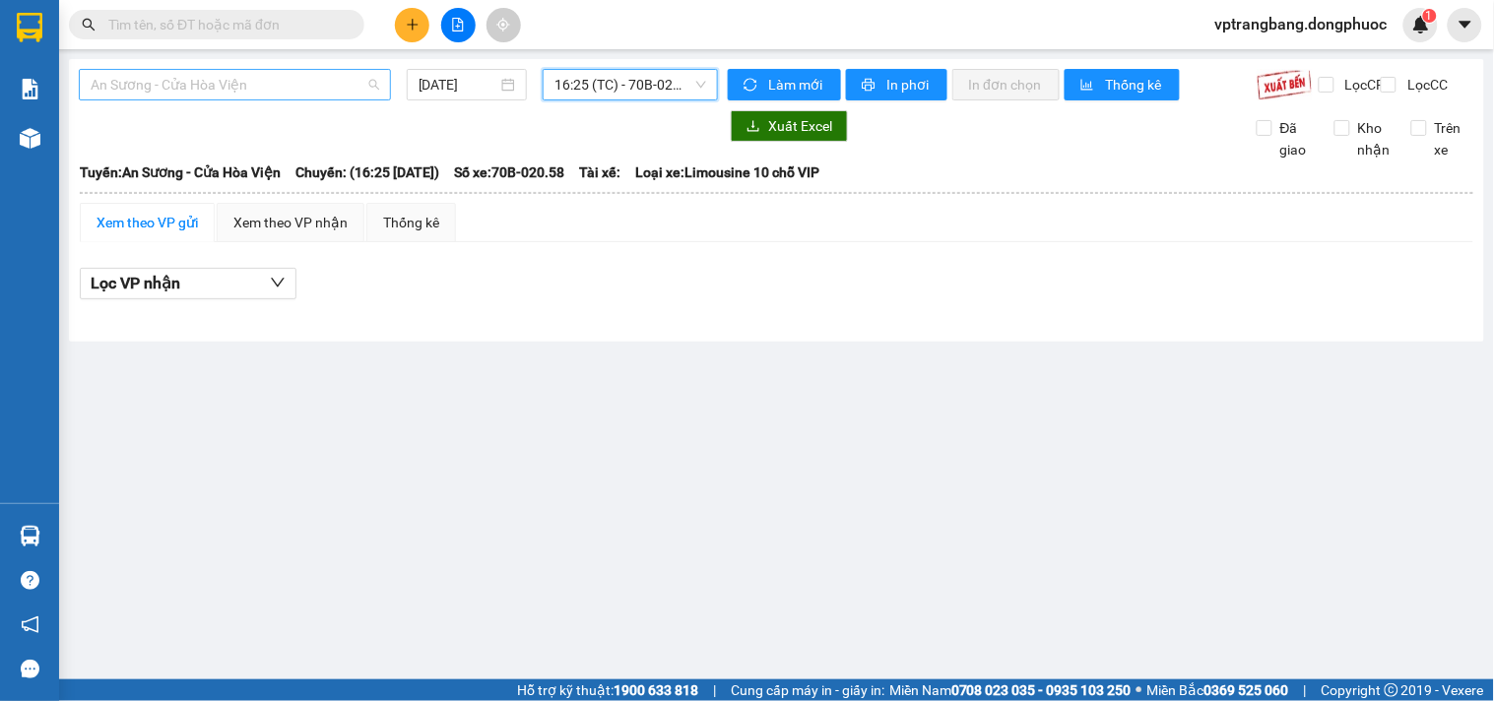
click at [329, 82] on span "An Sương - Cửa Hòa Viện" at bounding box center [235, 85] width 289 height 30
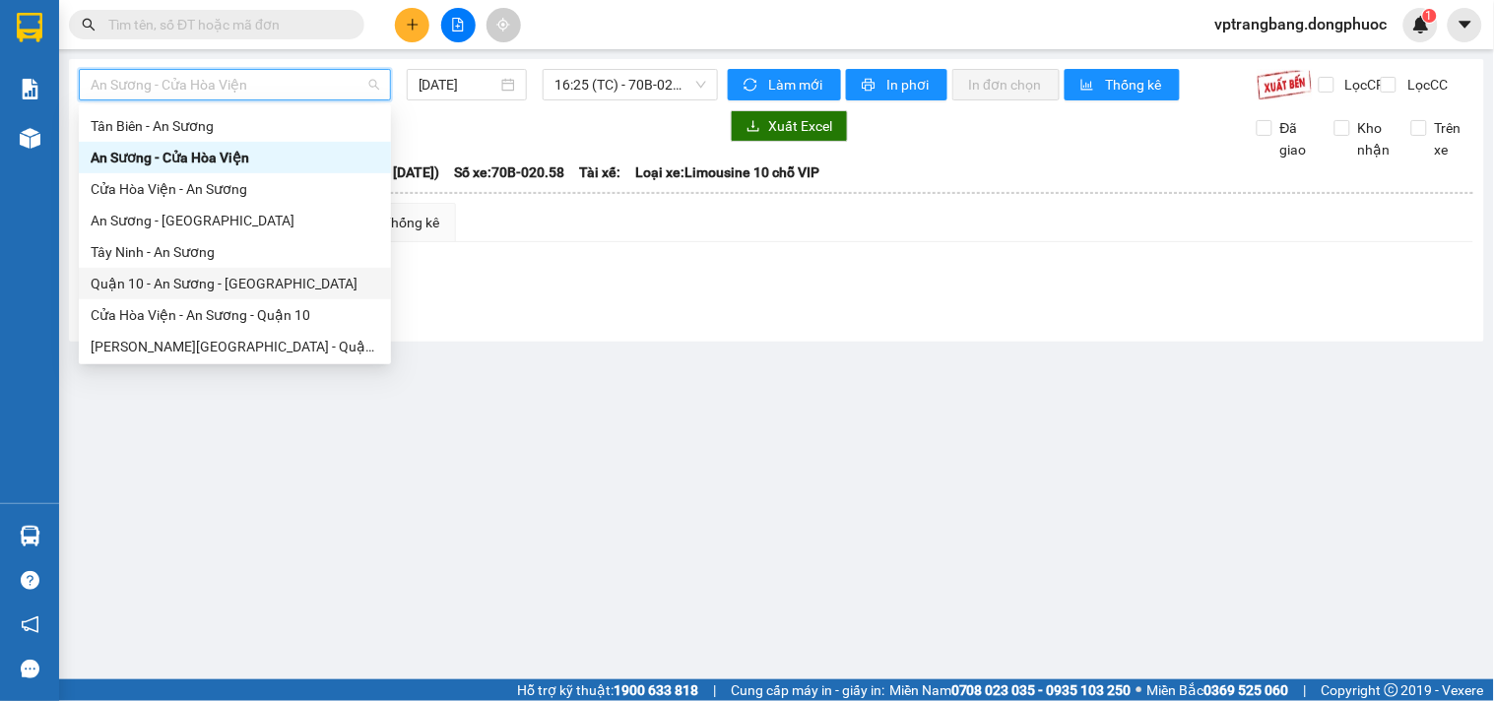
click at [745, 445] on main "An Sương - Cửa Hòa Viện 14/08/2025 16:25 (TC) - 70B-020.58 Làm mới In phơi In đ…" at bounding box center [747, 339] width 1494 height 679
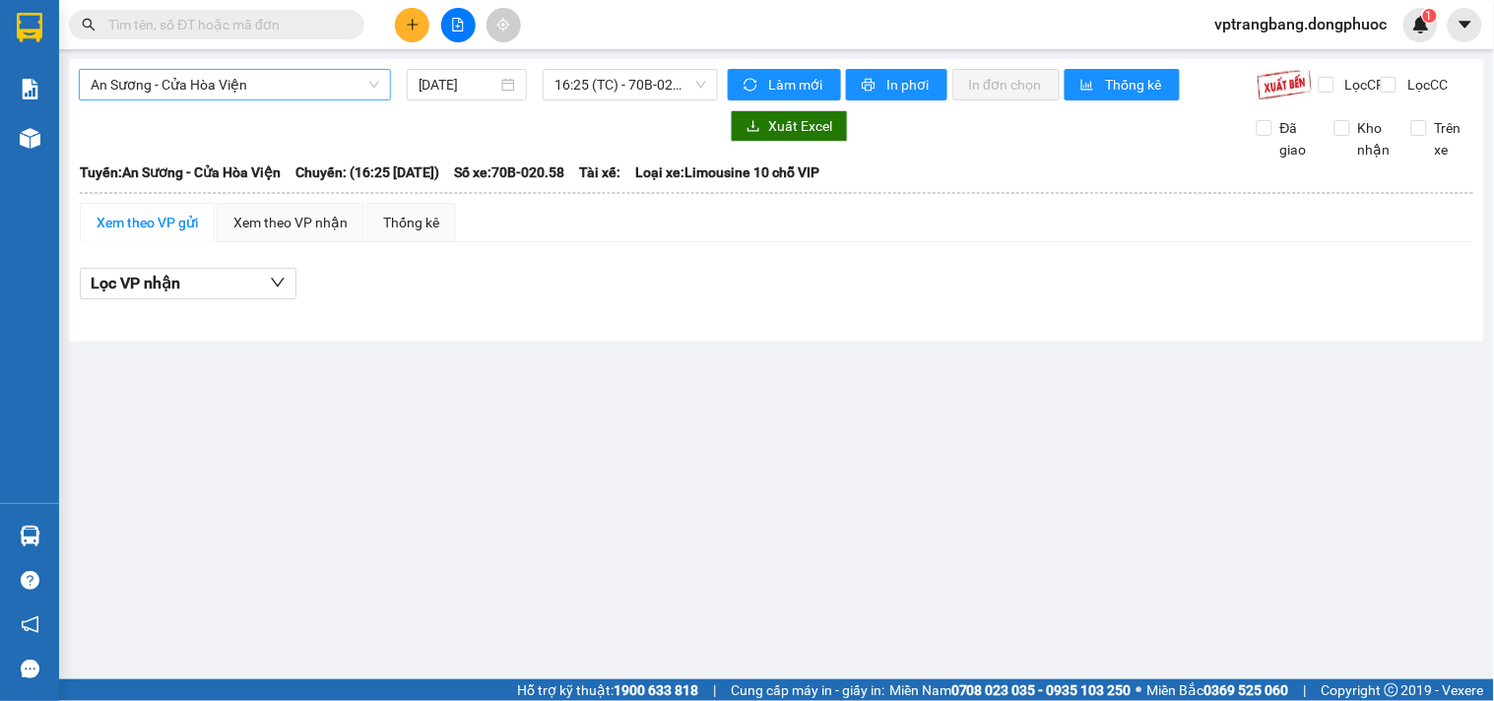
click at [264, 99] on div "An Sương - Cửa Hòa Viện" at bounding box center [235, 85] width 312 height 32
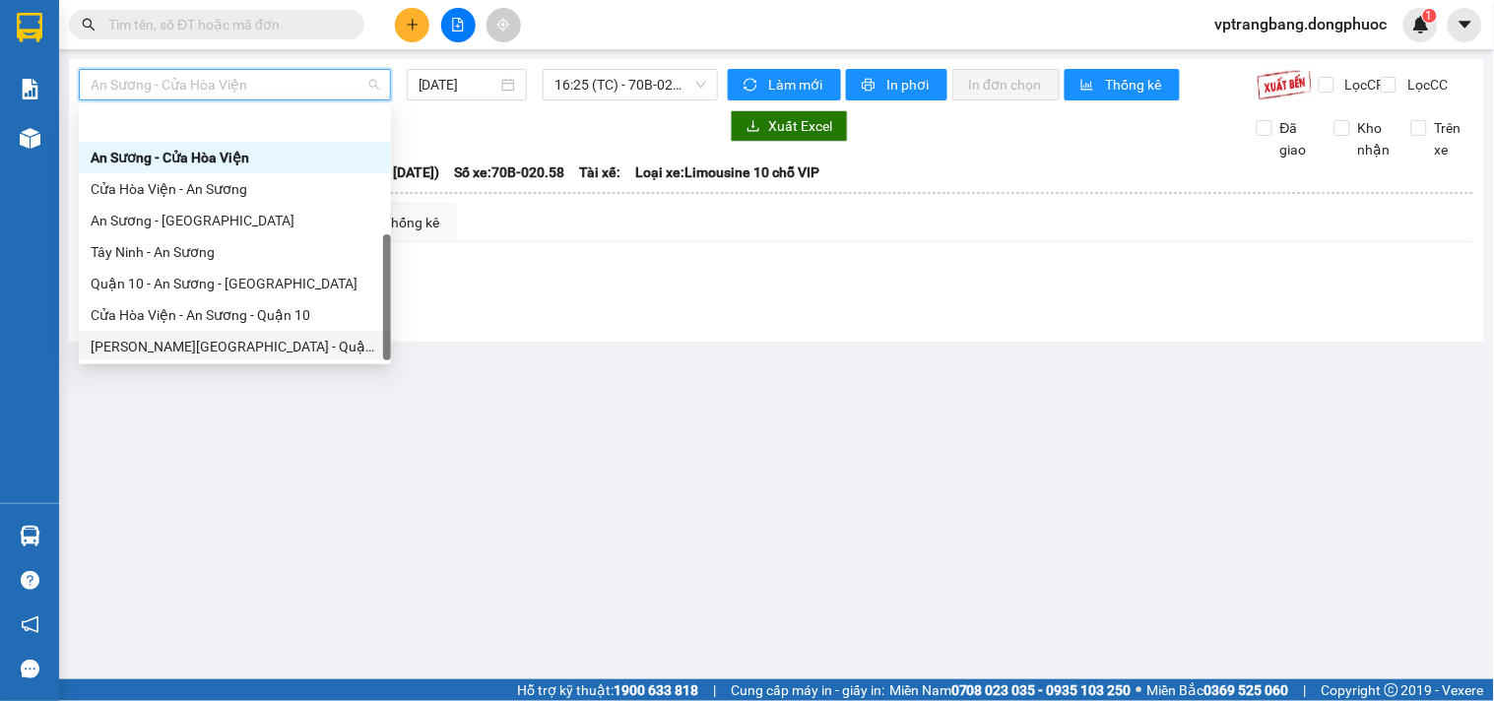
scroll to position [283, 0]
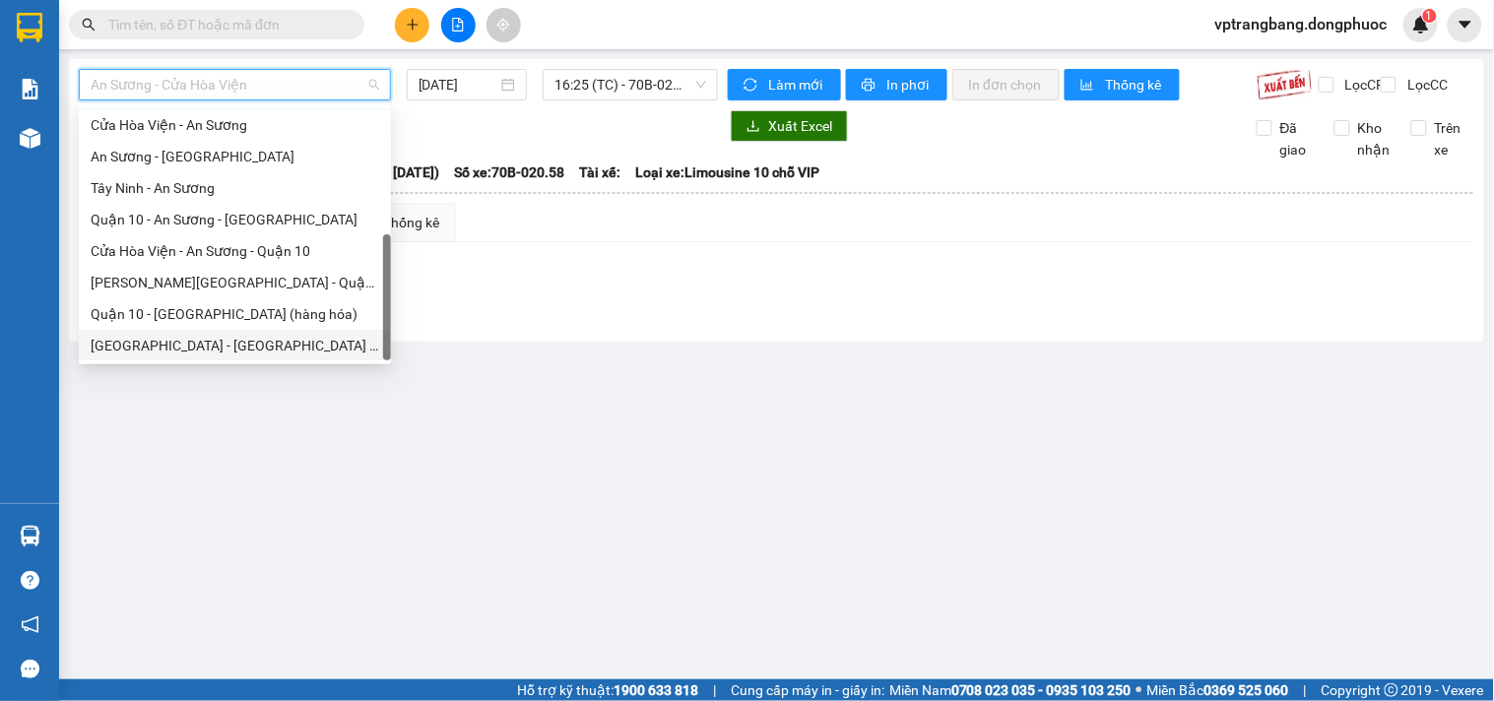
click at [237, 338] on div "[GEOGRAPHIC_DATA] - [GEOGRAPHIC_DATA] (vip)" at bounding box center [235, 346] width 289 height 22
type input "[DATE]"
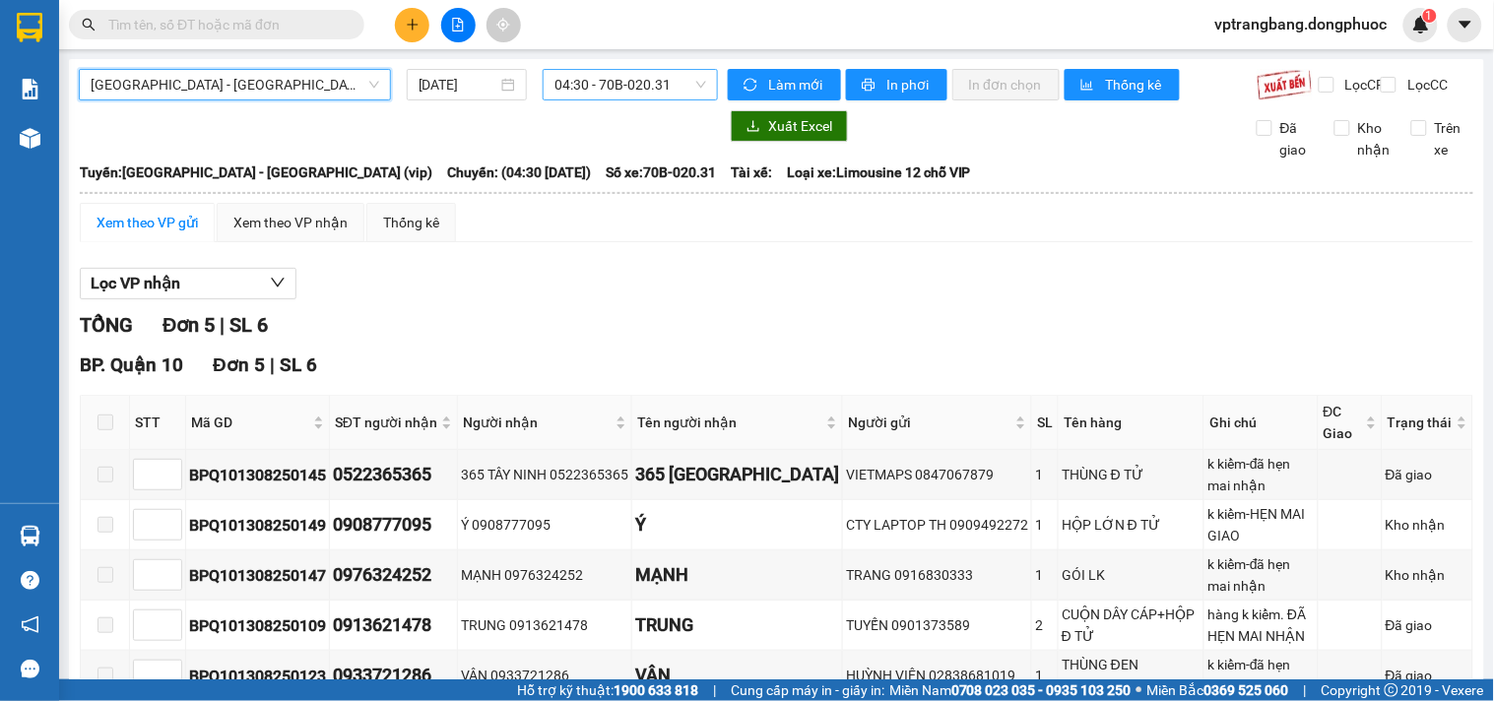
click at [565, 77] on span "04:30 - 70B-020.31" at bounding box center [630, 85] width 152 height 30
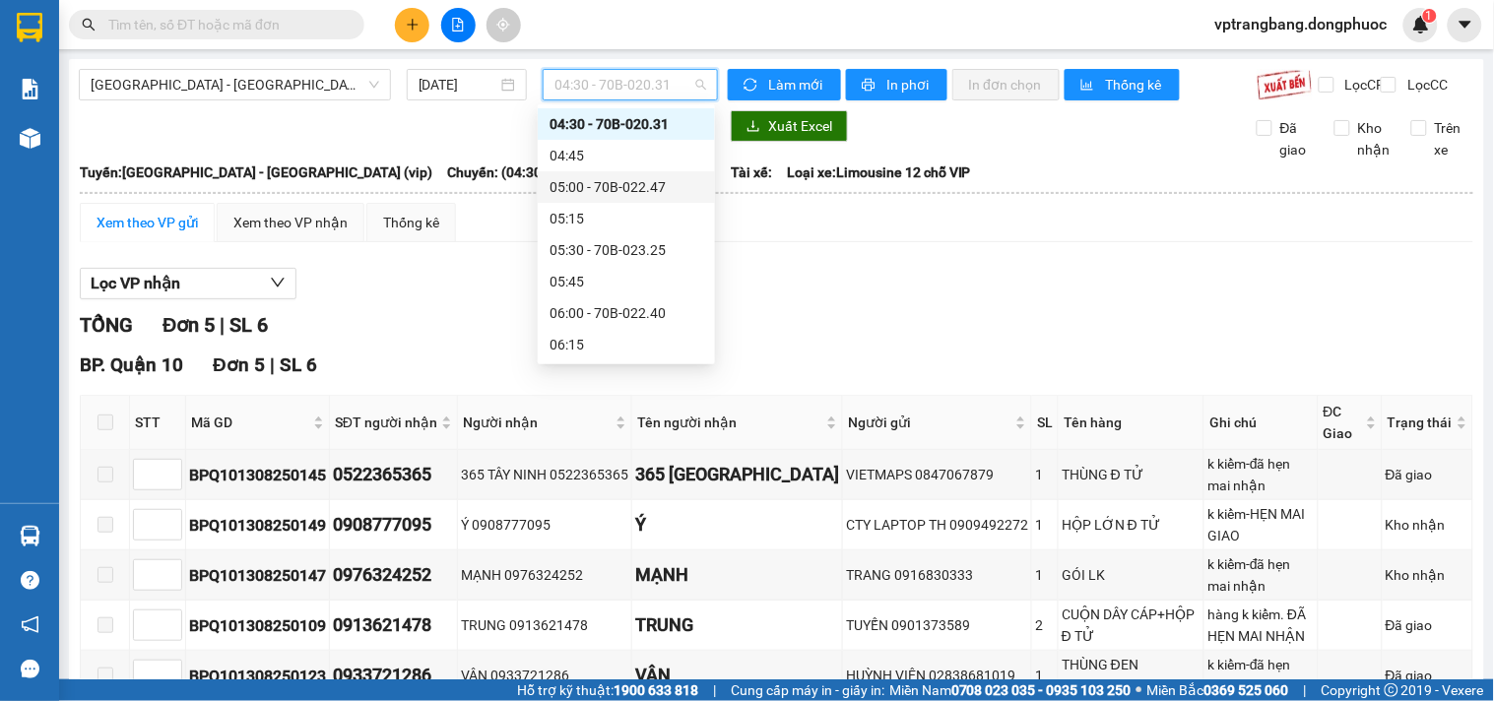
click at [613, 188] on div "05:00 - 70B-022.47" at bounding box center [626, 187] width 154 height 22
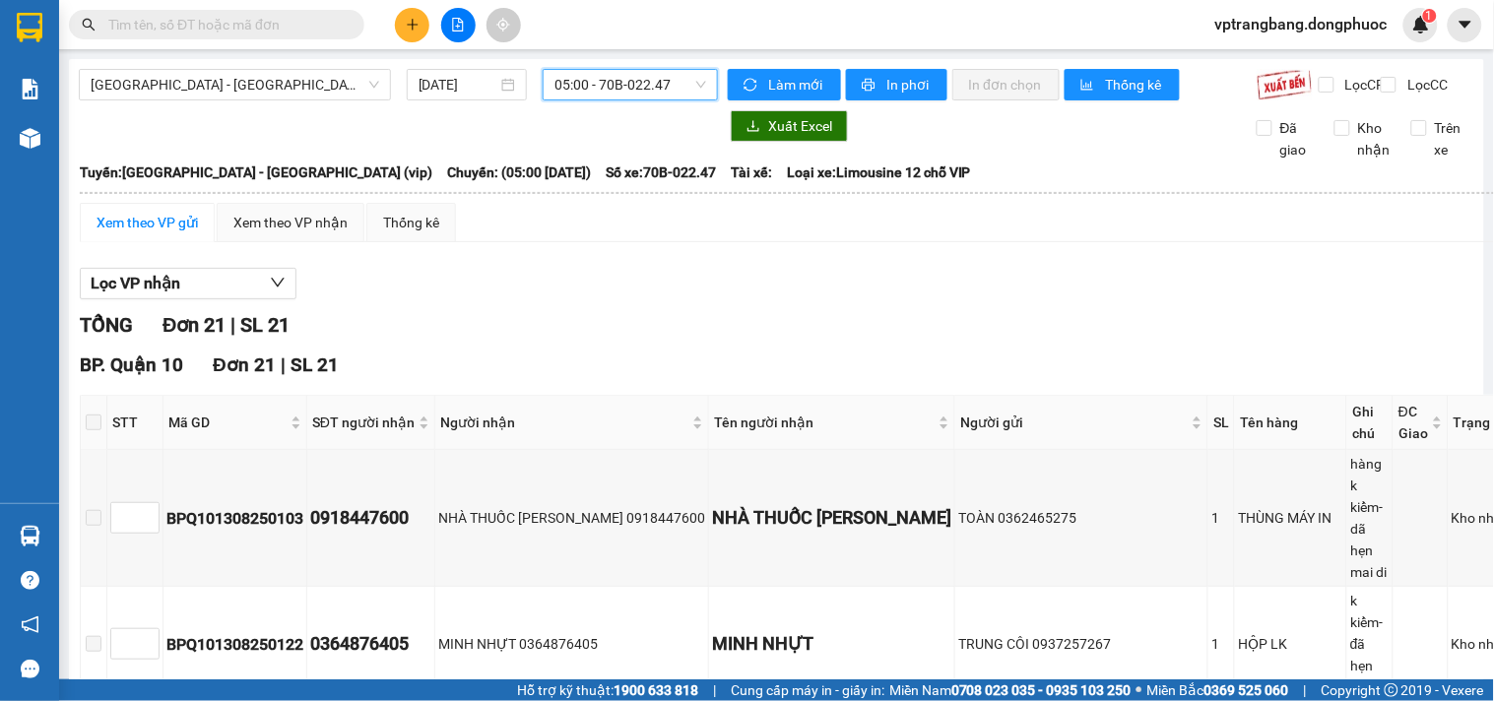
click at [596, 93] on span "05:00 - 70B-022.47" at bounding box center [630, 85] width 152 height 30
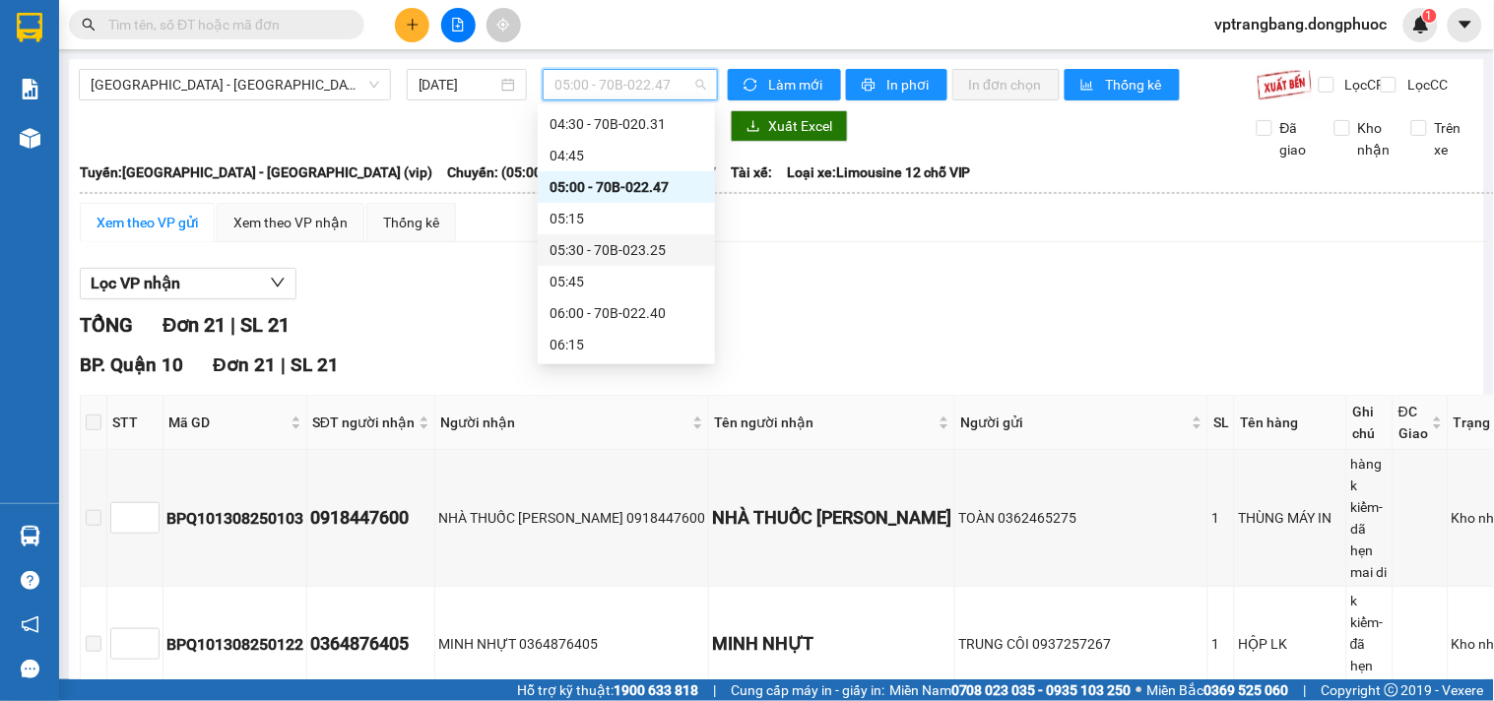
click at [630, 240] on div "05:30 - 70B-023.25" at bounding box center [626, 250] width 154 height 22
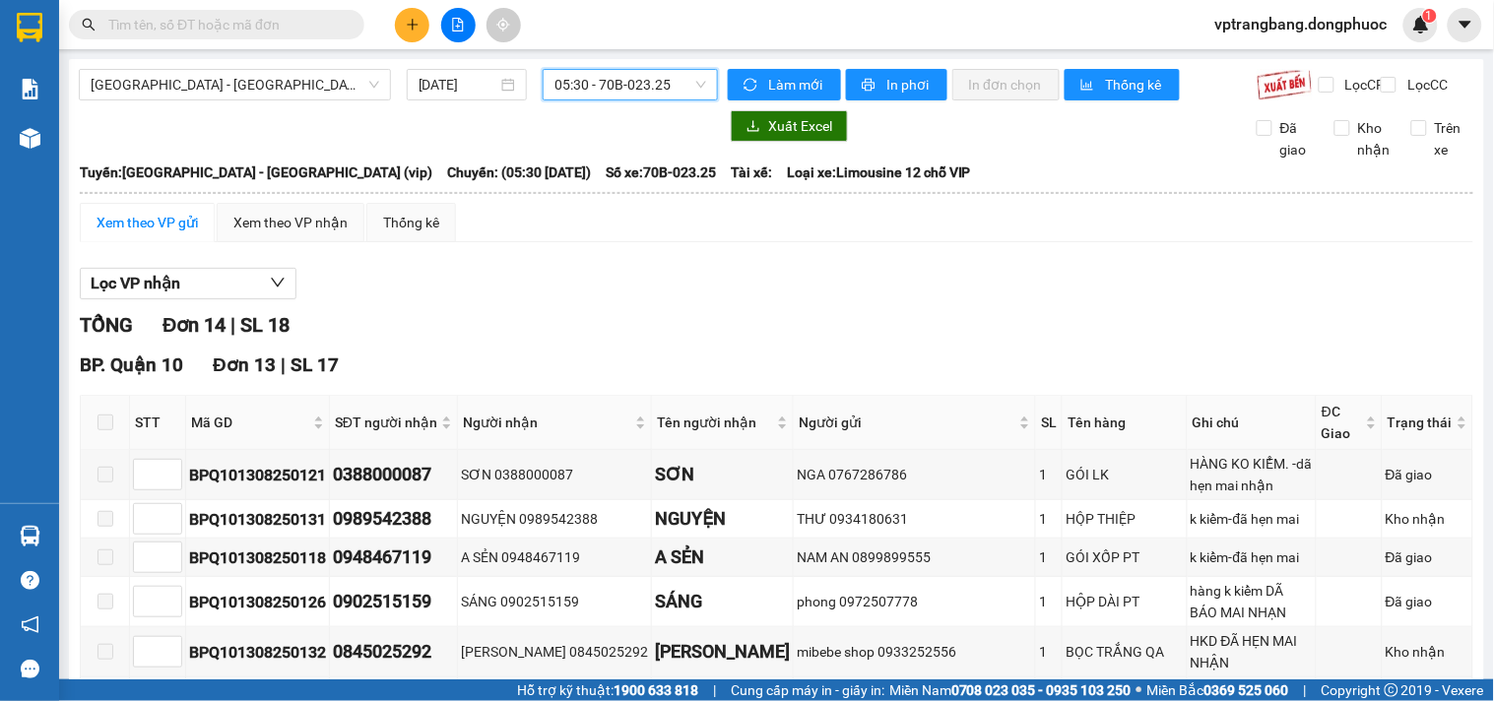
click at [618, 90] on span "05:30 - 70B-023.25" at bounding box center [630, 85] width 152 height 30
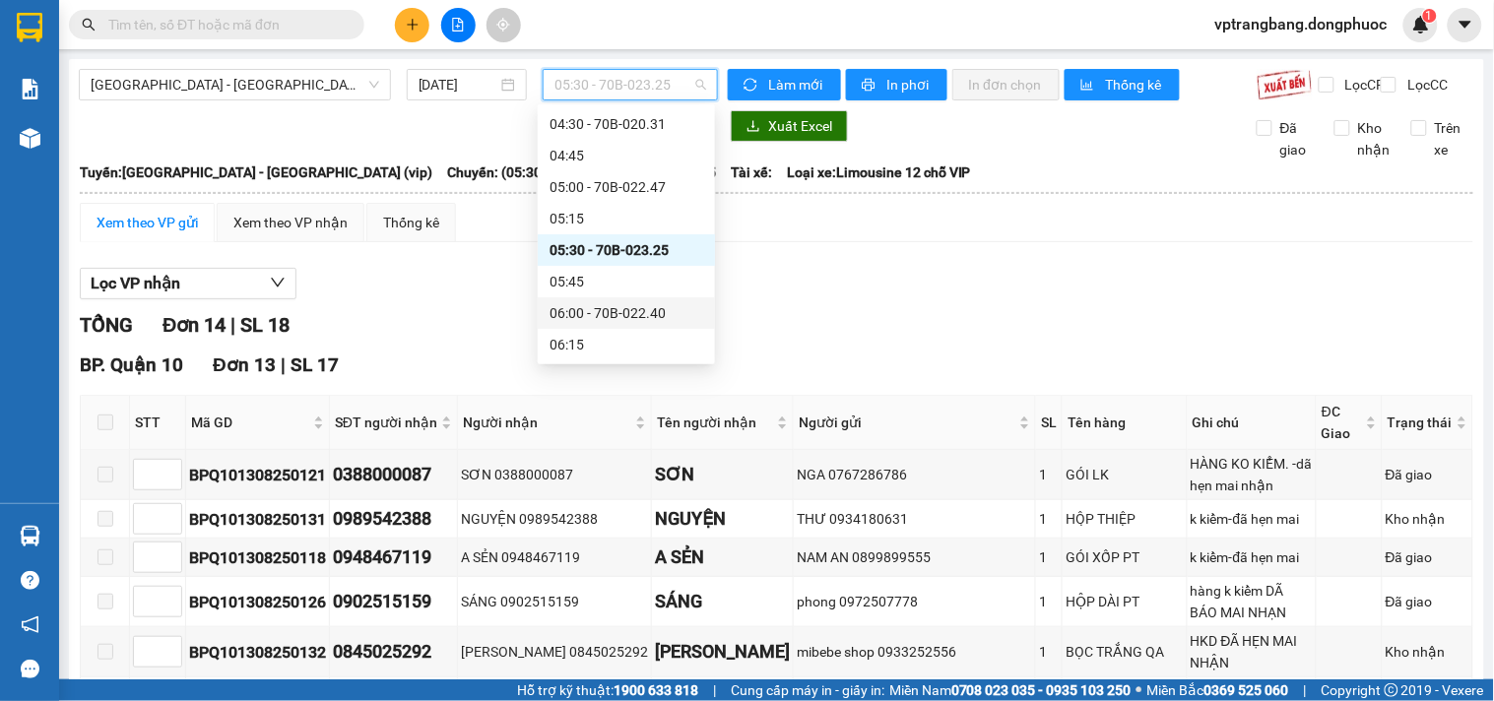
click at [642, 318] on div "06:00 - 70B-022.40" at bounding box center [626, 313] width 154 height 22
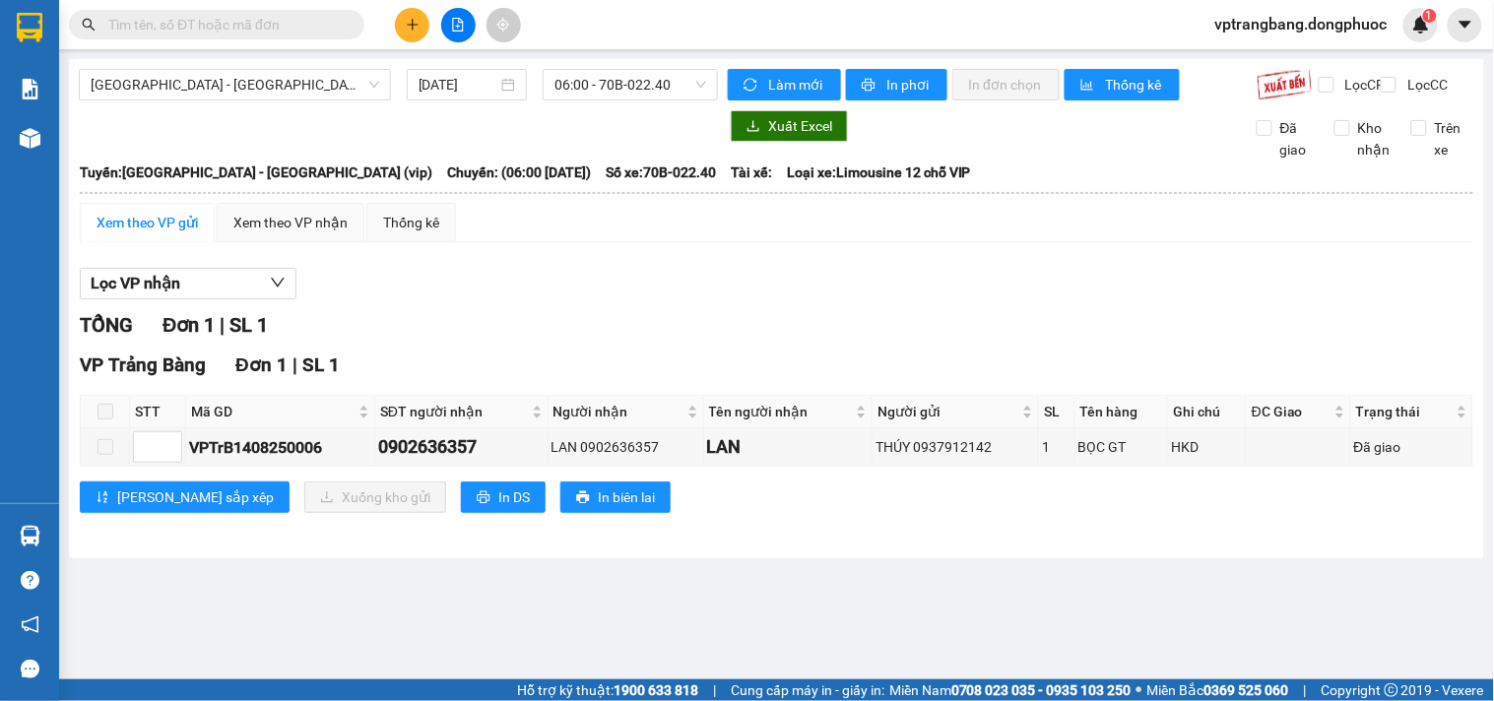
click at [543, 330] on div "TỔNG Đơn 1 | SL 1" at bounding box center [776, 325] width 1393 height 31
click at [569, 300] on div "Lọc VP nhận" at bounding box center [776, 284] width 1393 height 32
click at [512, 300] on div "Lọc VP nhận" at bounding box center [776, 284] width 1393 height 32
click at [622, 91] on span "06:00 - 70B-022.40" at bounding box center [630, 85] width 152 height 30
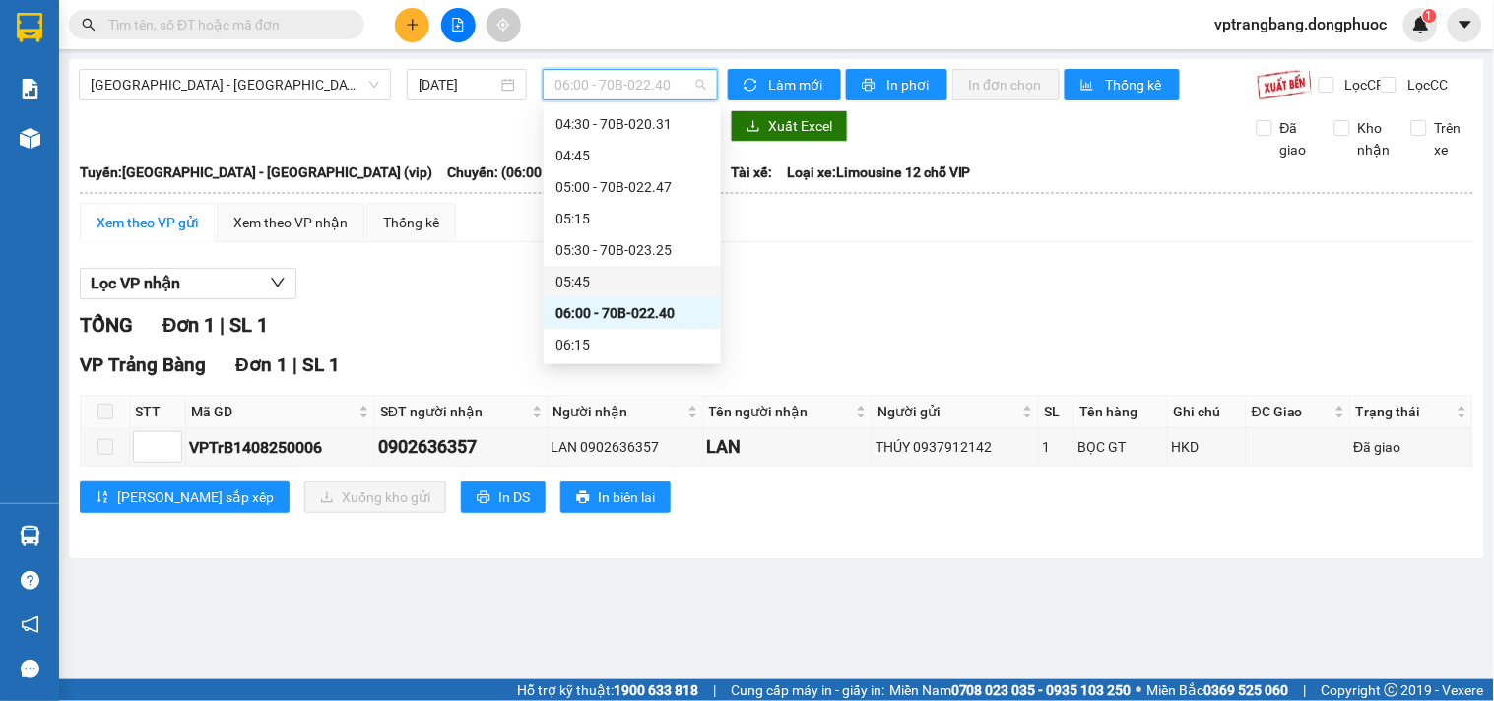
scroll to position [141, 0]
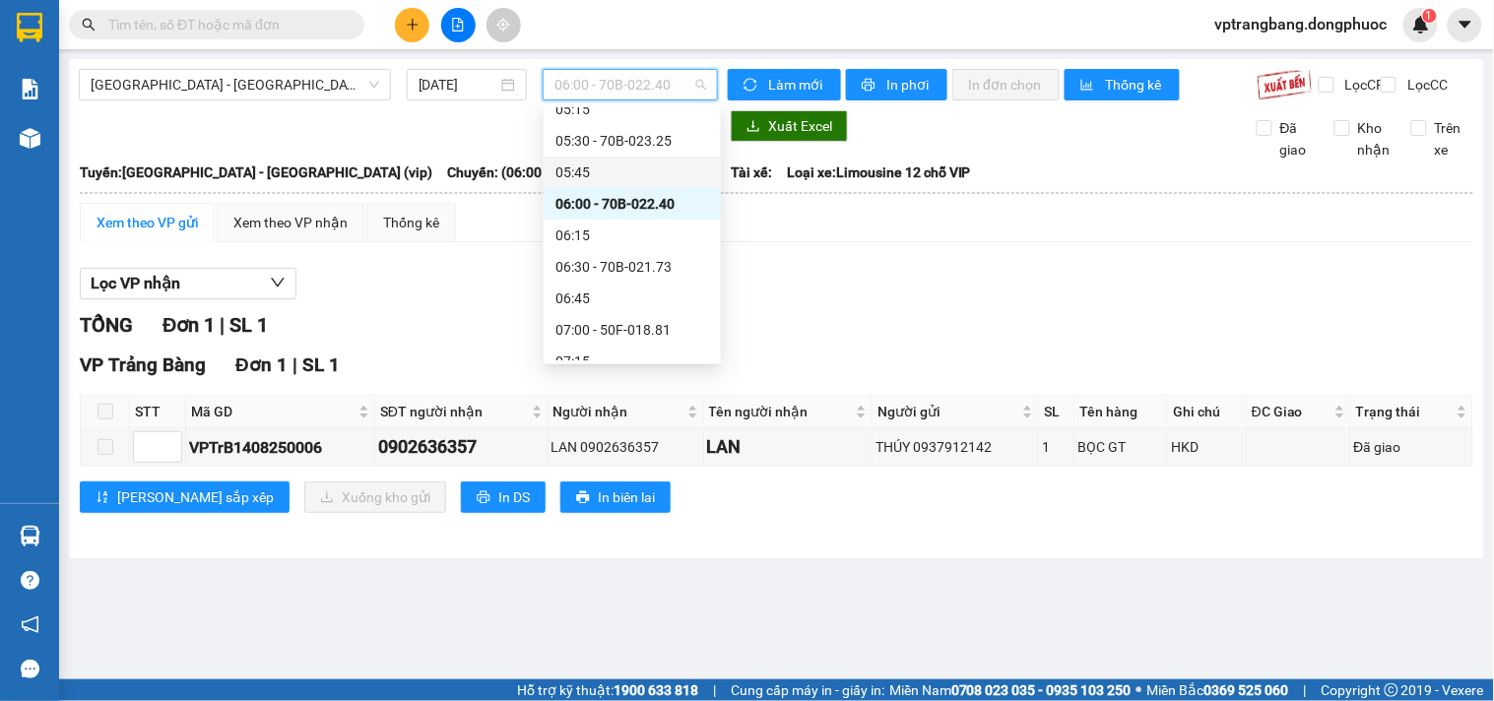
click at [637, 271] on div "06:30 - 70B-021.73" at bounding box center [632, 267] width 154 height 22
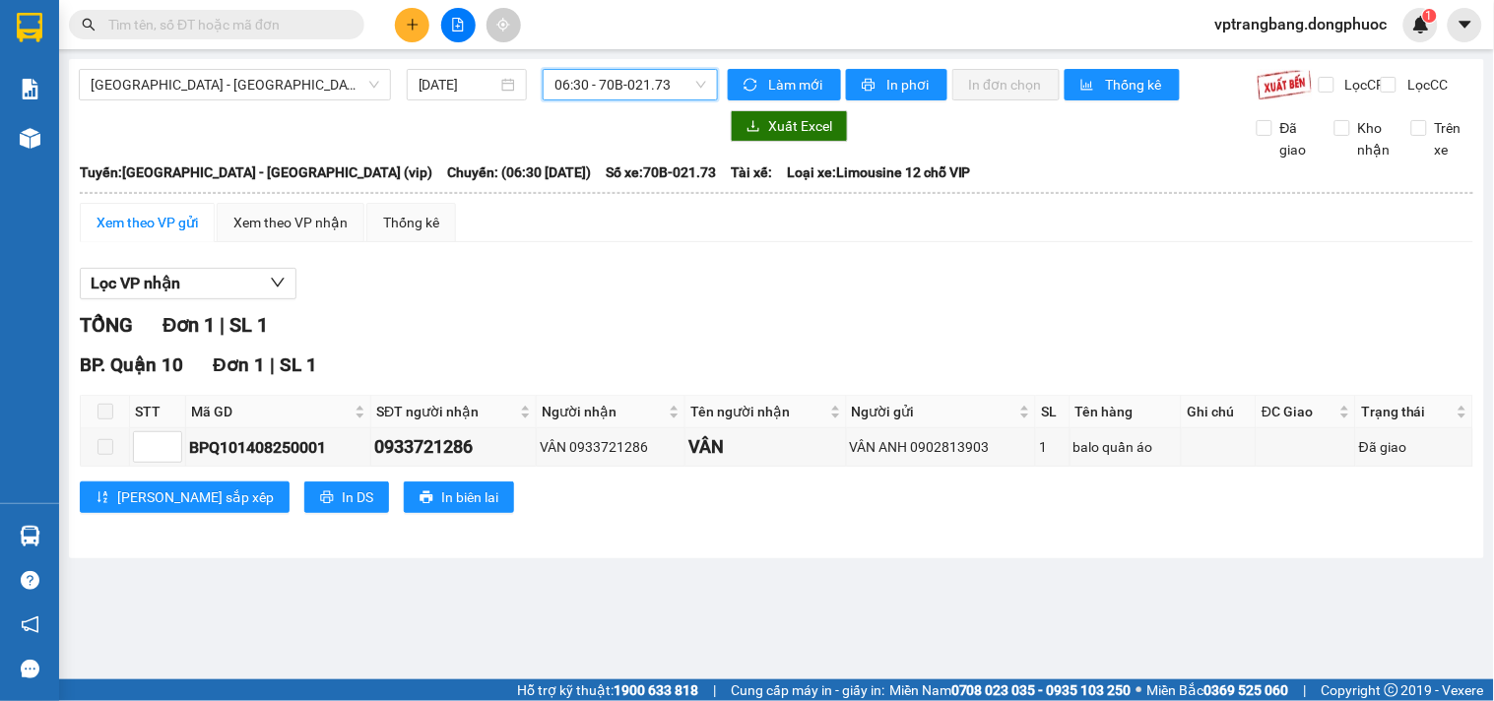
click at [643, 93] on span "06:30 - 70B-021.73" at bounding box center [630, 85] width 152 height 30
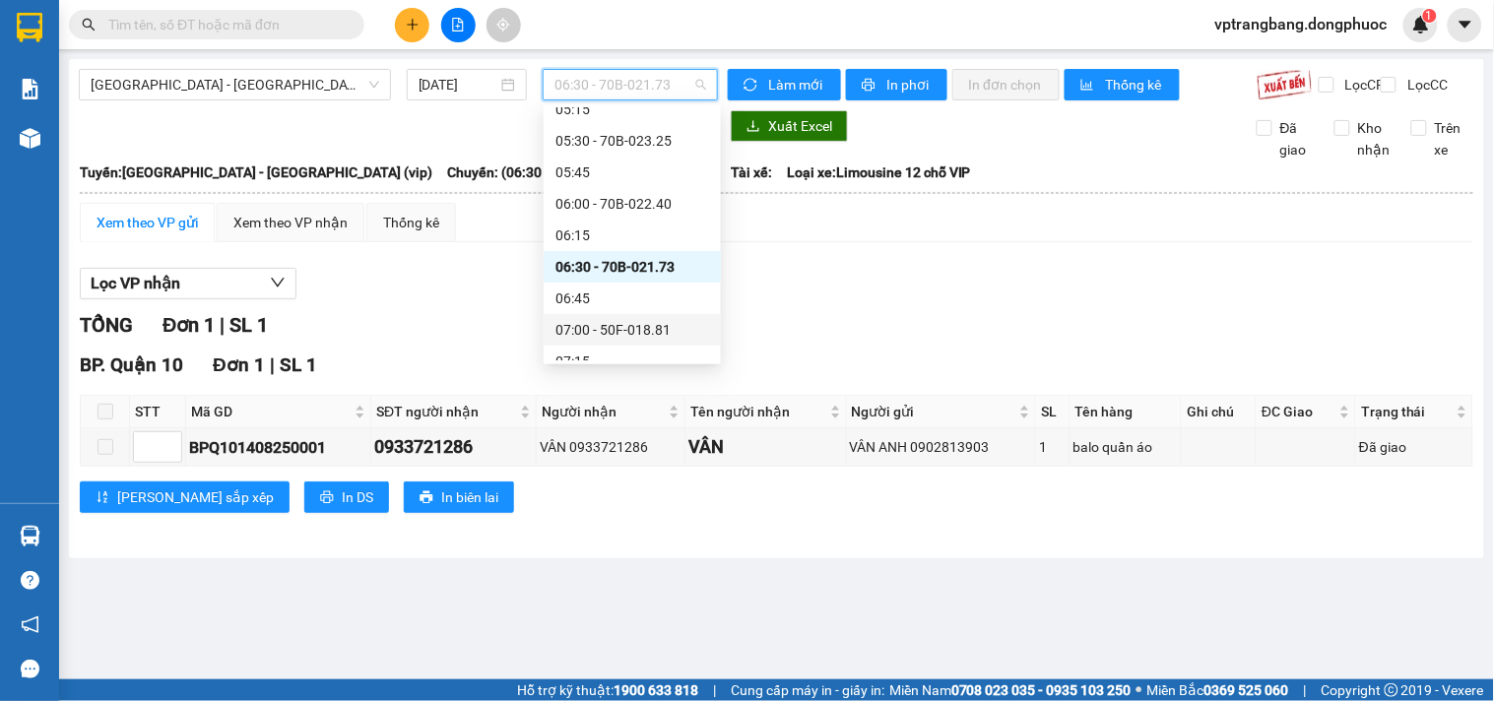
click at [643, 323] on div "07:00 - 50F-018.81" at bounding box center [632, 330] width 154 height 22
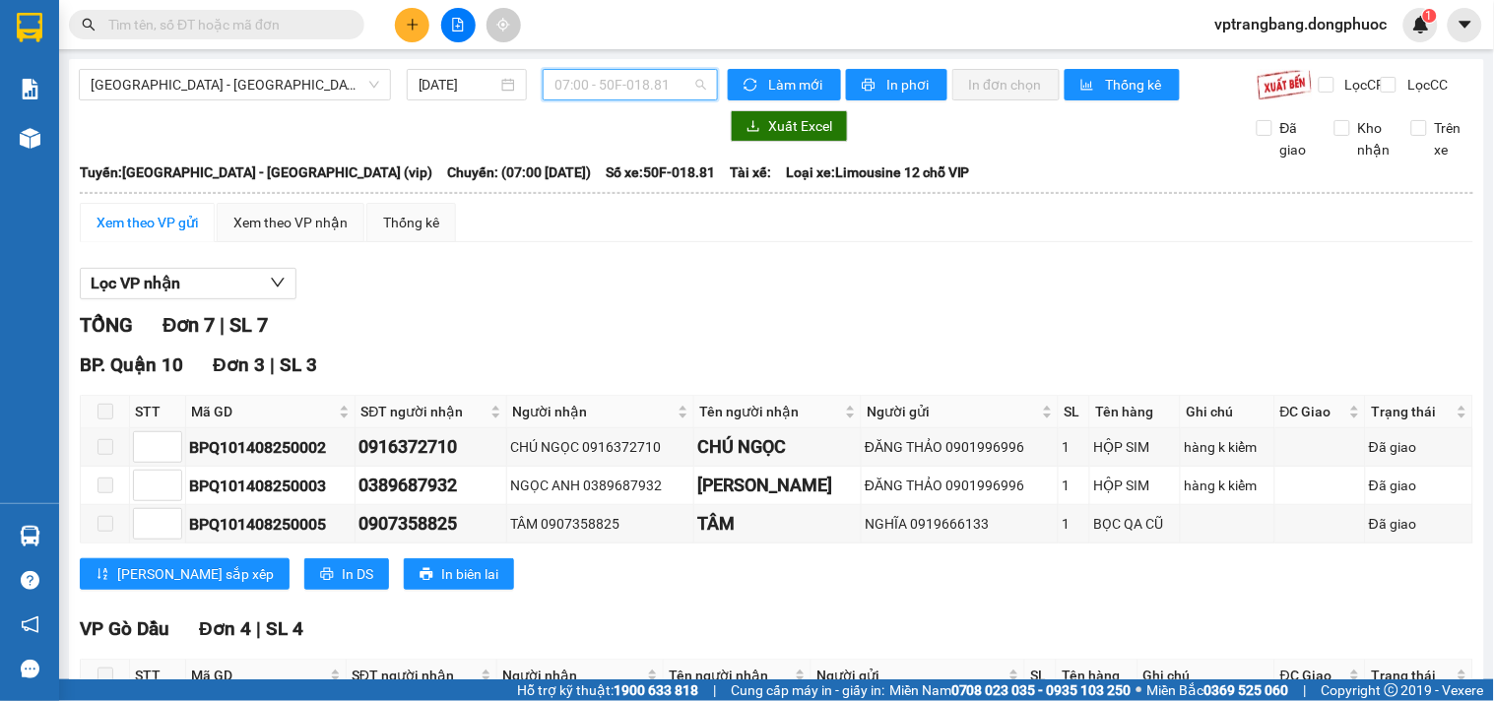
click at [591, 96] on span "07:00 - 50F-018.81" at bounding box center [630, 85] width 152 height 30
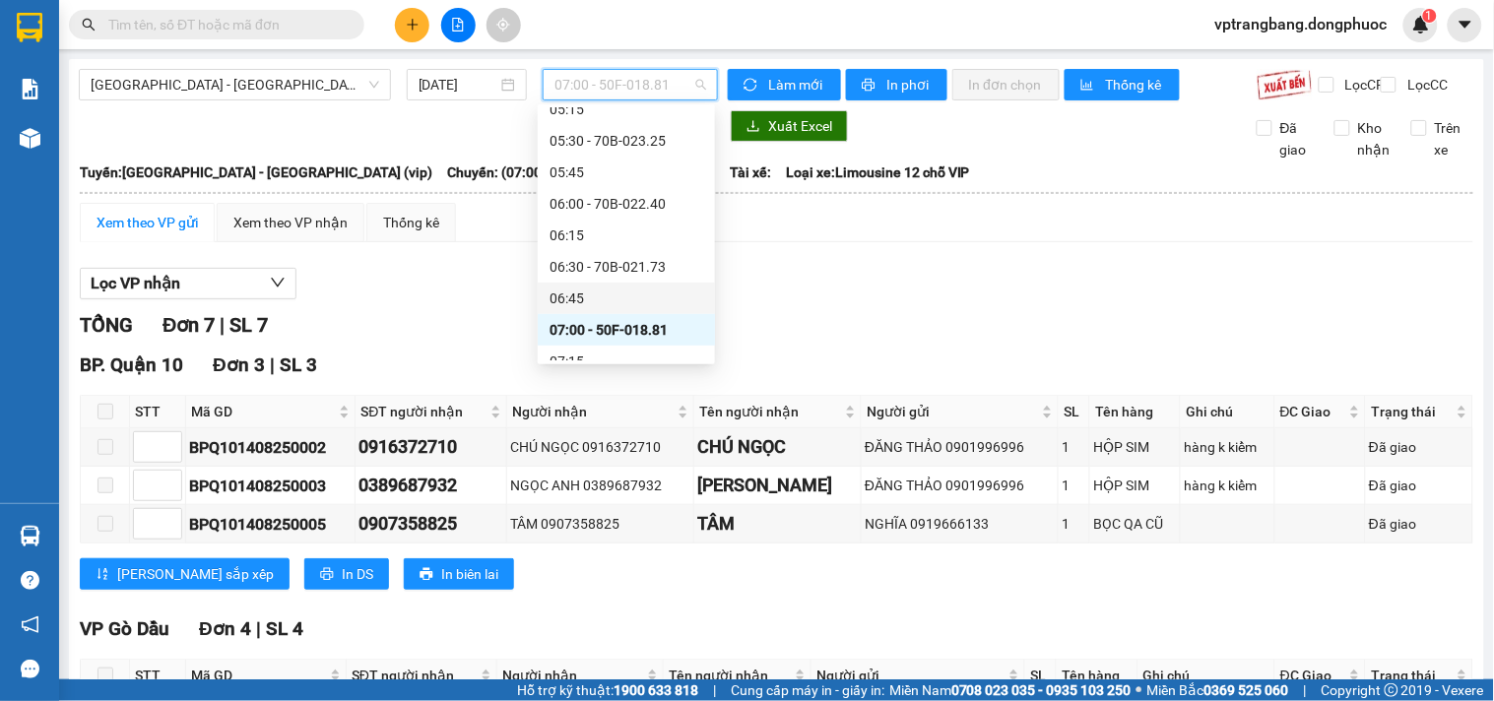
scroll to position [250, 0]
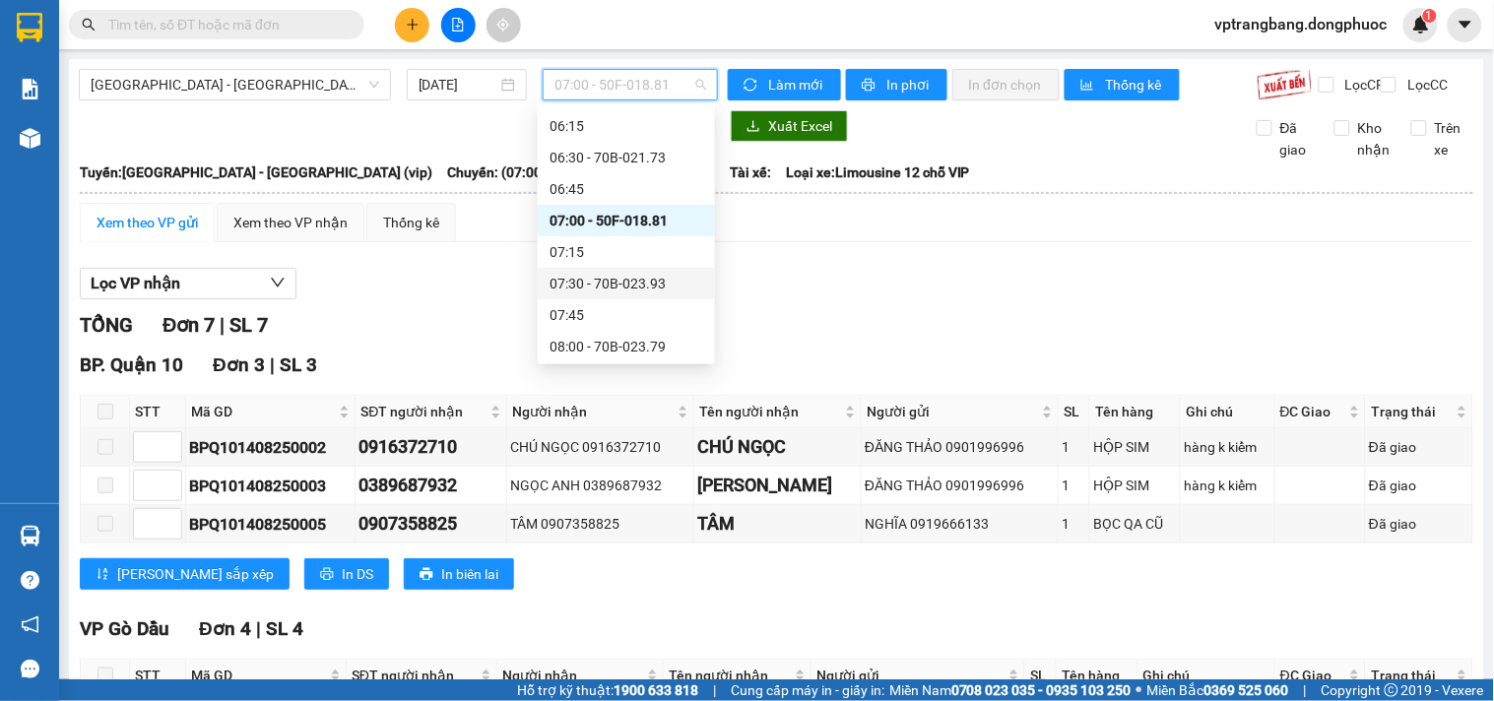
click at [635, 284] on div "07:30 - 70B-023.93" at bounding box center [626, 284] width 154 height 22
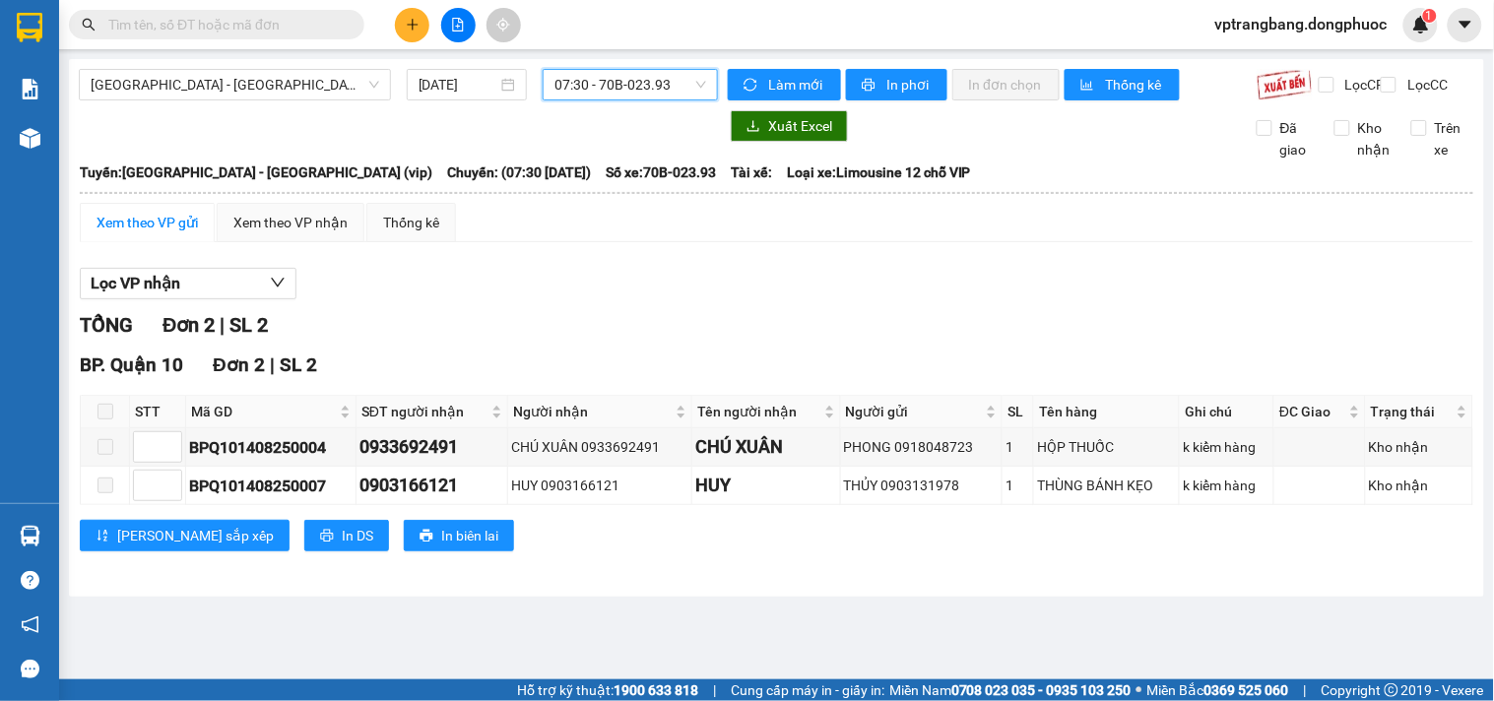
click at [582, 79] on span "07:30 - 70B-023.93" at bounding box center [630, 85] width 152 height 30
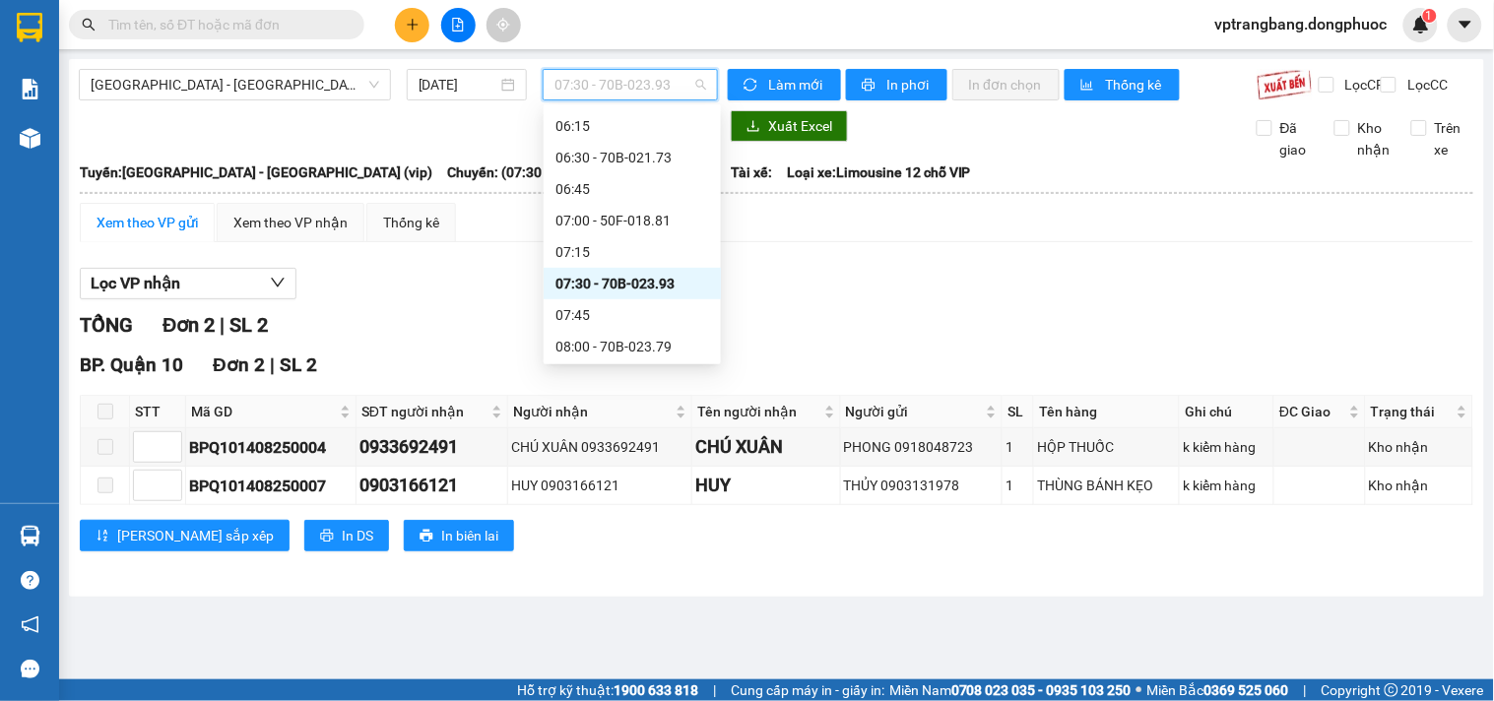
scroll to position [359, 0]
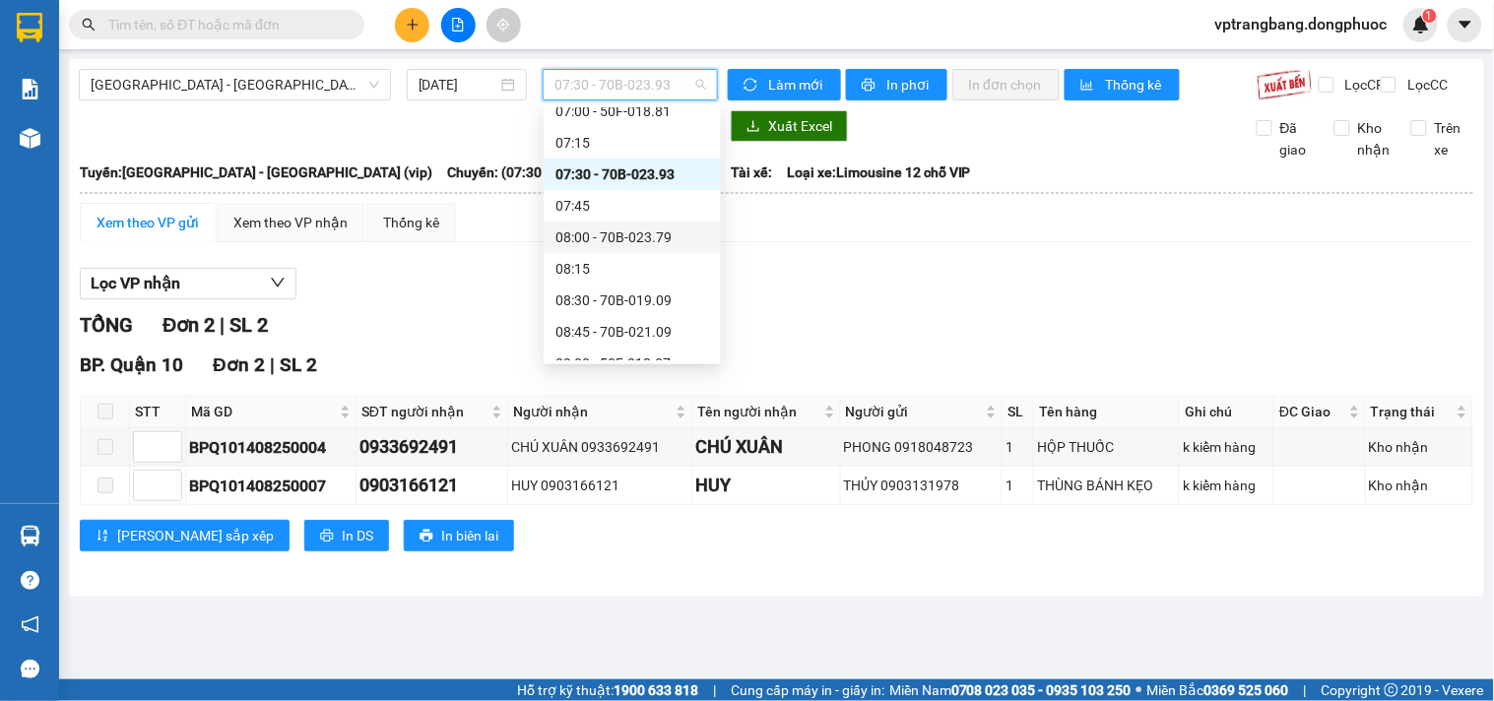
click at [626, 238] on div "08:00 - 70B-023.79" at bounding box center [632, 237] width 154 height 22
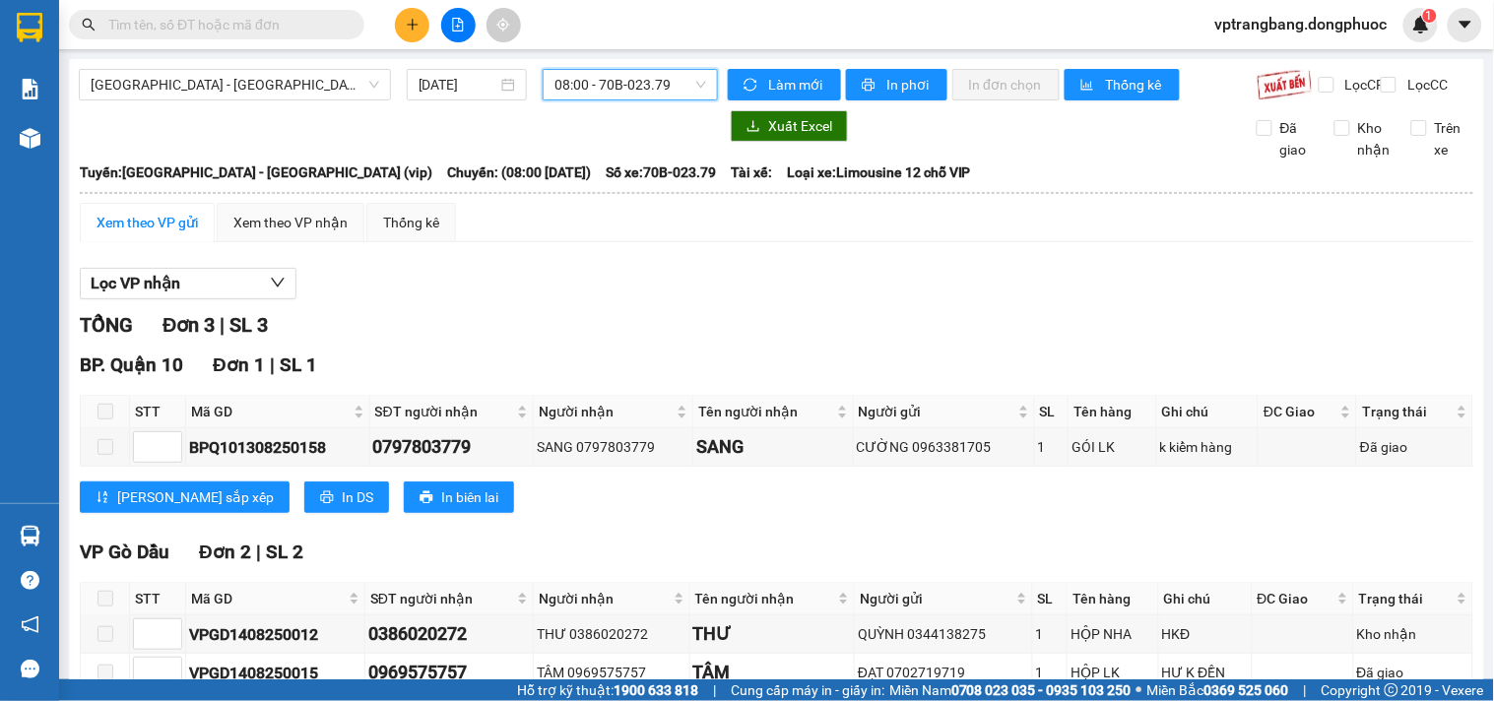
click at [579, 94] on span "08:00 - 70B-023.79" at bounding box center [630, 85] width 152 height 30
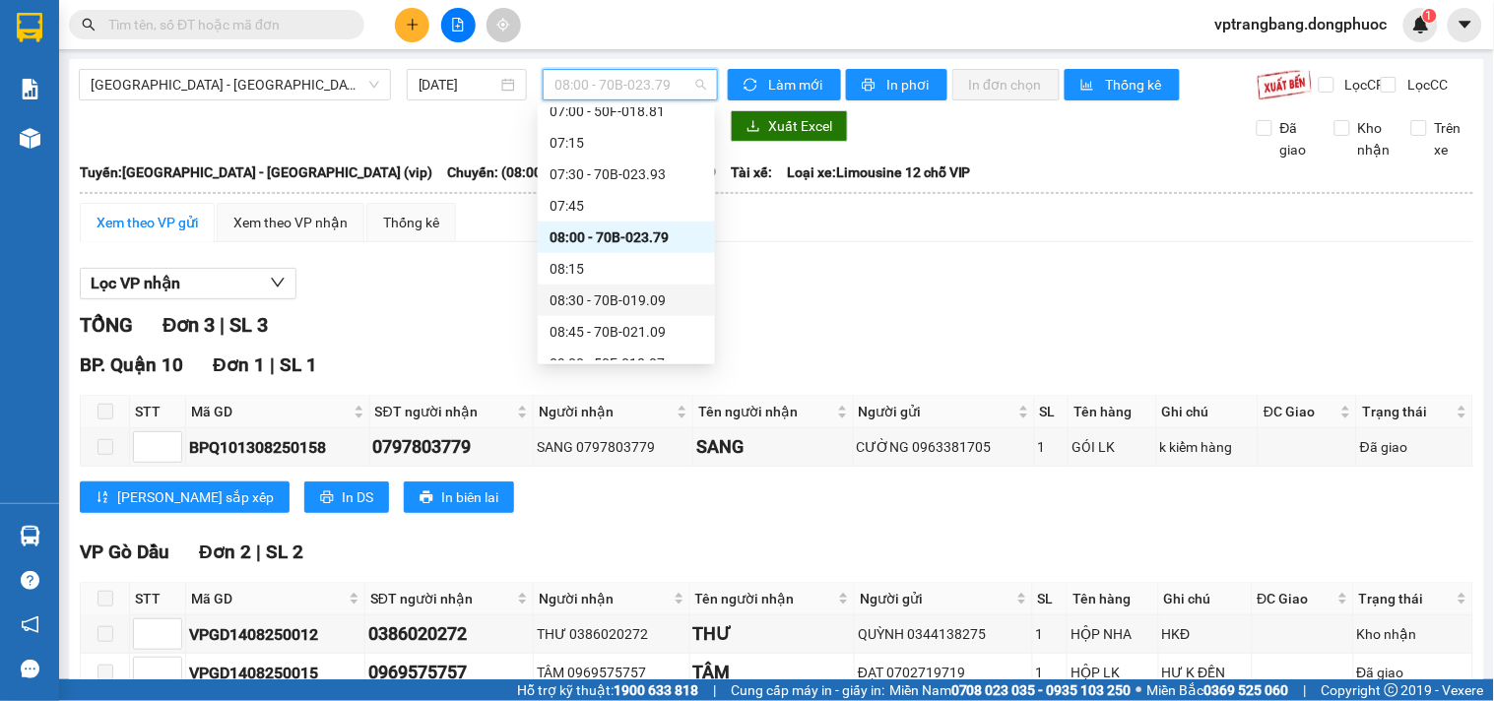
click at [613, 301] on div "08:30 - 70B-019.09" at bounding box center [626, 301] width 154 height 22
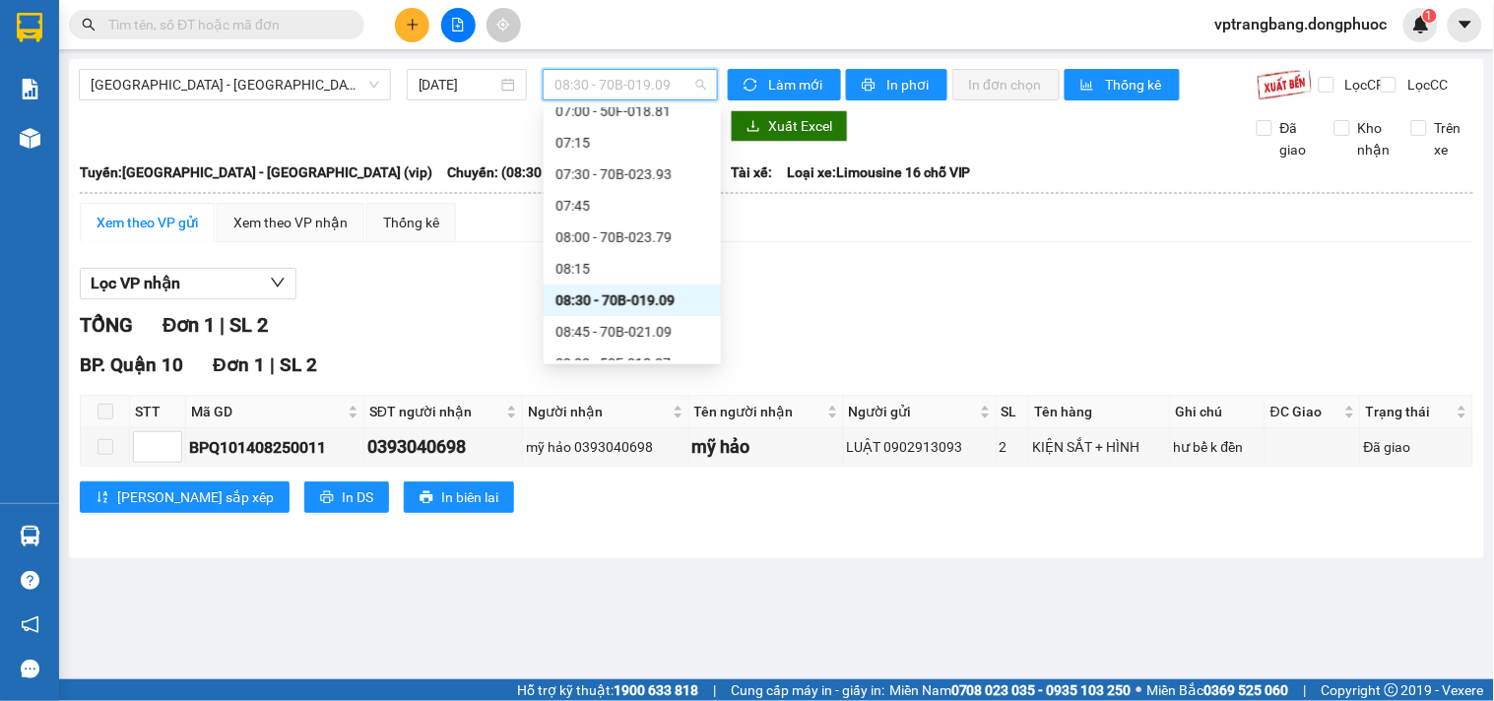
click at [601, 86] on span "08:30 - 70B-019.09" at bounding box center [630, 85] width 152 height 30
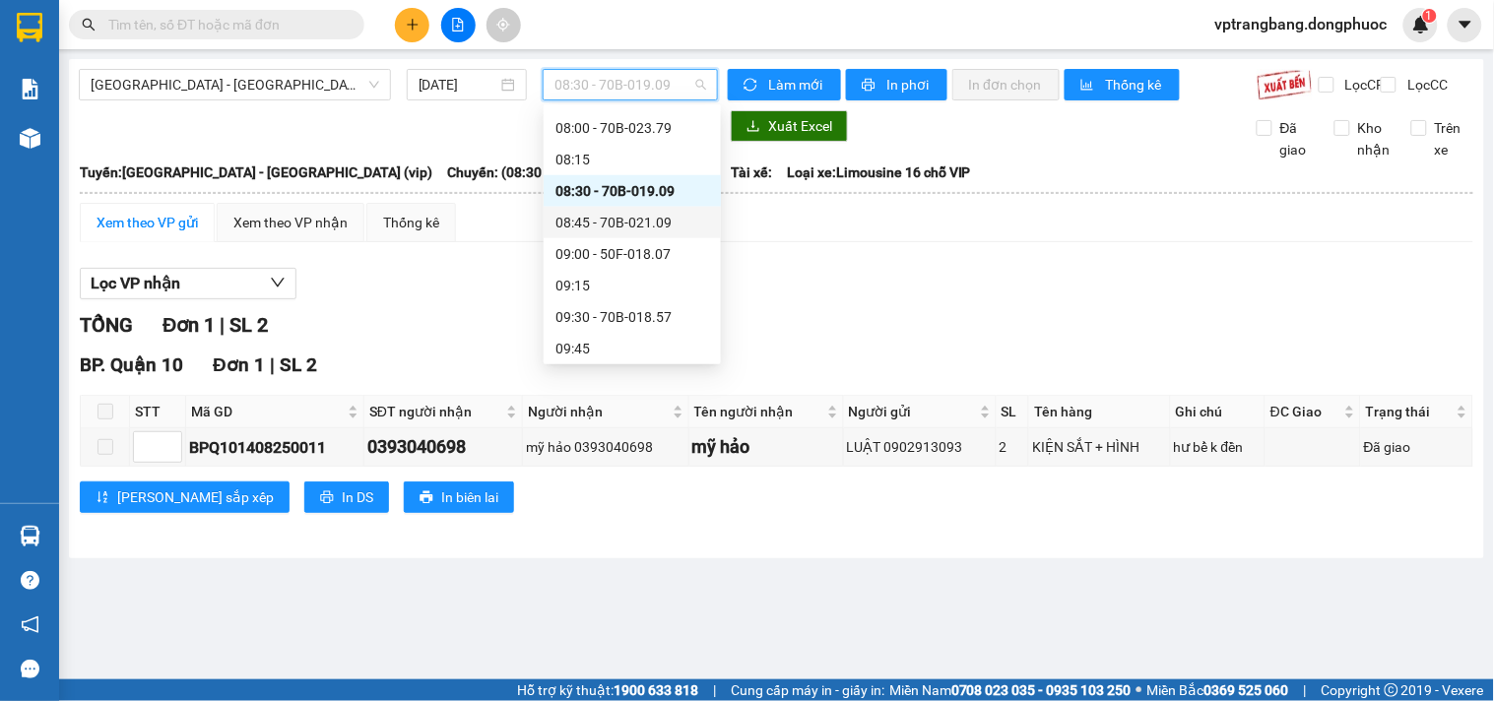
click at [611, 226] on div "08:45 - 70B-021.09" at bounding box center [632, 223] width 154 height 22
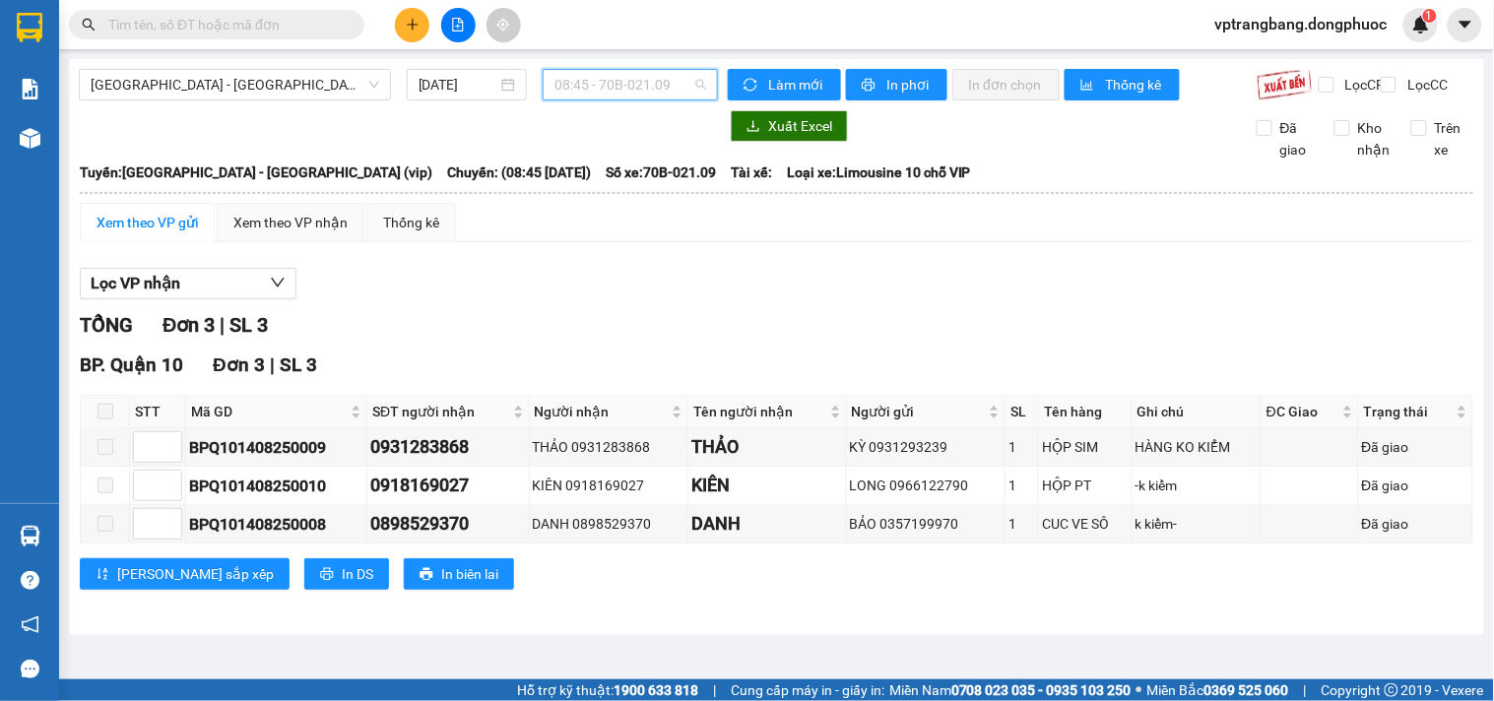
click at [615, 82] on span "08:45 - 70B-021.09" at bounding box center [630, 85] width 152 height 30
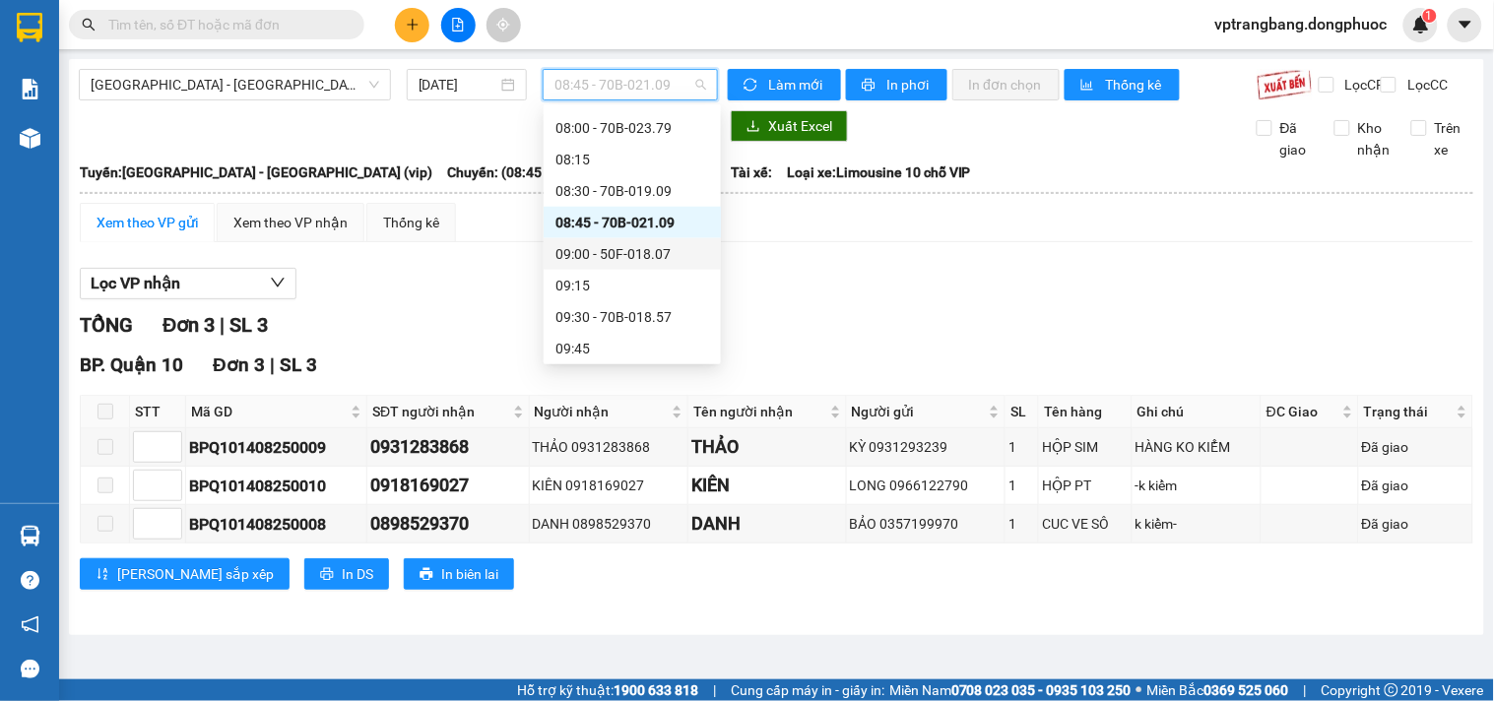
click at [614, 254] on div "09:00 - 50F-018.07" at bounding box center [632, 254] width 154 height 22
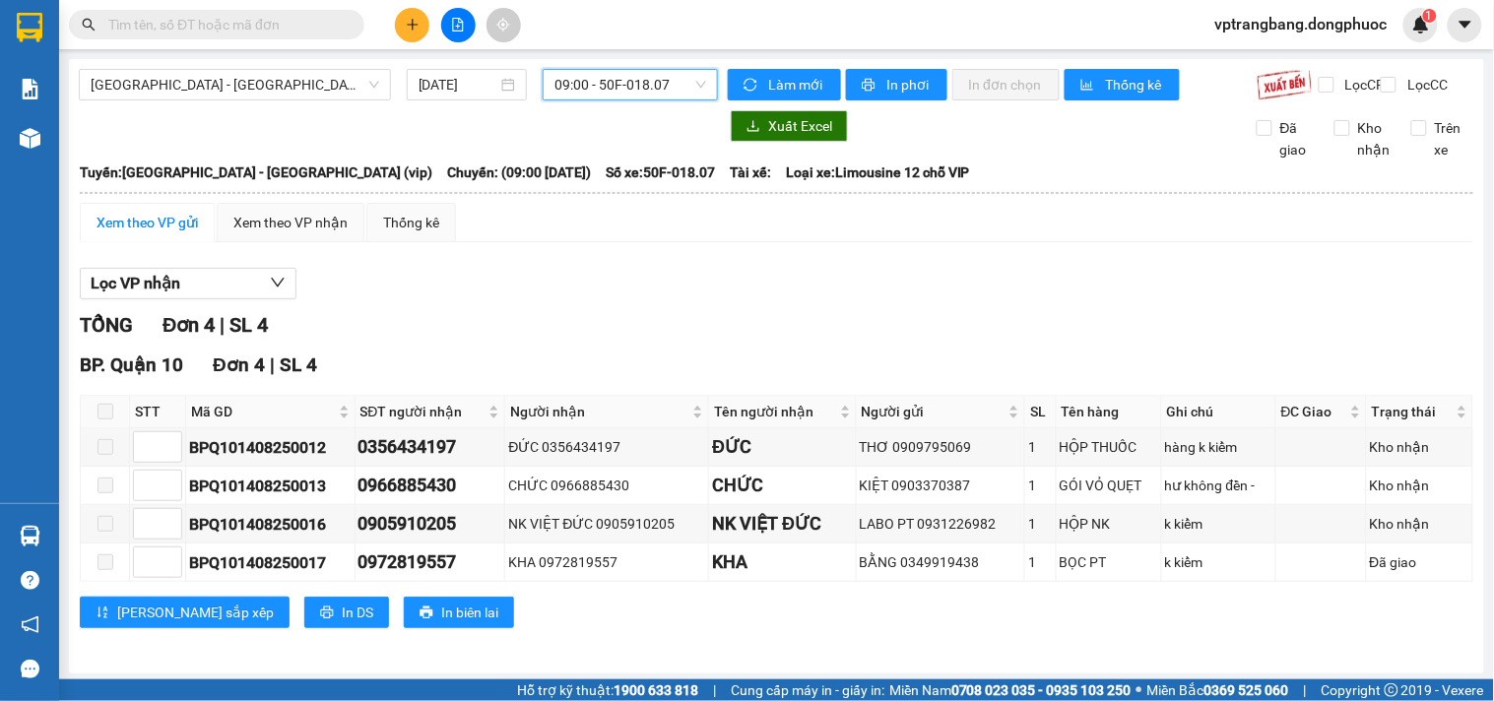
click at [664, 331] on div "TỔNG Đơn 4 | SL 4" at bounding box center [776, 325] width 1393 height 31
click at [587, 98] on span "09:00 - 50F-018.07" at bounding box center [630, 85] width 152 height 30
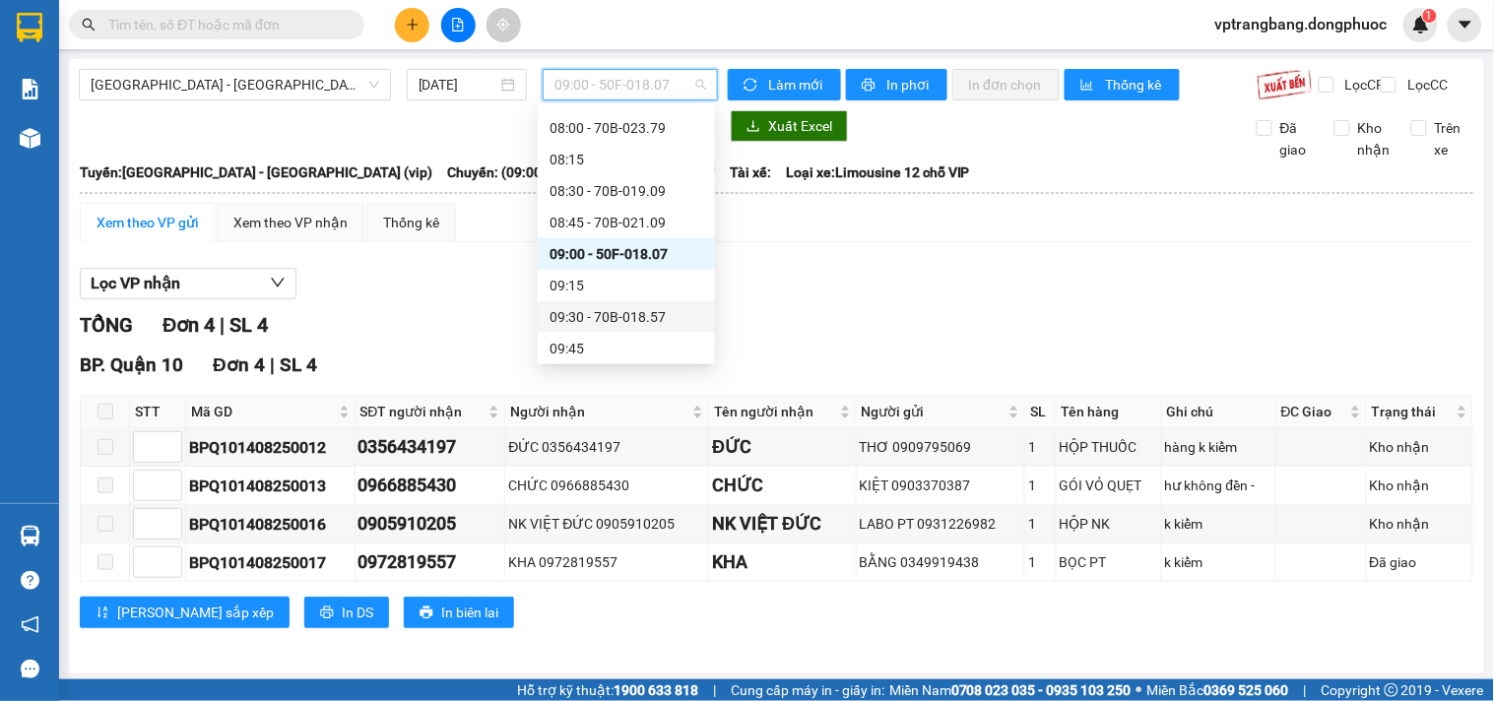
click at [622, 318] on div "09:30 - 70B-018.57" at bounding box center [626, 317] width 154 height 22
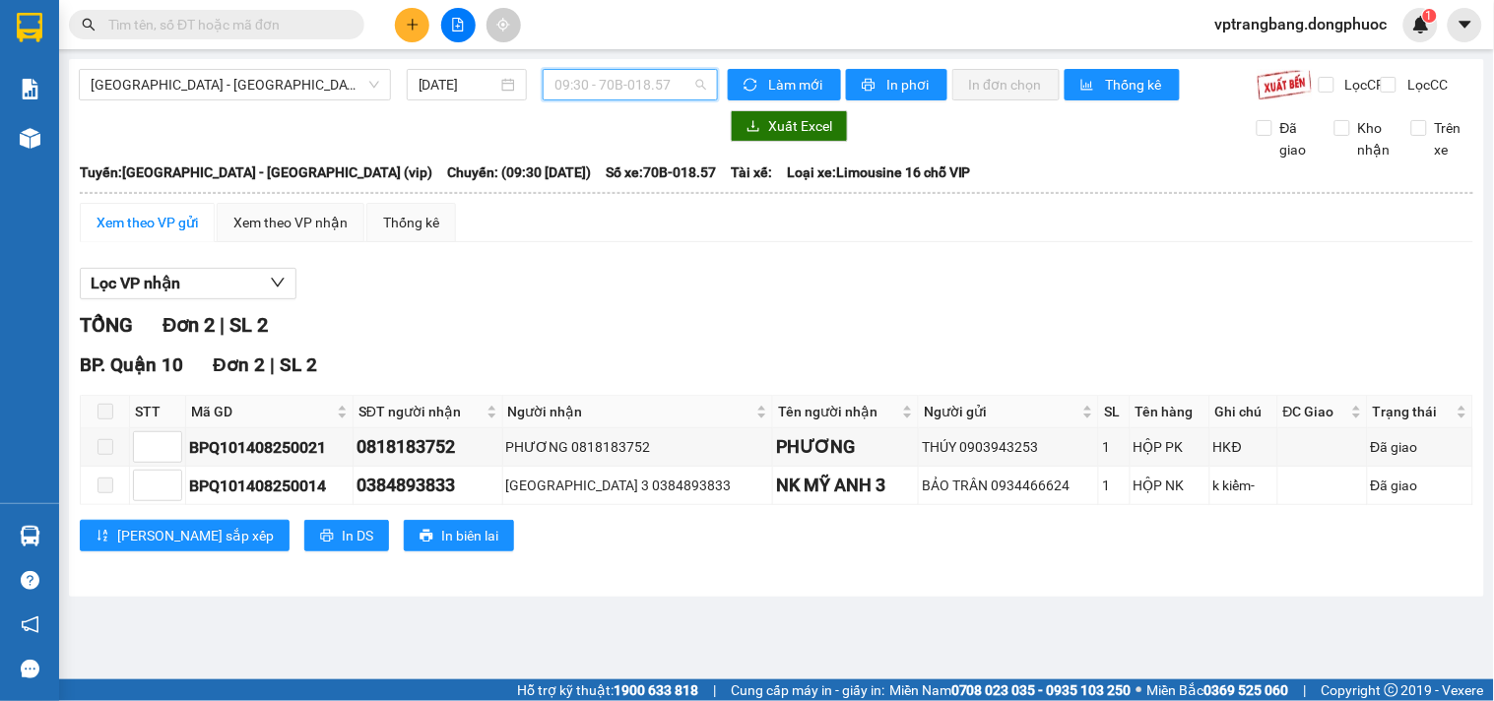
click at [584, 90] on span "09:30 - 70B-018.57" at bounding box center [630, 85] width 152 height 30
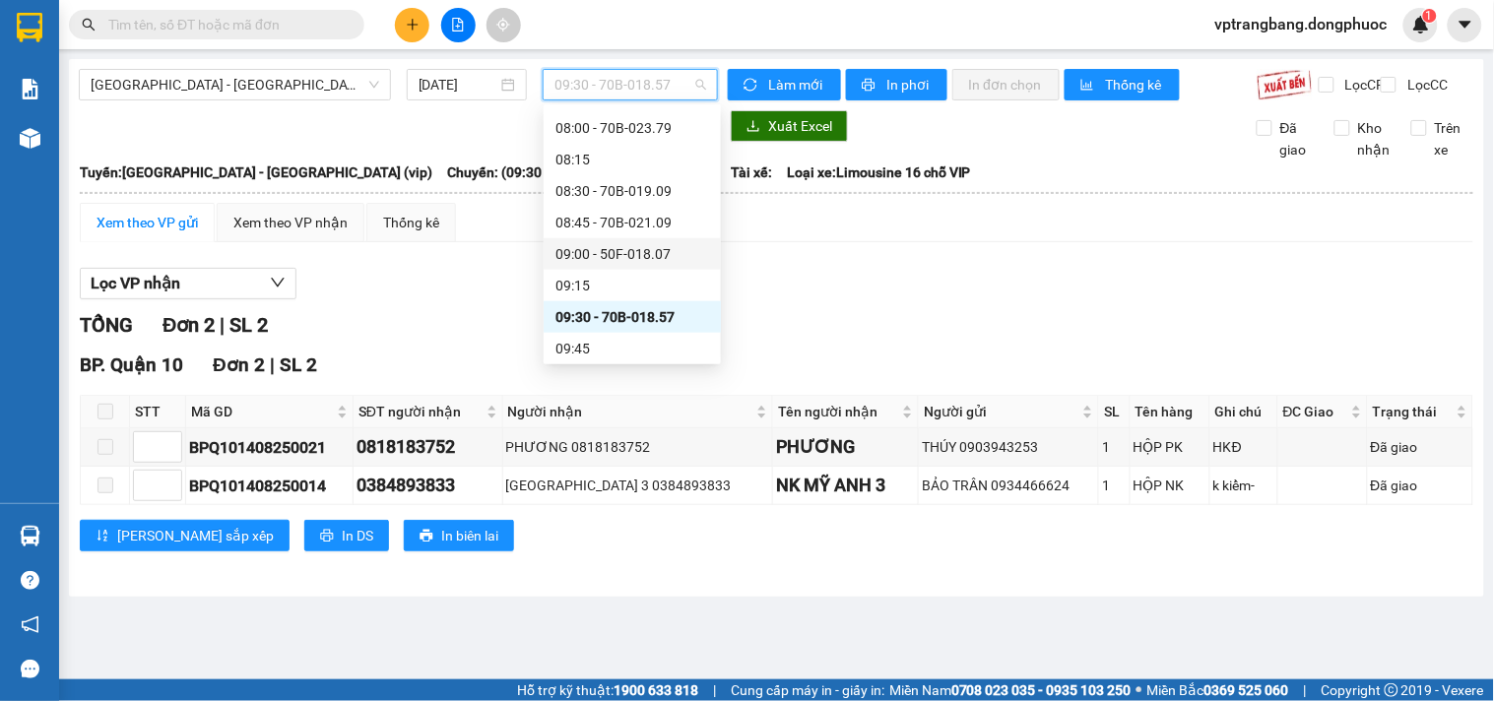
scroll to position [578, 0]
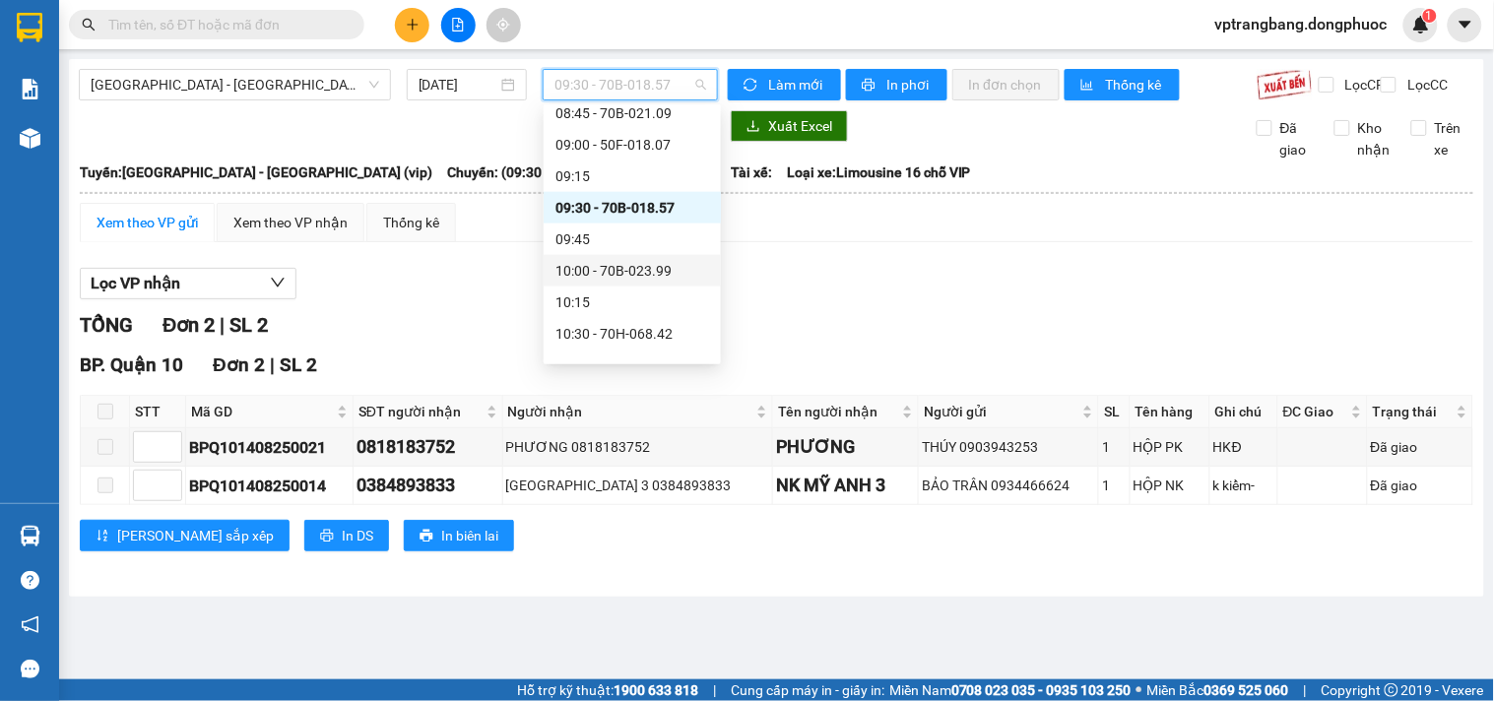
click at [632, 269] on div "10:00 - 70B-023.99" at bounding box center [632, 271] width 154 height 22
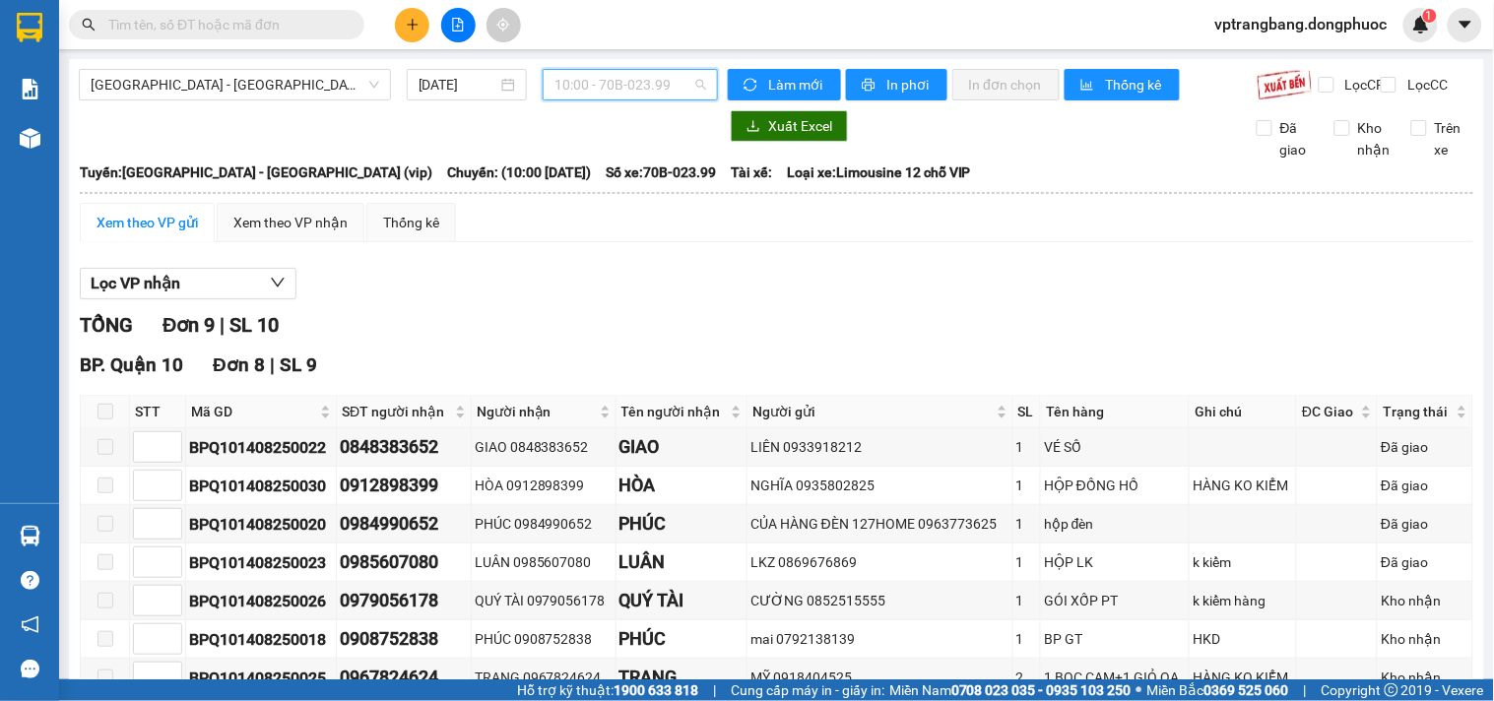
click at [593, 94] on span "10:00 - 70B-023.99" at bounding box center [630, 85] width 152 height 30
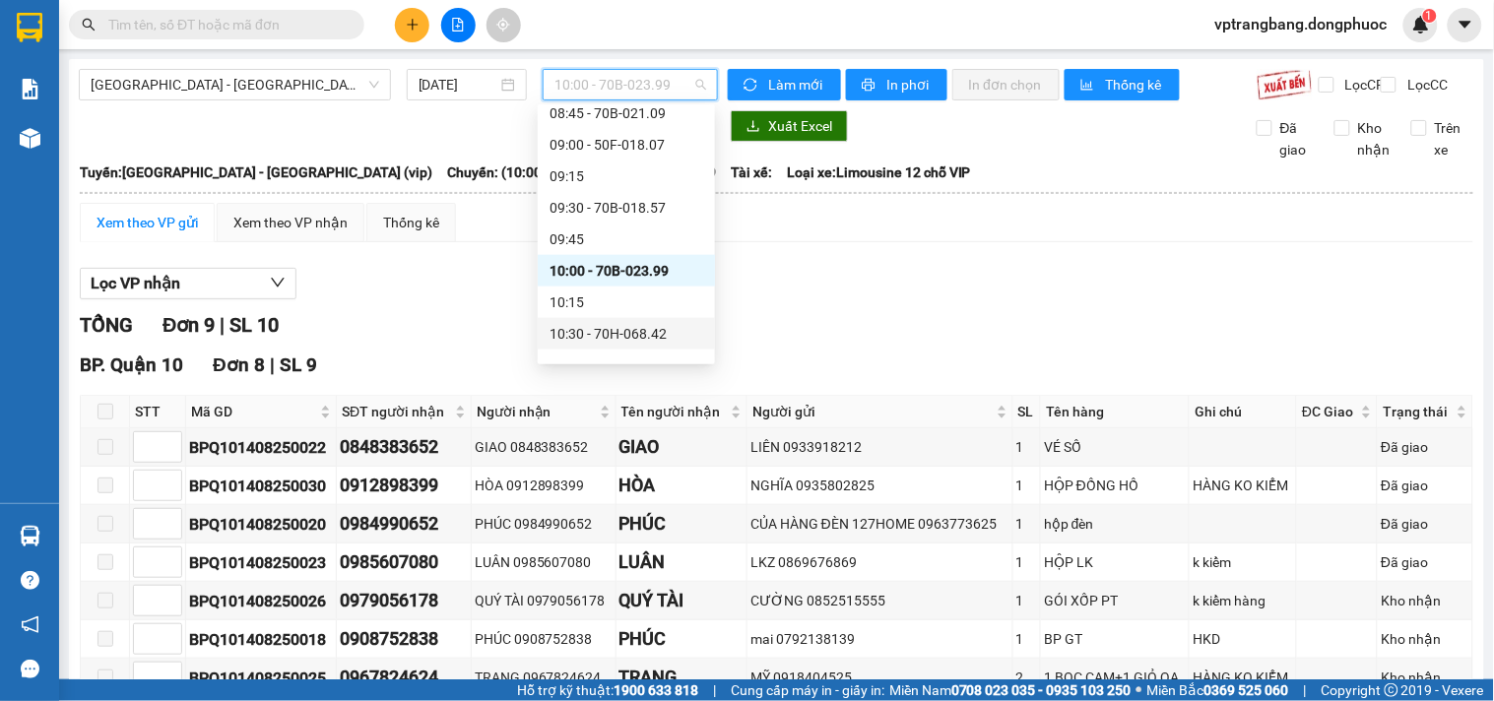
click at [613, 332] on div "10:30 - 70H-068.42" at bounding box center [626, 334] width 154 height 22
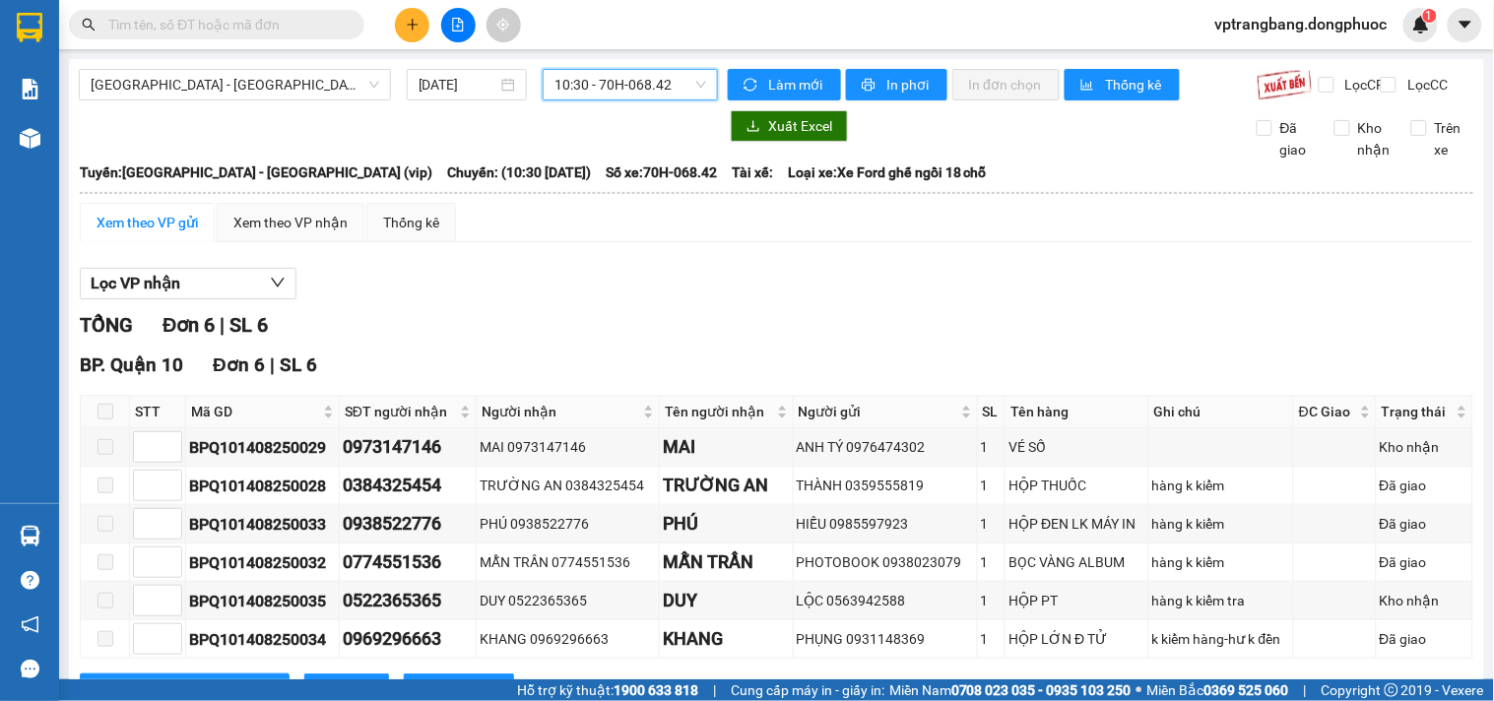
click at [616, 87] on span "10:30 - 70H-068.42" at bounding box center [630, 85] width 152 height 30
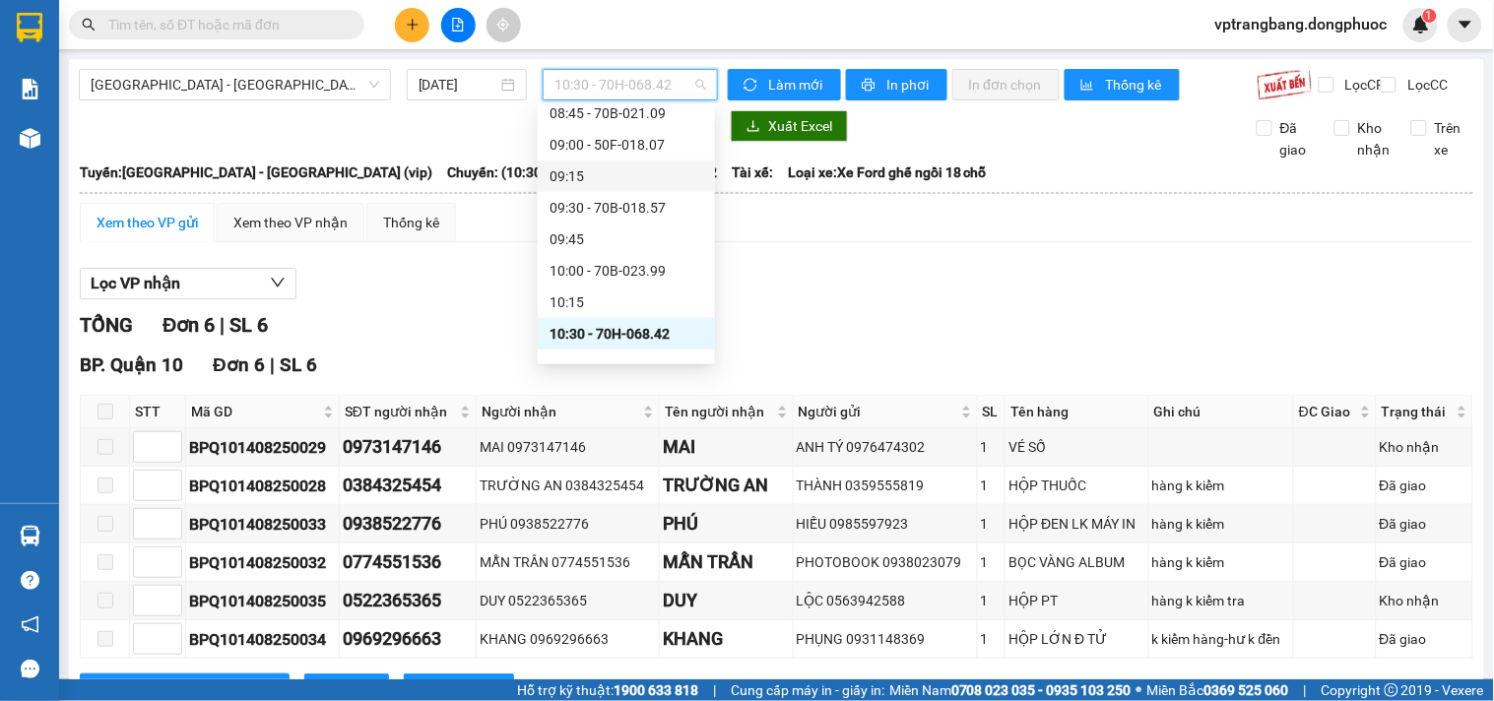
scroll to position [687, 0]
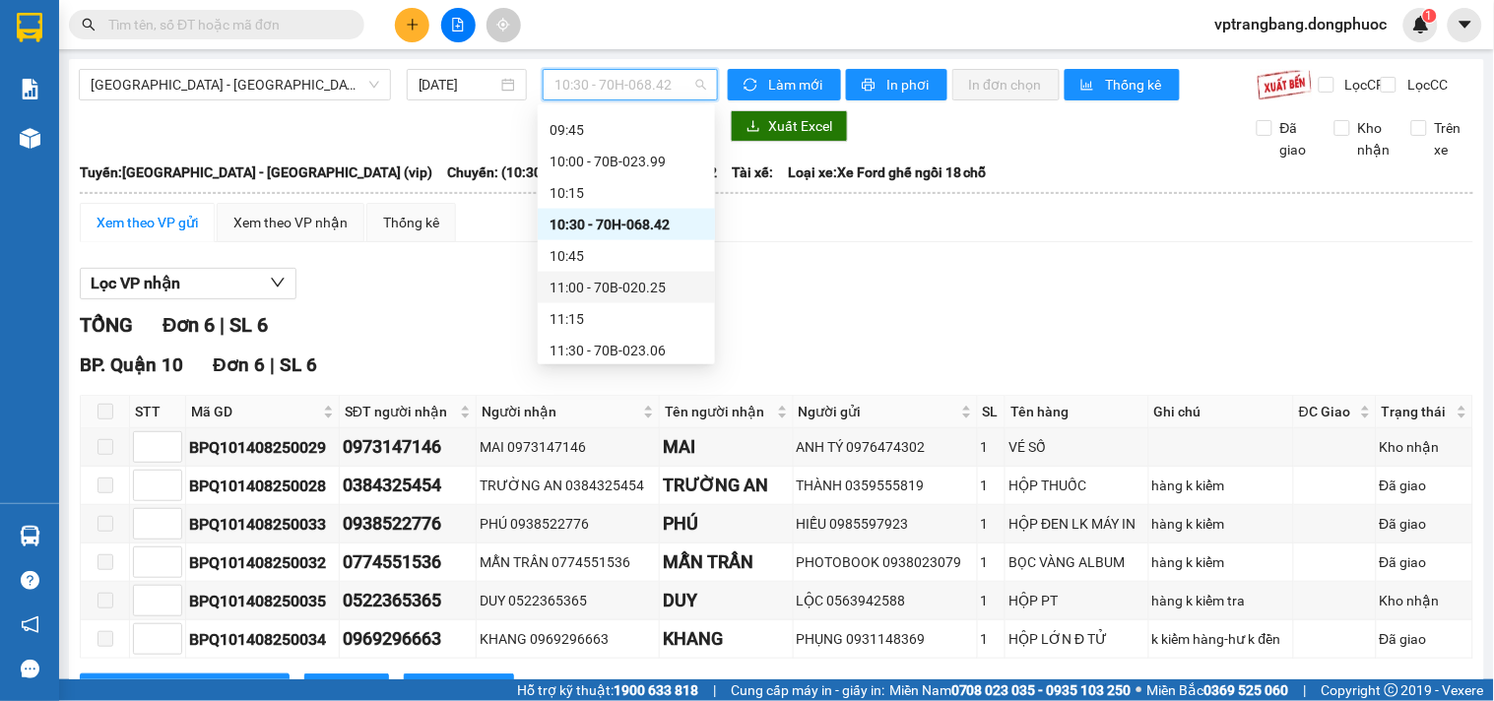
click at [617, 286] on div "11:00 - 70B-020.25" at bounding box center [626, 288] width 154 height 22
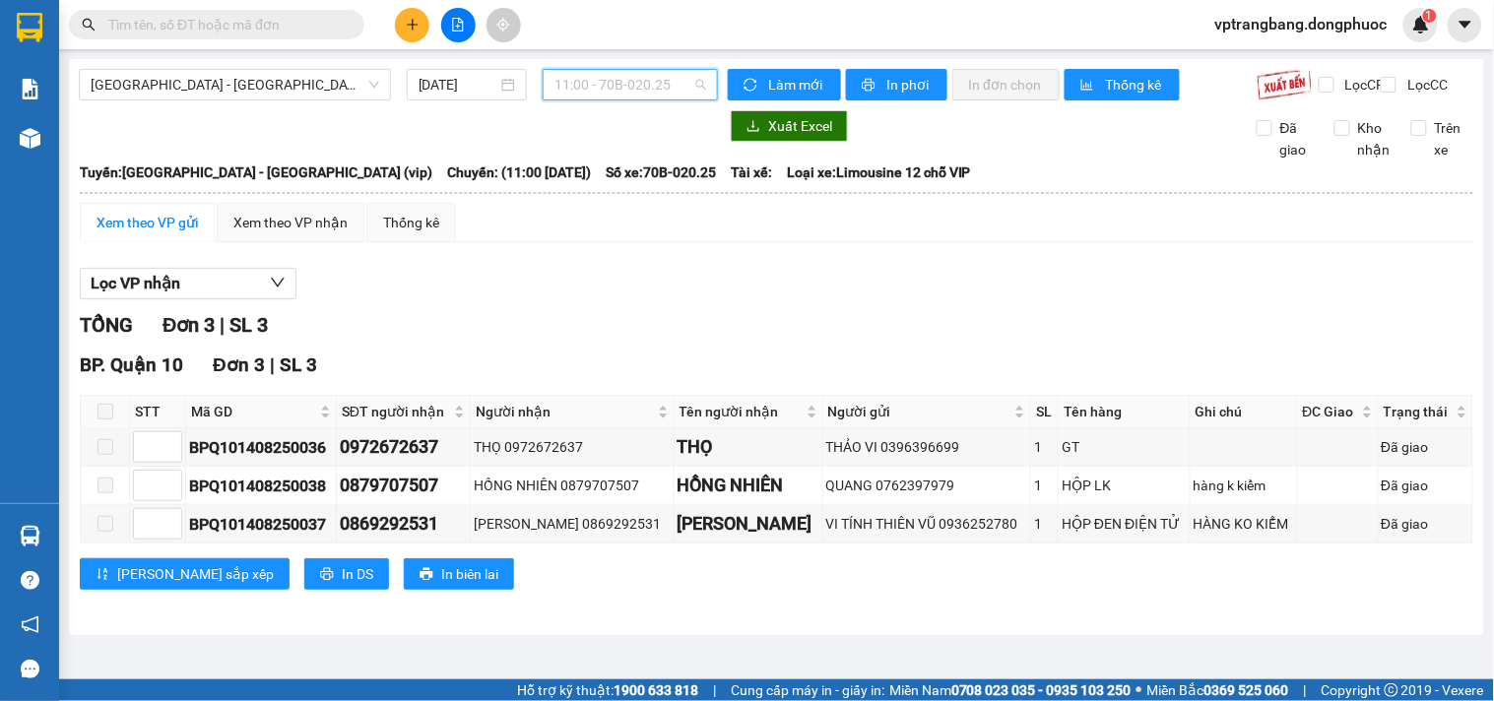
click at [613, 86] on span "11:00 - 70B-020.25" at bounding box center [630, 85] width 152 height 30
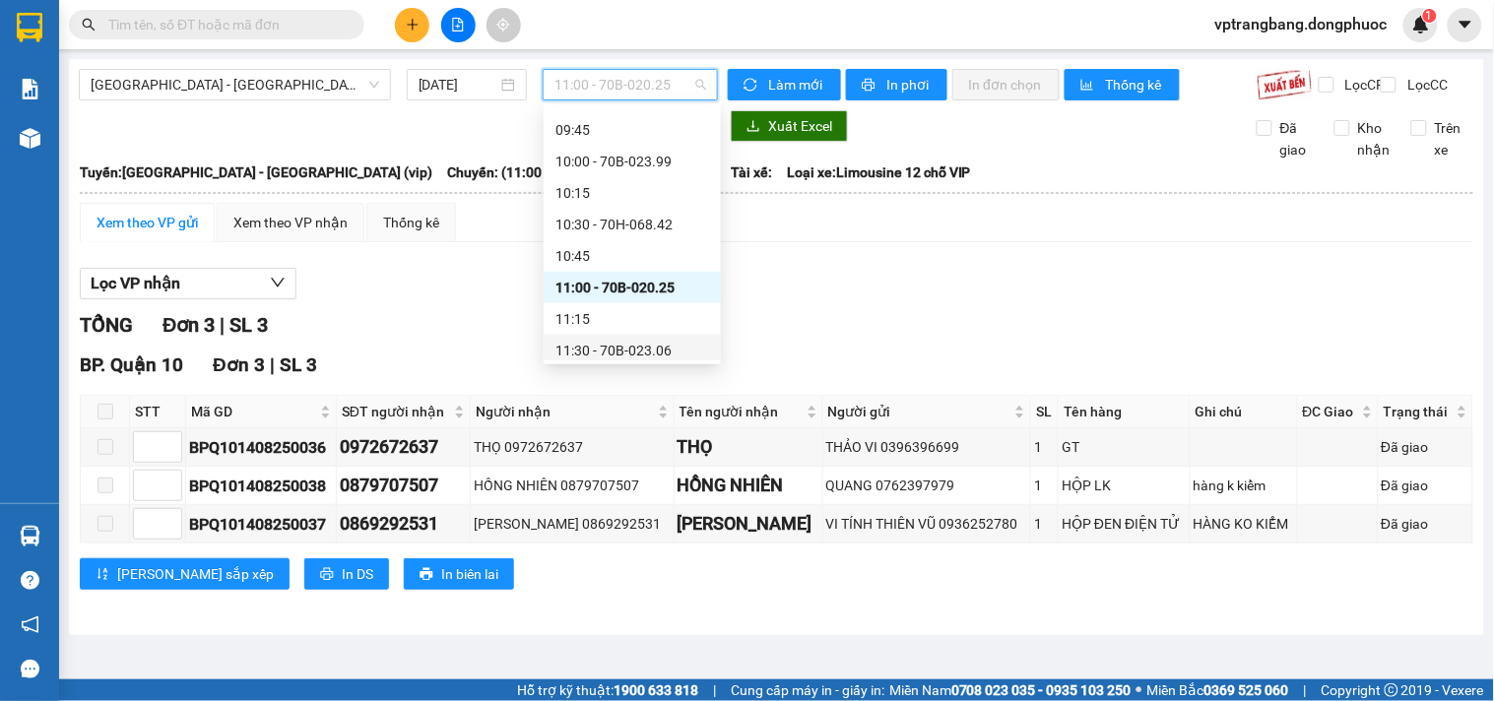
click at [618, 350] on div "11:30 - 70B-023.06" at bounding box center [632, 351] width 154 height 22
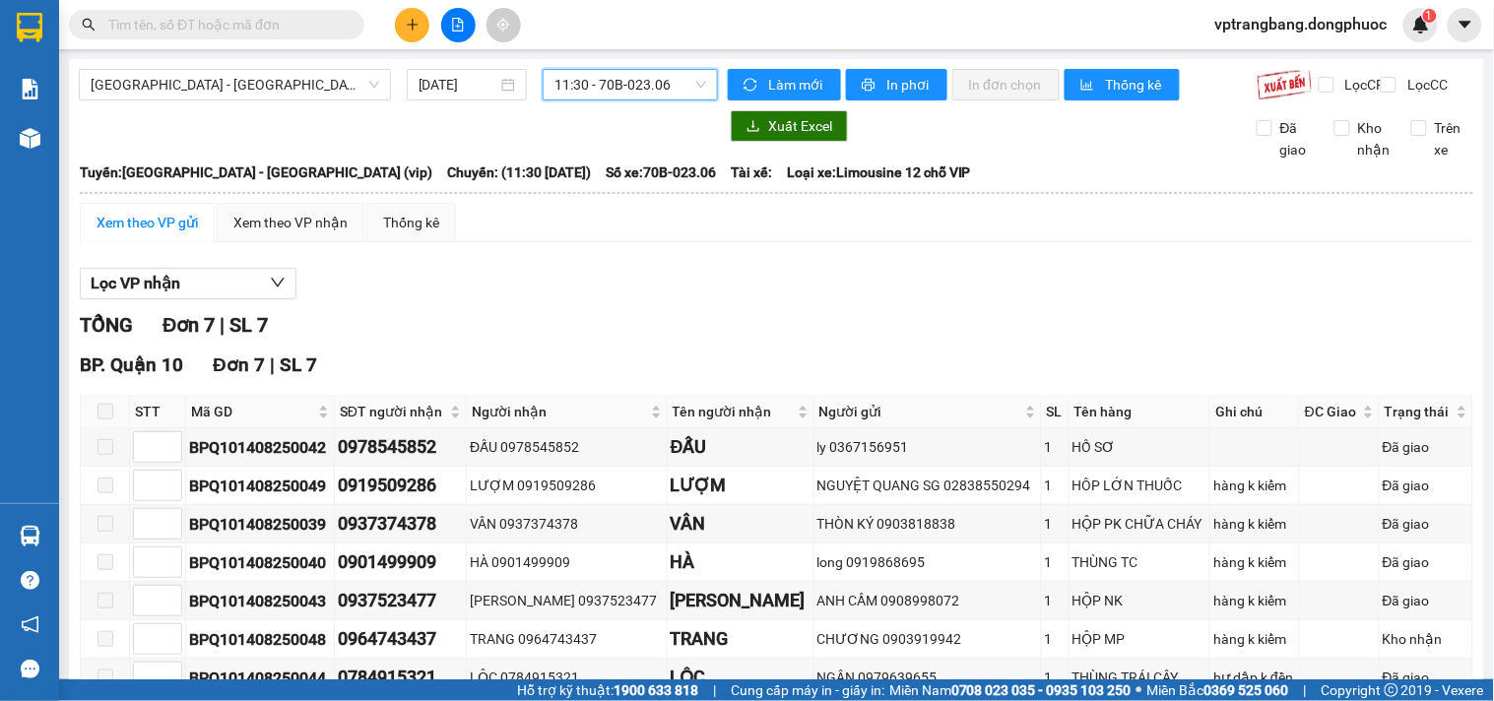
click at [591, 87] on span "11:30 - 70B-023.06" at bounding box center [630, 85] width 152 height 30
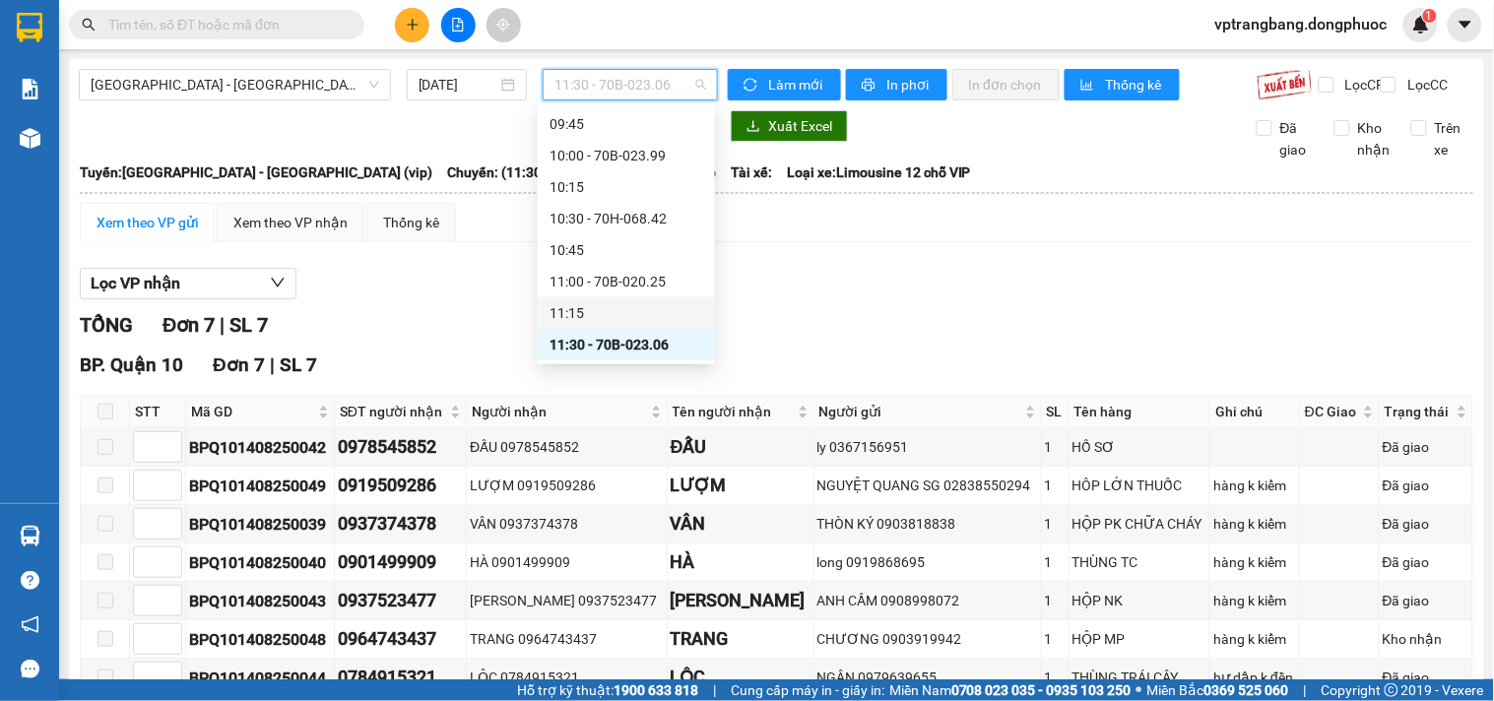
scroll to position [803, 0]
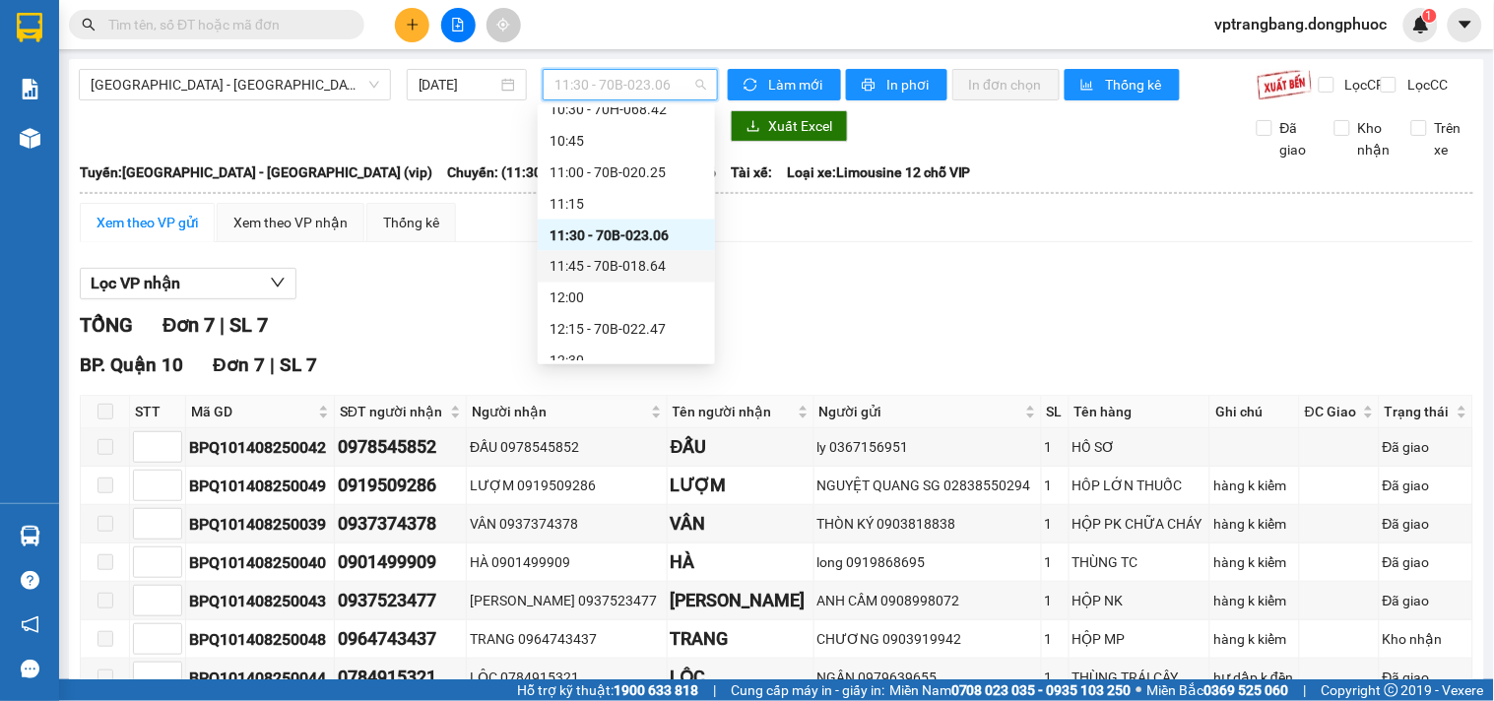
click at [638, 268] on div "11:45 - 70B-018.64" at bounding box center [626, 267] width 154 height 22
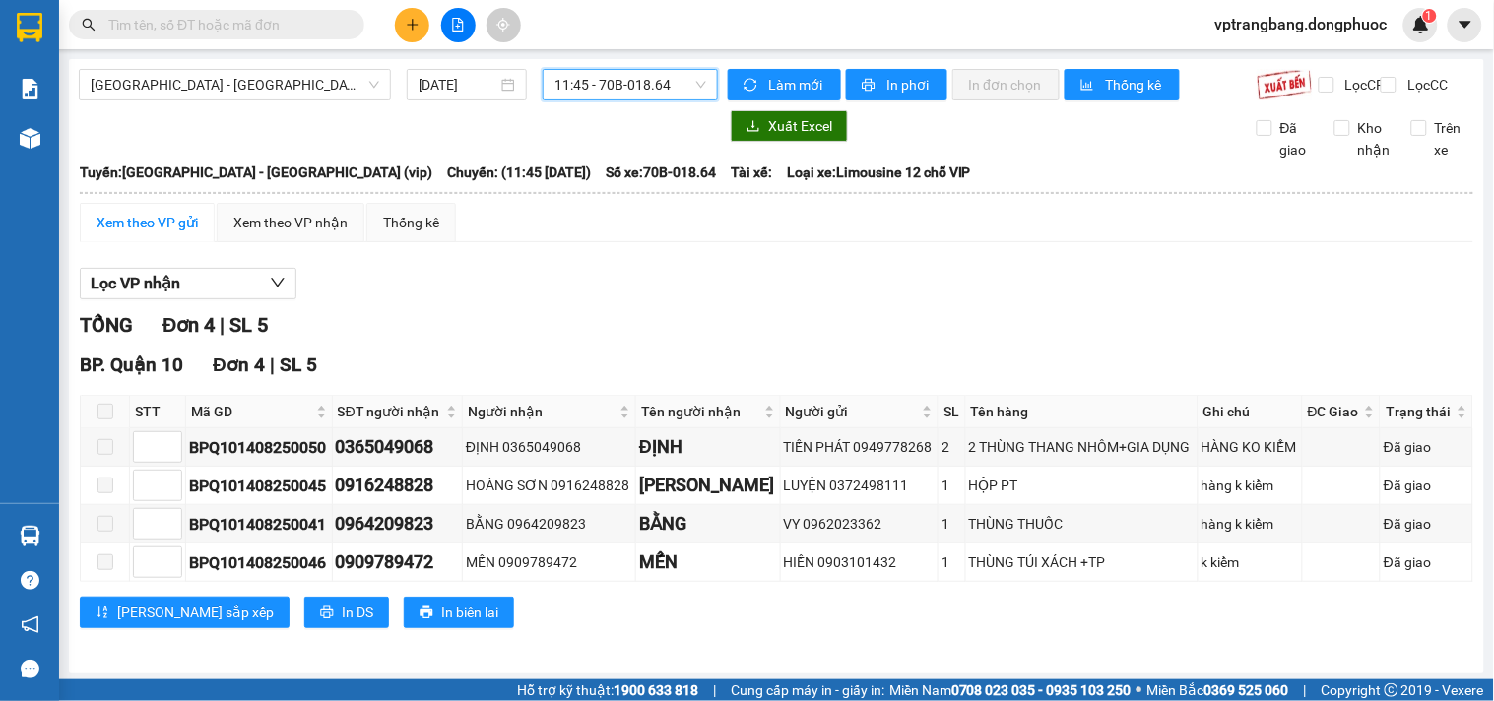
click at [614, 86] on span "11:45 - 70B-018.64" at bounding box center [630, 85] width 152 height 30
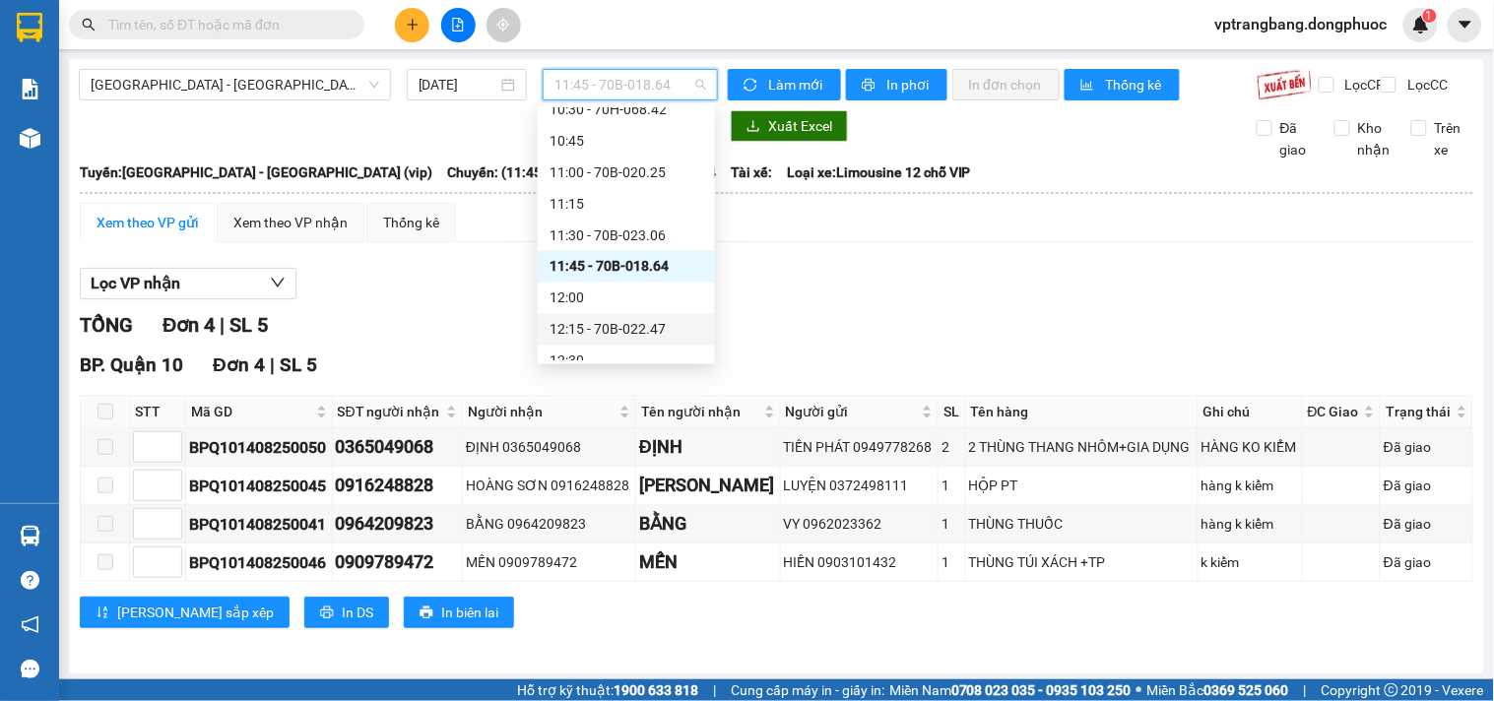
click at [621, 325] on div "12:15 - 70B-022.47" at bounding box center [626, 330] width 154 height 22
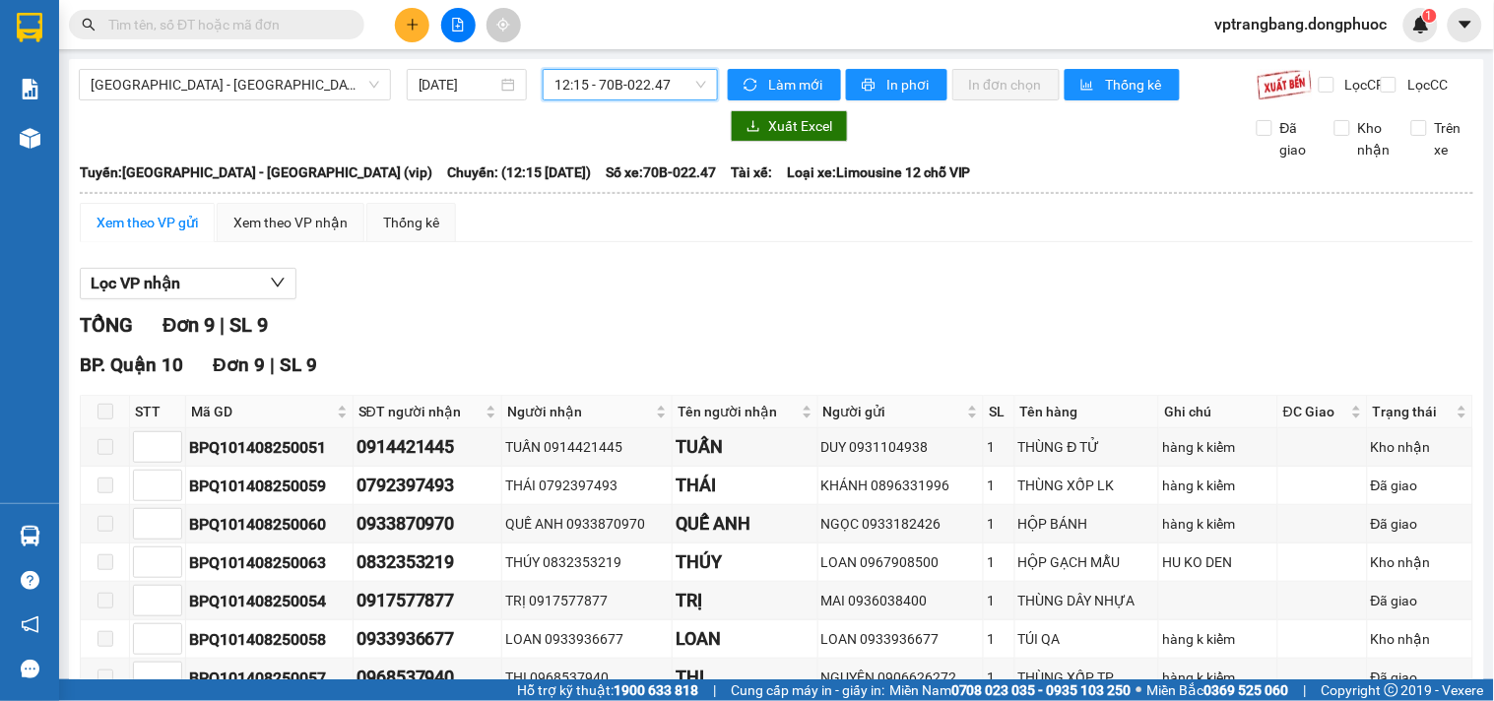
click at [602, 89] on span "12:15 - 70B-022.47" at bounding box center [630, 85] width 152 height 30
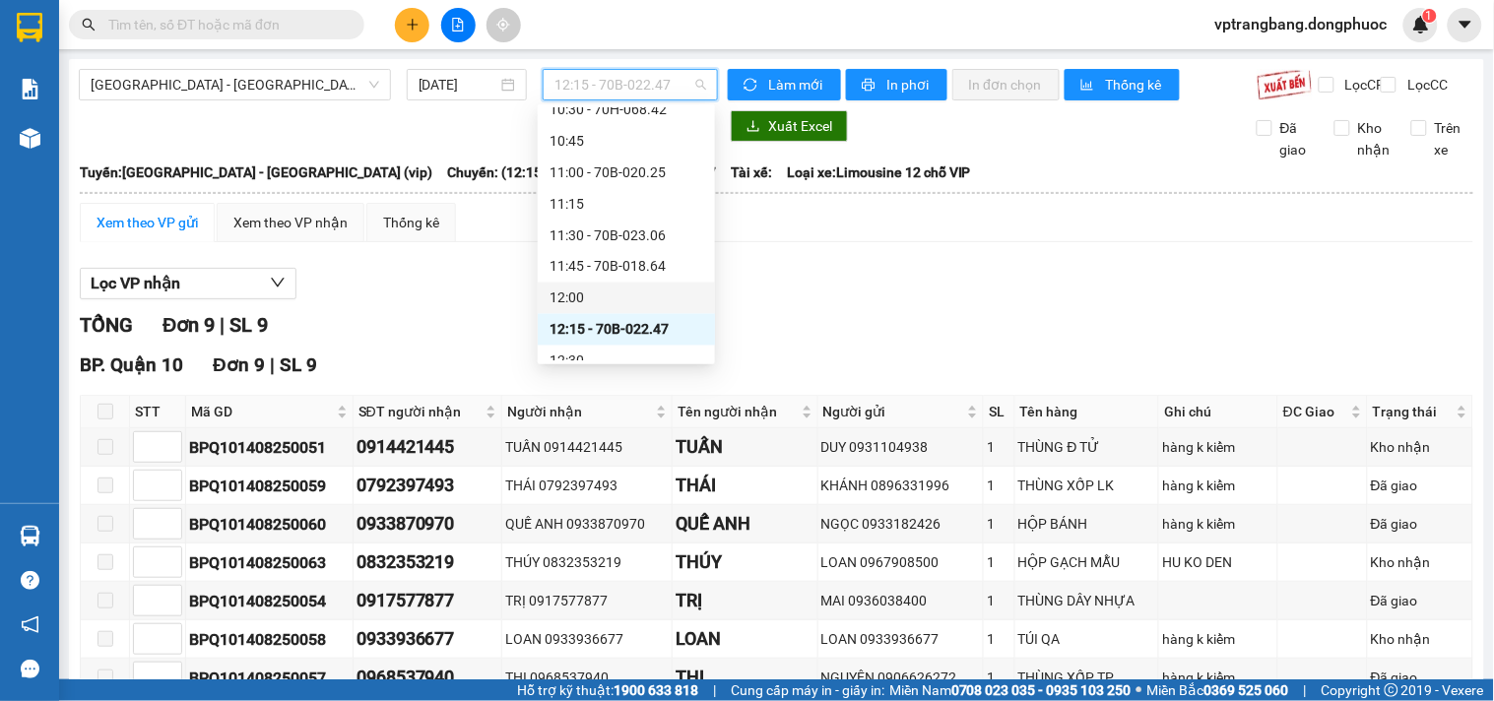
scroll to position [912, 0]
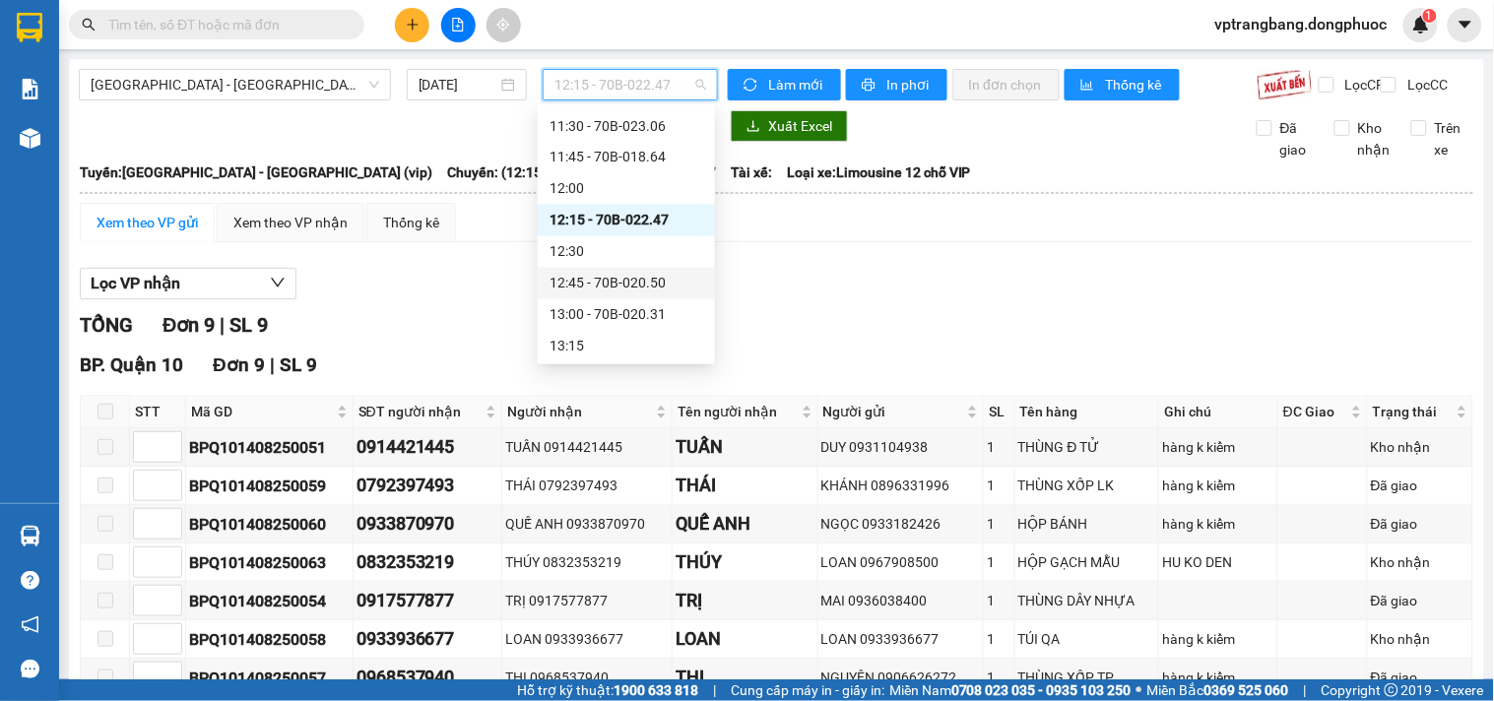
click at [617, 289] on div "12:45 - 70B-020.50" at bounding box center [626, 284] width 154 height 22
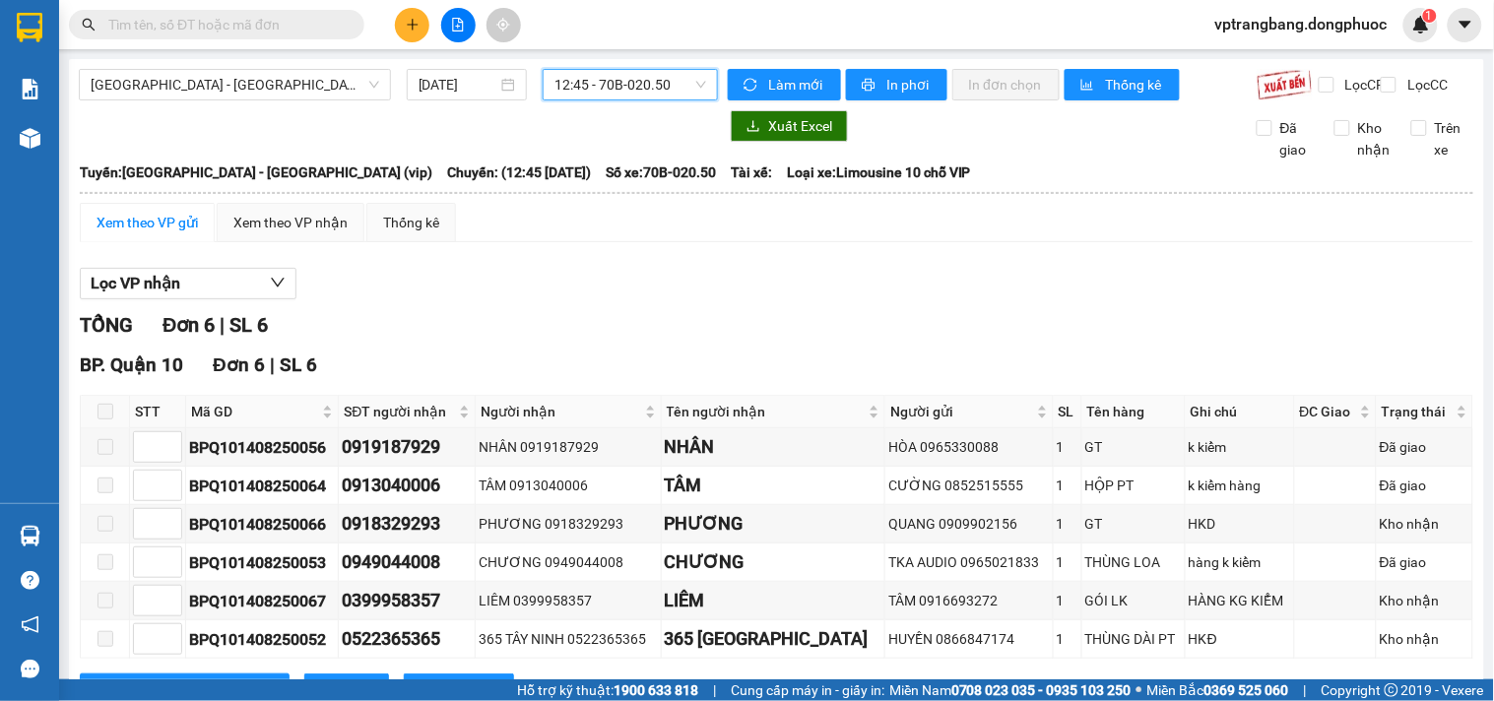
click at [591, 84] on span "12:45 - 70B-020.50" at bounding box center [630, 85] width 152 height 30
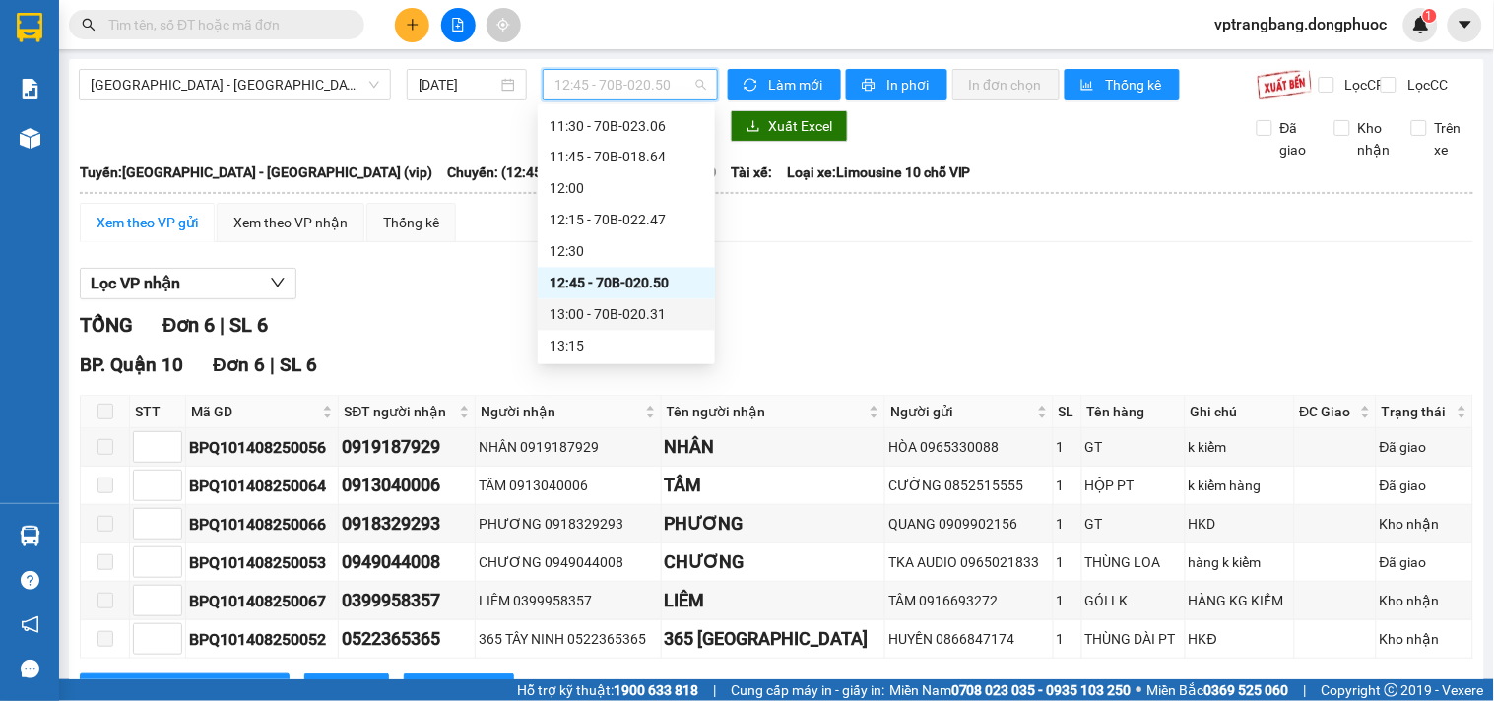
click at [630, 309] on div "13:00 - 70B-020.31" at bounding box center [626, 315] width 154 height 22
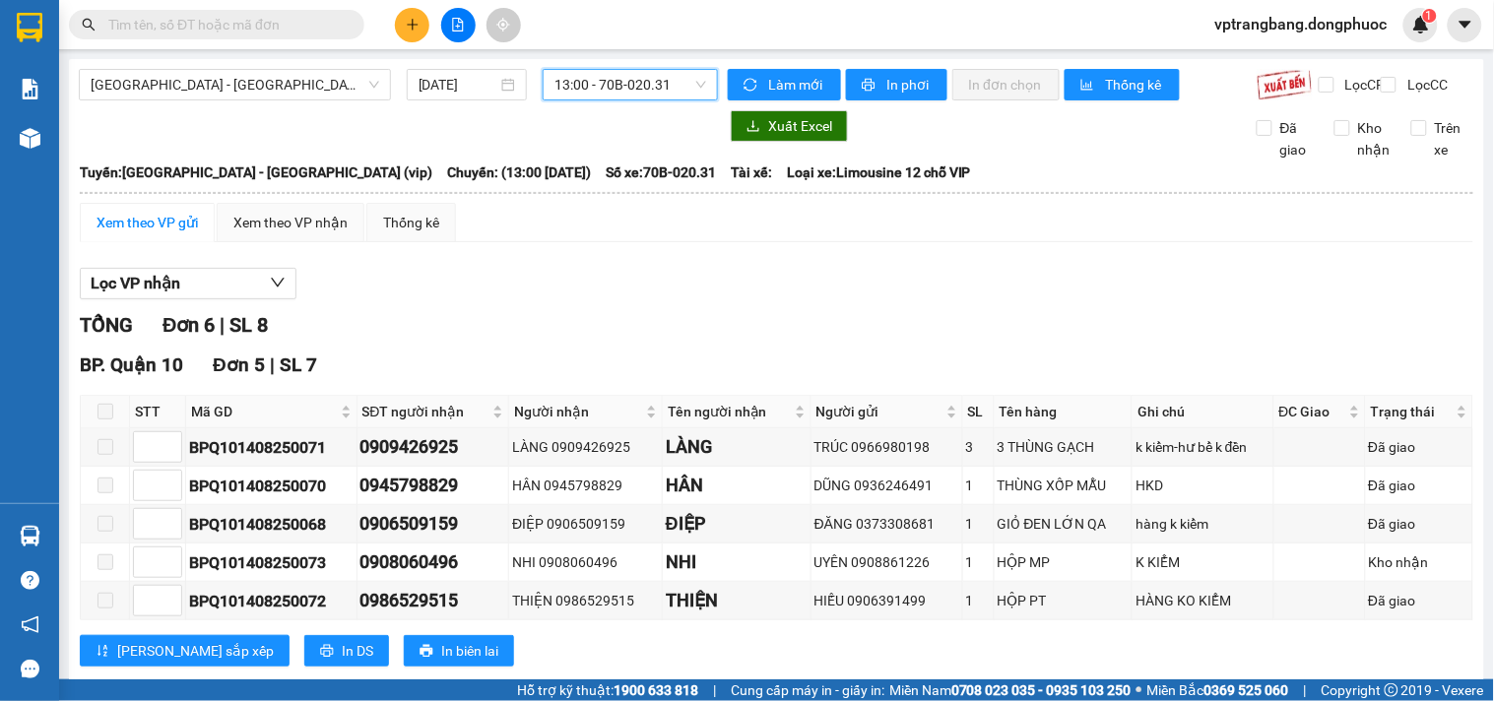
click at [597, 90] on span "13:00 - 70B-020.31" at bounding box center [630, 85] width 152 height 30
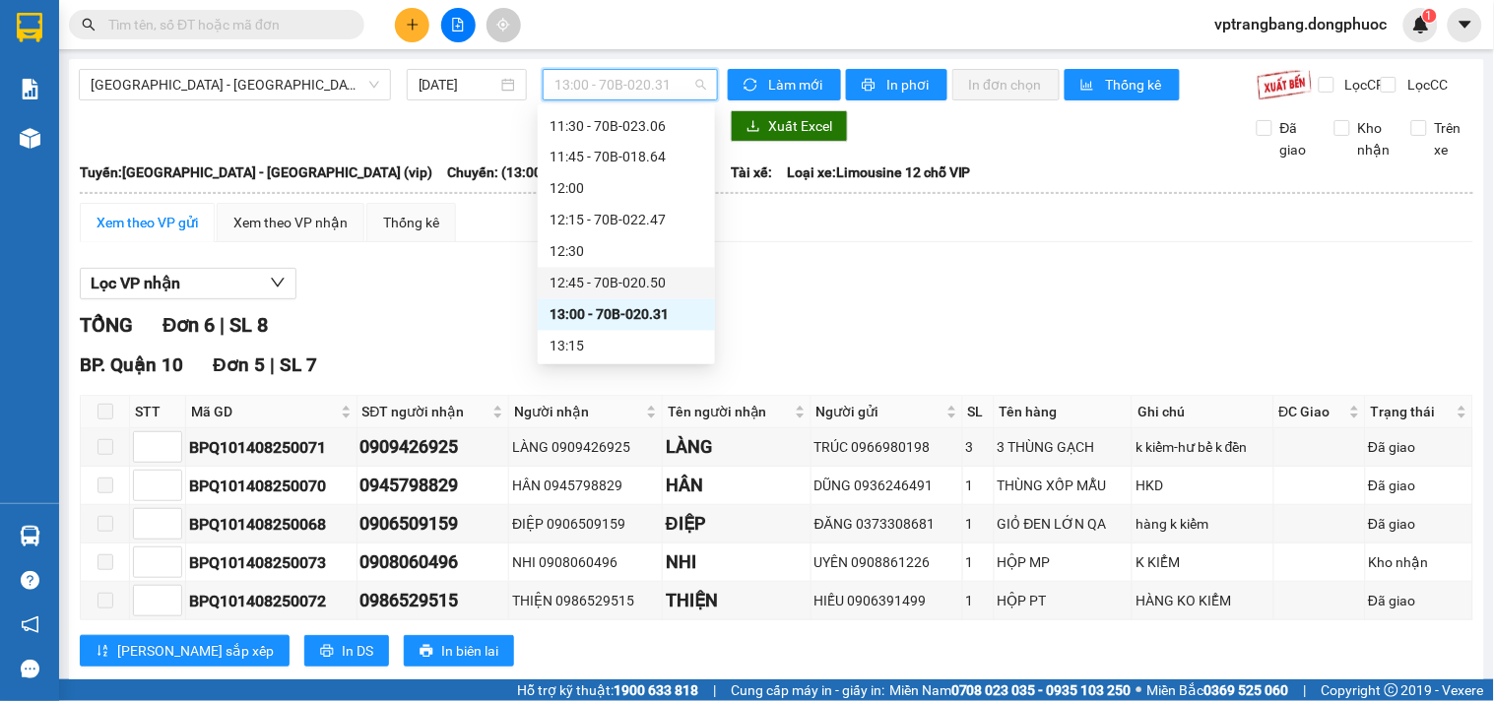
scroll to position [1021, 0]
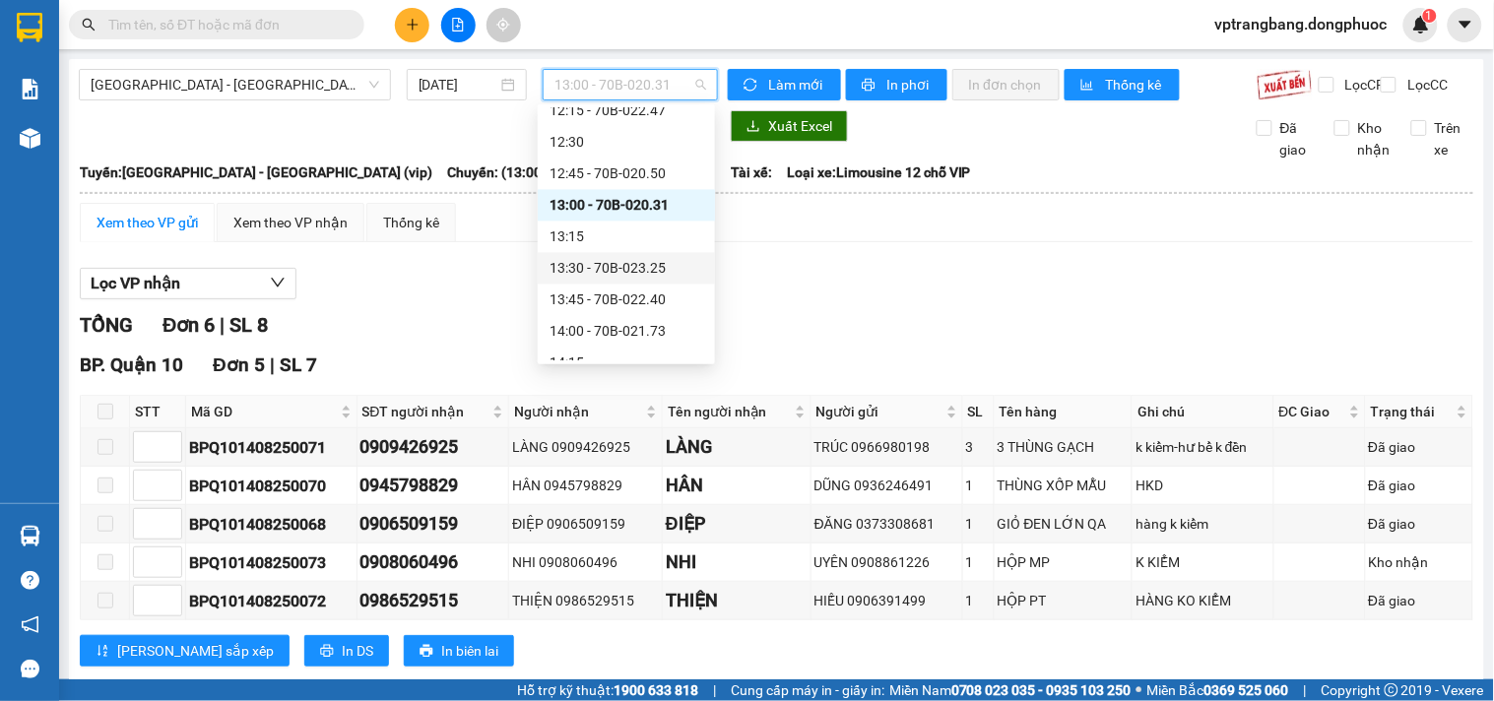
click at [617, 269] on div "13:30 - 70B-023.25" at bounding box center [626, 269] width 154 height 22
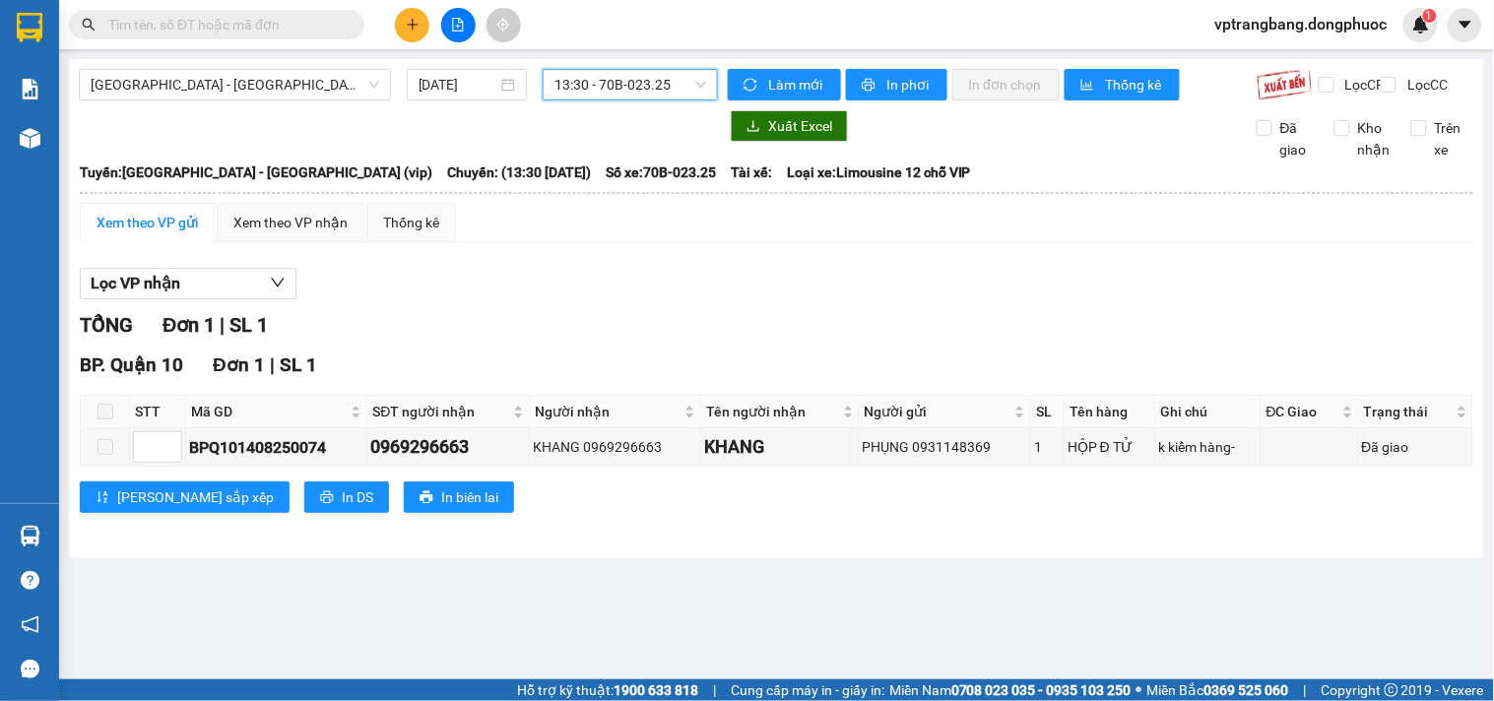
click at [607, 83] on span "13:30 - 70B-023.25" at bounding box center [630, 85] width 152 height 30
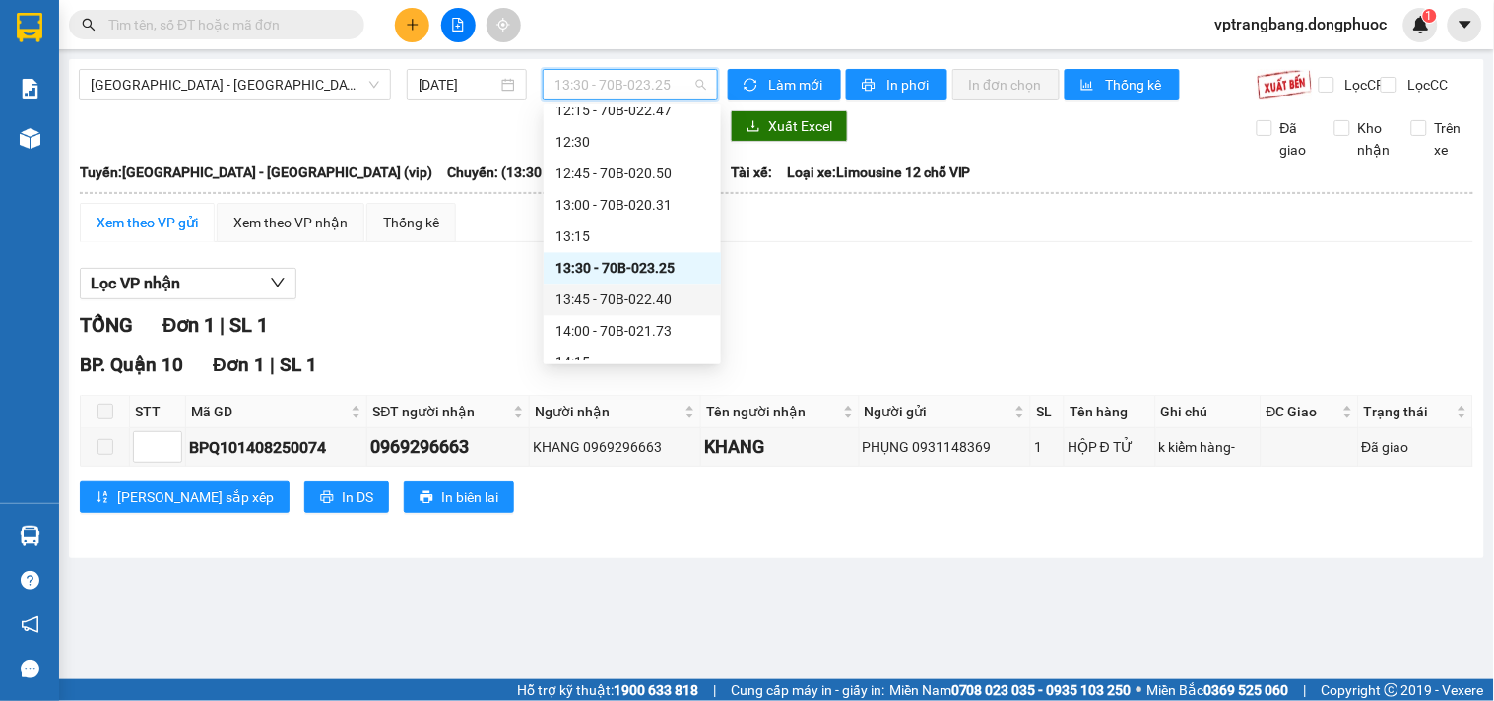
click at [637, 298] on div "13:45 - 70B-022.40" at bounding box center [632, 301] width 154 height 22
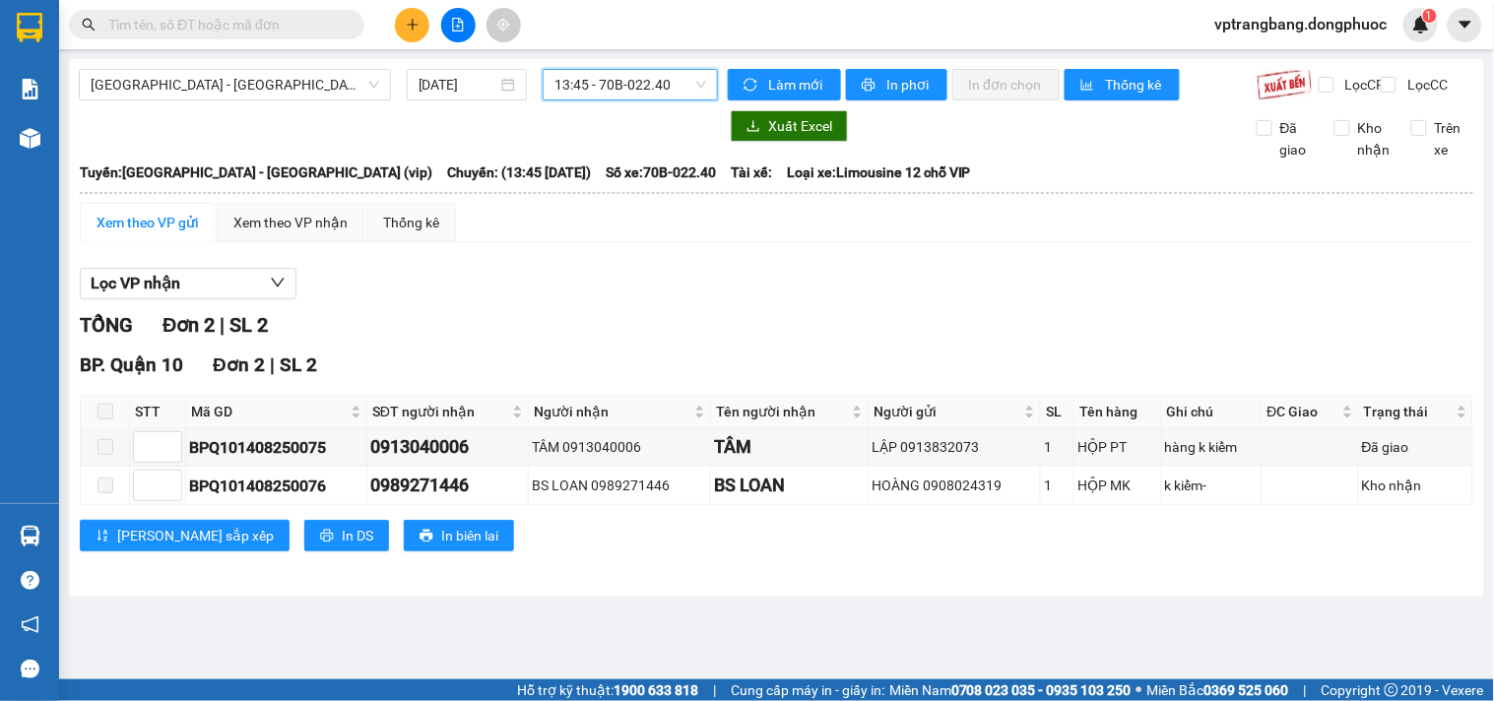
click at [608, 74] on span "13:45 - 70B-022.40" at bounding box center [630, 85] width 152 height 30
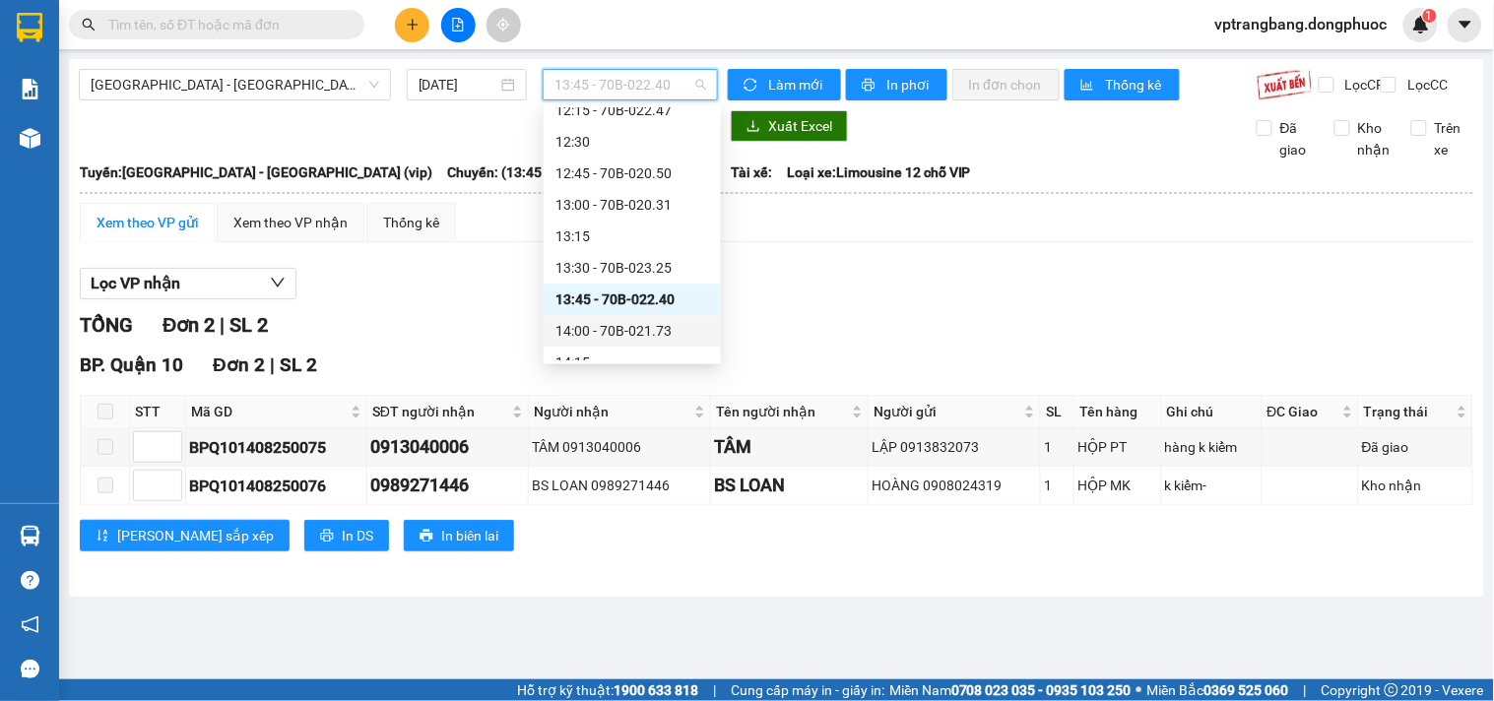
click at [647, 326] on div "14:00 - 70B-021.73" at bounding box center [632, 332] width 154 height 22
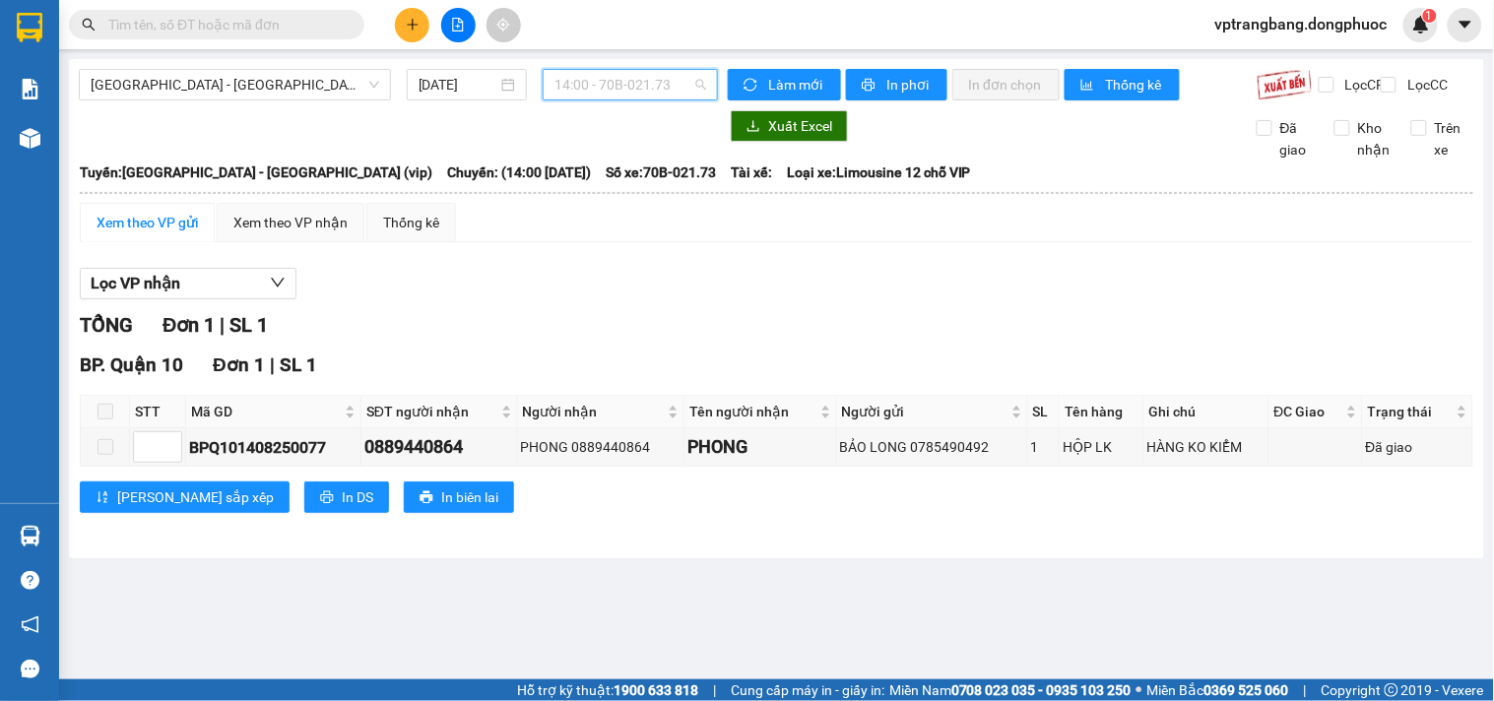
click at [591, 85] on span "14:00 - 70B-021.73" at bounding box center [630, 85] width 152 height 30
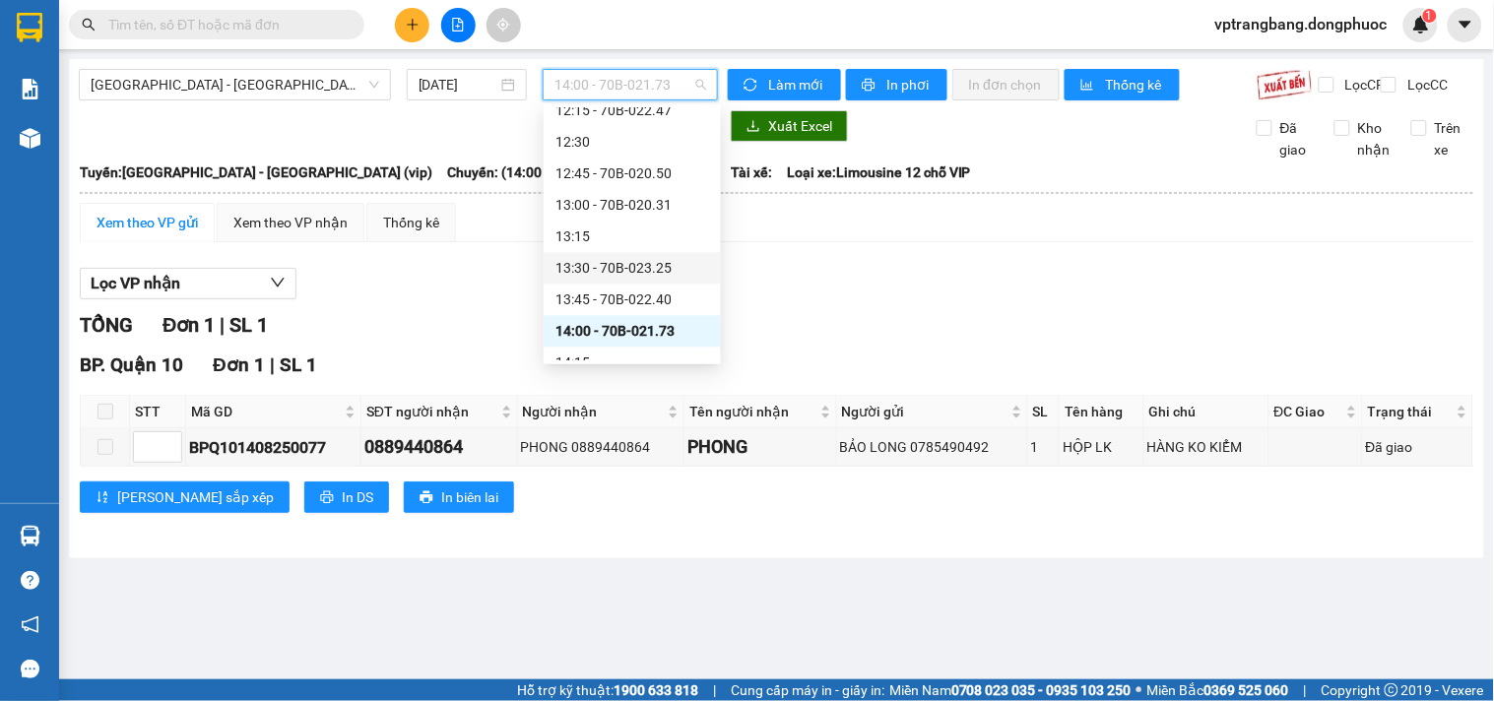
scroll to position [1130, 0]
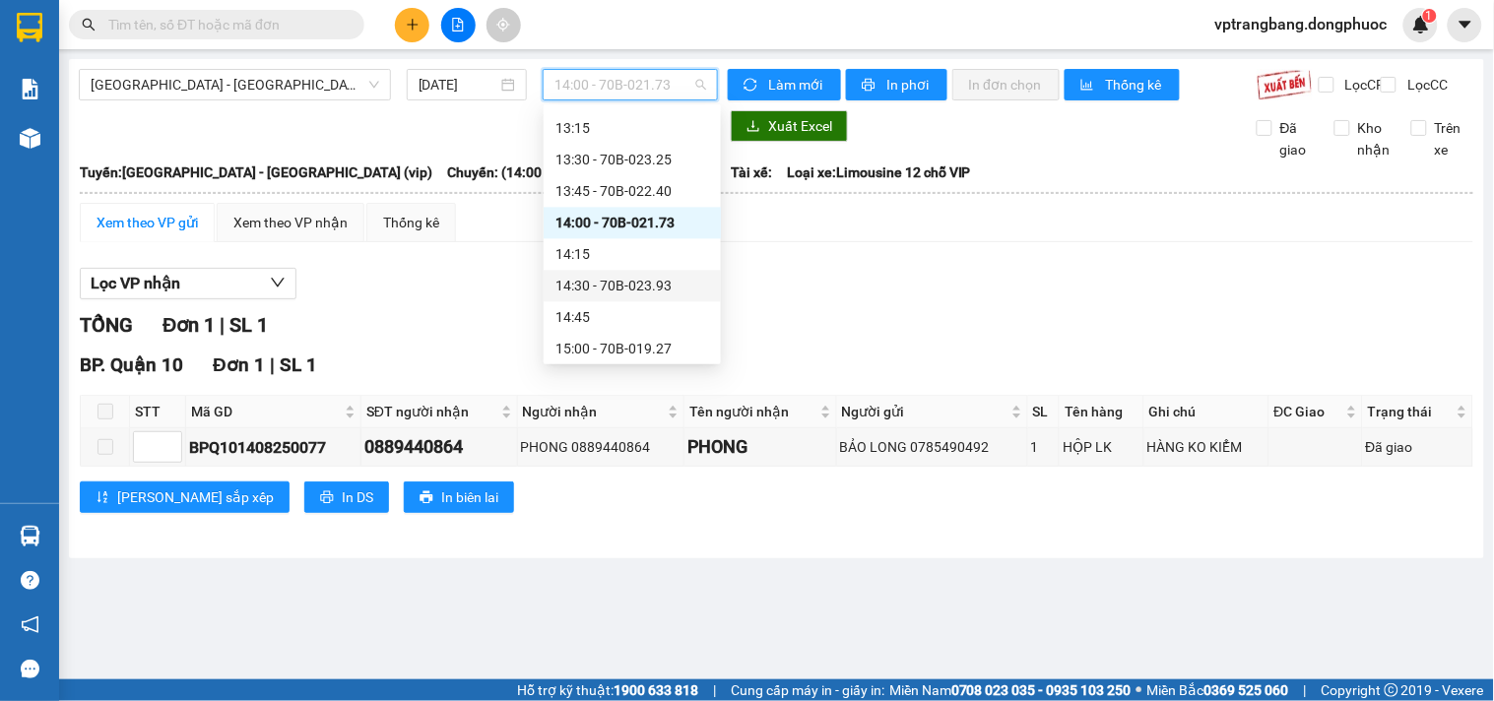
click at [637, 282] on div "14:30 - 70B-023.93" at bounding box center [632, 286] width 154 height 22
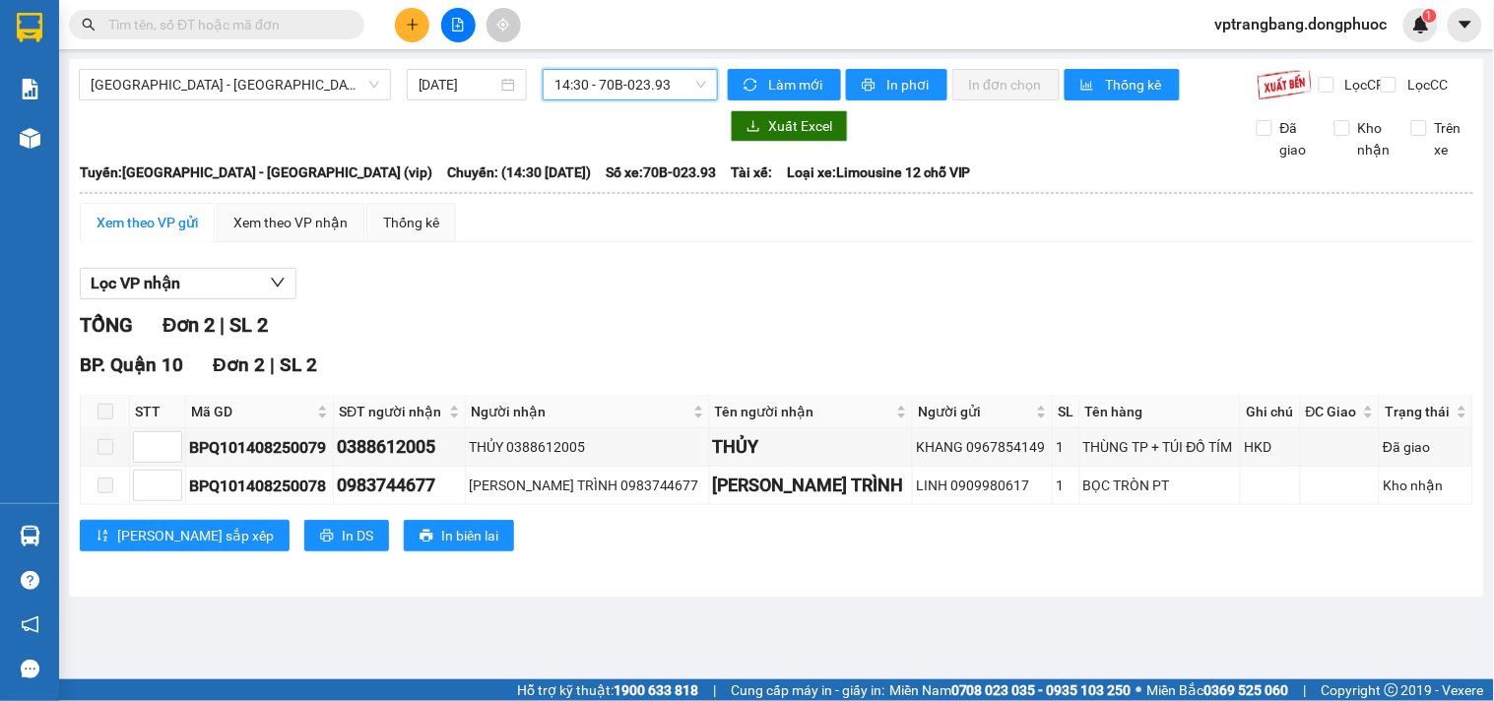
click at [596, 81] on span "14:30 - 70B-023.93" at bounding box center [630, 85] width 152 height 30
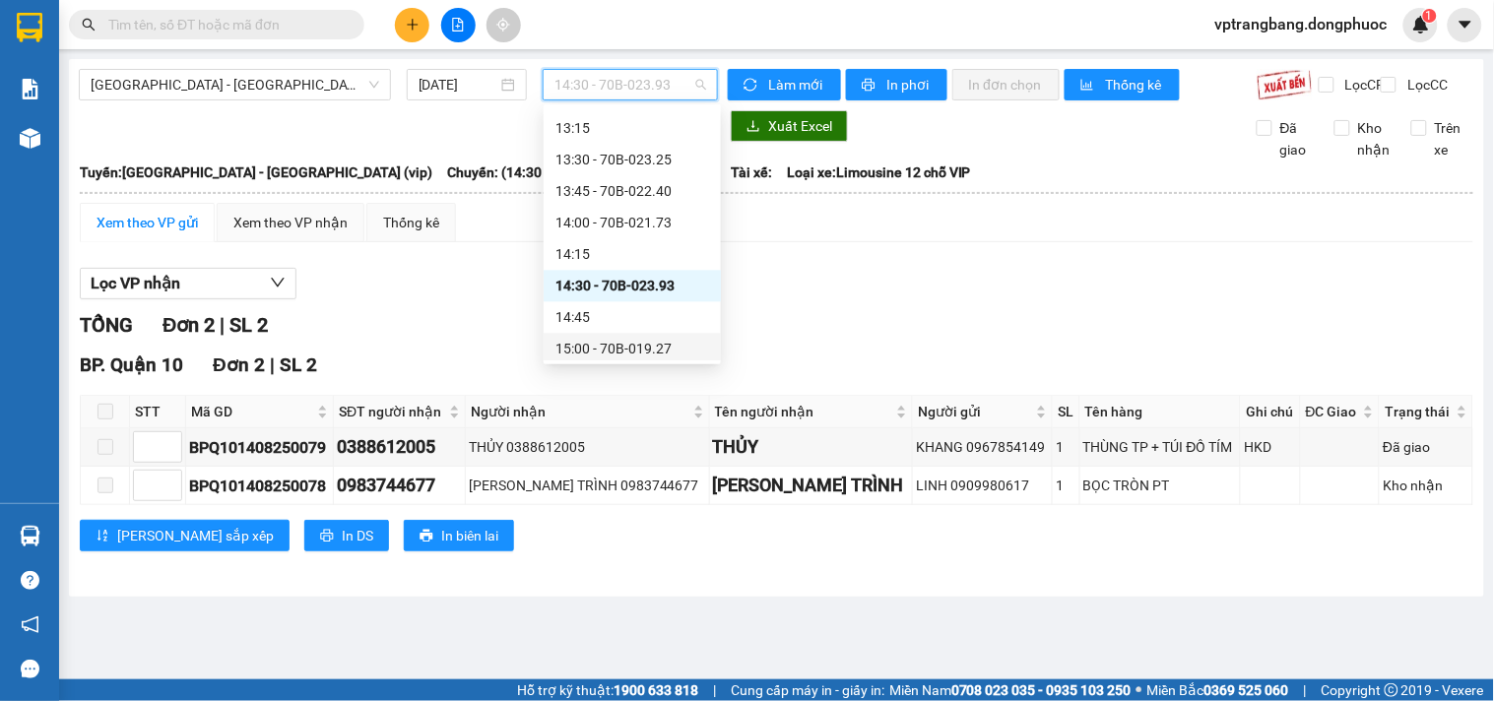
click at [617, 341] on div "15:00 - 70B-019.27" at bounding box center [632, 349] width 154 height 22
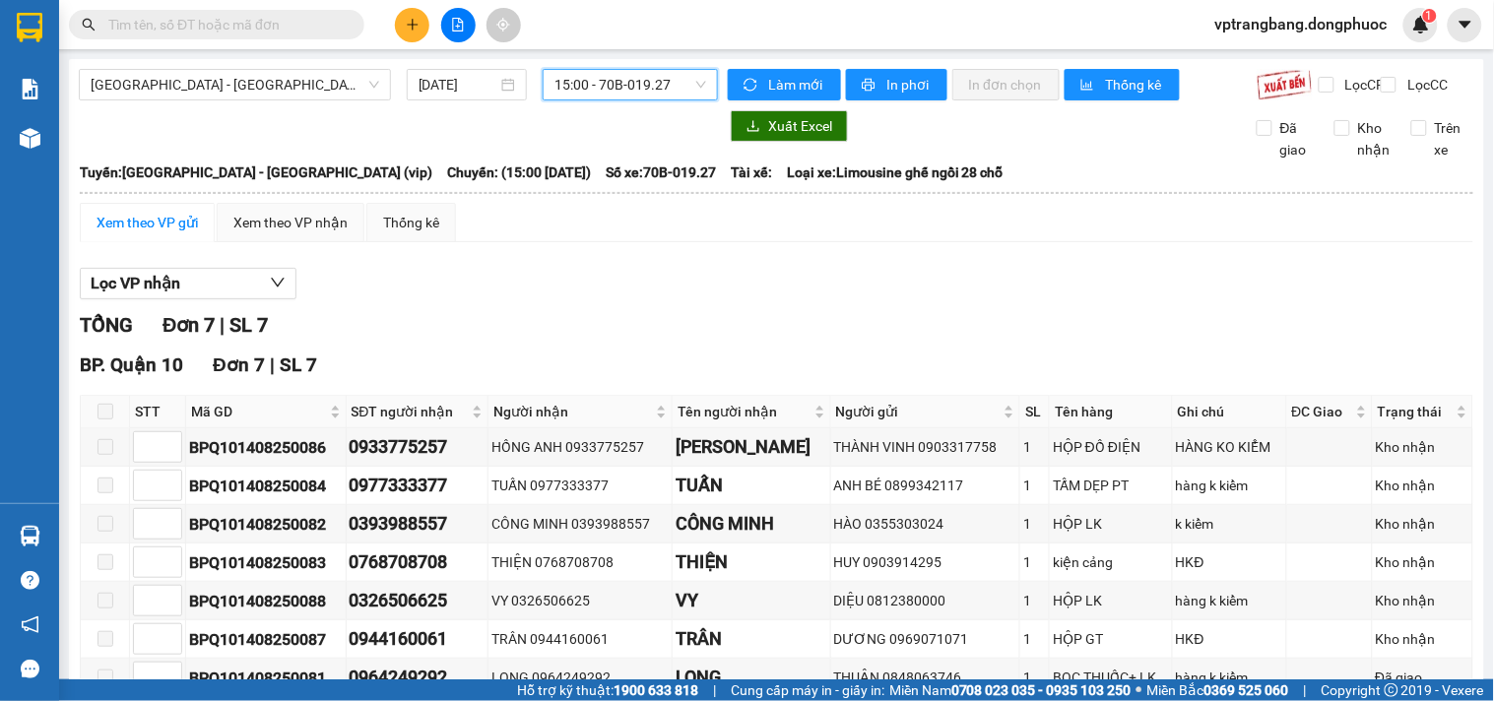
click at [559, 90] on span "15:00 - 70B-019.27" at bounding box center [630, 85] width 152 height 30
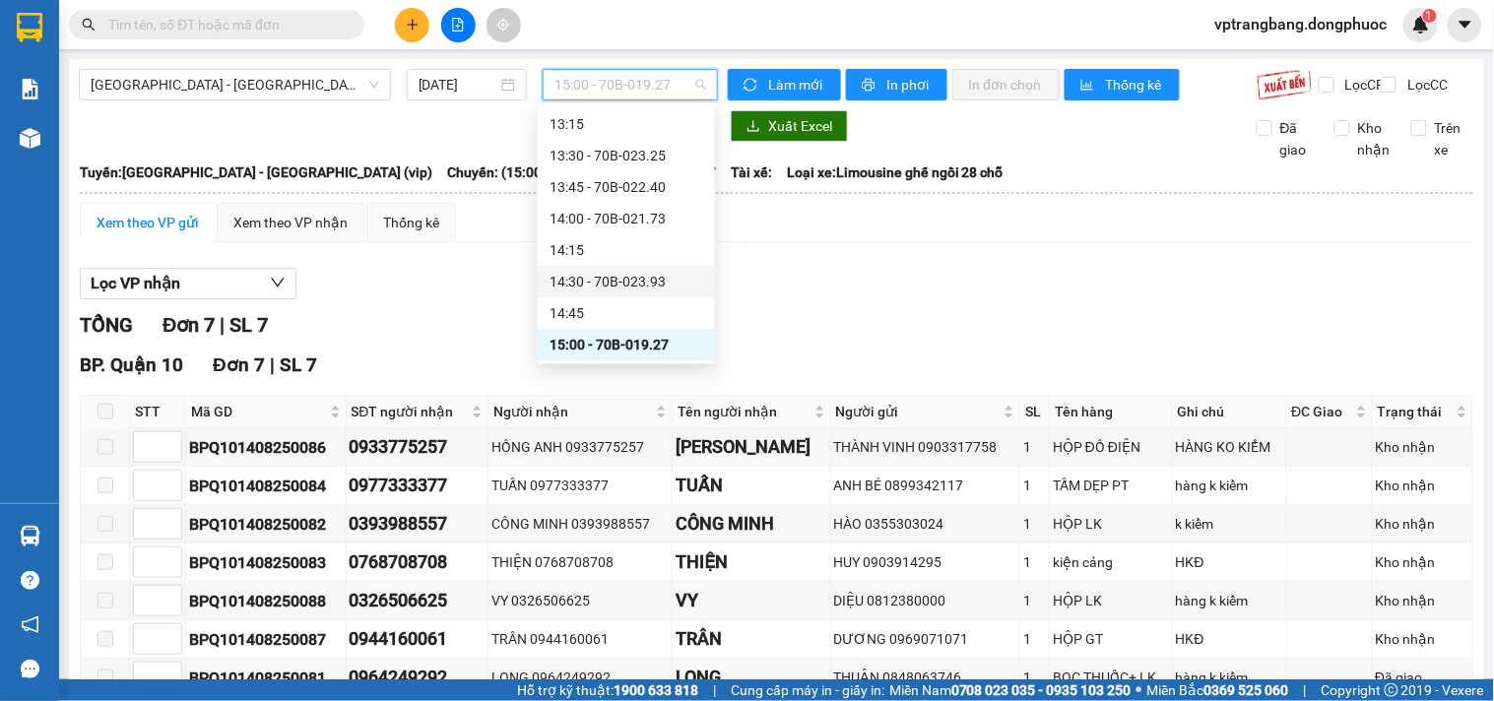
scroll to position [1244, 0]
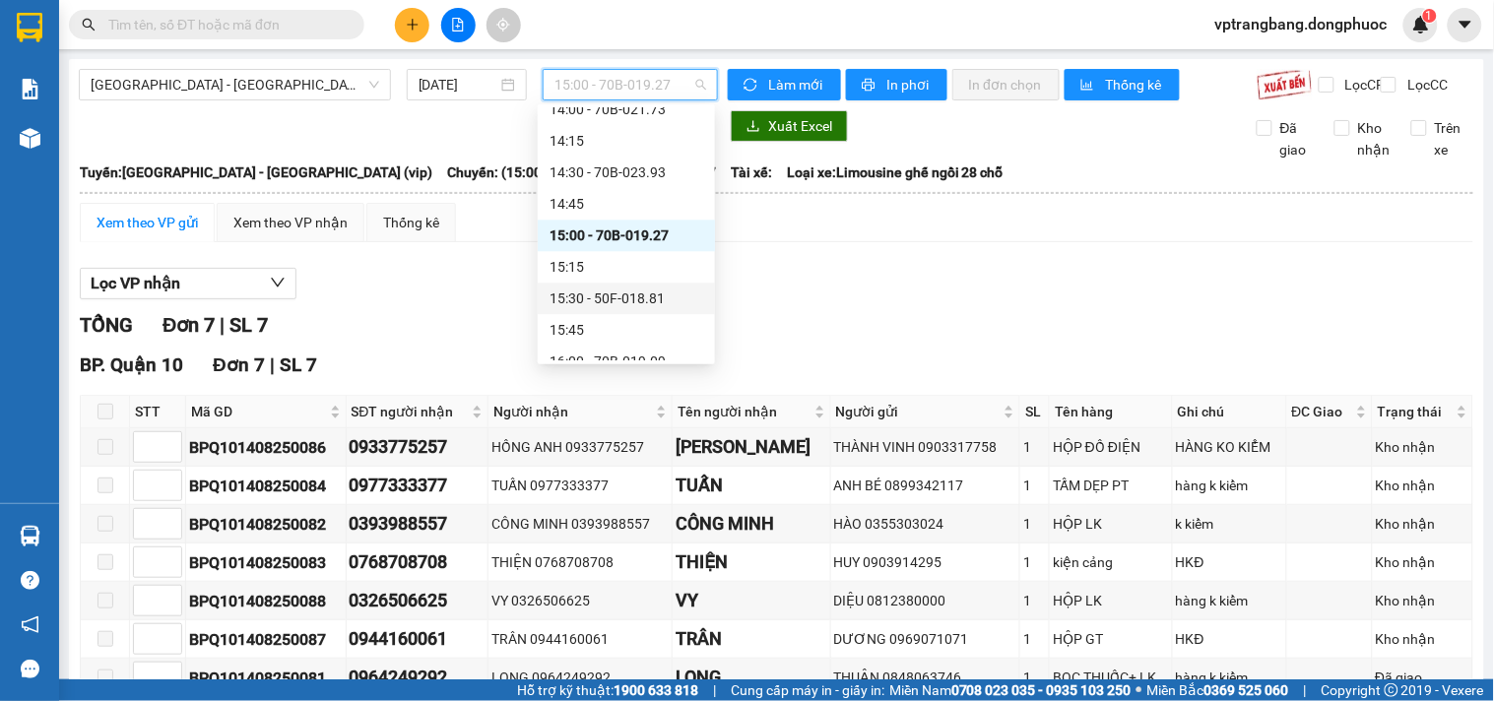
click at [622, 295] on div "15:30 - 50F-018.81" at bounding box center [626, 299] width 154 height 22
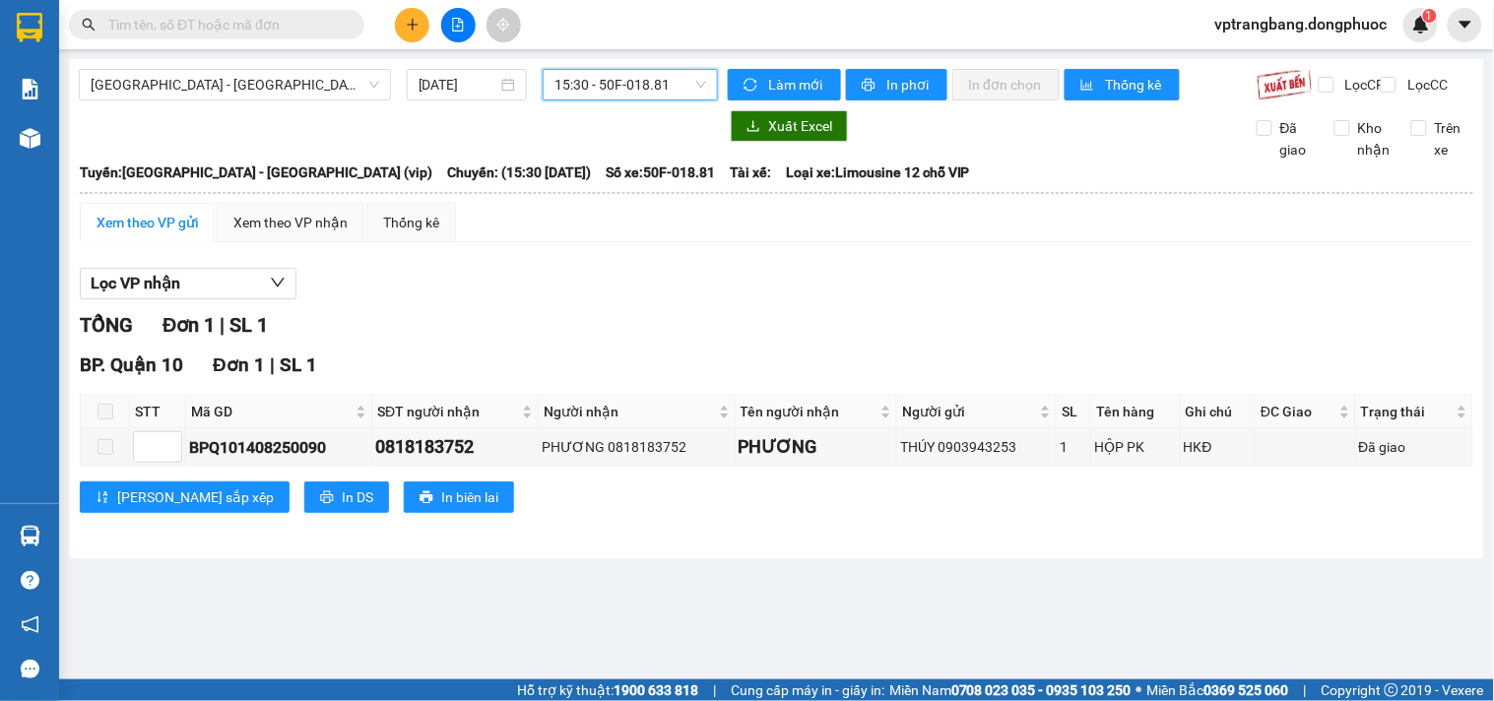
click at [621, 86] on span "15:30 - 50F-018.81" at bounding box center [630, 85] width 152 height 30
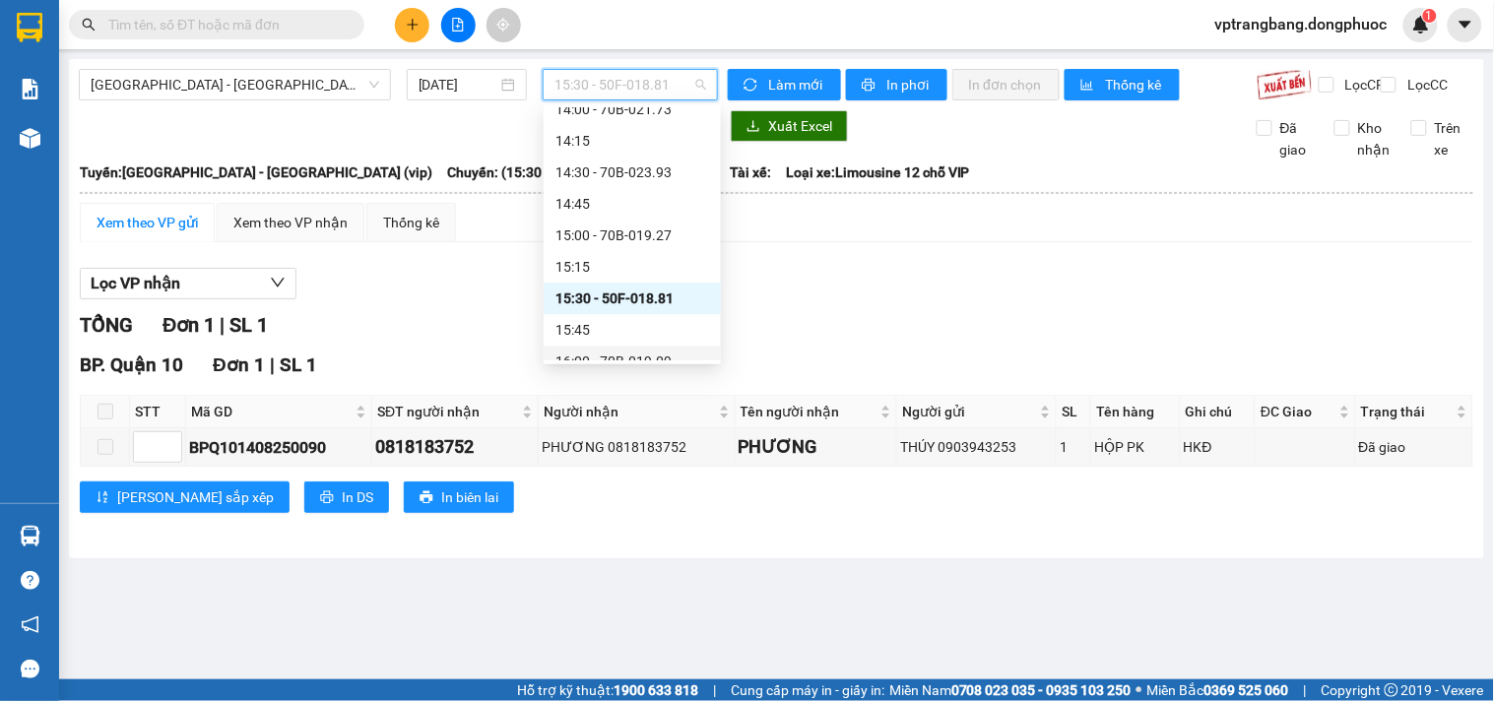
scroll to position [1353, 0]
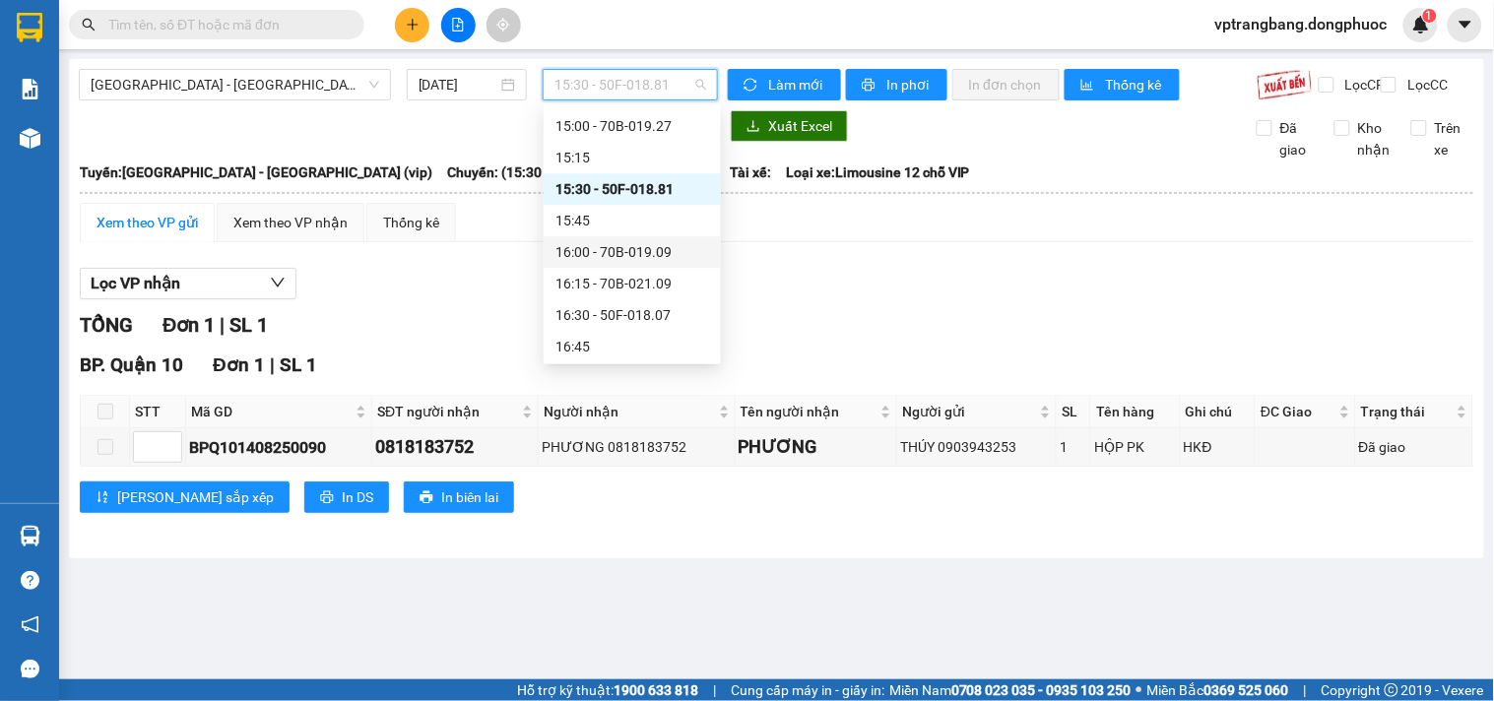
click at [624, 250] on div "16:00 - 70B-019.09" at bounding box center [632, 252] width 154 height 22
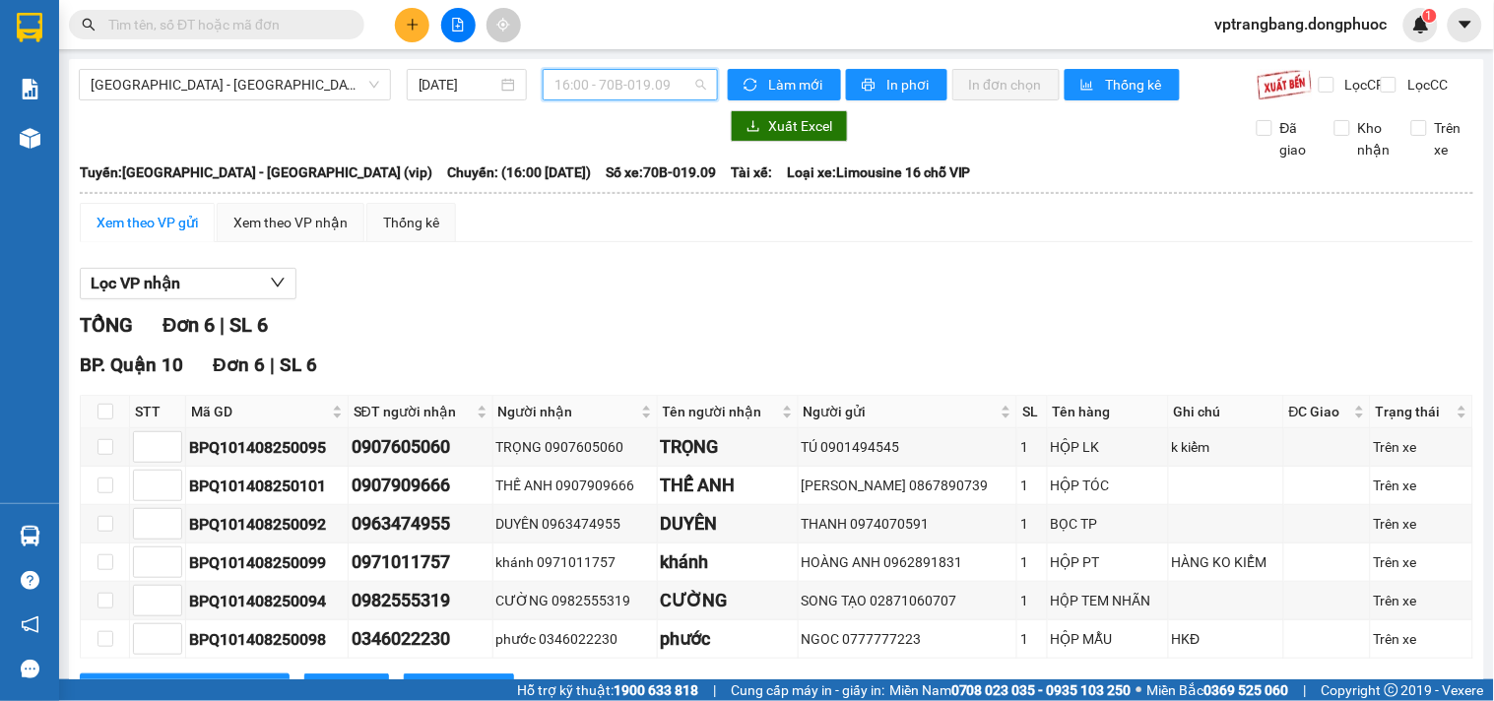
click at [606, 82] on span "16:00 - 70B-019.09" at bounding box center [630, 85] width 152 height 30
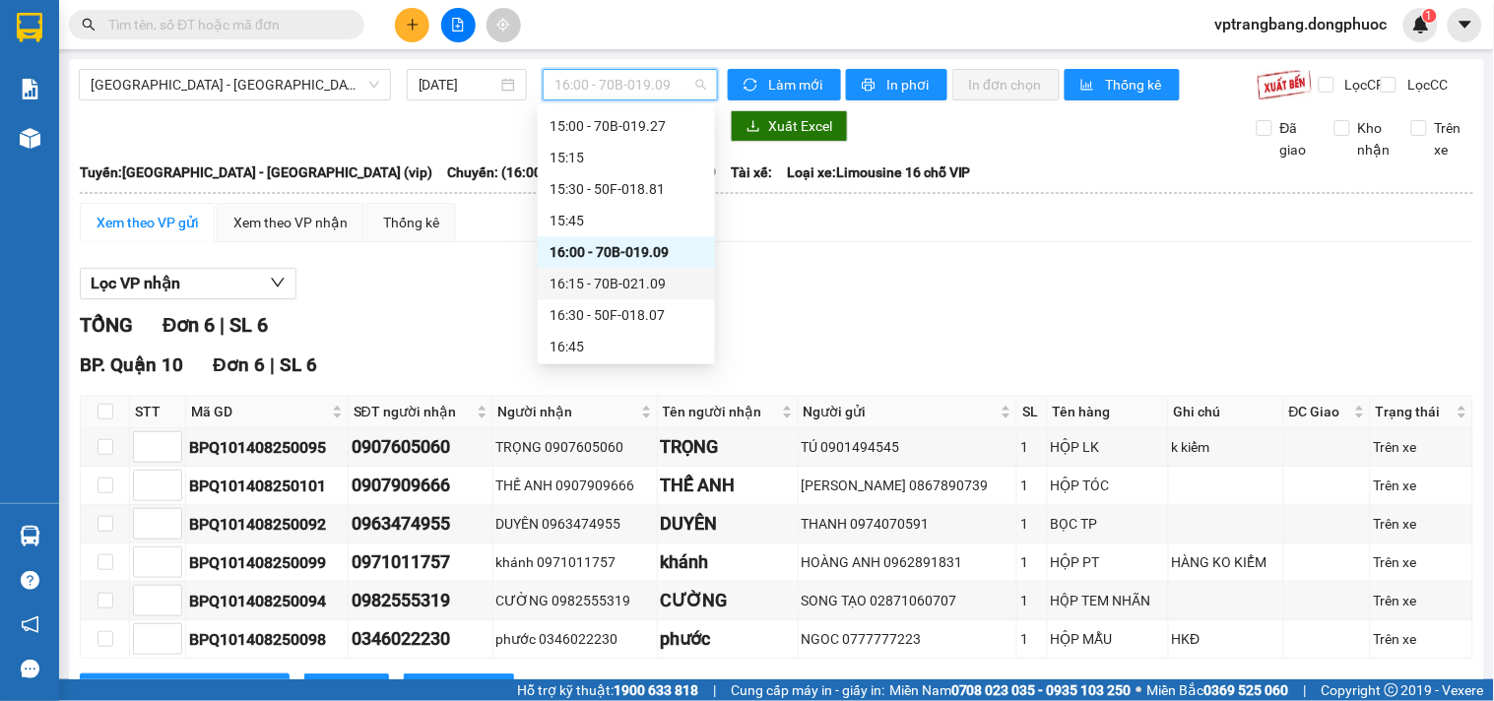
click at [614, 283] on div "16:15 - 70B-021.09" at bounding box center [626, 284] width 154 height 22
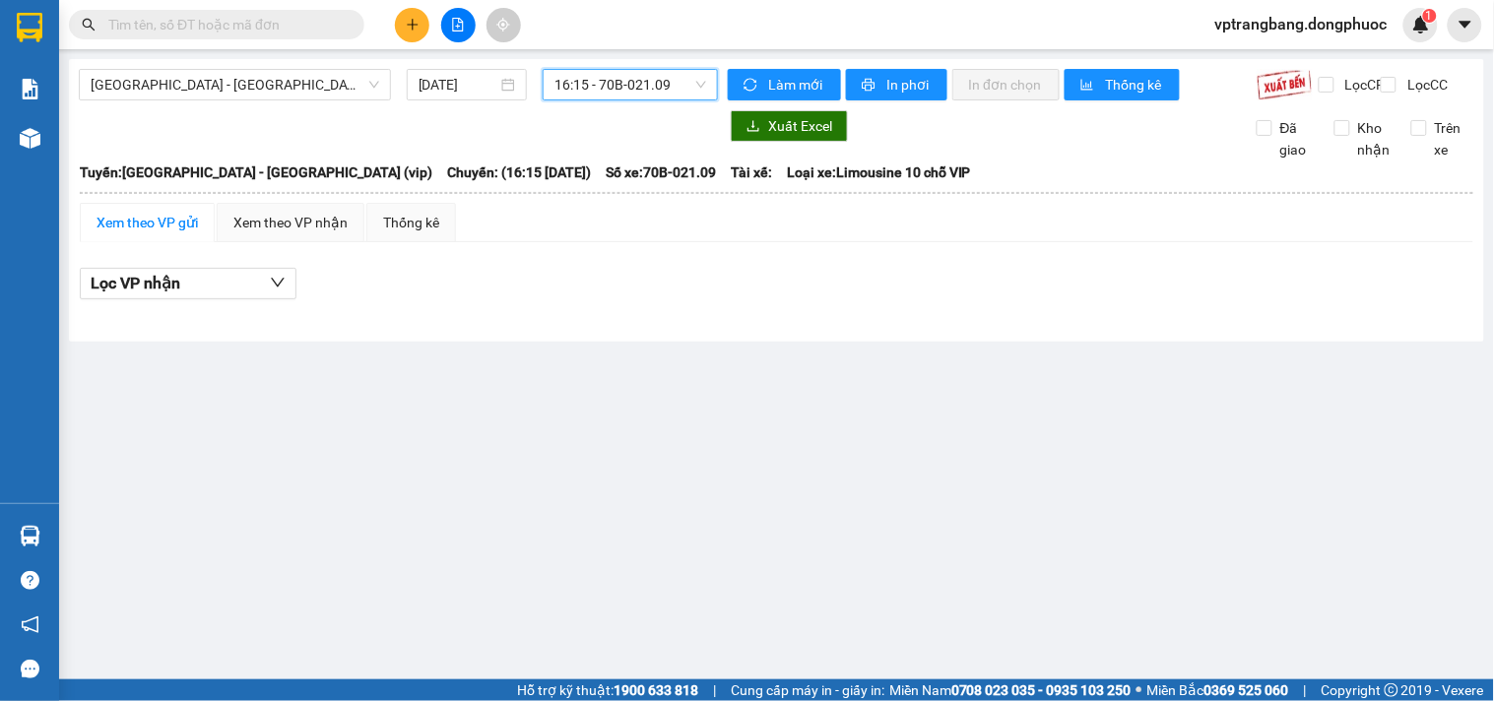
click at [599, 71] on span "16:15 - 70B-021.09" at bounding box center [630, 85] width 152 height 30
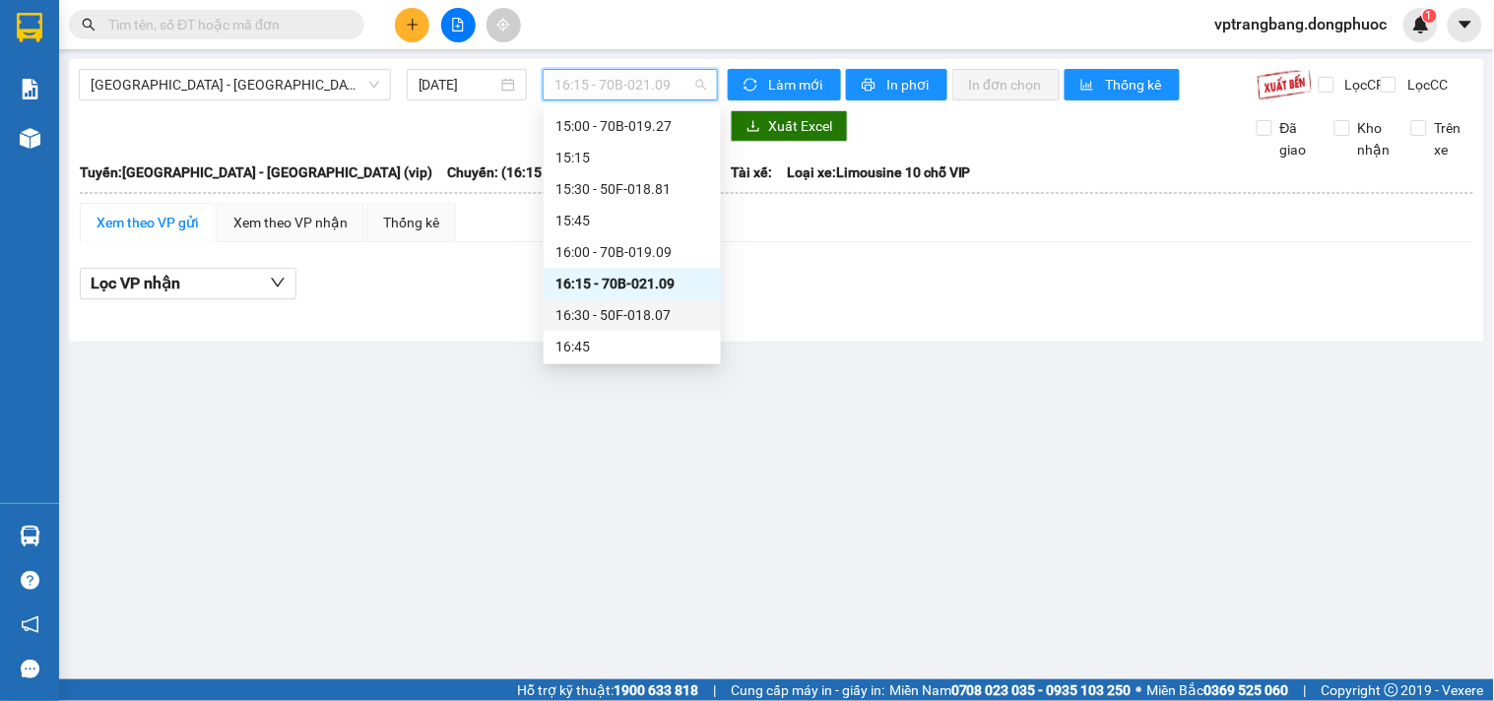
click at [602, 313] on div "16:30 - 50F-018.07" at bounding box center [632, 315] width 154 height 22
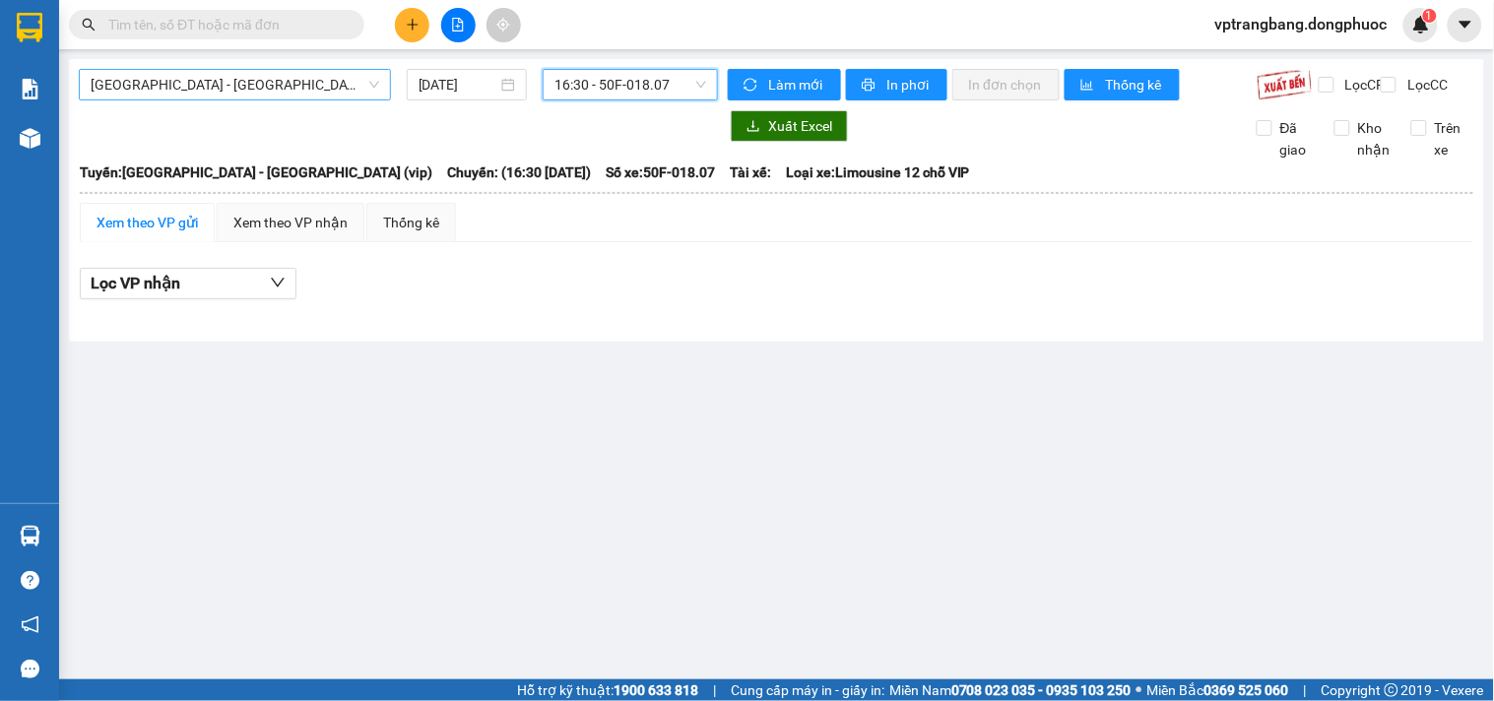
click at [340, 77] on span "[GEOGRAPHIC_DATA] - [GEOGRAPHIC_DATA] (vip)" at bounding box center [235, 85] width 289 height 30
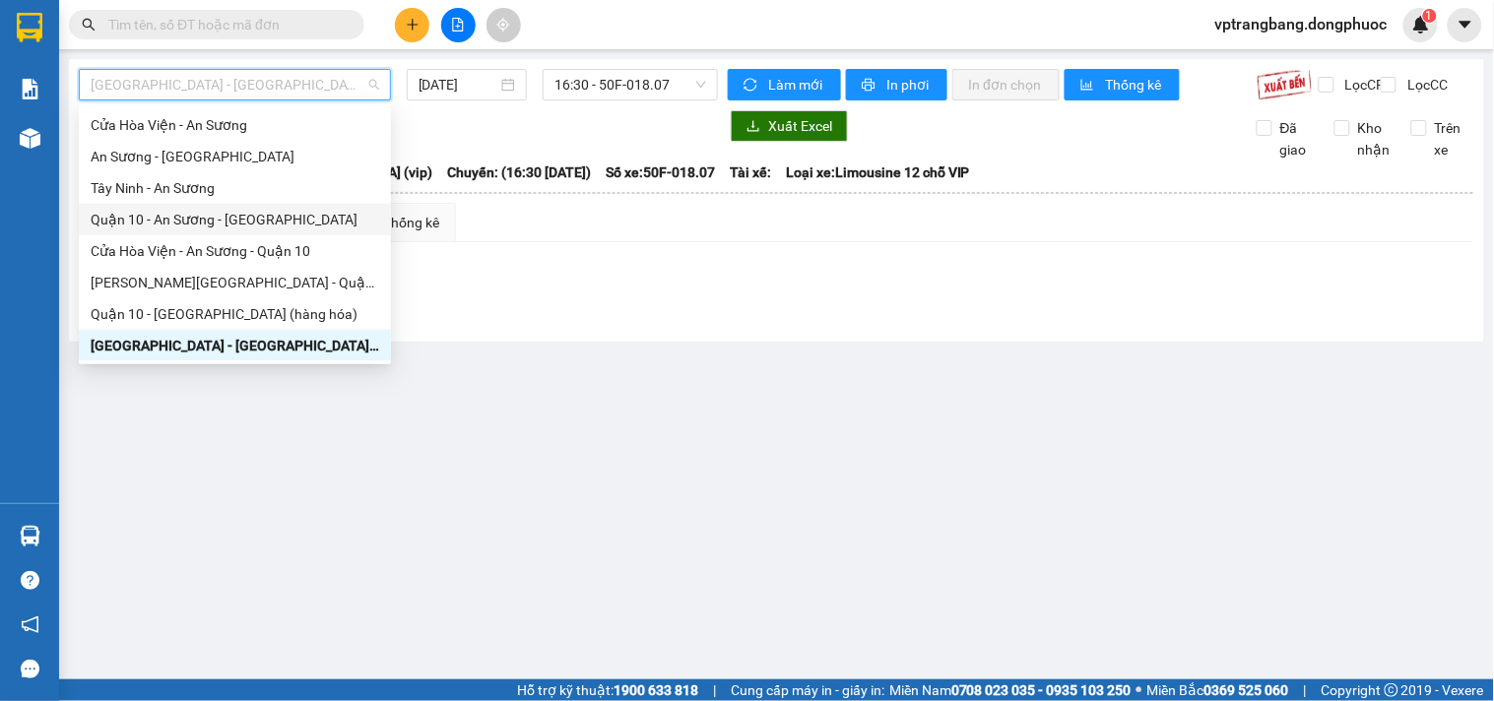
click at [244, 225] on div "Quận 10 - An Sương - Cửa Hòa Viện" at bounding box center [235, 220] width 289 height 22
type input "[DATE]"
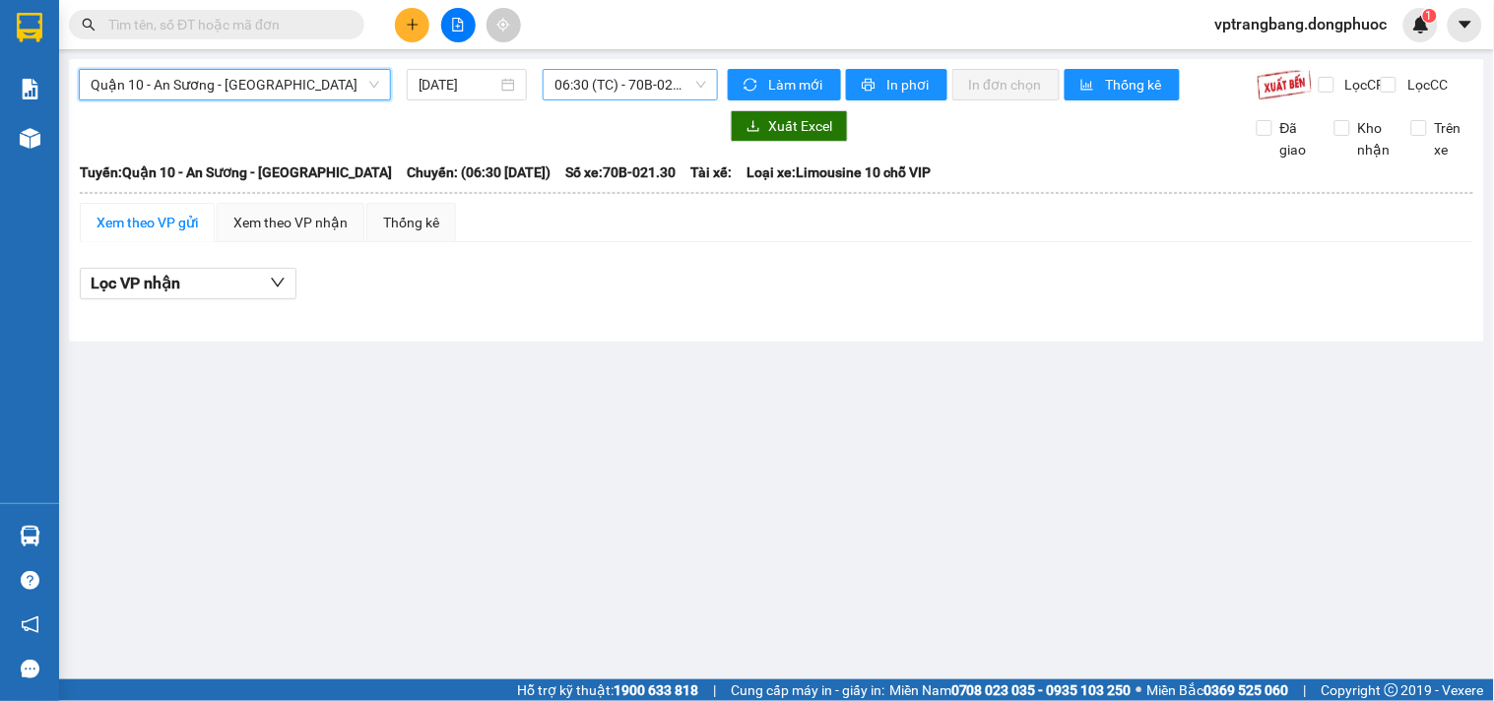
click at [585, 96] on span "06:30 (TC) - 70B-021.30" at bounding box center [630, 85] width 152 height 30
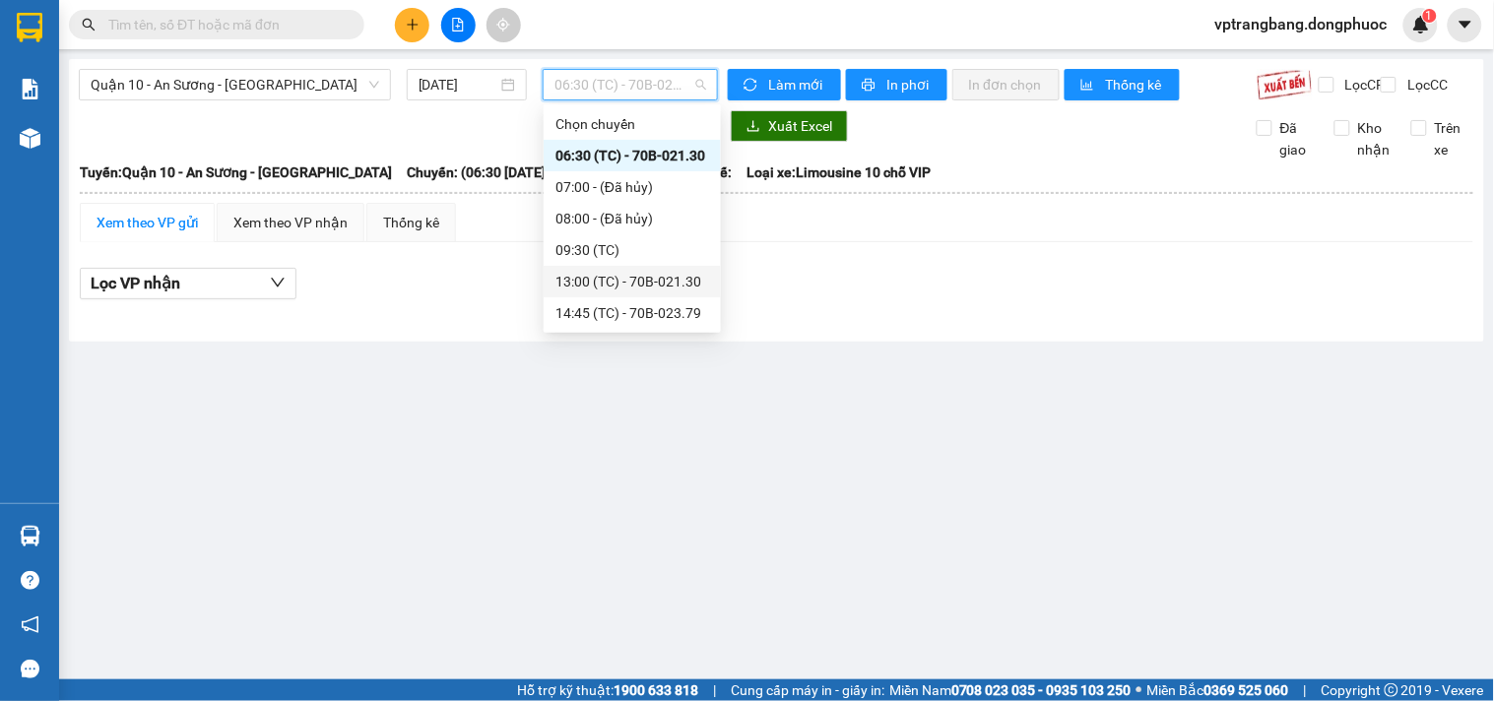
click at [623, 281] on div "13:00 (TC) - 70B-021.30" at bounding box center [632, 282] width 154 height 22
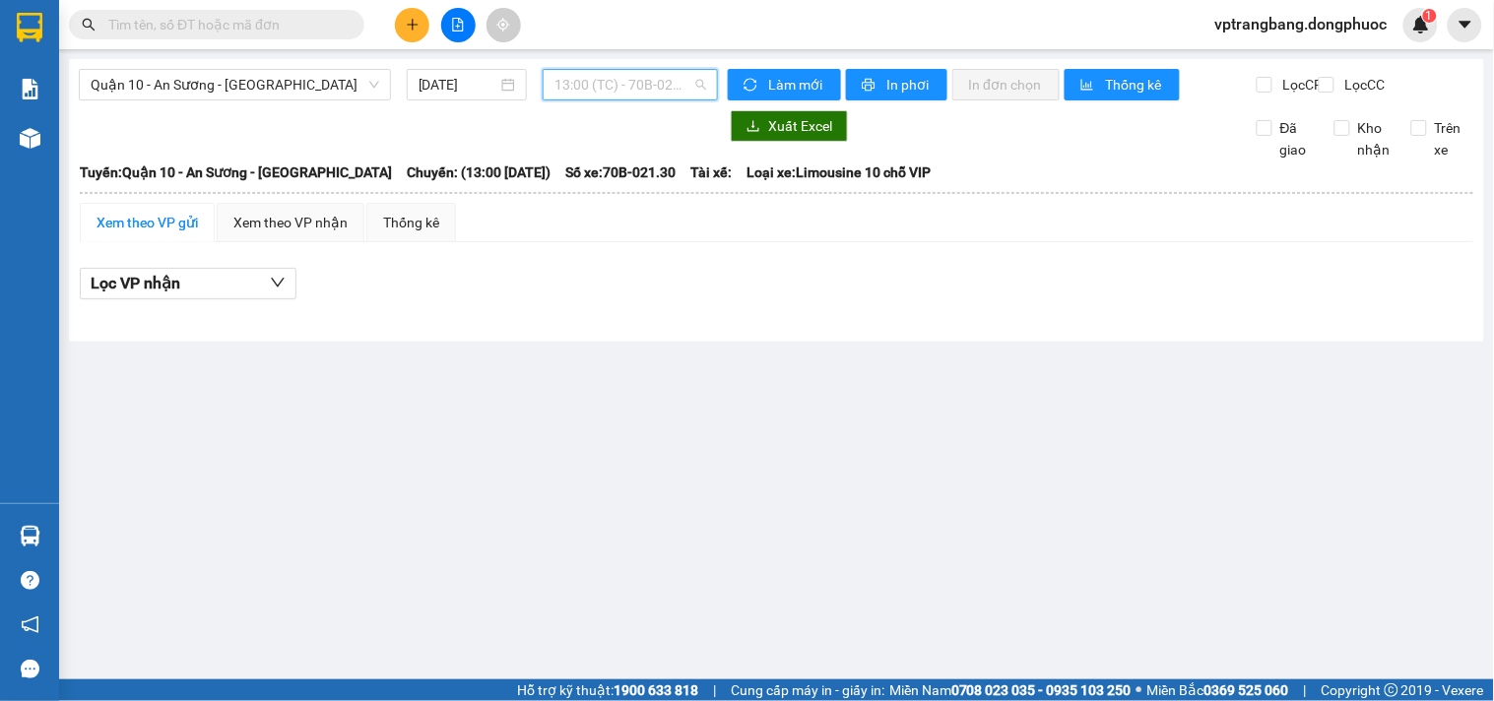
drag, startPoint x: 636, startPoint y: 93, endPoint x: 637, endPoint y: 120, distance: 27.6
click at [636, 97] on span "13:00 (TC) - 70B-021.30" at bounding box center [630, 85] width 152 height 30
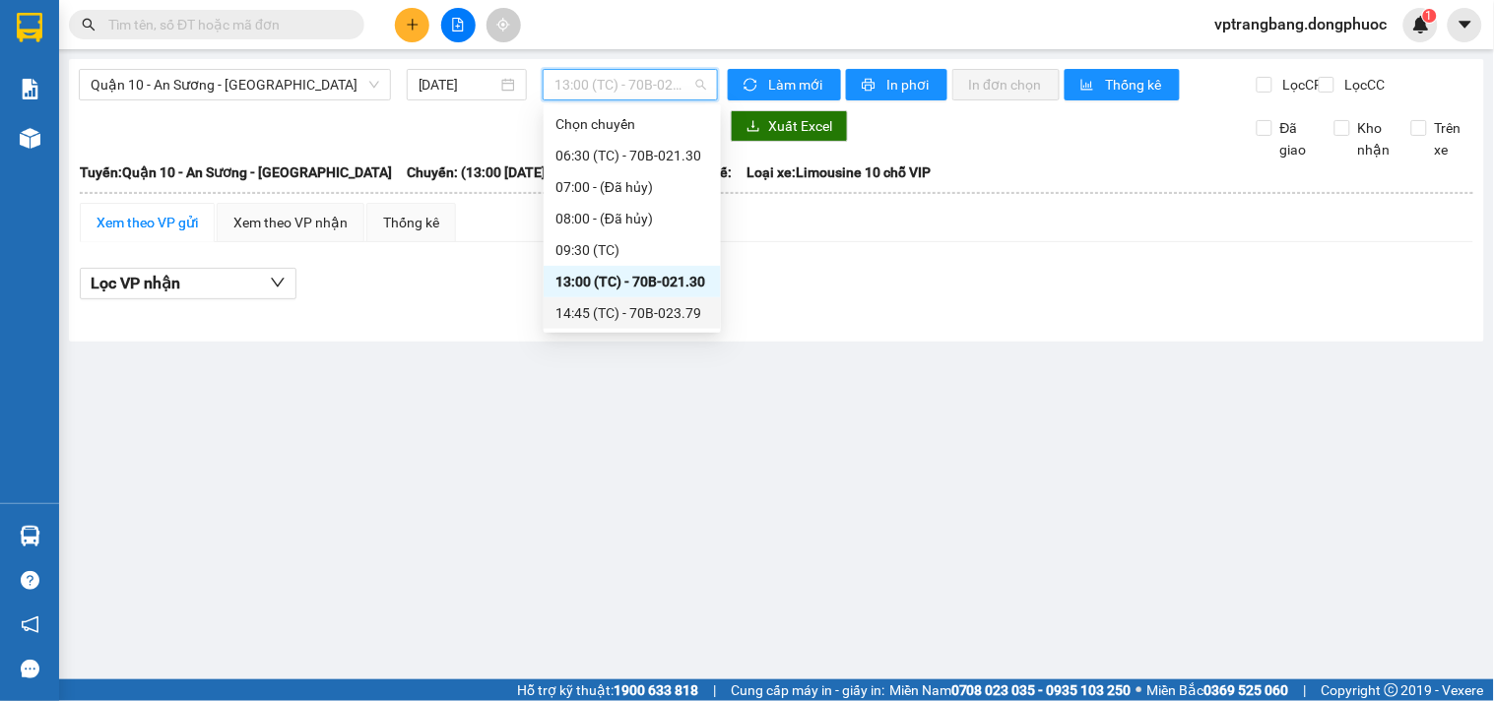
click at [644, 319] on div "14:45 (TC) - 70B-023.79" at bounding box center [632, 313] width 154 height 22
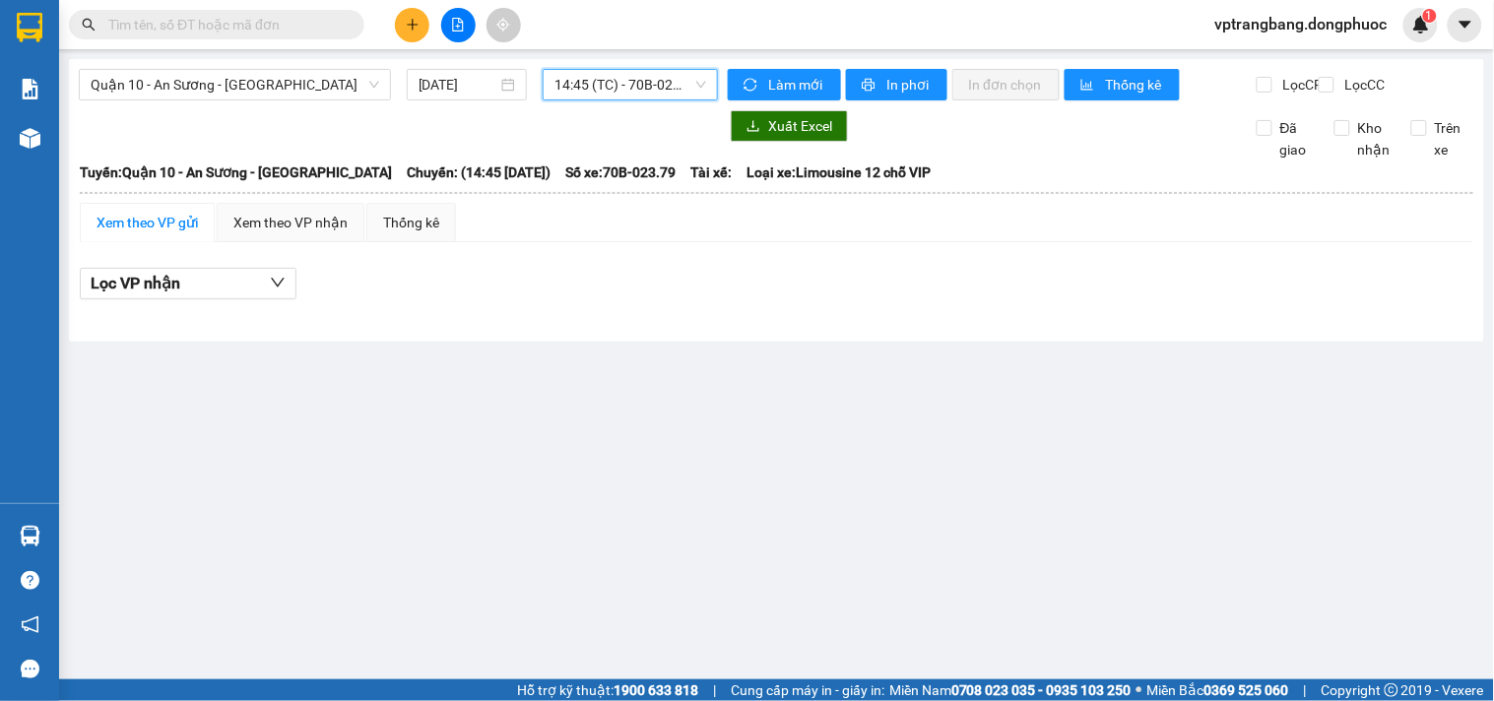
click at [621, 87] on span "14:45 (TC) - 70B-023.79" at bounding box center [630, 85] width 152 height 30
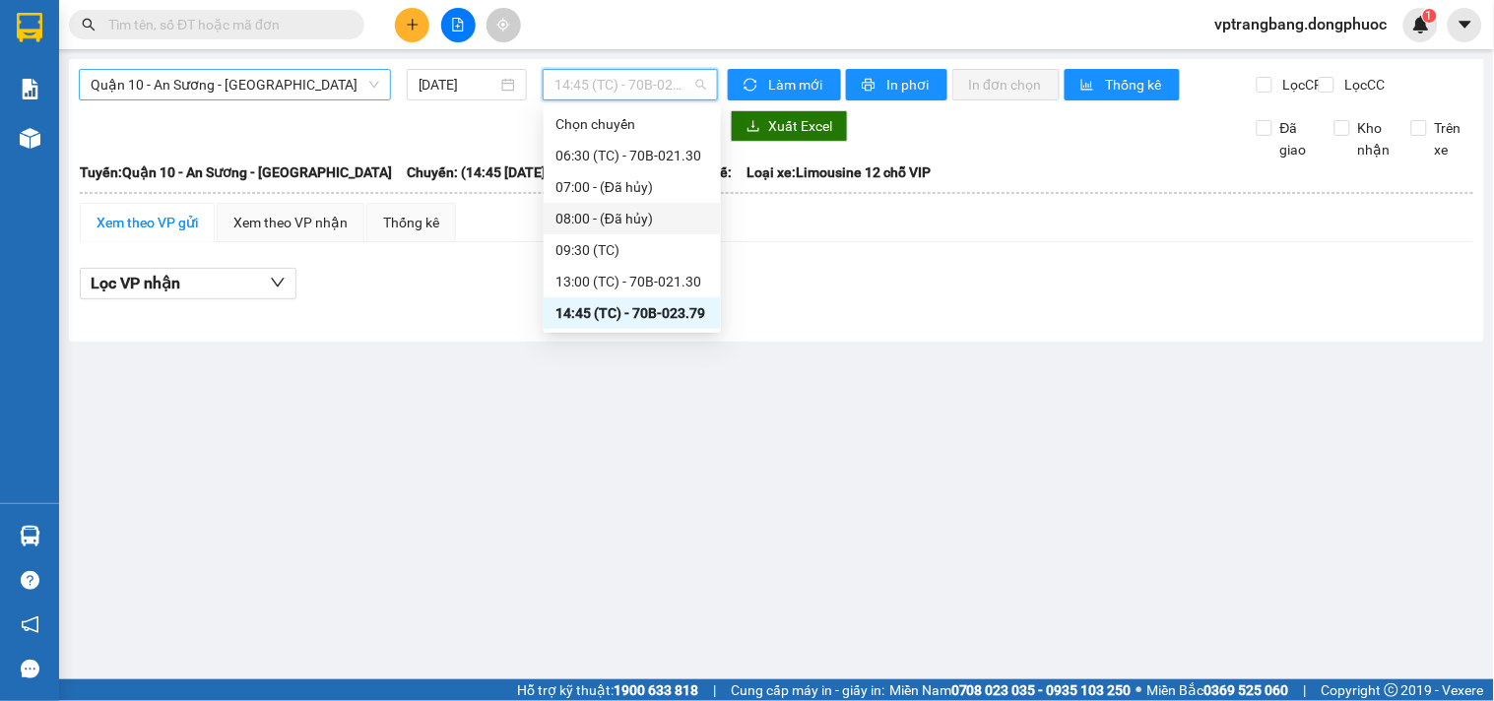
click at [254, 90] on span "Quận 10 - An Sương - Cửa Hòa Viện" at bounding box center [235, 85] width 289 height 30
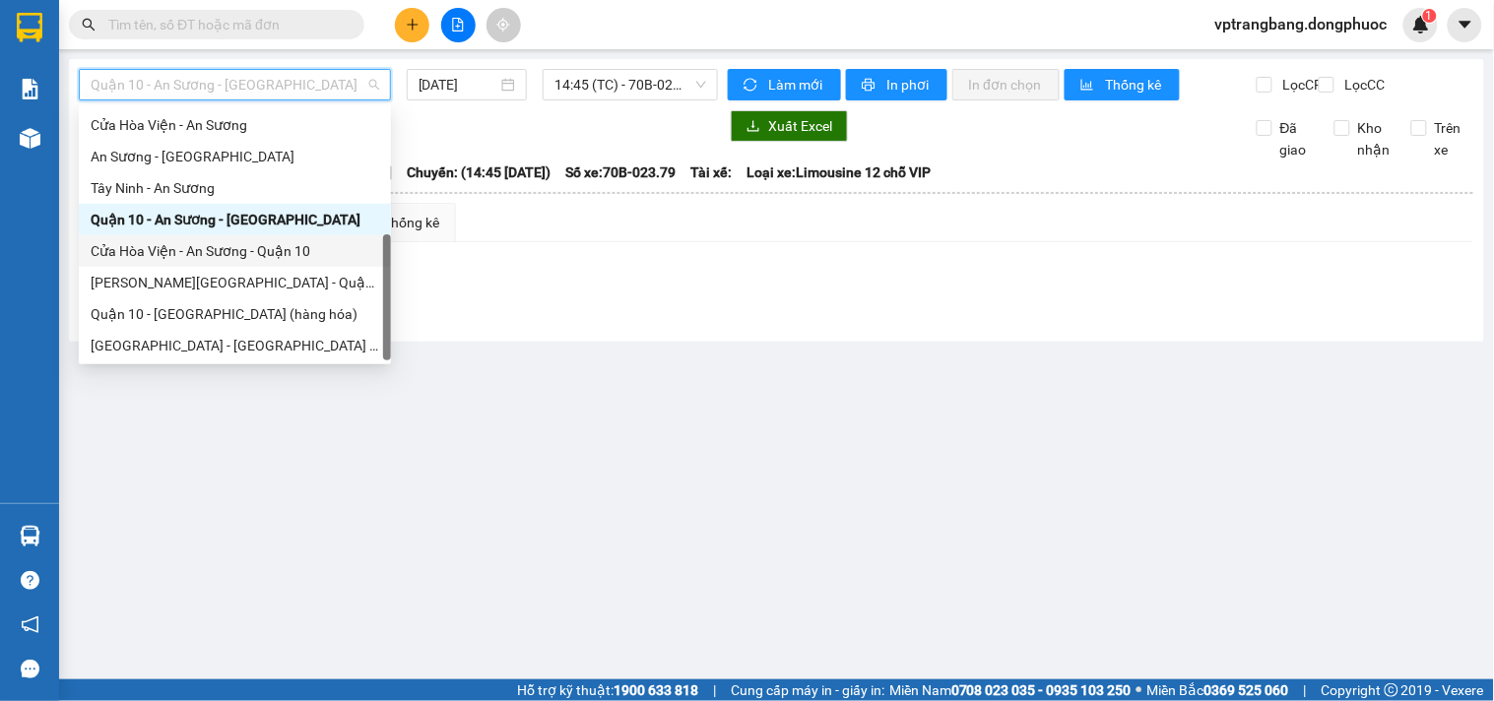
click at [274, 254] on div "Cửa Hòa Viện - An Sương - Quận 10" at bounding box center [235, 251] width 289 height 22
type input "[DATE]"
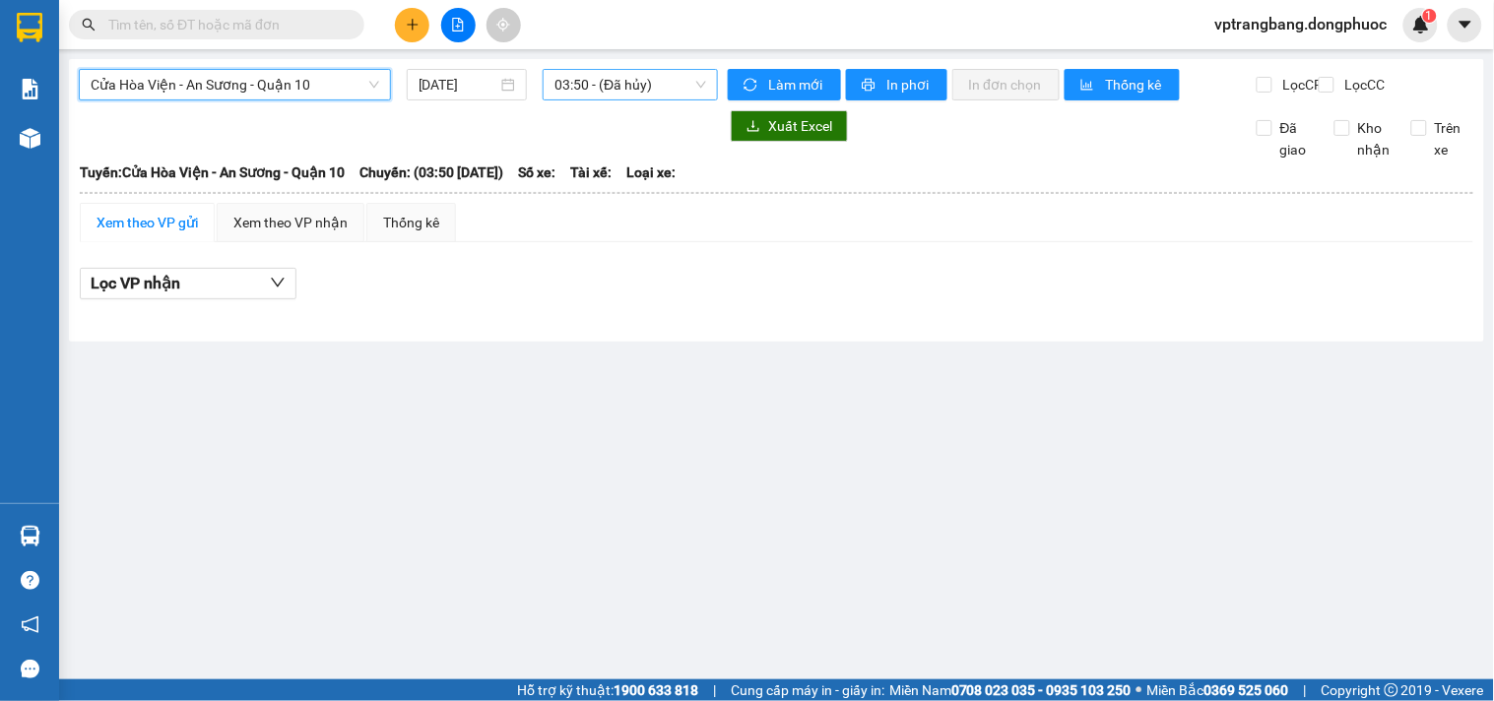
click at [587, 73] on span "03:50 - (Đã hủy)" at bounding box center [630, 85] width 152 height 30
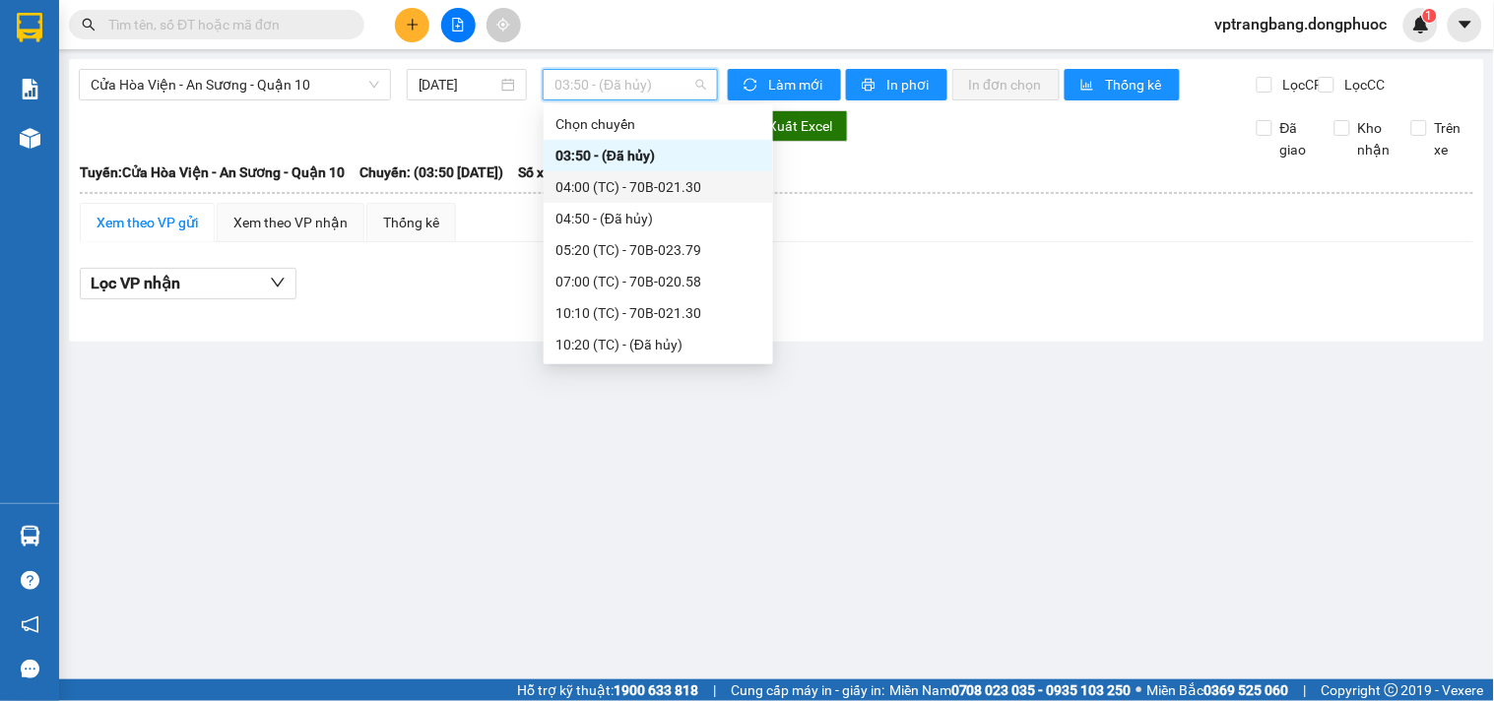
click at [643, 191] on div "04:00 (TC) - 70B-021.30" at bounding box center [658, 187] width 206 height 22
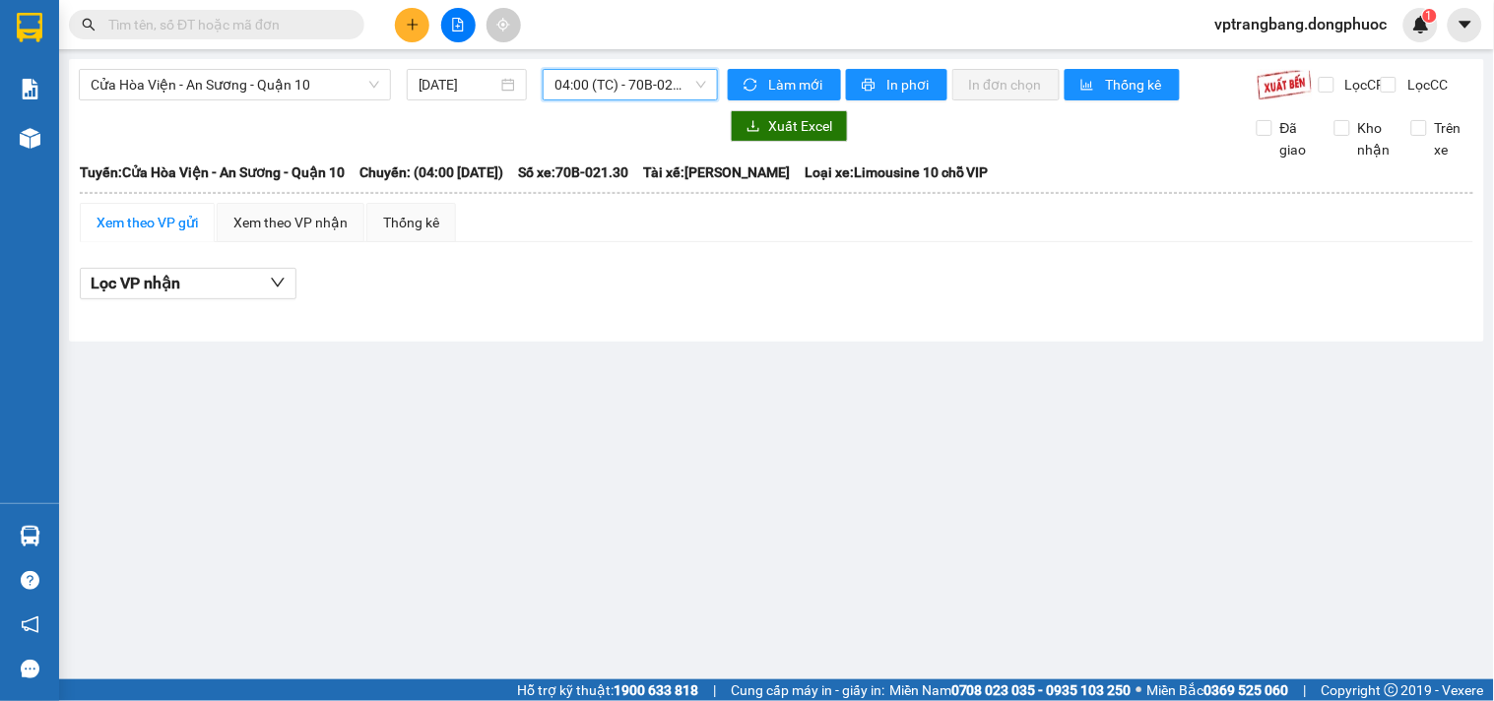
click at [567, 87] on span "04:00 (TC) - 70B-021.30" at bounding box center [630, 85] width 152 height 30
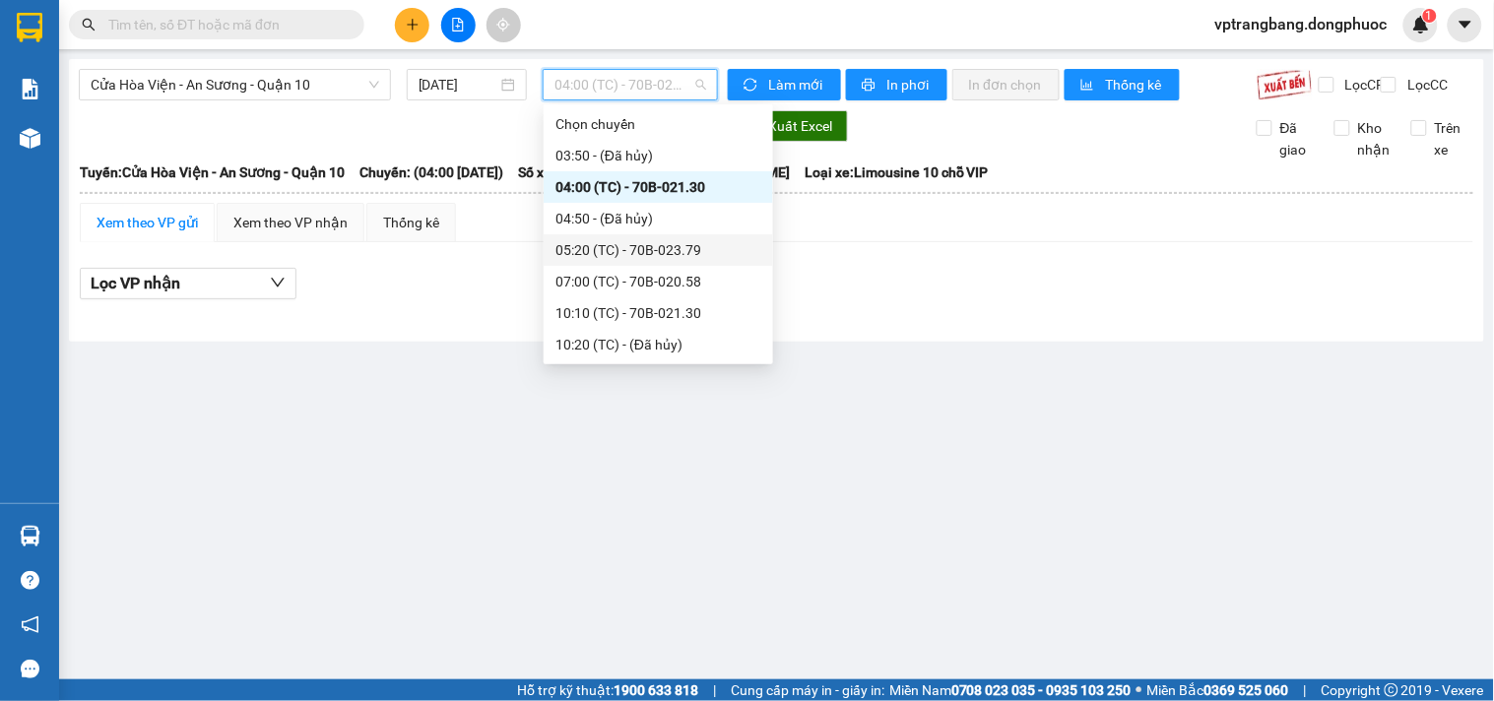
click at [628, 258] on div "05:20 (TC) - 70B-023.79" at bounding box center [658, 250] width 206 height 22
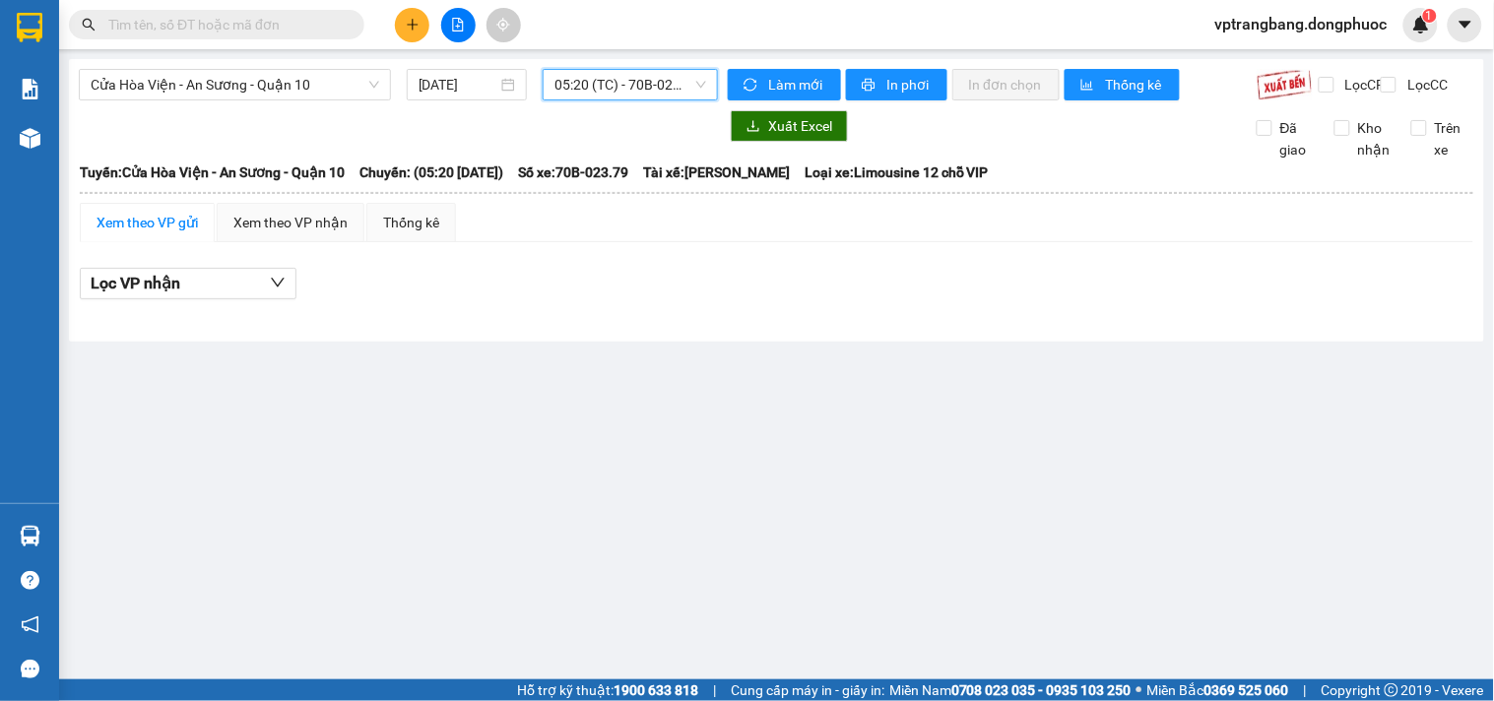
click at [557, 92] on span "05:20 (TC) - 70B-023.79" at bounding box center [630, 85] width 152 height 30
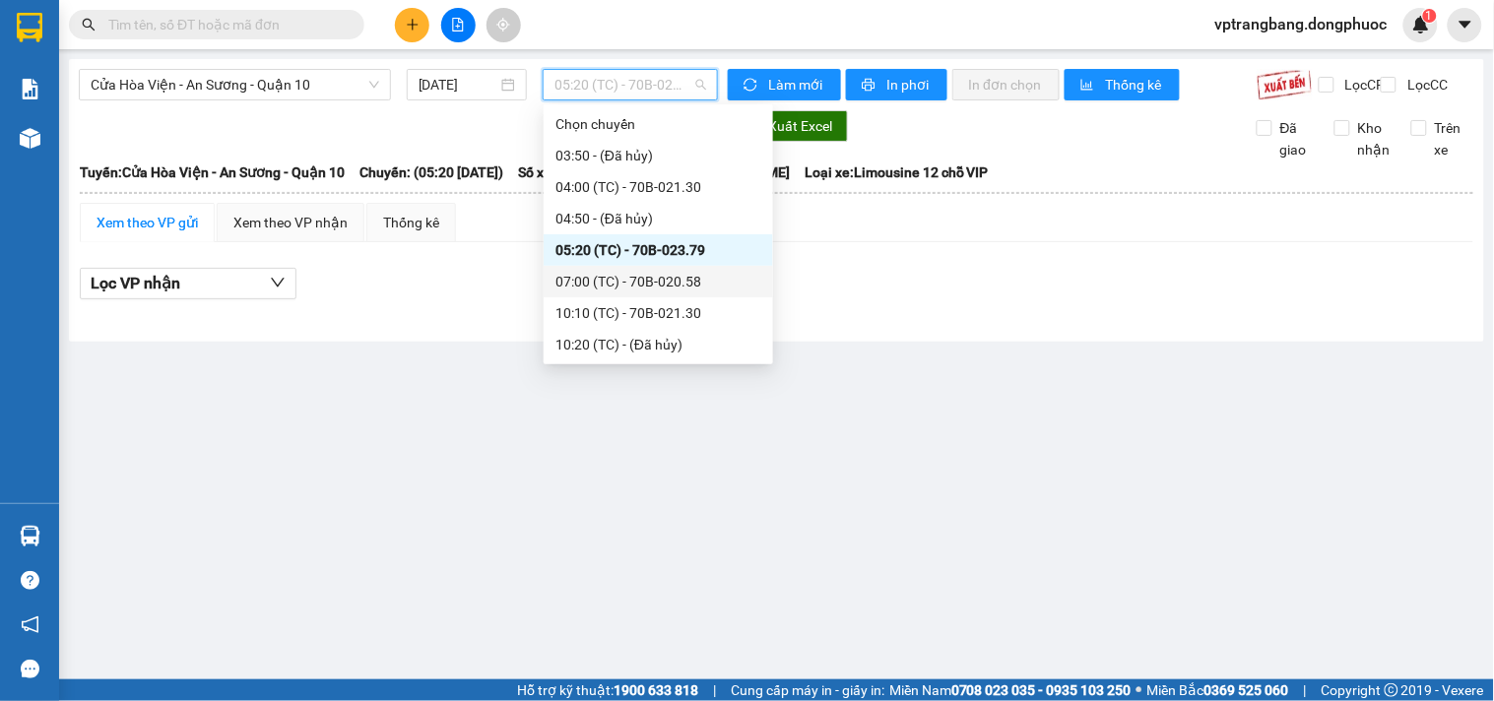
click at [631, 289] on div "07:00 (TC) - 70B-020.58" at bounding box center [658, 282] width 206 height 22
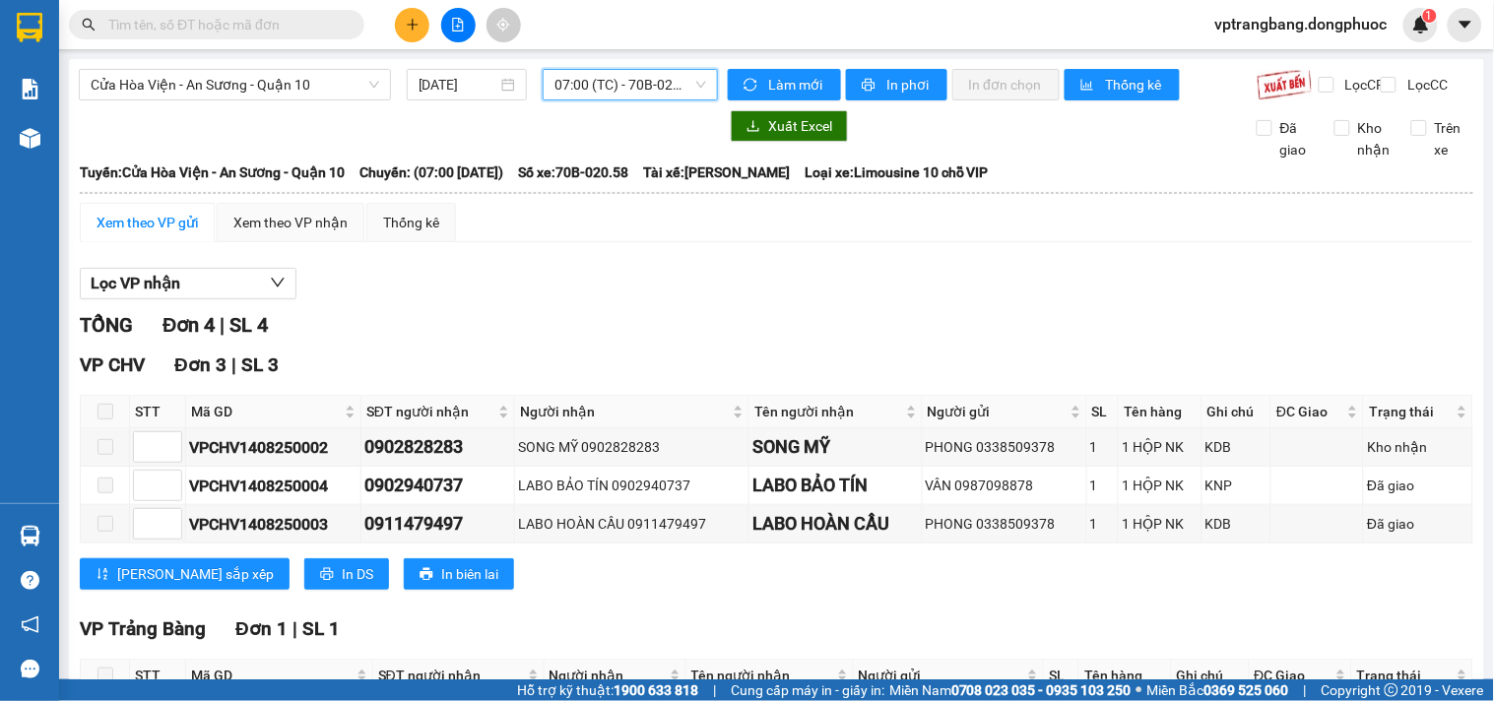
click at [581, 87] on span "07:00 (TC) - 70B-020.58" at bounding box center [630, 85] width 152 height 30
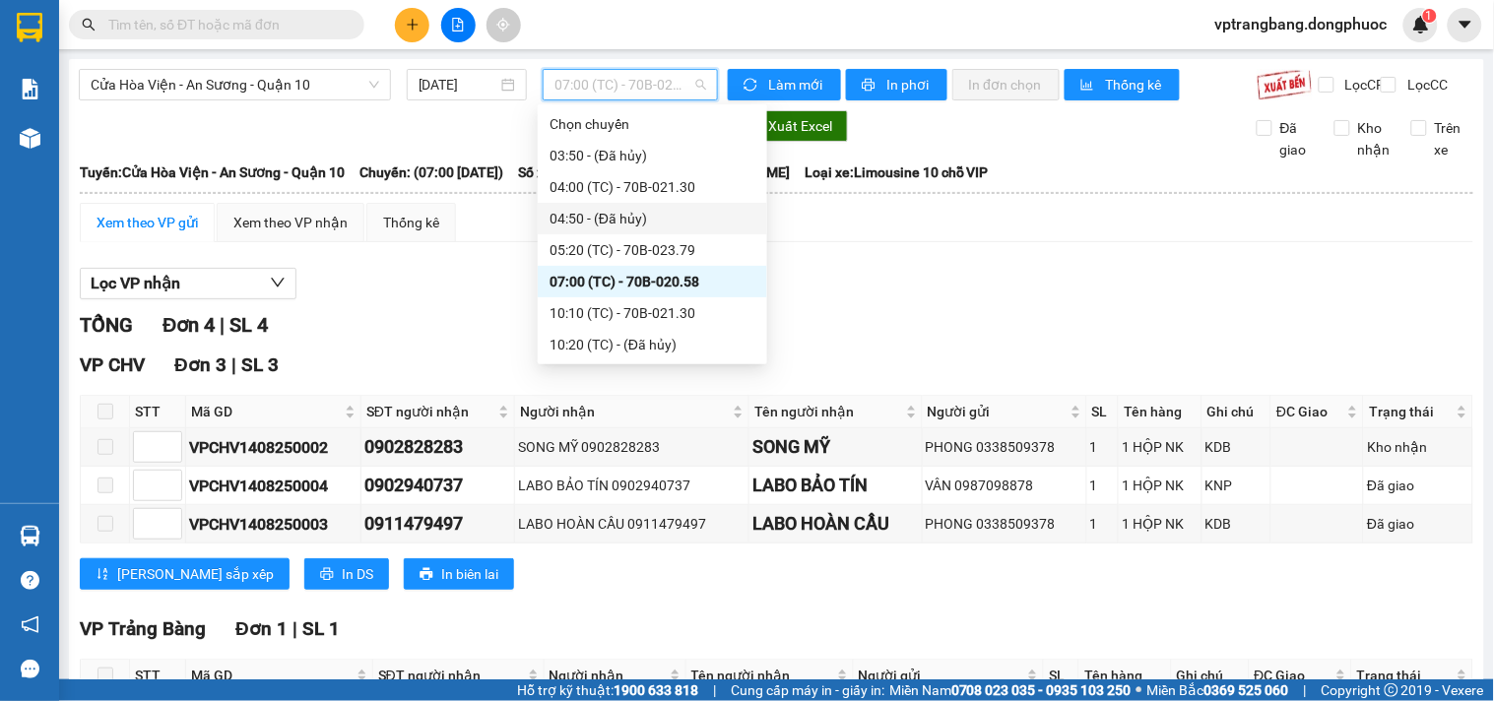
click at [1041, 341] on div "TỔNG Đơn 4 | SL 4" at bounding box center [776, 325] width 1393 height 31
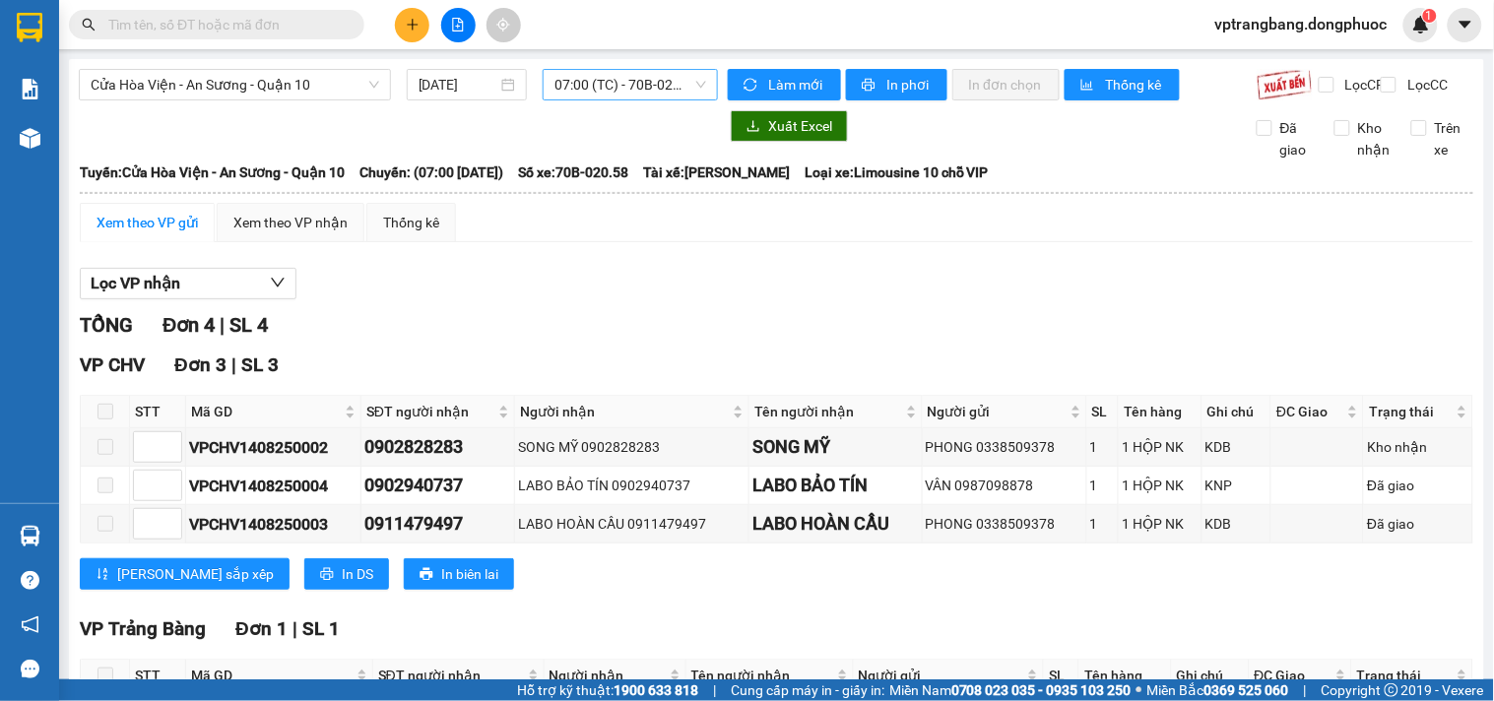
click at [602, 97] on span "07:00 (TC) - 70B-020.58" at bounding box center [630, 85] width 152 height 30
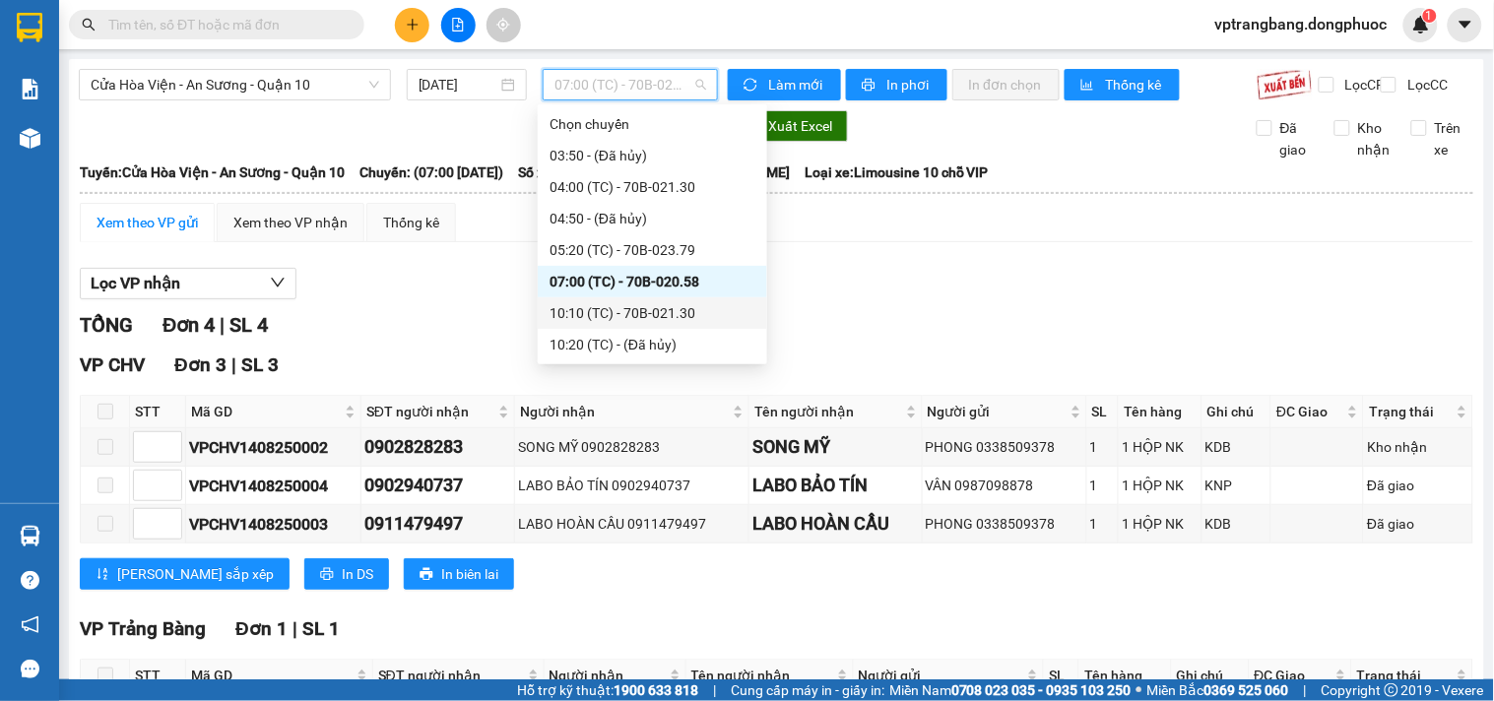
click at [636, 312] on div "10:10 (TC) - 70B-021.30" at bounding box center [652, 313] width 206 height 22
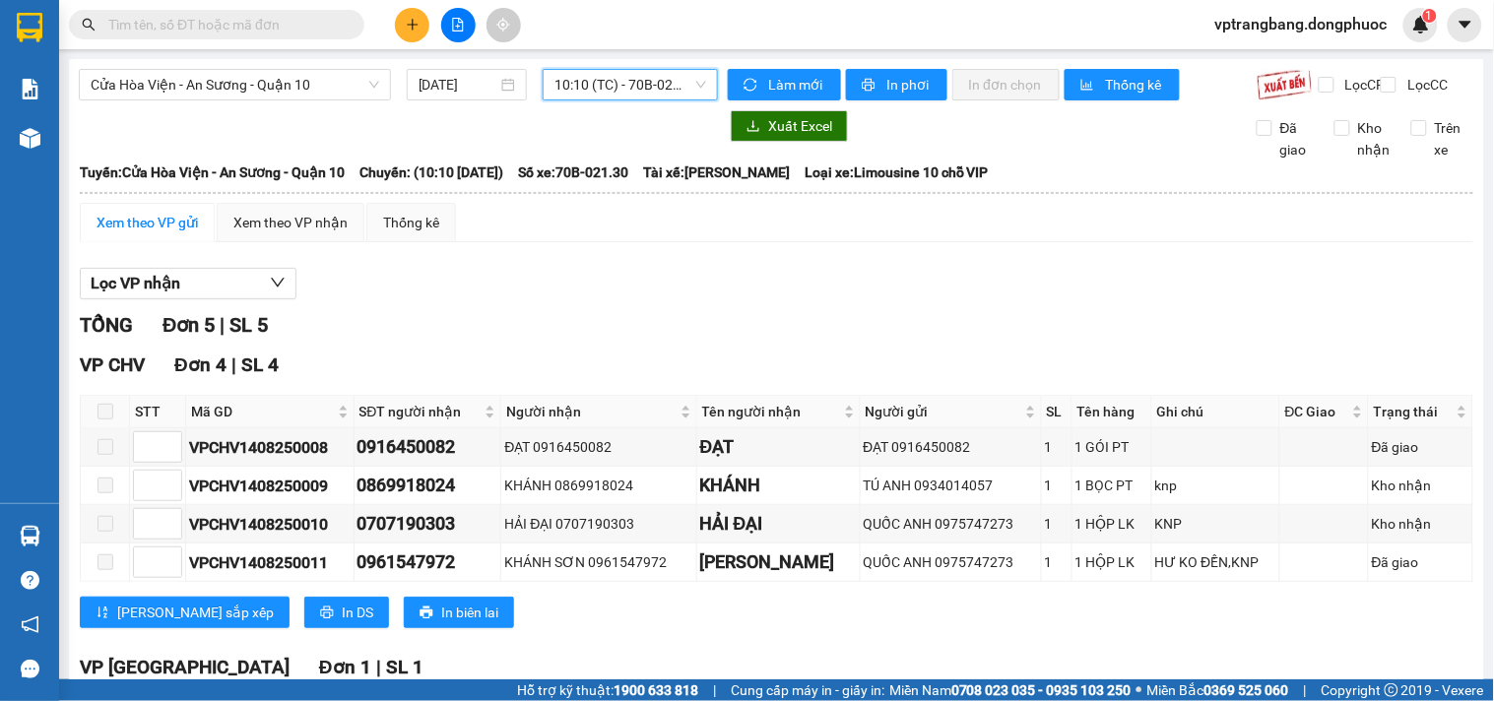
click at [613, 85] on span "10:10 (TC) - 70B-021.30" at bounding box center [630, 85] width 152 height 30
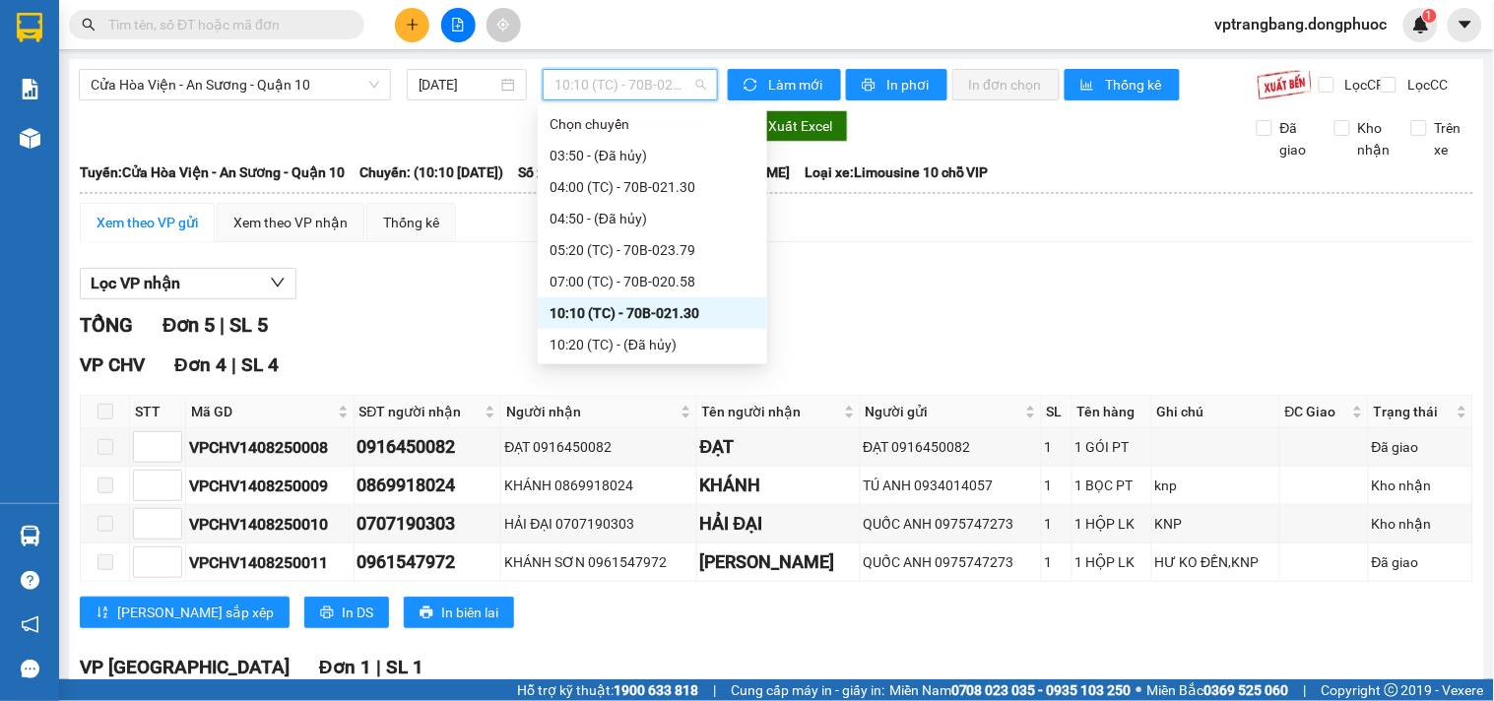
scroll to position [109, 0]
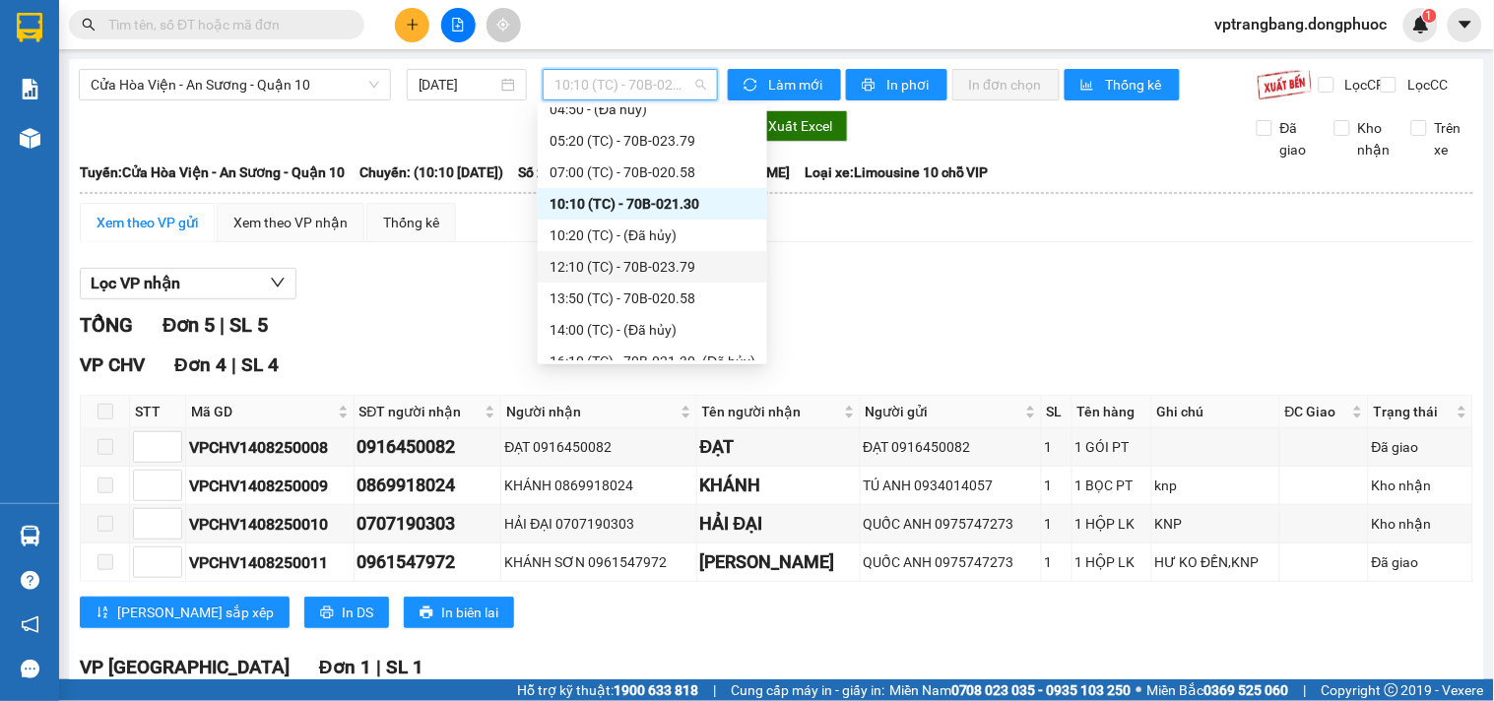
click at [648, 267] on div "12:10 (TC) - 70B-023.79" at bounding box center [652, 267] width 206 height 22
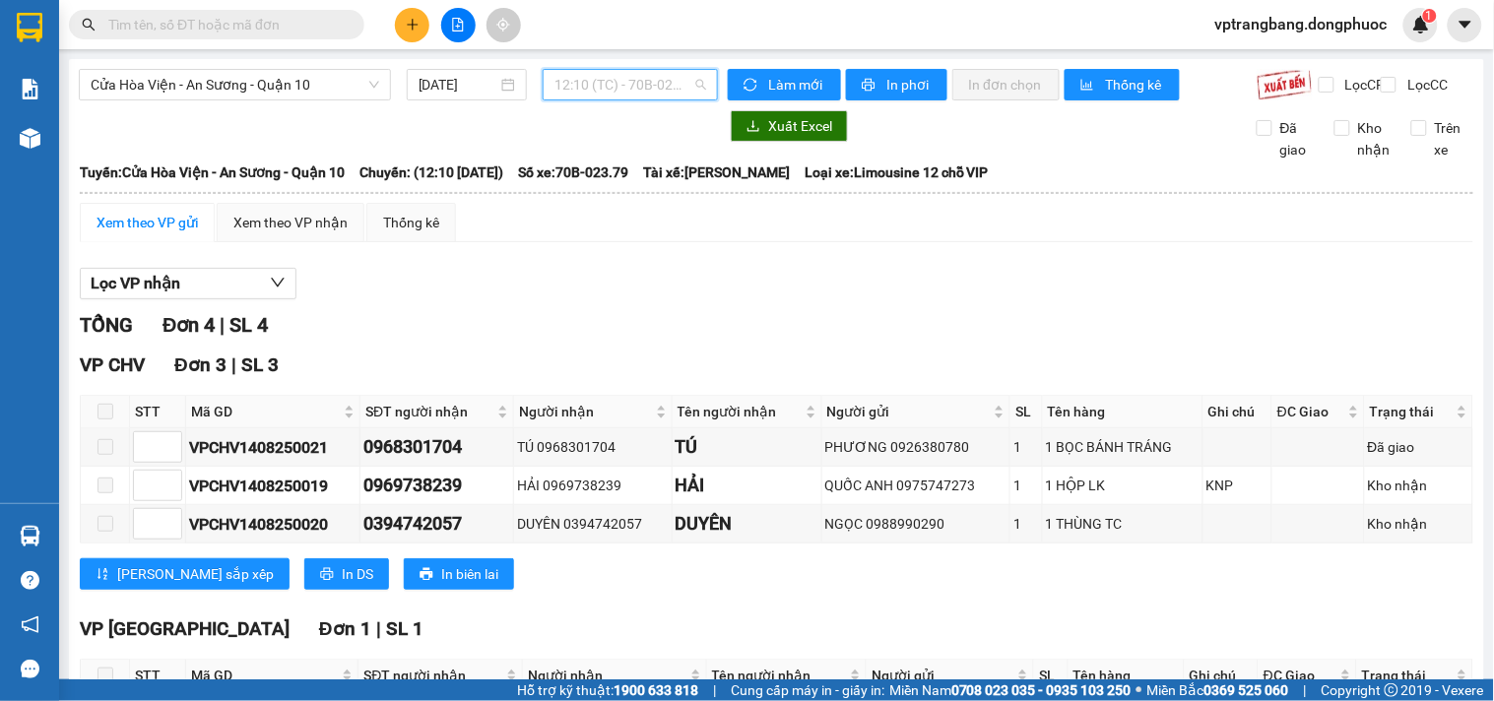
click at [640, 80] on span "12:10 (TC) - 70B-023.79" at bounding box center [630, 85] width 152 height 30
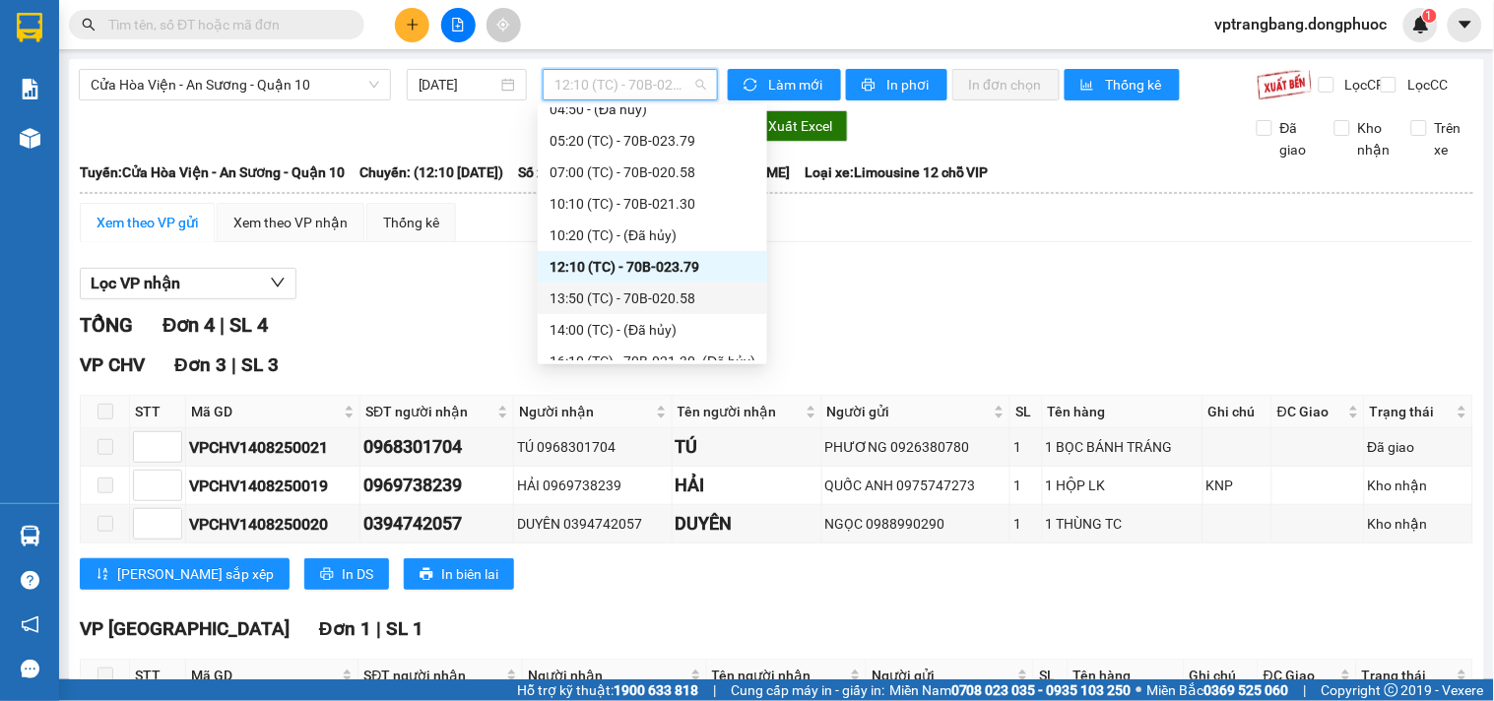
click at [666, 305] on div "13:50 (TC) - 70B-020.58" at bounding box center [652, 299] width 206 height 22
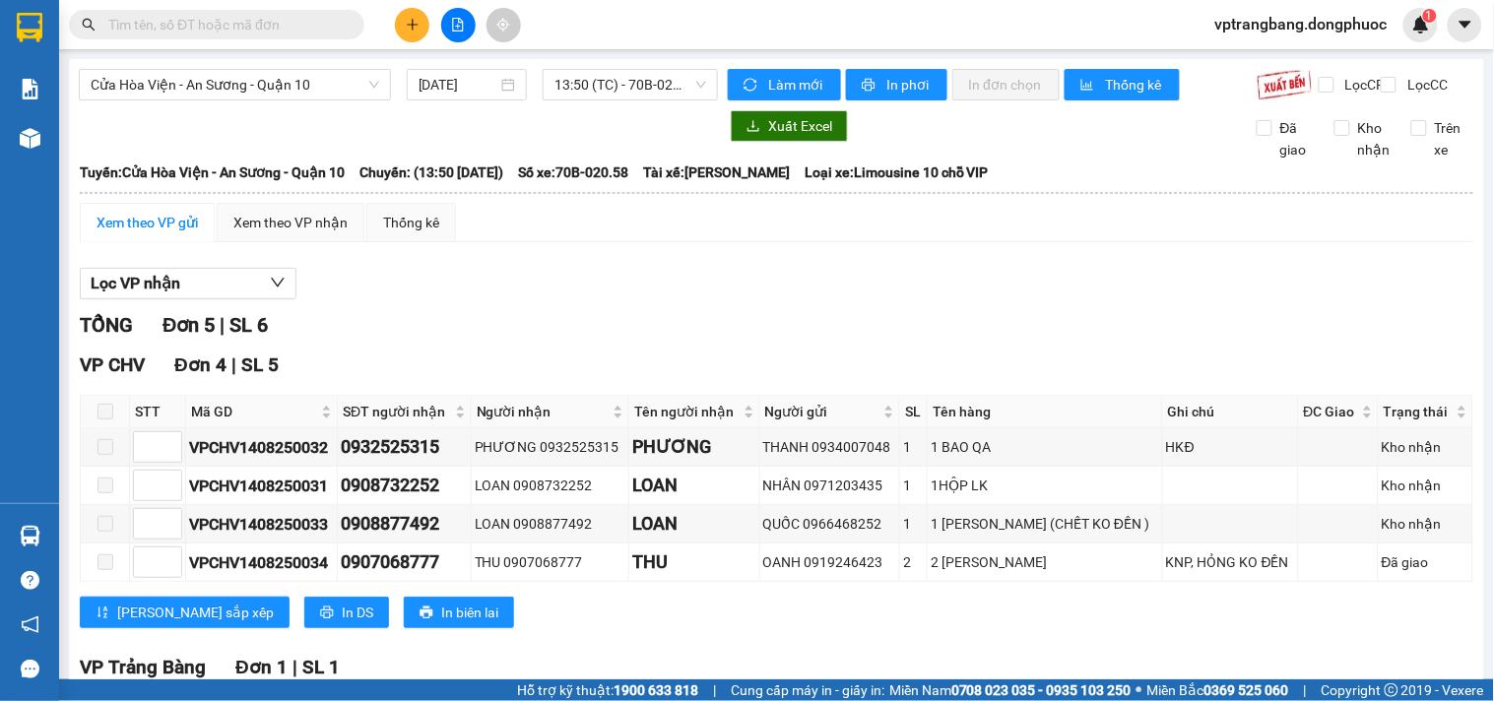
click at [517, 322] on div "Lọc VP nhận TỔNG Đơn 5 | SL 6 VP CHV Đơn 4 | SL 5 STT Mã GD SĐT người nhận Ngườ…" at bounding box center [776, 549] width 1393 height 582
click at [599, 93] on span "13:50 (TC) - 70B-020.58" at bounding box center [630, 85] width 152 height 30
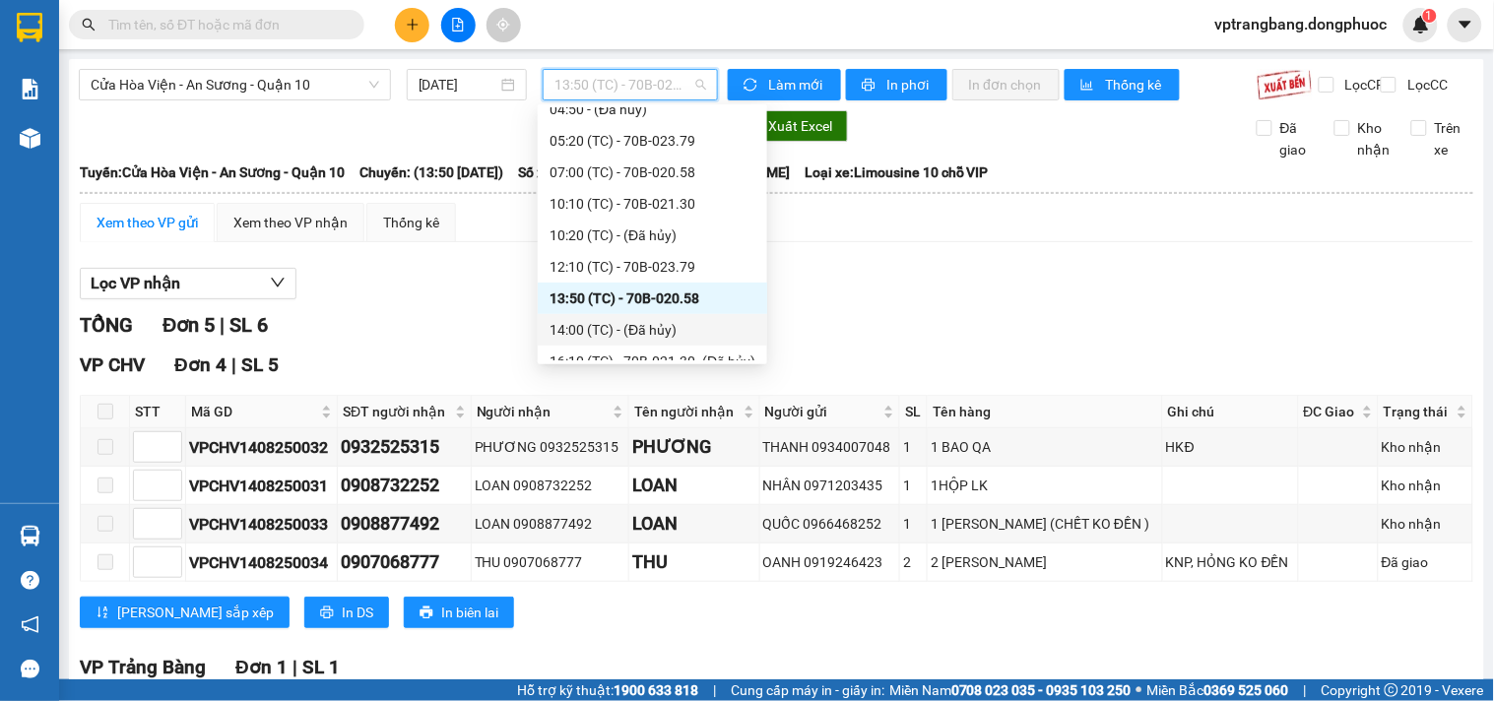
scroll to position [126, 0]
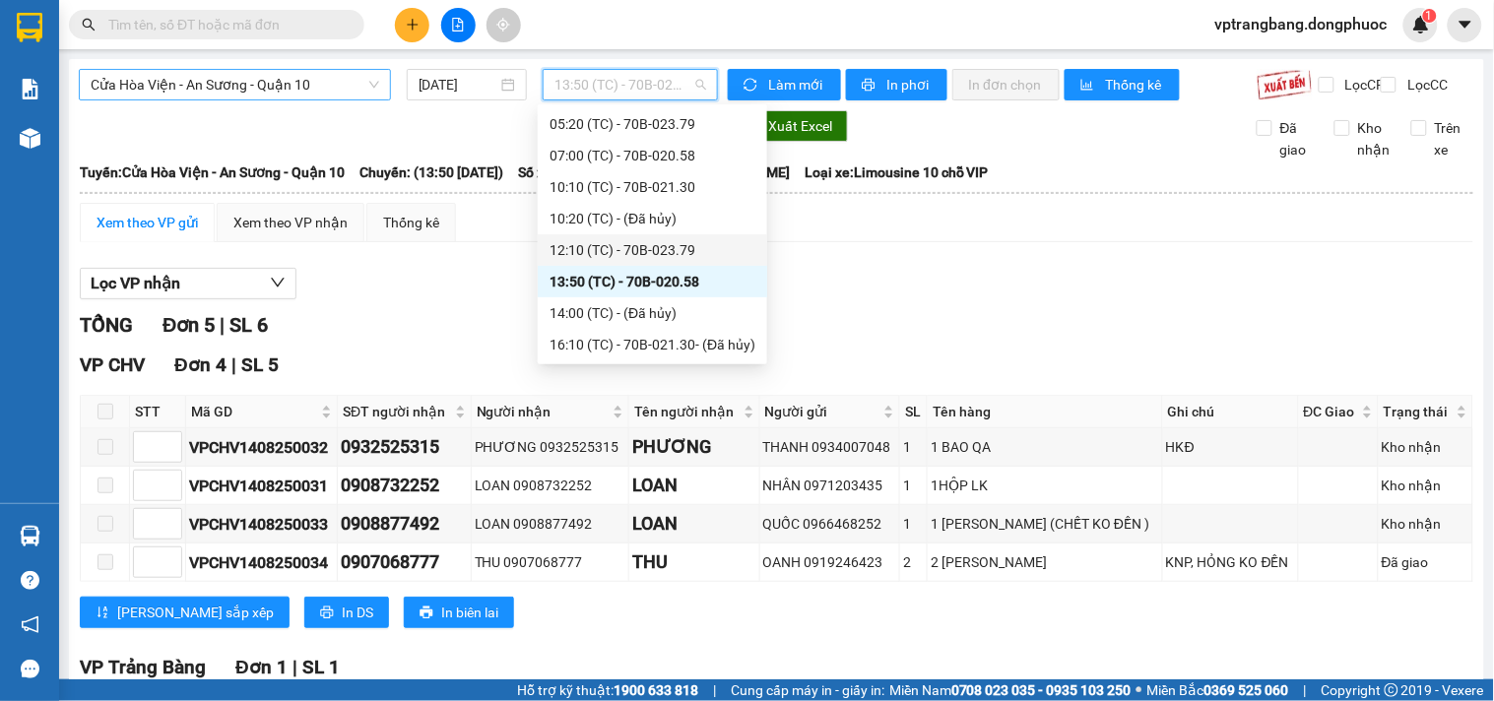
click at [282, 83] on span "Cửa Hòa Viện - An Sương - Quận 10" at bounding box center [235, 85] width 289 height 30
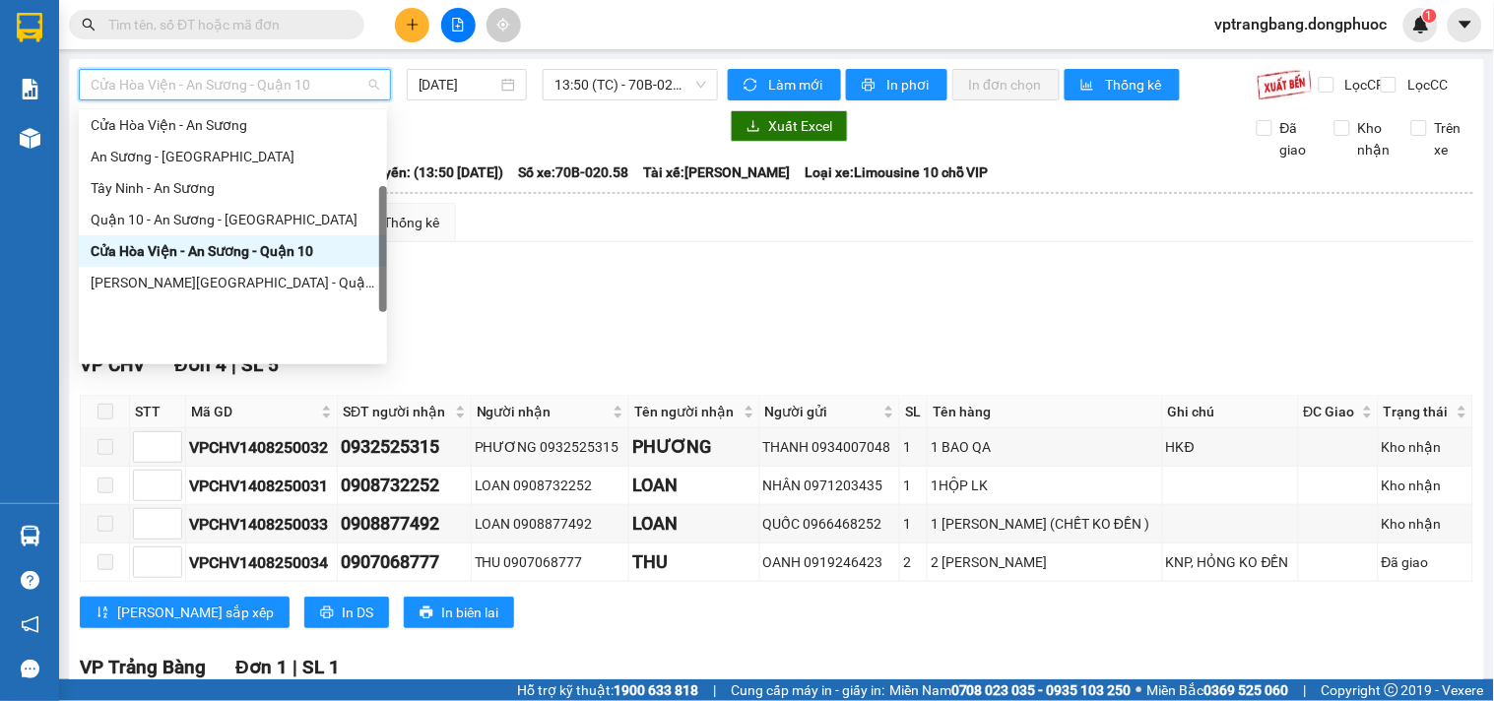
scroll to position [173, 0]
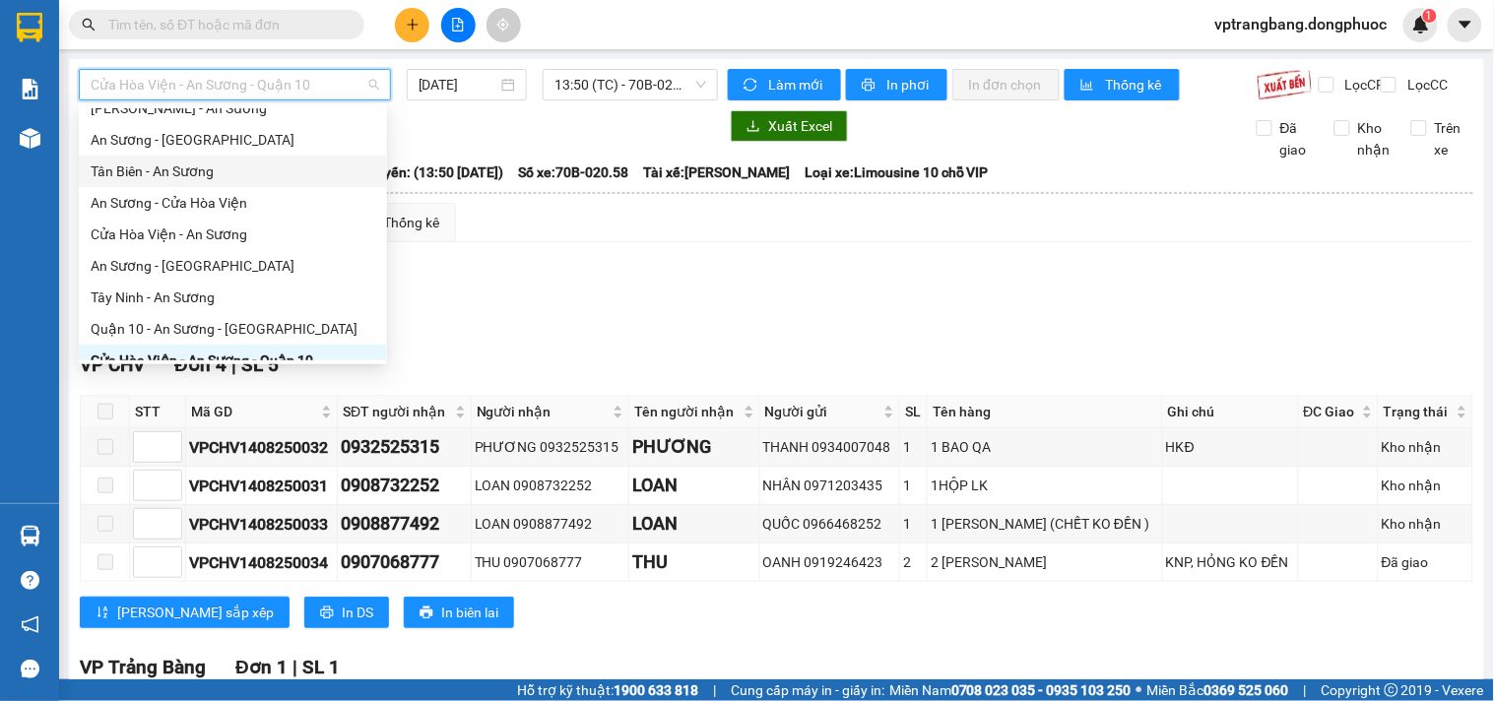
click at [194, 170] on div "Tân Biên - An Sương" at bounding box center [233, 172] width 285 height 22
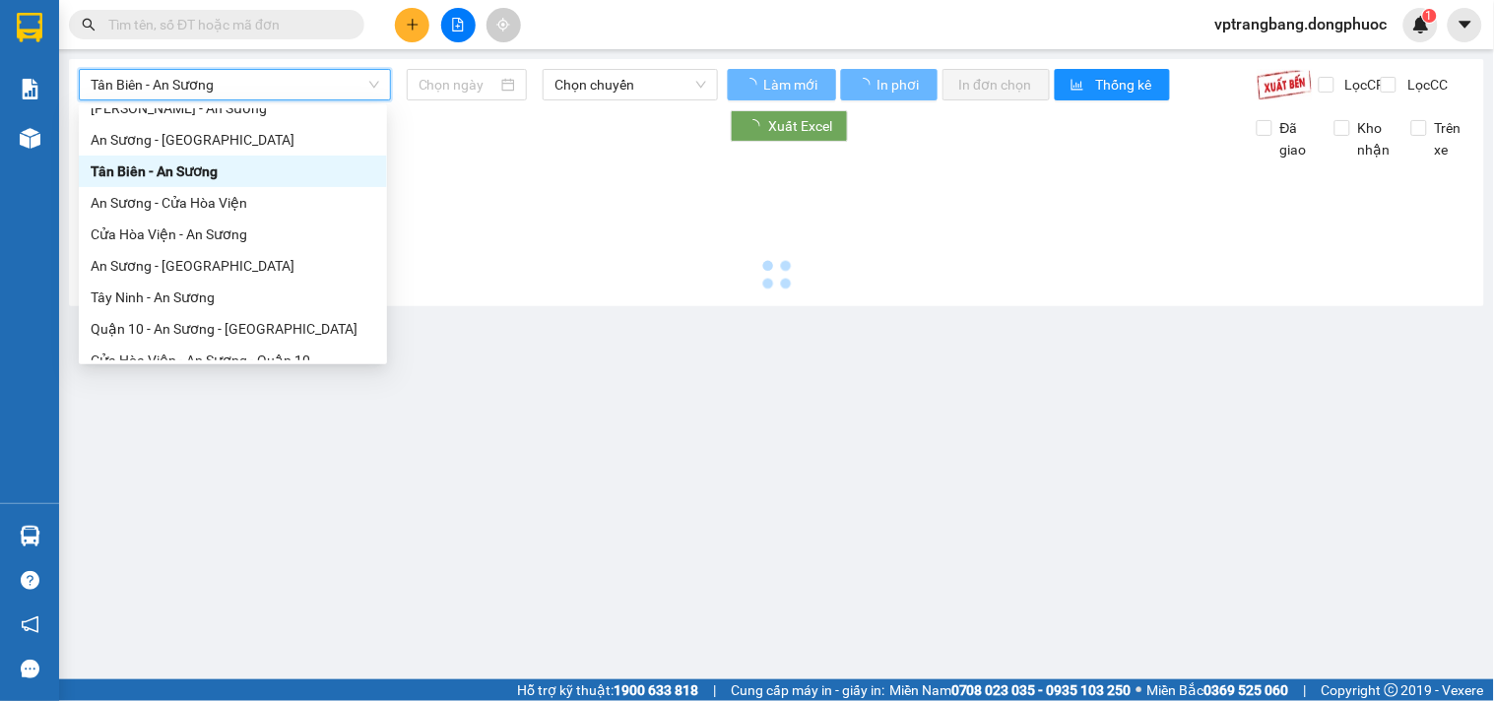
type input "[DATE]"
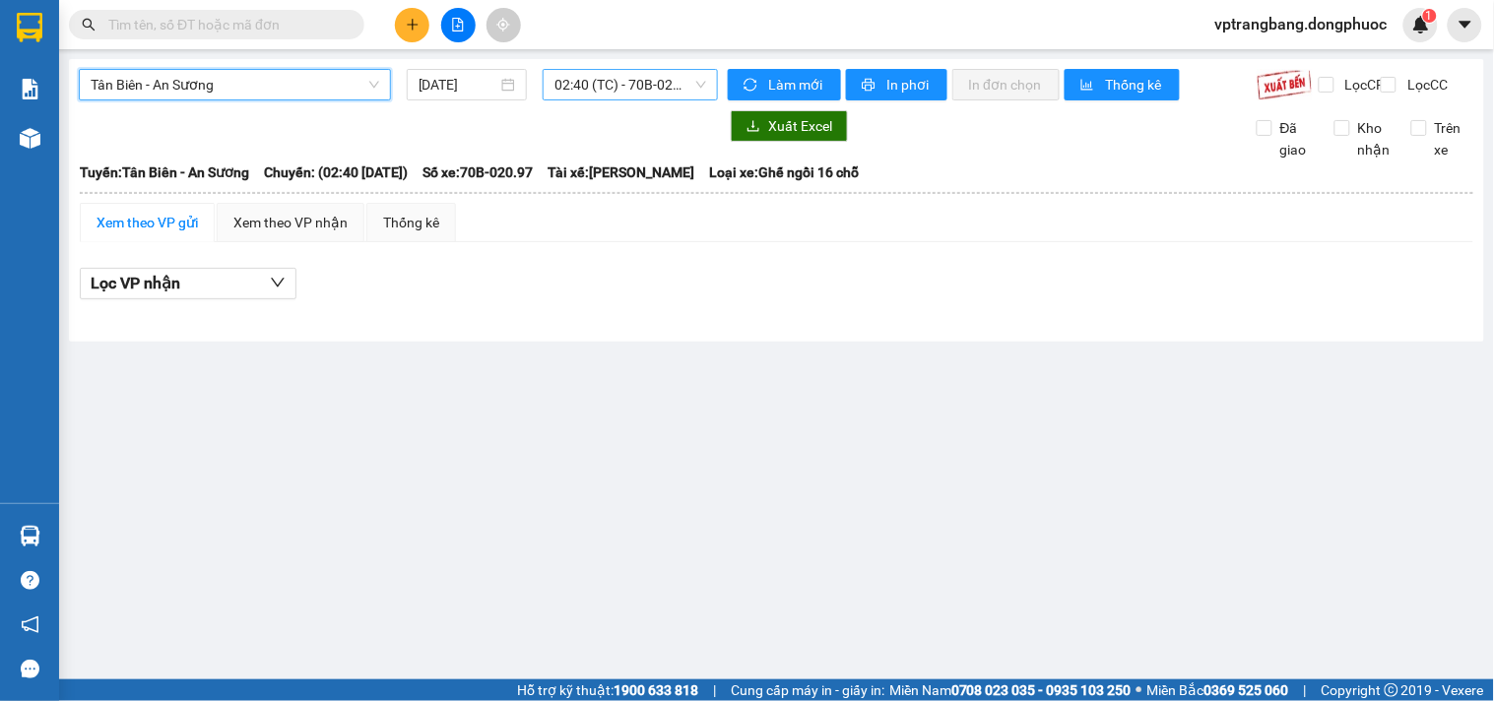
click at [621, 85] on span "02:40 (TC) - 70B-020.97" at bounding box center [630, 85] width 152 height 30
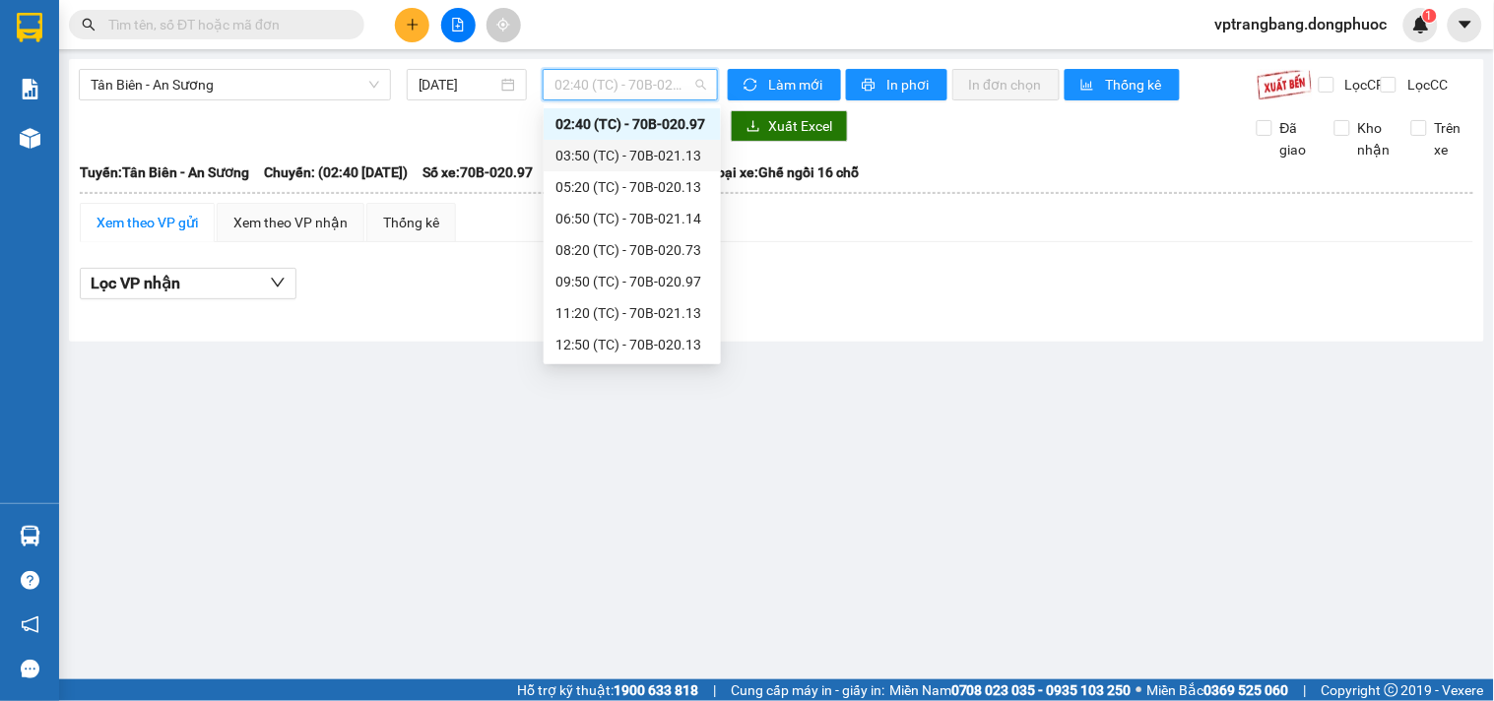
click at [642, 163] on div "03:50 (TC) - 70B-021.13" at bounding box center [632, 156] width 154 height 22
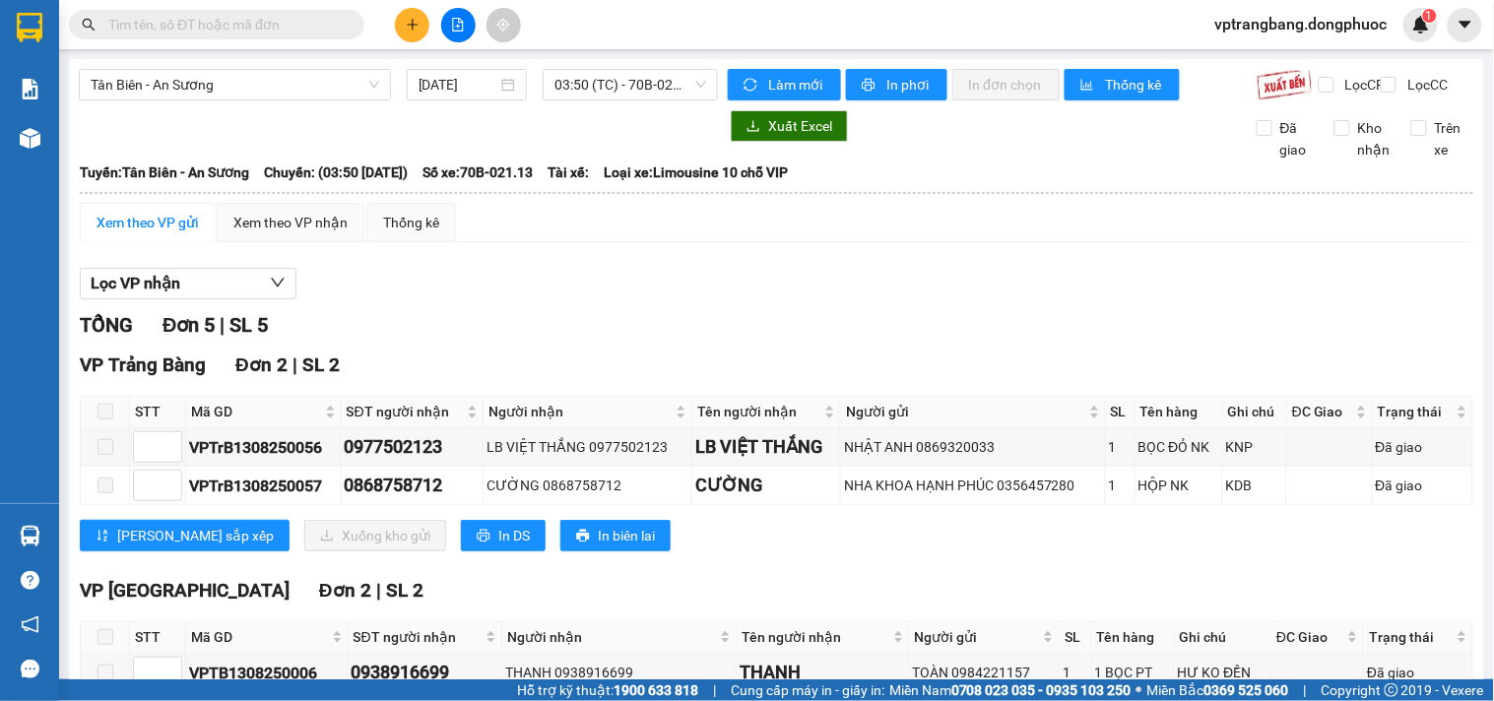
click at [564, 341] on div "TỔNG Đơn 5 | SL 5" at bounding box center [776, 325] width 1393 height 31
click at [587, 82] on span "03:50 (TC) - 70B-021.13" at bounding box center [630, 85] width 152 height 30
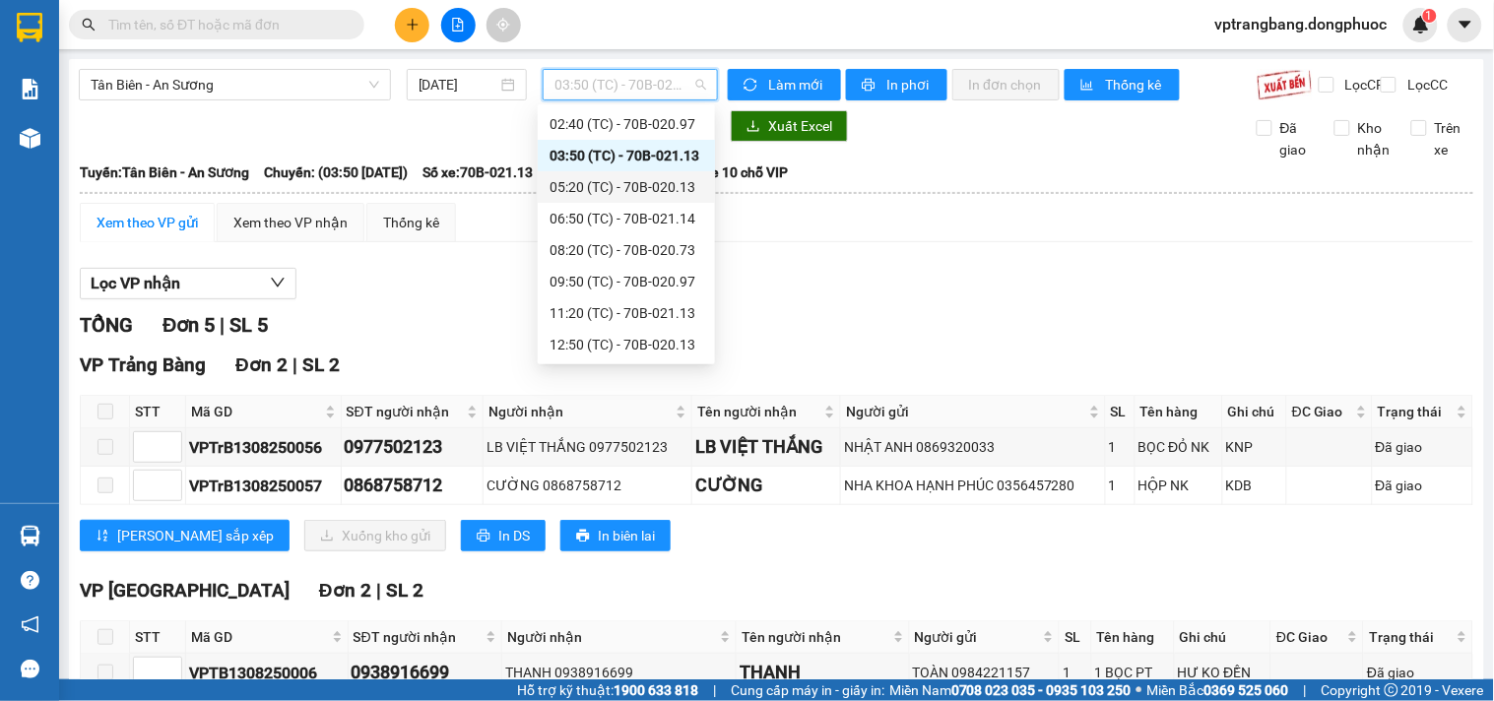
click at [615, 192] on div "05:20 (TC) - 70B-020.13" at bounding box center [626, 187] width 154 height 22
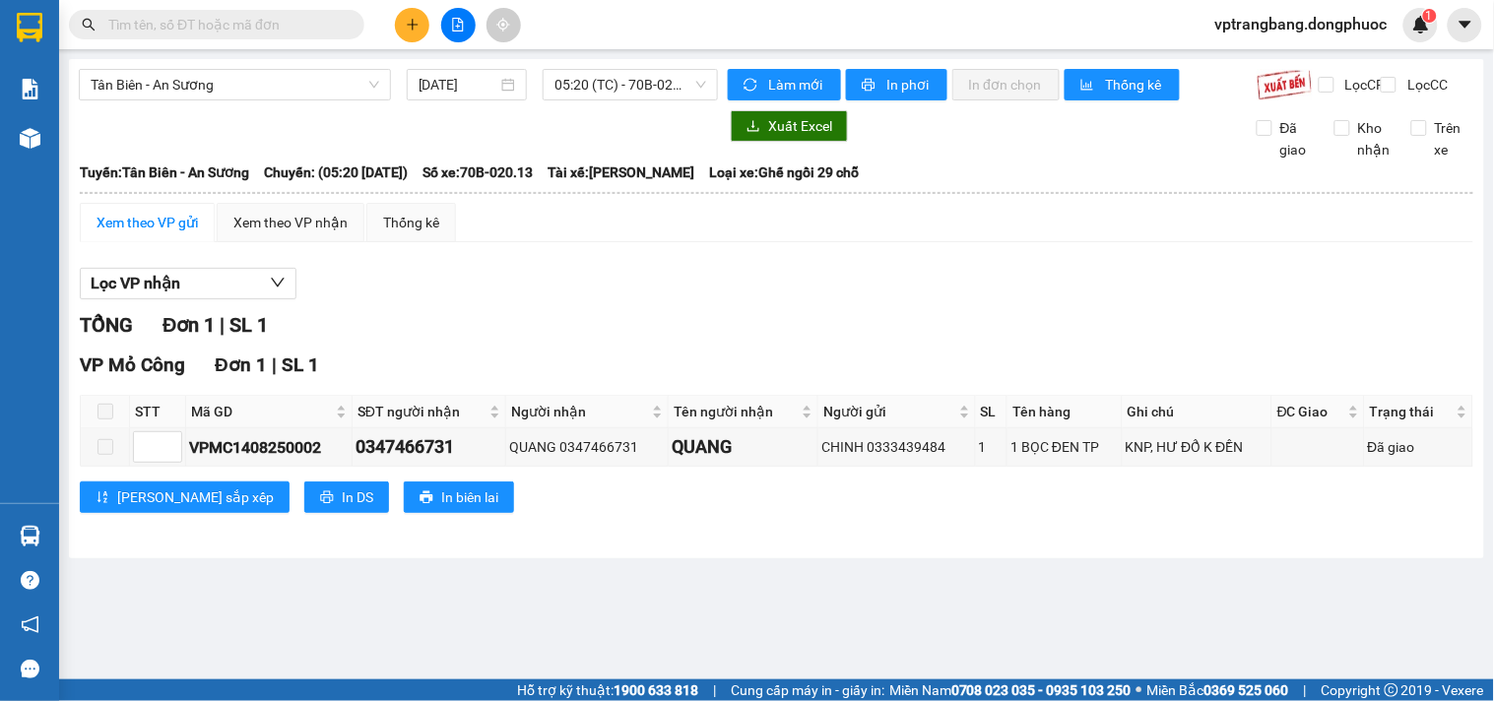
click at [622, 64] on div "Tân Biên - An Sương 14/08/2025 05:20 (TC) - 70B-020.13 Làm mới In phơi In đơn c…" at bounding box center [776, 308] width 1415 height 499
click at [617, 72] on span "05:20 (TC) - 70B-020.13" at bounding box center [630, 85] width 152 height 30
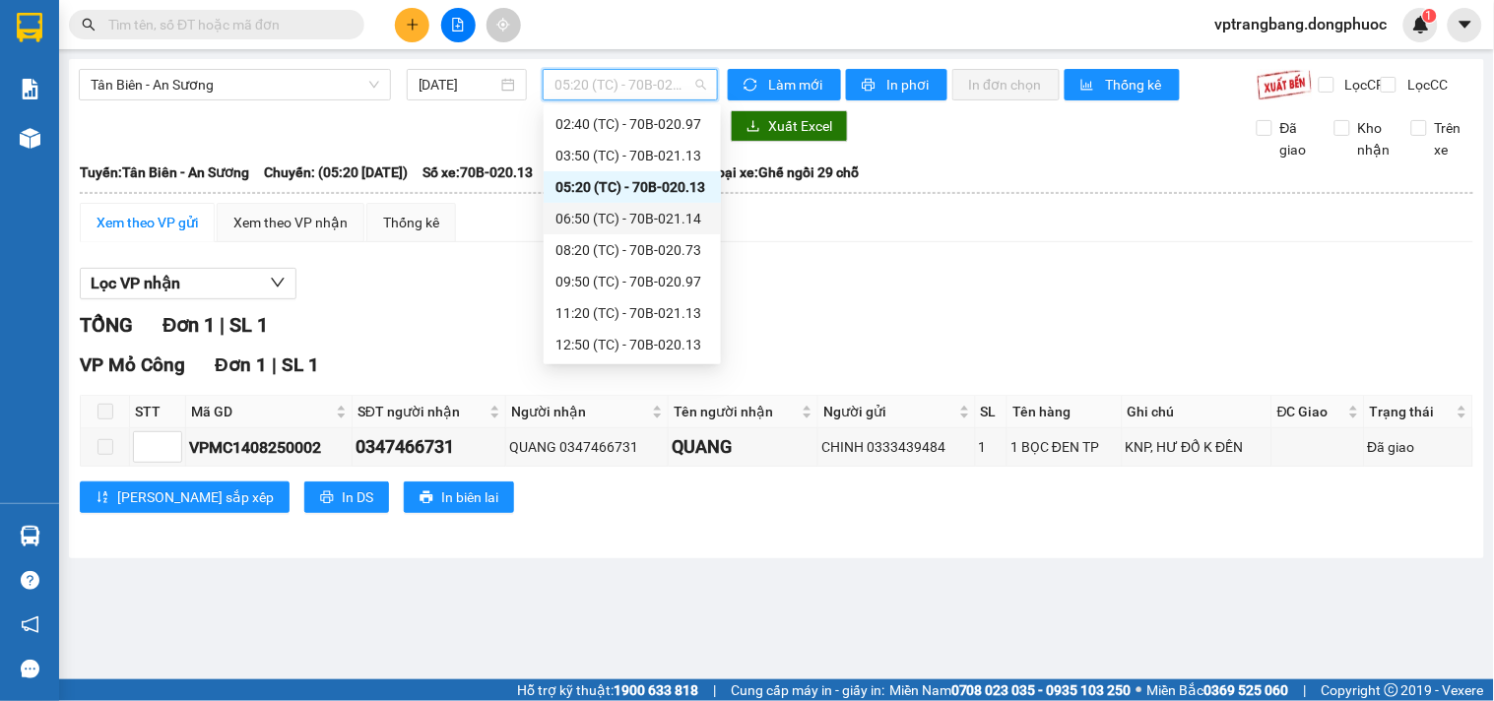
click at [652, 217] on div "06:50 (TC) - 70B-021.14" at bounding box center [632, 219] width 154 height 22
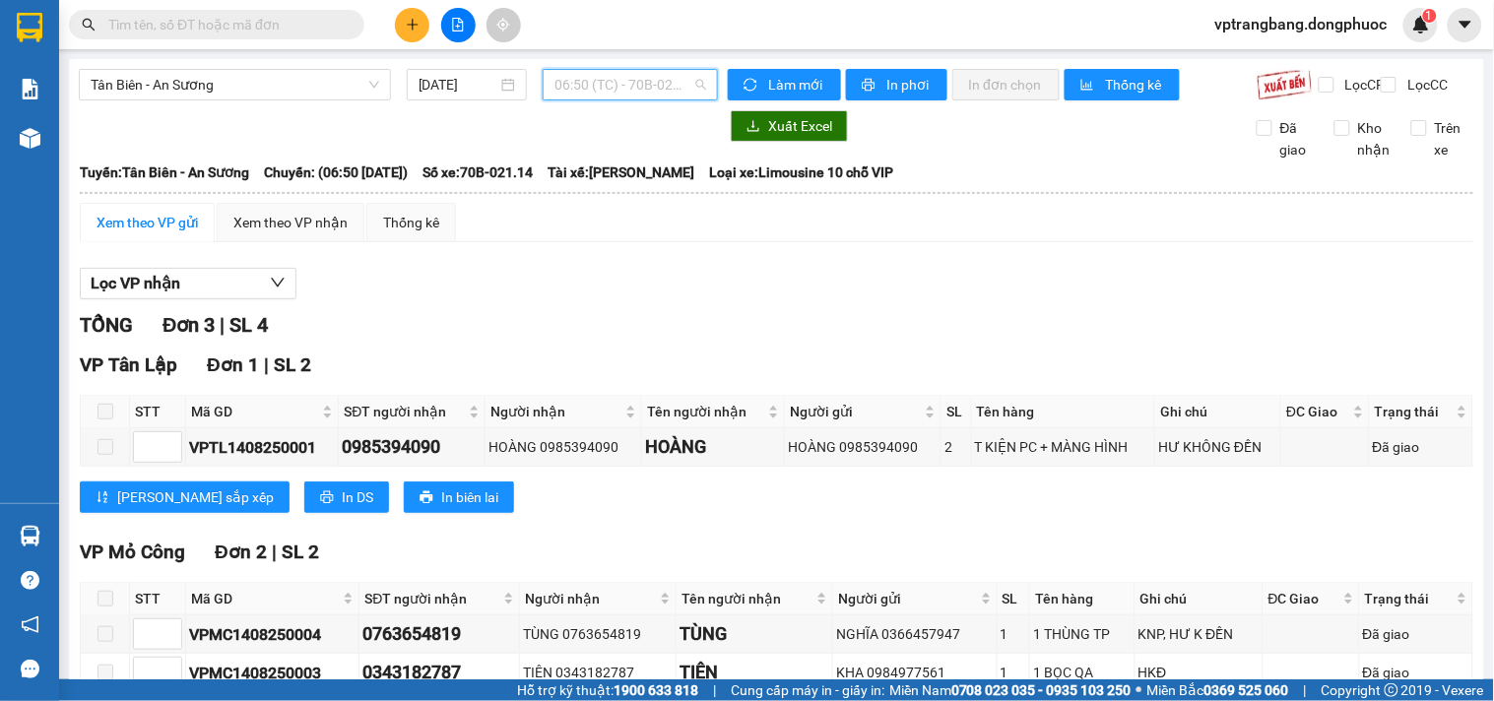
click at [627, 80] on span "06:50 (TC) - 70B-021.14" at bounding box center [630, 85] width 152 height 30
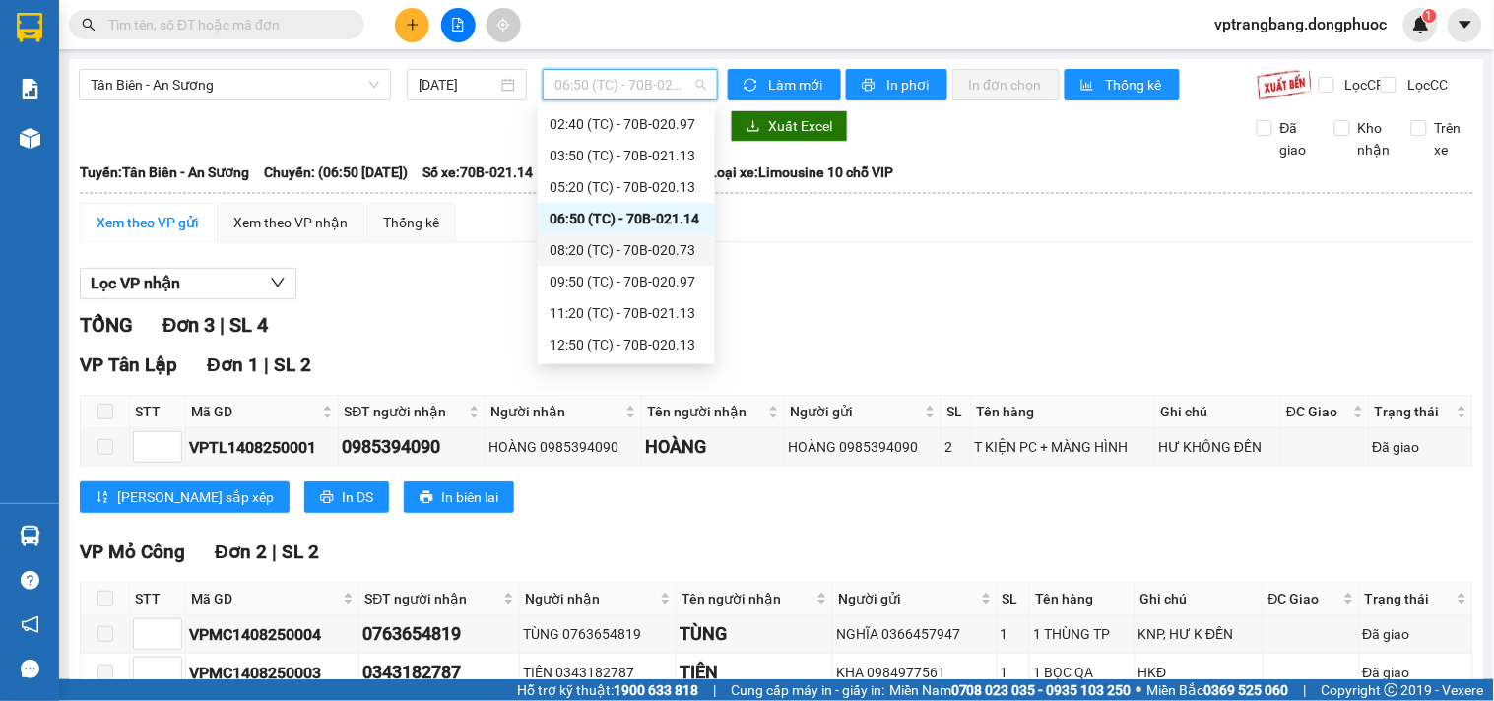
click at [623, 249] on div "08:20 (TC) - 70B-020.73" at bounding box center [626, 250] width 154 height 22
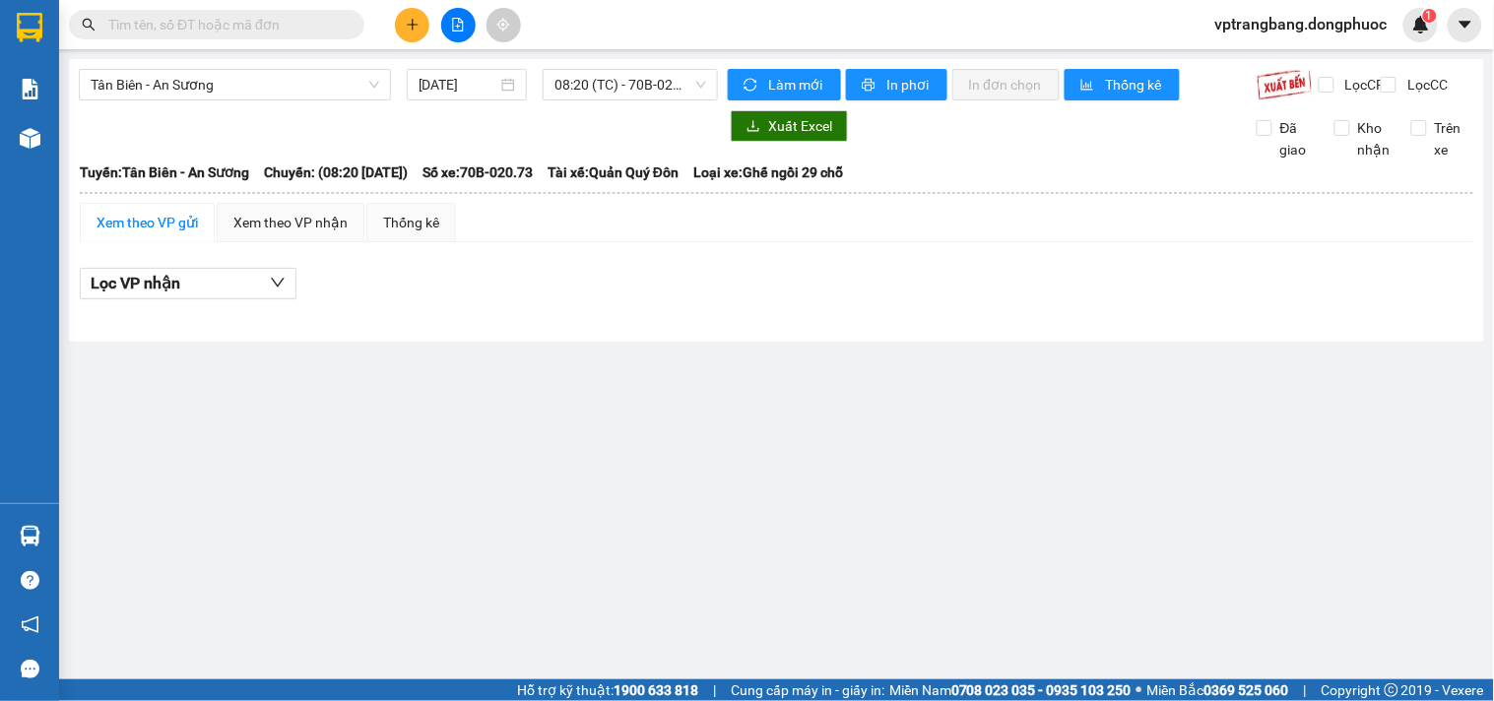
click at [602, 100] on div "Tân Biên - An Sương 14/08/2025 08:20 (TC) - 70B-020.73" at bounding box center [398, 85] width 639 height 32
click at [599, 85] on span "08:20 (TC) - 70B-020.73" at bounding box center [630, 85] width 152 height 30
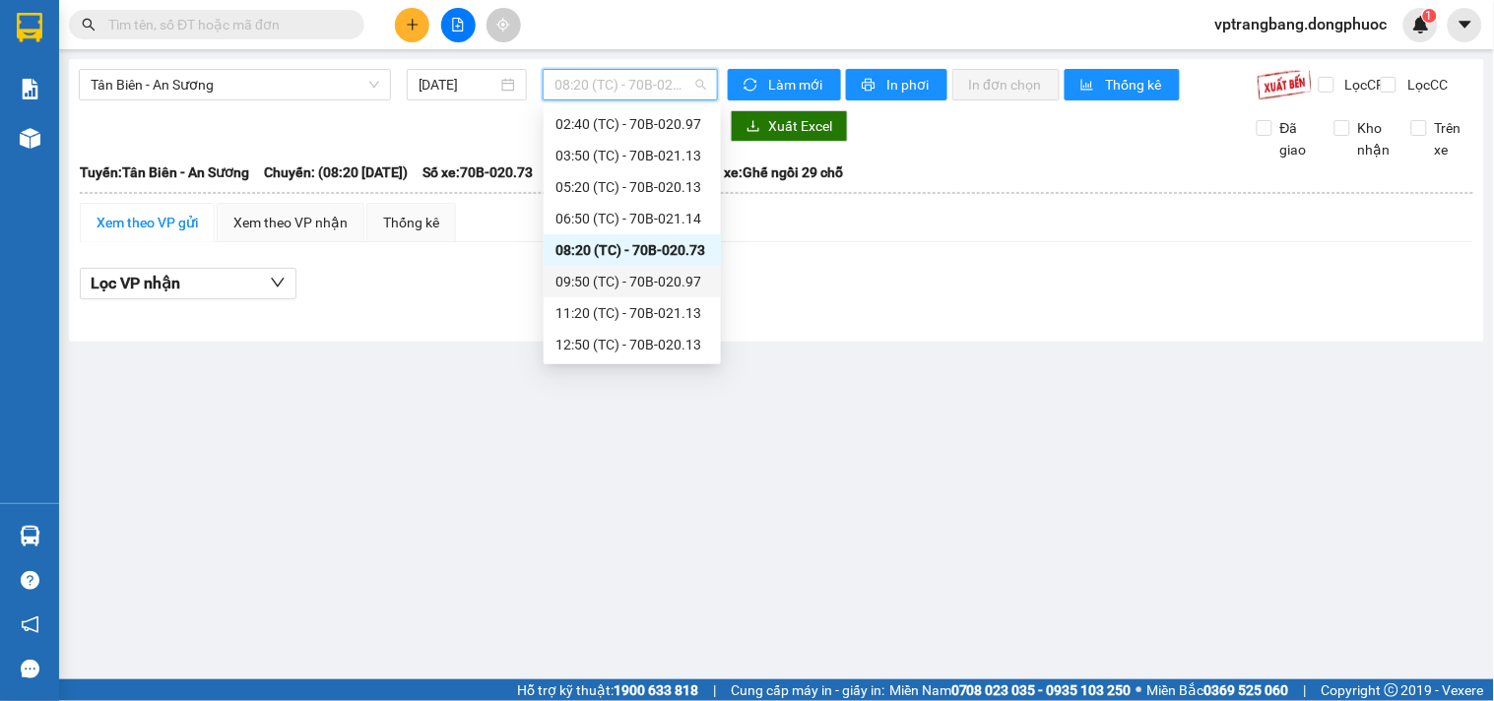
click at [617, 286] on div "09:50 (TC) - 70B-020.97" at bounding box center [632, 282] width 154 height 22
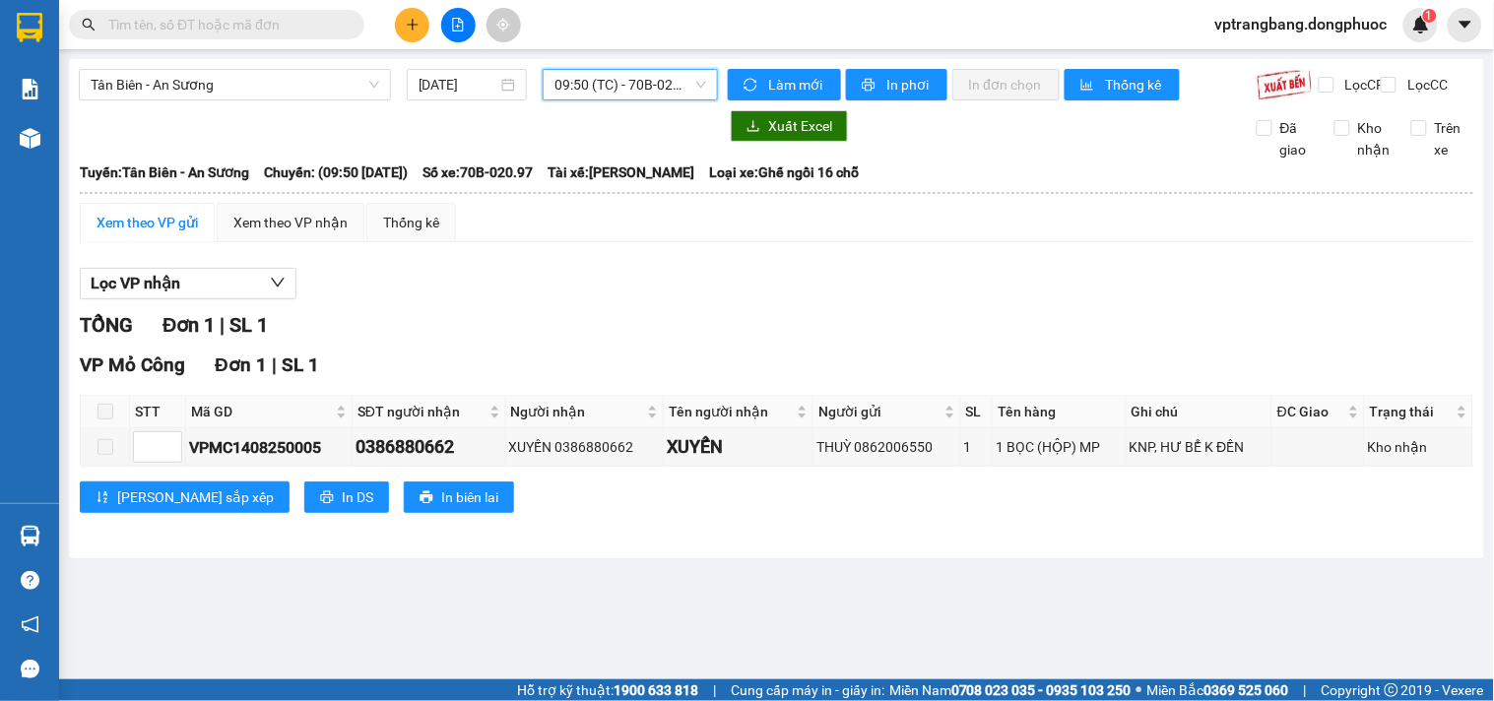
click at [606, 84] on span "09:50 (TC) - 70B-020.97" at bounding box center [630, 85] width 152 height 30
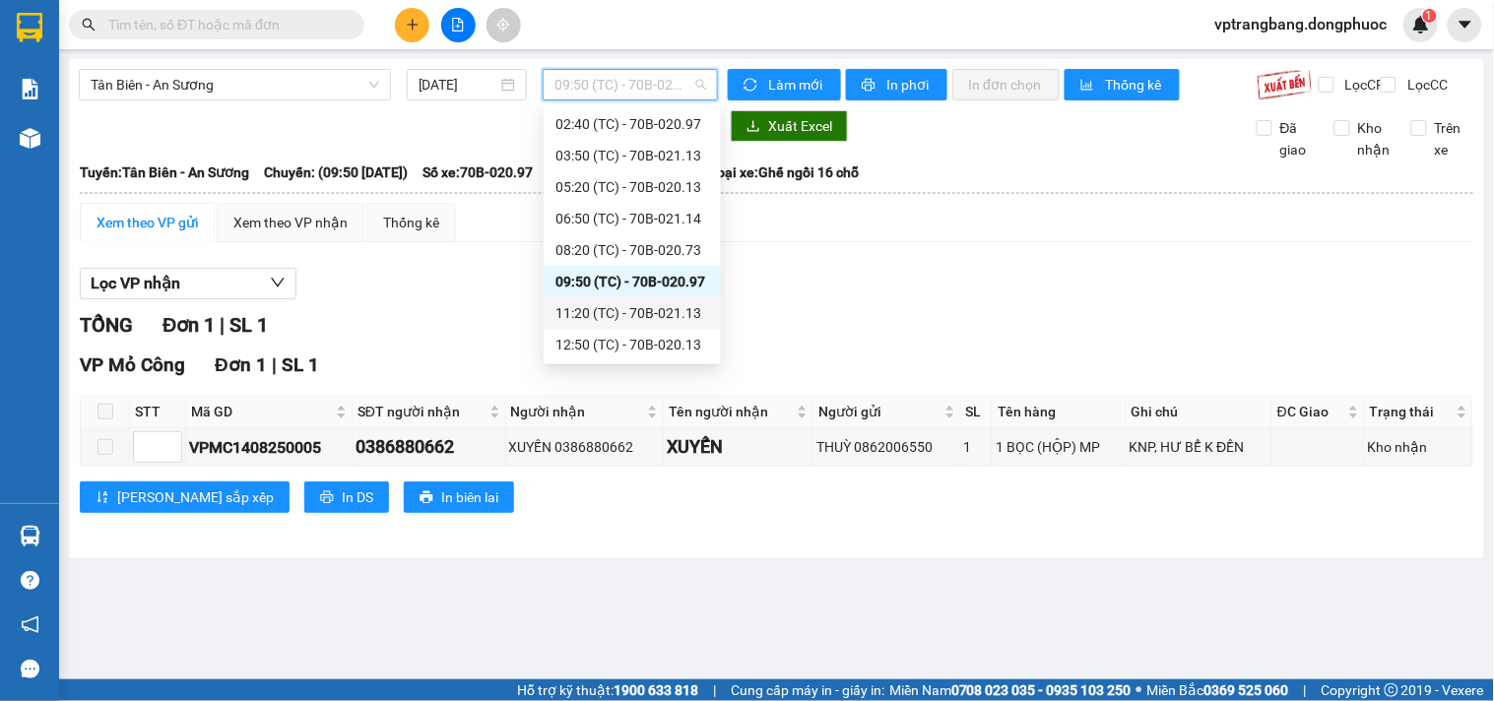
click at [631, 311] on div "11:20 (TC) - 70B-021.13" at bounding box center [632, 313] width 154 height 22
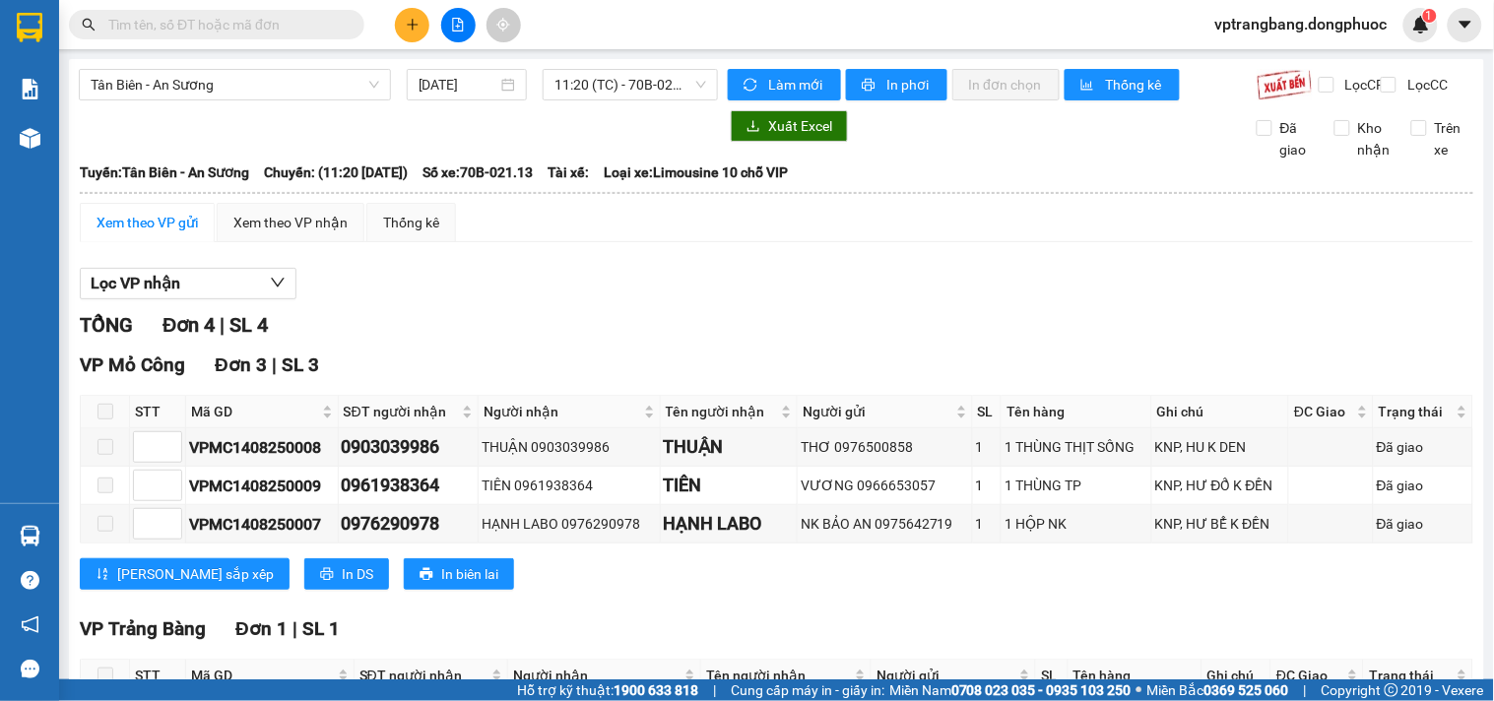
click at [543, 131] on div at bounding box center [398, 126] width 639 height 32
click at [584, 77] on span "11:20 (TC) - 70B-021.13" at bounding box center [630, 85] width 152 height 30
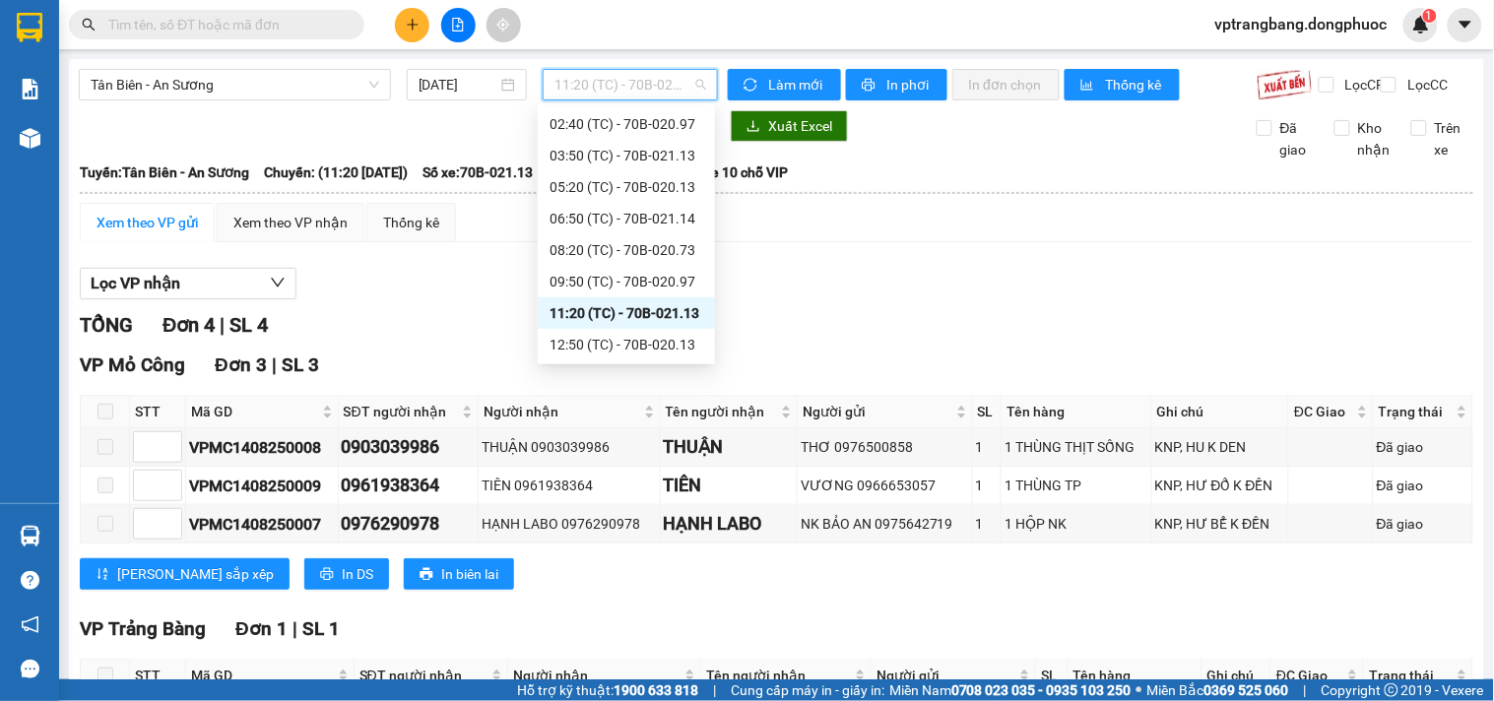
scroll to position [95, 0]
click at [647, 274] on div "12:50 (TC) - 70B-020.13" at bounding box center [626, 282] width 154 height 22
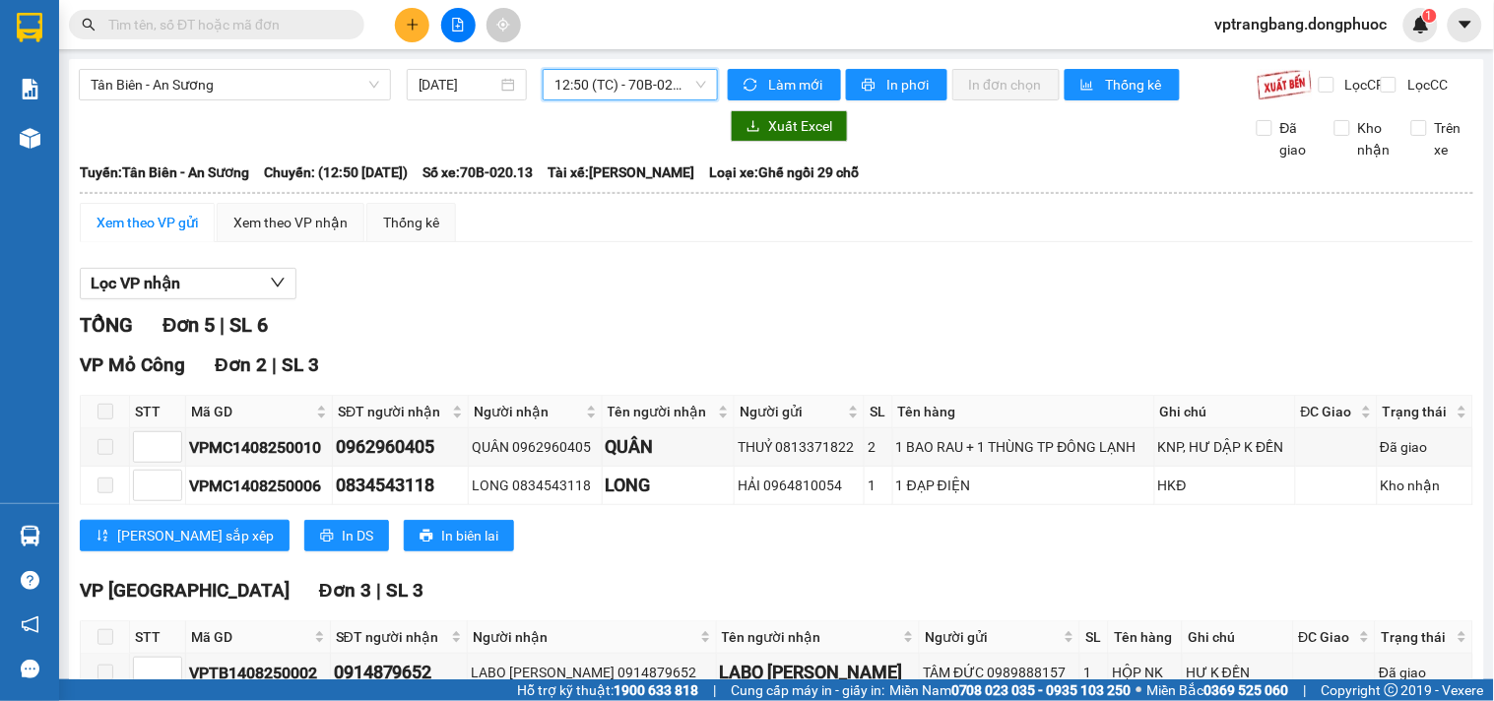
click at [652, 95] on span "12:50 (TC) - 70B-020.13" at bounding box center [630, 85] width 152 height 30
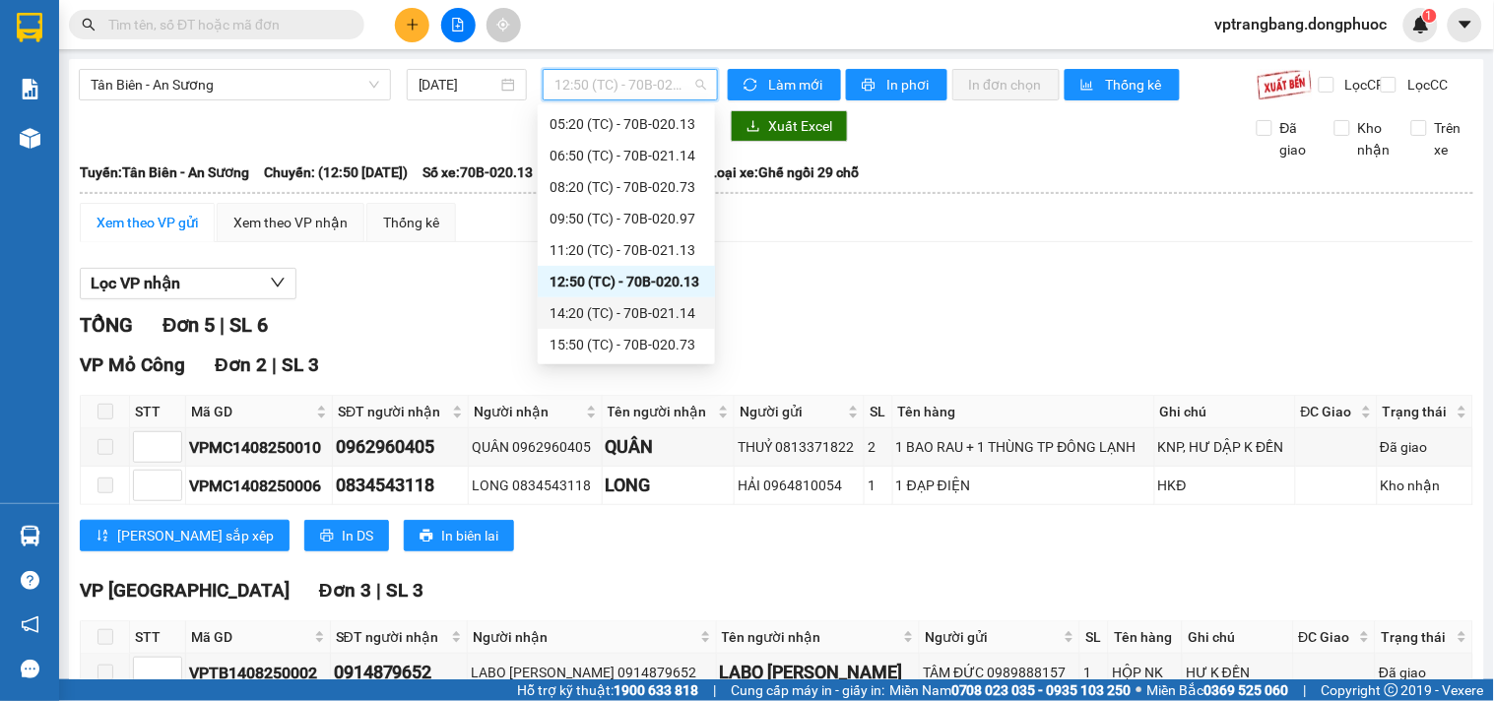
click at [638, 309] on div "14:20 (TC) - 70B-021.14" at bounding box center [626, 313] width 154 height 22
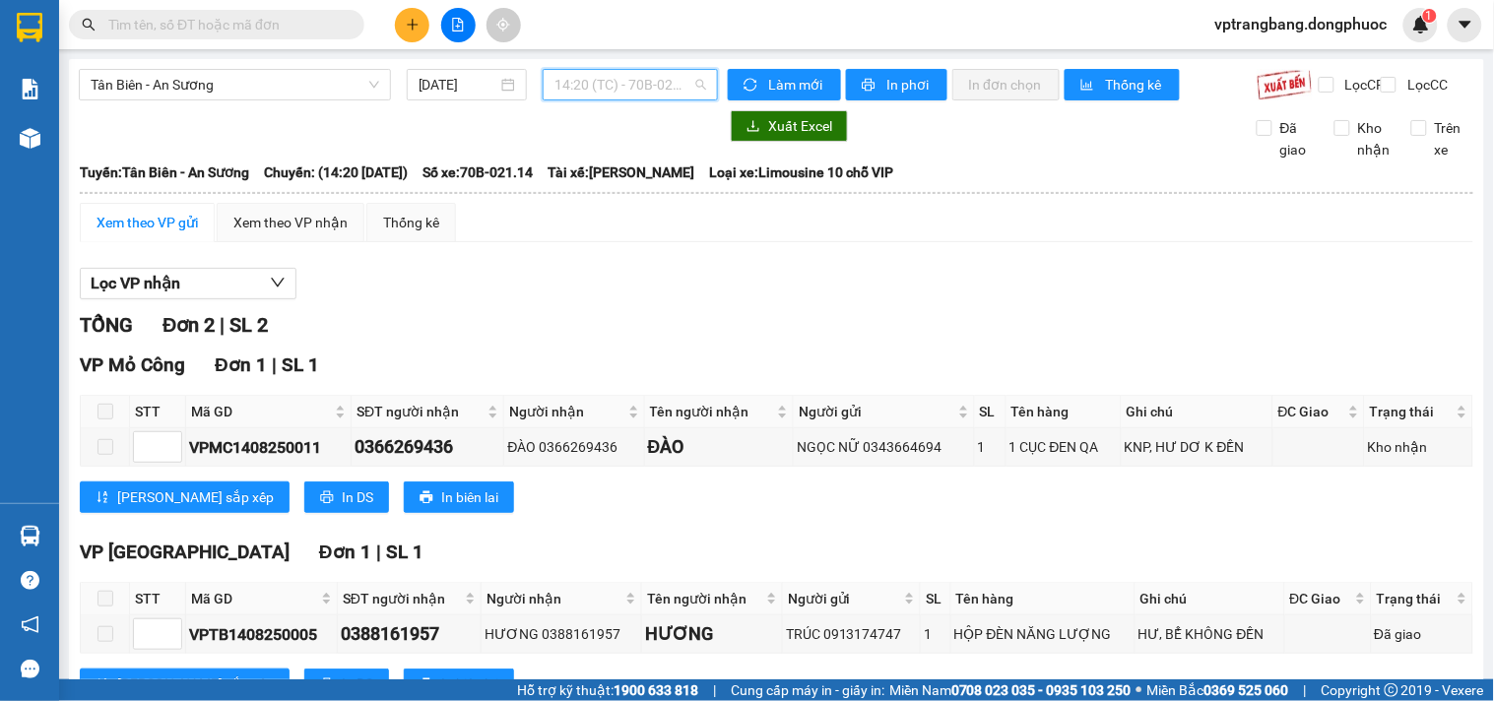
click at [616, 89] on span "14:20 (TC) - 70B-021.14" at bounding box center [630, 85] width 152 height 30
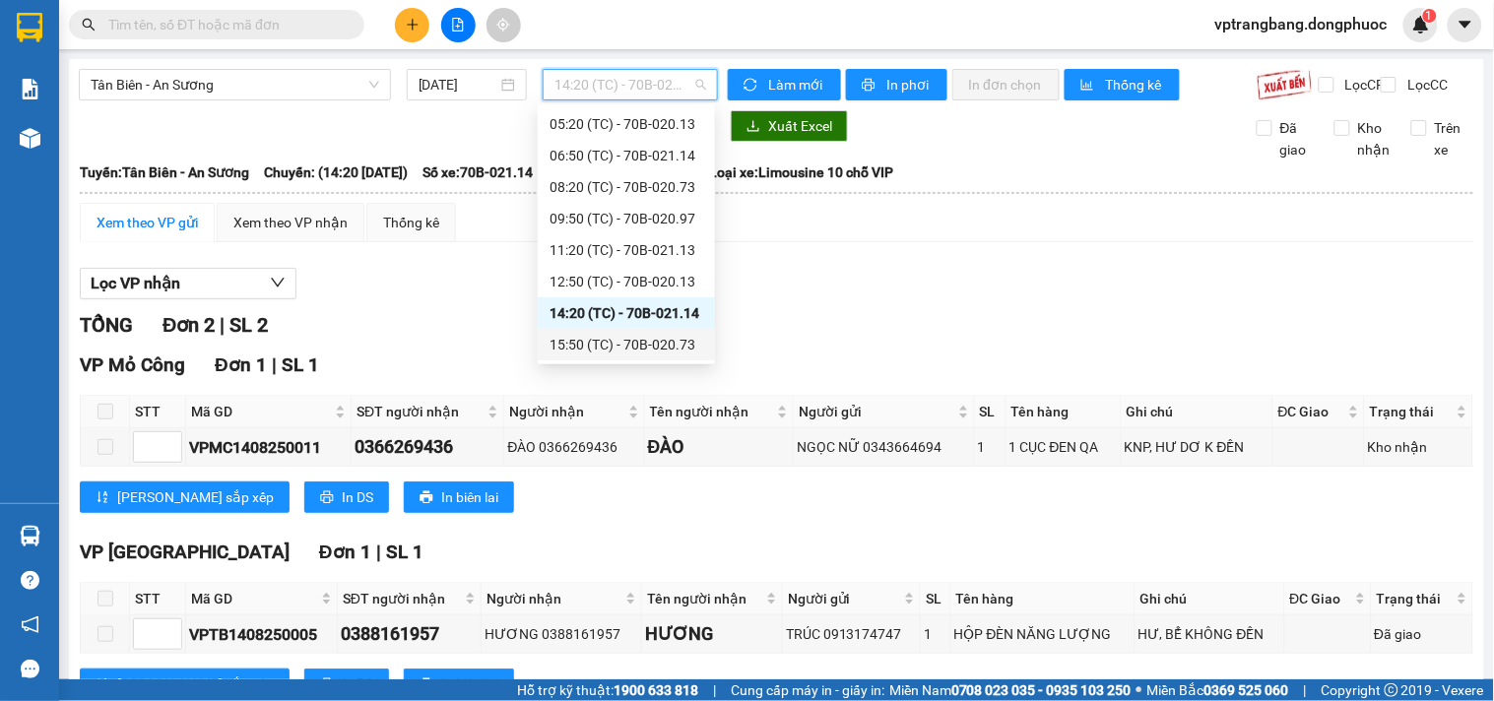
click at [651, 340] on div "15:50 (TC) - 70B-020.73" at bounding box center [626, 345] width 154 height 22
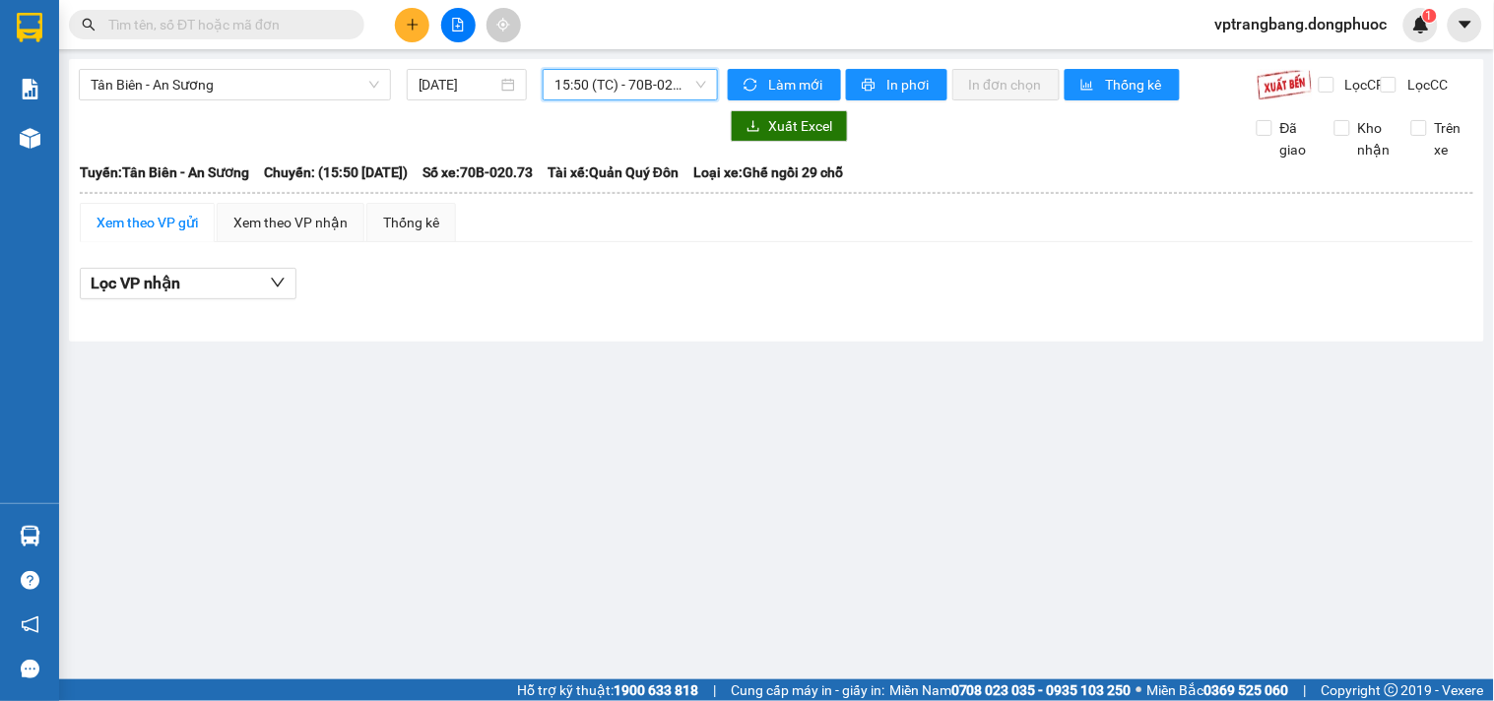
drag, startPoint x: 617, startPoint y: 77, endPoint x: 609, endPoint y: 108, distance: 32.7
click at [614, 82] on span "15:50 (TC) - 70B-020.73" at bounding box center [630, 85] width 152 height 30
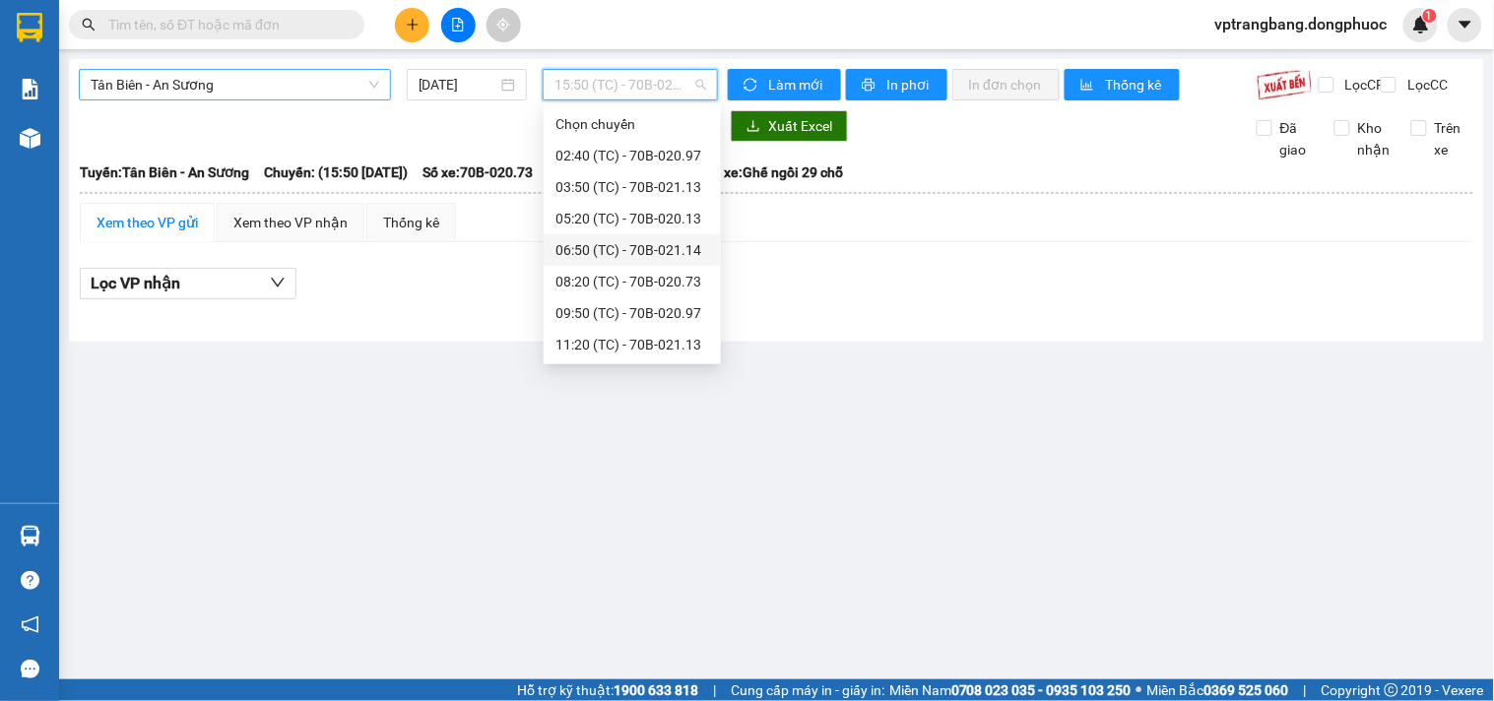
click at [277, 83] on span "Tân Biên - An Sương" at bounding box center [235, 85] width 289 height 30
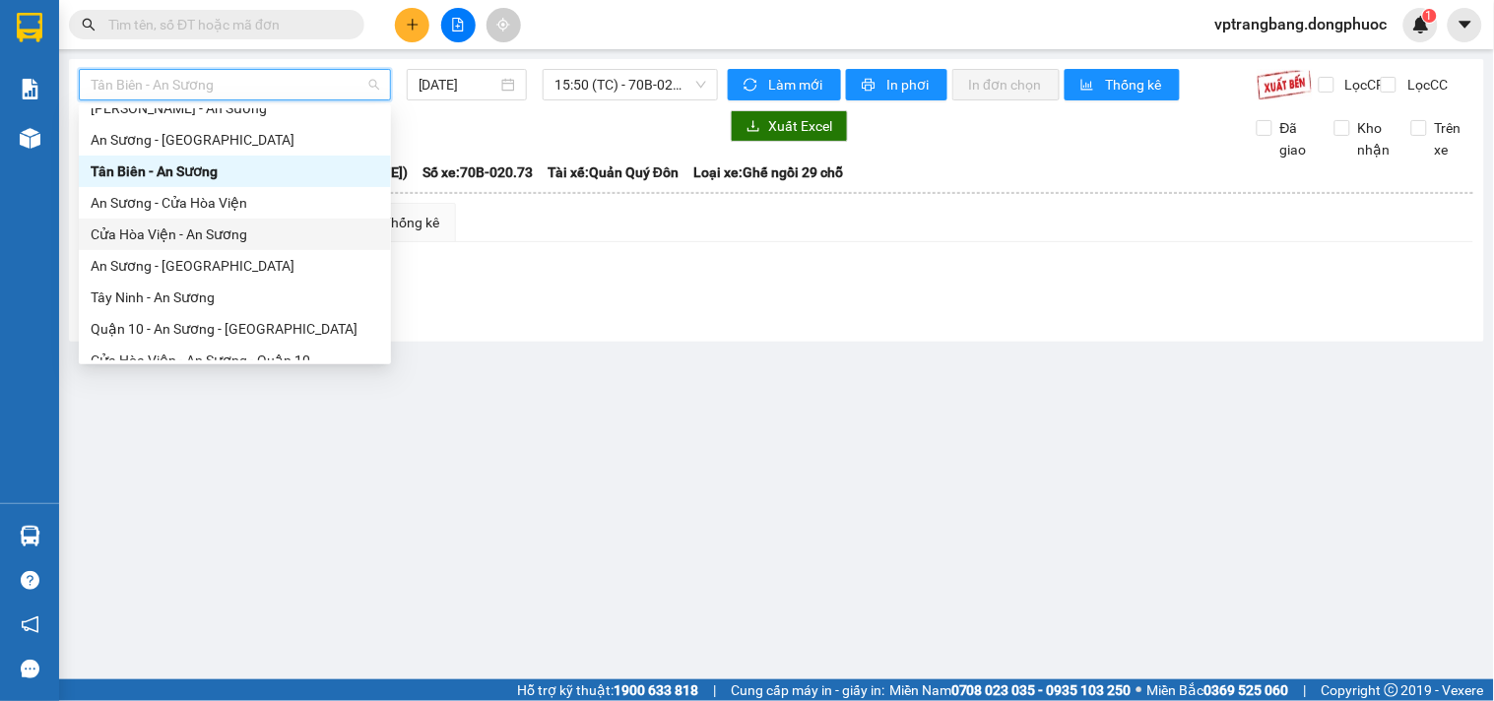
click at [215, 237] on div "Cửa Hòa Viện - An Sương" at bounding box center [235, 235] width 289 height 22
type input "[DATE]"
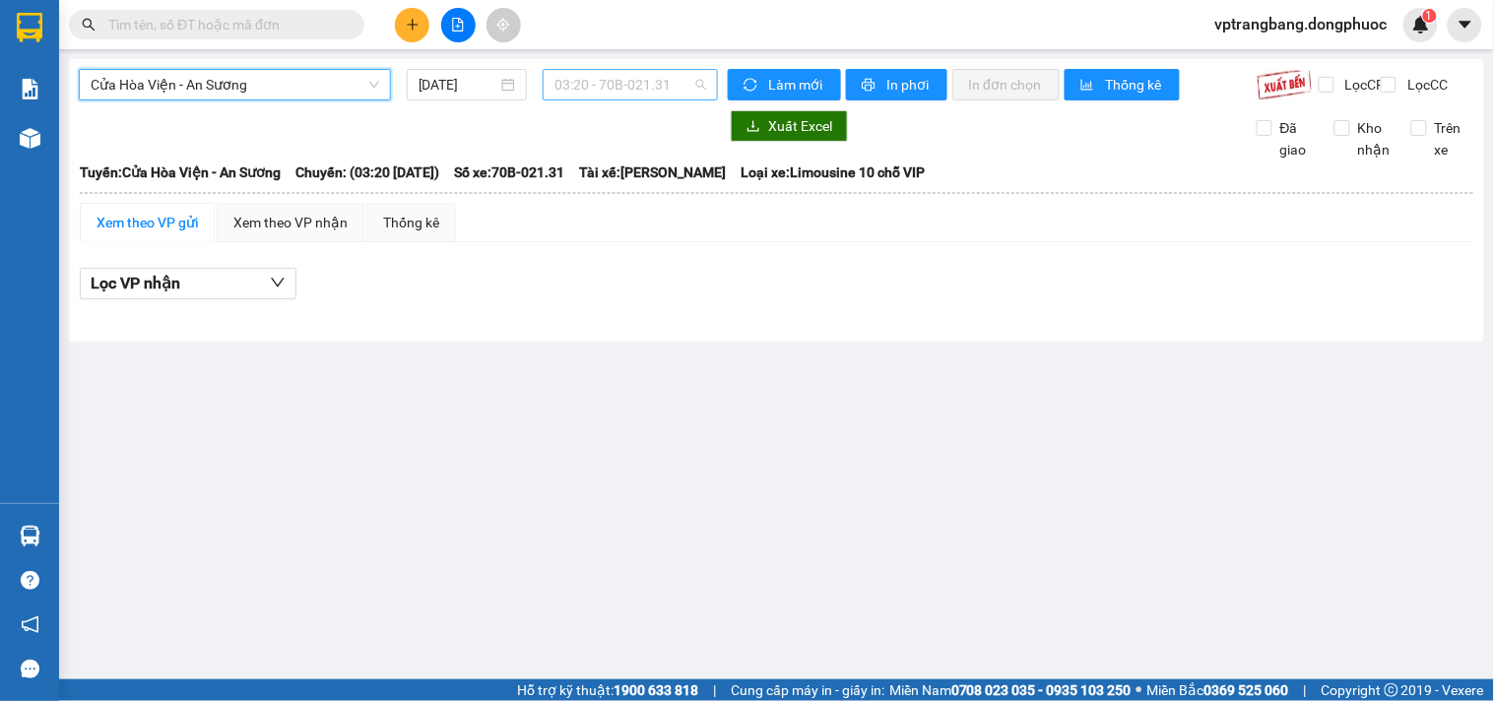
click at [646, 93] on span "03:20 - 70B-021.31" at bounding box center [630, 85] width 152 height 30
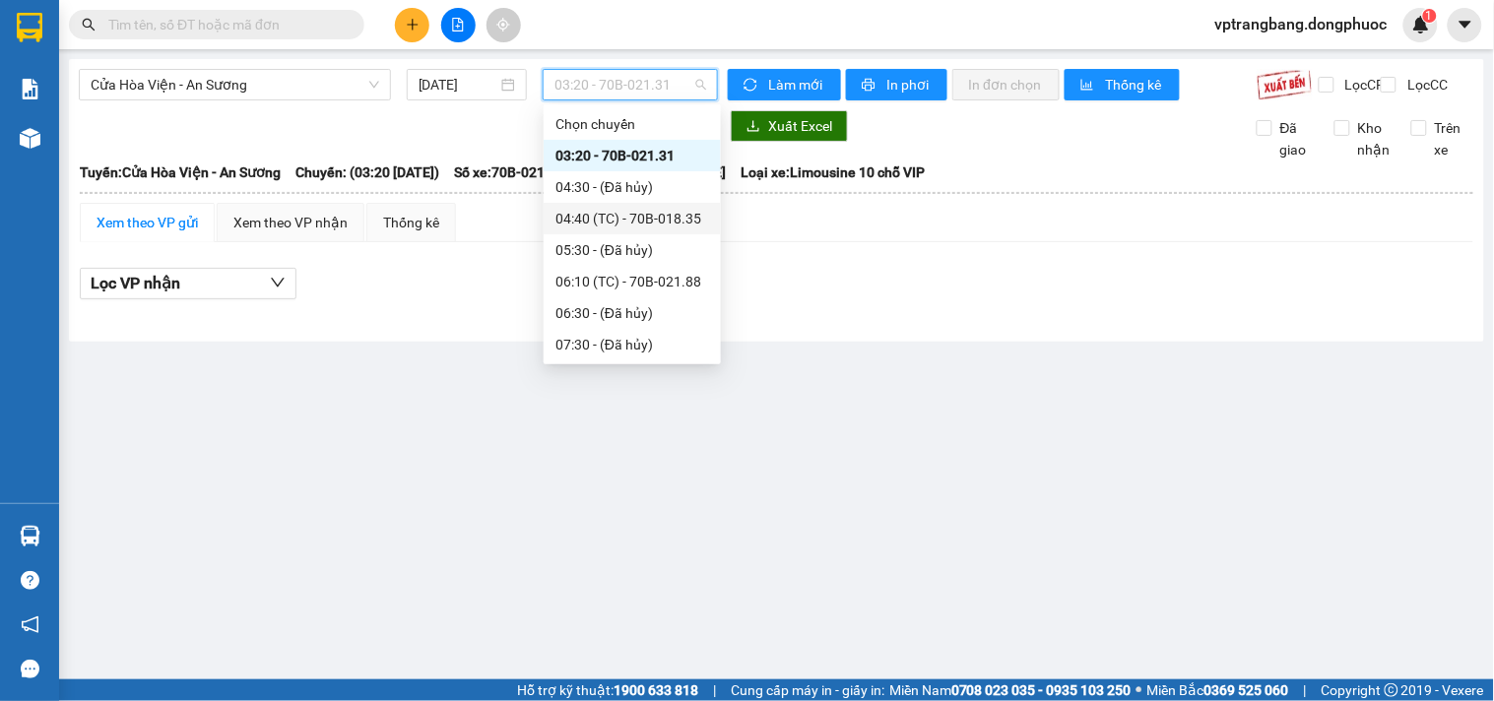
click at [633, 217] on div "04:40 (TC) - 70B-018.35" at bounding box center [632, 219] width 154 height 22
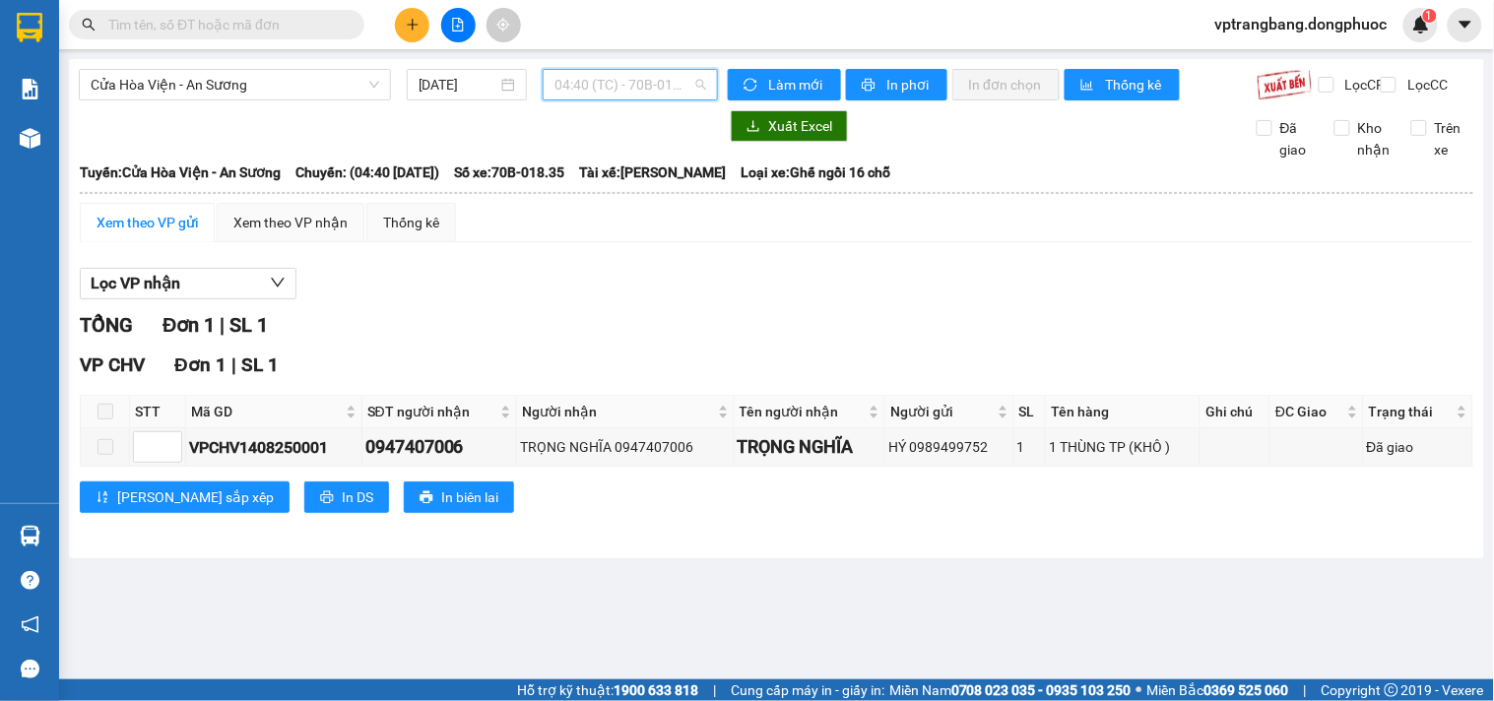
click at [609, 93] on span "04:40 (TC) - 70B-018.35" at bounding box center [630, 85] width 152 height 30
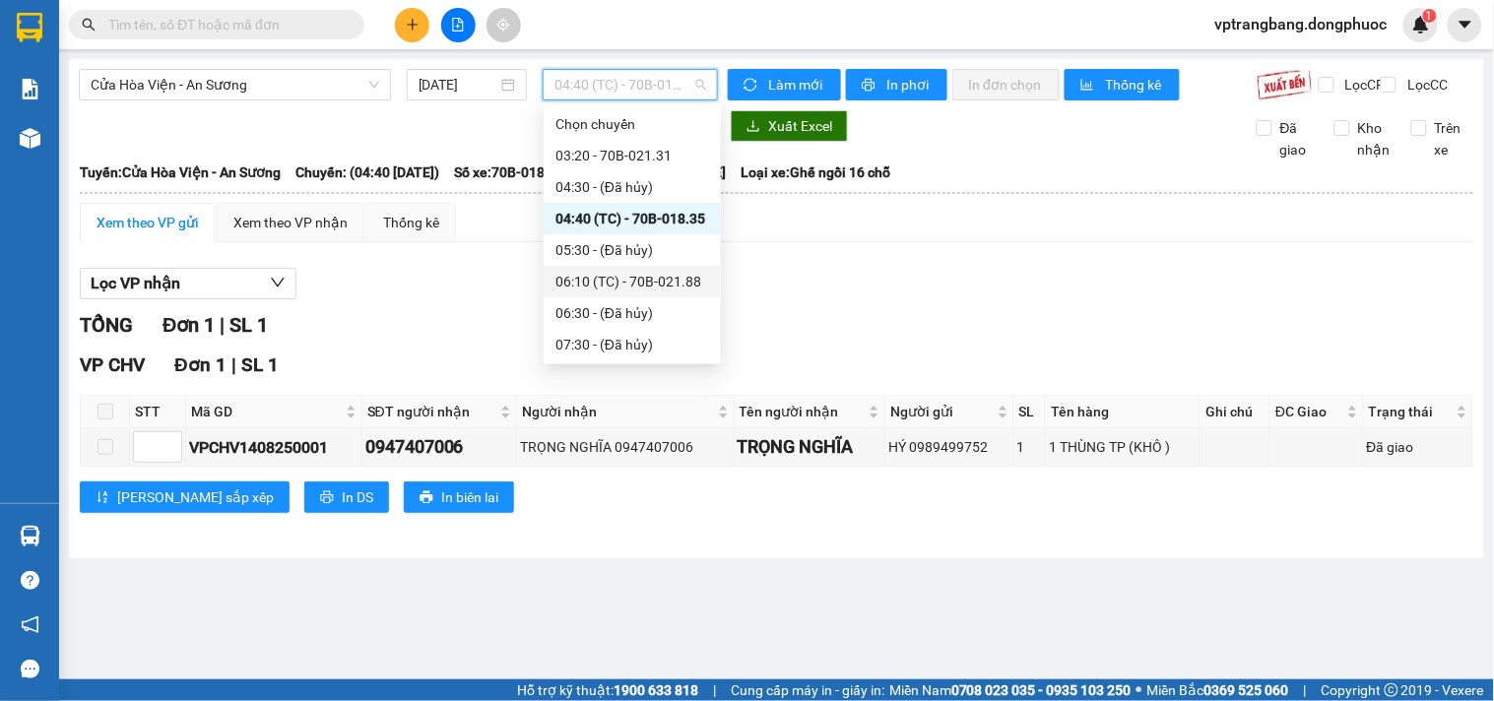
click at [625, 280] on div "06:10 (TC) - 70B-021.88" at bounding box center [632, 282] width 154 height 22
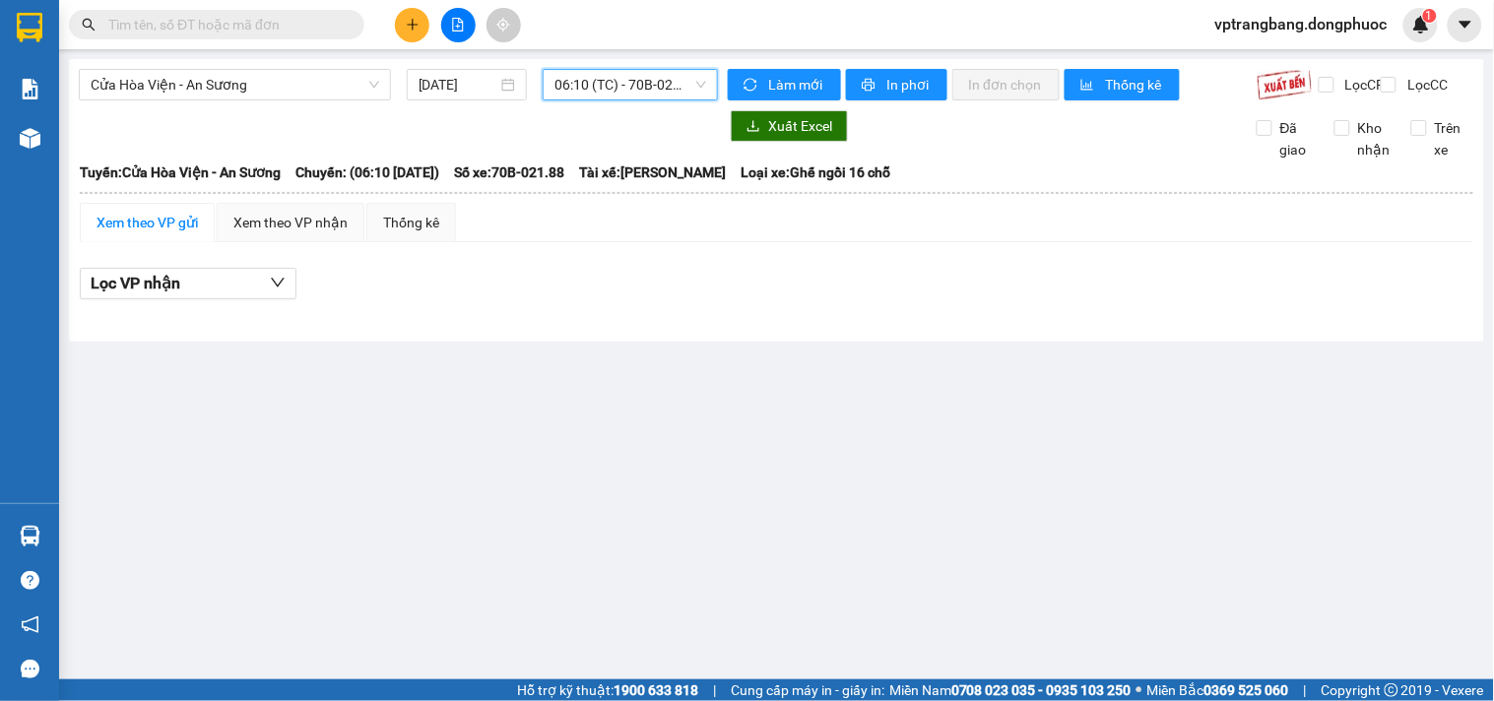
click at [628, 92] on span "06:10 (TC) - 70B-021.88" at bounding box center [630, 85] width 152 height 30
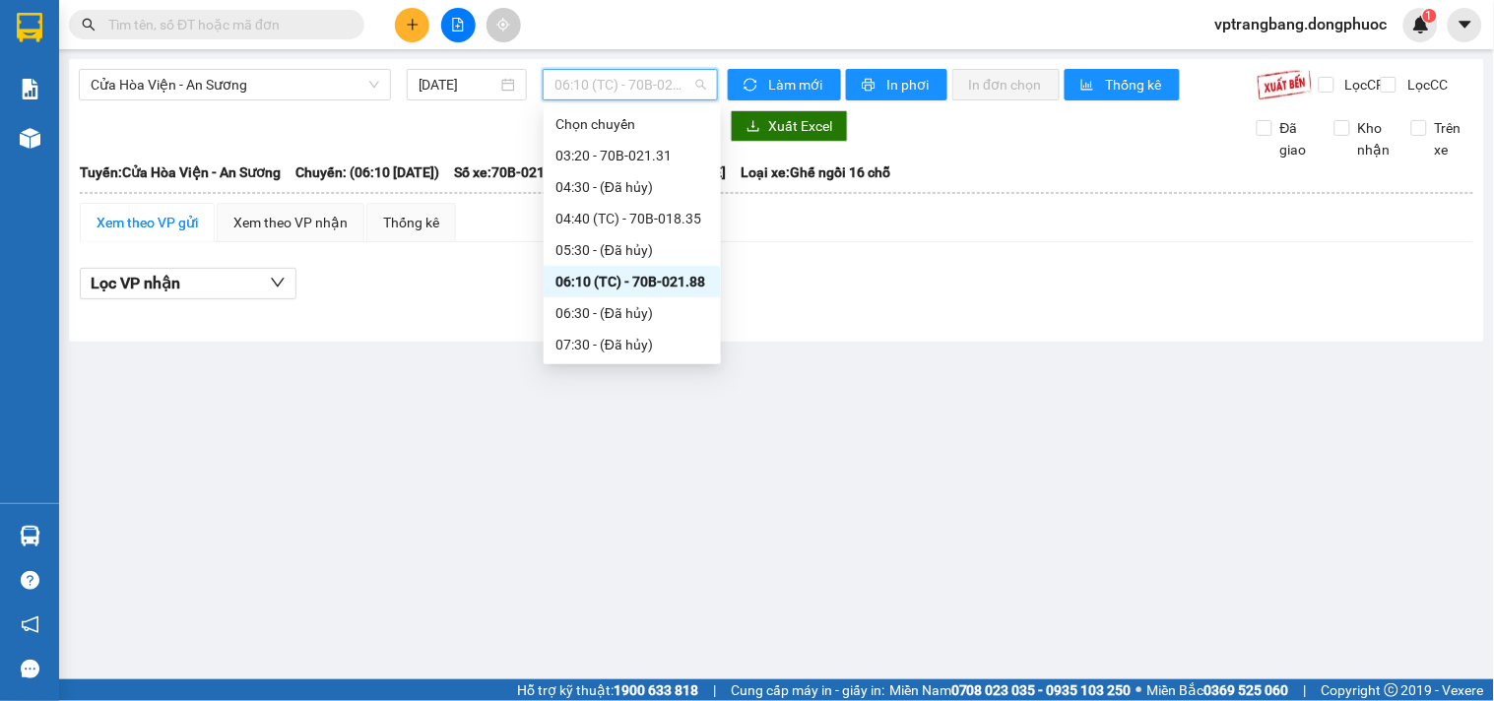
scroll to position [109, 0]
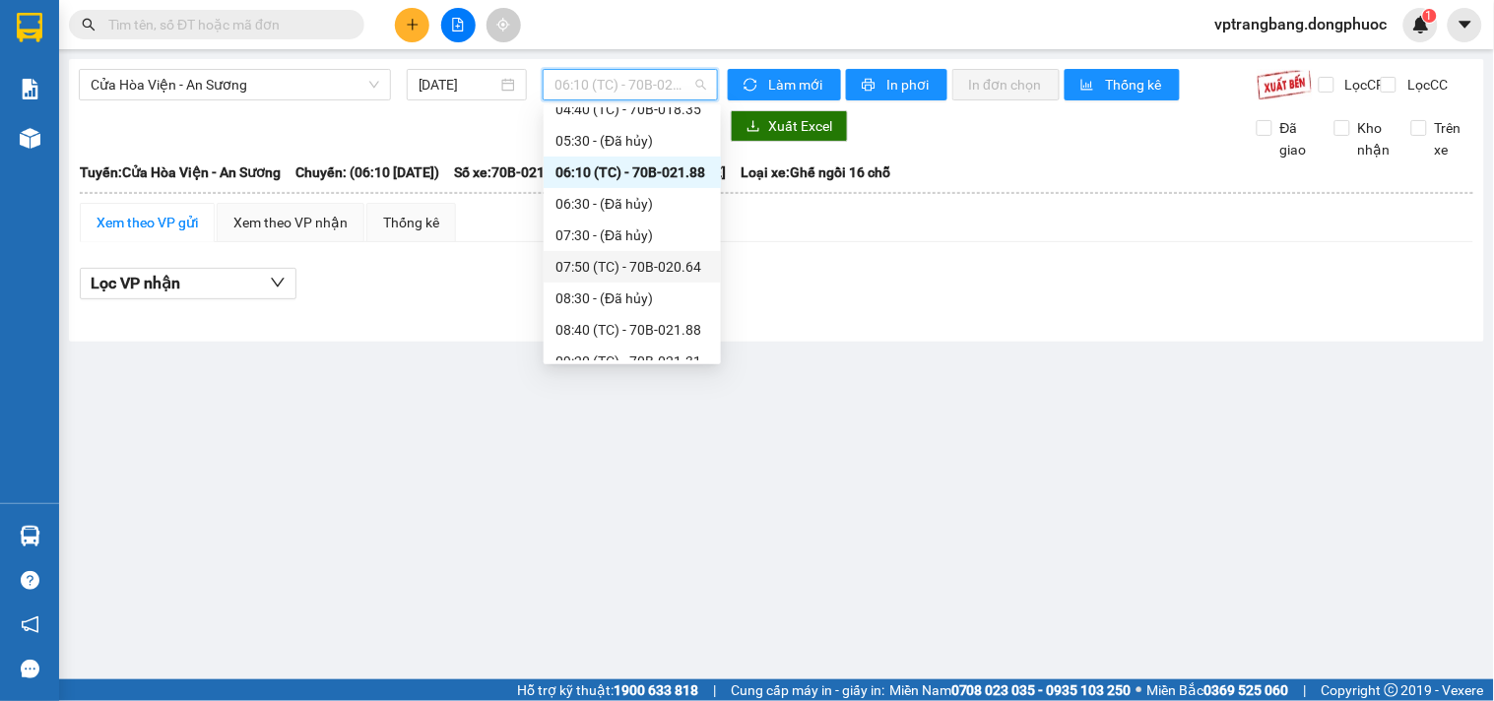
click at [643, 261] on div "07:50 (TC) - 70B-020.64" at bounding box center [632, 267] width 154 height 22
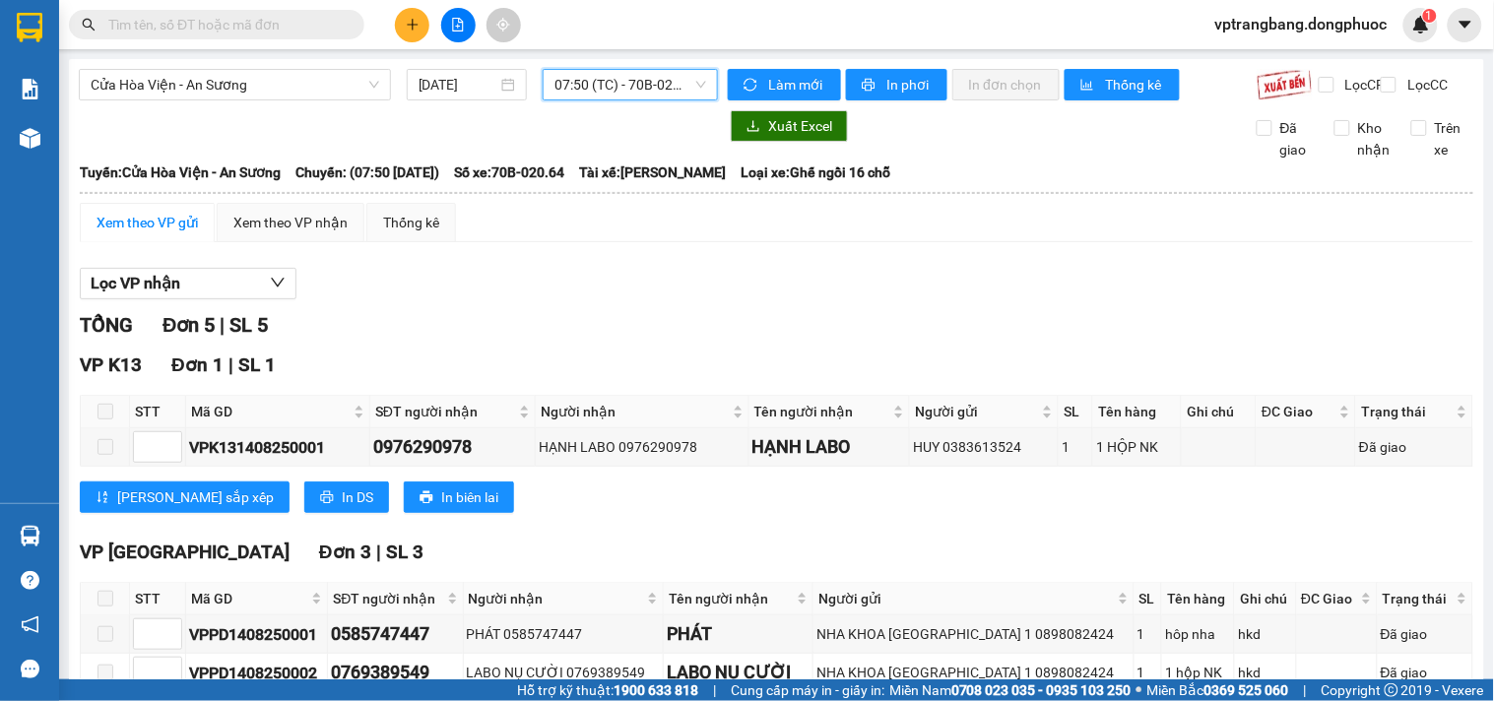
click at [593, 90] on span "07:50 (TC) - 70B-020.64" at bounding box center [630, 85] width 152 height 30
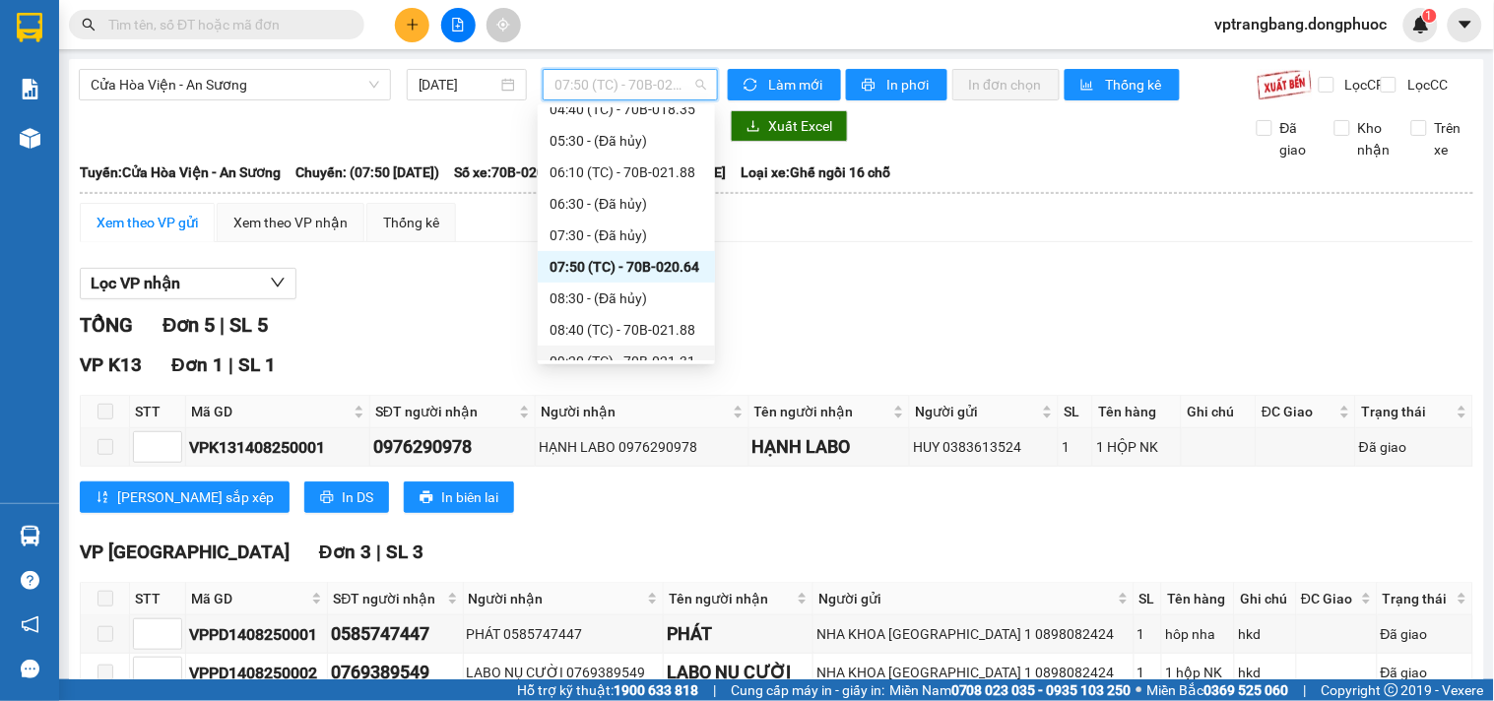
scroll to position [219, 0]
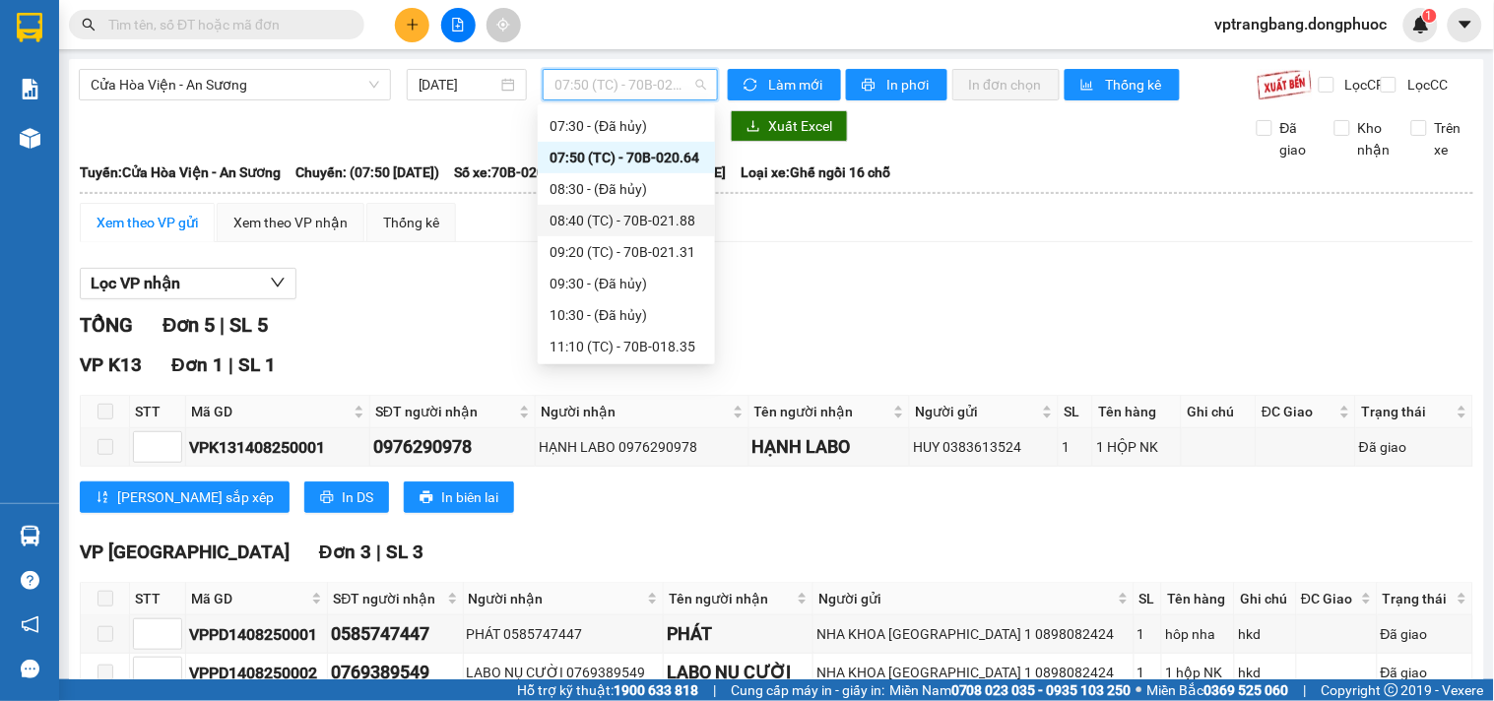
click at [661, 225] on div "08:40 (TC) - 70B-021.88" at bounding box center [626, 221] width 154 height 22
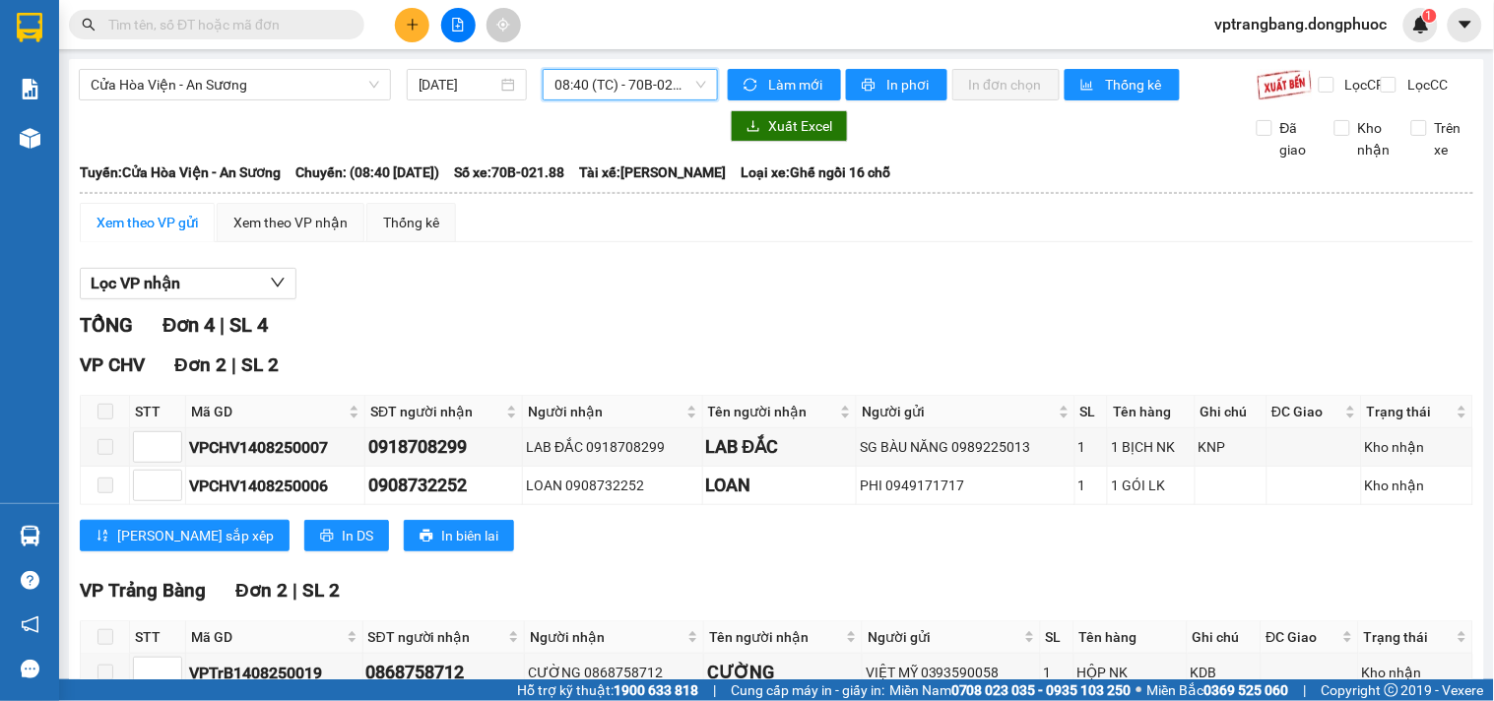
click at [614, 81] on span "08:40 (TC) - 70B-021.88" at bounding box center [630, 85] width 152 height 30
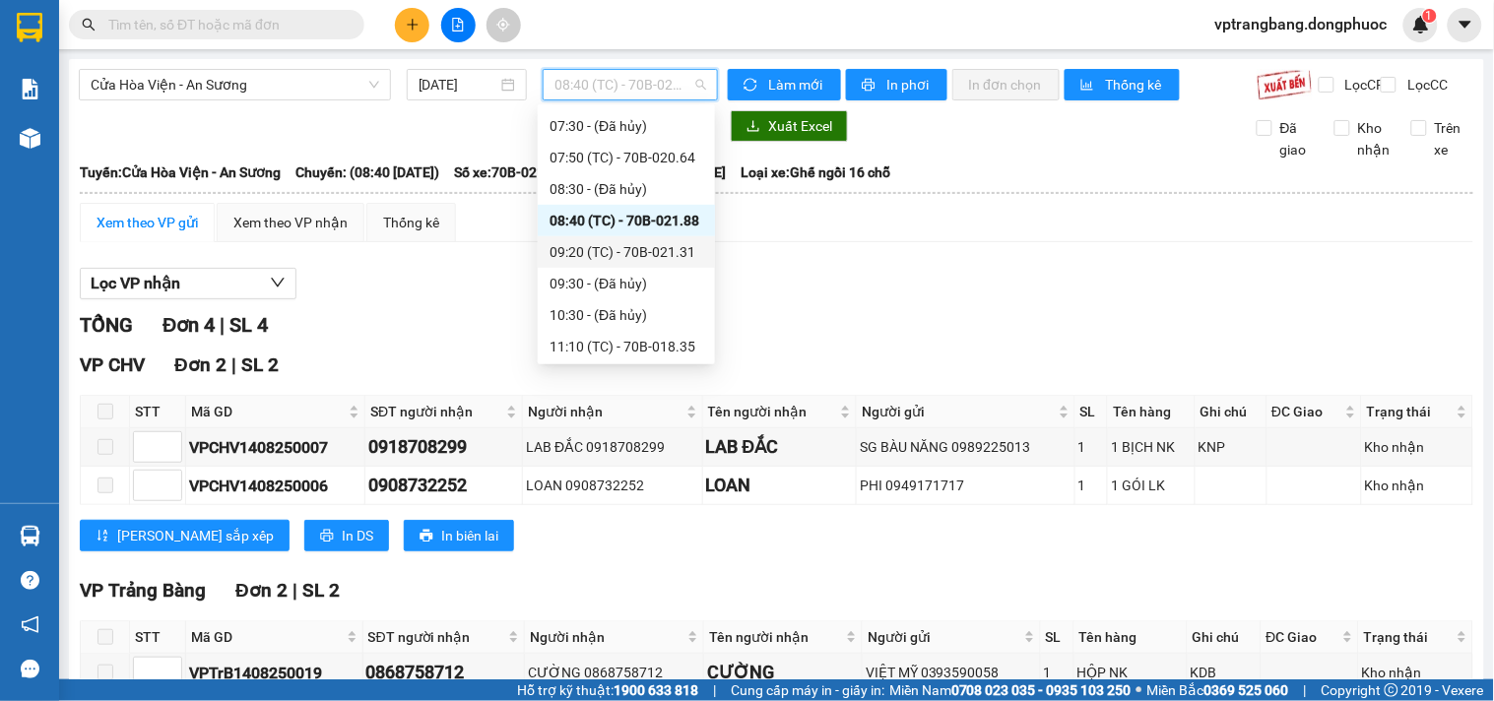
click at [640, 250] on div "09:20 (TC) - 70B-021.31" at bounding box center [626, 252] width 154 height 22
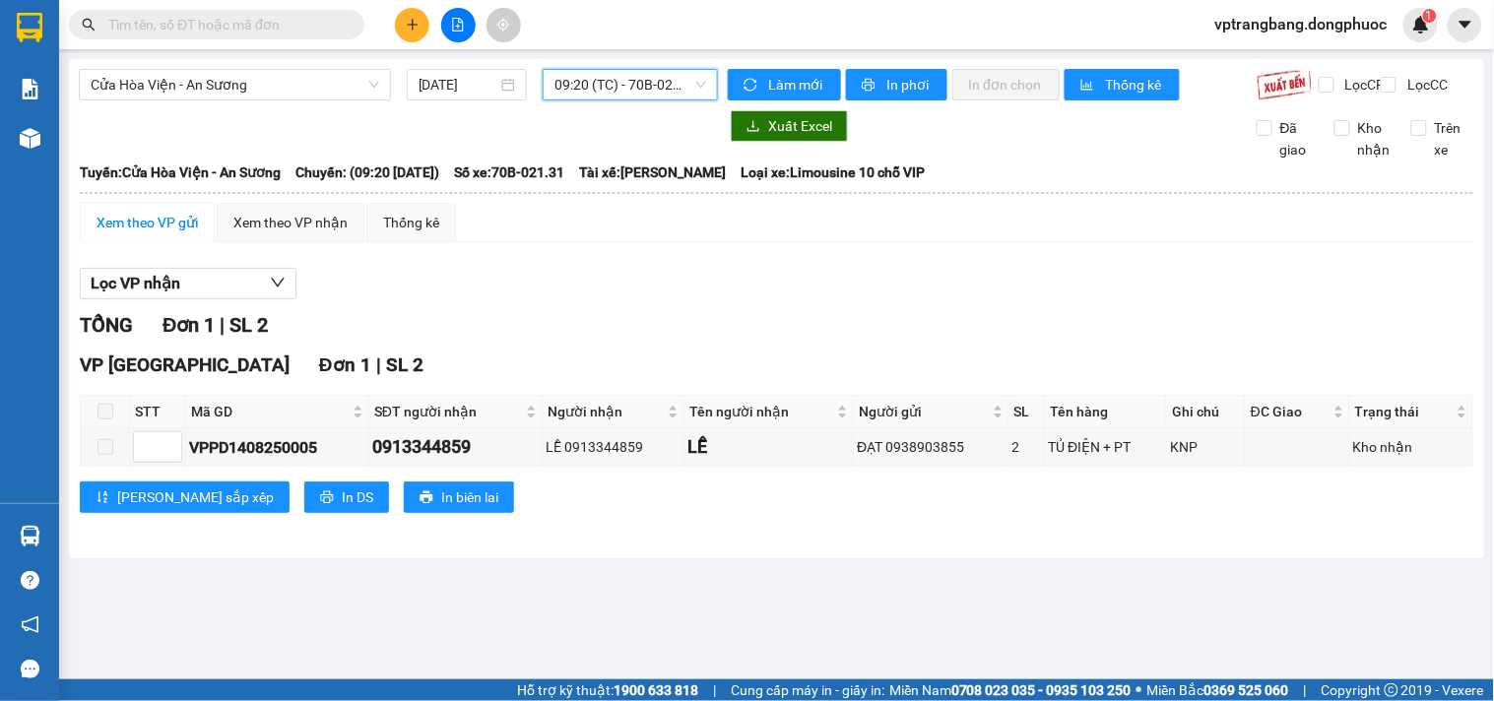
click at [603, 97] on span "09:20 (TC) - 70B-021.31" at bounding box center [630, 85] width 152 height 30
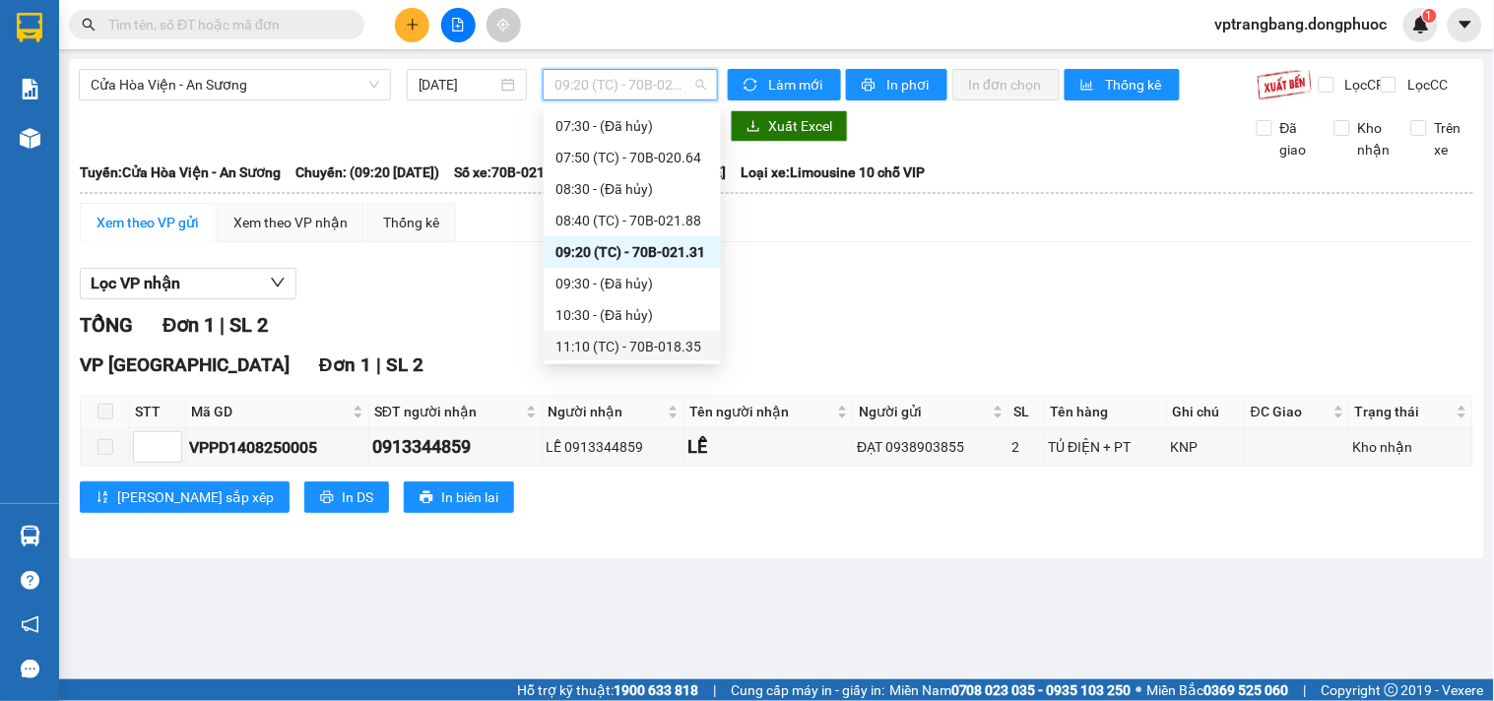
click at [637, 346] on div "11:10 (TC) - 70B-018.35" at bounding box center [632, 347] width 154 height 22
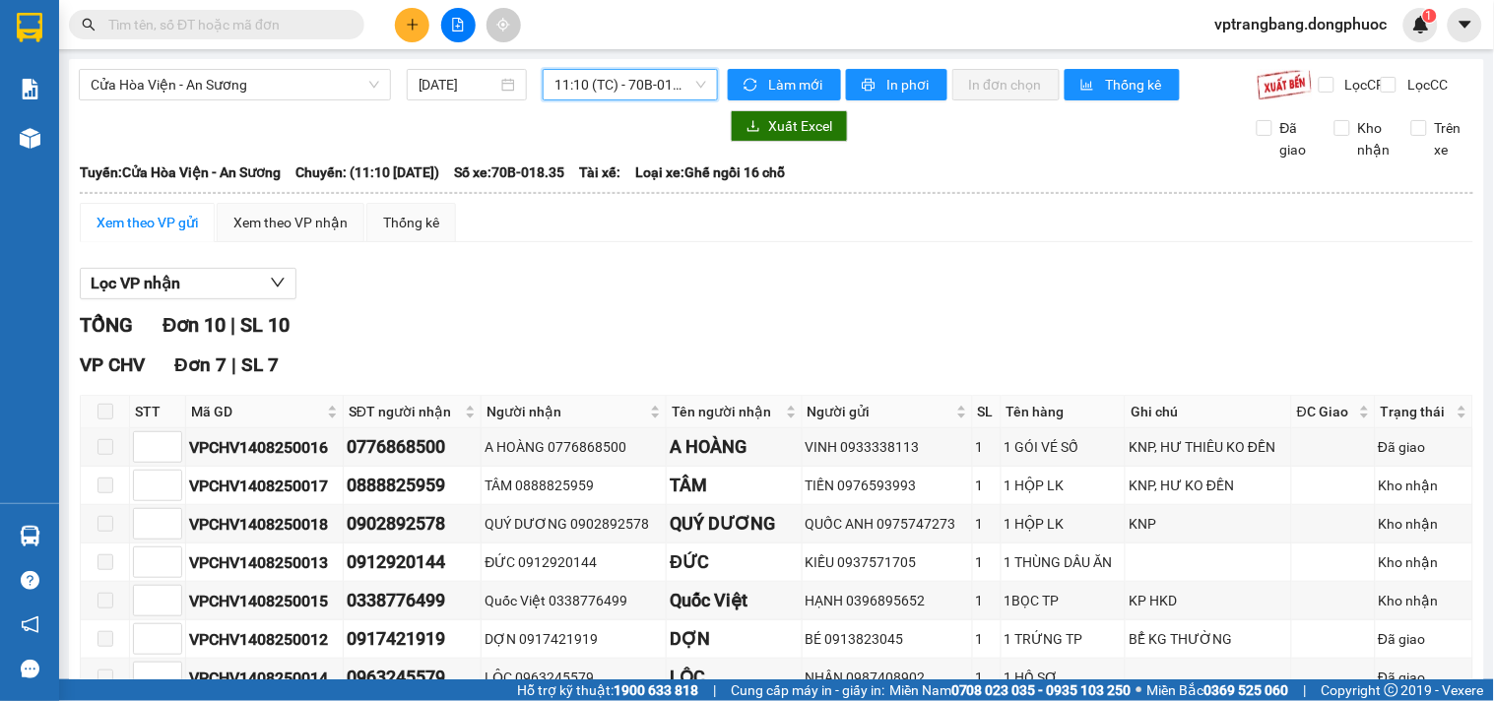
click at [621, 63] on div "Cửa Hòa Viện - An Sương 14/08/2025 11:10 11:10 (TC) - 70B-018.35 Làm mới In phơ…" at bounding box center [776, 704] width 1415 height 1291
click at [625, 87] on span "11:10 (TC) - 70B-018.35" at bounding box center [630, 85] width 152 height 30
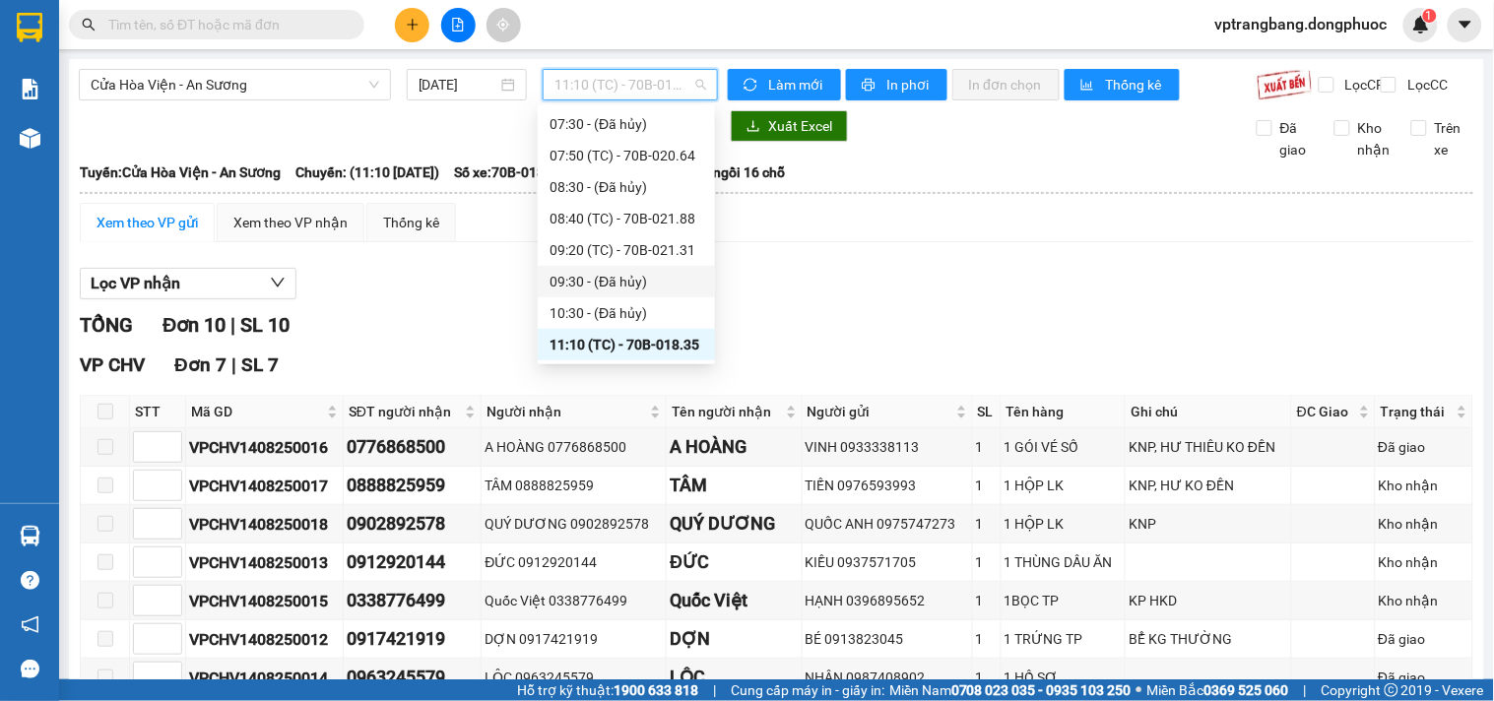
scroll to position [330, 0]
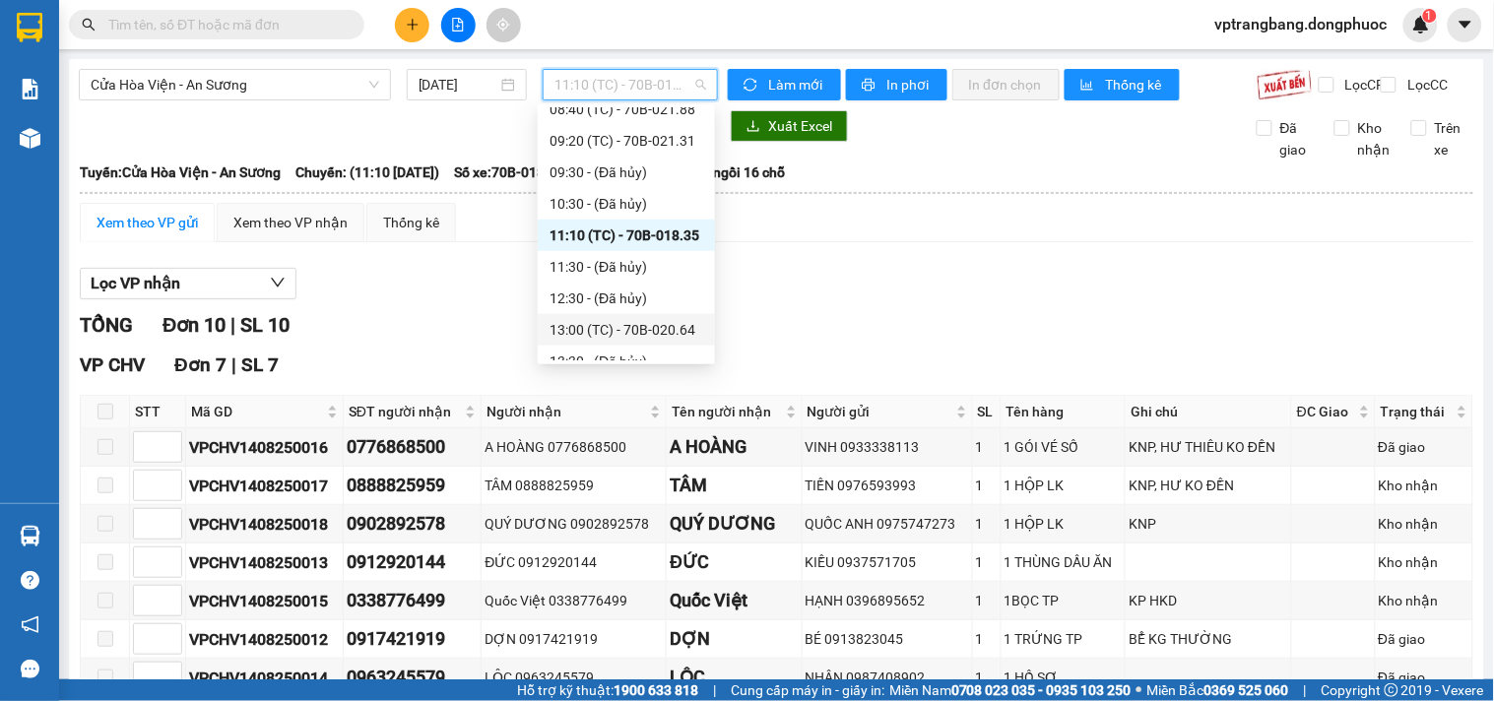
click at [631, 329] on div "13:00 (TC) - 70B-020.64" at bounding box center [626, 330] width 154 height 22
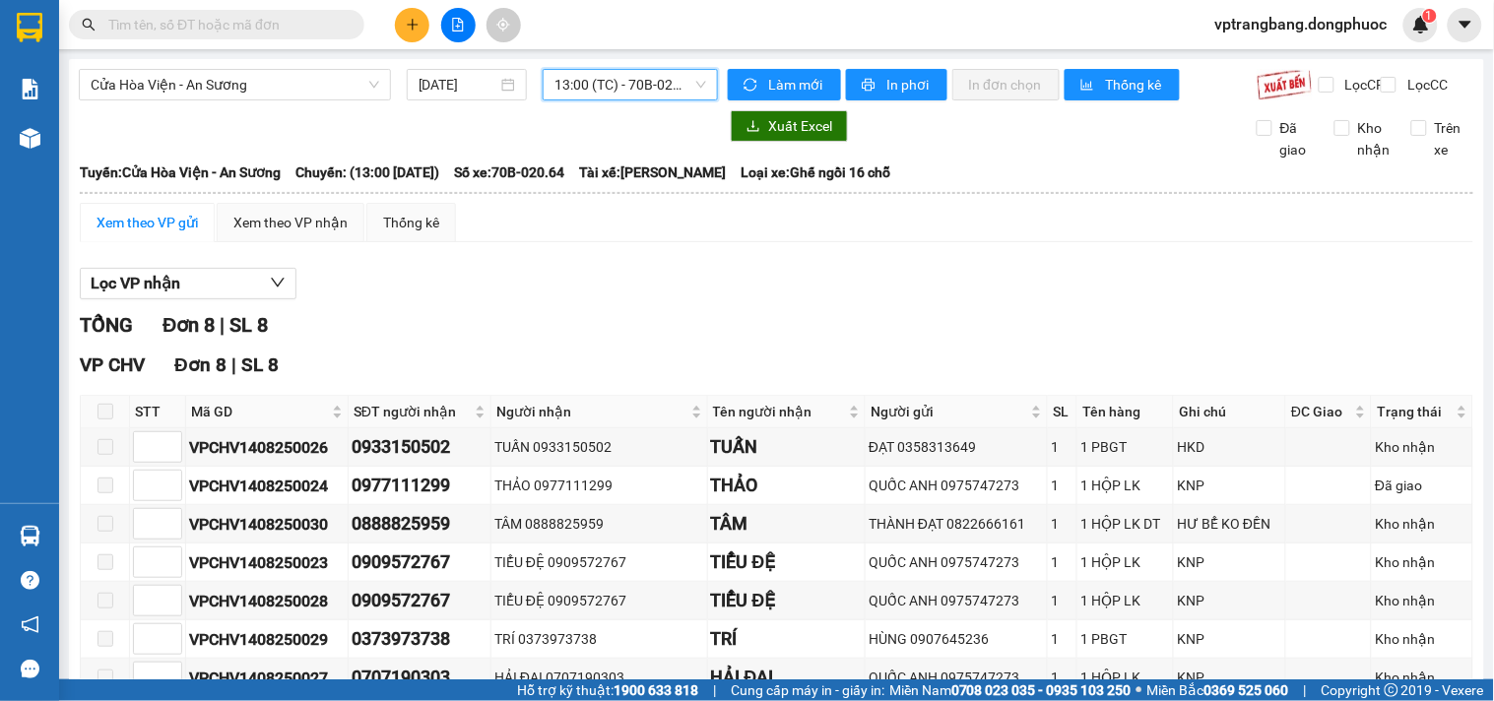
click at [628, 77] on span "13:00 (TC) - 70B-020.64" at bounding box center [630, 85] width 152 height 30
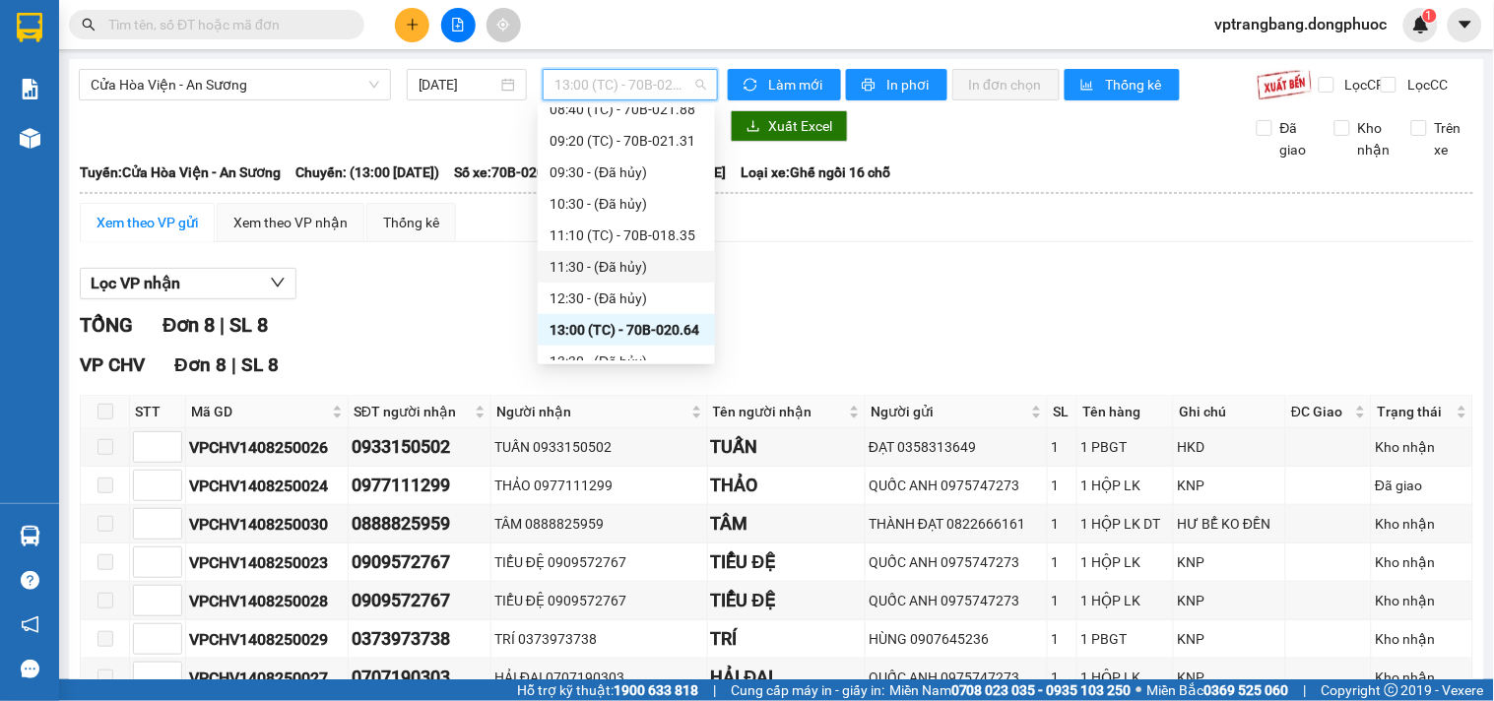
scroll to position [439, 0]
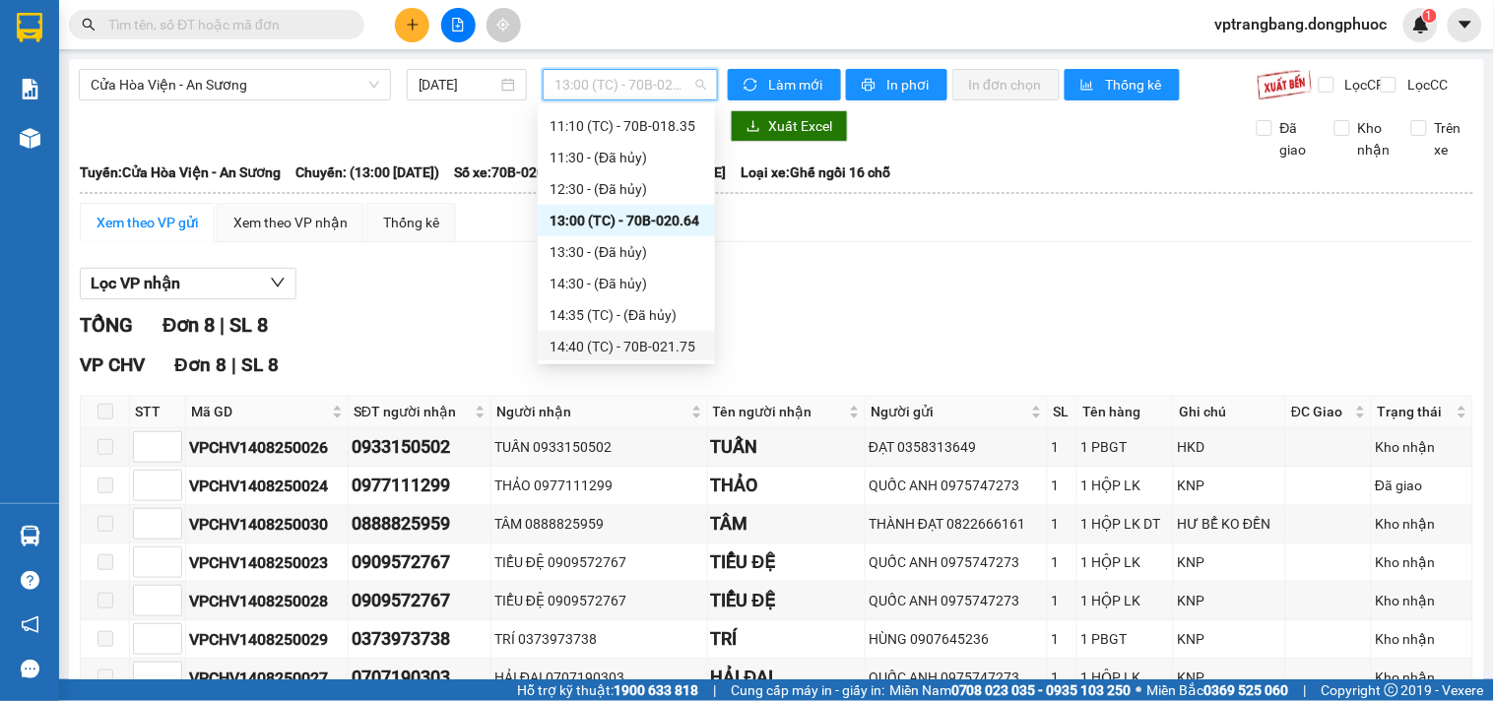
click at [628, 346] on div "14:40 (TC) - 70B-021.75" at bounding box center [626, 347] width 154 height 22
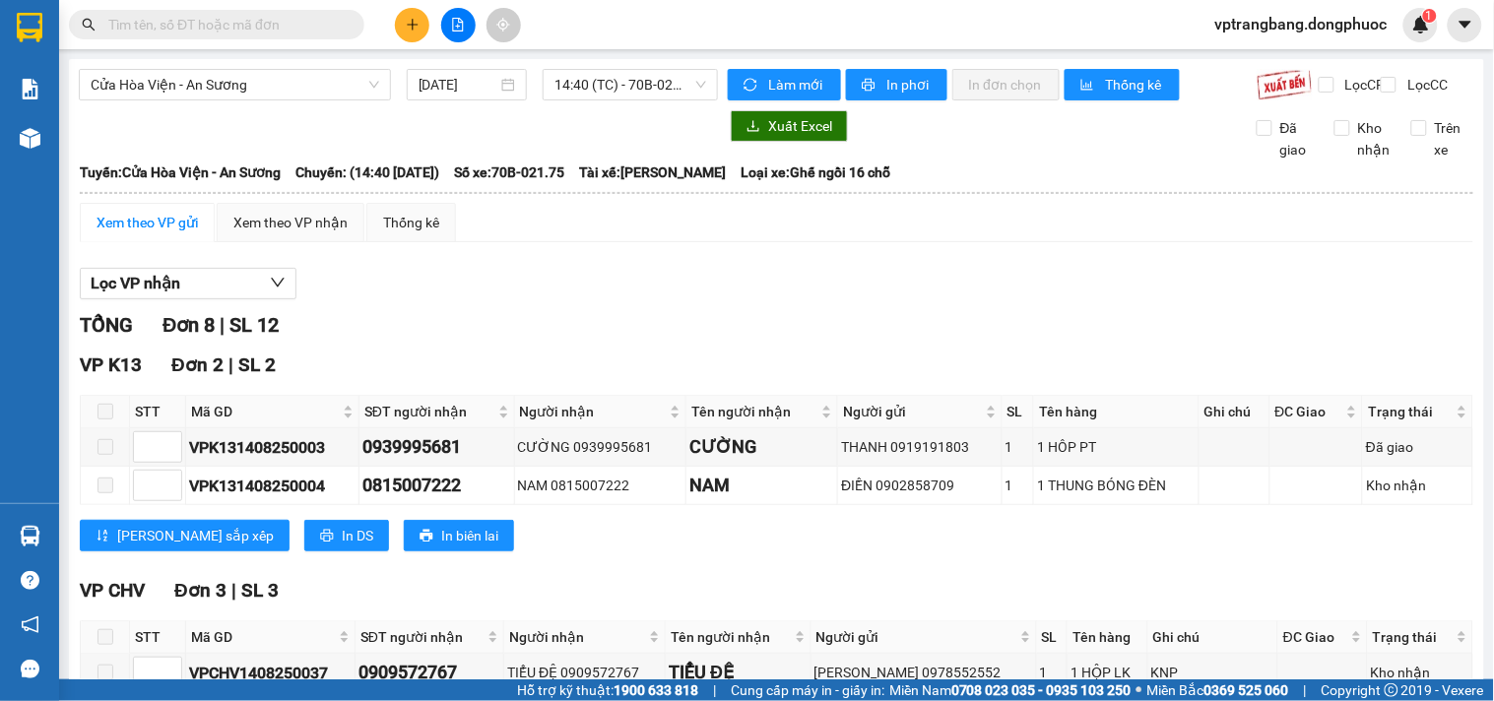
click at [534, 300] on div "Lọc VP nhận" at bounding box center [776, 284] width 1393 height 32
click at [490, 335] on div "TỔNG Đơn 8 | SL 12" at bounding box center [776, 325] width 1393 height 31
click at [594, 93] on span "14:40 (TC) - 70B-021.75" at bounding box center [630, 85] width 152 height 30
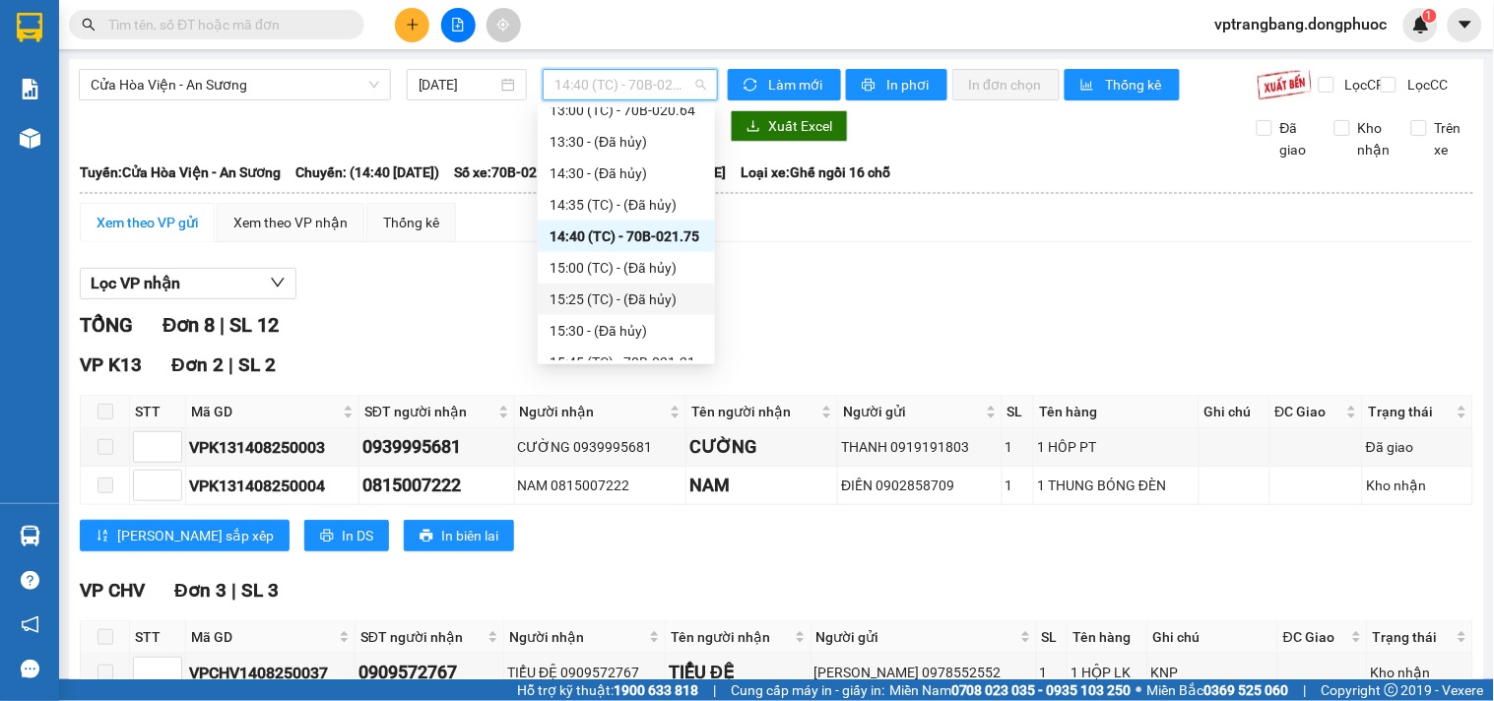
scroll to position [660, 0]
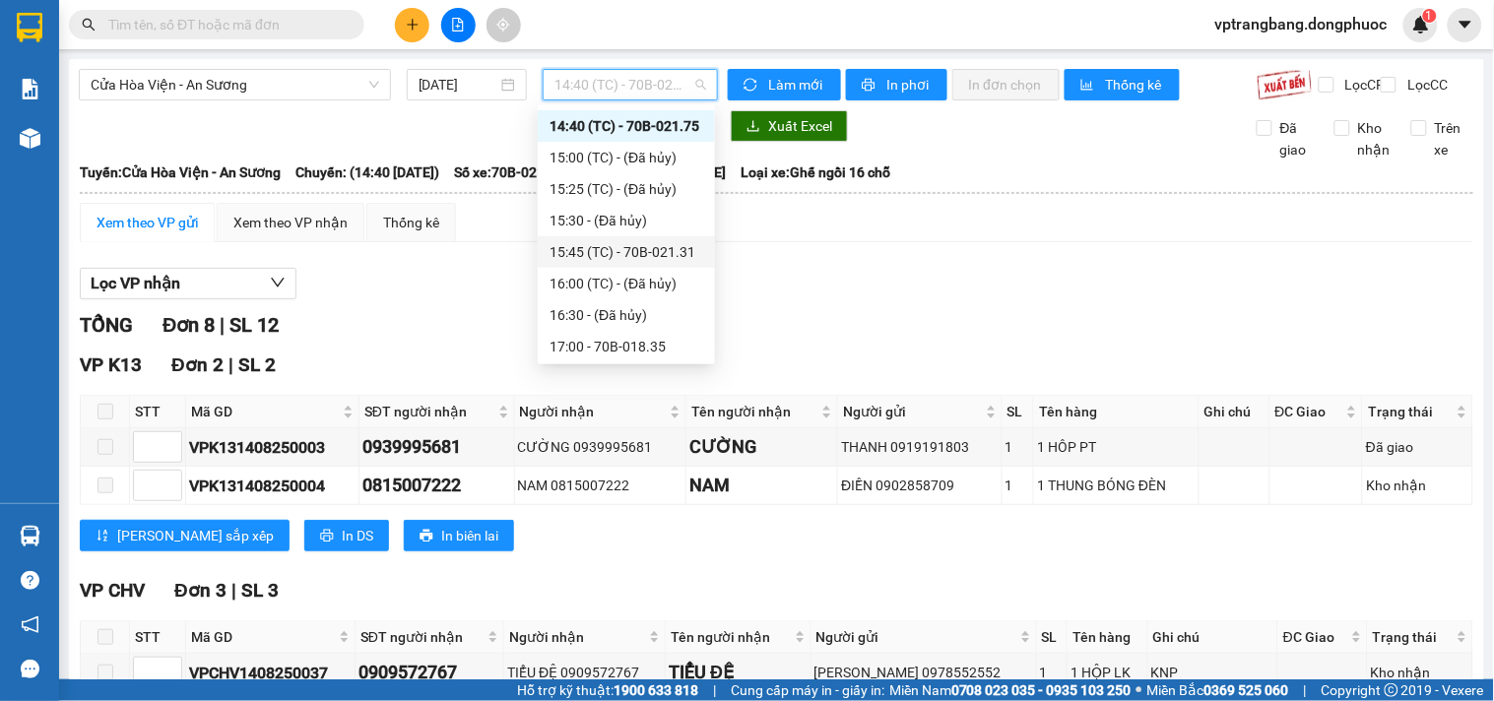
click at [652, 250] on div "15:45 (TC) - 70B-021.31" at bounding box center [626, 252] width 154 height 22
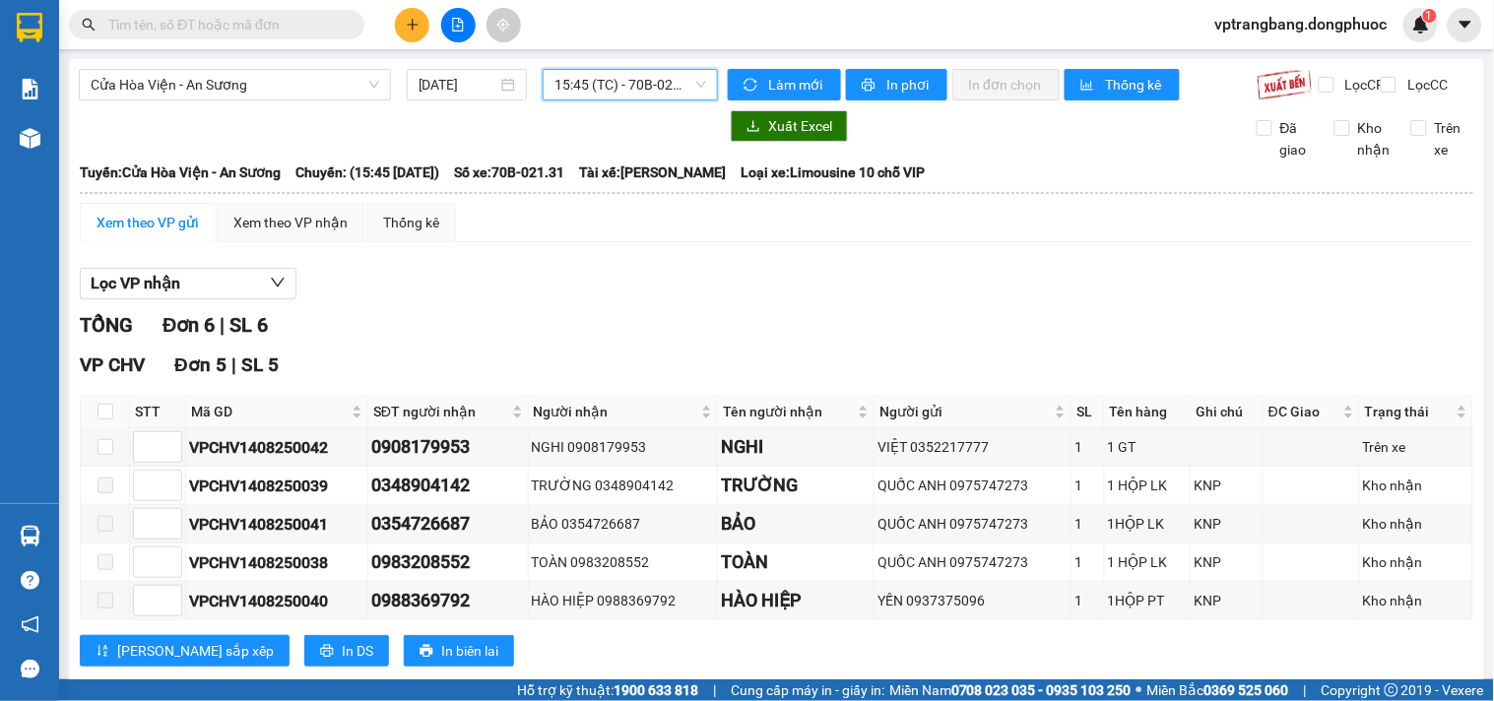
click at [585, 67] on div "Cửa Hòa Viện - An Sương 14/08/2025 15:45 15:45 (TC) - 70B-021.31 Làm mới In phơ…" at bounding box center [776, 479] width 1415 height 840
click at [585, 79] on span "15:45 (TC) - 70B-021.31" at bounding box center [630, 85] width 152 height 30
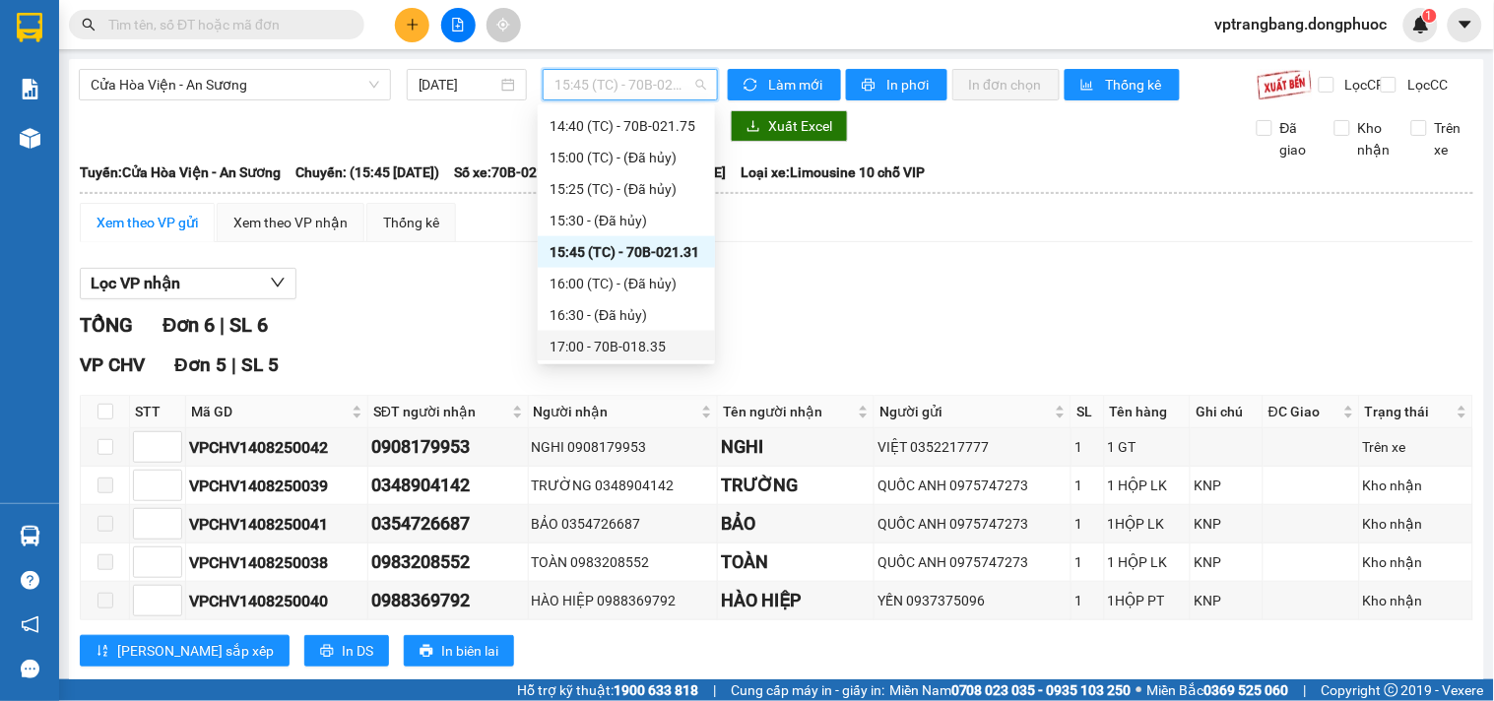
click at [624, 339] on div "17:00 - 70B-018.35" at bounding box center [626, 347] width 154 height 22
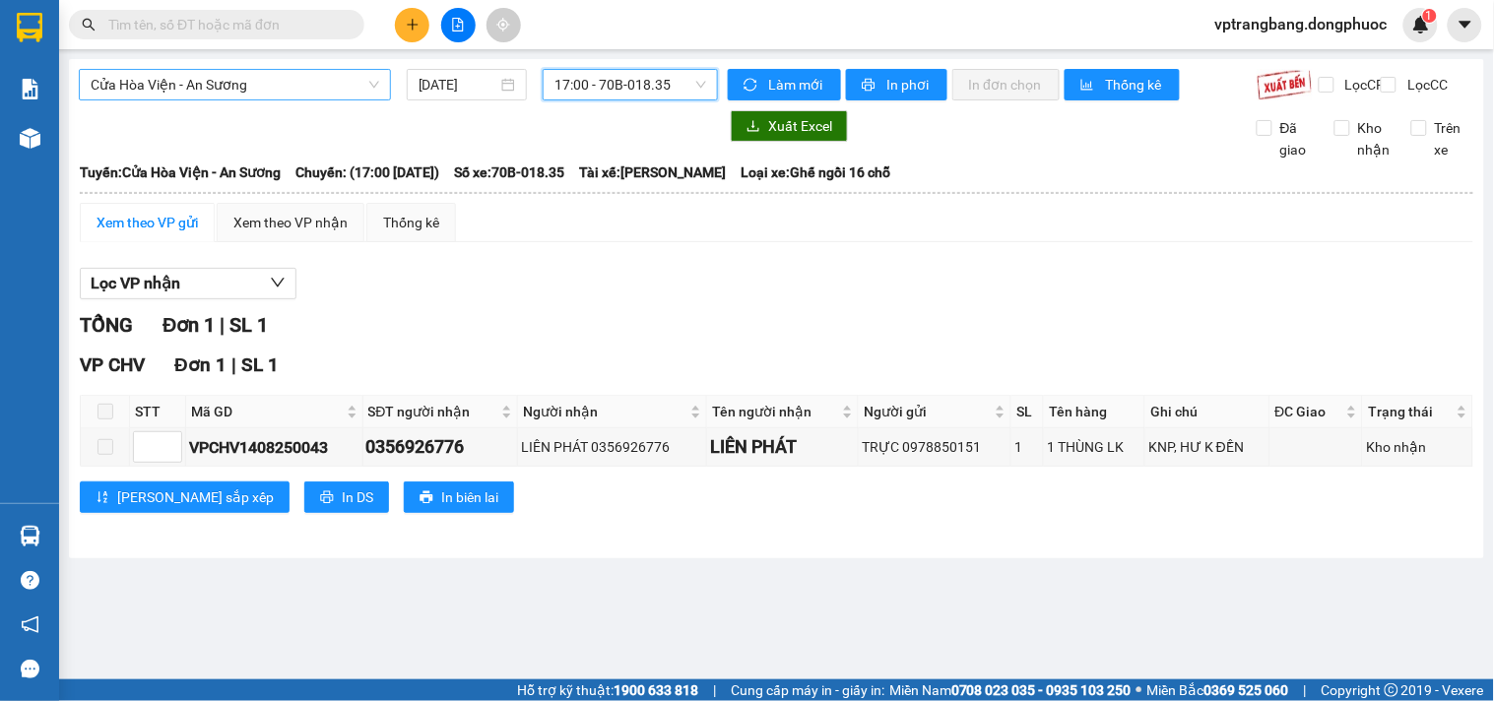
click at [254, 83] on span "Cửa Hòa Viện - An Sương" at bounding box center [235, 85] width 289 height 30
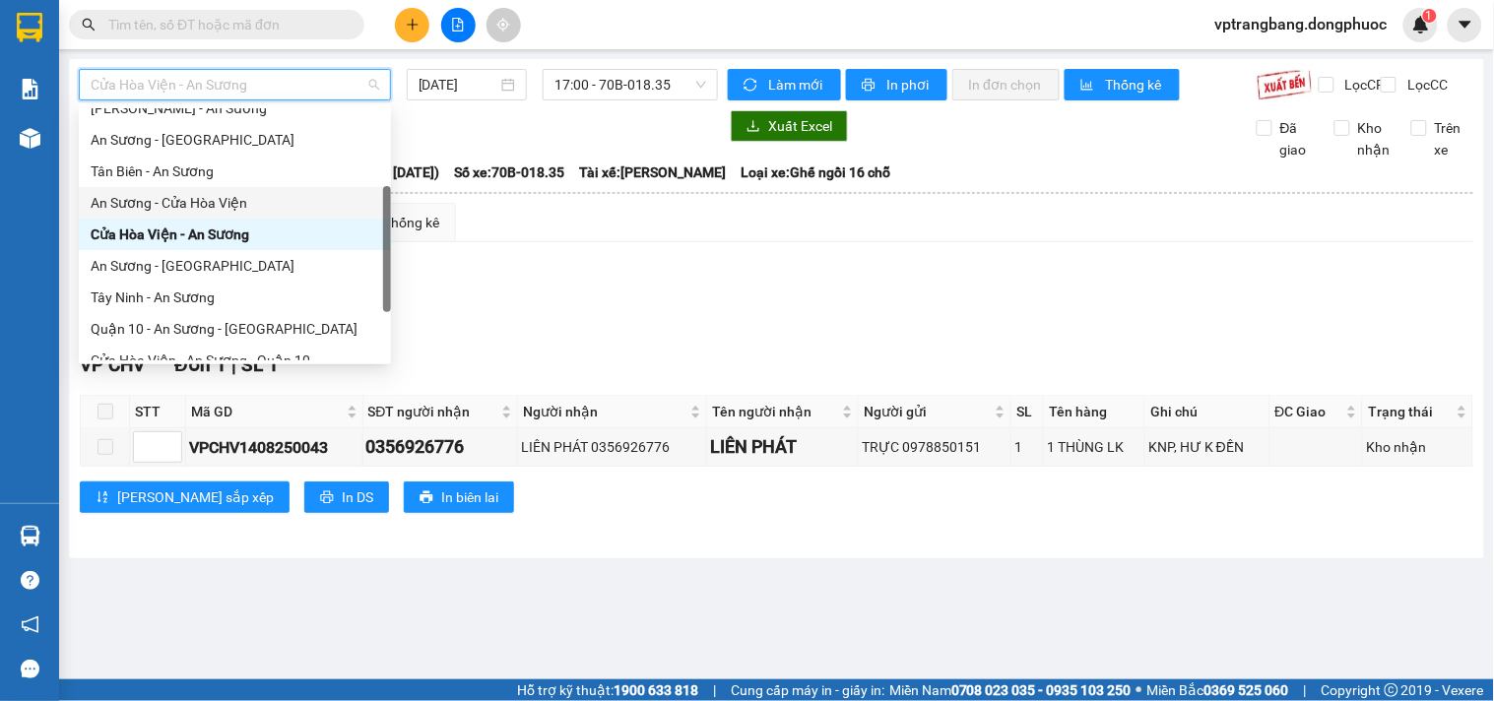
scroll to position [64, 0]
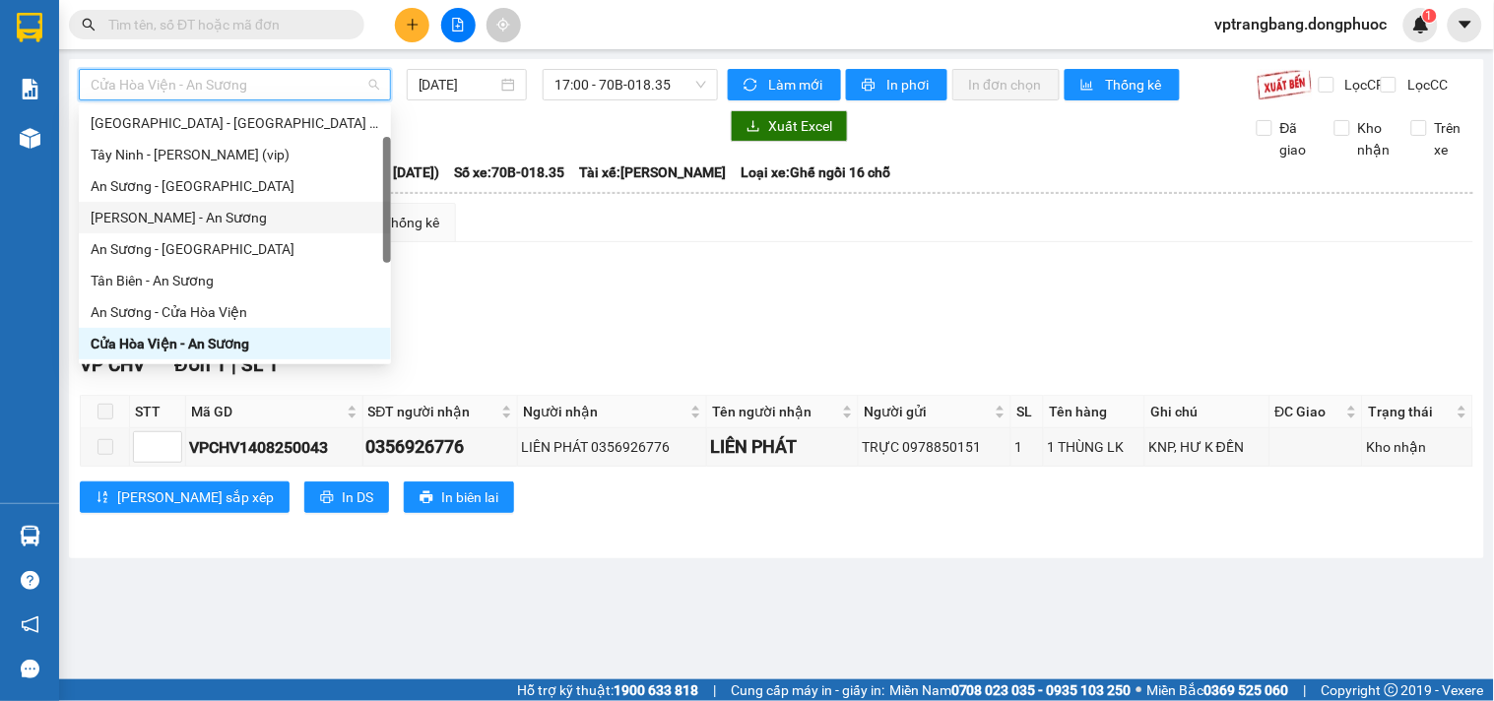
click at [201, 219] on div "Châu Thành - An Sương" at bounding box center [235, 218] width 289 height 22
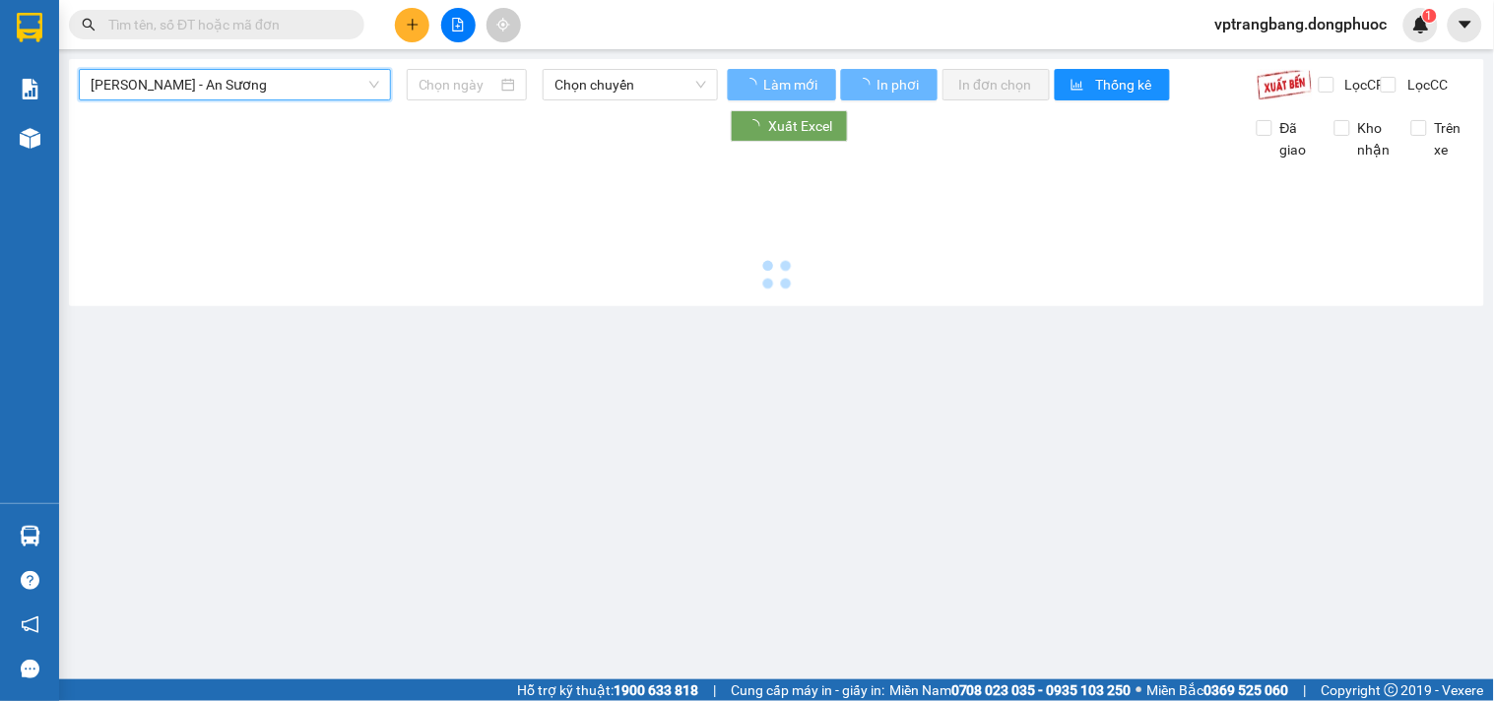
type input "[DATE]"
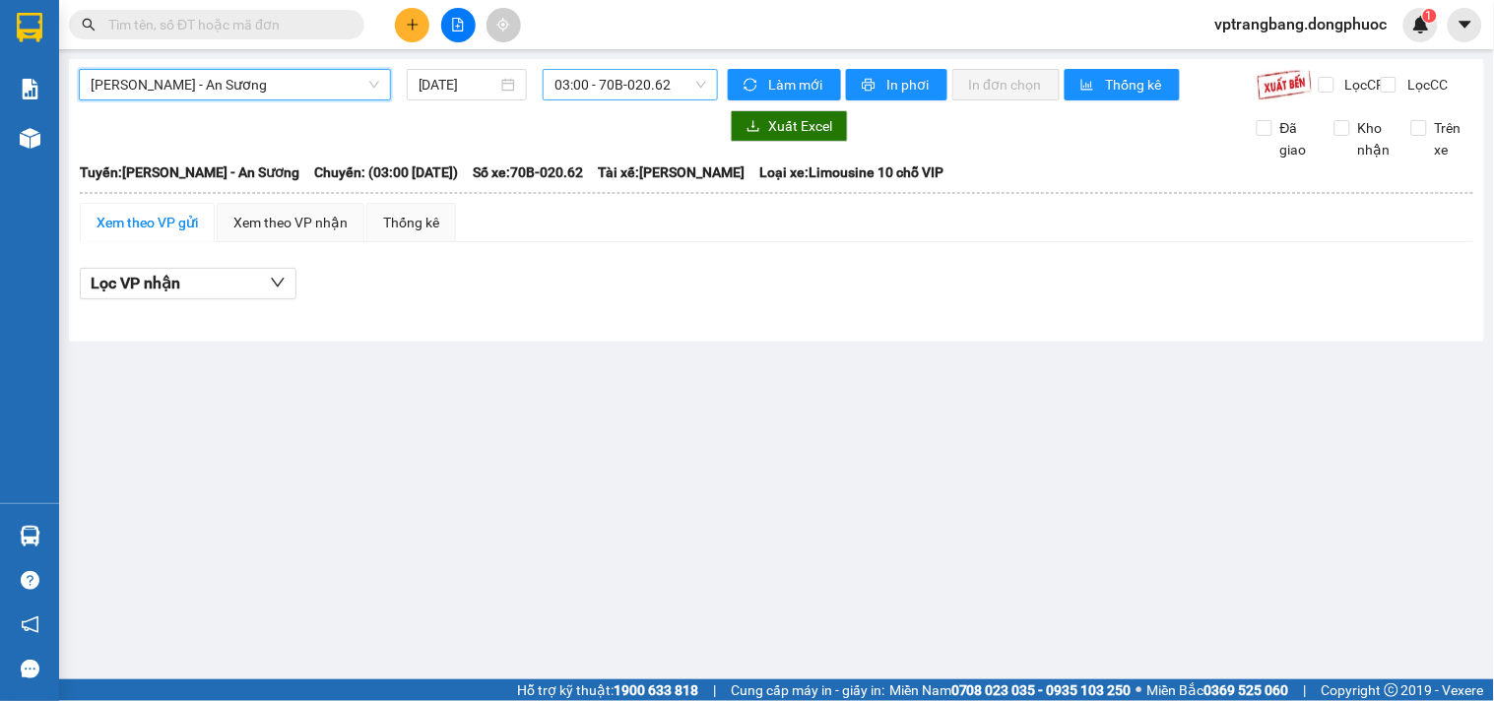
click at [604, 85] on span "03:00 - 70B-020.62" at bounding box center [630, 85] width 152 height 30
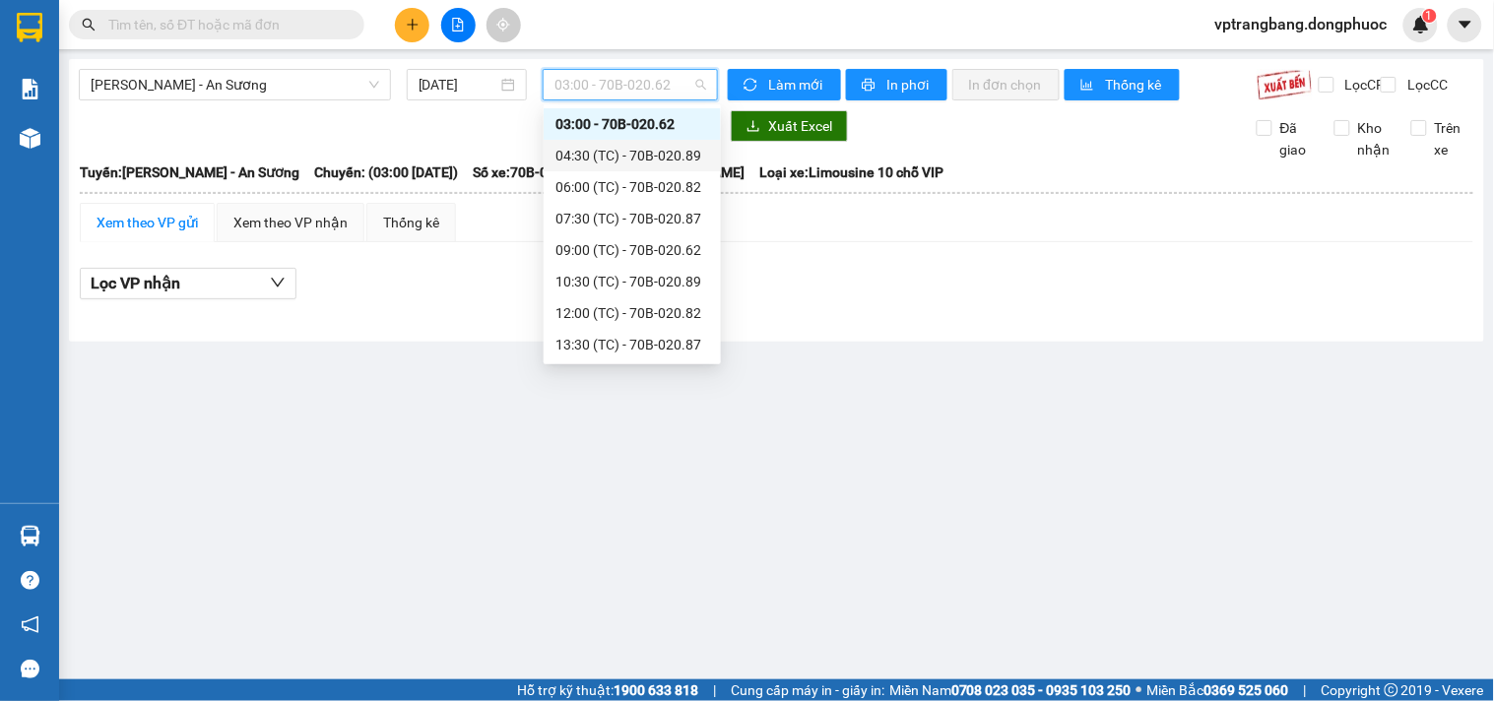
click at [623, 150] on div "04:30 (TC) - 70B-020.89" at bounding box center [632, 156] width 154 height 22
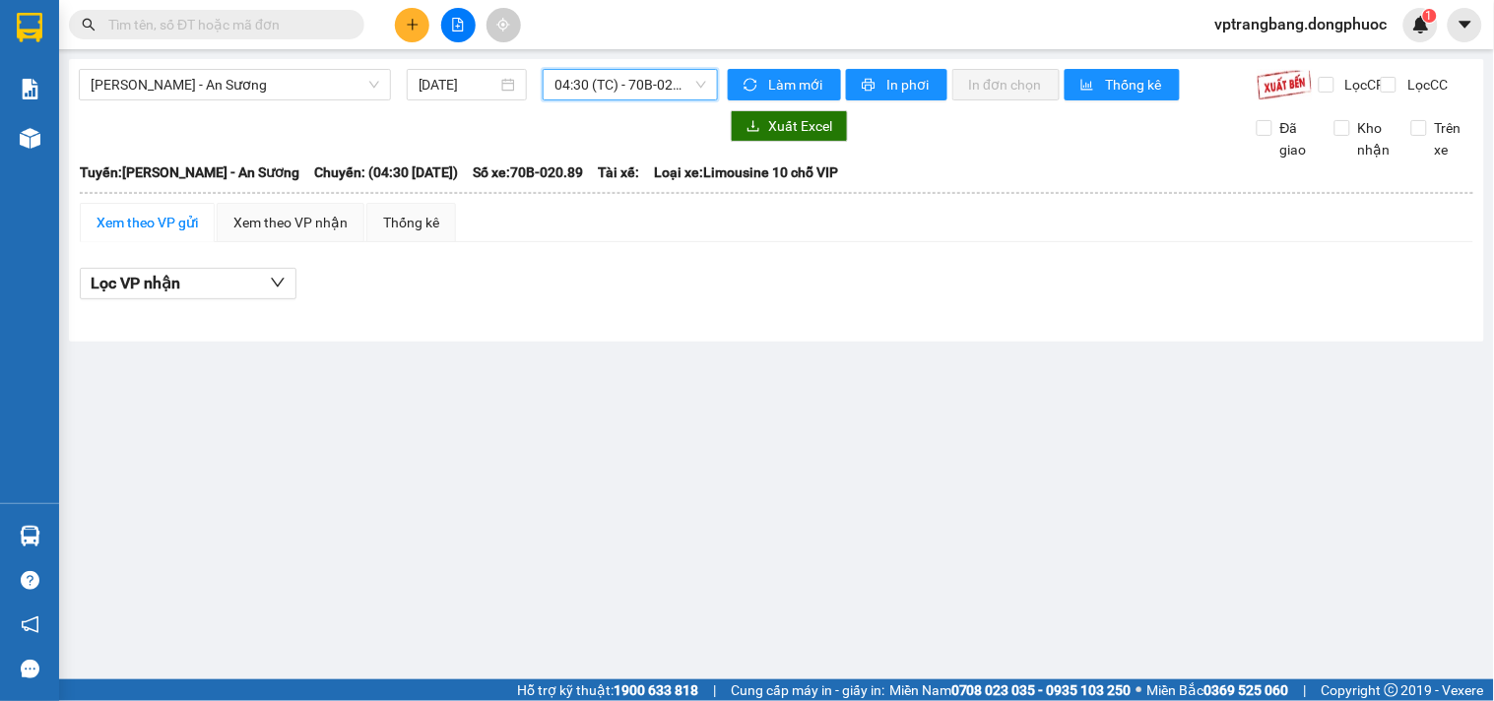
click at [591, 82] on span "04:30 (TC) - 70B-020.89" at bounding box center [630, 85] width 152 height 30
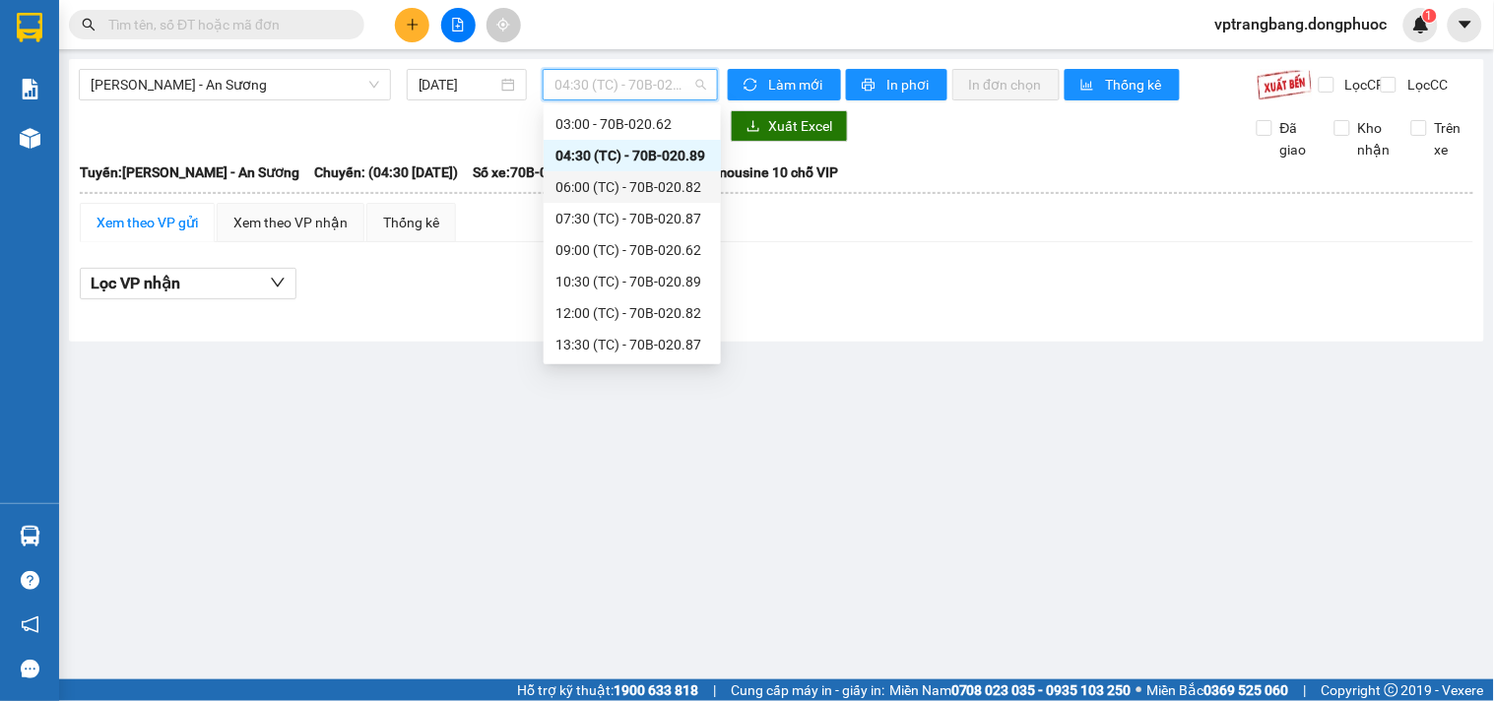
click at [618, 192] on div "06:00 (TC) - 70B-020.82" at bounding box center [632, 187] width 154 height 22
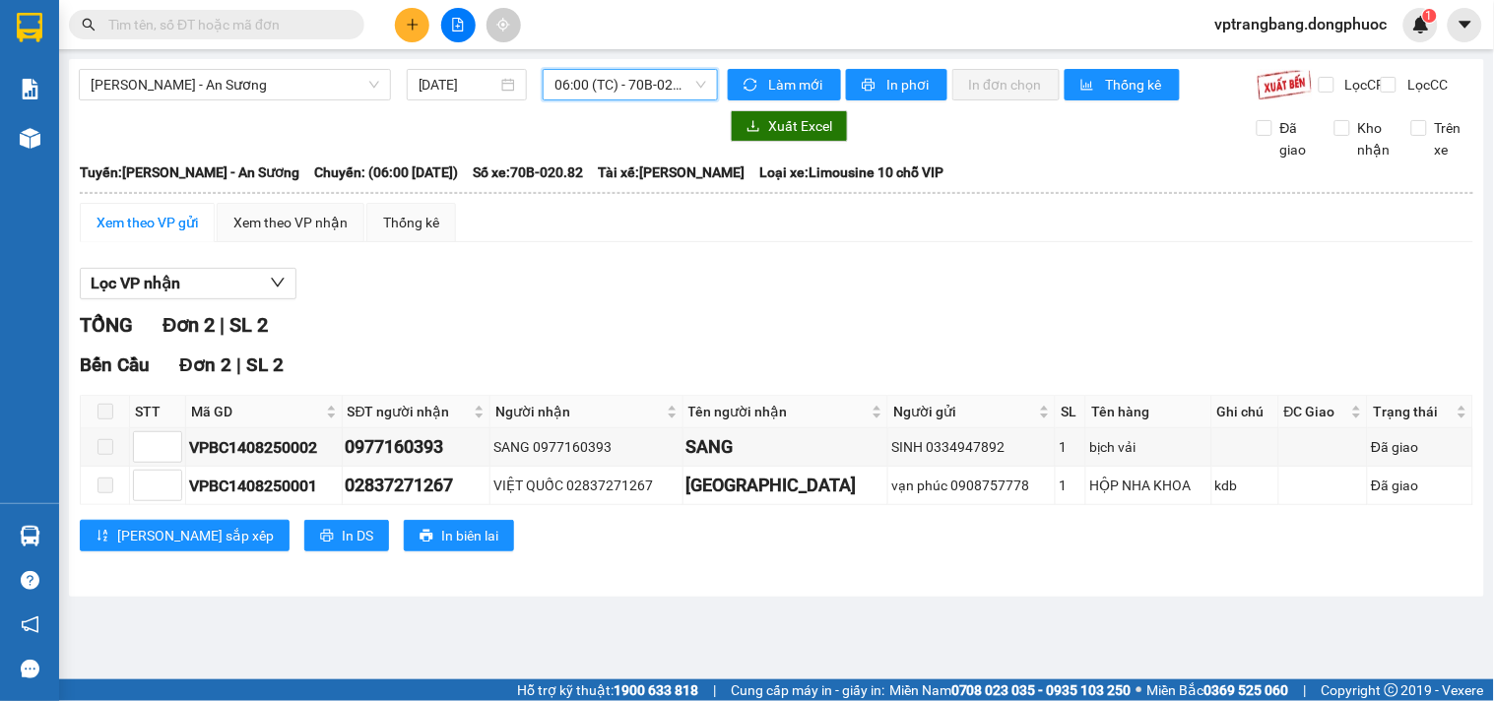
click at [593, 89] on span "06:00 (TC) - 70B-020.82" at bounding box center [630, 85] width 152 height 30
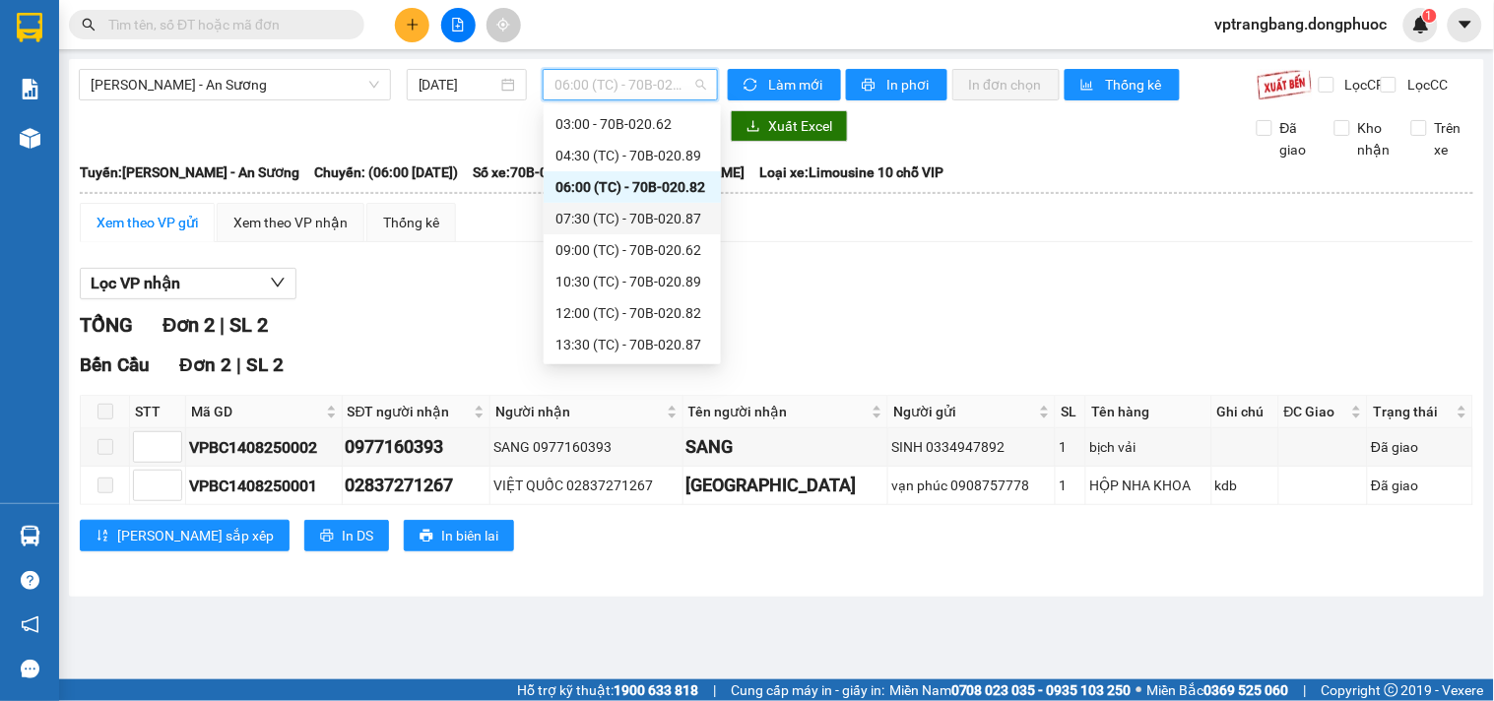
click at [635, 222] on div "07:30 (TC) - 70B-020.87" at bounding box center [632, 219] width 154 height 22
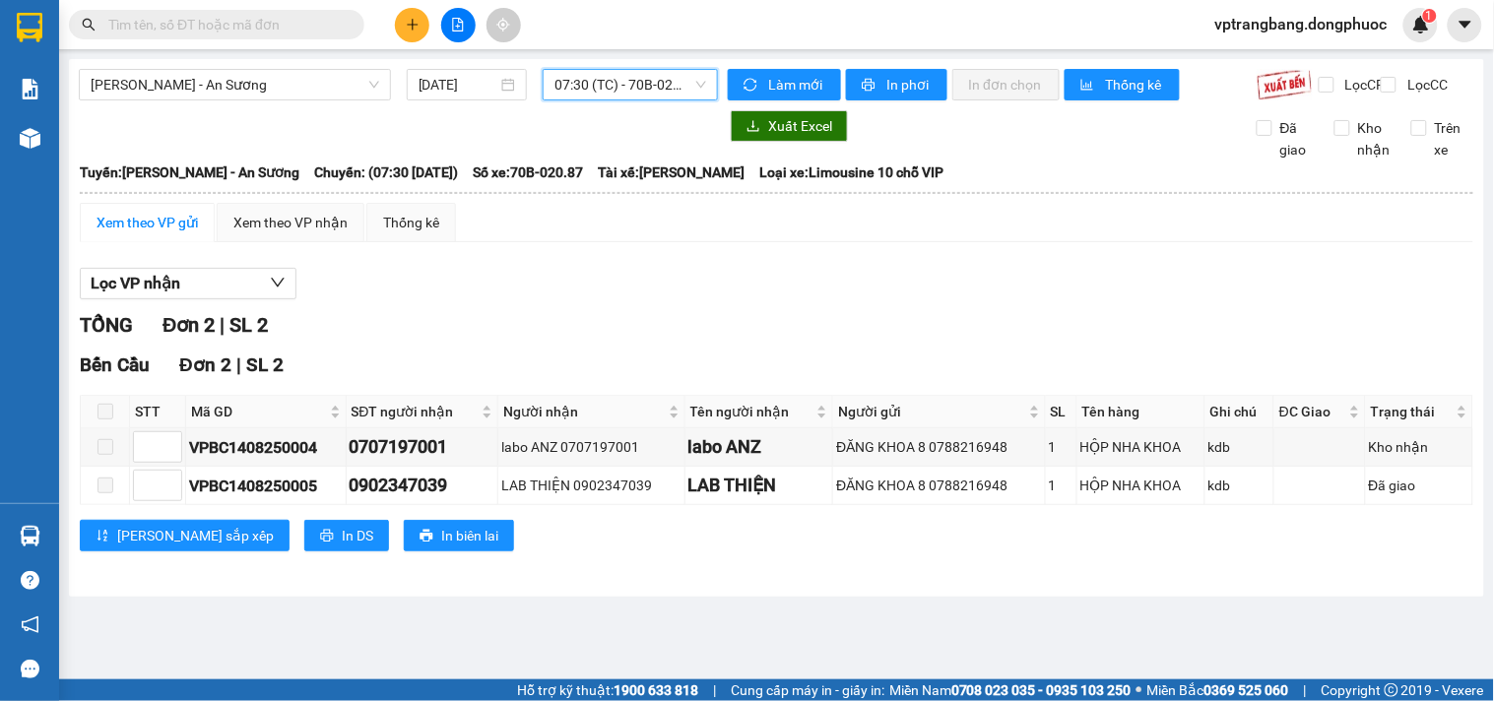
drag, startPoint x: 586, startPoint y: 64, endPoint x: 591, endPoint y: 80, distance: 16.5
click at [586, 66] on div "Châu Thành - An Sương 14/08/2025 07:30 07:30 (TC) - 70B-020.87 Làm mới In phơi …" at bounding box center [776, 328] width 1415 height 538
click at [591, 80] on span "07:30 (TC) - 70B-020.87" at bounding box center [630, 85] width 152 height 30
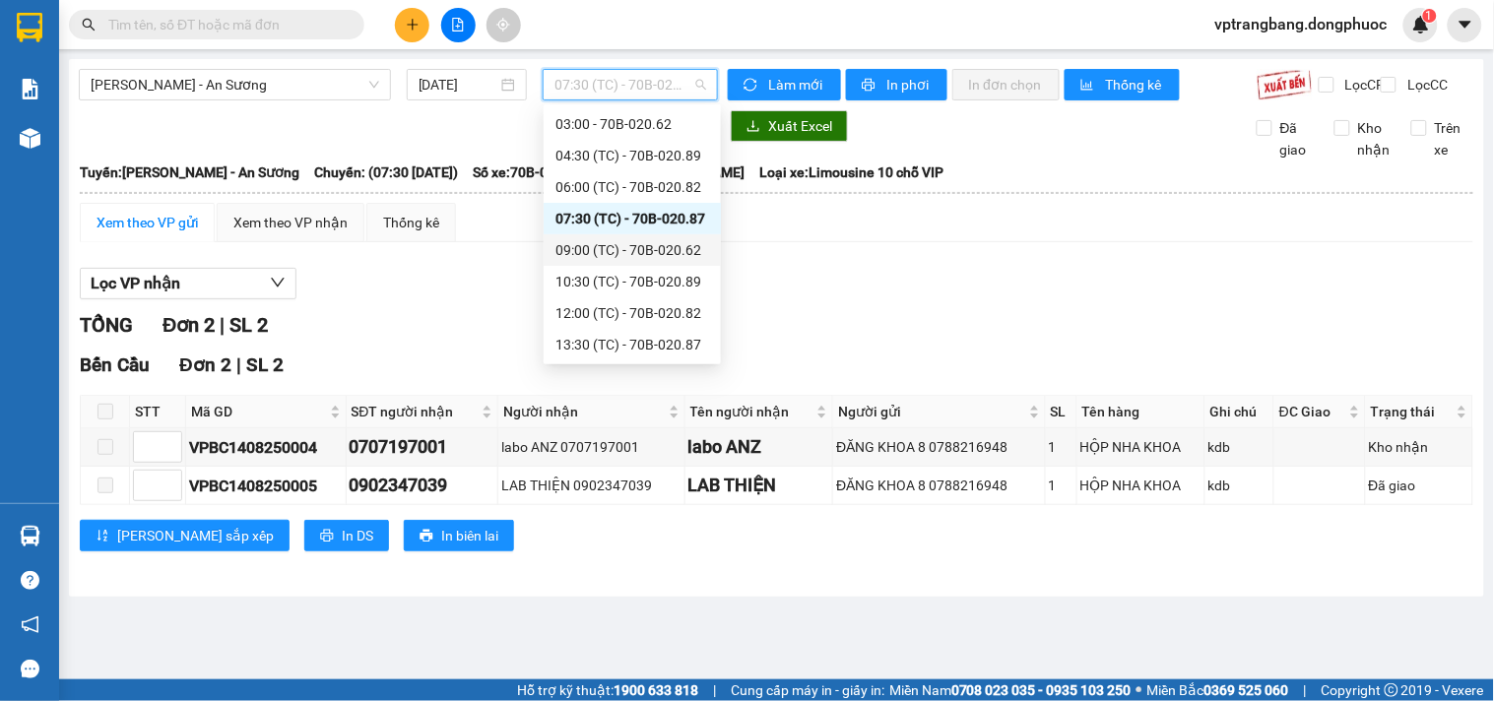
click at [626, 244] on div "09:00 (TC) - 70B-020.62" at bounding box center [632, 250] width 154 height 22
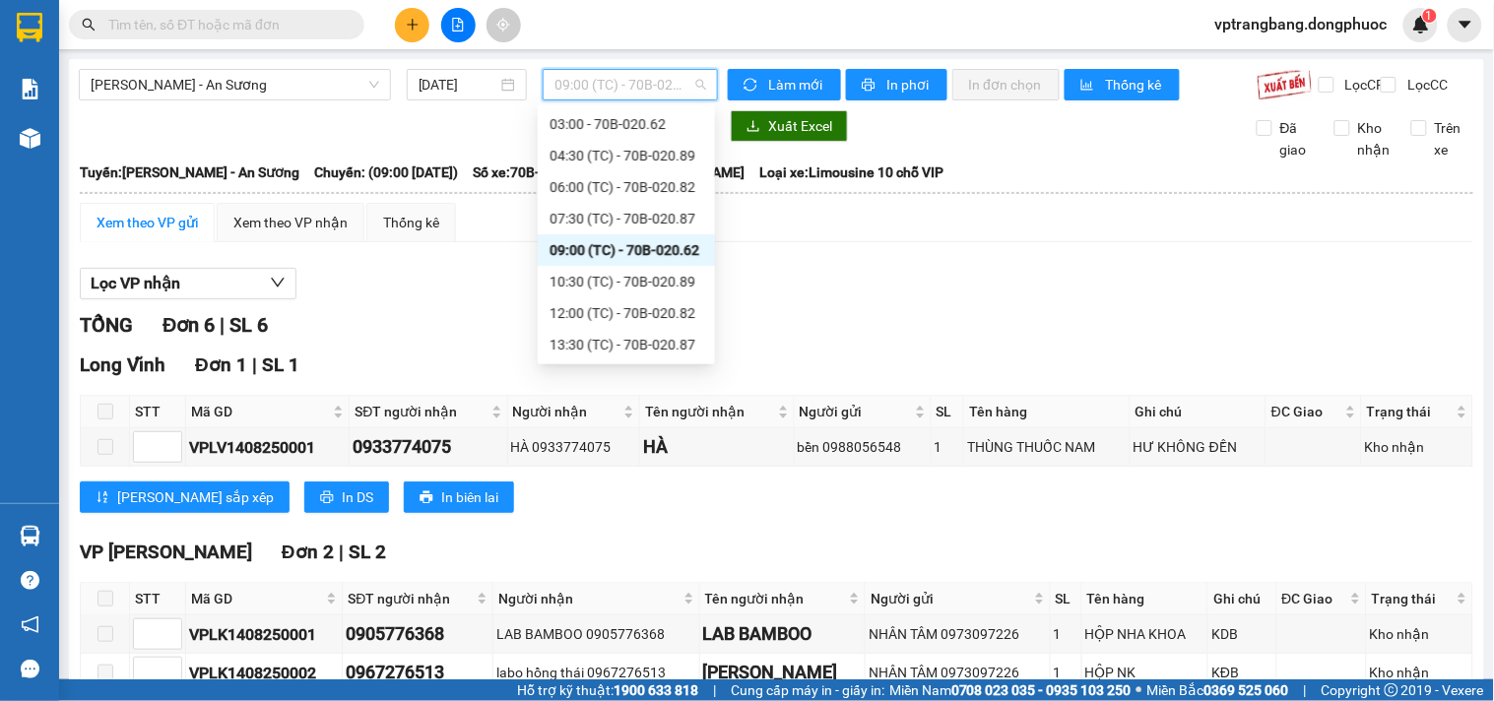
click at [595, 82] on span "09:00 (TC) - 70B-020.62" at bounding box center [630, 85] width 152 height 30
click at [634, 282] on div "10:30 (TC) - 70B-020.89" at bounding box center [626, 282] width 154 height 22
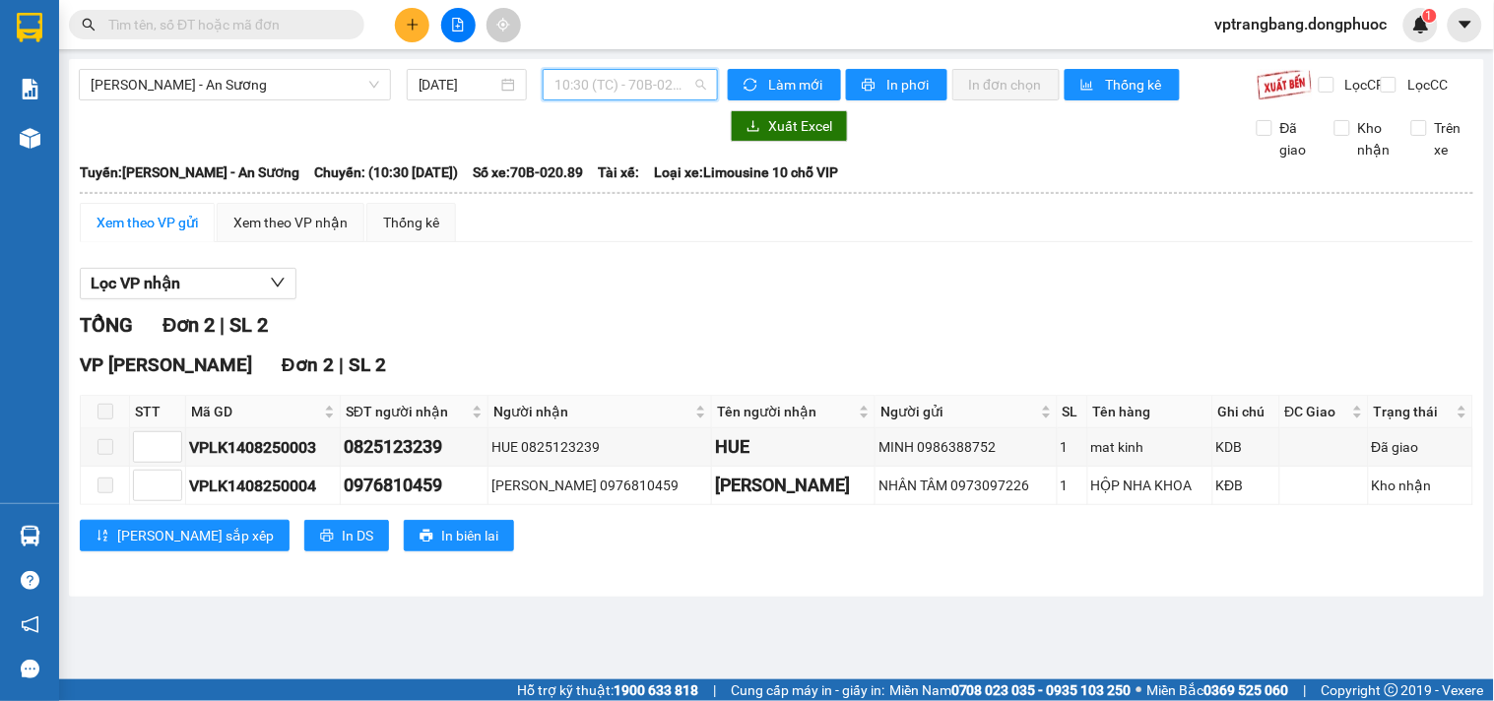
click at [598, 91] on span "10:30 (TC) - 70B-020.89" at bounding box center [630, 85] width 152 height 30
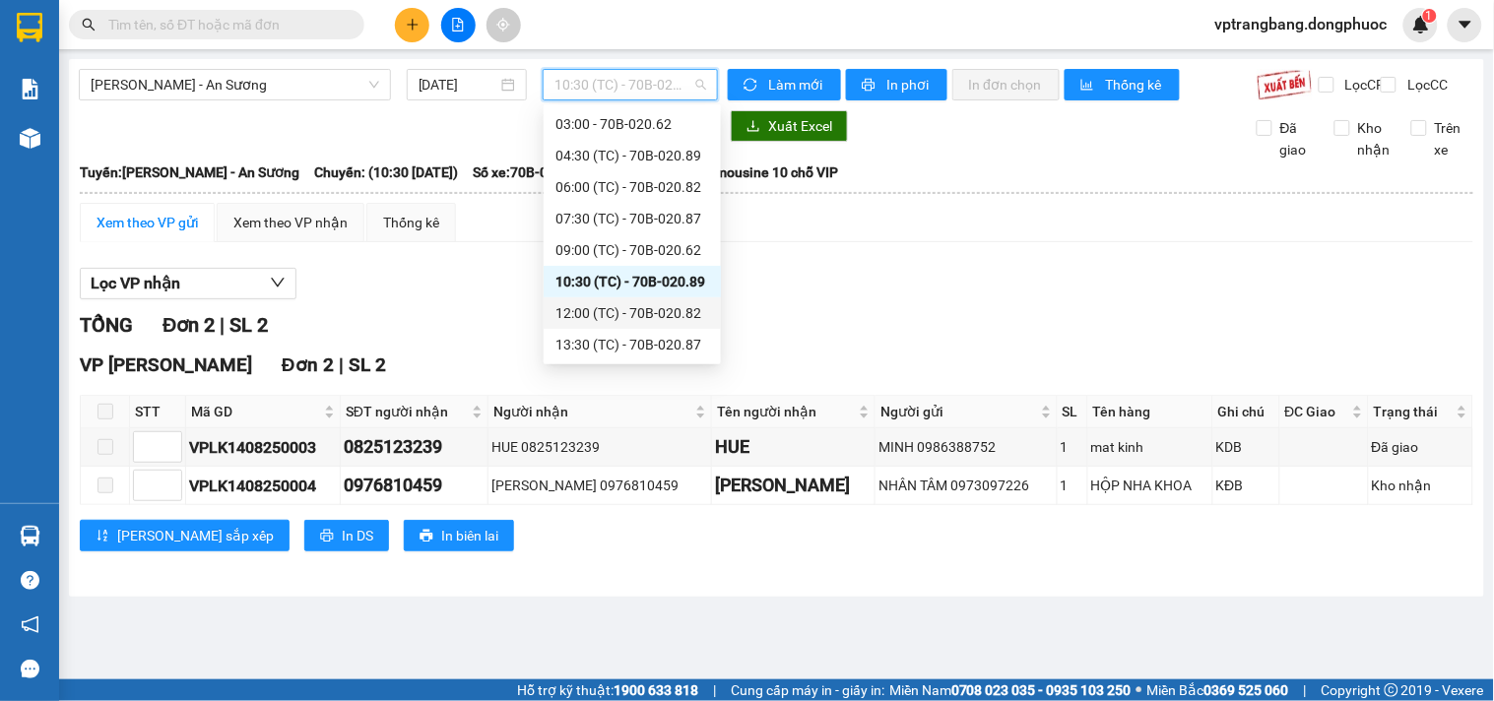
click at [620, 311] on div "12:00 (TC) - 70B-020.82" at bounding box center [632, 313] width 154 height 22
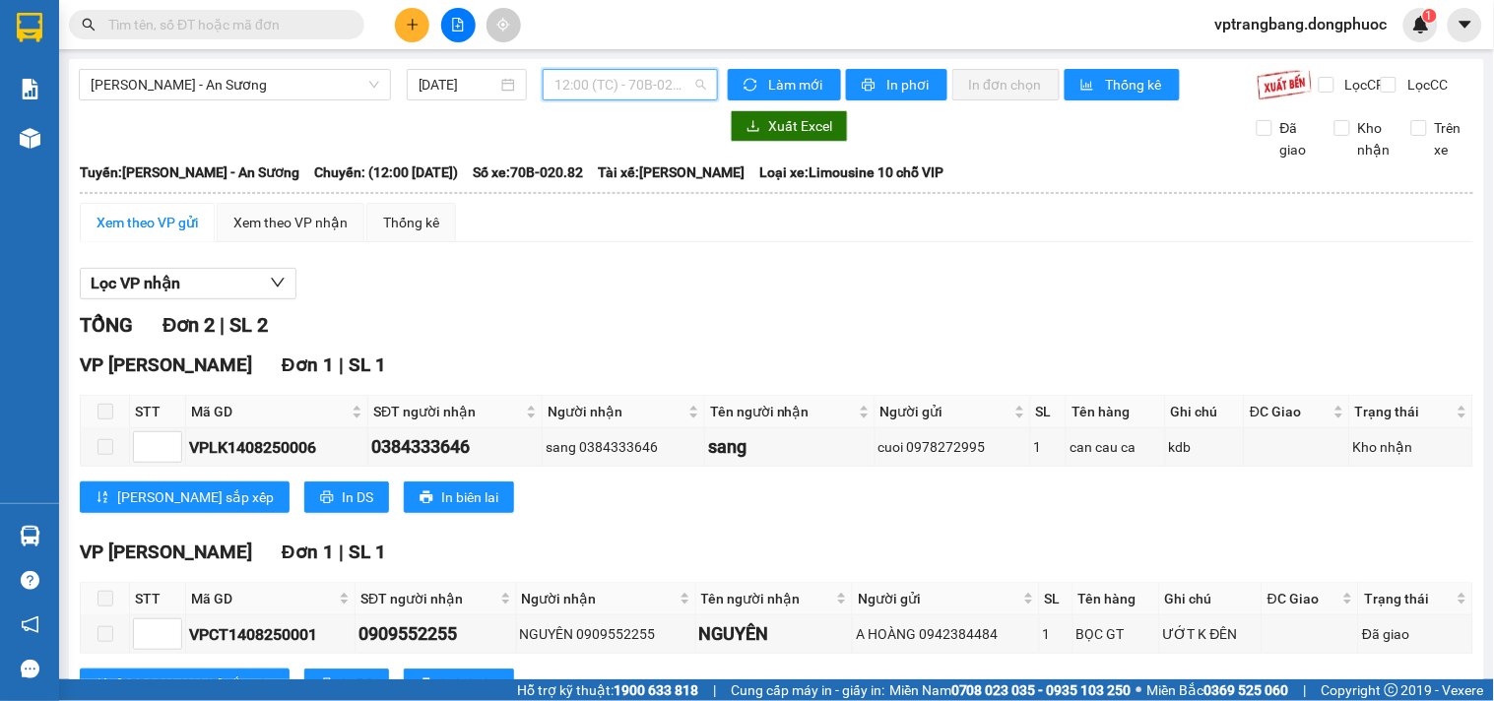
click at [601, 84] on span "12:00 (TC) - 70B-020.82" at bounding box center [630, 85] width 152 height 30
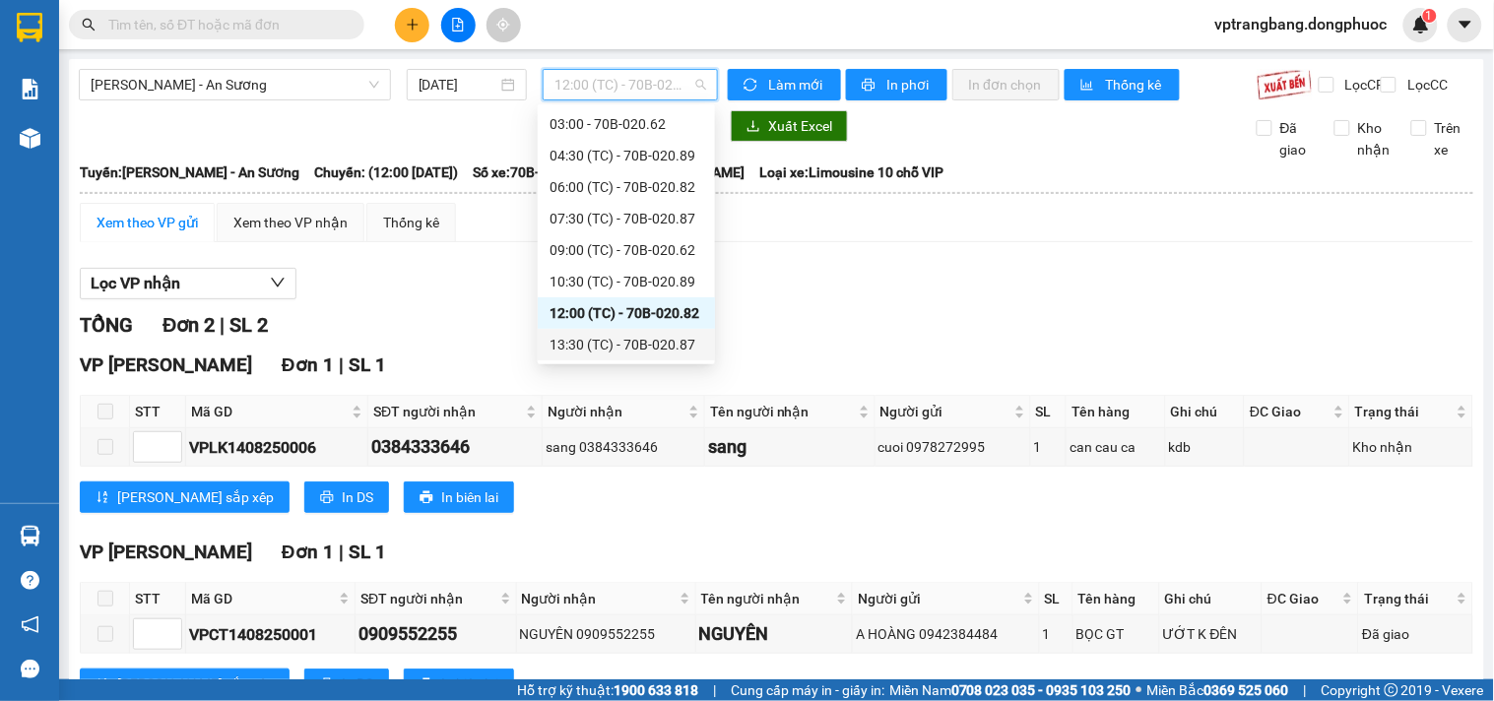
click at [616, 338] on div "13:30 (TC) - 70B-020.87" at bounding box center [626, 345] width 154 height 22
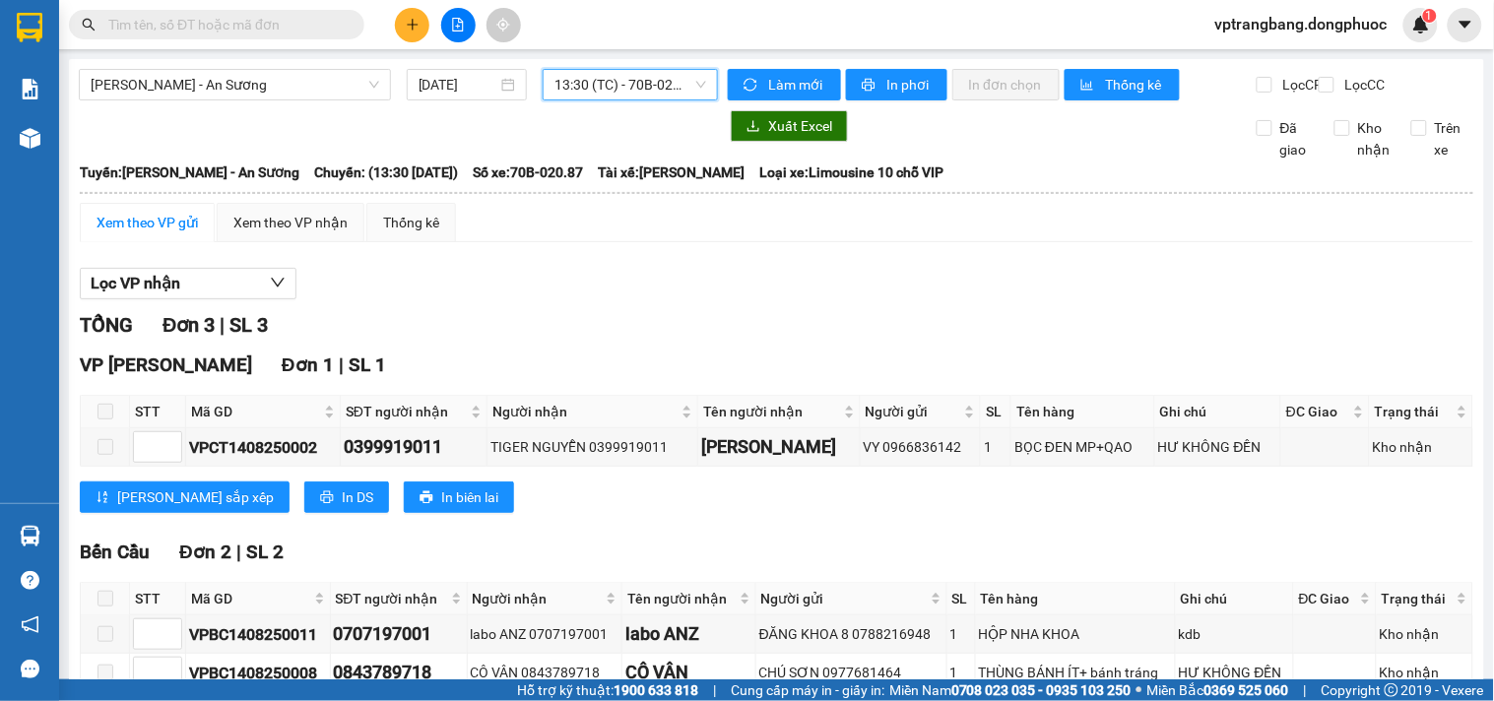
click at [568, 94] on span "13:30 (TC) - 70B-020.87" at bounding box center [630, 85] width 152 height 30
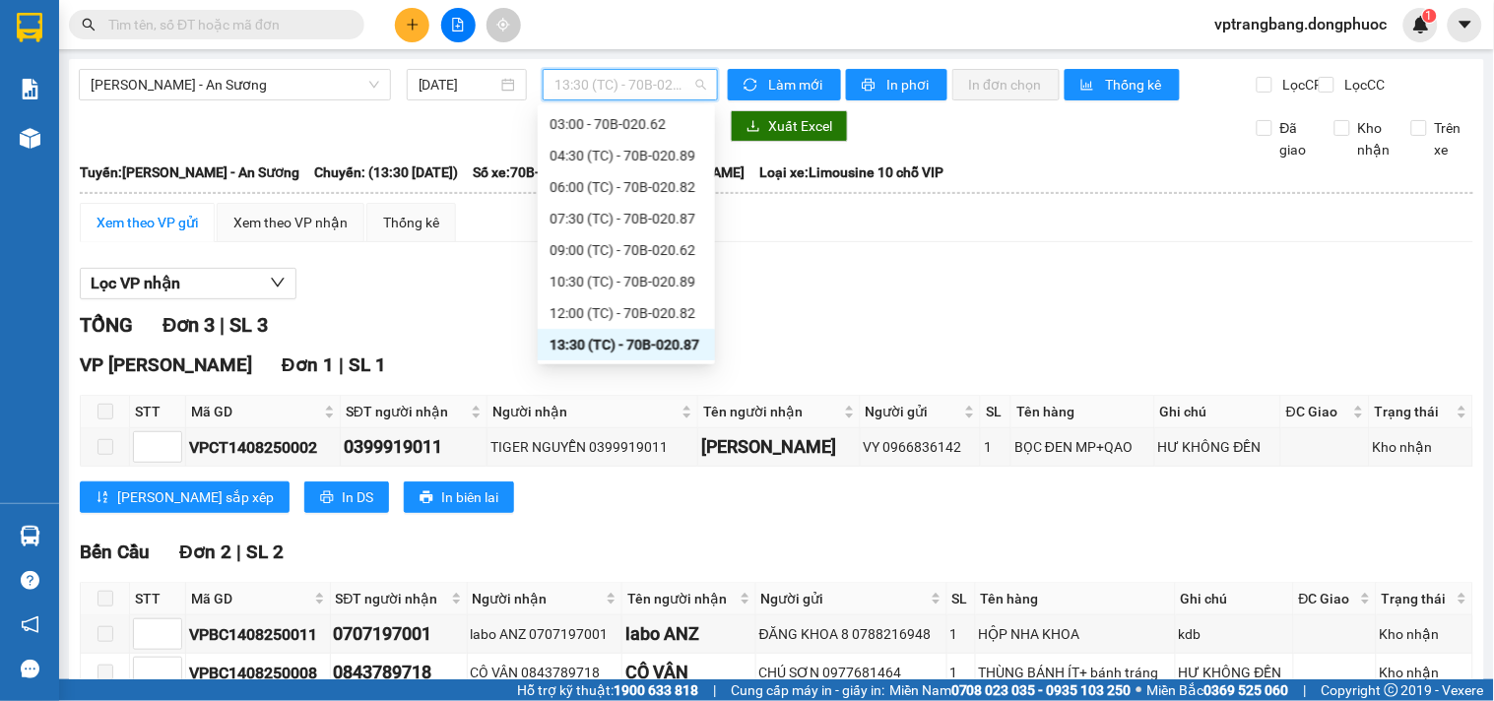
scroll to position [95, 0]
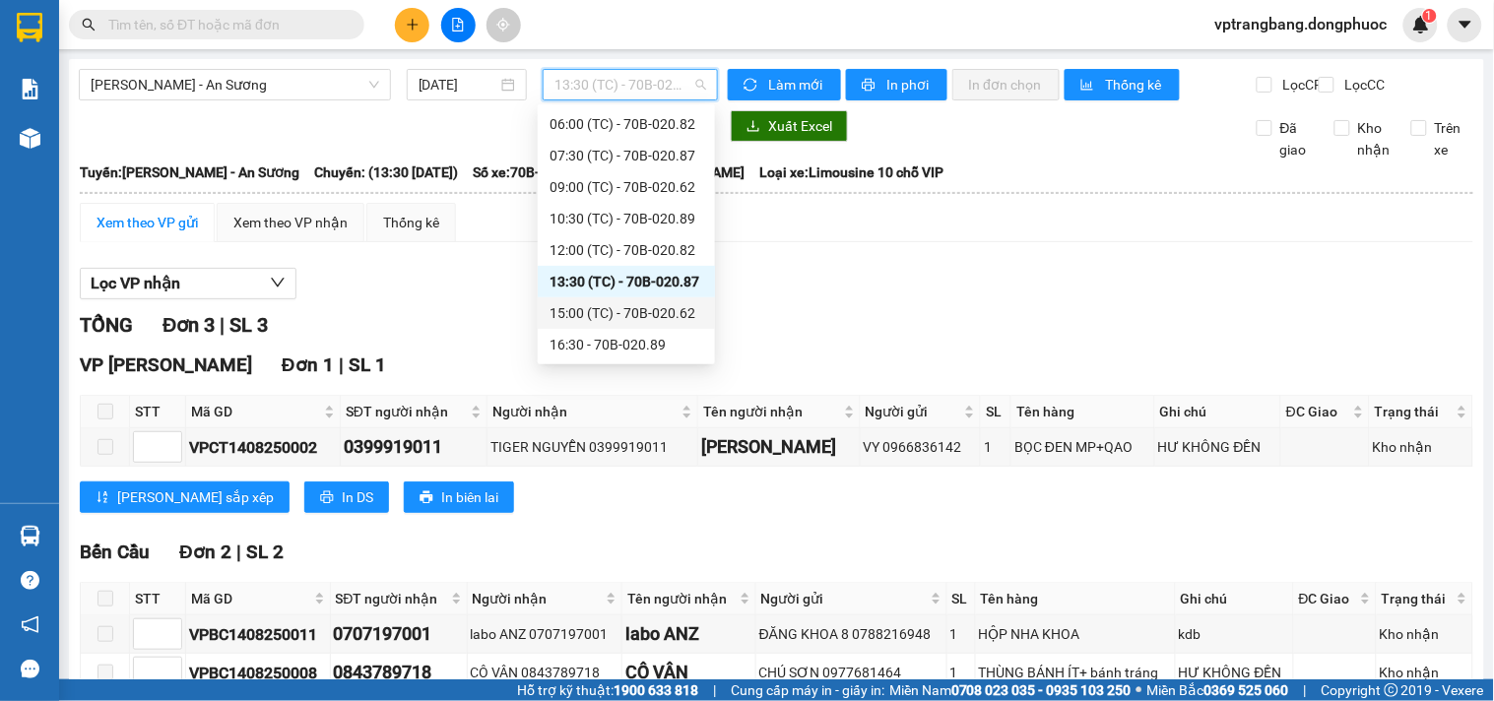
click at [648, 306] on div "15:00 (TC) - 70B-020.62" at bounding box center [626, 313] width 154 height 22
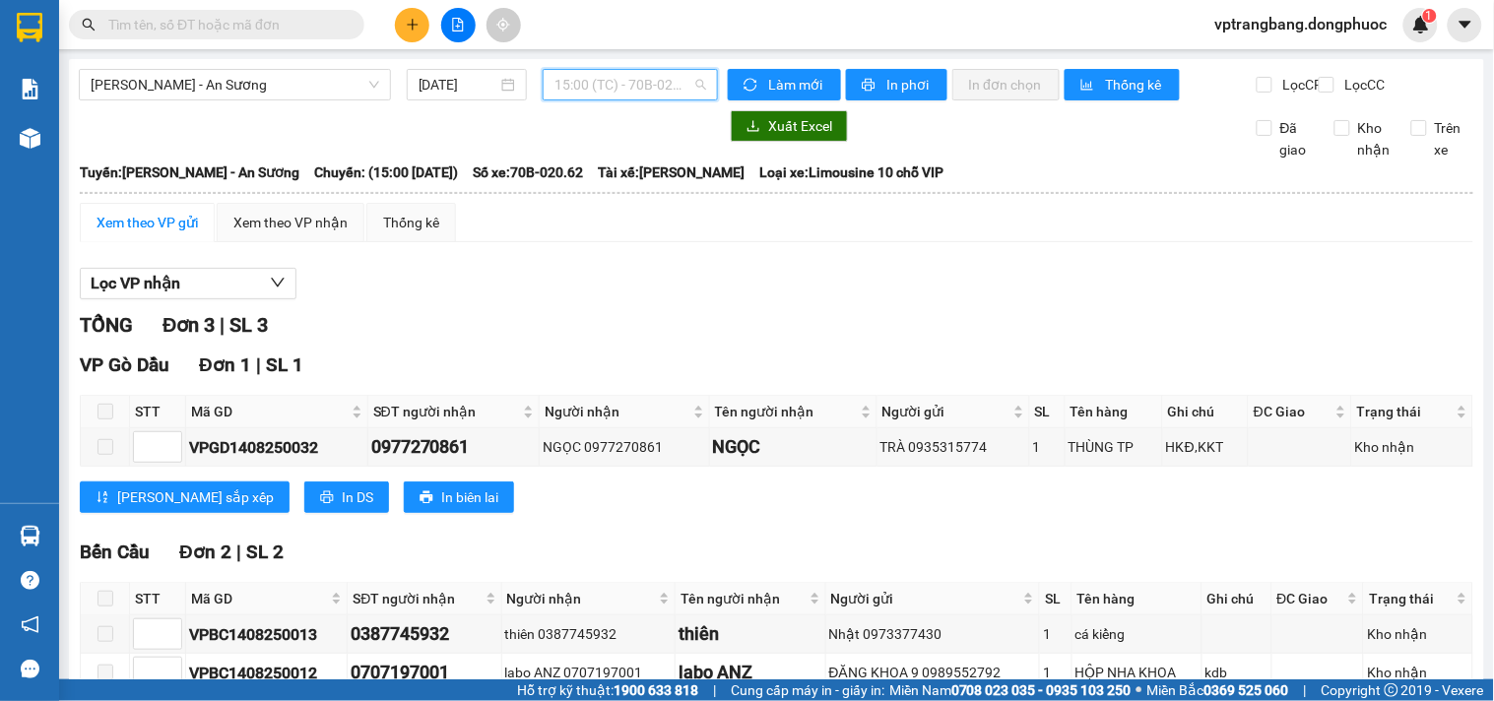
click at [632, 80] on span "15:00 (TC) - 70B-020.62" at bounding box center [630, 85] width 152 height 30
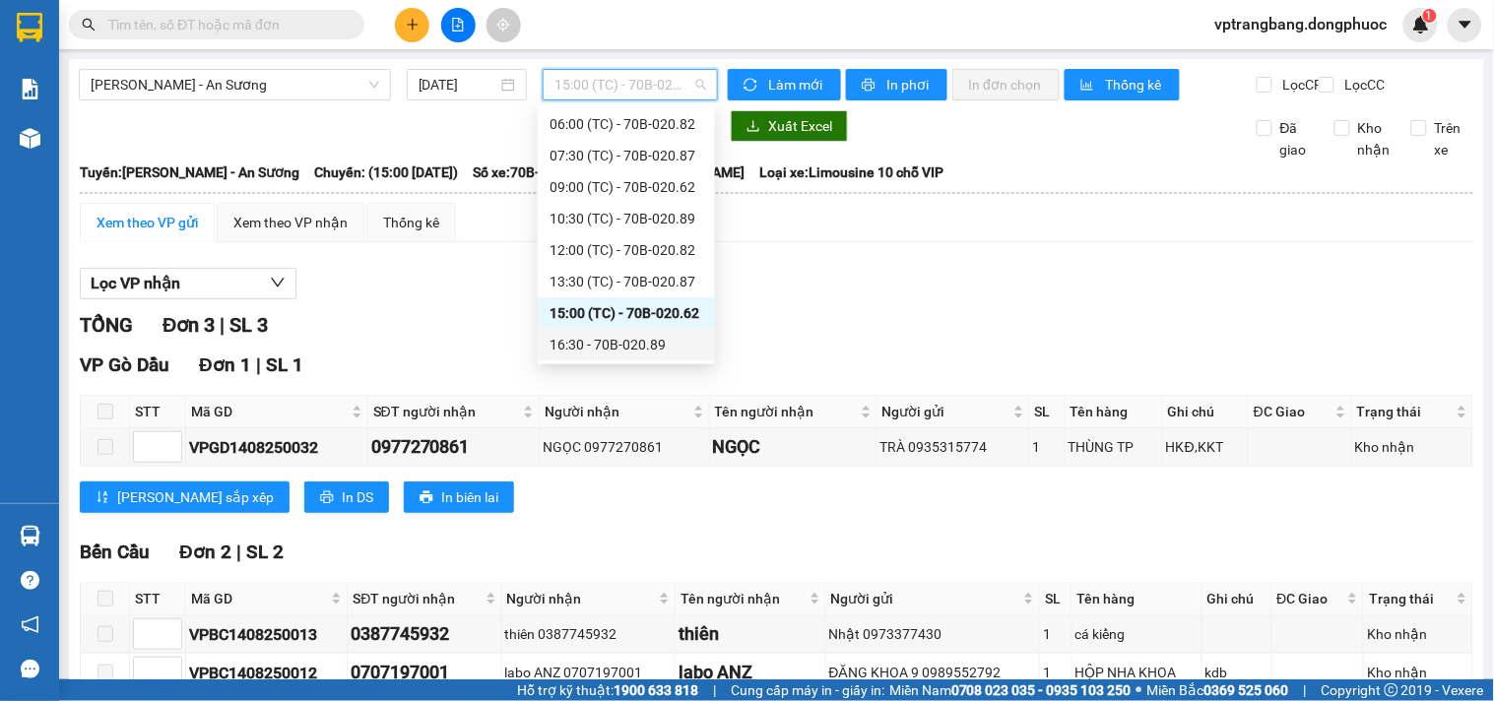
click at [632, 339] on div "16:30 - 70B-020.89" at bounding box center [626, 345] width 154 height 22
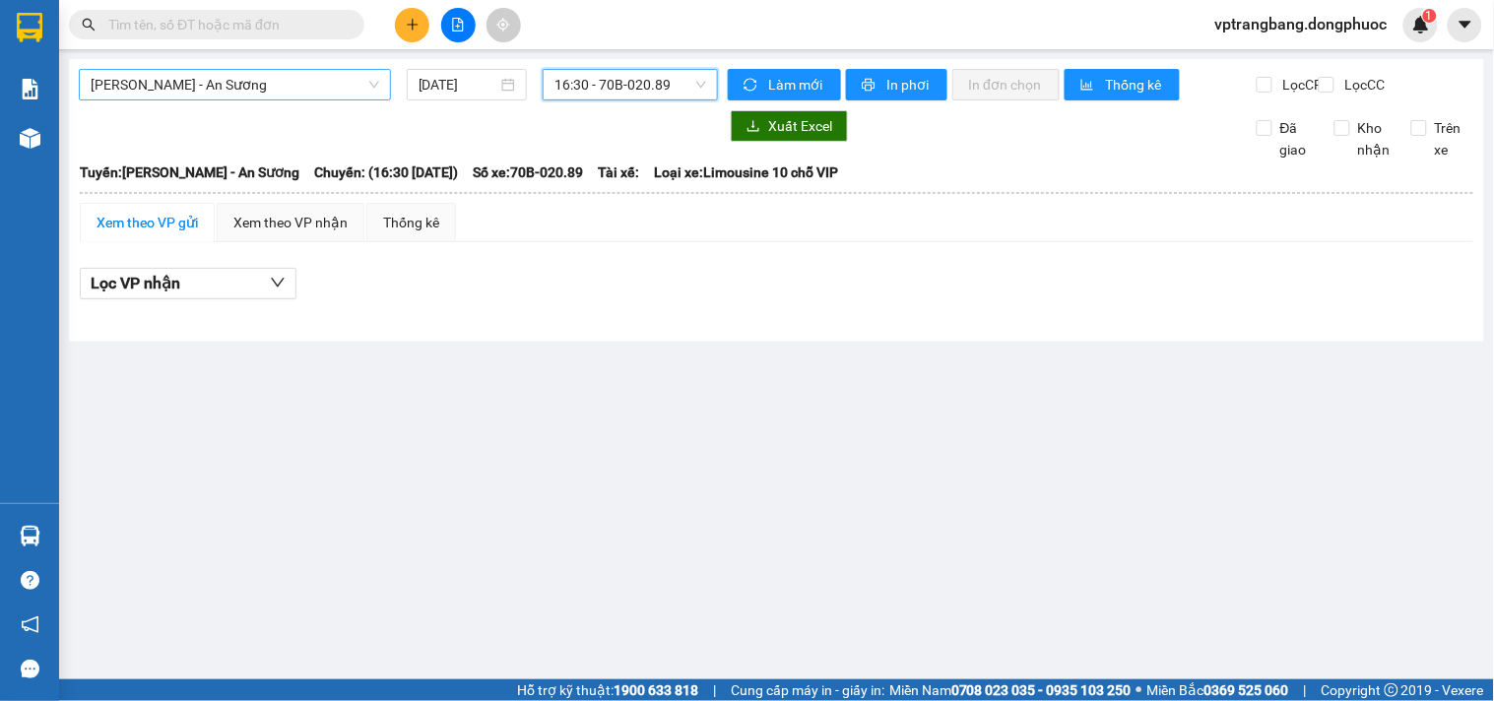
click at [236, 84] on span "Châu Thành - An Sương" at bounding box center [235, 85] width 289 height 30
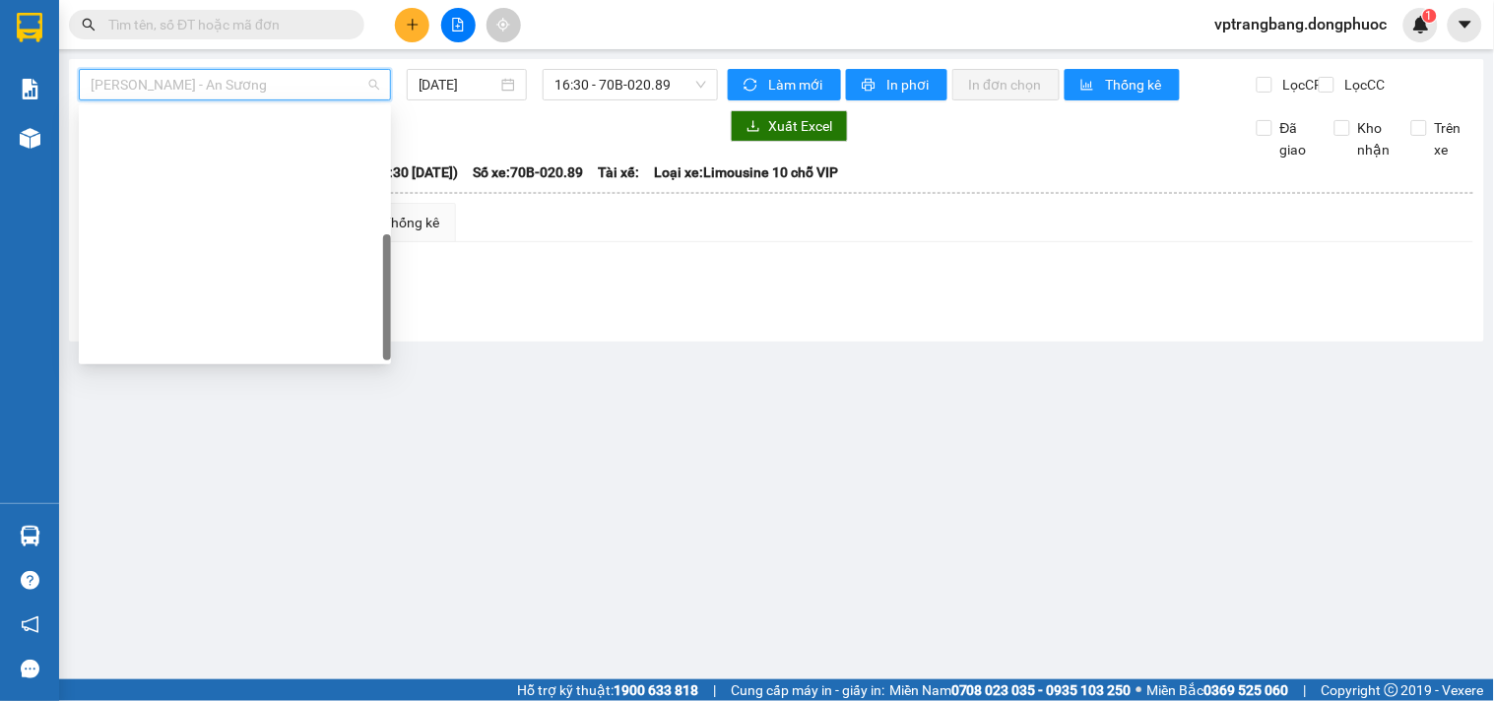
scroll to position [283, 0]
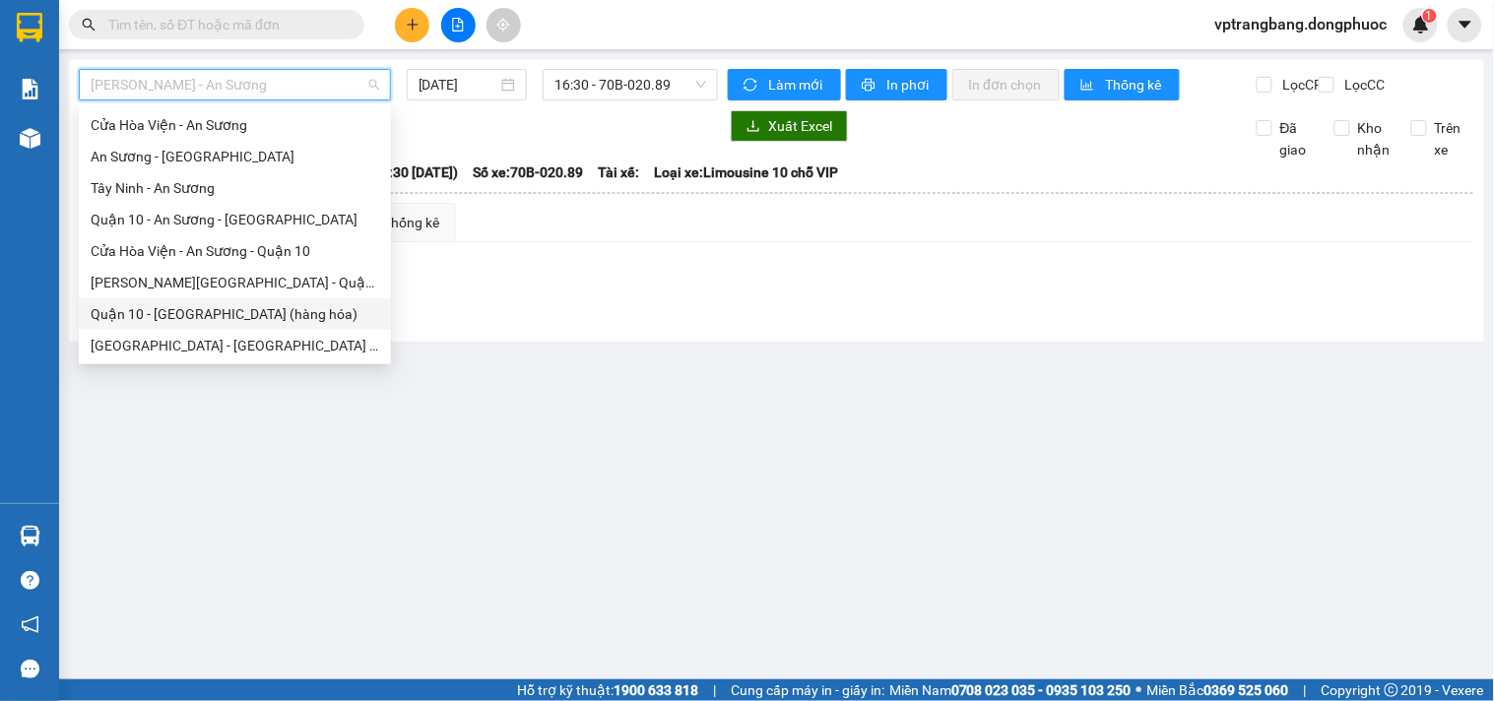
click at [583, 429] on main "Châu Thành - An Sương 14/08/2025 16:30 - 70B-020.89 Làm mới In phơi In đơn chọn…" at bounding box center [747, 339] width 1494 height 679
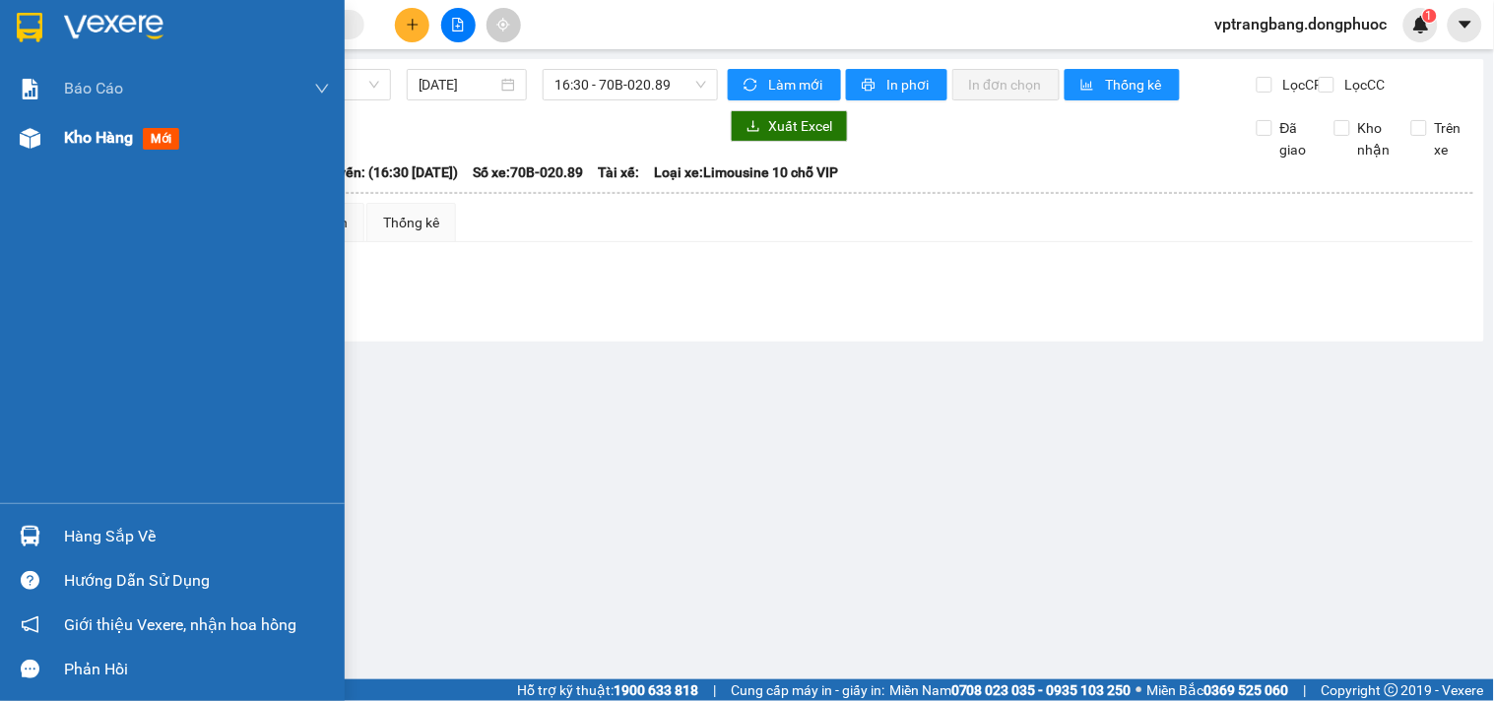
click at [71, 132] on span "Kho hàng" at bounding box center [98, 137] width 69 height 19
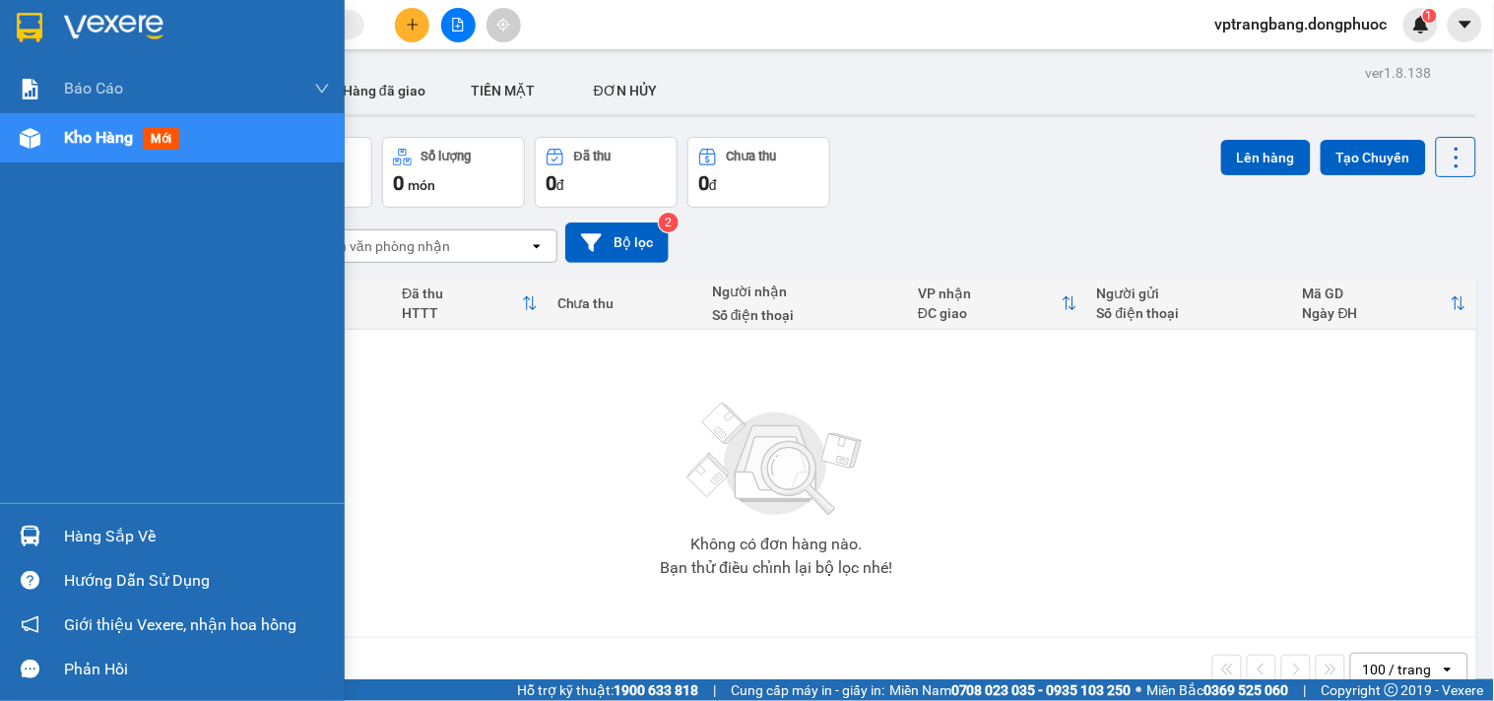
click at [57, 534] on div "Hàng sắp về" at bounding box center [172, 536] width 345 height 44
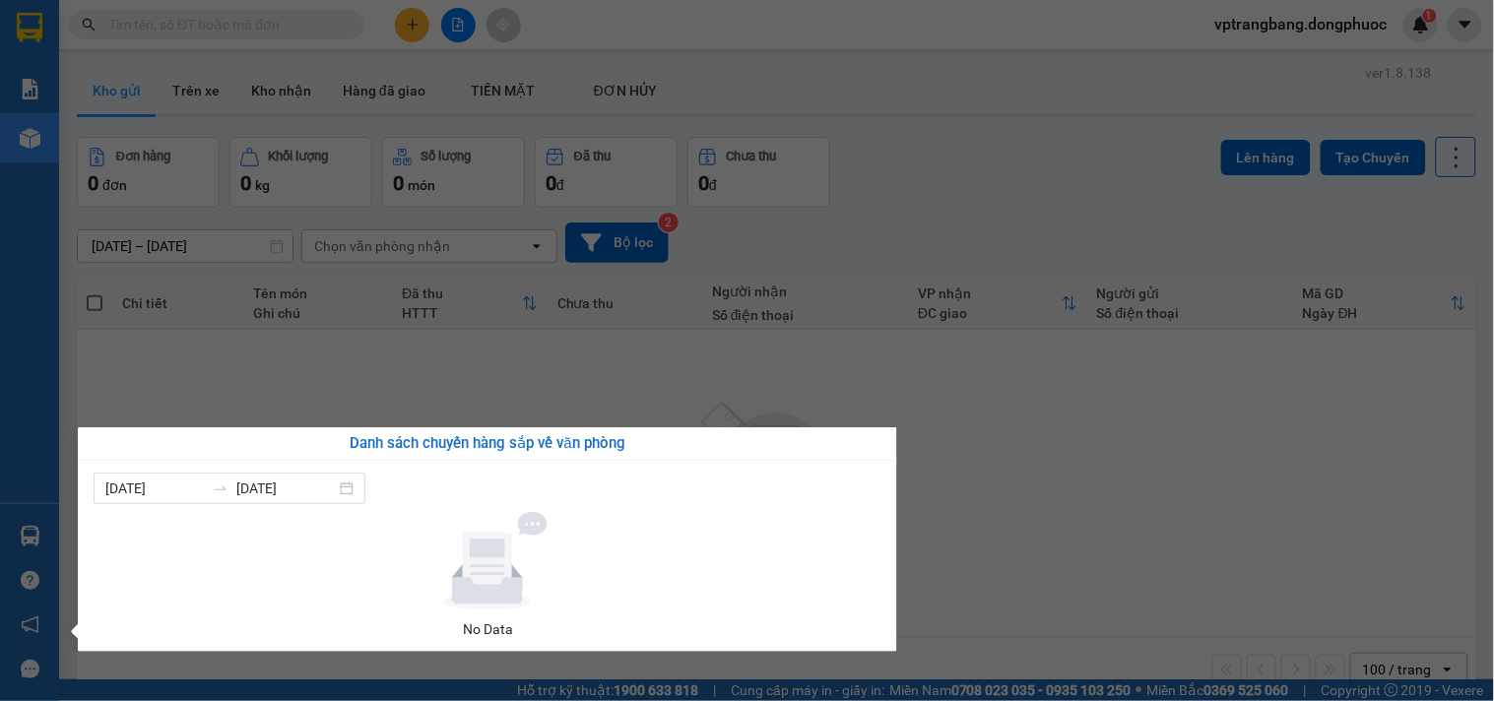
click at [1116, 512] on section "Kết quả tìm kiếm ( 0 ) Bộ lọc No Data vptrangbang.dongphuoc 1 Báo cáo Mẫu 1: Bá…" at bounding box center [747, 350] width 1494 height 701
